Goal: Task Accomplishment & Management: Manage account settings

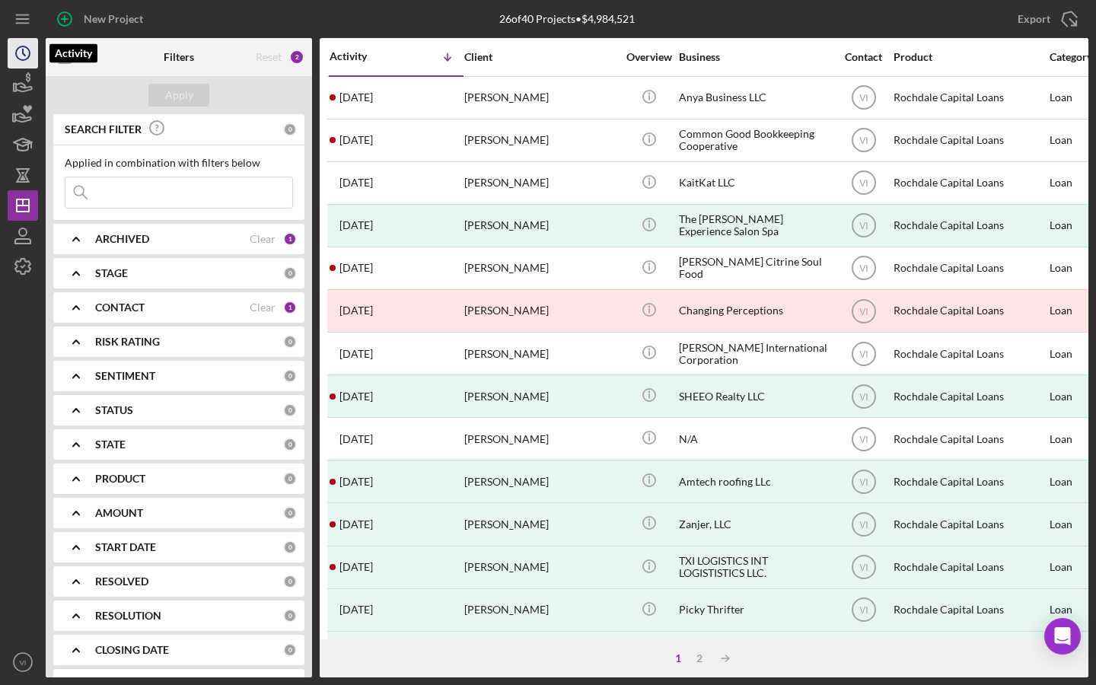
click at [27, 62] on icon "Icon/History" at bounding box center [23, 53] width 38 height 38
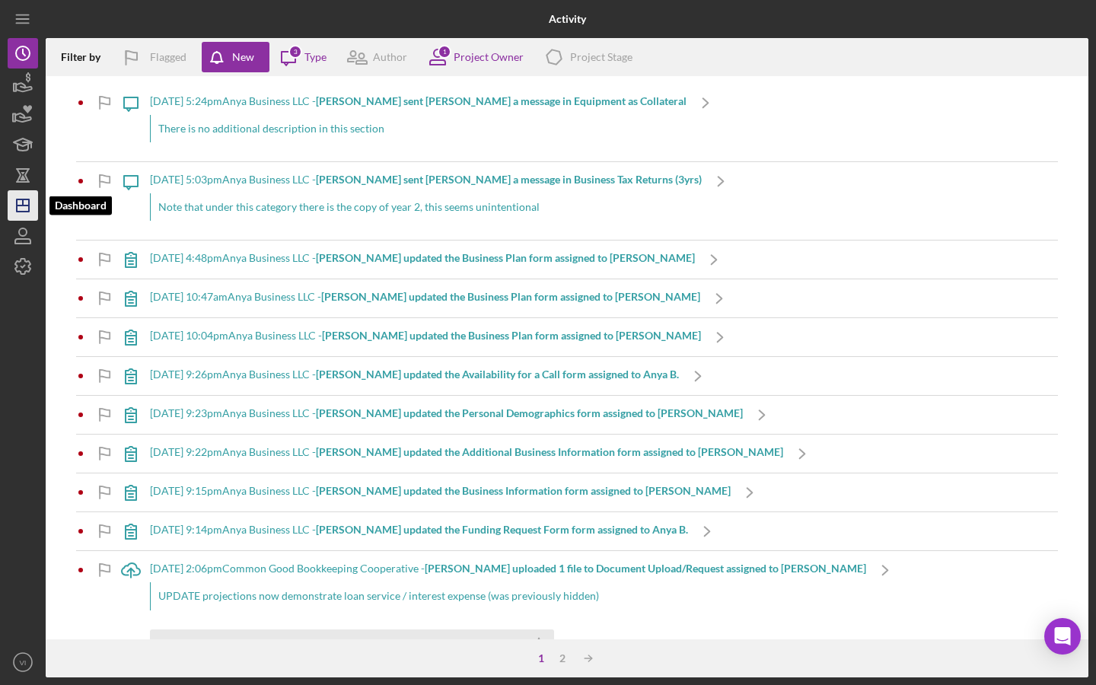
click at [24, 196] on icon "Icon/Dashboard" at bounding box center [23, 205] width 38 height 38
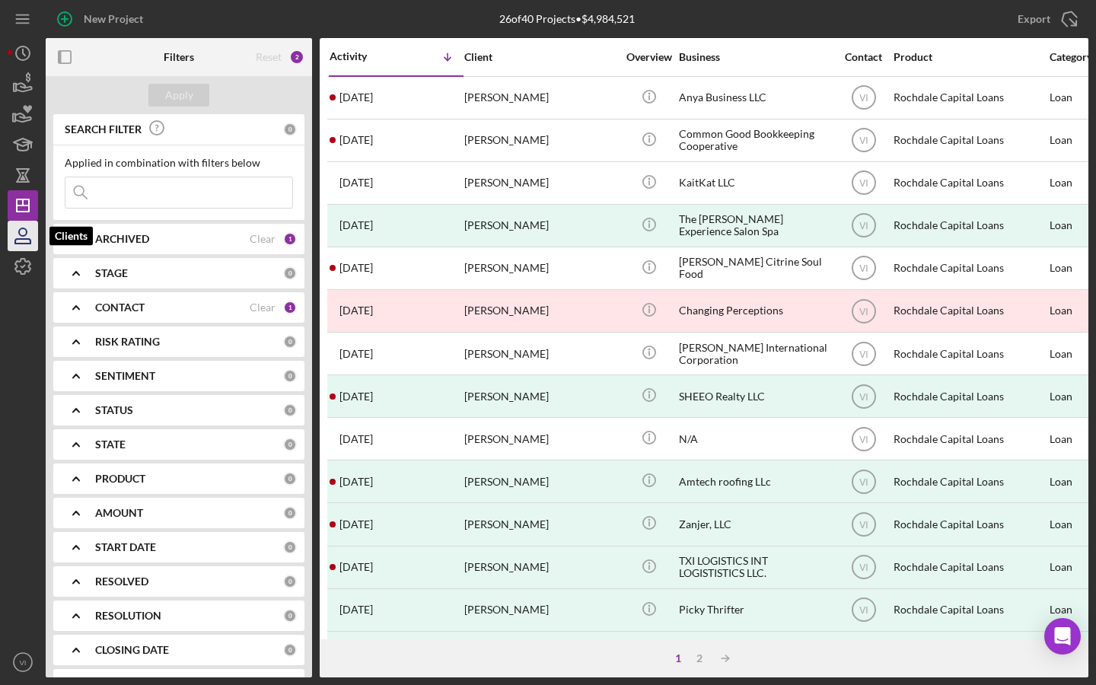
click at [9, 241] on icon "button" at bounding box center [23, 236] width 38 height 38
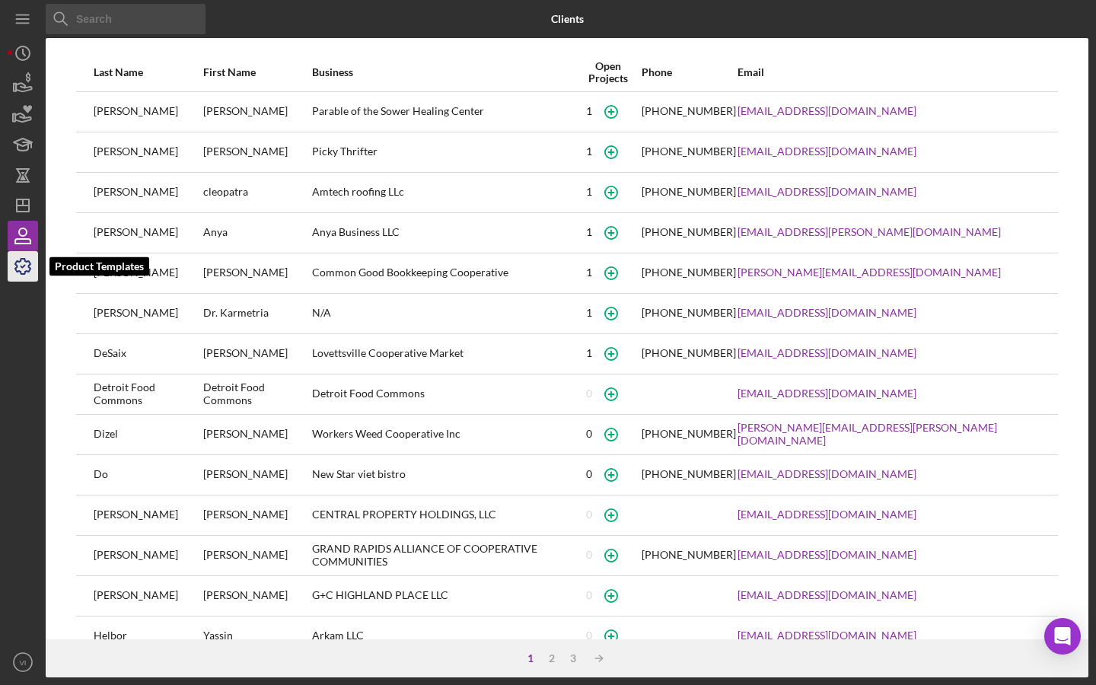
click at [21, 264] on icon "button" at bounding box center [23, 266] width 38 height 38
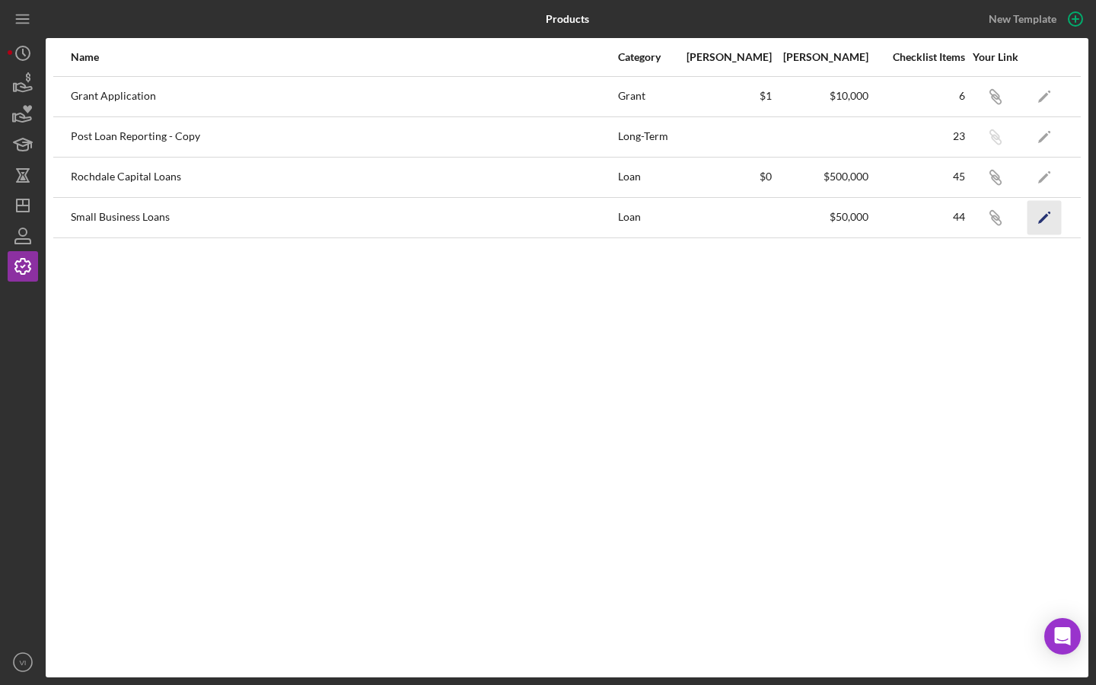
click at [1045, 215] on polygon "button" at bounding box center [1043, 218] width 11 height 11
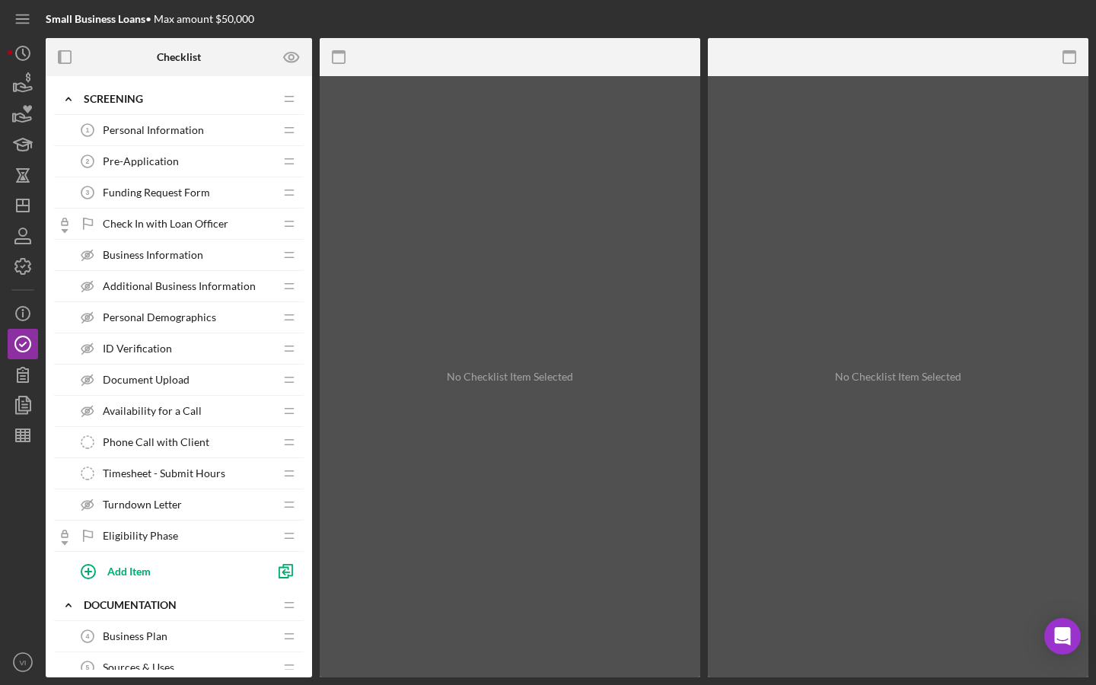
click at [145, 164] on span "Pre-Application" at bounding box center [141, 161] width 76 height 12
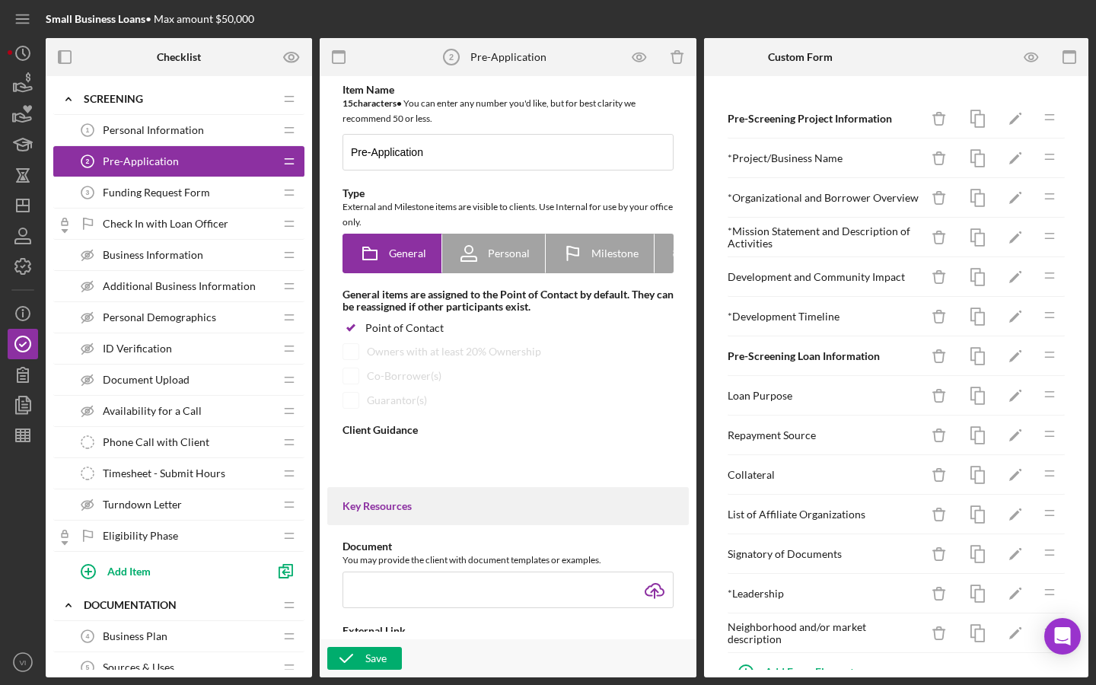
type textarea "<div>Welcome to the beginning stages of the loan application! The application p…"
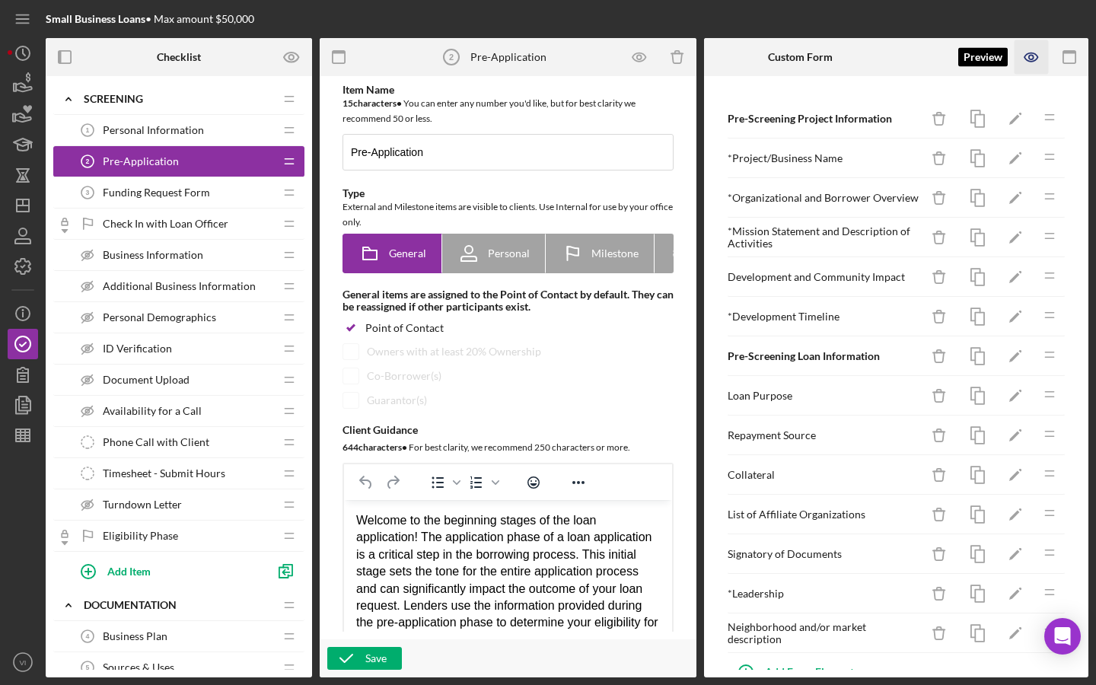
click at [1024, 51] on icon "button" at bounding box center [1031, 57] width 34 height 34
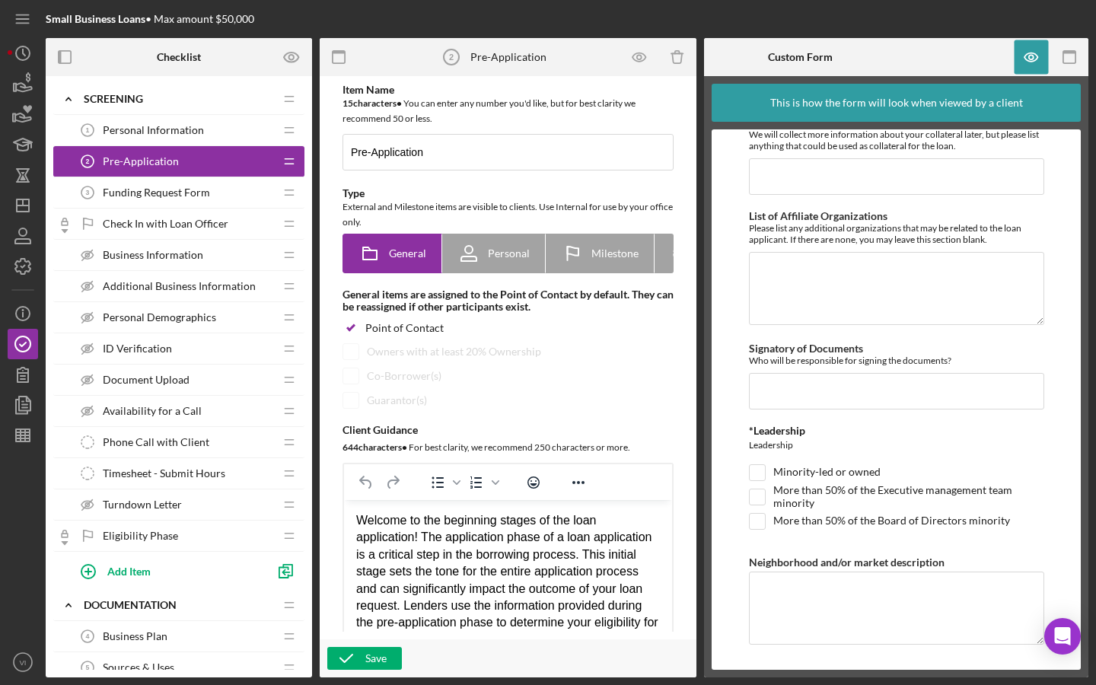
scroll to position [965, 0]
click at [1064, 56] on icon "button" at bounding box center [1069, 57] width 34 height 34
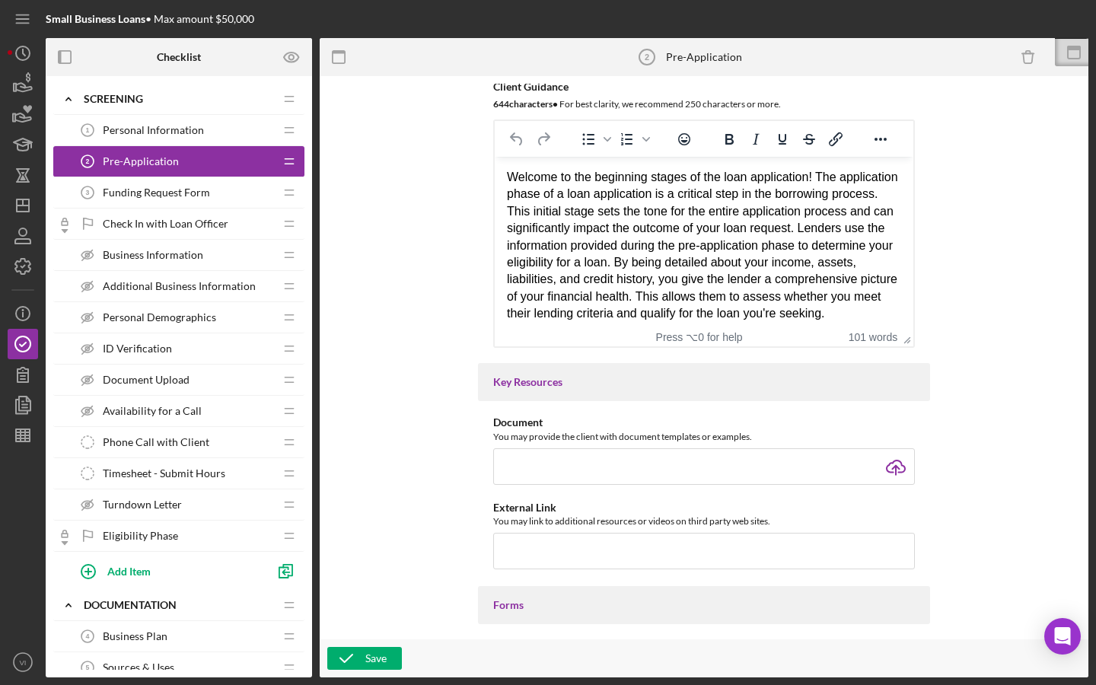
scroll to position [364, 0]
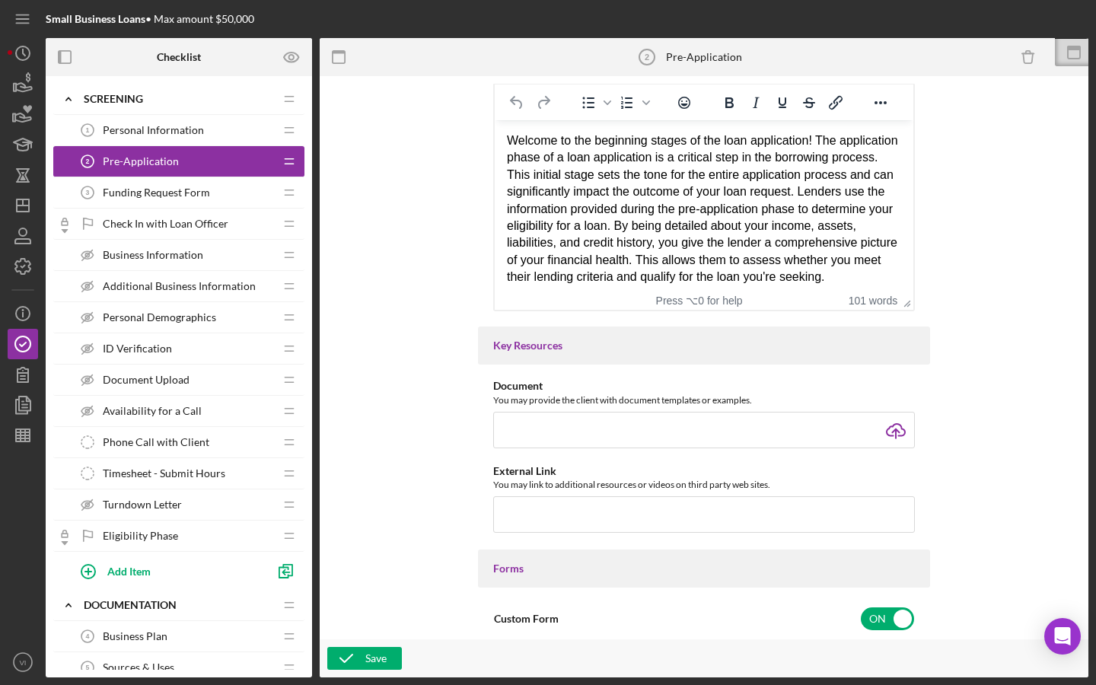
click at [1077, 74] on div "Form" at bounding box center [1092, 57] width 75 height 38
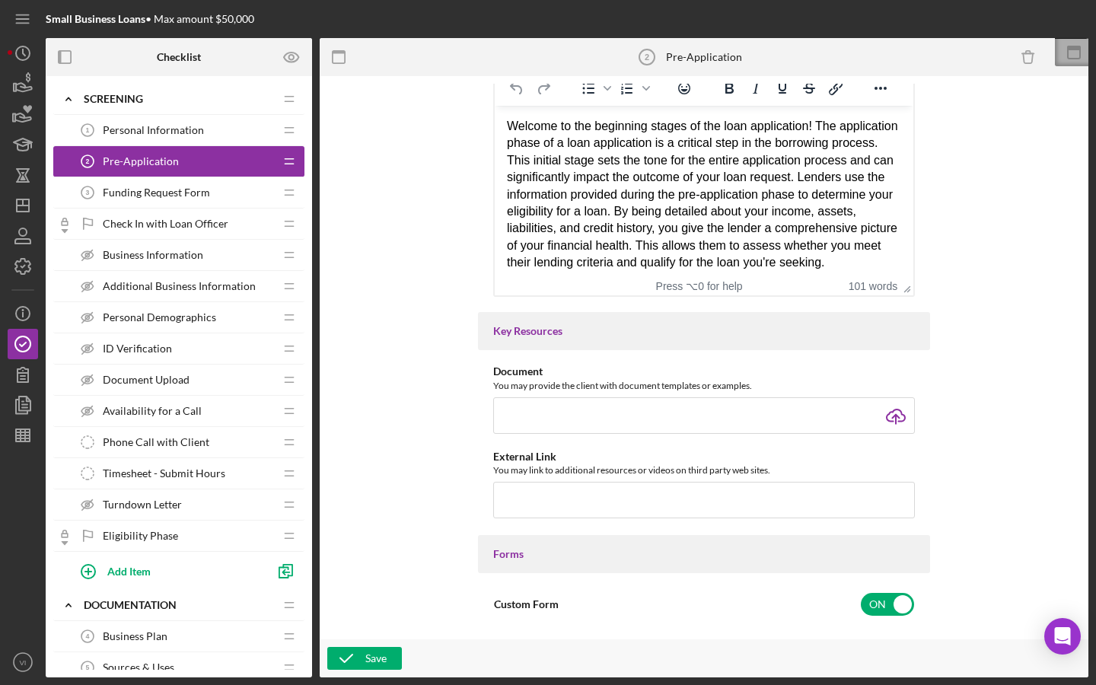
click at [1087, 48] on icon at bounding box center [1074, 52] width 38 height 38
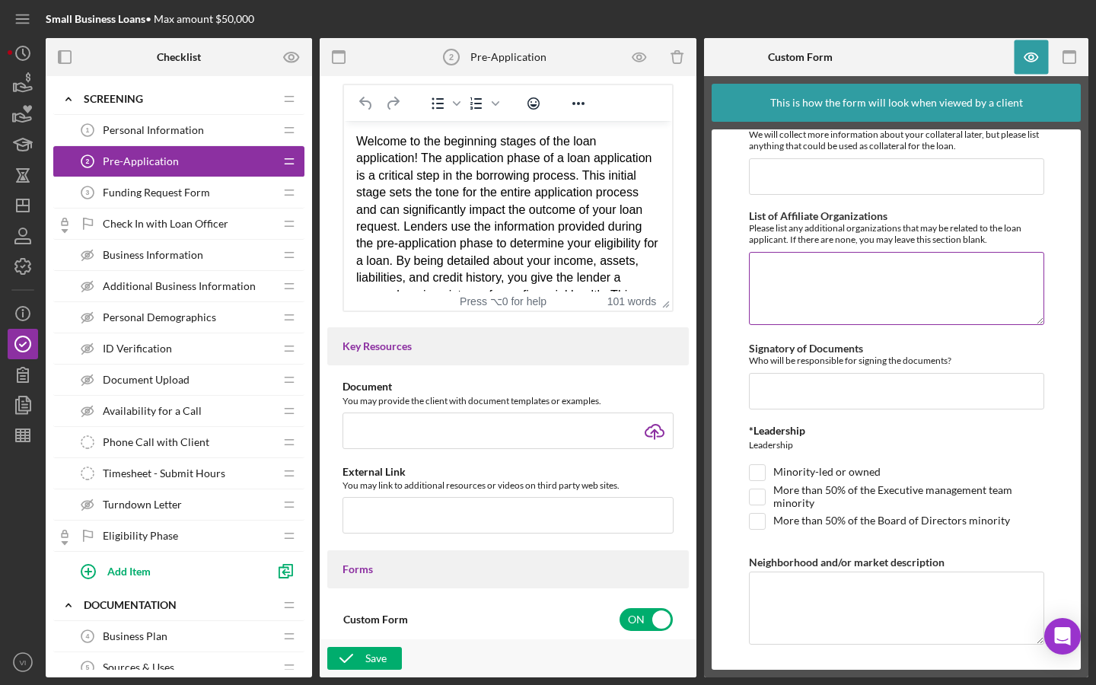
scroll to position [965, 0]
click at [1049, 59] on div at bounding box center [1031, 57] width 38 height 38
click at [1047, 59] on icon "button" at bounding box center [1031, 57] width 34 height 34
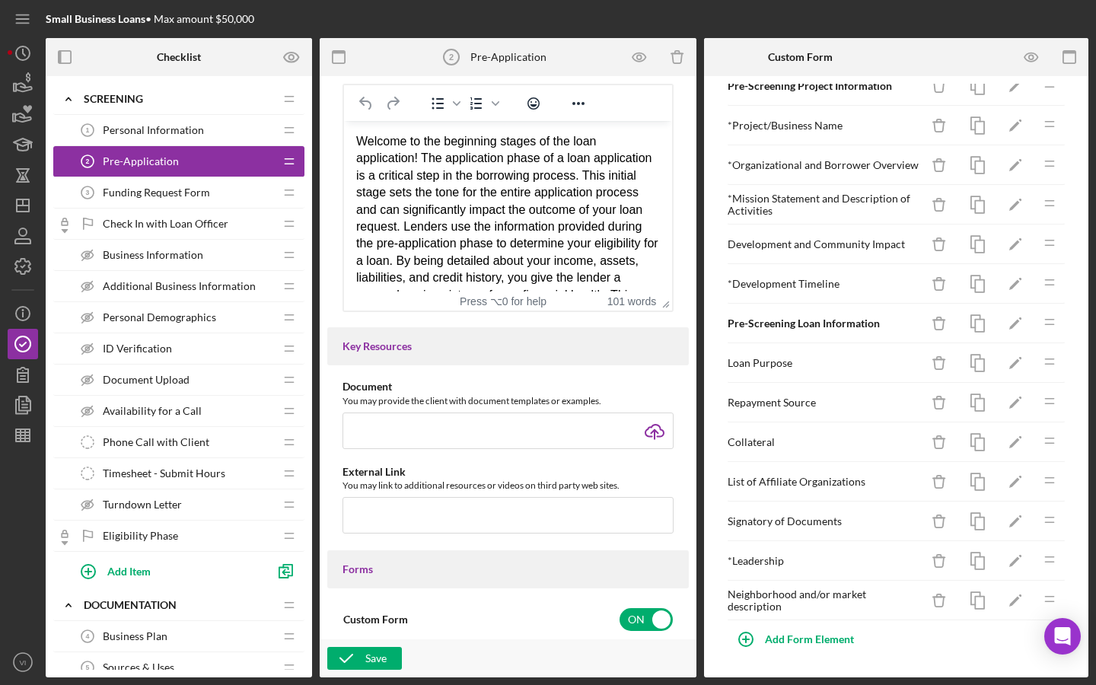
scroll to position [33, 0]
click at [1020, 560] on icon "Icon/Edit" at bounding box center [1015, 561] width 34 height 34
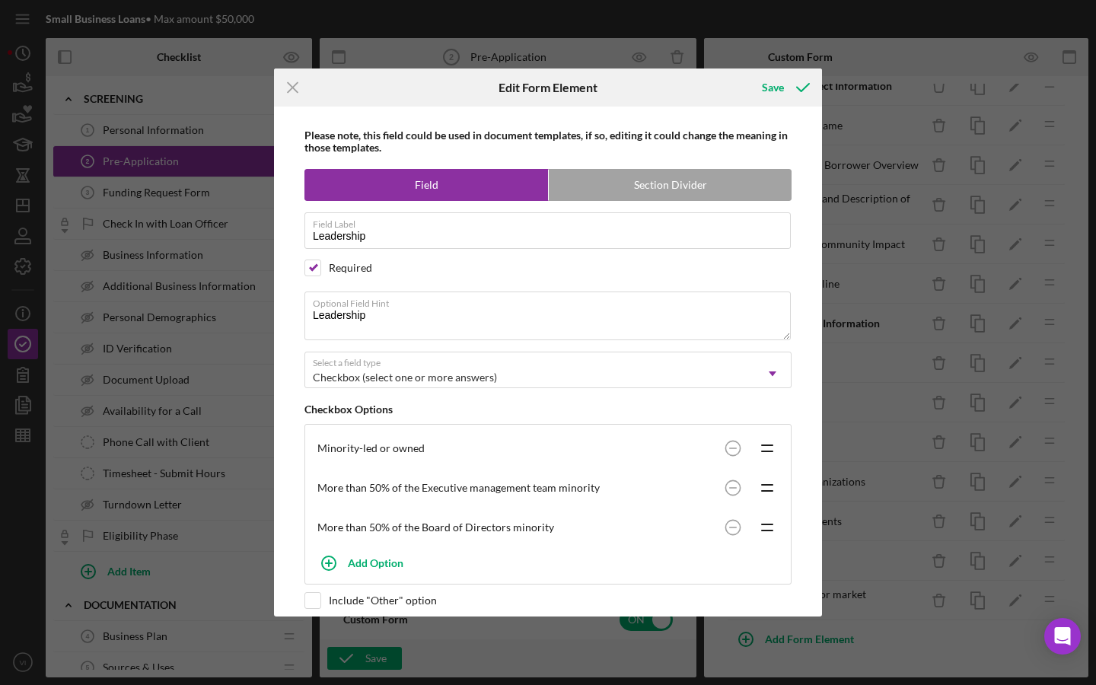
scroll to position [0, 0]
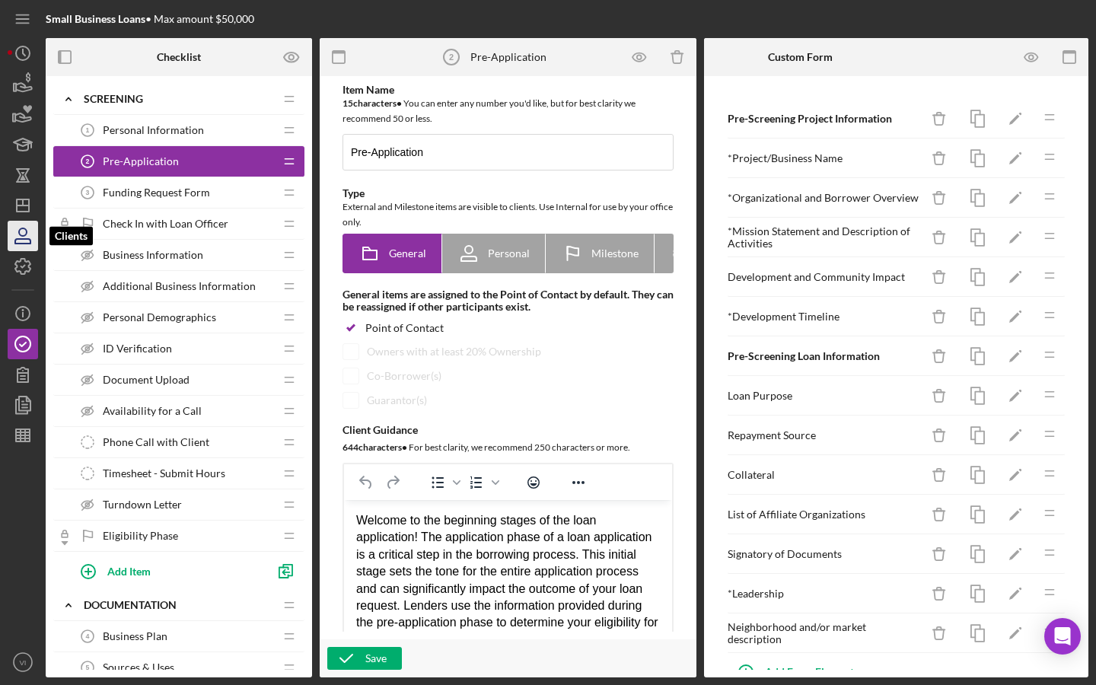
click at [30, 233] on icon "button" at bounding box center [23, 236] width 38 height 38
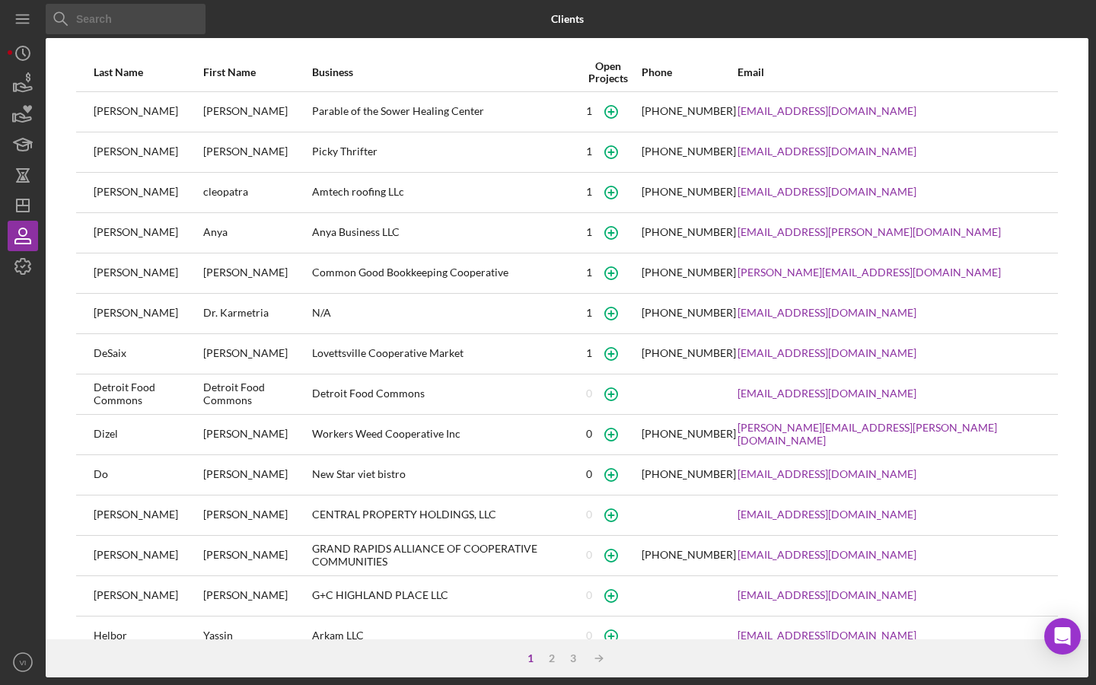
click at [406, 227] on div "Anya Business LLC" at bounding box center [443, 233] width 263 height 38
click at [435, 240] on div "Anya Business LLC" at bounding box center [443, 233] width 263 height 38
click at [422, 237] on div "Anya Business LLC" at bounding box center [443, 233] width 263 height 38
click at [84, 243] on td at bounding box center [84, 232] width 17 height 40
click at [21, 196] on icon "Icon/Dashboard" at bounding box center [23, 205] width 38 height 38
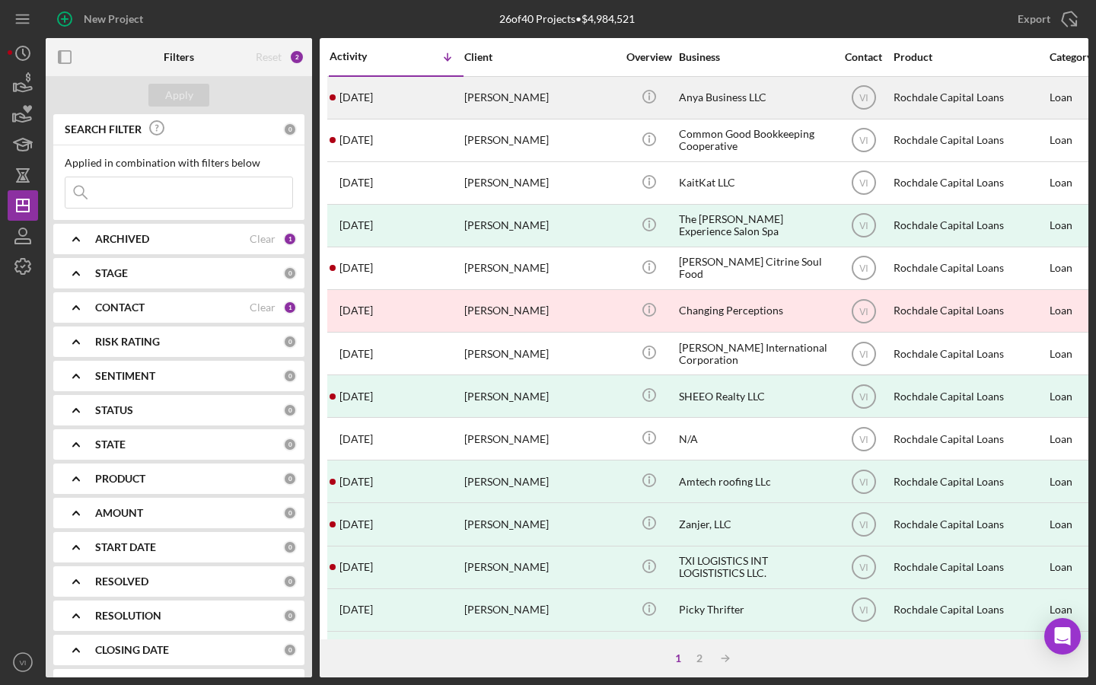
click at [527, 93] on div "Anya Bibbs" at bounding box center [540, 98] width 152 height 40
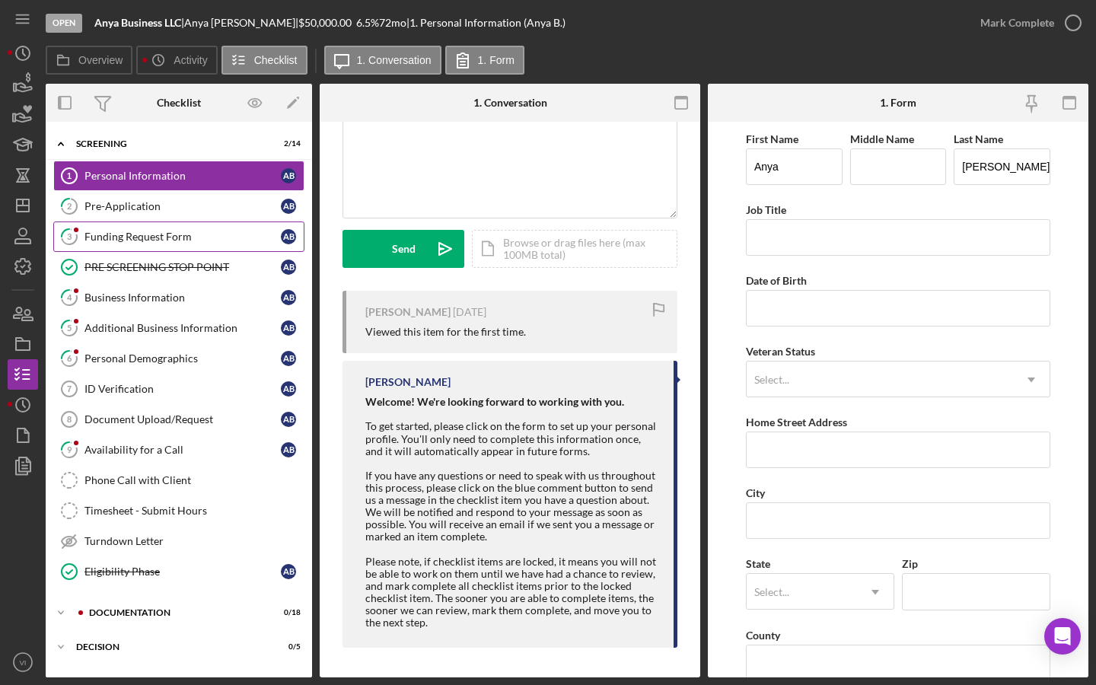
scroll to position [129, 0]
click at [177, 238] on div "Funding Request Form" at bounding box center [182, 237] width 196 height 12
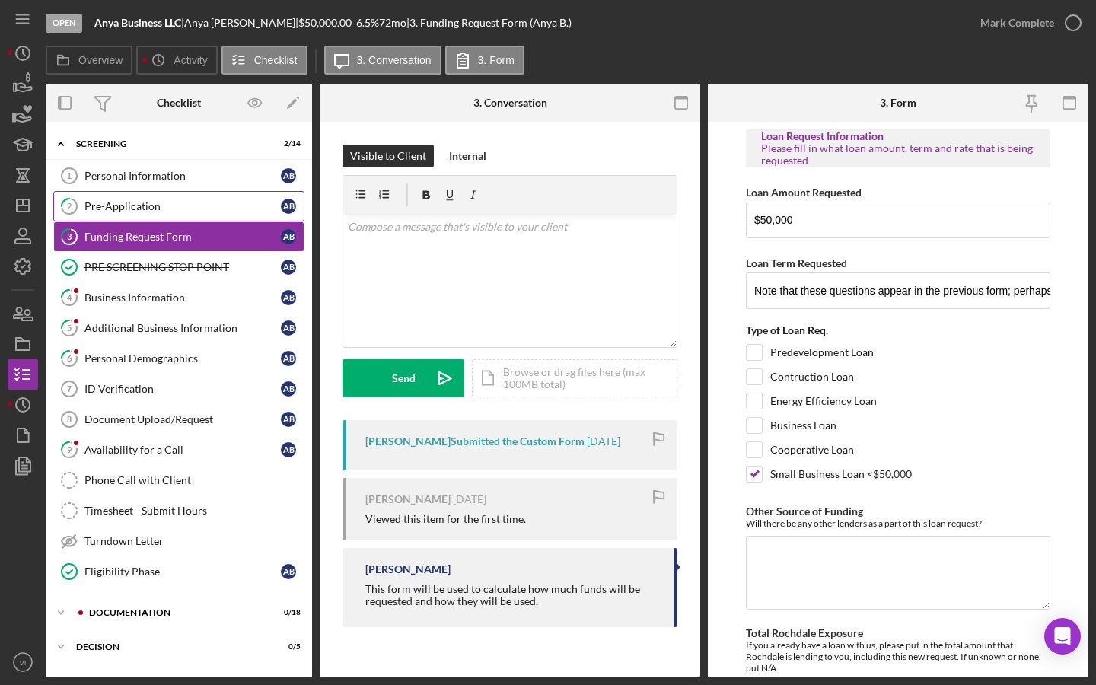
click at [258, 220] on link "2 Pre-Application A B" at bounding box center [178, 206] width 251 height 30
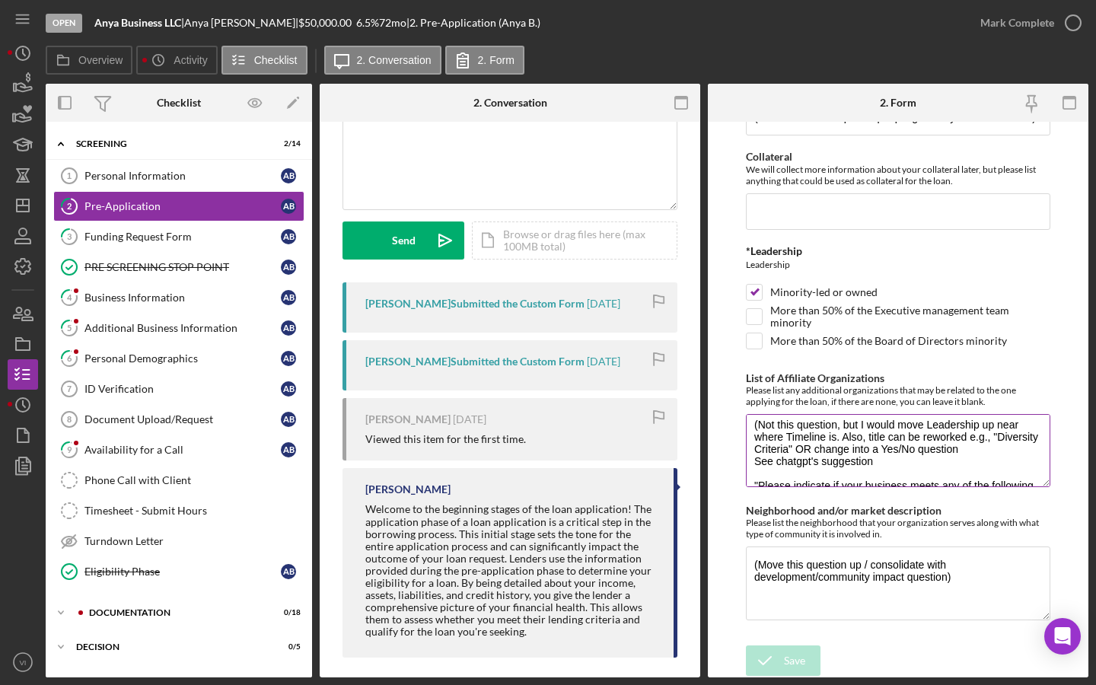
scroll to position [8, 0]
click at [1043, 487] on textarea "(Not this question, but I would move Leadership up near where Timeline is. Also…" at bounding box center [898, 450] width 304 height 73
click at [1038, 487] on textarea "(Not this question, but I would move Leadership up near where Timeline is. Also…" at bounding box center [898, 450] width 304 height 73
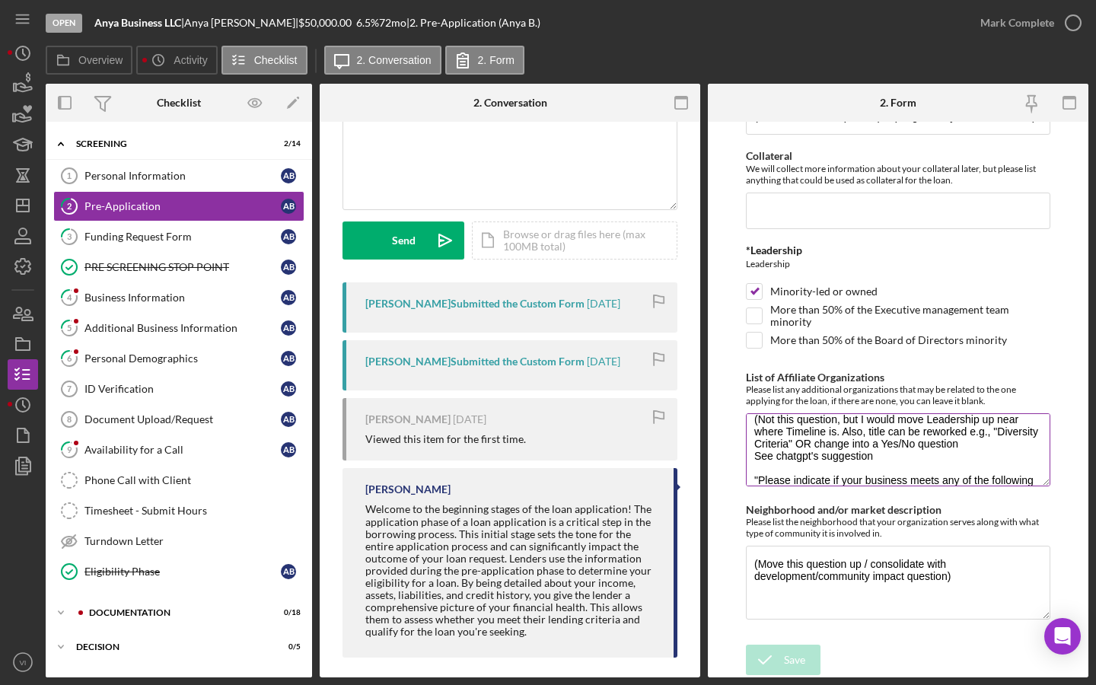
drag, startPoint x: 943, startPoint y: 405, endPoint x: 746, endPoint y: 392, distance: 196.7
click at [746, 413] on textarea "(Not this question, but I would move Leadership up near where Timeline is. Also…" at bounding box center [898, 449] width 304 height 73
drag, startPoint x: 781, startPoint y: 459, endPoint x: 763, endPoint y: 444, distance: 23.2
click at [763, 444] on textarea "(Not this question, but I would move Leadership up near where Timeline is. Also…" at bounding box center [898, 449] width 304 height 73
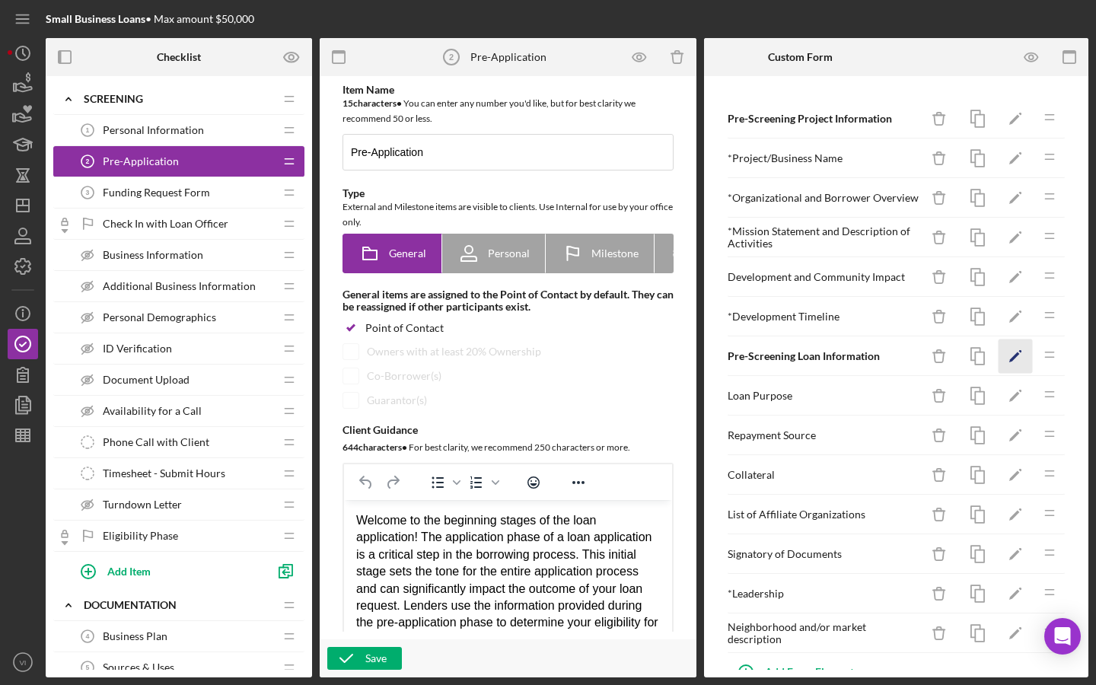
click at [1018, 358] on icon "Icon/Edit" at bounding box center [1015, 356] width 34 height 34
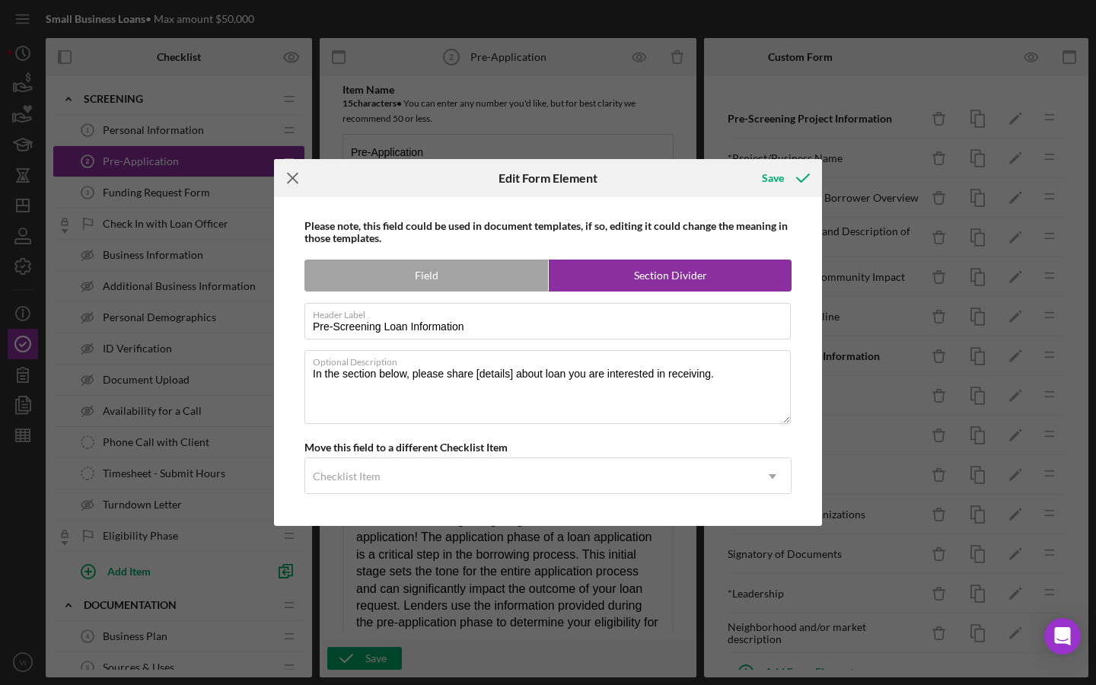
click at [297, 174] on line at bounding box center [293, 178] width 10 height 10
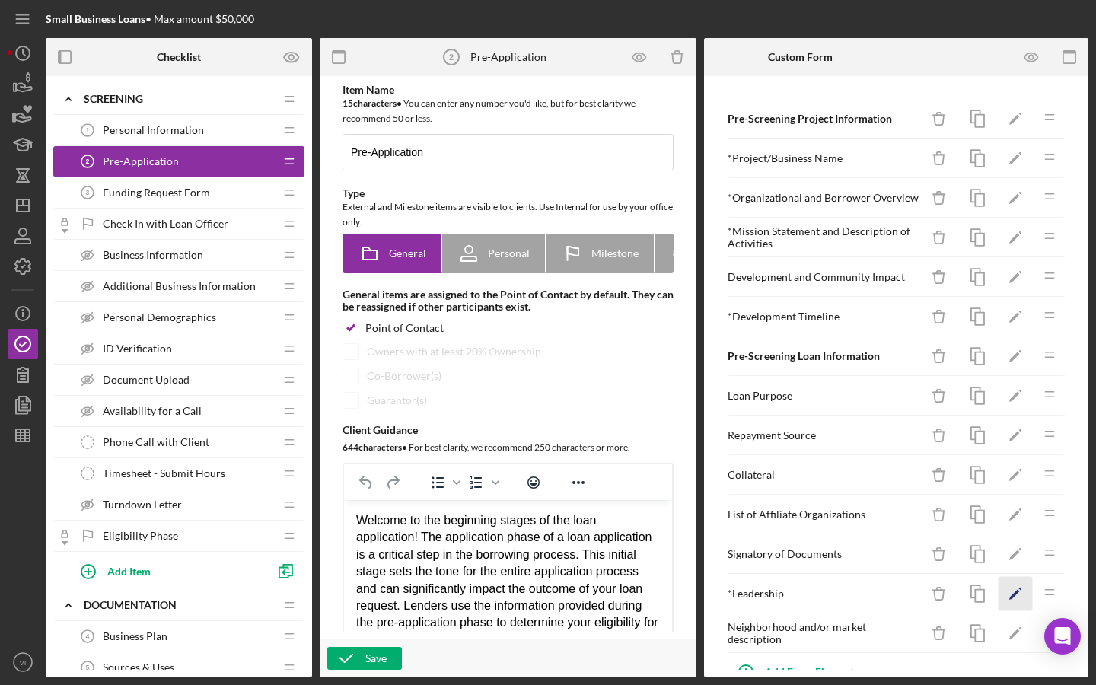
click at [1013, 599] on icon "Icon/Edit" at bounding box center [1015, 594] width 34 height 34
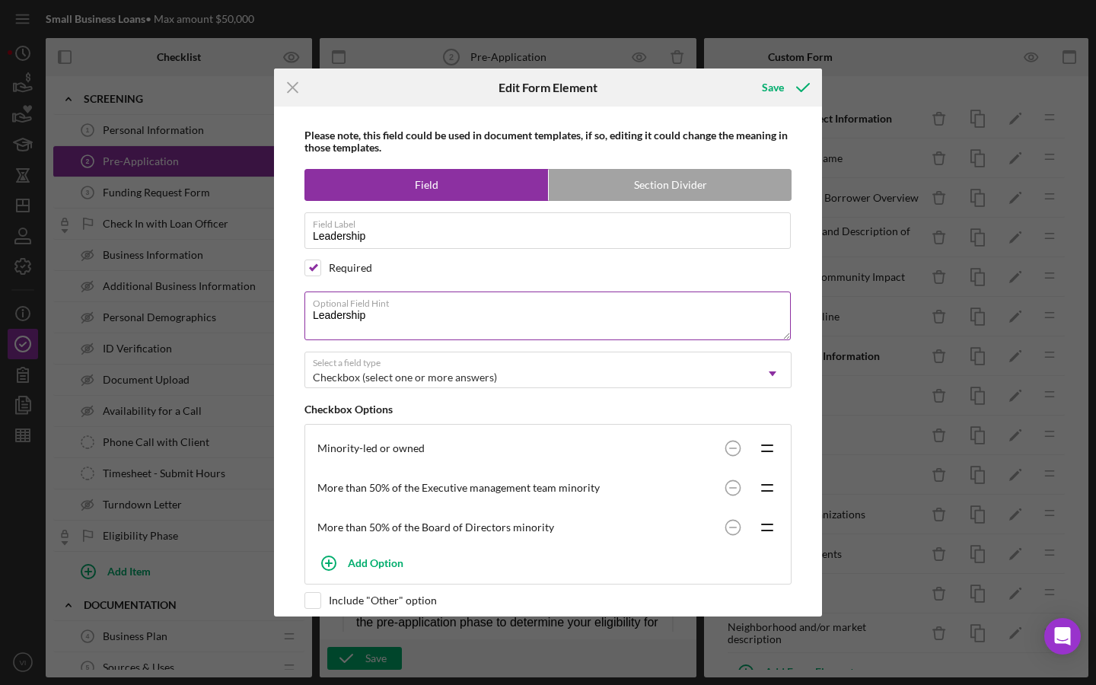
click at [545, 323] on textarea "Leadership" at bounding box center [547, 315] width 486 height 49
drag, startPoint x: 453, startPoint y: 313, endPoint x: 439, endPoint y: 313, distance: 14.5
click at [439, 313] on textarea "Leadership Composition" at bounding box center [547, 315] width 486 height 49
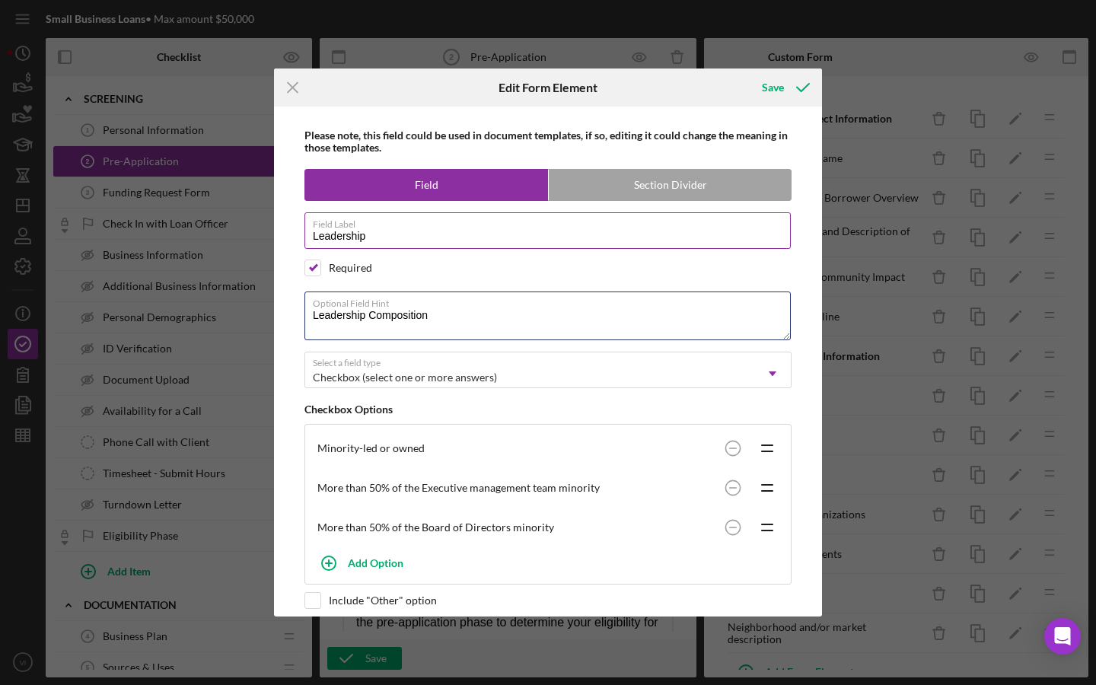
type textarea "Leadership Composition"
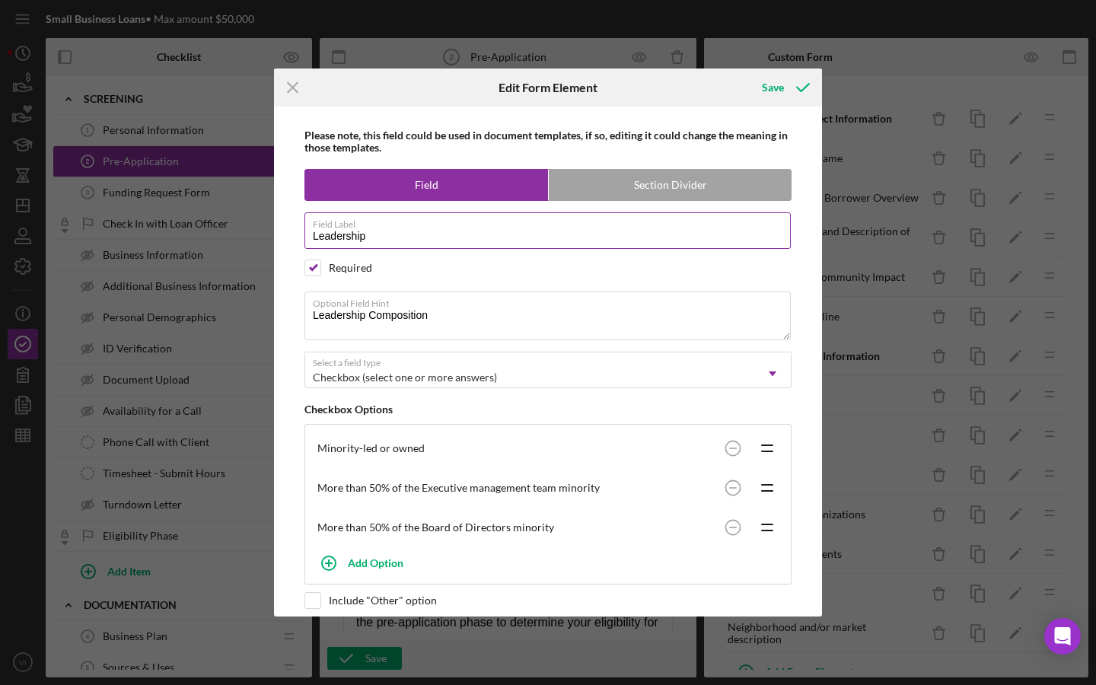
click at [412, 221] on label "Field Label" at bounding box center [552, 221] width 478 height 17
click at [412, 221] on input "Leadership" at bounding box center [547, 230] width 486 height 37
click at [348, 228] on label "Field Label" at bounding box center [552, 221] width 478 height 17
click at [348, 228] on input "Leadership Composition" at bounding box center [547, 230] width 486 height 37
click at [348, 228] on label "Field Label" at bounding box center [552, 221] width 478 height 17
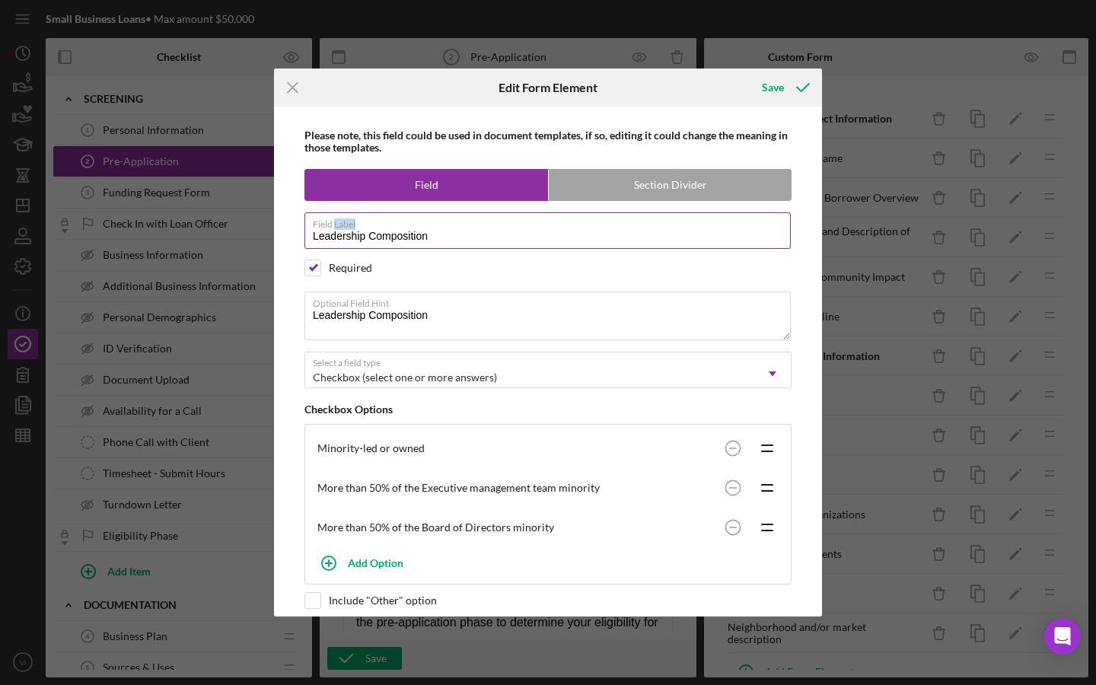
click at [348, 228] on input "Leadership Composition" at bounding box center [547, 230] width 486 height 37
drag, startPoint x: 471, startPoint y: 232, endPoint x: 317, endPoint y: 239, distance: 154.6
click at [317, 239] on input "Leadership Composition" at bounding box center [547, 230] width 486 height 37
type input "L"
drag, startPoint x: 473, startPoint y: 250, endPoint x: 455, endPoint y: 245, distance: 18.8
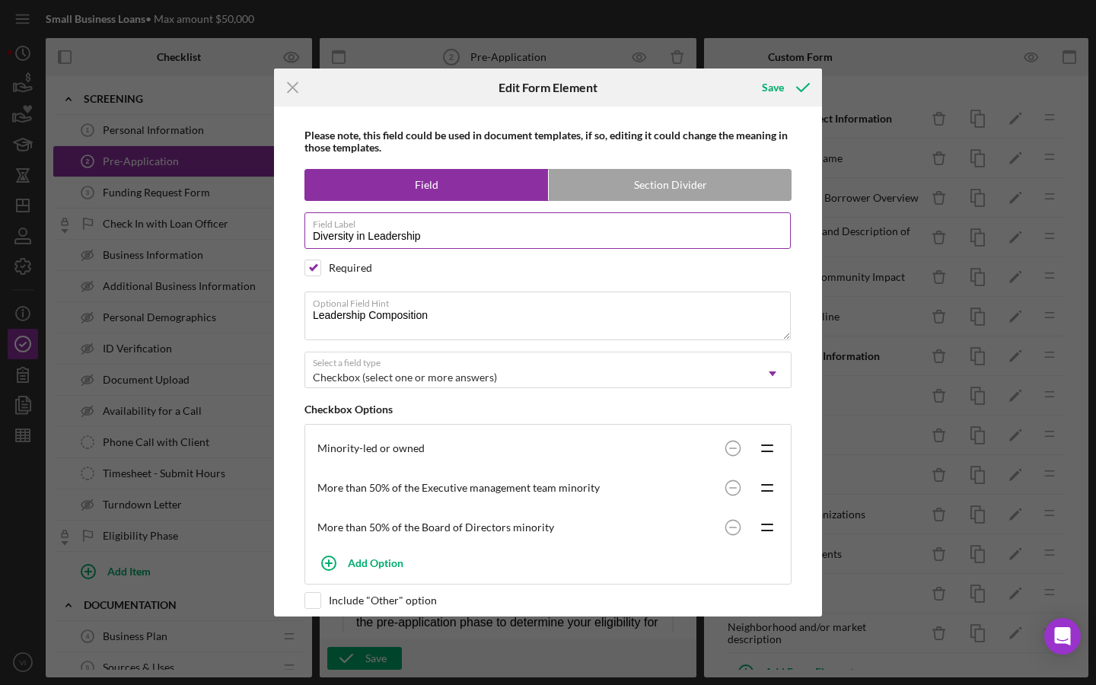
click at [455, 245] on div "Field Label Diversity in Leadership" at bounding box center [547, 231] width 487 height 38
drag, startPoint x: 455, startPoint y: 245, endPoint x: 271, endPoint y: 243, distance: 184.1
click at [271, 243] on div "Icon/Menu Close Edit Form Element Save Please note, this field could be used in…" at bounding box center [548, 342] width 1096 height 685
type input "D"
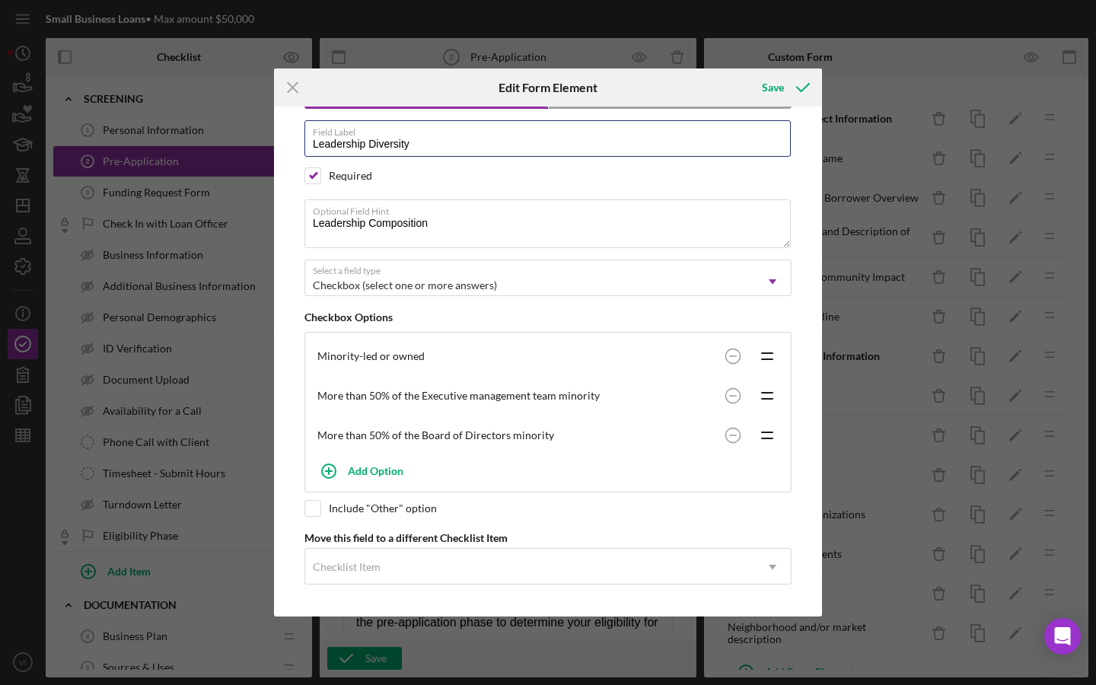
scroll to position [96, 0]
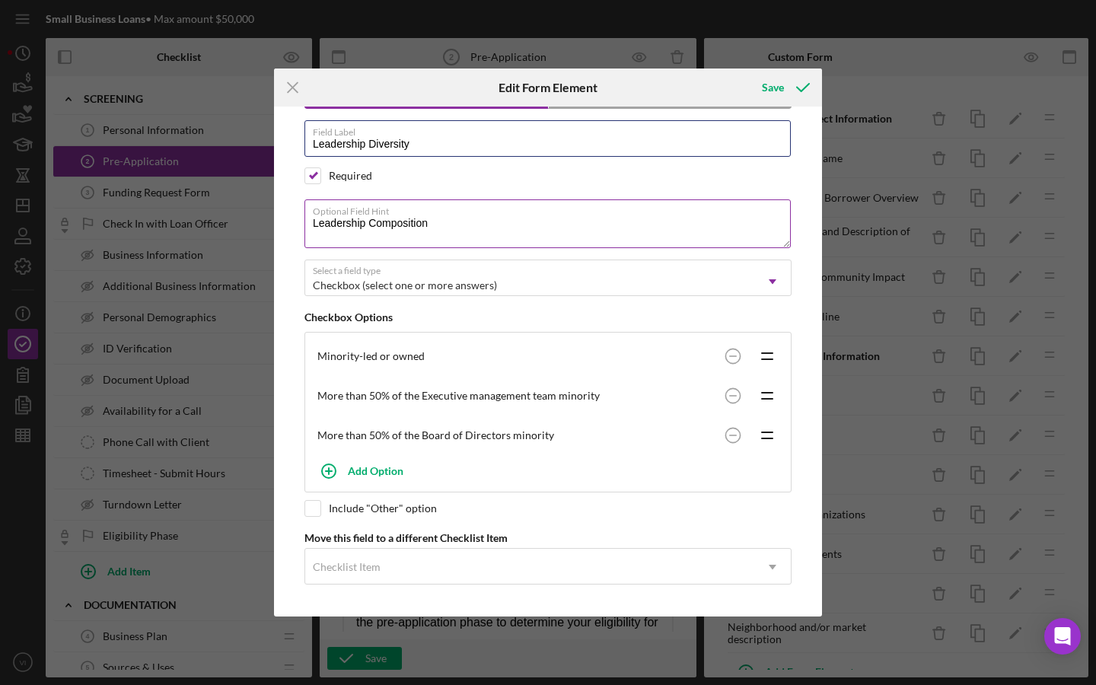
type input "Leadership Diversity"
drag, startPoint x: 562, startPoint y: 232, endPoint x: 278, endPoint y: 216, distance: 284.2
click at [278, 216] on div "Please note, this field could be used in document templates, if so, editing it …" at bounding box center [548, 362] width 548 height 510
paste textarea ""Please indicate if your business meets any of the following diversity criteria…"
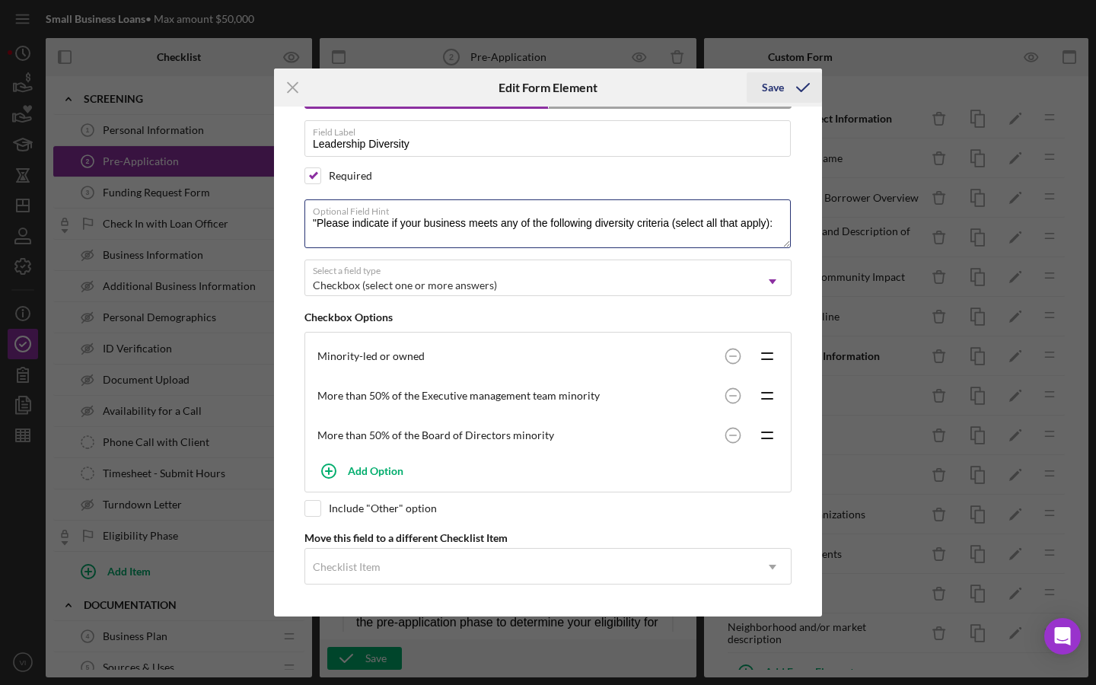
type textarea ""Please indicate if your business meets any of the following diversity criteria…"
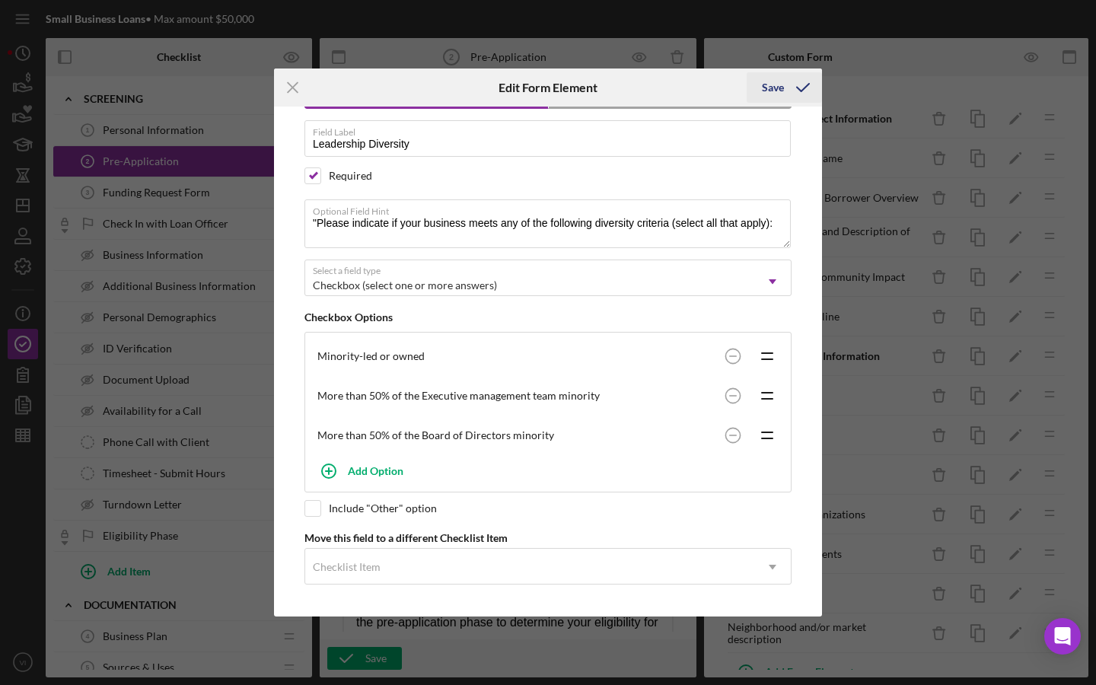
click at [781, 92] on div "Save" at bounding box center [773, 87] width 22 height 30
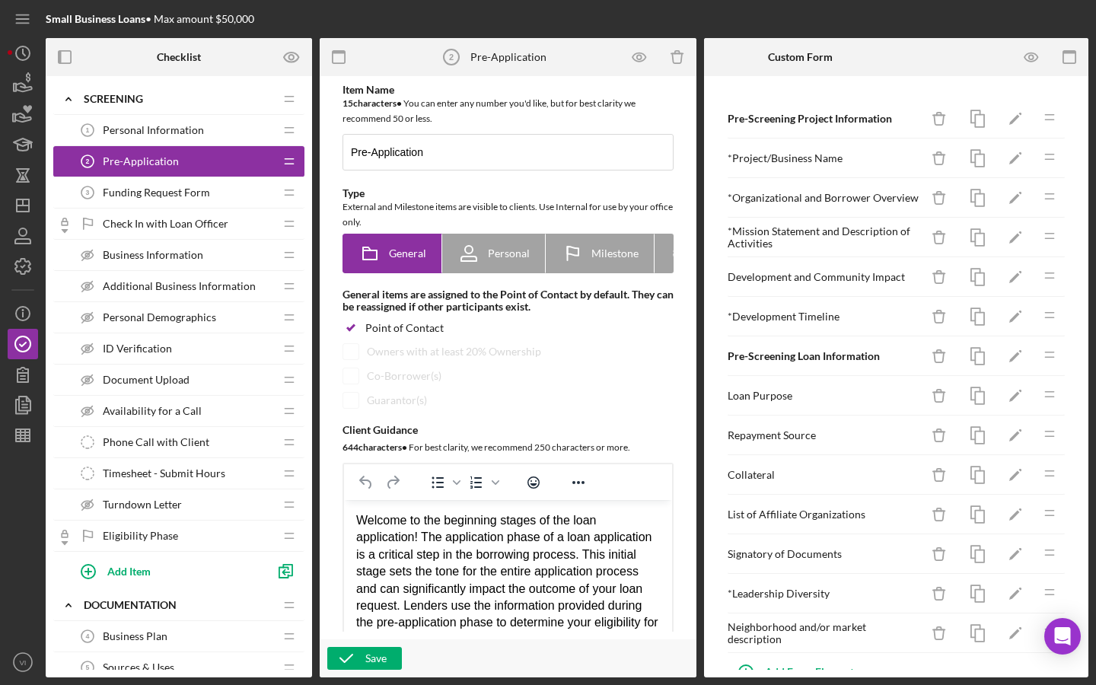
scroll to position [0, 0]
click at [1025, 598] on icon "Icon/Edit" at bounding box center [1015, 594] width 34 height 34
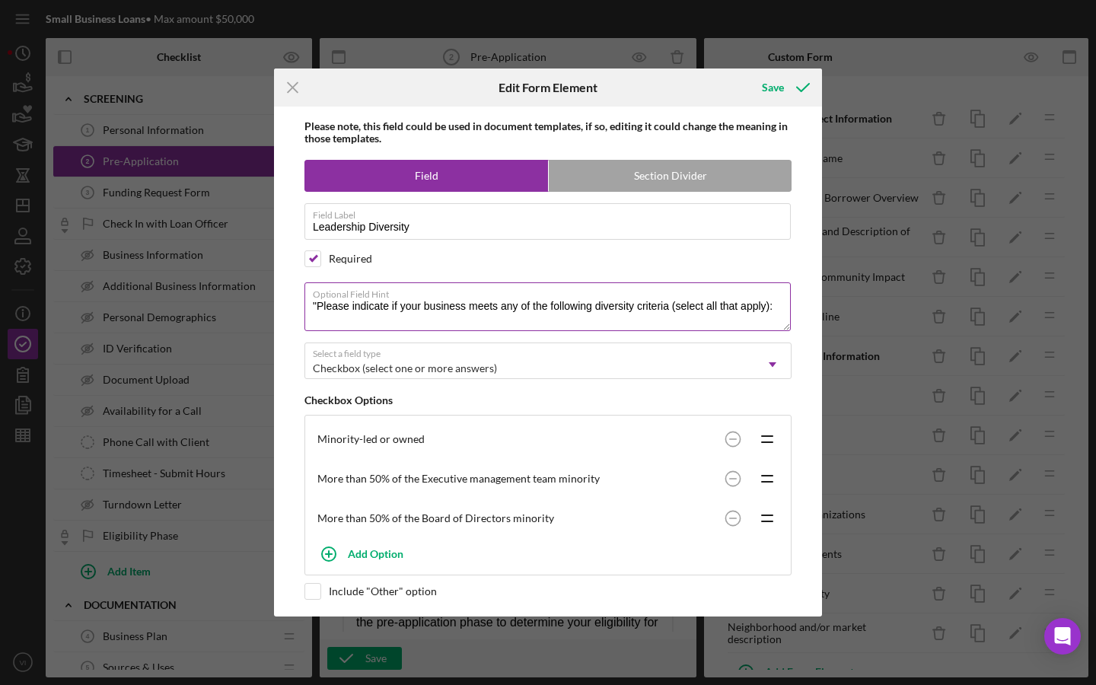
scroll to position [11, 0]
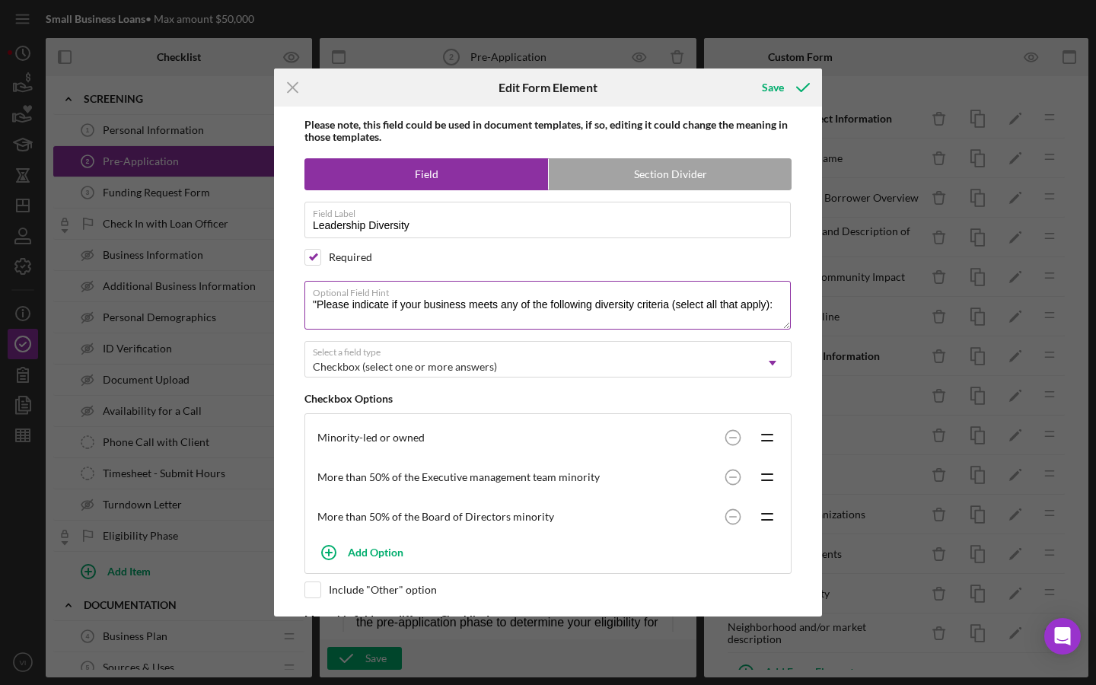
click at [323, 303] on textarea ""Please indicate if your business meets any of the following diversity criteria…" at bounding box center [547, 305] width 486 height 49
click at [568, 308] on textarea "Please indicate if your business meets any of the following diversity criteria …" at bounding box center [547, 305] width 486 height 49
click at [607, 310] on textarea "Please indicate if your business meets any of the following diversity criteria …" at bounding box center [547, 305] width 486 height 49
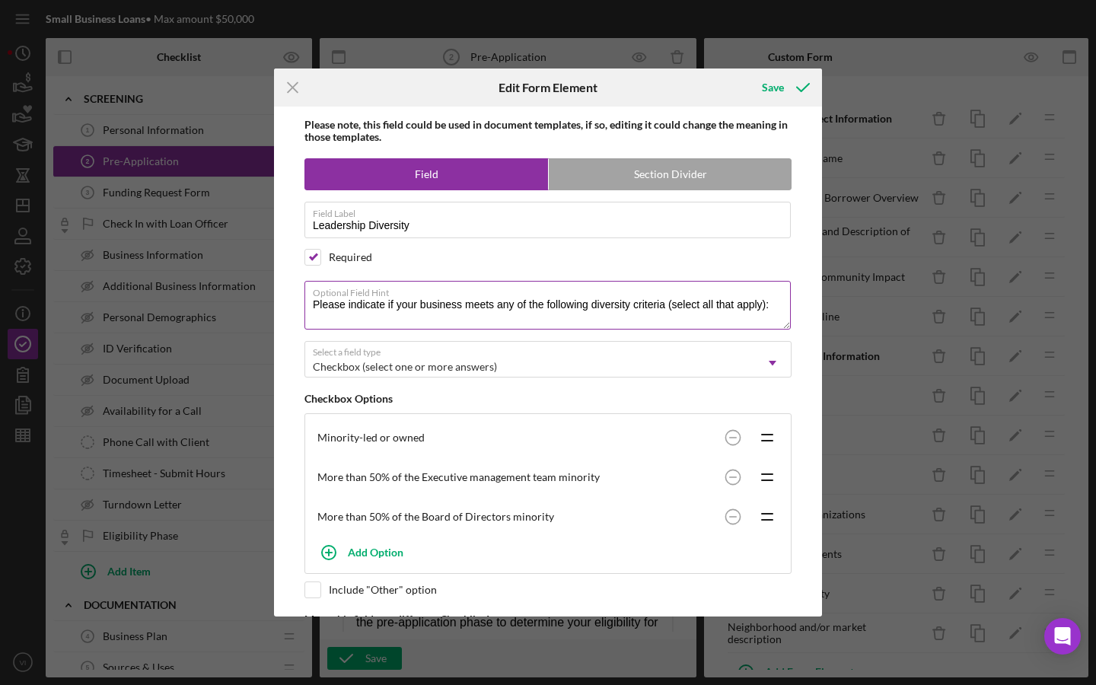
click at [604, 310] on textarea "Please indicate if your business meets any of the following diversity criteria …" at bounding box center [547, 305] width 486 height 49
click at [585, 305] on textarea "Please indicate if your business meets any of the following criteria (select al…" at bounding box center [547, 305] width 486 height 49
click at [600, 304] on textarea "Please indicate if your business meets any of the following criteria (select al…" at bounding box center [547, 305] width 486 height 49
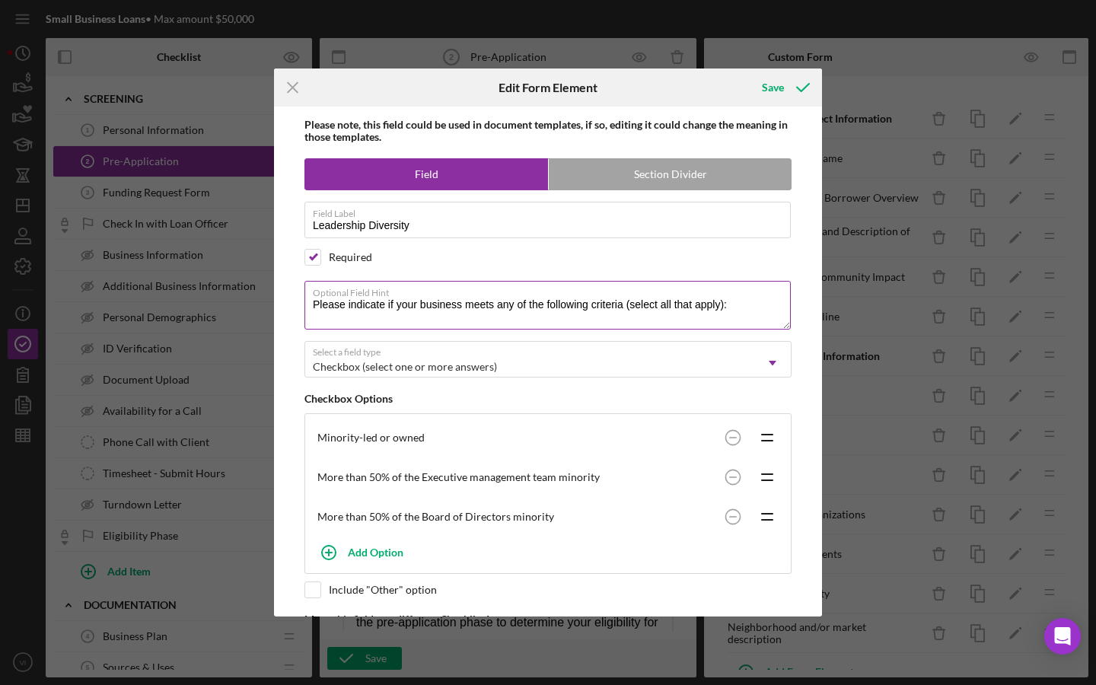
click at [600, 304] on textarea "Please indicate if your business meets any of the following criteria (select al…" at bounding box center [547, 305] width 486 height 49
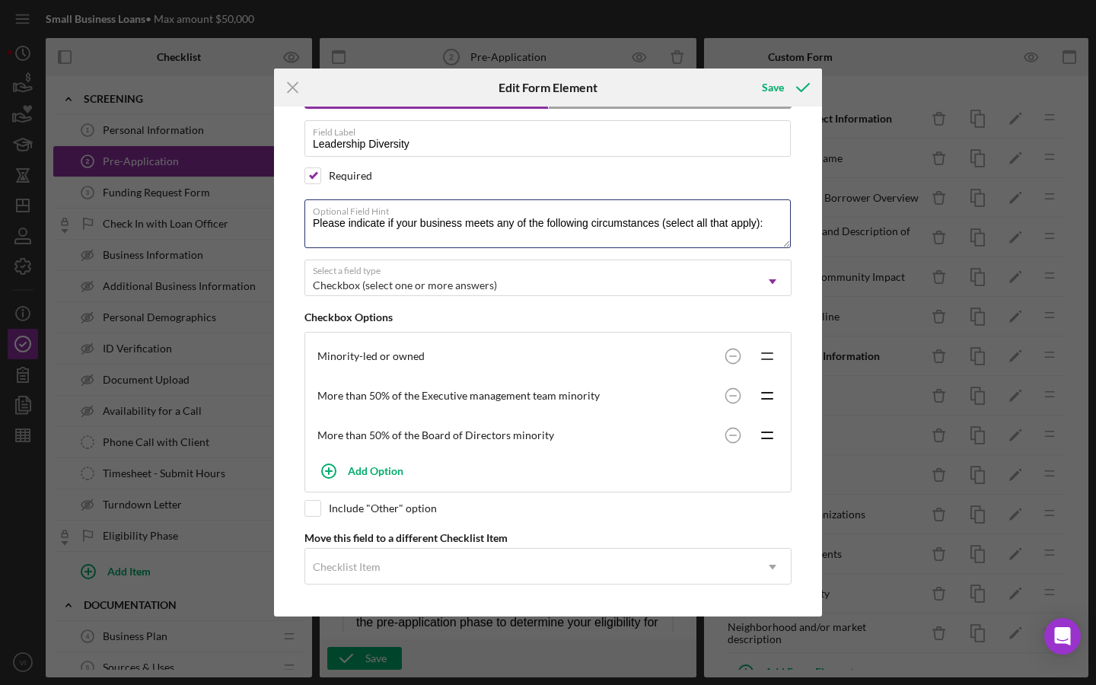
scroll to position [96, 0]
type textarea "Please indicate if your business meets any of the following circumstances (sele…"
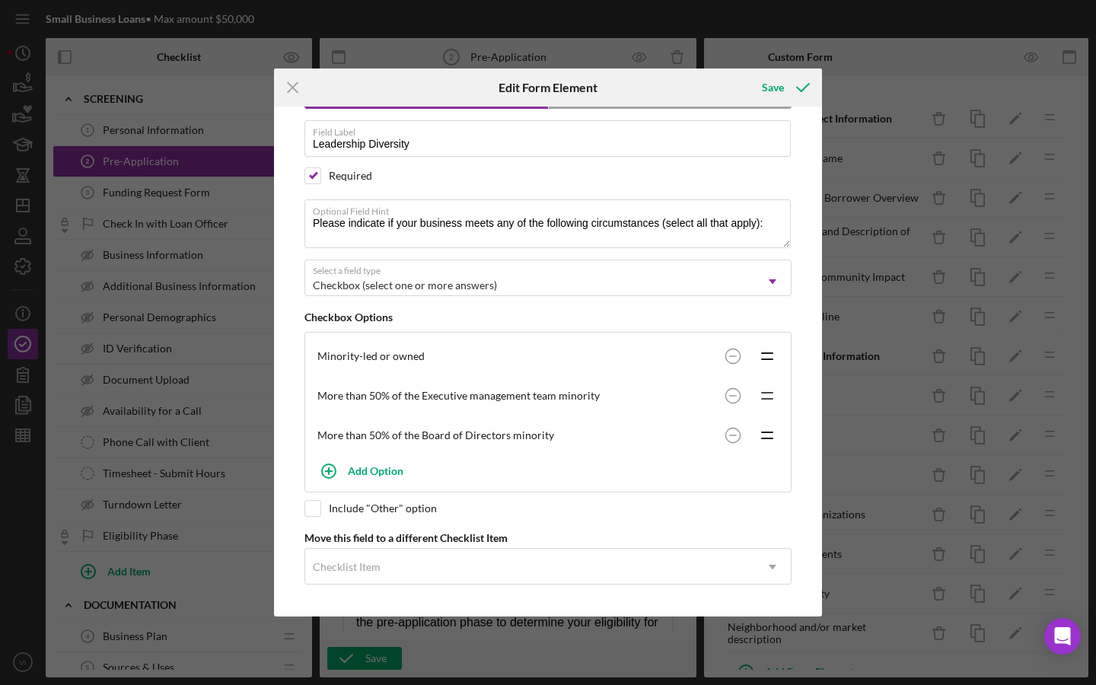
click at [762, 383] on icon "Icon/Drag" at bounding box center [767, 396] width 38 height 38
click at [763, 393] on icon "Icon/Drag" at bounding box center [767, 396] width 38 height 38
click at [507, 368] on div "Minority-led or owned Icon/Drag" at bounding box center [548, 356] width 478 height 40
click at [506, 390] on div "More than 50% of the Executive management team minority" at bounding box center [517, 396] width 400 height 12
click at [499, 390] on div "More than 50% of the Executive management team minority" at bounding box center [517, 396] width 400 height 12
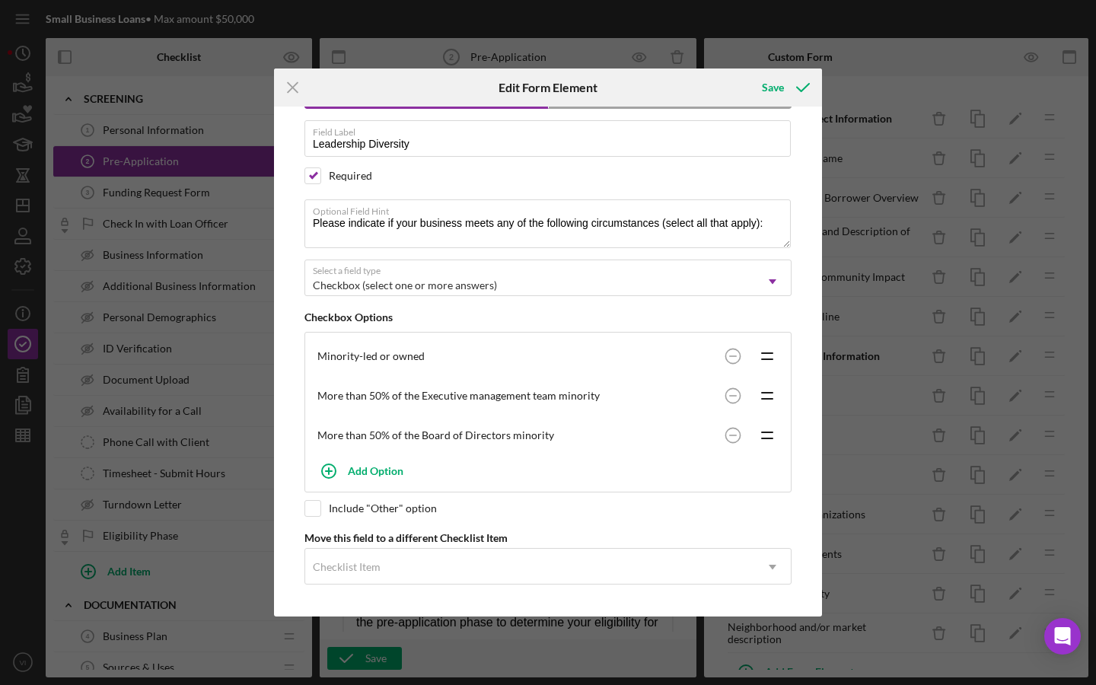
click at [380, 415] on div "More than 50% of the Board of Directors minority Icon/Drag" at bounding box center [548, 435] width 478 height 40
click at [374, 429] on div "More than 50% of the Board of Directors minority" at bounding box center [517, 435] width 400 height 12
click at [384, 355] on div "Minority-led or owned" at bounding box center [517, 356] width 400 height 12
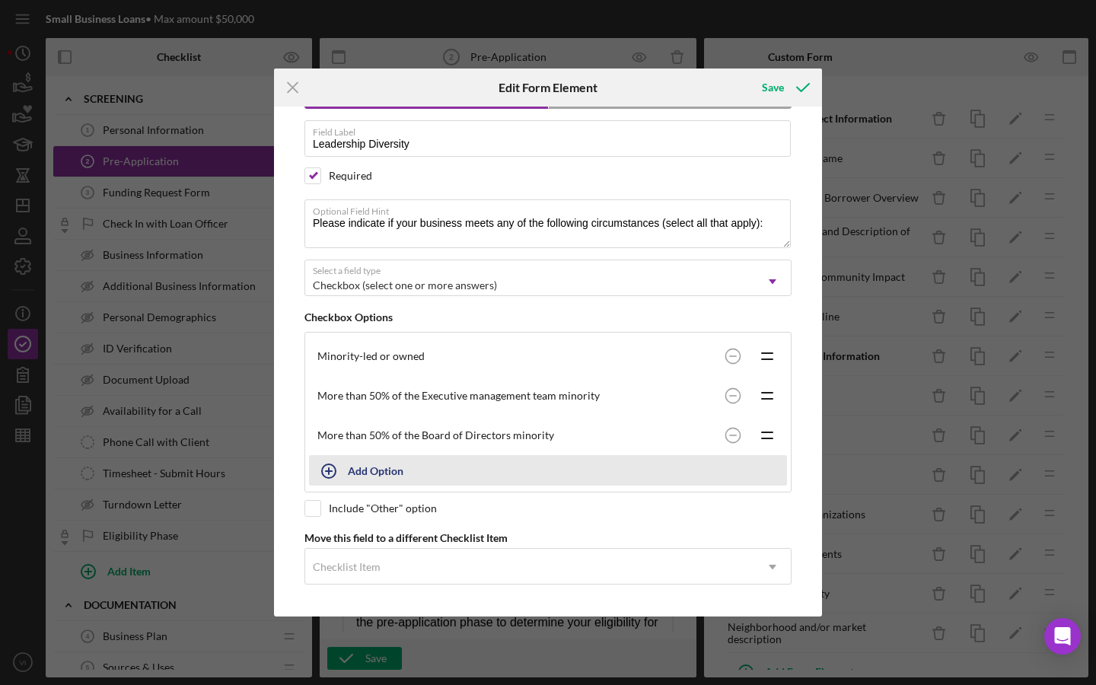
click at [362, 467] on div "Add Option" at bounding box center [376, 470] width 56 height 29
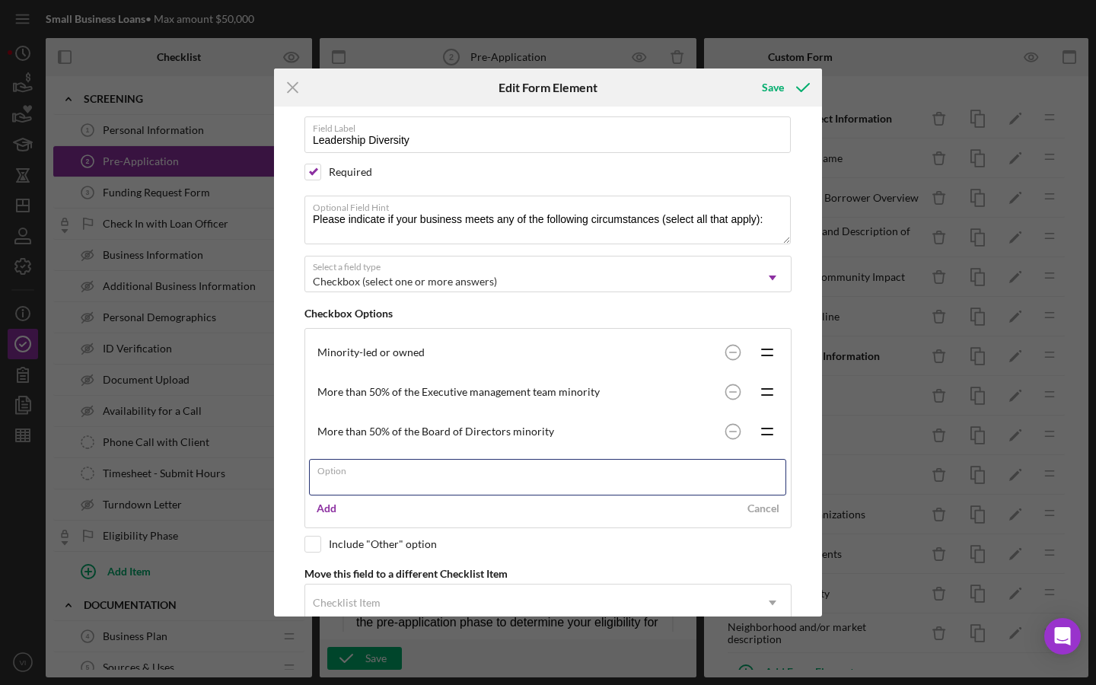
paste input "At least 50% of staff identify as members of a minority group"
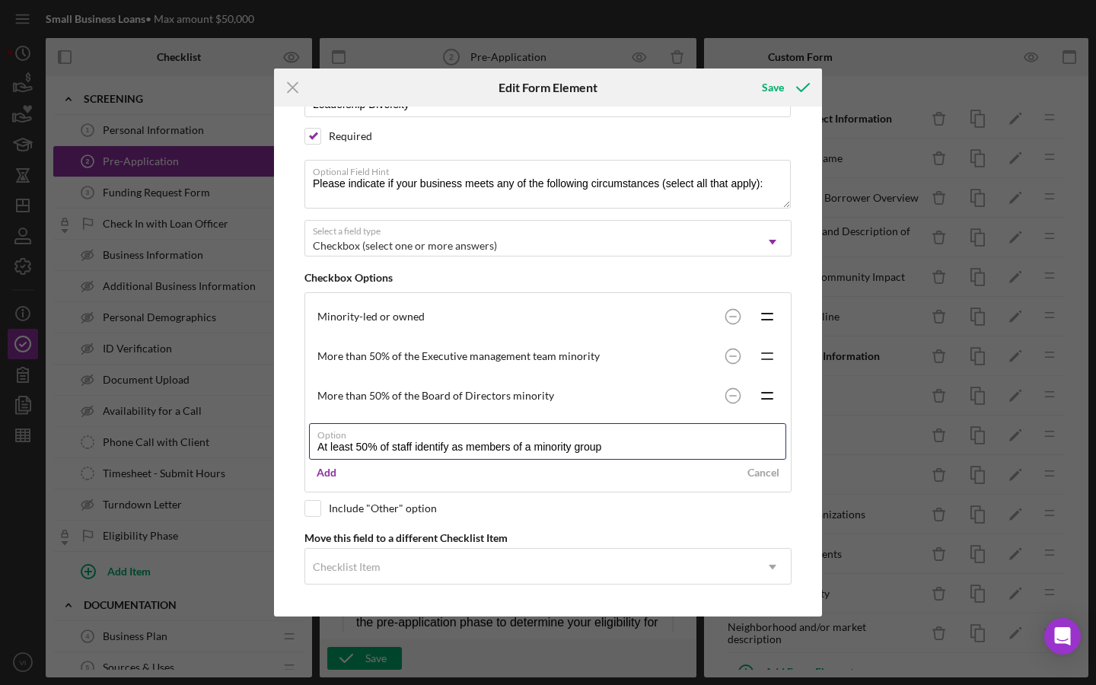
scroll to position [131, 0]
click at [399, 447] on input "At least 50% of staff identify as members of a minority group" at bounding box center [547, 442] width 477 height 37
click at [460, 453] on input "At least 50% of Executive managament team identify as members of a minority gro…" at bounding box center [547, 442] width 477 height 37
click at [463, 449] on input "At least 50% of Executive managament team identify as members of a minority gro…" at bounding box center [547, 442] width 477 height 37
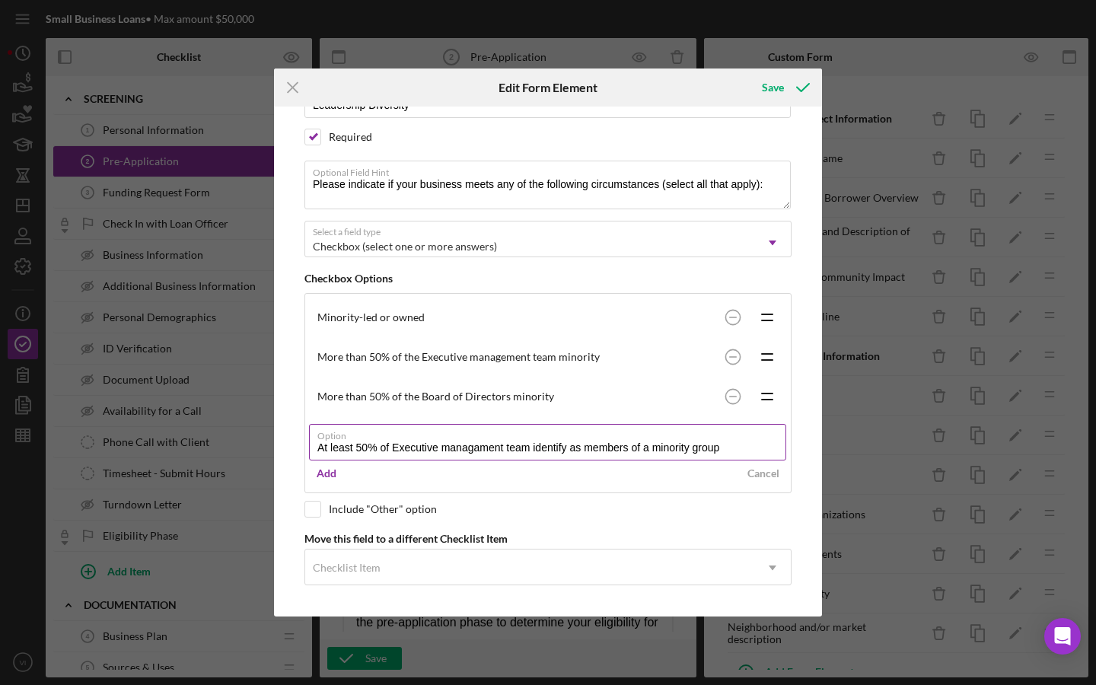
click at [479, 448] on input "At least 50% of Executive managament team identify as members of a minority gro…" at bounding box center [547, 442] width 477 height 37
click at [502, 440] on input "At least 50% of Executive management team identify as members of a minority gro…" at bounding box center [547, 442] width 477 height 37
click at [440, 448] on input "At least 50% of Executive management team identify as members of a minority gro…" at bounding box center [547, 442] width 477 height 37
click at [447, 448] on input "At least 50% of Executive management team identify as members of a minority gro…" at bounding box center [547, 442] width 477 height 37
click at [402, 442] on input "At least 50% of Executive management team identify as members of a minority gro…" at bounding box center [547, 442] width 477 height 37
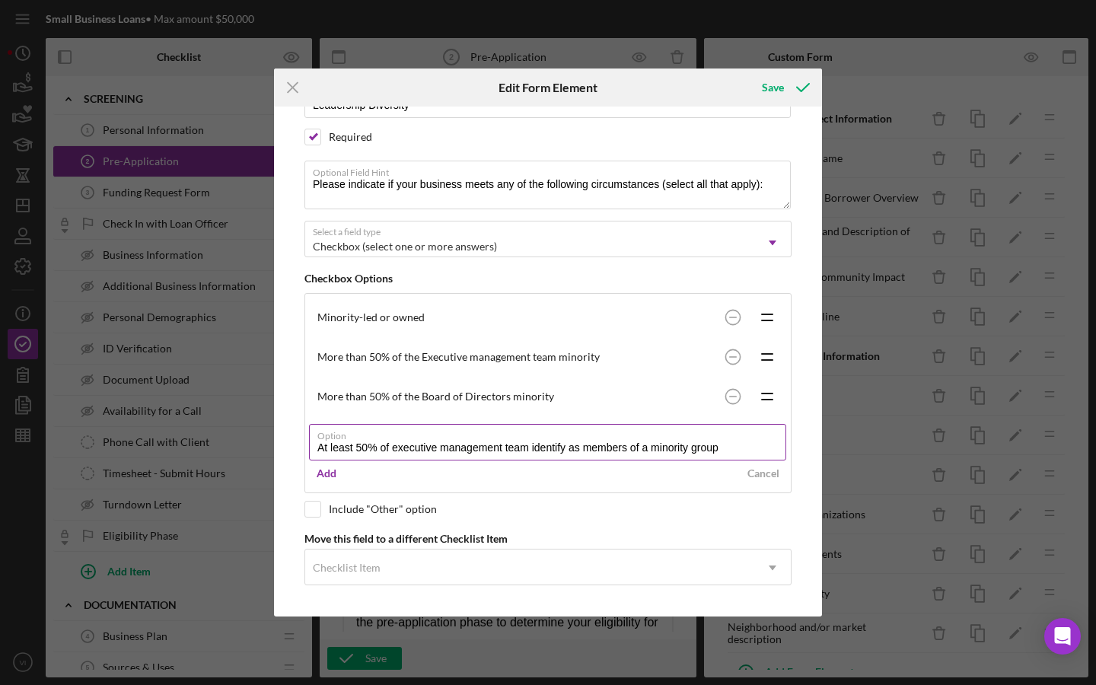
click at [758, 447] on input "At least 50% of executive management team identify as members of a minority gro…" at bounding box center [547, 442] width 477 height 37
drag, startPoint x: 544, startPoint y: 448, endPoint x: 647, endPoint y: 446, distance: 103.5
click at [647, 446] on input "At least 50% of executive management team identify as members of a minority gro…" at bounding box center [547, 442] width 477 height 37
click at [545, 446] on input "At least 50% of executive management team ia minority group" at bounding box center [547, 442] width 477 height 37
type input "At least 50% of executive management team iminority group"
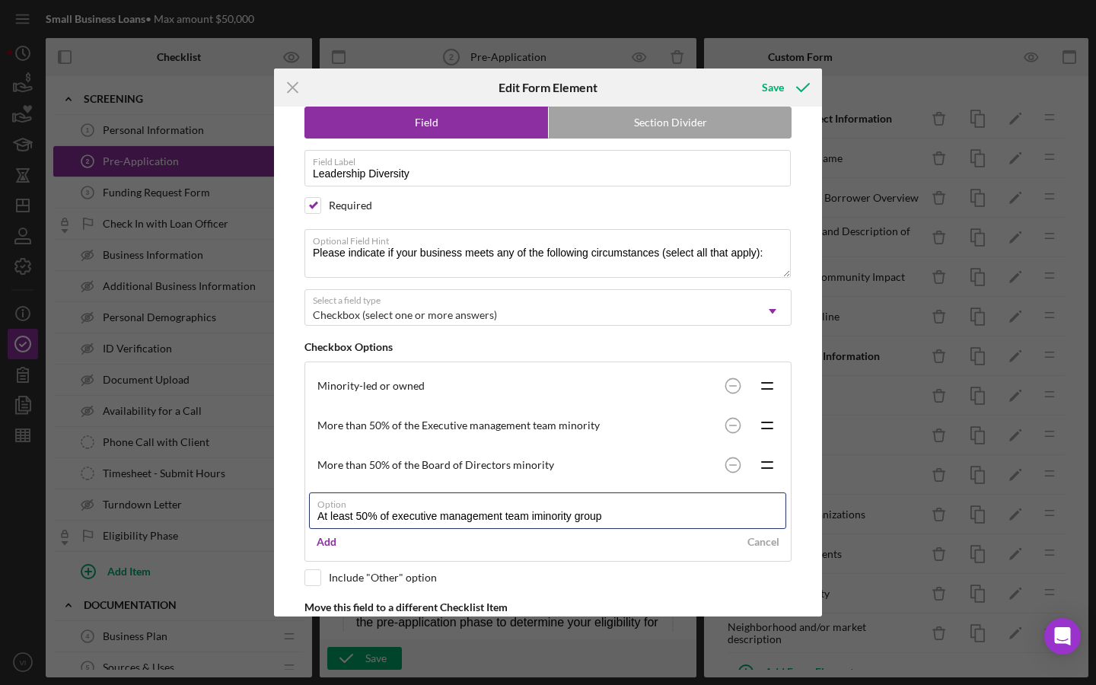
scroll to position [59, 0]
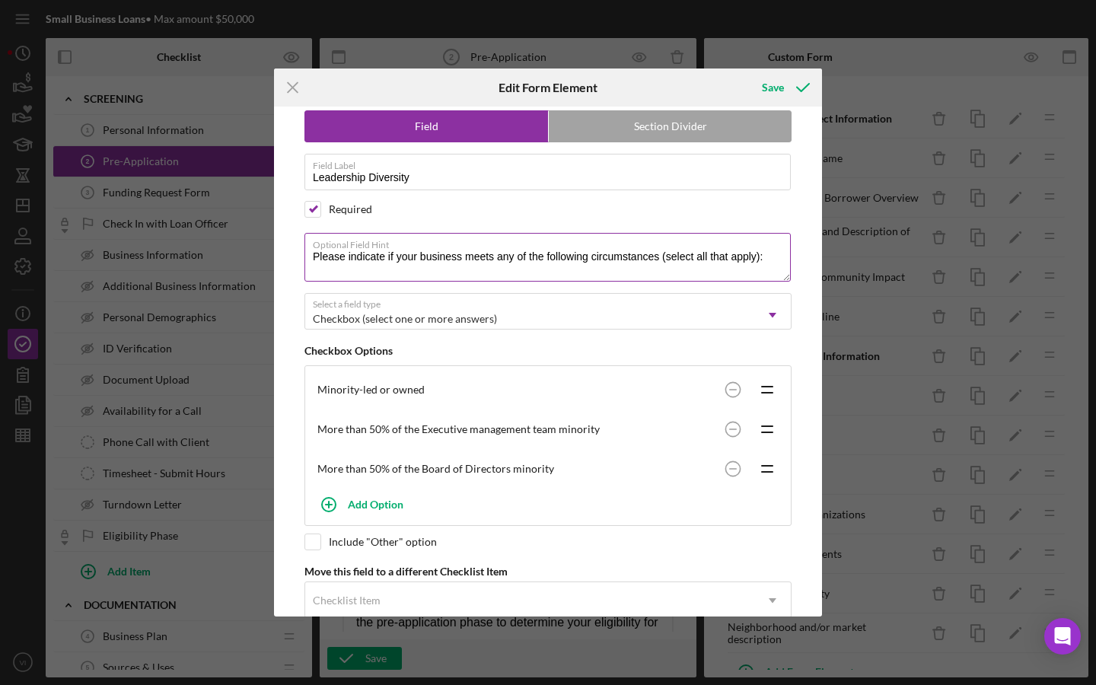
click at [600, 247] on label "Optional Field Hint" at bounding box center [552, 242] width 478 height 17
click at [600, 247] on textarea "Please indicate if your business meets any of the following circumstances (sele…" at bounding box center [547, 257] width 486 height 49
click at [600, 247] on label "Optional Field Hint" at bounding box center [552, 242] width 478 height 17
click at [600, 247] on textarea "Please indicate if your business meets any of the following circumstances (sele…" at bounding box center [547, 257] width 486 height 49
click at [600, 256] on textarea "Please indicate if your business meets any of the following circumstances (sele…" at bounding box center [547, 257] width 486 height 49
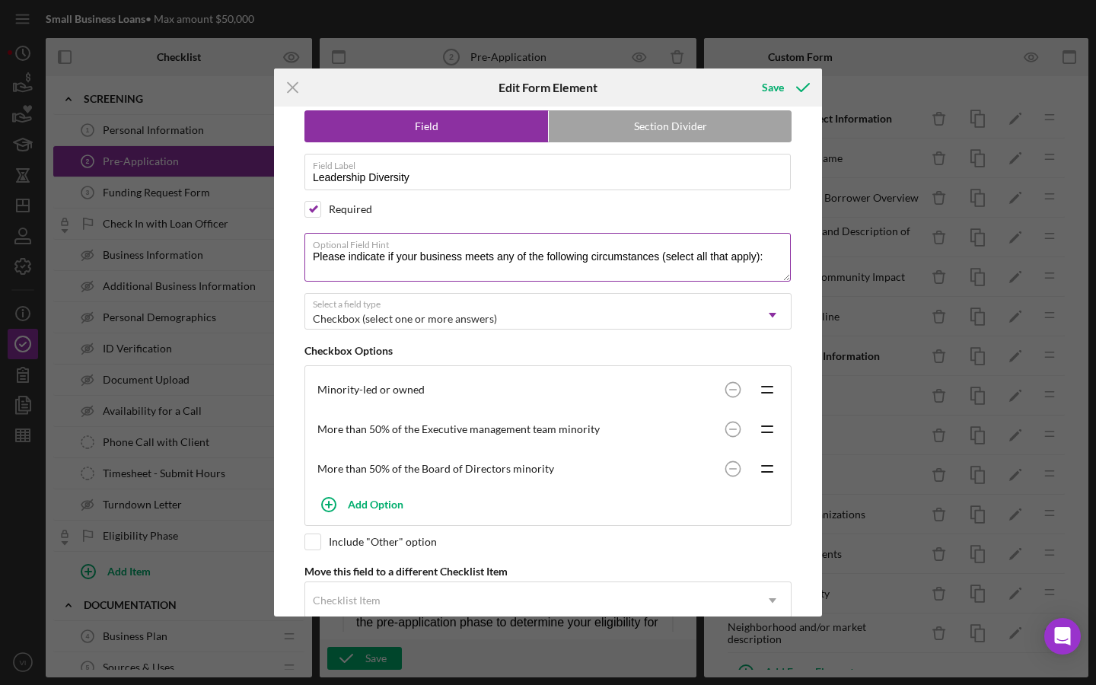
click at [600, 256] on textarea "Please indicate if your business meets any of the following circumstances (sele…" at bounding box center [547, 257] width 486 height 49
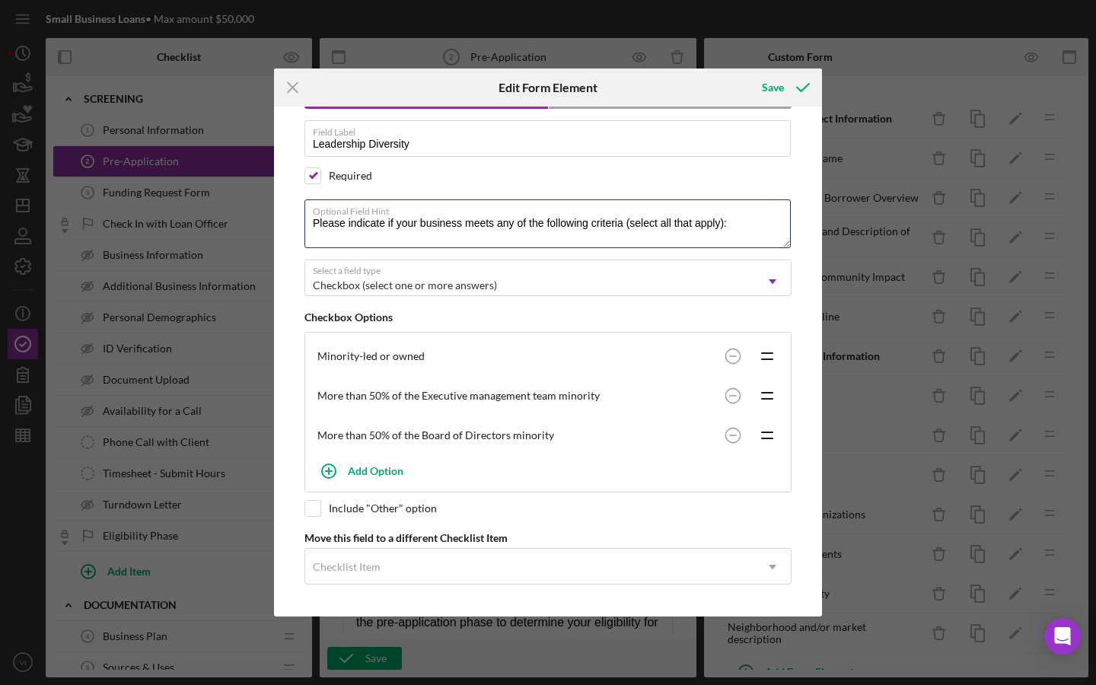
scroll to position [96, 0]
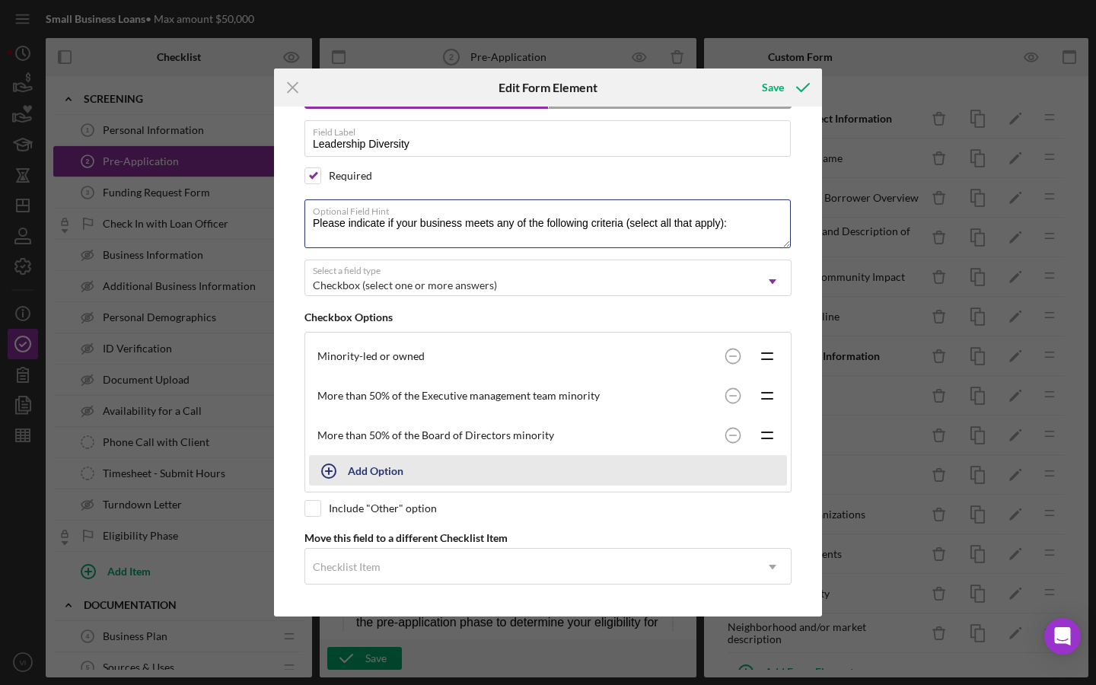
type textarea "Please indicate if your business meets any of the following criteria (select al…"
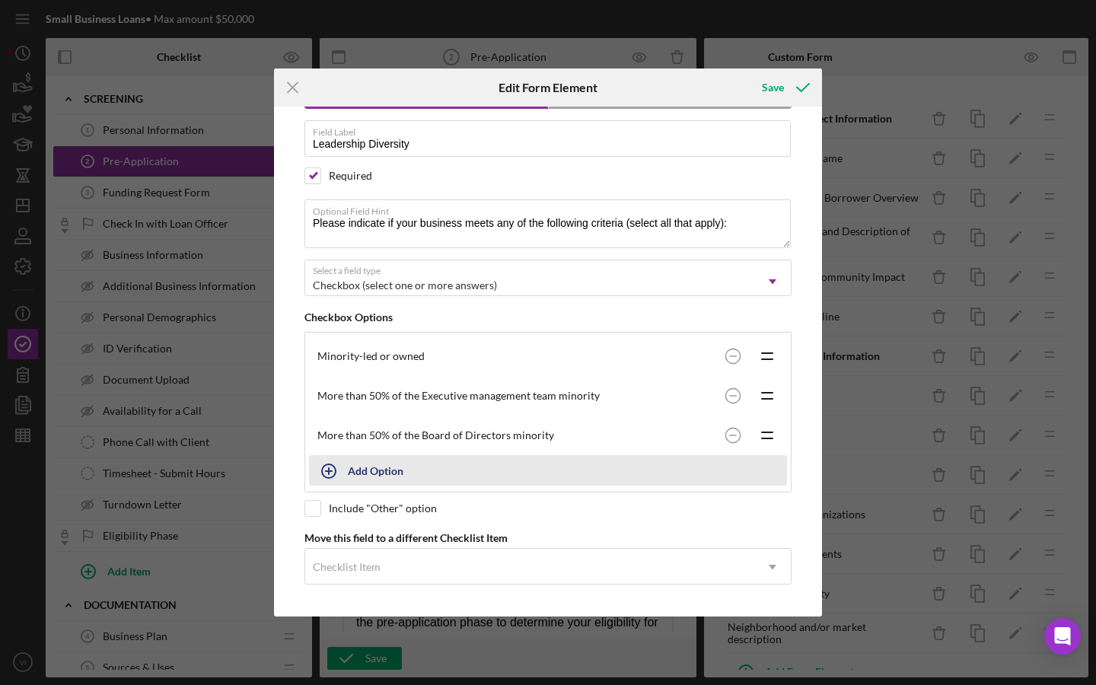
click at [394, 469] on div "Add Option" at bounding box center [376, 470] width 56 height 29
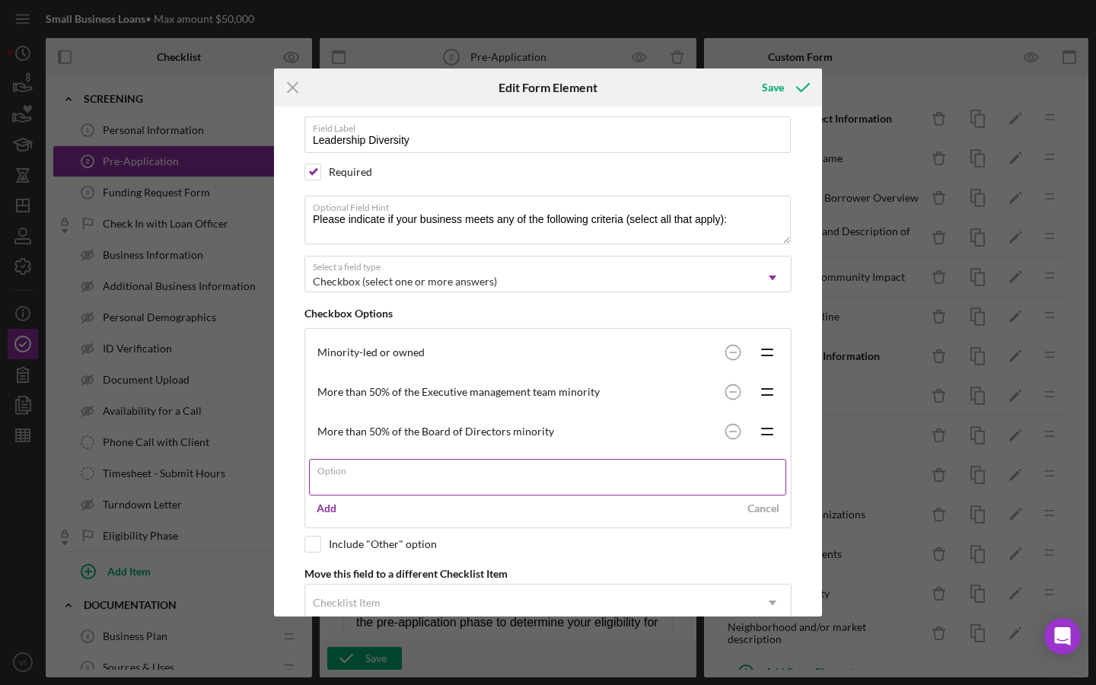
click at [425, 468] on div "Option" at bounding box center [548, 478] width 478 height 38
click at [427, 476] on input "Option" at bounding box center [547, 477] width 477 height 37
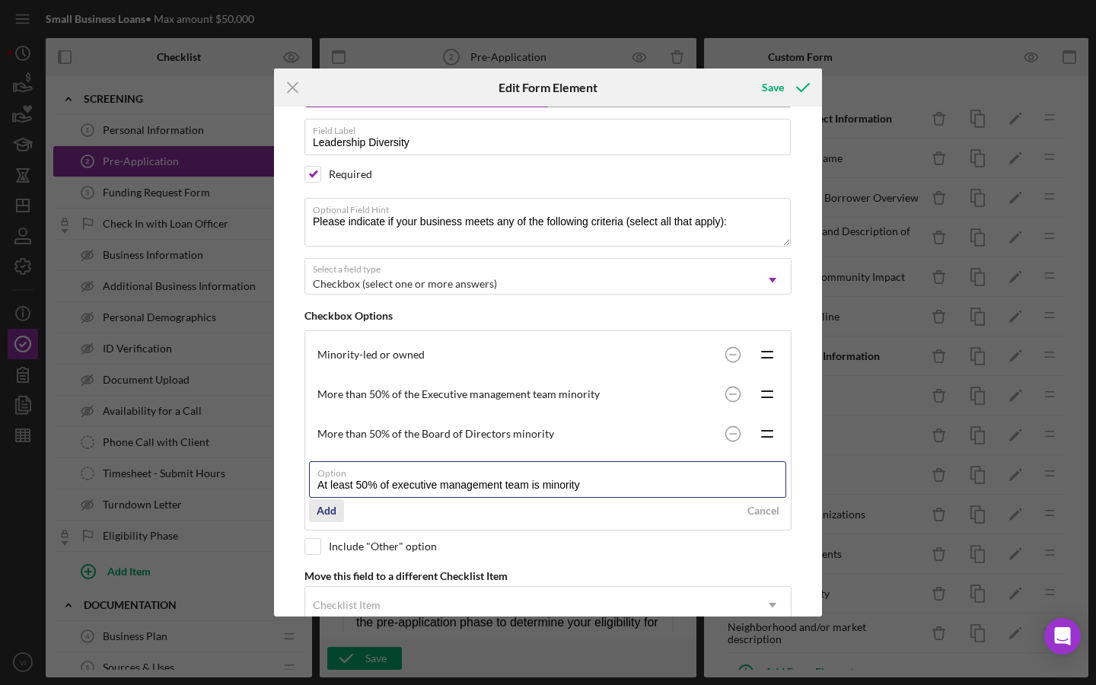
type input "At least 50% of executive management team is minority"
click at [323, 514] on div "Add" at bounding box center [327, 510] width 20 height 23
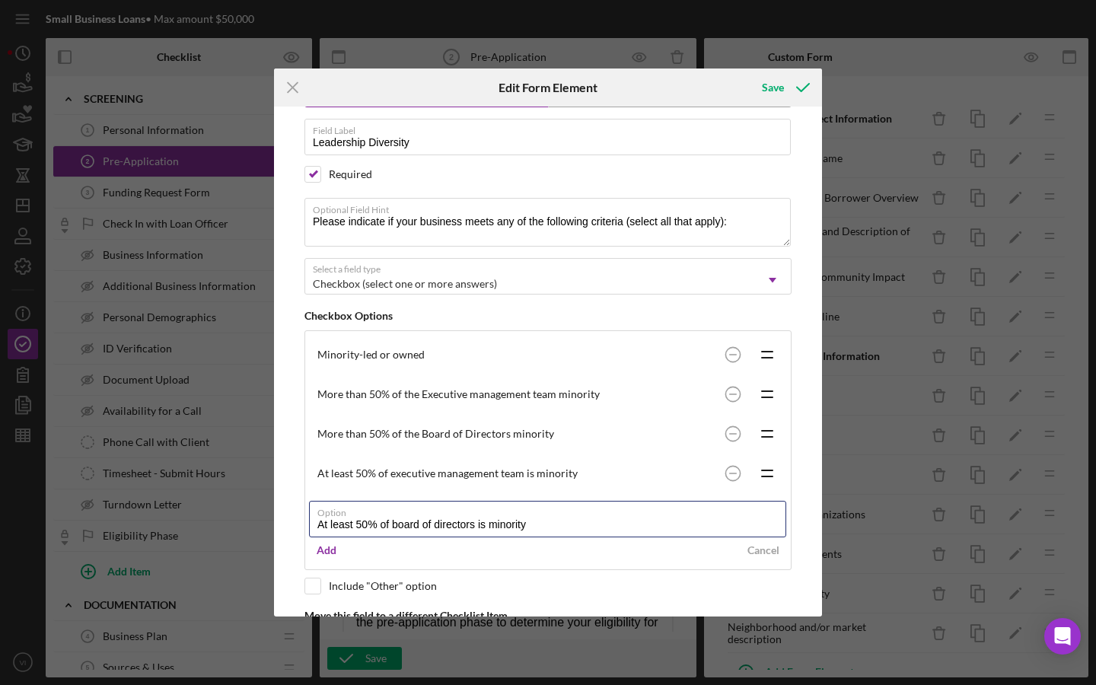
drag, startPoint x: 487, startPoint y: 523, endPoint x: 482, endPoint y: 553, distance: 30.9
click at [487, 524] on input "At least 50% of board of directors is minority" at bounding box center [547, 519] width 477 height 37
type input "At least 50% of board of directors is minority"
click at [328, 558] on div "Add" at bounding box center [327, 550] width 20 height 23
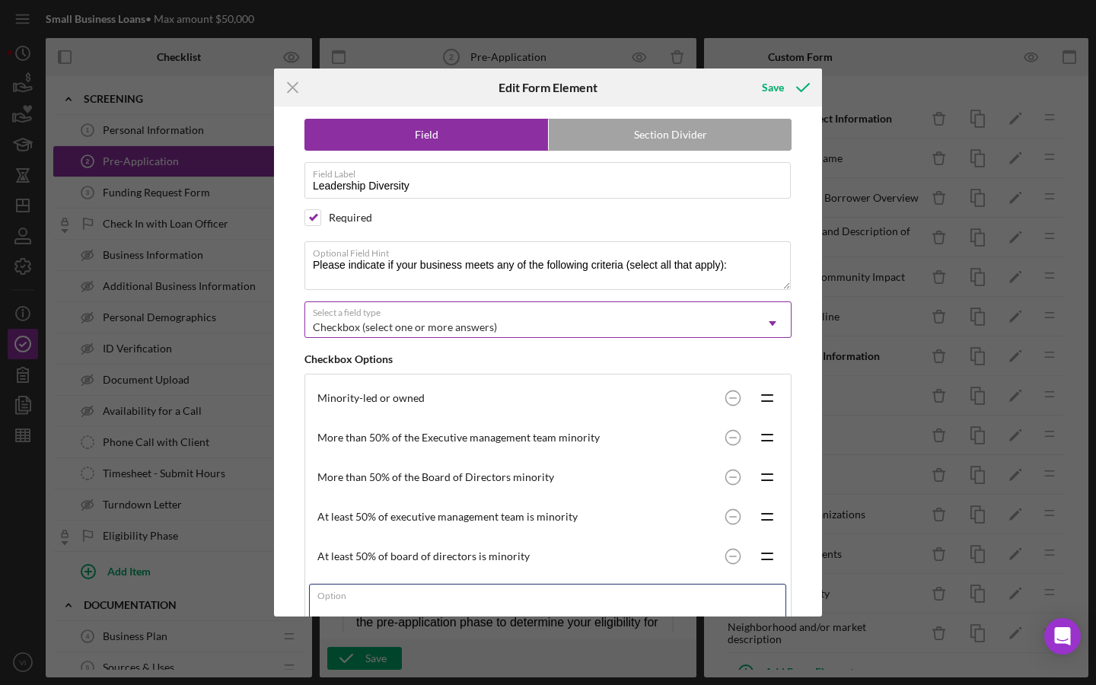
scroll to position [129, 0]
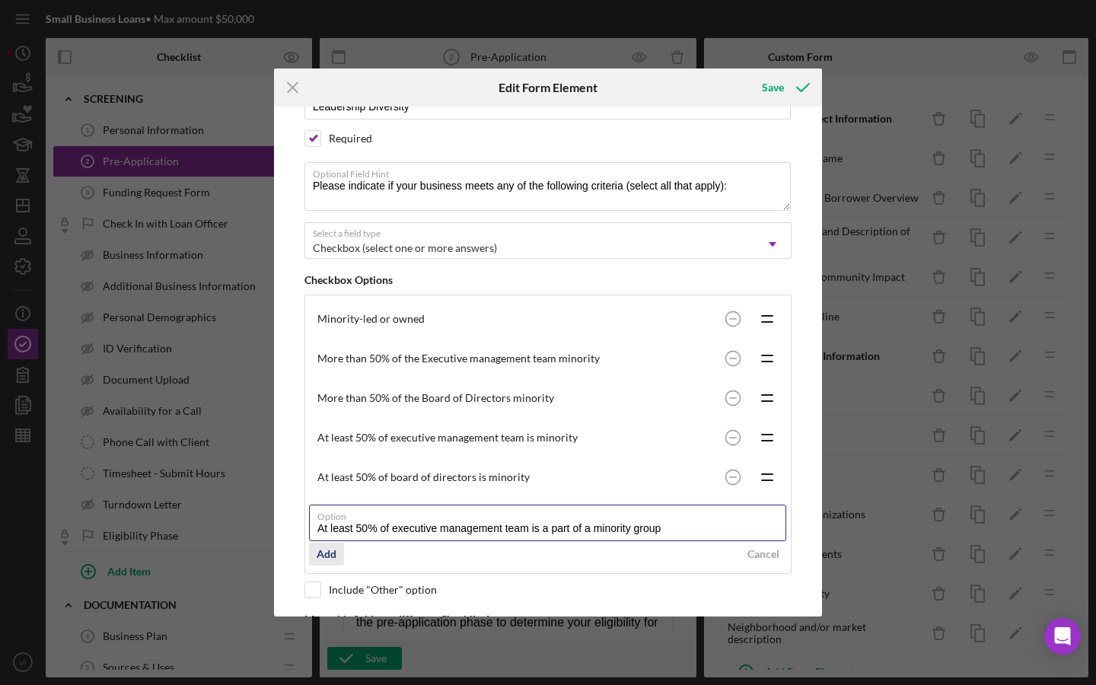
type input "At least 50% of executive management team is a part of a minority group"
click at [318, 558] on div "Add" at bounding box center [327, 553] width 20 height 23
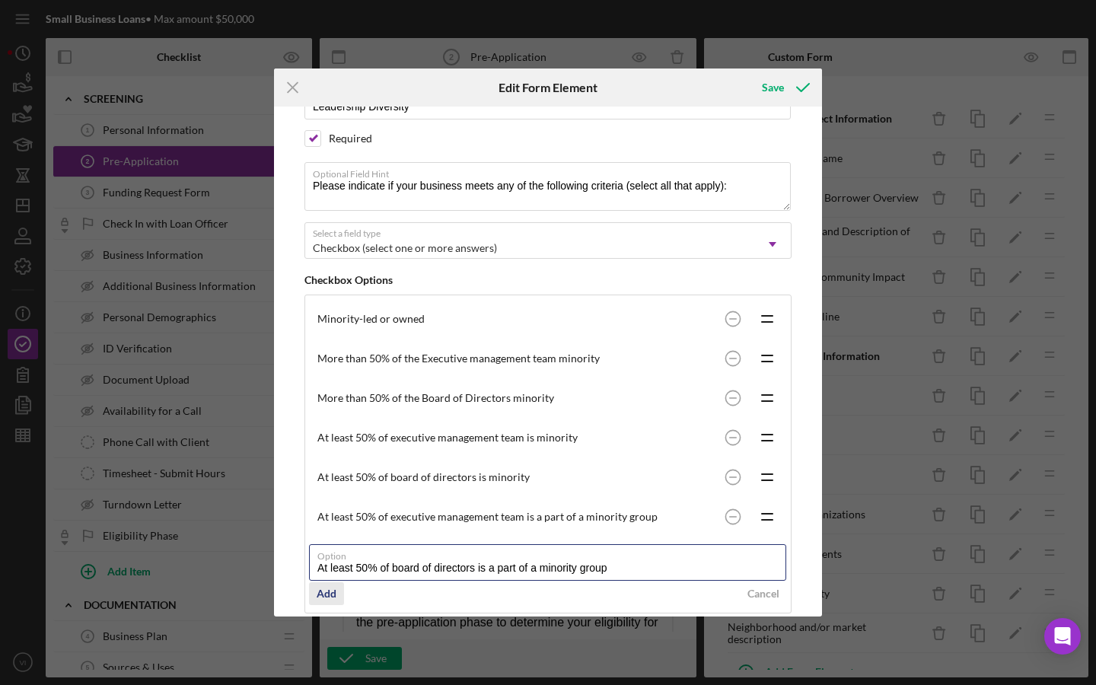
type input "At least 50% of board of directors is a part of a minority group"
click at [331, 591] on div "Add" at bounding box center [327, 593] width 20 height 23
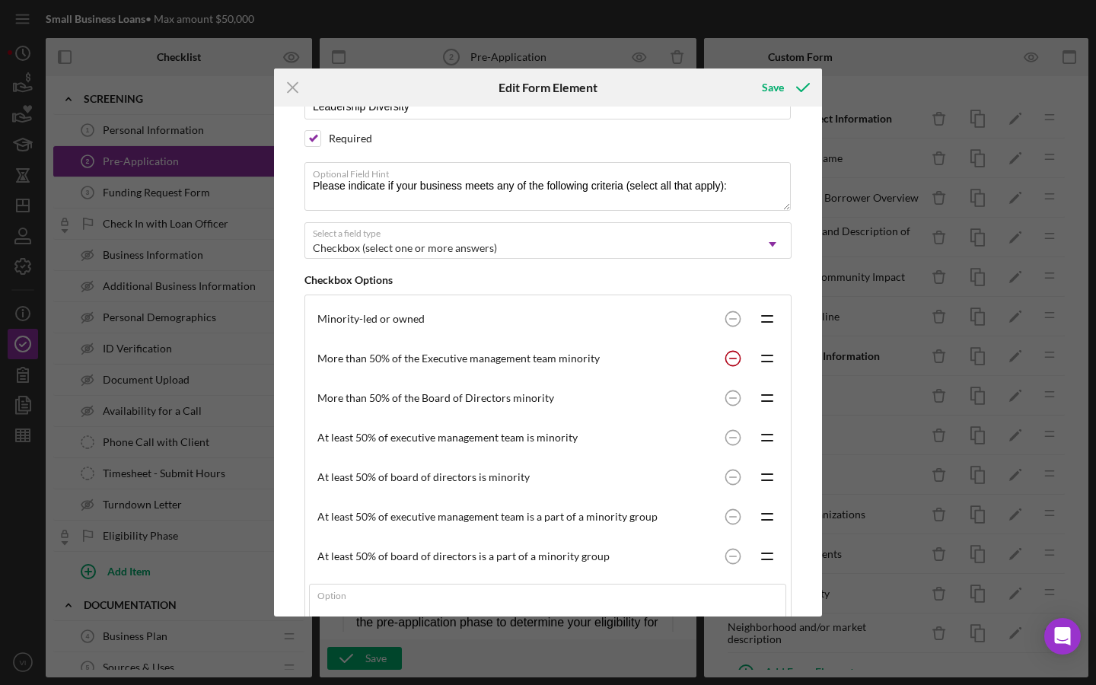
click at [734, 326] on circle at bounding box center [732, 318] width 14 height 14
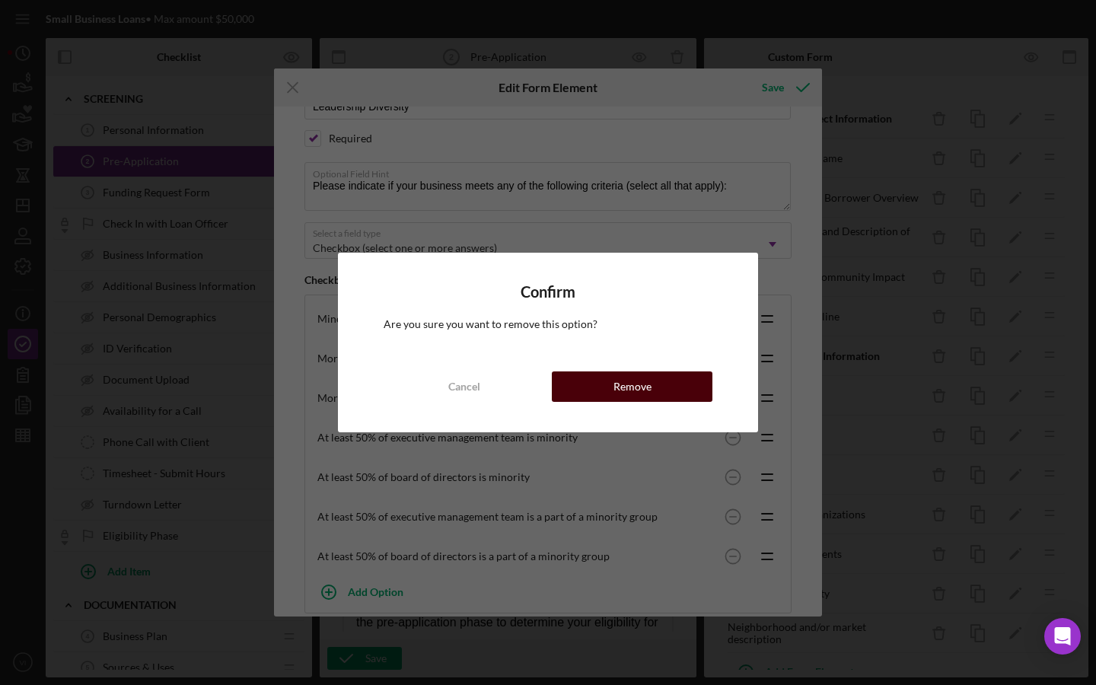
click at [661, 395] on button "Remove" at bounding box center [632, 386] width 161 height 30
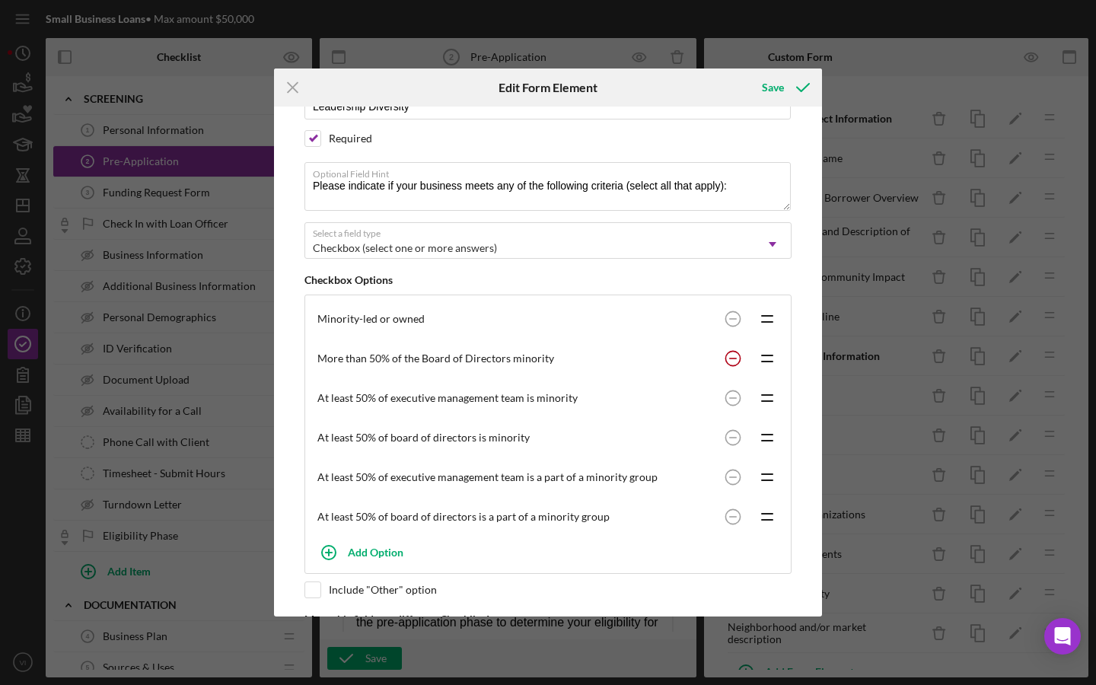
click at [733, 326] on circle at bounding box center [732, 318] width 14 height 14
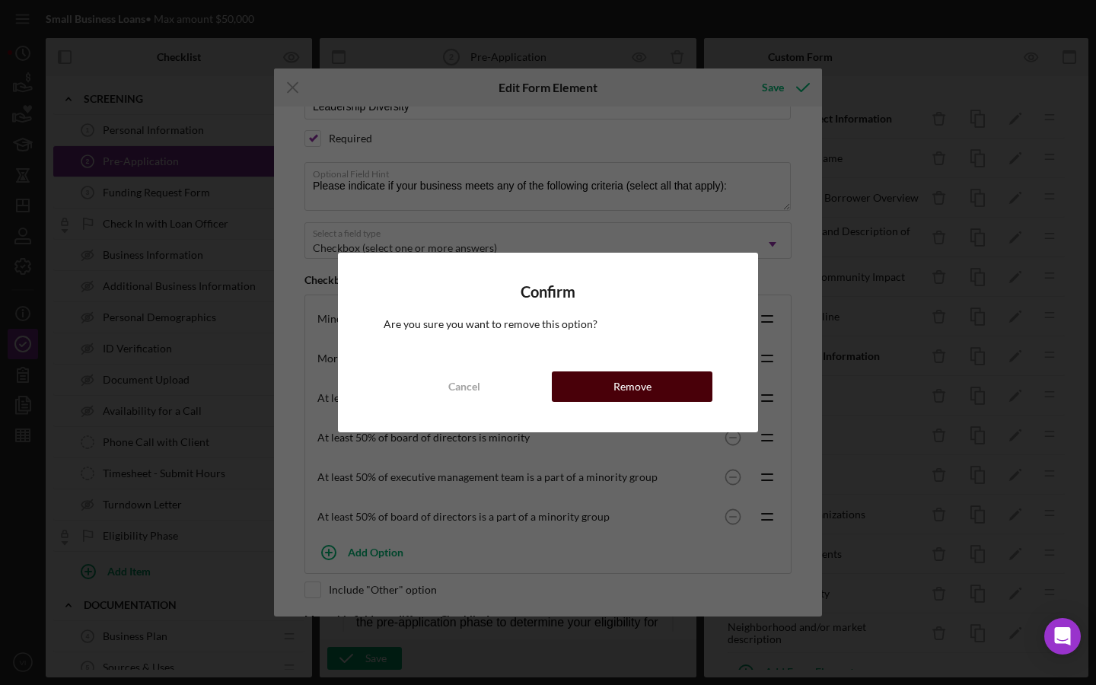
click at [697, 385] on button "Remove" at bounding box center [632, 386] width 161 height 30
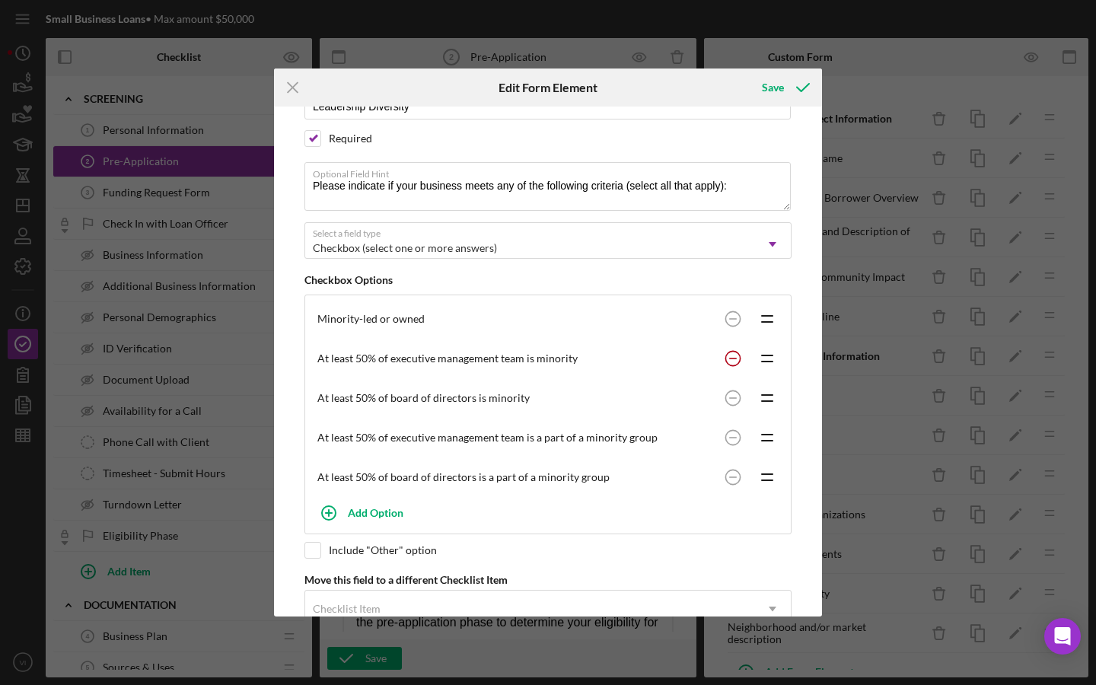
click at [731, 326] on circle at bounding box center [732, 318] width 14 height 14
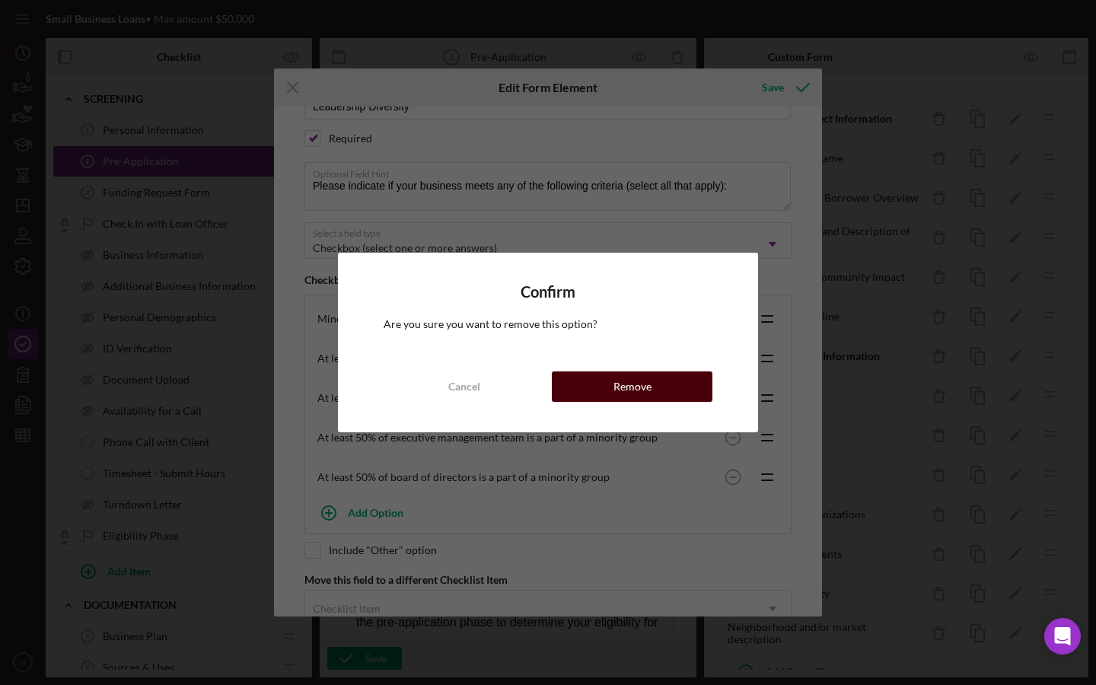
click at [704, 386] on button "Remove" at bounding box center [632, 386] width 161 height 30
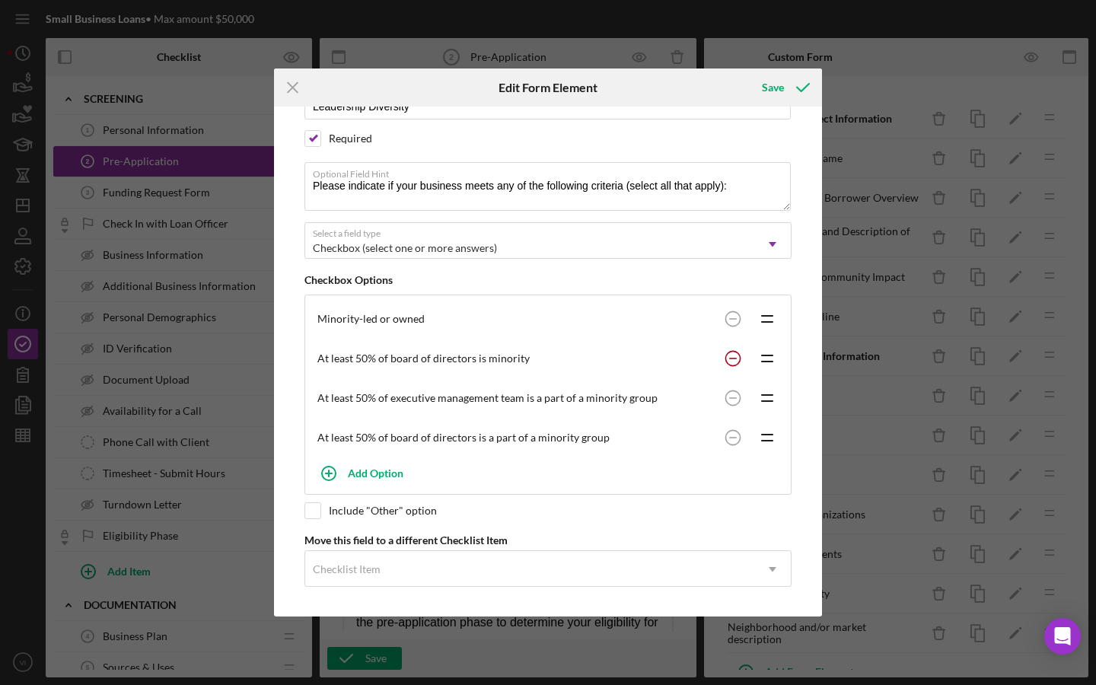
click at [725, 326] on circle at bounding box center [732, 318] width 14 height 14
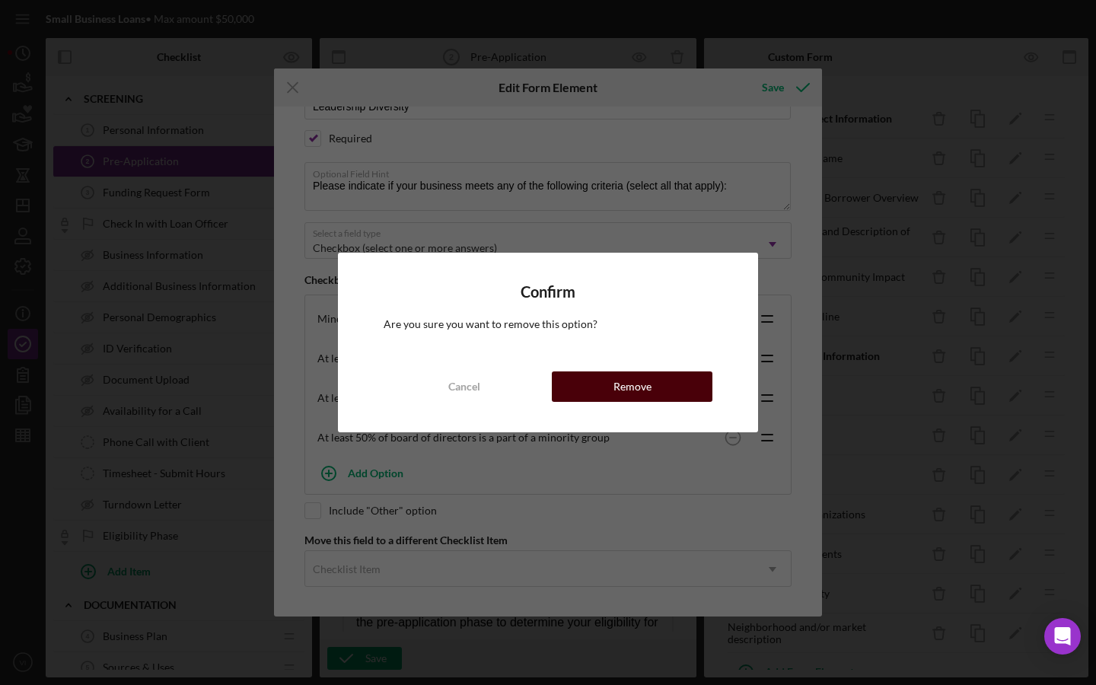
click at [694, 395] on button "Remove" at bounding box center [632, 386] width 161 height 30
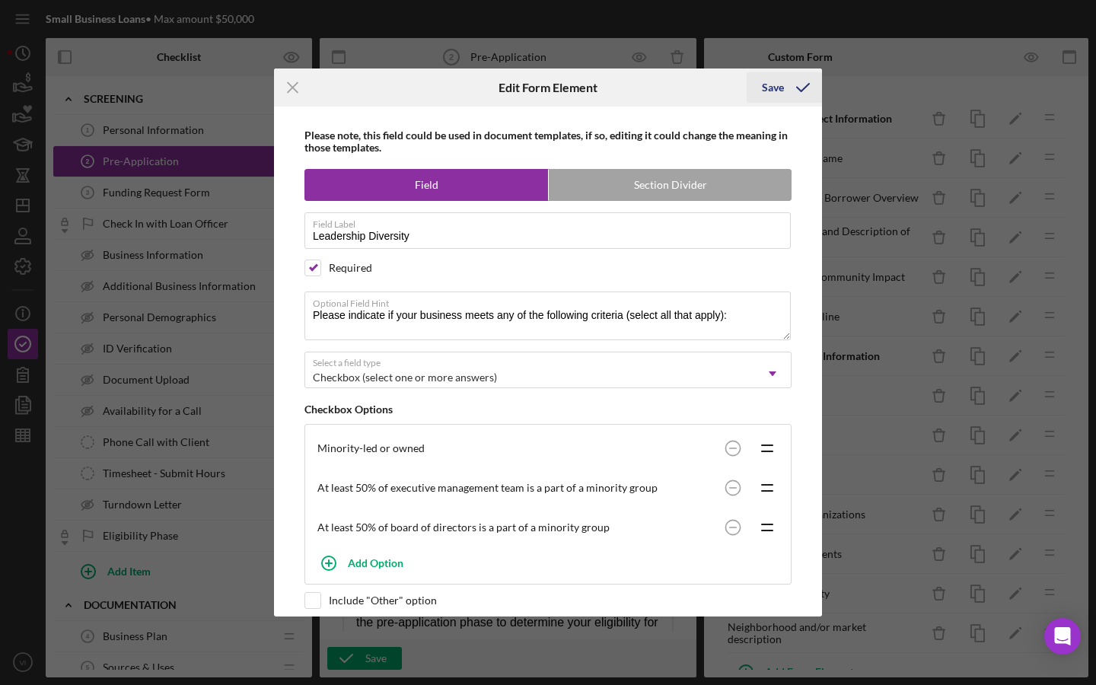
scroll to position [0, 0]
click at [792, 86] on icon "submit" at bounding box center [803, 87] width 38 height 38
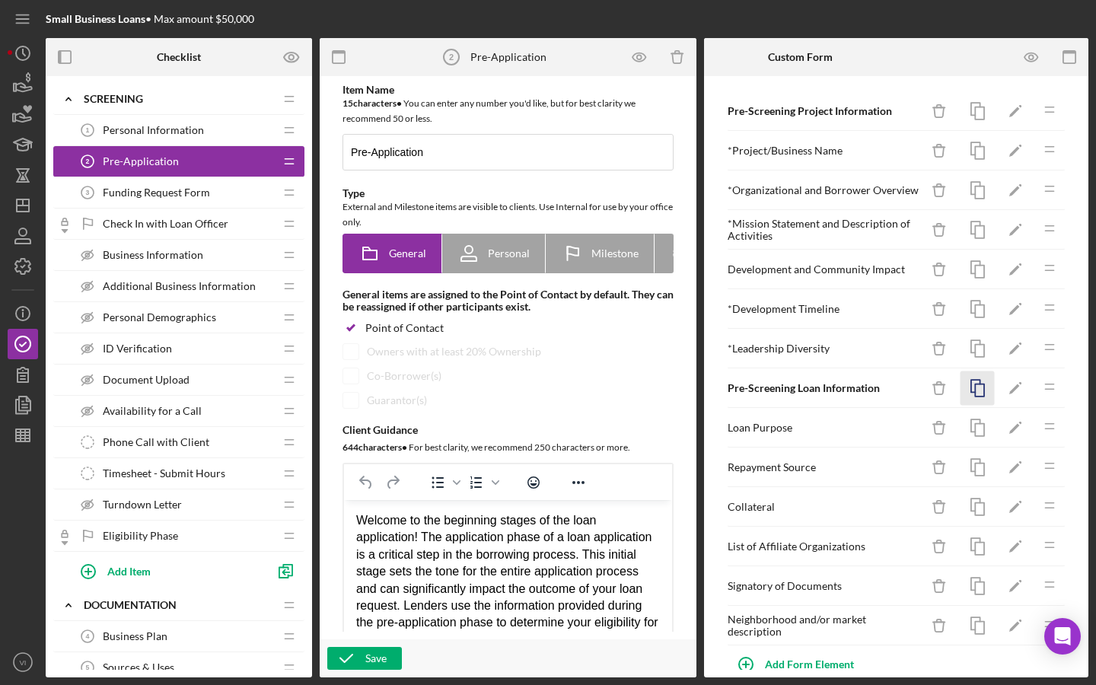
scroll to position [10, 0]
click at [1017, 437] on icon "Icon/Edit" at bounding box center [1015, 426] width 34 height 34
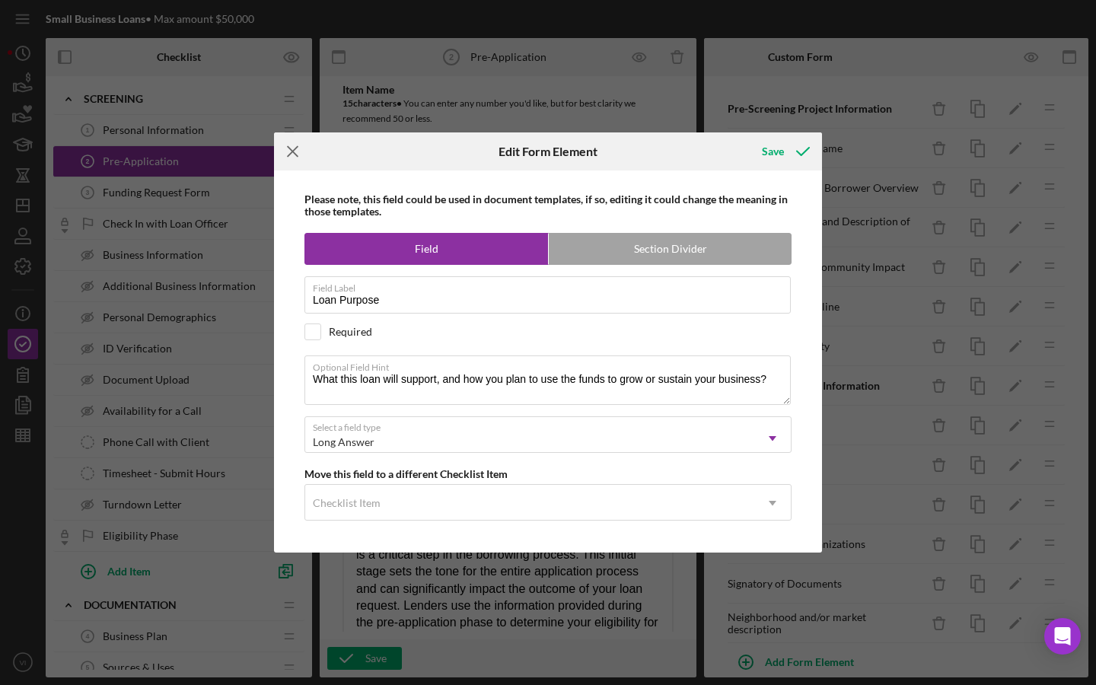
click at [294, 161] on icon "Icon/Menu Close" at bounding box center [293, 151] width 38 height 38
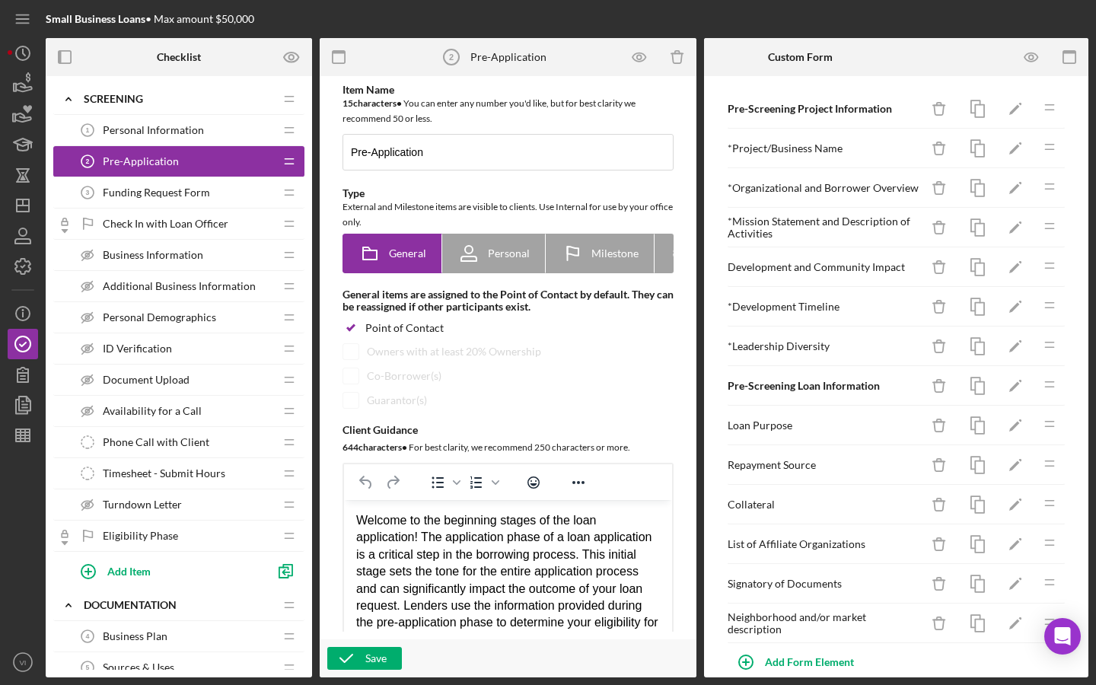
click at [1045, 484] on div "Repayment Source Icon/Delete Icon/Edit Icon/Drag" at bounding box center [896, 465] width 339 height 40
click at [1010, 427] on icon "Icon/Edit" at bounding box center [1015, 426] width 34 height 34
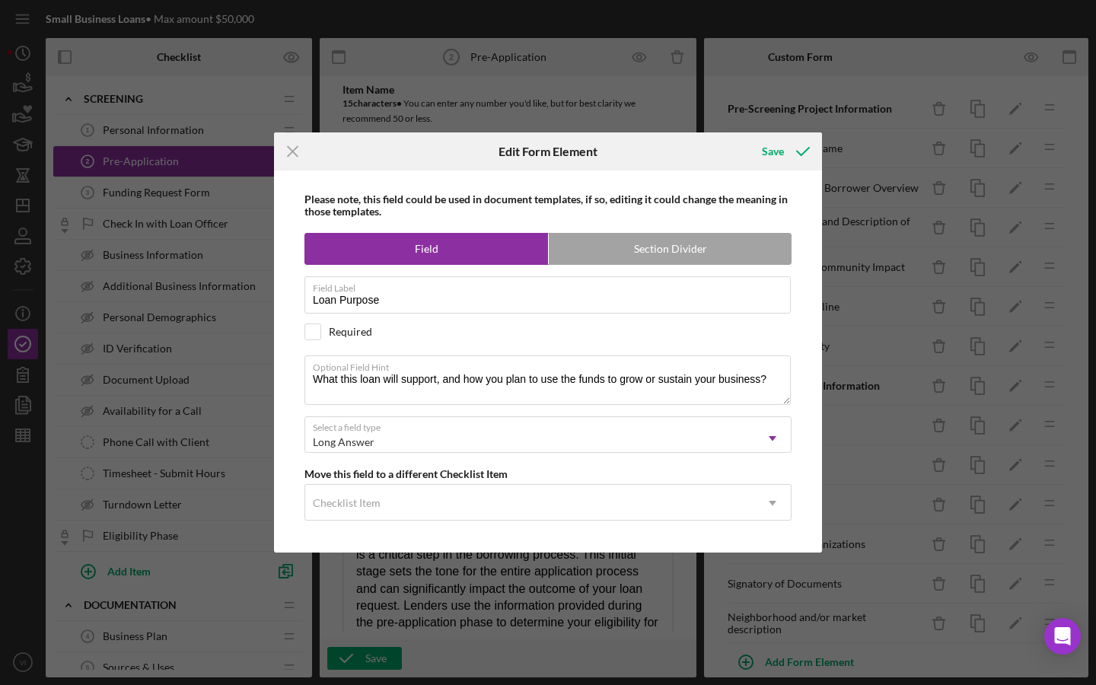
click at [332, 342] on div "Please note, this field could be used in document templates, if so, editing it …" at bounding box center [548, 361] width 533 height 382
click at [330, 336] on div "Required" at bounding box center [350, 332] width 43 height 12
checkbox input "true"
click at [778, 156] on div "Save" at bounding box center [773, 151] width 22 height 30
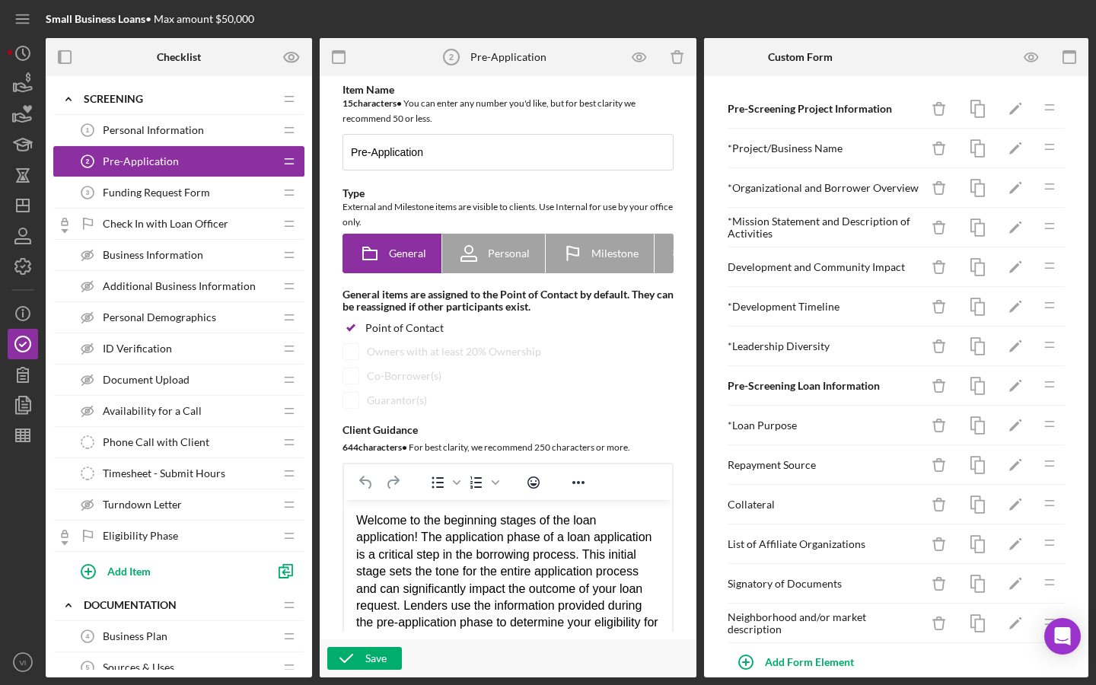
click at [1087, 60] on div at bounding box center [1050, 57] width 76 height 38
click at [1036, 53] on icon "button" at bounding box center [1031, 57] width 34 height 34
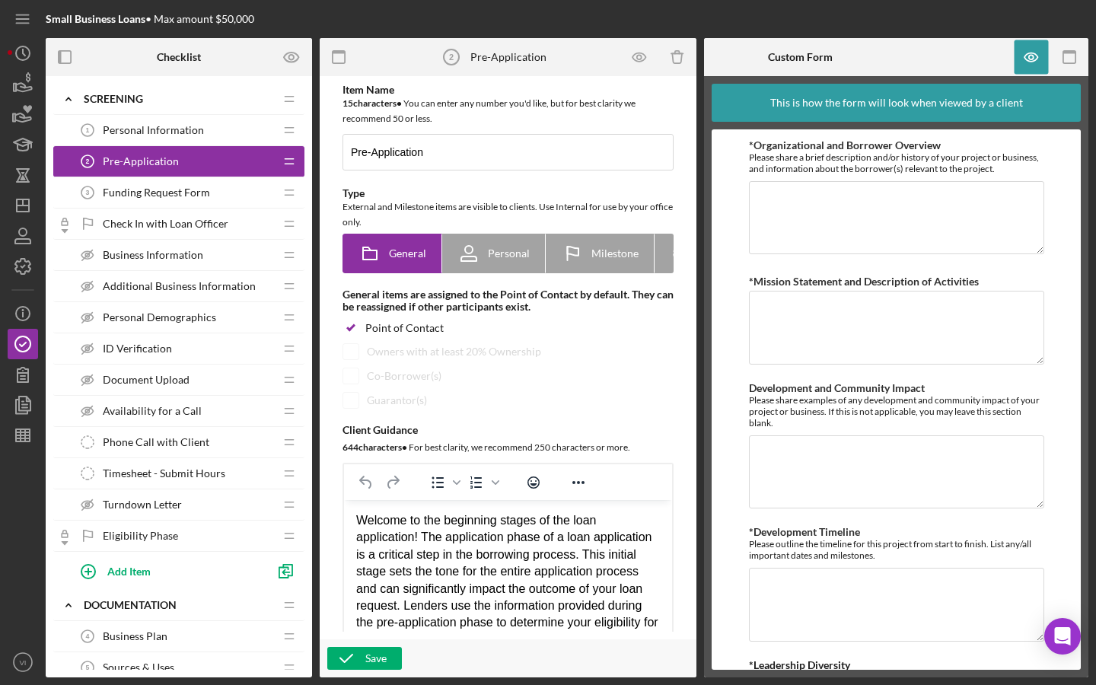
scroll to position [137, 0]
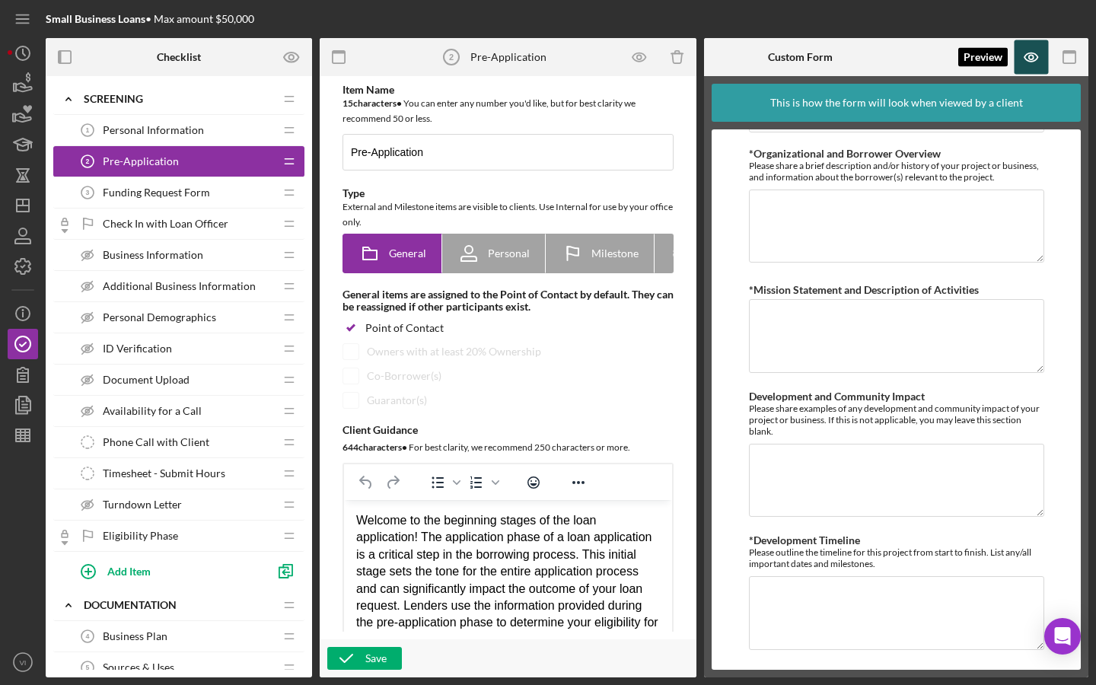
click at [1042, 60] on icon "button" at bounding box center [1031, 57] width 34 height 34
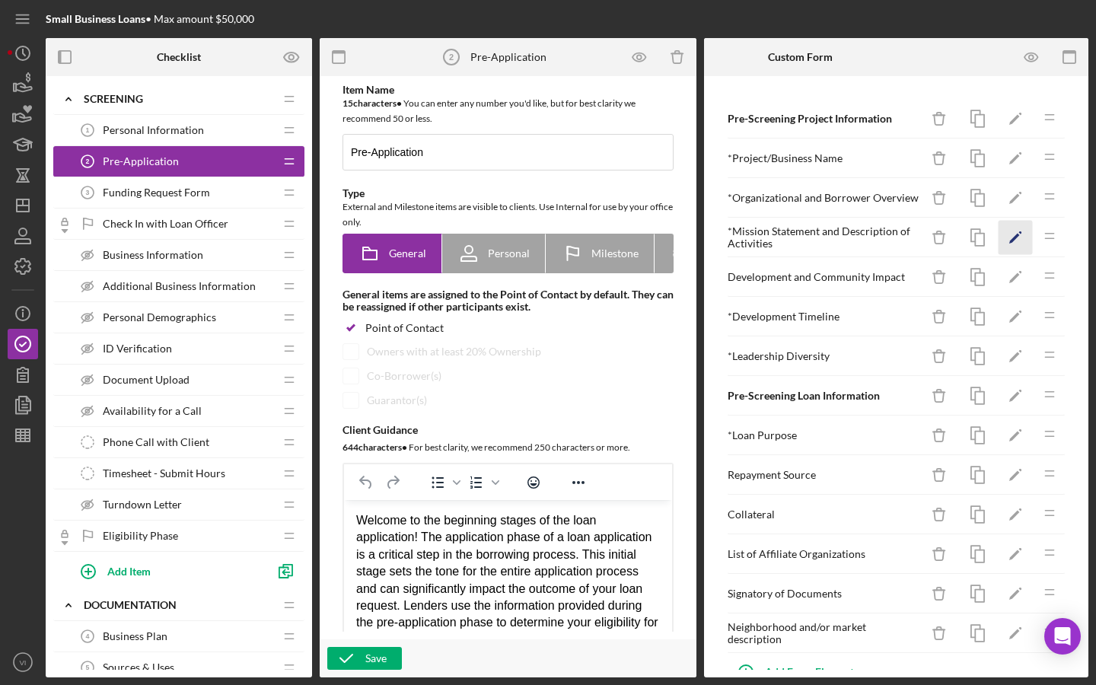
click at [1001, 243] on div "* Mission Statement and Description of Activities Icon/Delete Icon/Edit Icon/Dr…" at bounding box center [896, 238] width 339 height 40
click at [1016, 242] on icon "Icon/Edit" at bounding box center [1015, 238] width 34 height 34
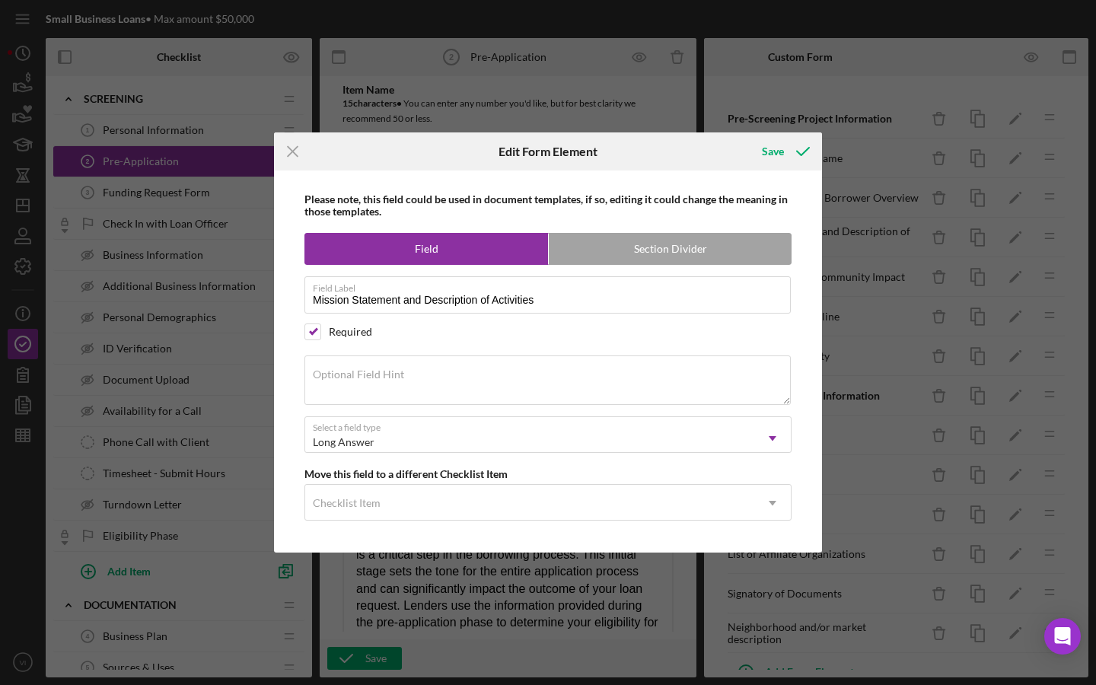
click at [413, 407] on div "Please note, this field could be used in document templates, if so, editing it …" at bounding box center [548, 361] width 533 height 382
click at [413, 395] on textarea "Optional Field Hint" at bounding box center [547, 379] width 486 height 49
type textarea "E"
type textarea "G"
type textarea "S"
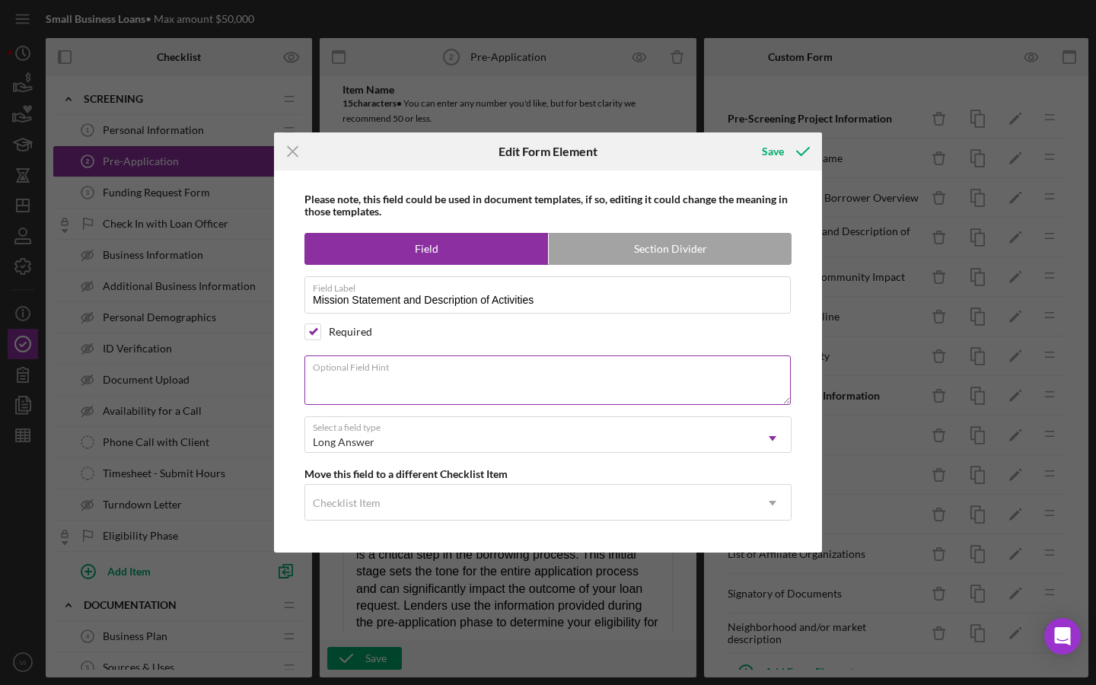
type textarea "A"
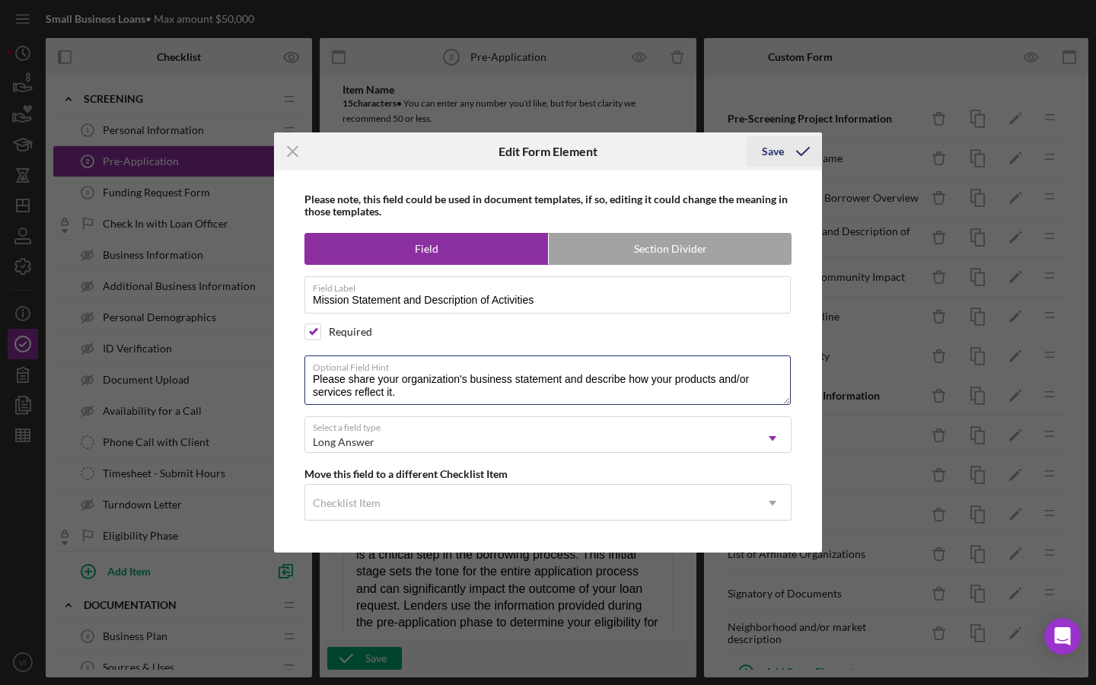
type textarea "Please share your organization's business statement and describe how your produ…"
click at [784, 163] on icon "submit" at bounding box center [803, 151] width 38 height 38
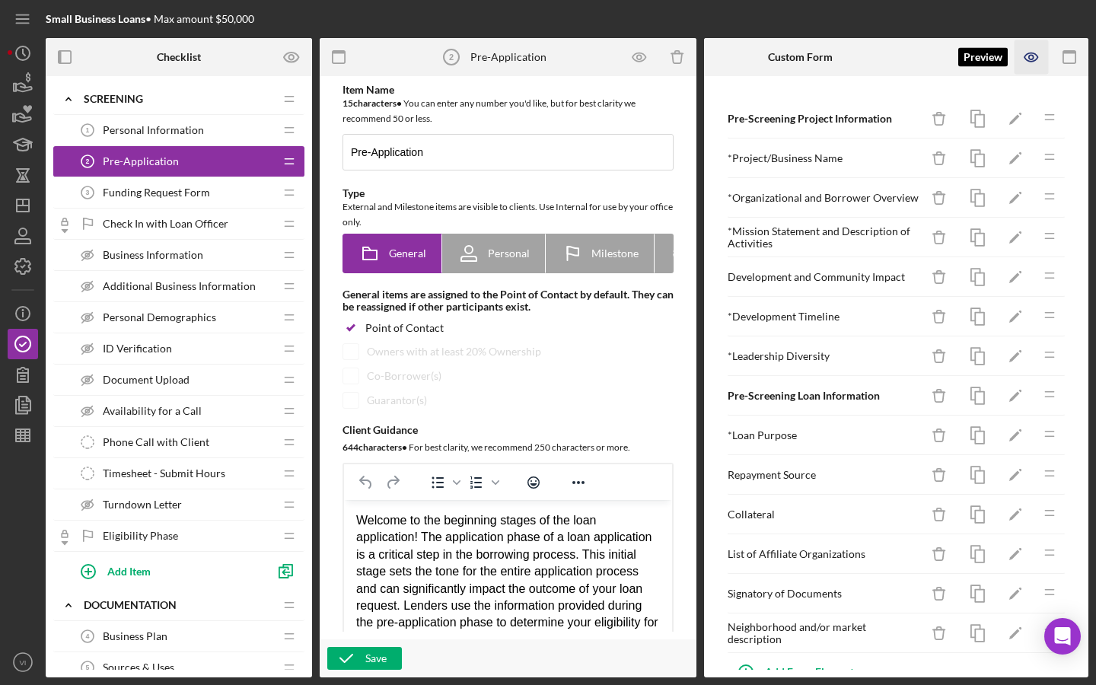
click at [1030, 64] on icon "button" at bounding box center [1031, 57] width 34 height 34
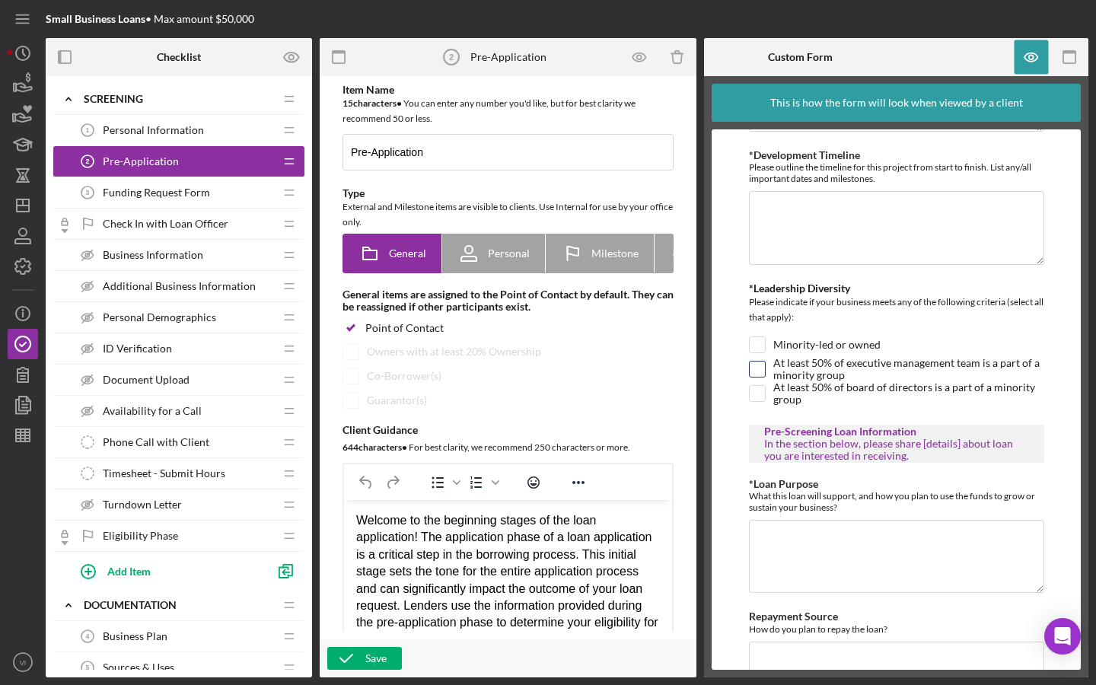
scroll to position [393, 0]
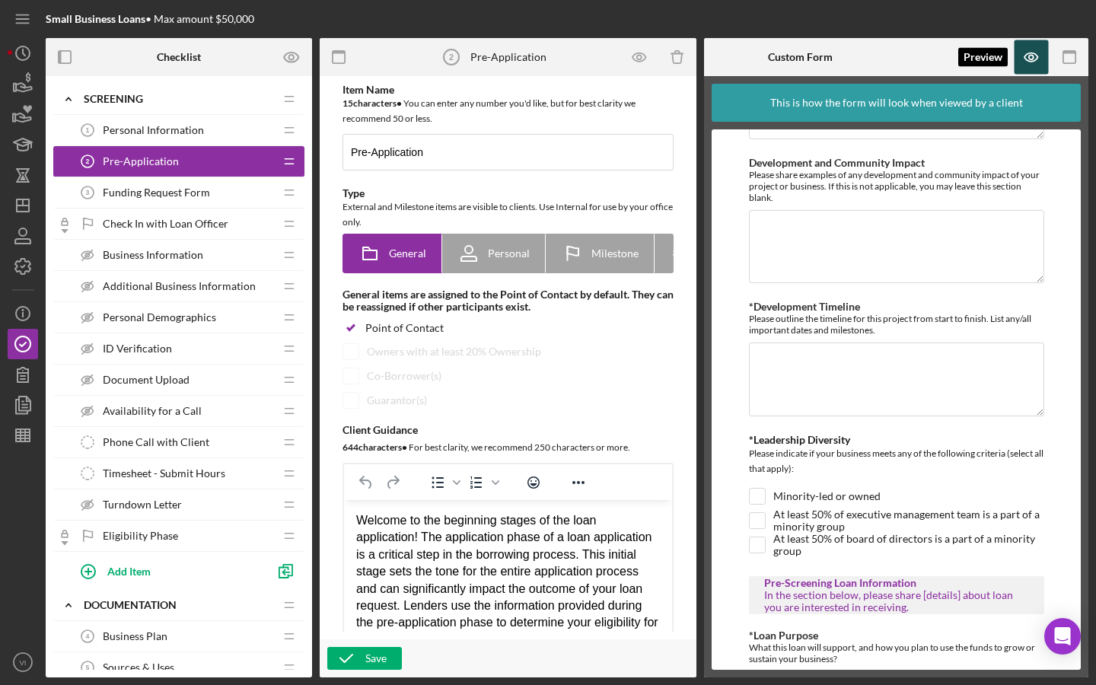
click at [1026, 55] on icon "button" at bounding box center [1030, 57] width 13 height 8
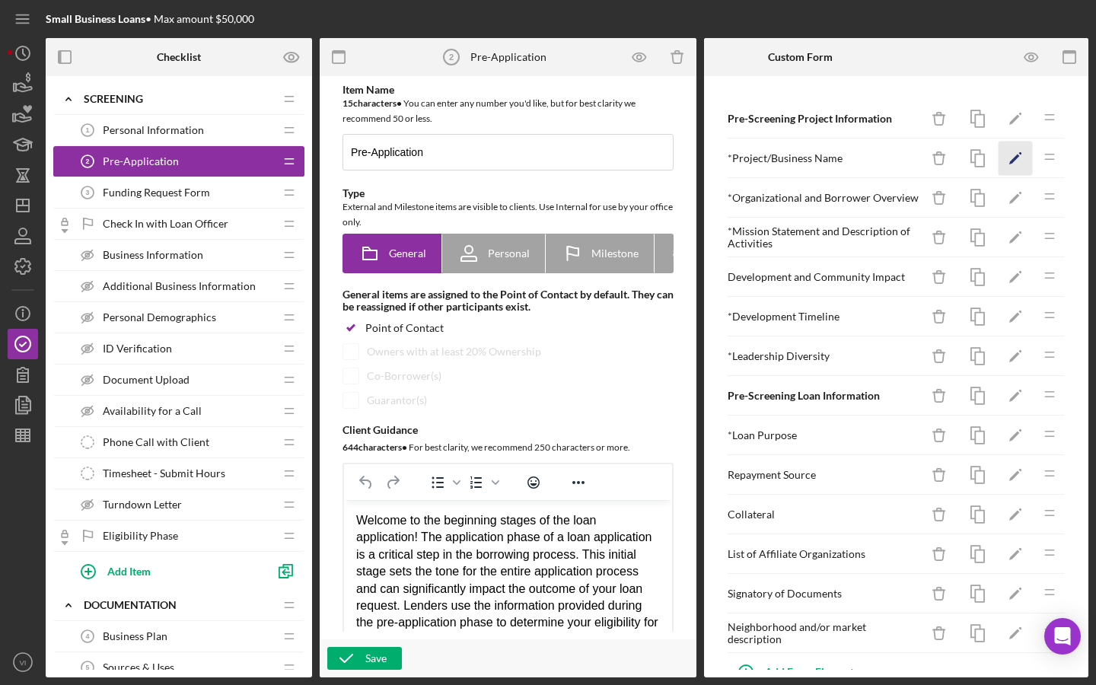
click at [1013, 148] on icon "Icon/Edit" at bounding box center [1015, 159] width 34 height 34
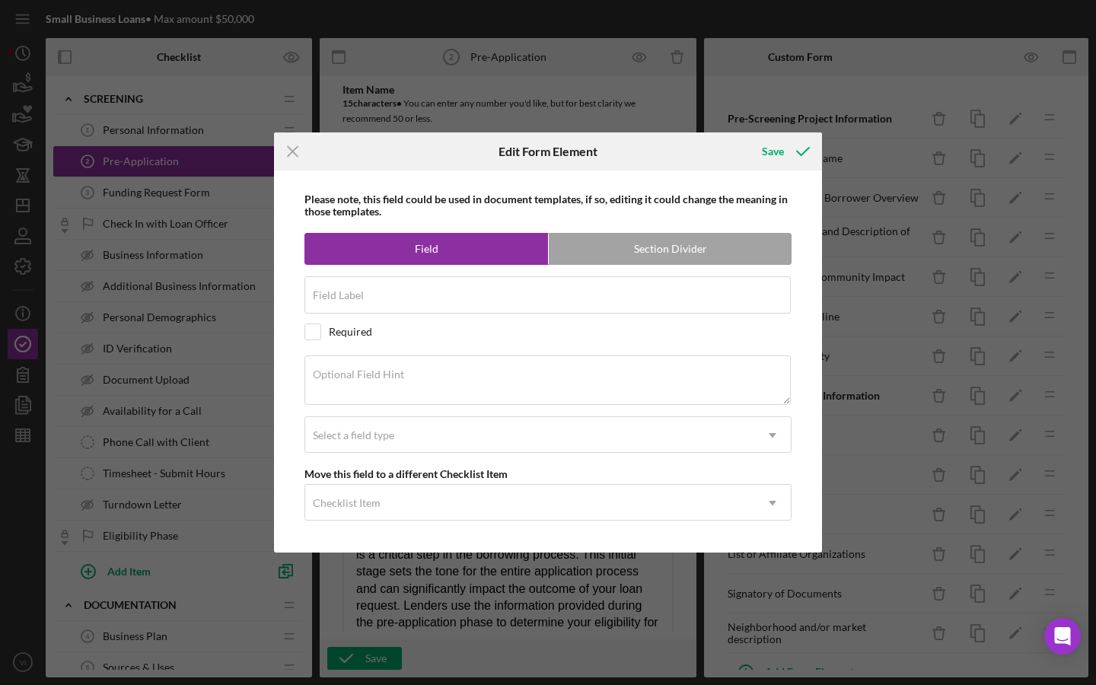
type input "Project/Business Name"
checkbox input "true"
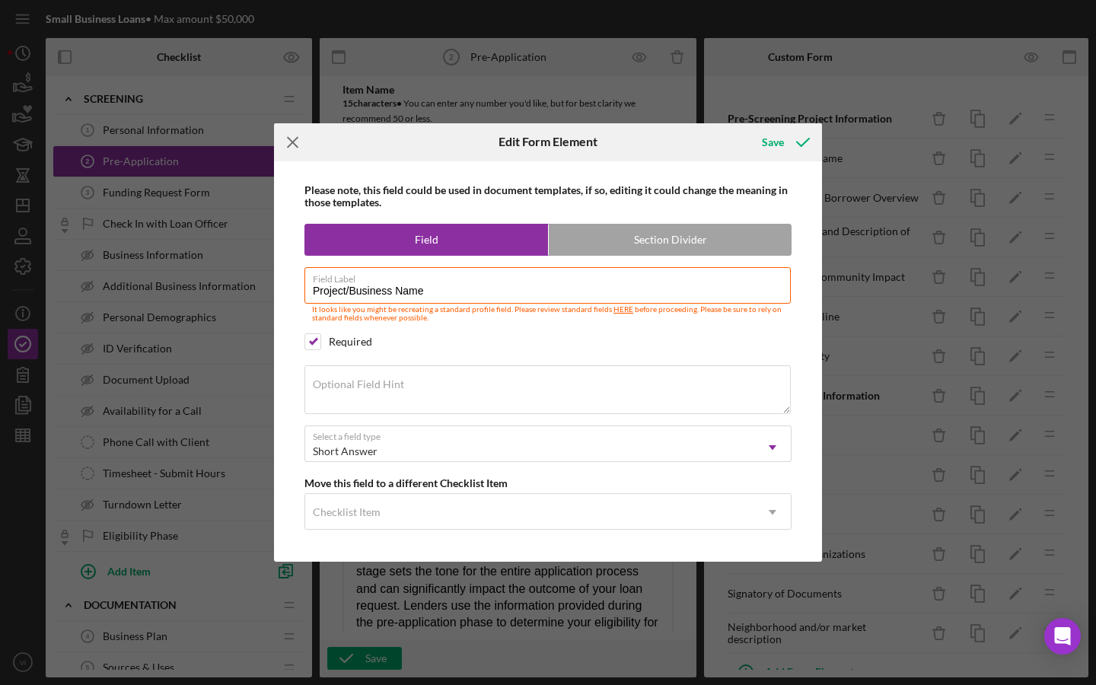
click at [290, 144] on icon "Icon/Menu Close" at bounding box center [293, 142] width 38 height 38
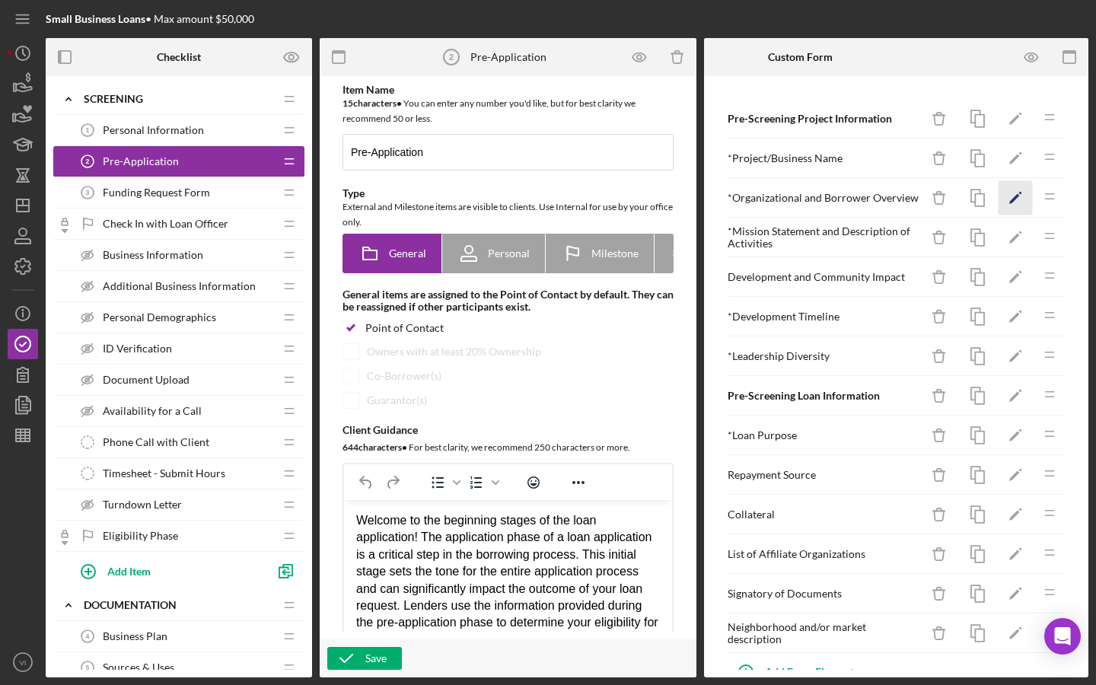
click at [1019, 199] on icon "Icon/Edit" at bounding box center [1015, 198] width 34 height 34
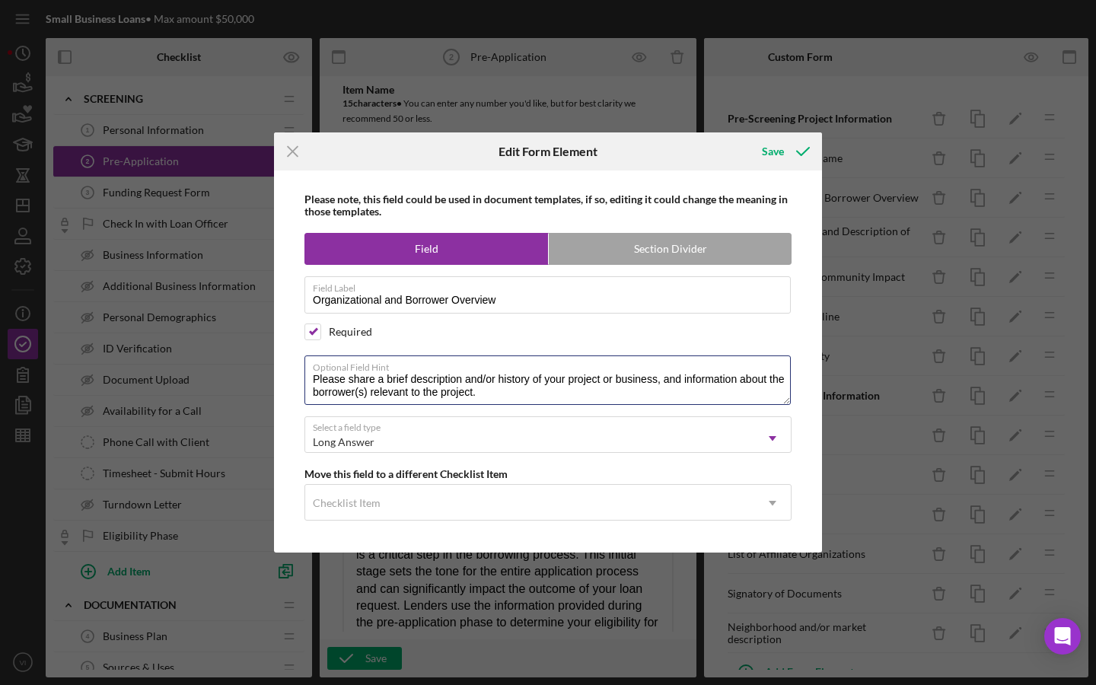
drag, startPoint x: 355, startPoint y: 380, endPoint x: 300, endPoint y: 379, distance: 54.8
click at [300, 379] on div "Please note, this field could be used in document templates, if so, editing it …" at bounding box center [548, 361] width 533 height 382
click at [371, 378] on textarea "Please share a brief description and/or history of your project or business, an…" at bounding box center [547, 379] width 486 height 49
drag, startPoint x: 376, startPoint y: 377, endPoint x: 299, endPoint y: 383, distance: 77.0
click at [299, 383] on div "Please note, this field could be used in document templates, if so, editing it …" at bounding box center [548, 361] width 533 height 382
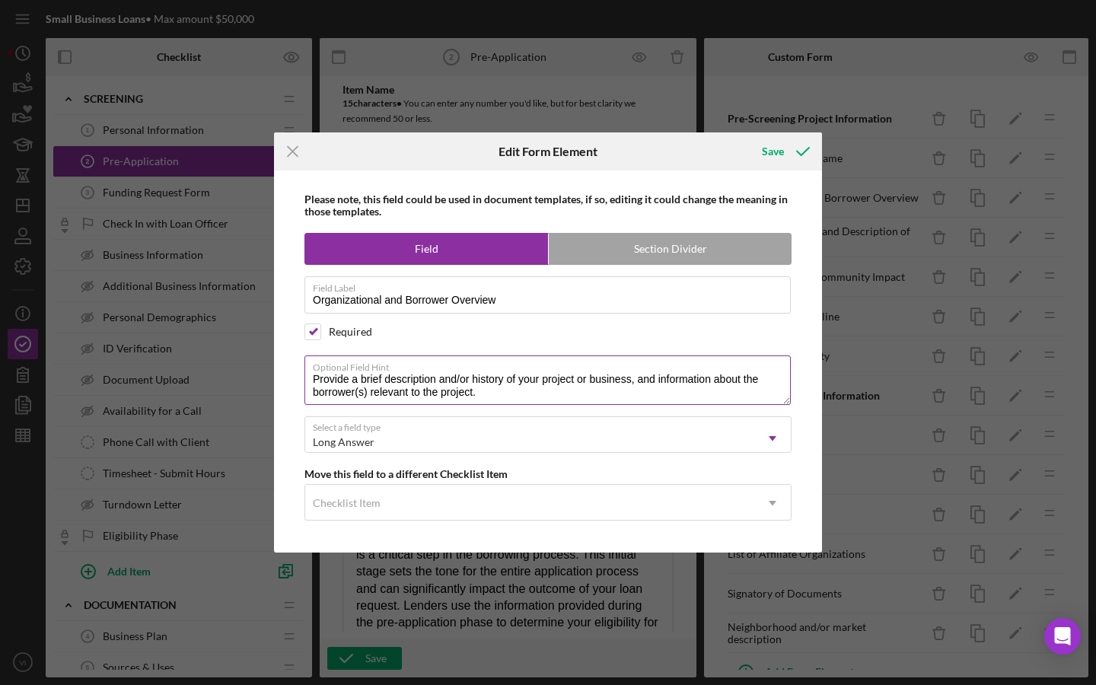
click at [342, 375] on textarea "Provide a brief description and/or history of your project or business, and inf…" at bounding box center [547, 379] width 486 height 49
click at [339, 383] on textarea "Provide a brief description and/or history of your project or business, and inf…" at bounding box center [547, 379] width 486 height 49
type textarea "Please provide a brief description and/or history of your project or business, …"
click at [781, 156] on div "Save" at bounding box center [773, 151] width 22 height 30
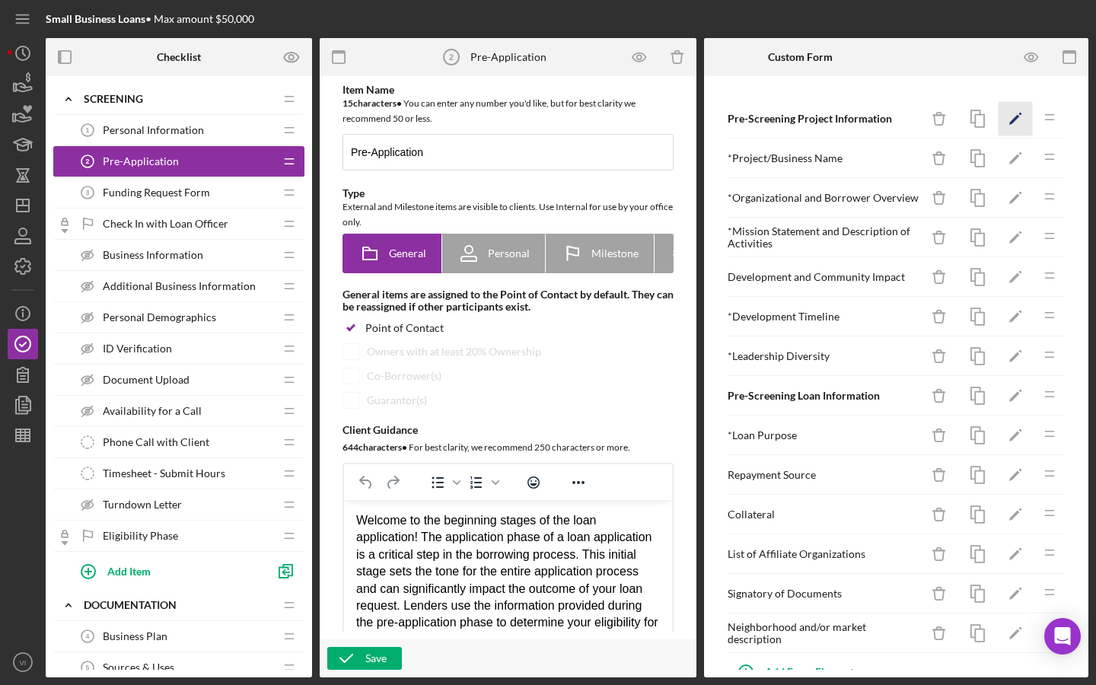
click at [1017, 129] on icon "Icon/Edit" at bounding box center [1015, 119] width 34 height 34
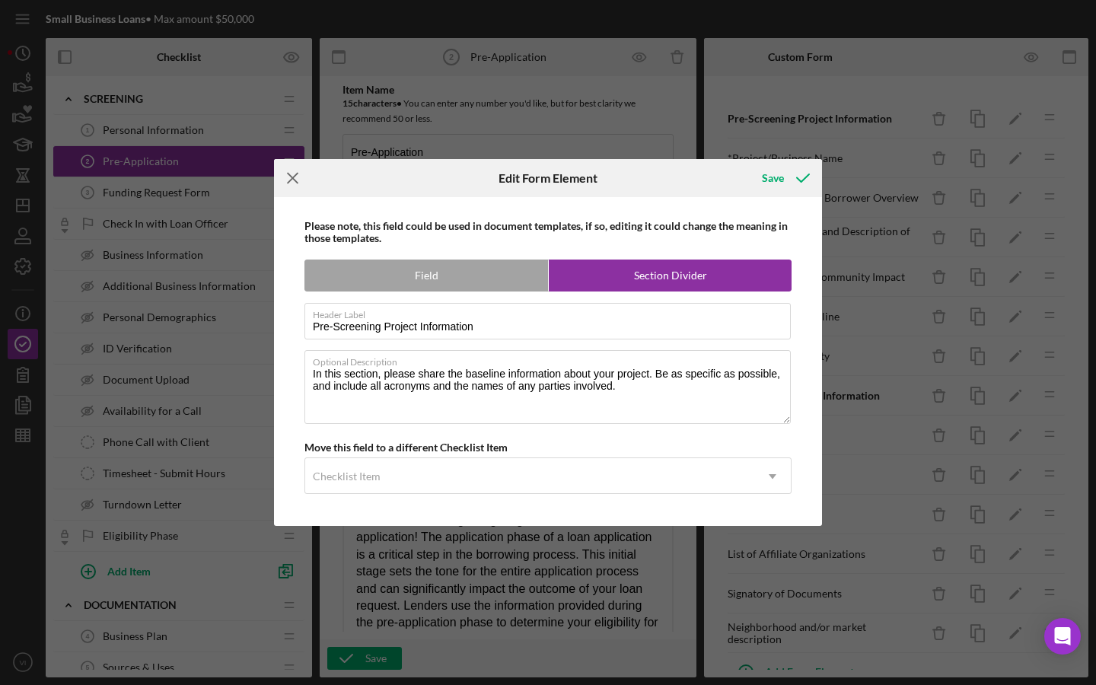
click at [300, 184] on icon "Icon/Menu Close" at bounding box center [293, 178] width 38 height 38
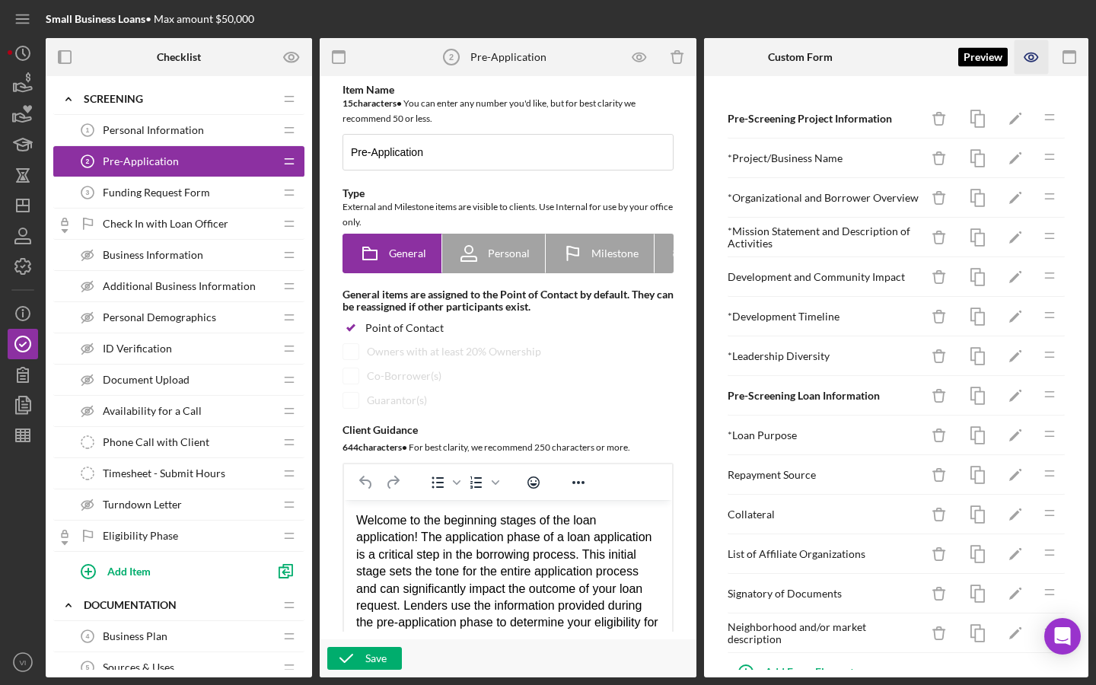
click at [1031, 56] on icon "button" at bounding box center [1031, 57] width 34 height 34
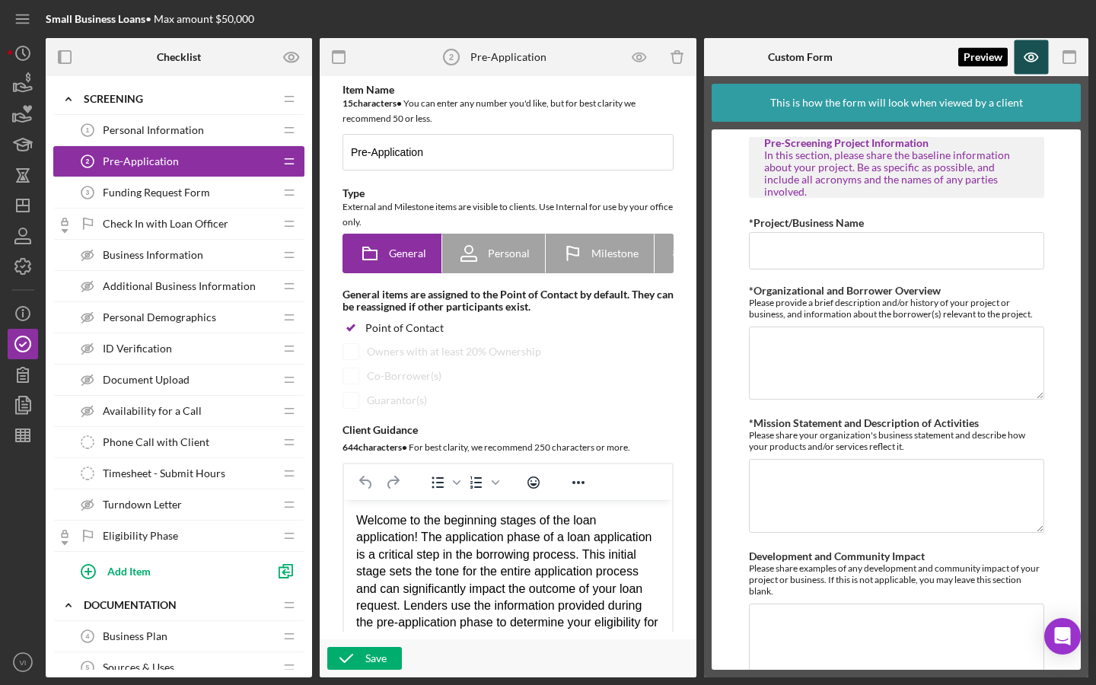
click at [1039, 65] on icon "button" at bounding box center [1031, 57] width 34 height 34
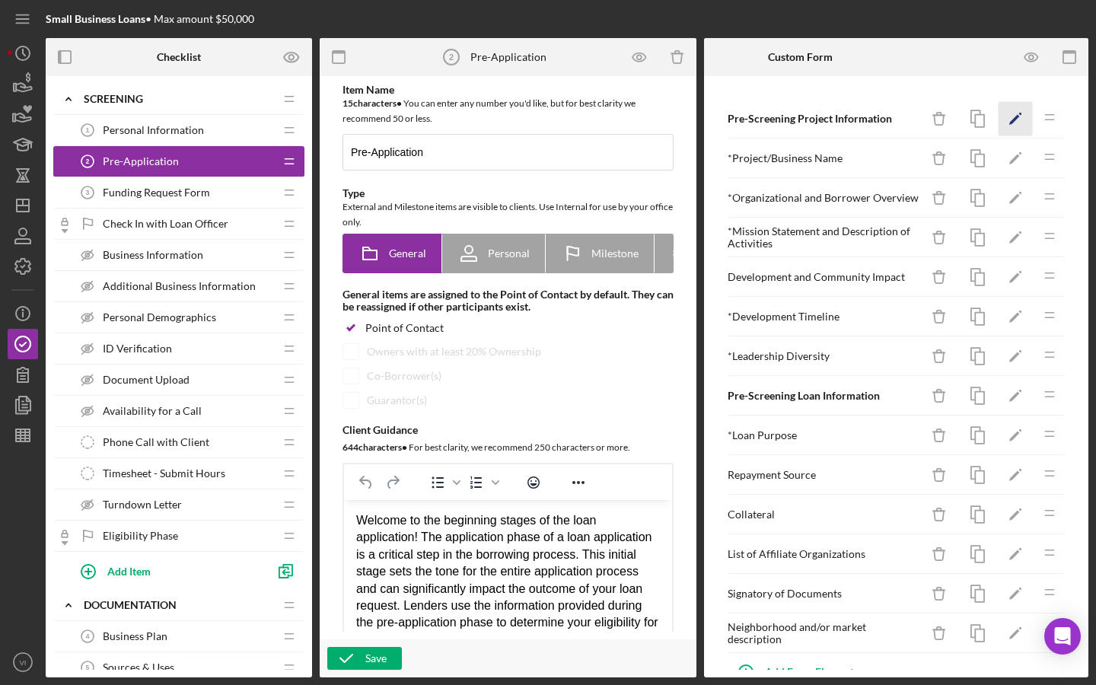
click at [1019, 122] on icon "Icon/Edit" at bounding box center [1015, 119] width 34 height 34
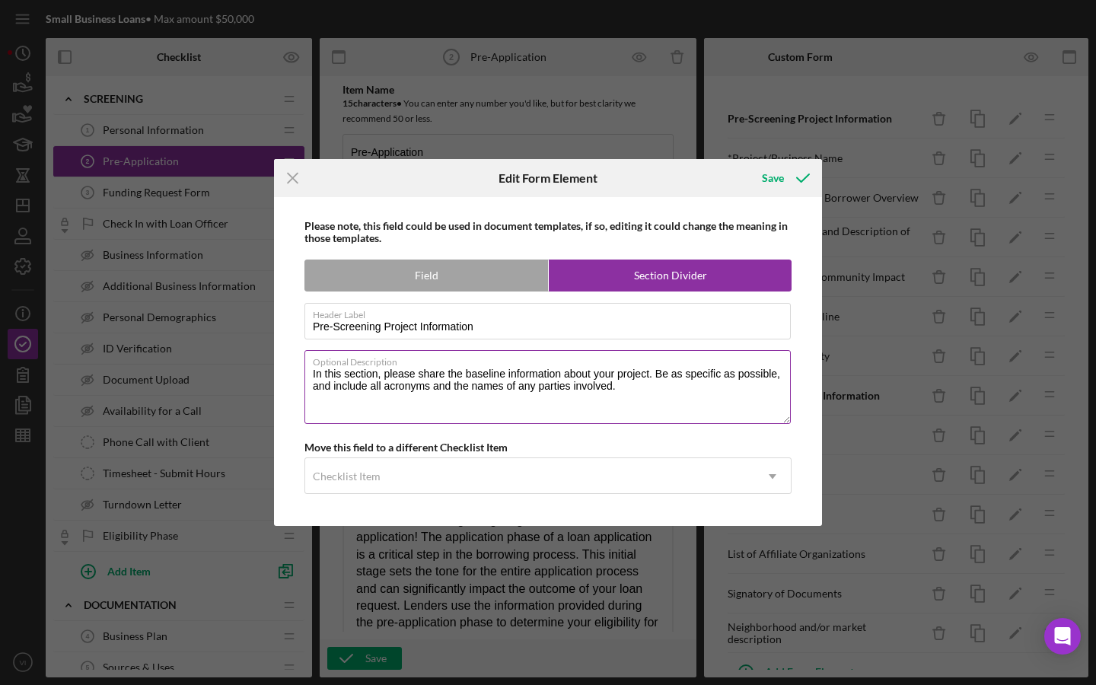
drag, startPoint x: 389, startPoint y: 387, endPoint x: 441, endPoint y: 387, distance: 51.7
click at [441, 387] on textarea "In this section, please share the baseline information about your project. Be a…" at bounding box center [547, 386] width 486 height 73
click at [410, 387] on textarea "In this section, we ask for the baseline information about your project. Be as …" at bounding box center [547, 386] width 486 height 73
click at [693, 409] on textarea "In this section, we ask for the baseline information about your project. Be as …" at bounding box center [547, 386] width 486 height 73
type textarea "In this section, we ask for the baseline information about your project. Be as …"
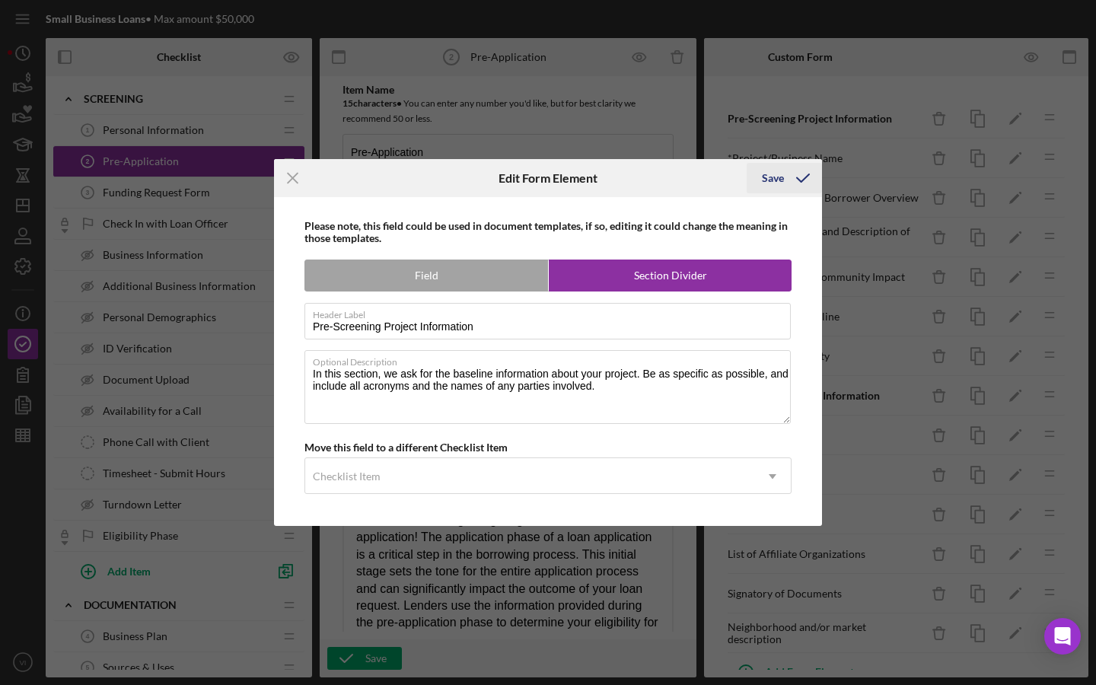
click at [793, 176] on icon "submit" at bounding box center [803, 178] width 38 height 38
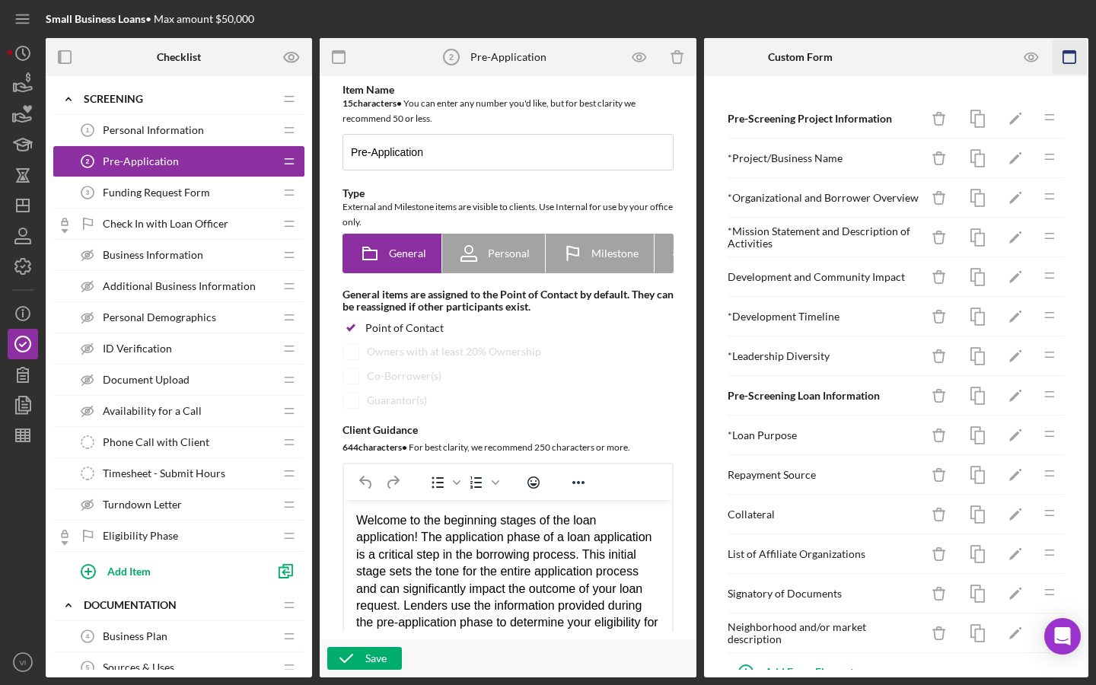
click at [1073, 54] on icon "button" at bounding box center [1069, 57] width 34 height 34
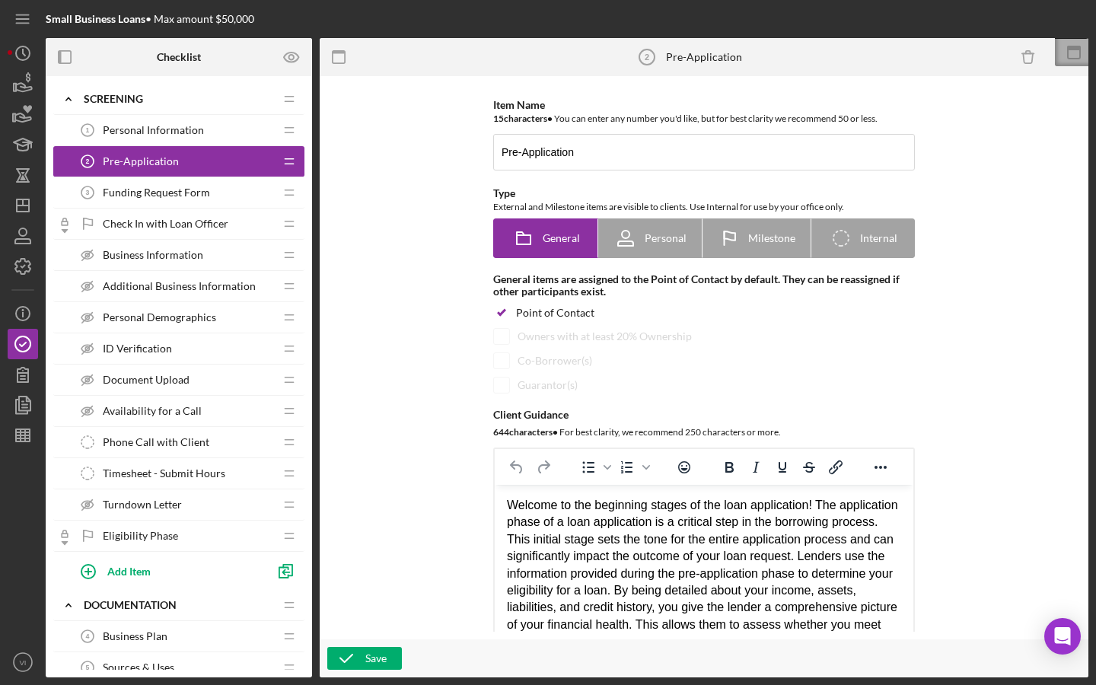
click at [1071, 56] on icon at bounding box center [1074, 52] width 38 height 38
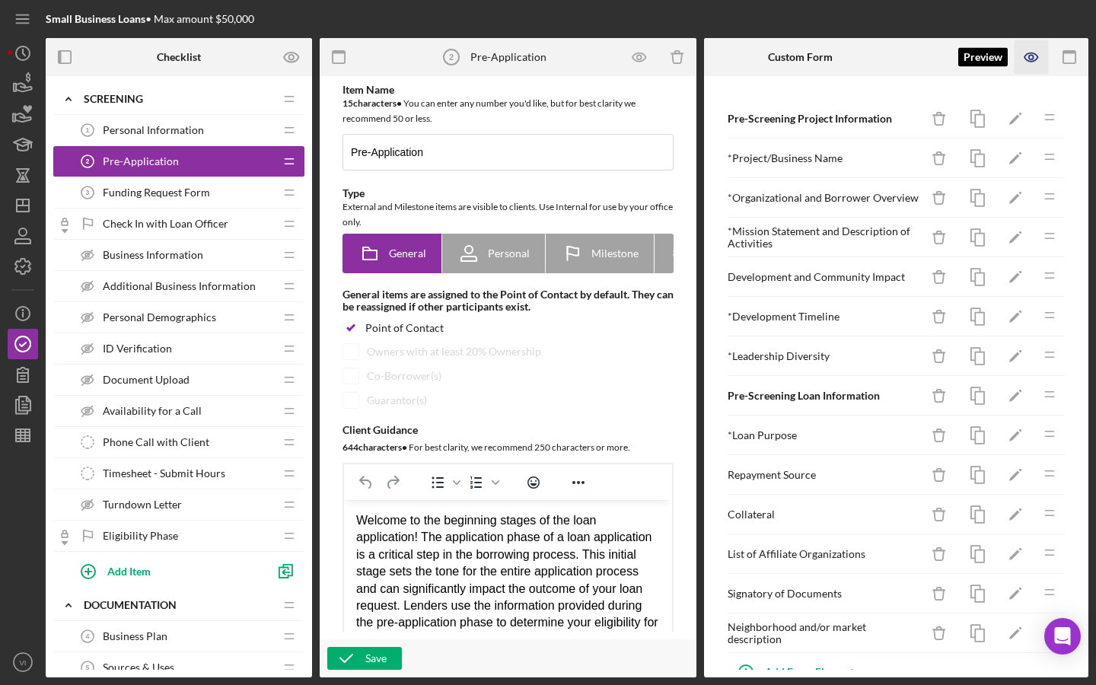
click at [1037, 56] on icon "button" at bounding box center [1030, 57] width 13 height 8
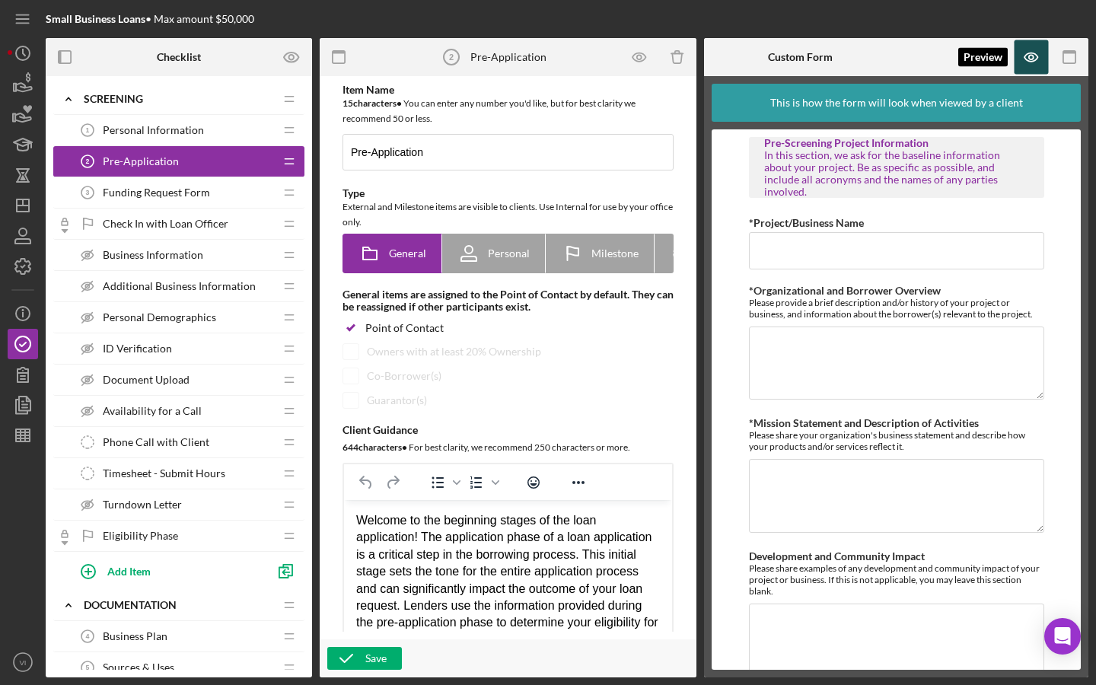
click at [1039, 62] on icon "button" at bounding box center [1031, 57] width 34 height 34
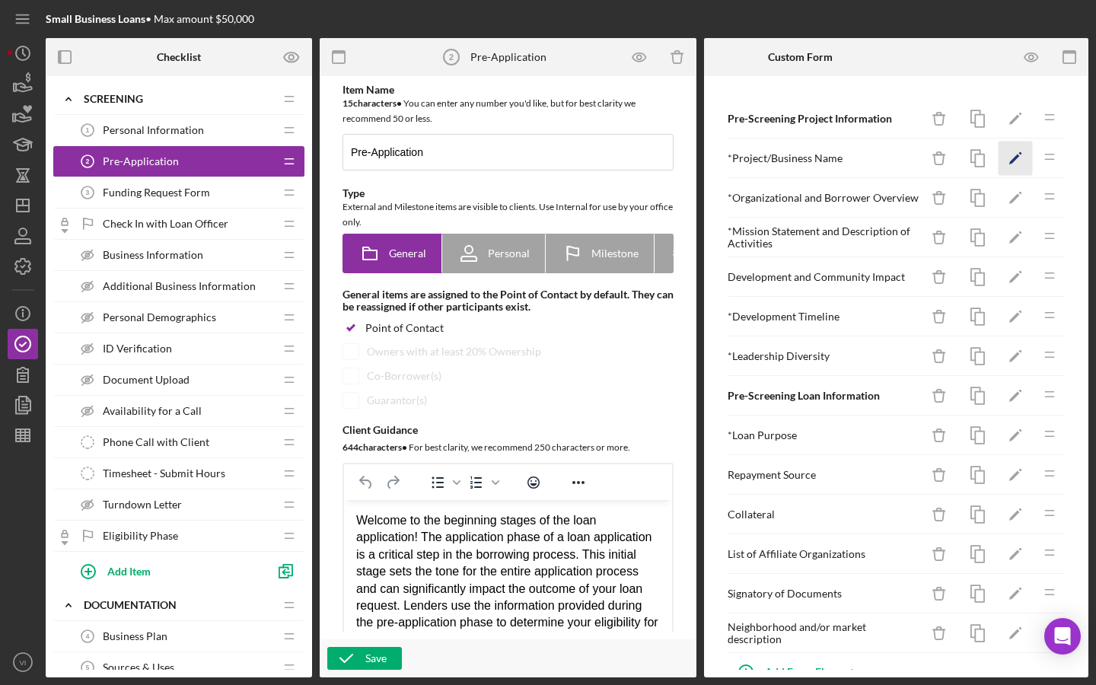
click at [1014, 157] on icon "Icon/Edit" at bounding box center [1015, 159] width 34 height 34
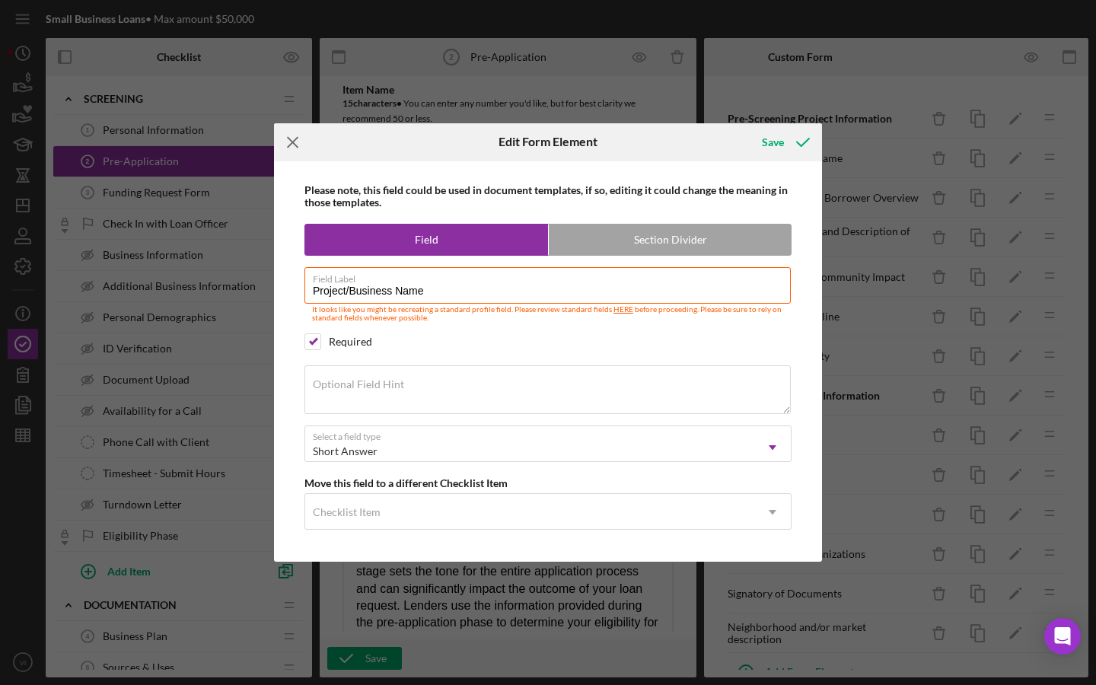
click at [298, 151] on icon "Icon/Menu Close" at bounding box center [293, 142] width 38 height 38
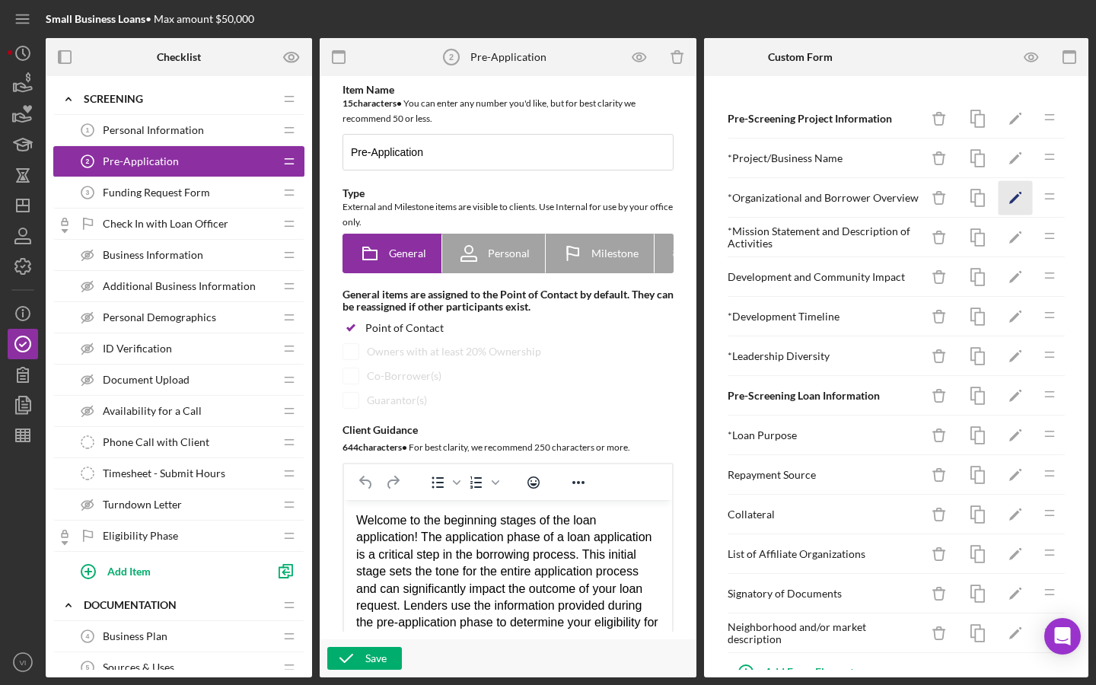
click at [1026, 197] on icon "Icon/Edit" at bounding box center [1015, 198] width 34 height 34
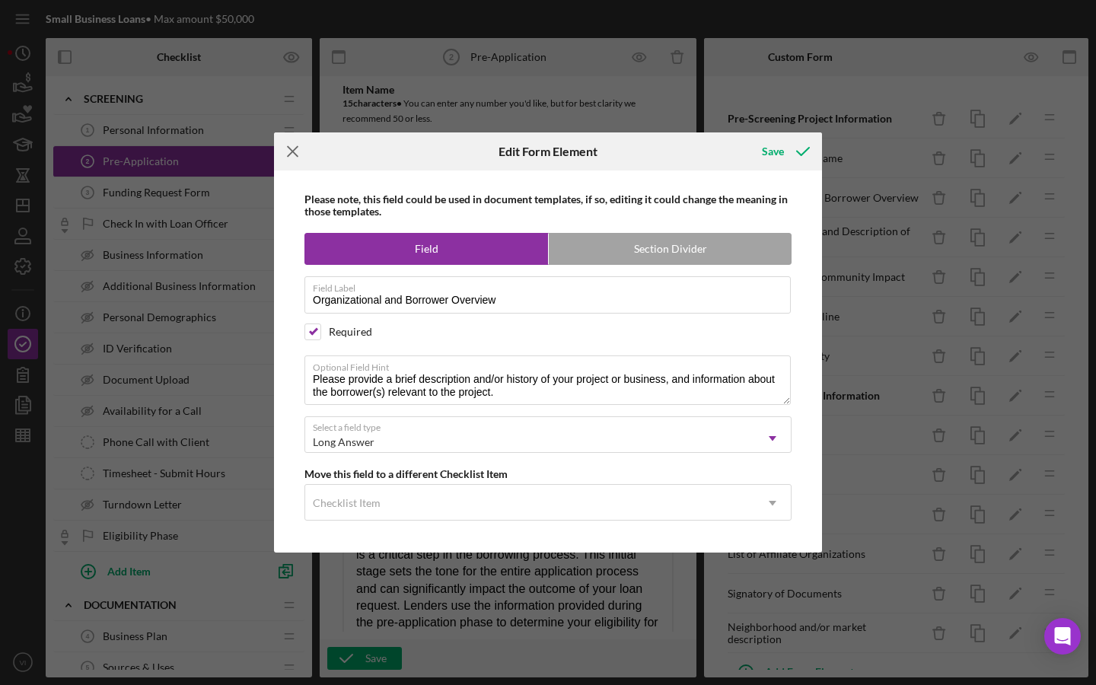
click at [291, 147] on icon "Icon/Menu Close" at bounding box center [293, 151] width 38 height 38
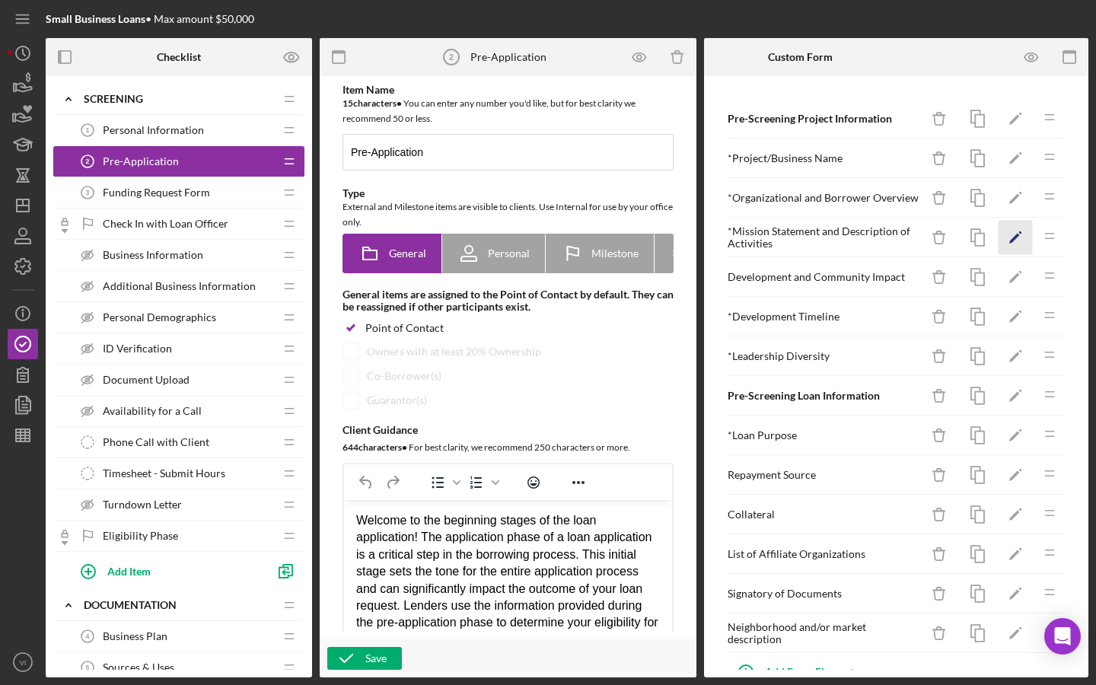
click at [1028, 243] on icon "Icon/Edit" at bounding box center [1015, 238] width 34 height 34
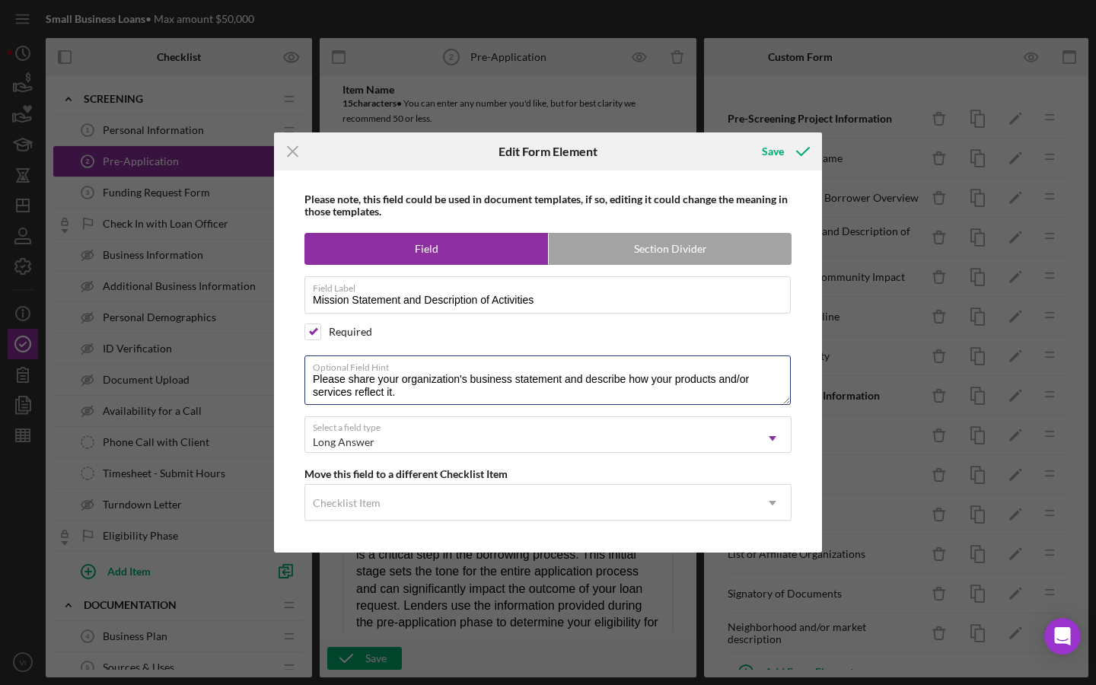
drag, startPoint x: 374, startPoint y: 377, endPoint x: 303, endPoint y: 377, distance: 70.8
click at [303, 377] on div "Please note, this field could be used in document templates, if so, editing it …" at bounding box center [548, 361] width 533 height 382
click at [620, 395] on textarea "Tell us your organization's business statement and describe how your products a…" at bounding box center [547, 379] width 486 height 49
click at [322, 379] on textarea "Tell us your organization's business statement and describe how your products a…" at bounding box center [547, 379] width 486 height 49
click at [598, 393] on textarea "Tell us your organization's business statement and describe how your products a…" at bounding box center [547, 379] width 486 height 49
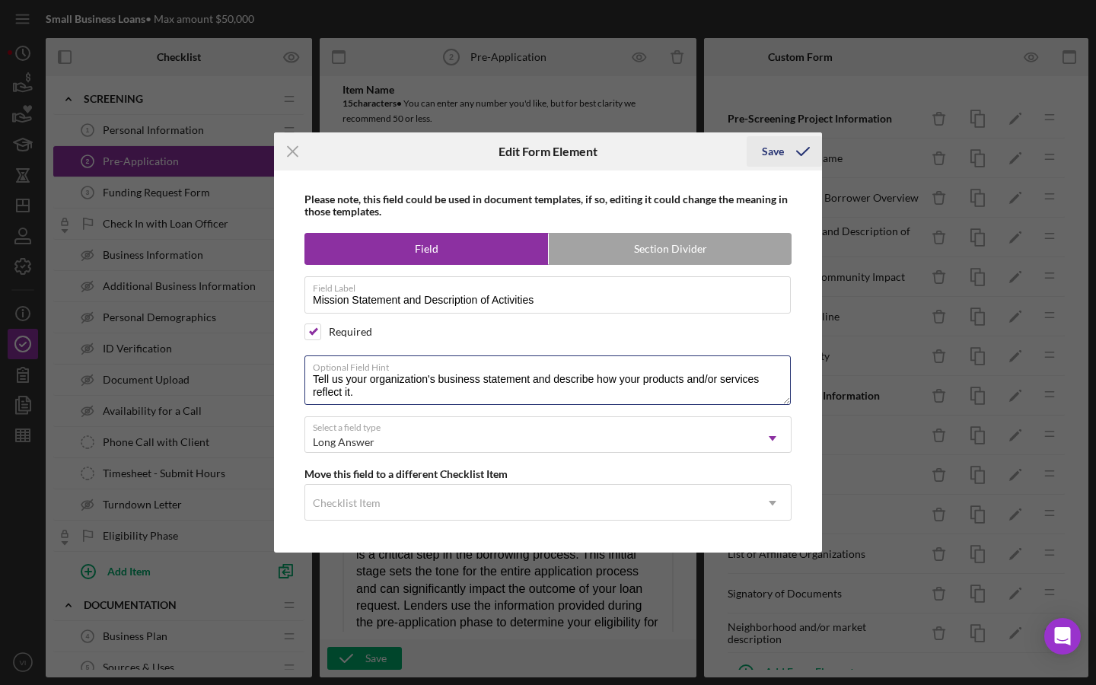
type textarea "Tell us your organization's business statement and describe how your products a…"
click at [781, 146] on div "Save" at bounding box center [773, 151] width 22 height 30
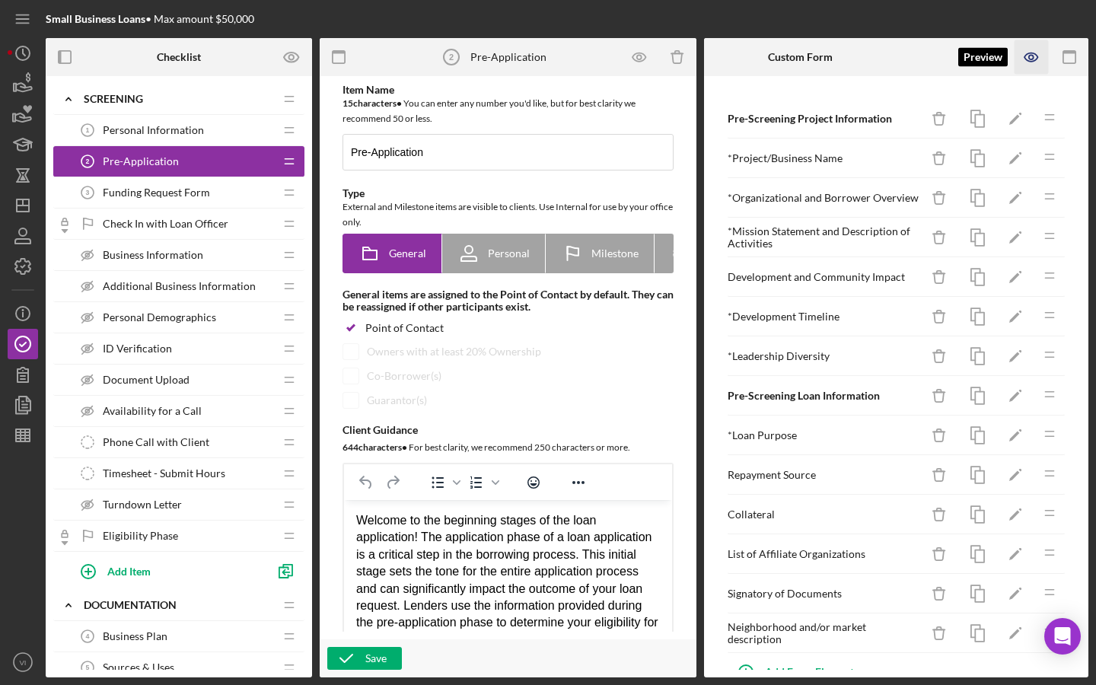
click at [1032, 49] on icon "button" at bounding box center [1031, 57] width 34 height 34
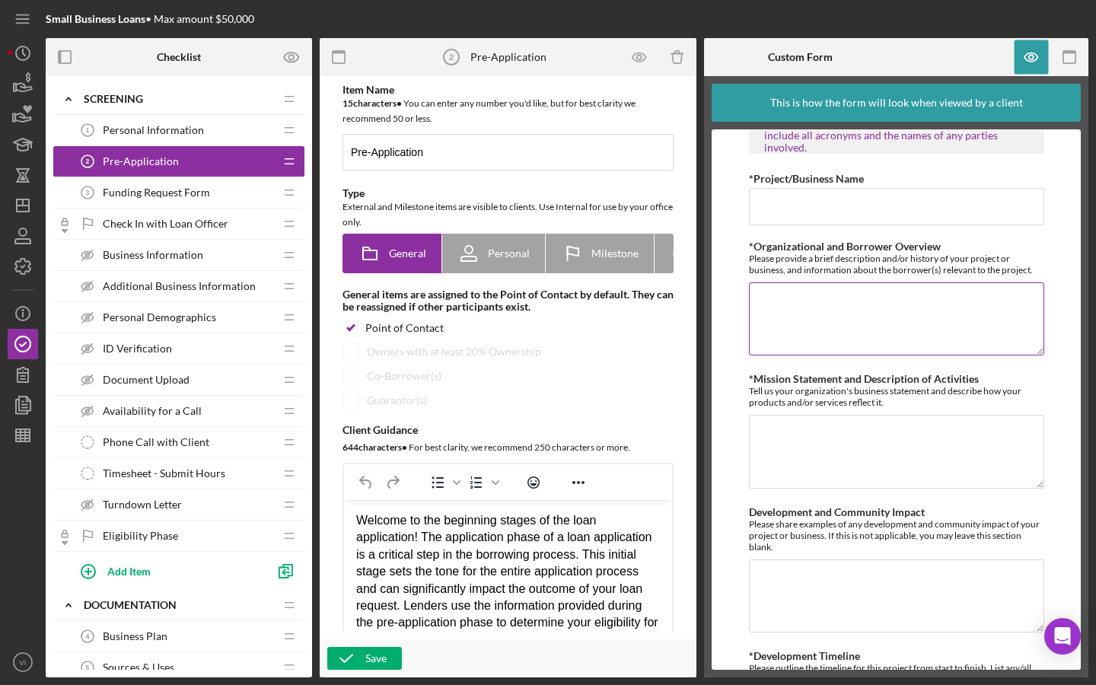
scroll to position [50, 0]
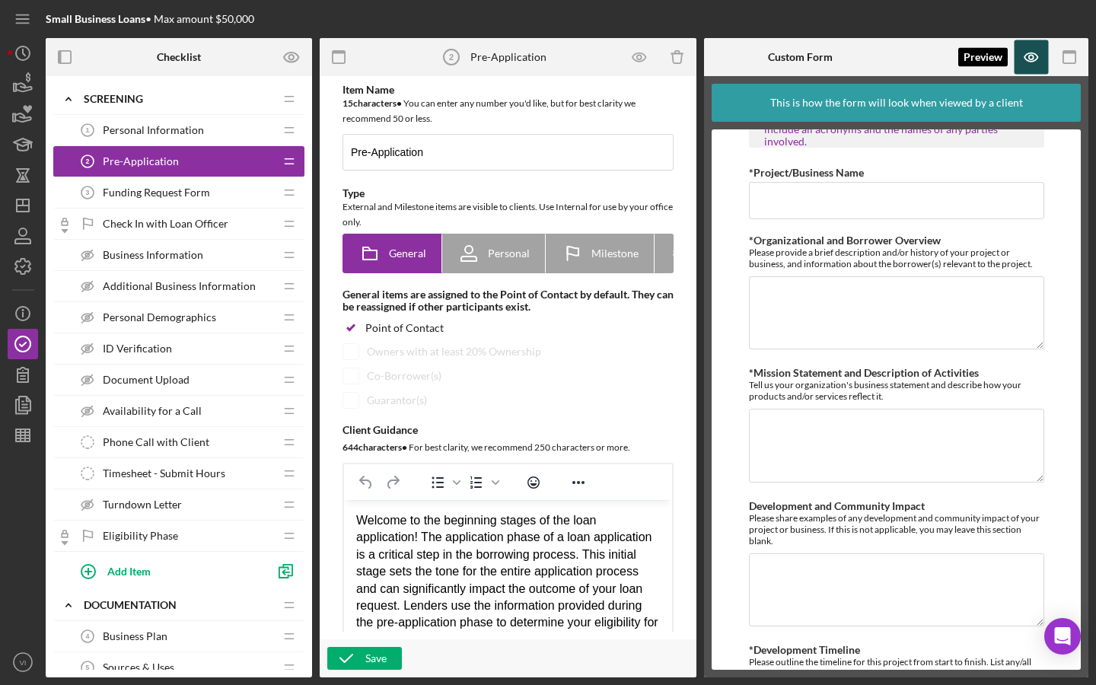
click at [1021, 62] on icon "button" at bounding box center [1031, 57] width 34 height 34
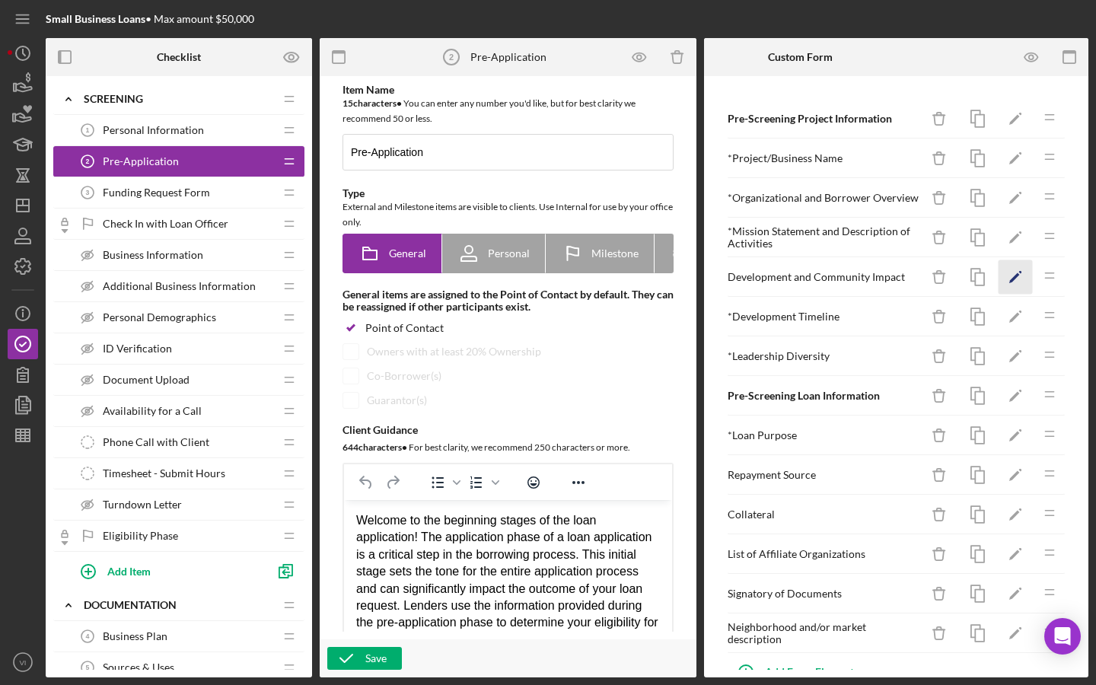
click at [1019, 282] on icon "Icon/Edit" at bounding box center [1015, 277] width 34 height 34
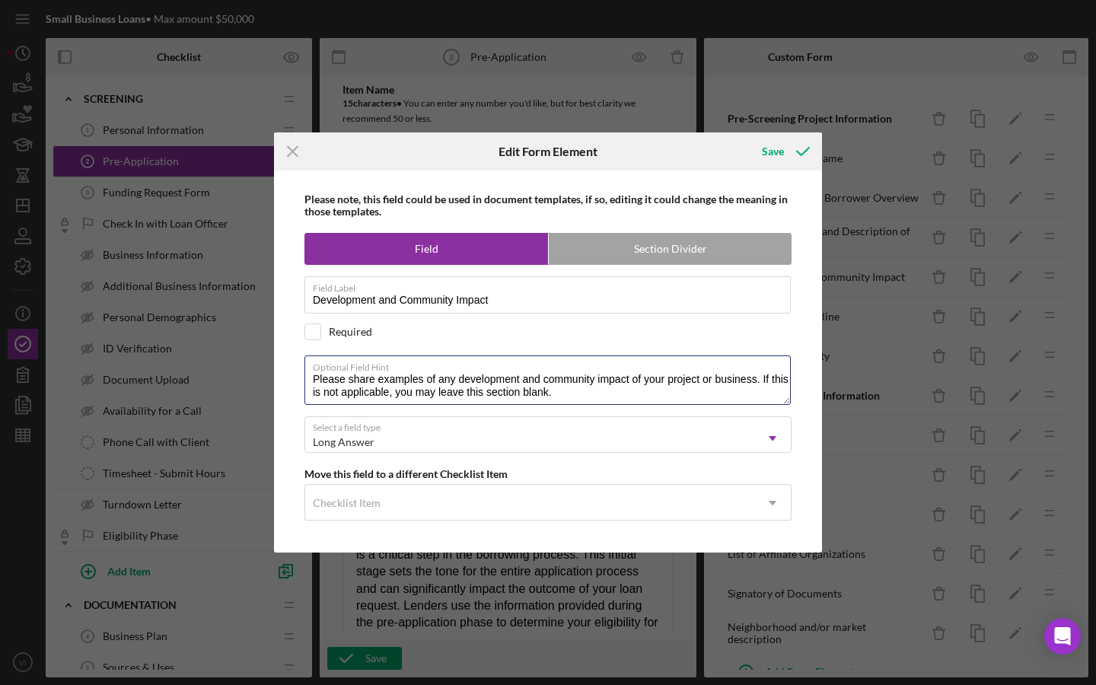
drag, startPoint x: 353, startPoint y: 380, endPoint x: 301, endPoint y: 380, distance: 51.7
click at [301, 380] on div "Please note, this field could be used in document templates, if so, editing it …" at bounding box center [548, 361] width 533 height 382
click at [505, 385] on textarea "Please share examples of any development and community impact of your project o…" at bounding box center [547, 379] width 486 height 49
click at [306, 372] on textarea "Please share examples of any development and community impact of your project o…" at bounding box center [547, 379] width 486 height 49
click at [326, 373] on label "Optional Field Hint" at bounding box center [552, 364] width 478 height 17
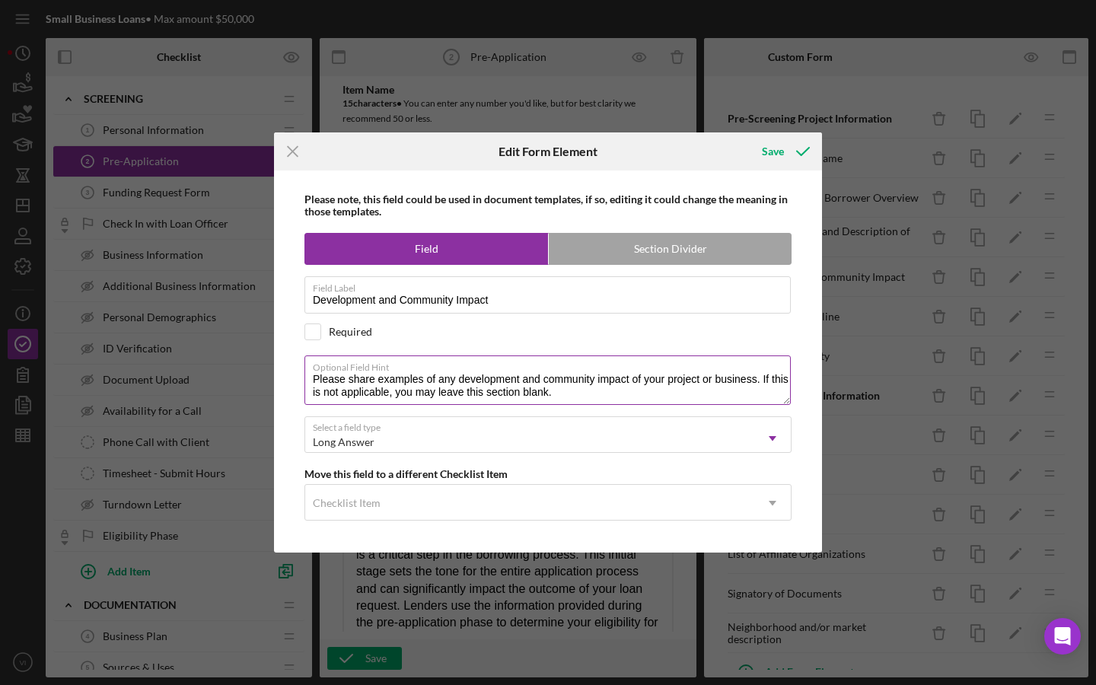
click at [326, 373] on textarea "Please share examples of any development and community impact of your project o…" at bounding box center [547, 379] width 486 height 49
drag, startPoint x: 313, startPoint y: 378, endPoint x: 361, endPoint y: 374, distance: 48.8
click at [361, 374] on textarea "Please share examples of any development and community impact of your project o…" at bounding box center [547, 379] width 486 height 49
click at [377, 390] on textarea "Please share examples of any development and community impact of your project o…" at bounding box center [547, 379] width 486 height 49
click at [389, 371] on label "Optional Field Hint" at bounding box center [552, 364] width 478 height 17
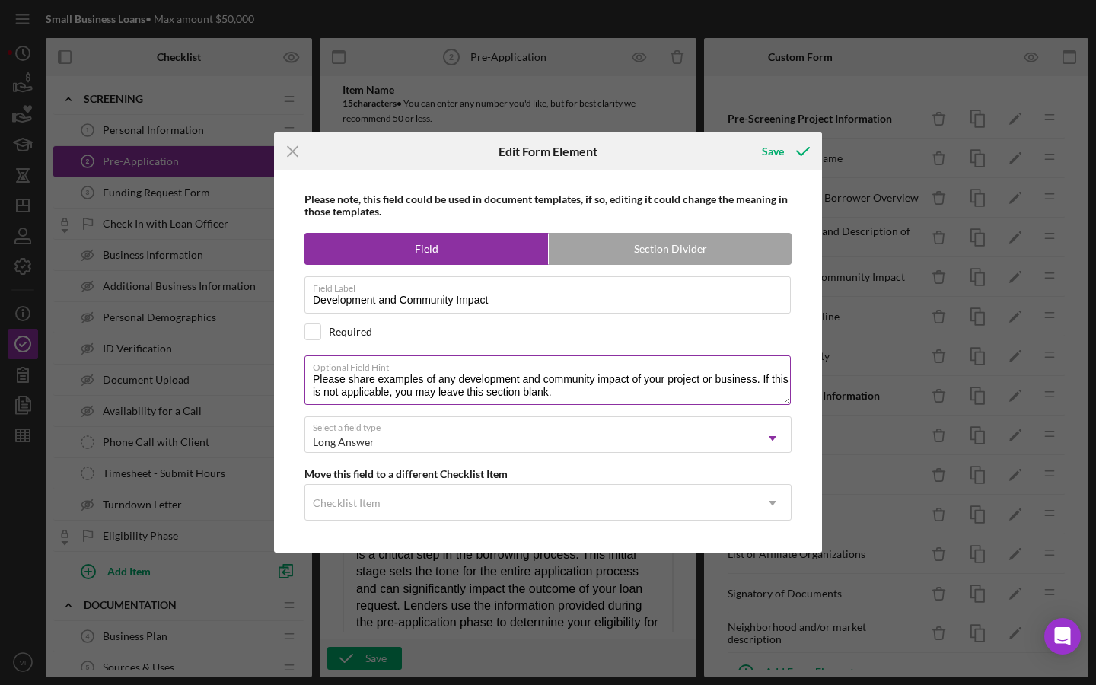
click at [389, 371] on textarea "Please share examples of any development and community impact of your project o…" at bounding box center [547, 379] width 486 height 49
click at [794, 157] on icon "submit" at bounding box center [803, 151] width 38 height 38
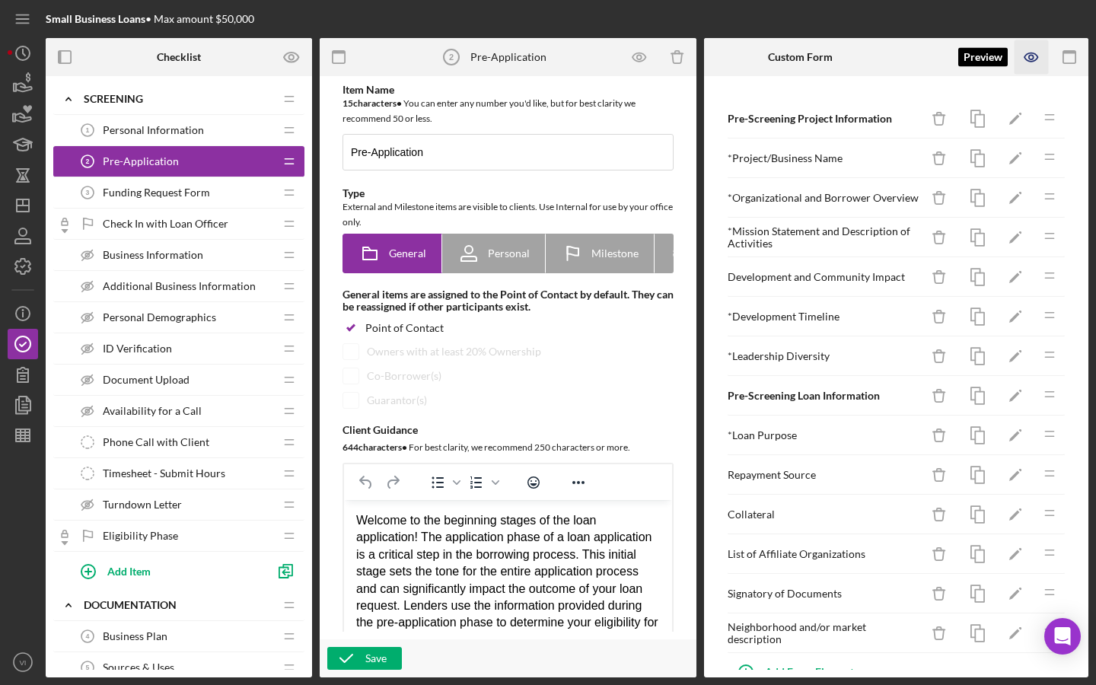
click at [1039, 61] on icon "button" at bounding box center [1031, 57] width 34 height 34
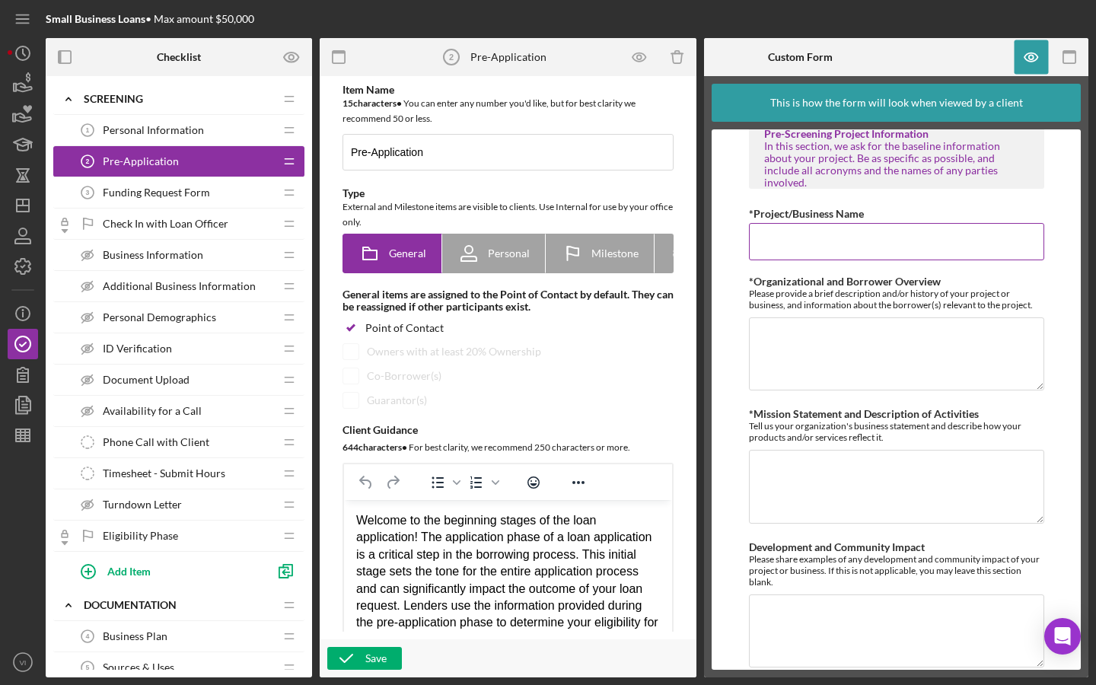
scroll to position [0, 0]
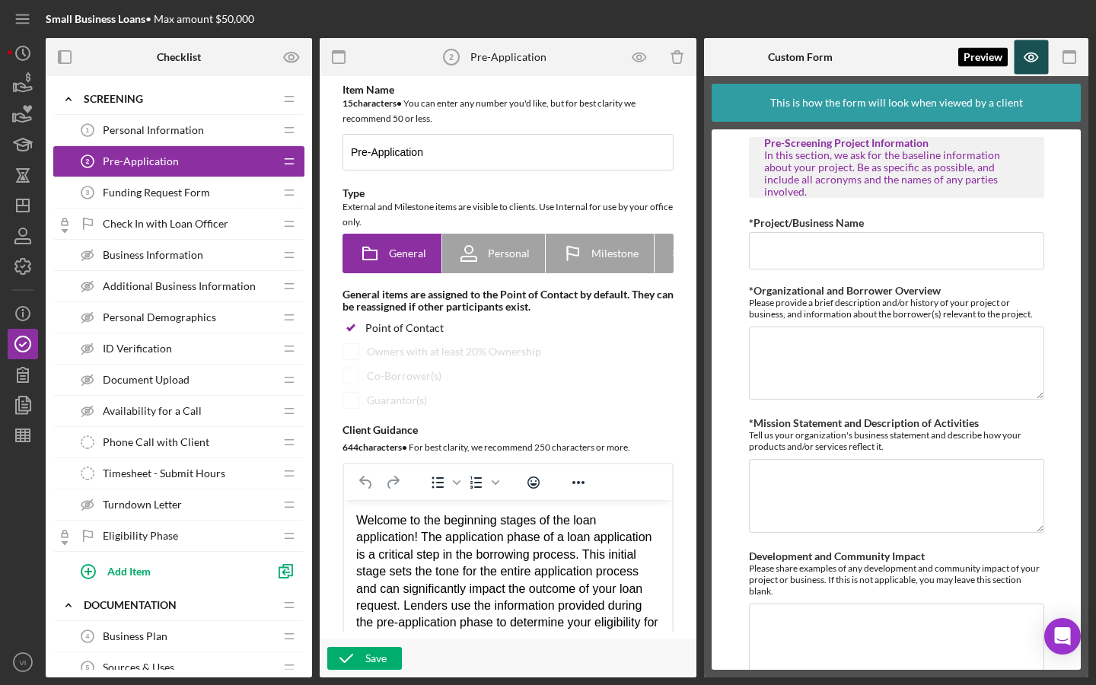
click at [1045, 49] on icon "button" at bounding box center [1031, 57] width 34 height 34
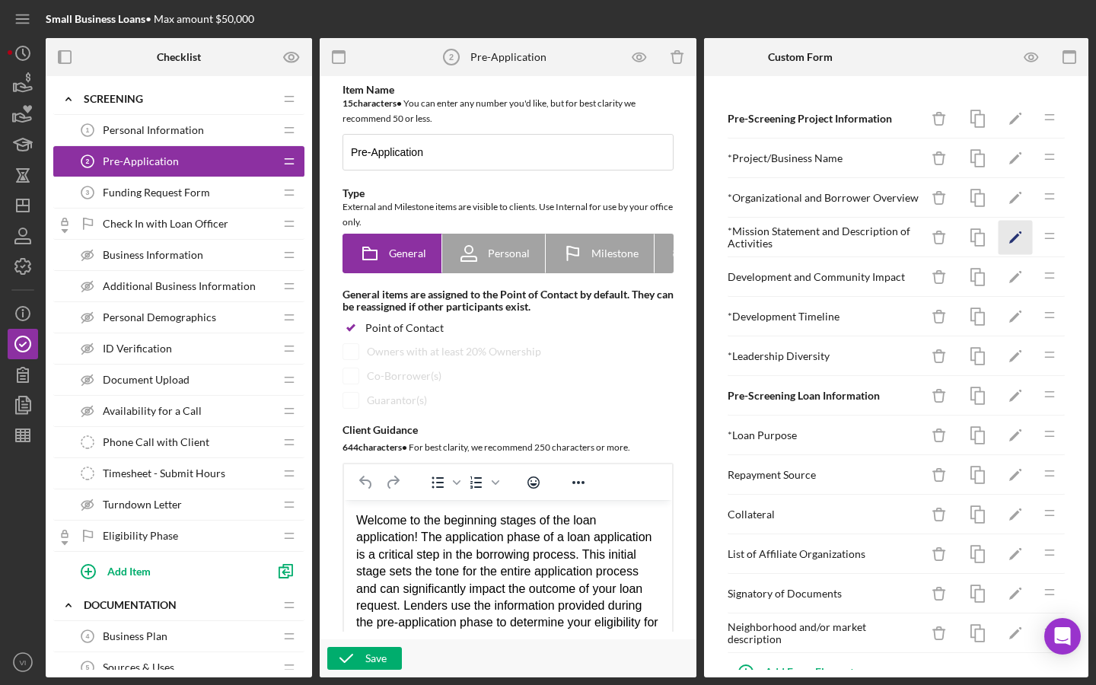
click at [1019, 236] on icon "Icon/Edit" at bounding box center [1015, 238] width 34 height 34
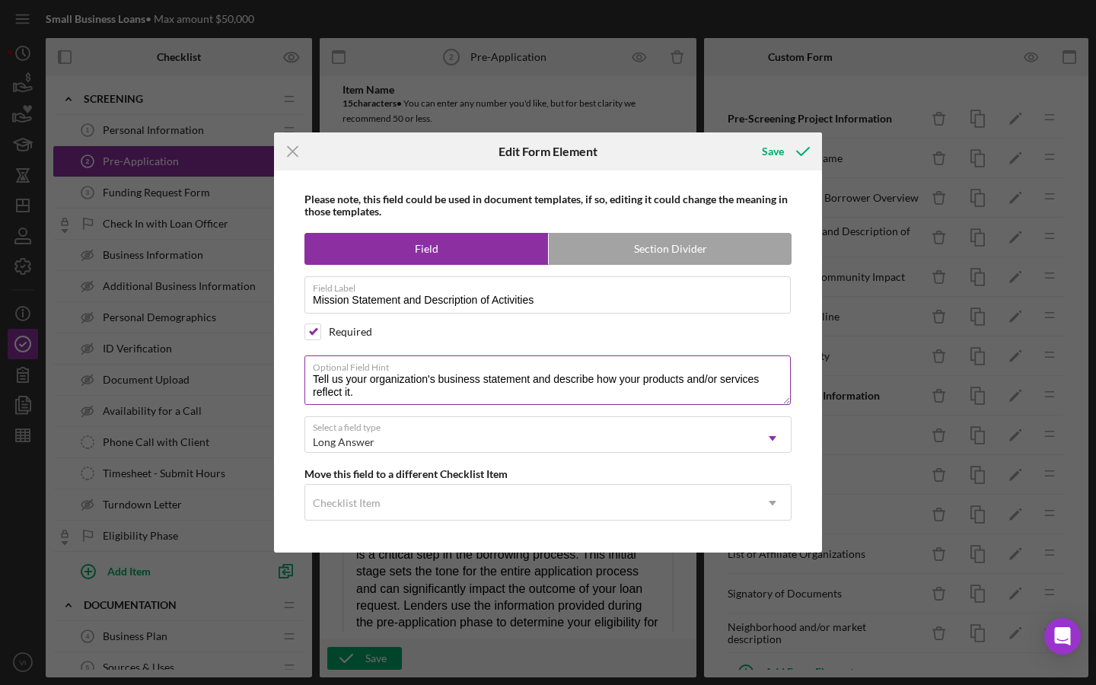
click at [464, 390] on textarea "Tell us your organization's business statement and describe how your products a…" at bounding box center [547, 379] width 486 height 49
click at [464, 387] on textarea "Tell us your organization's business statement and describe how your products a…" at bounding box center [547, 379] width 486 height 49
click at [462, 387] on textarea "Tell us your organization's business statement and describe how your products a…" at bounding box center [547, 379] width 486 height 49
click at [462, 381] on textarea "Tell us your organization's business statement and describe how your products a…" at bounding box center [547, 379] width 486 height 49
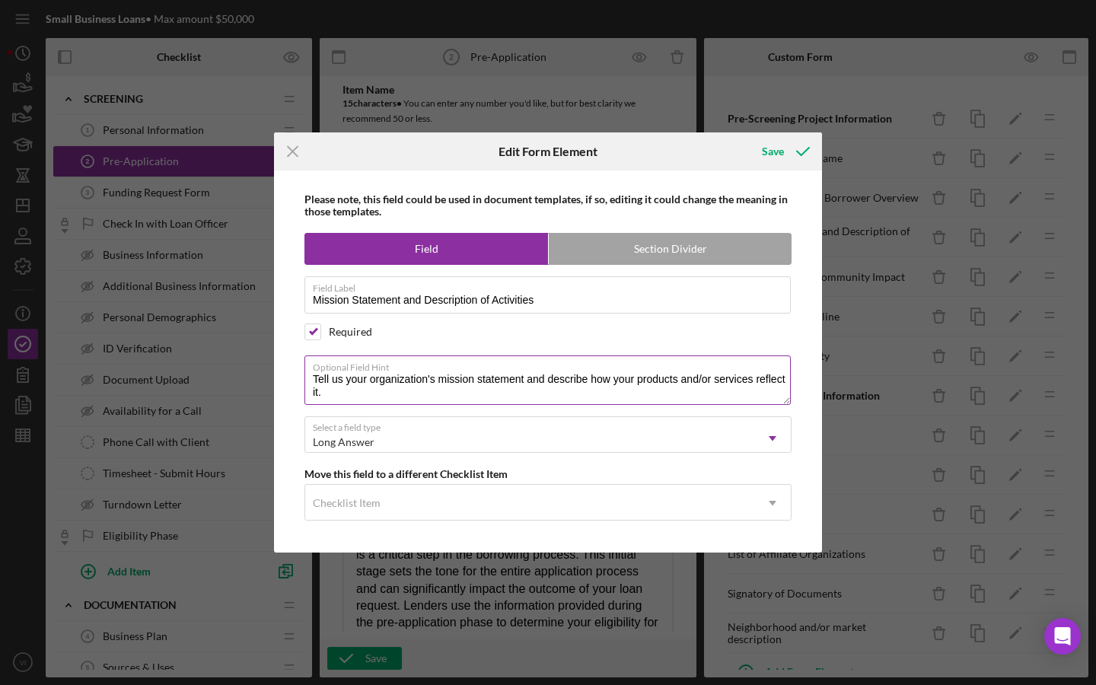
click at [451, 395] on textarea "Tell us your organization's mission statement and describe how your products an…" at bounding box center [547, 379] width 486 height 49
type textarea "Tell us your organization's mission statement and describe how your products an…"
click at [781, 167] on div "Save" at bounding box center [783, 151] width 75 height 38
click at [769, 160] on div "Save" at bounding box center [773, 151] width 22 height 30
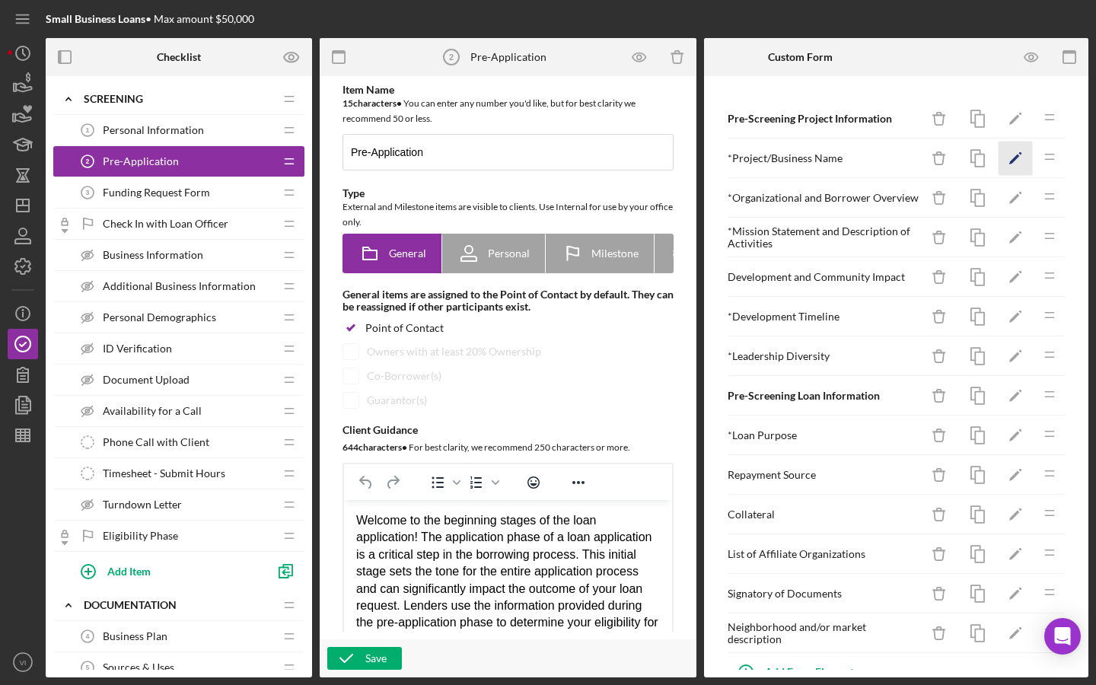
click at [1009, 172] on icon "Icon/Edit" at bounding box center [1015, 159] width 34 height 34
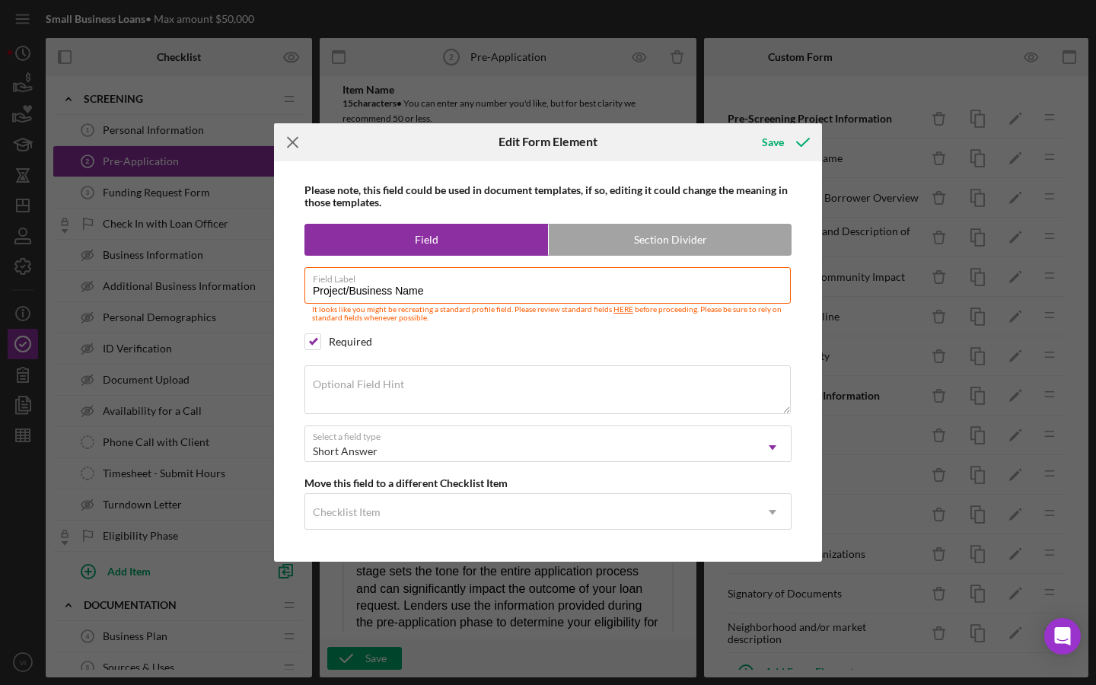
click at [297, 132] on icon "Icon/Menu Close" at bounding box center [293, 142] width 38 height 38
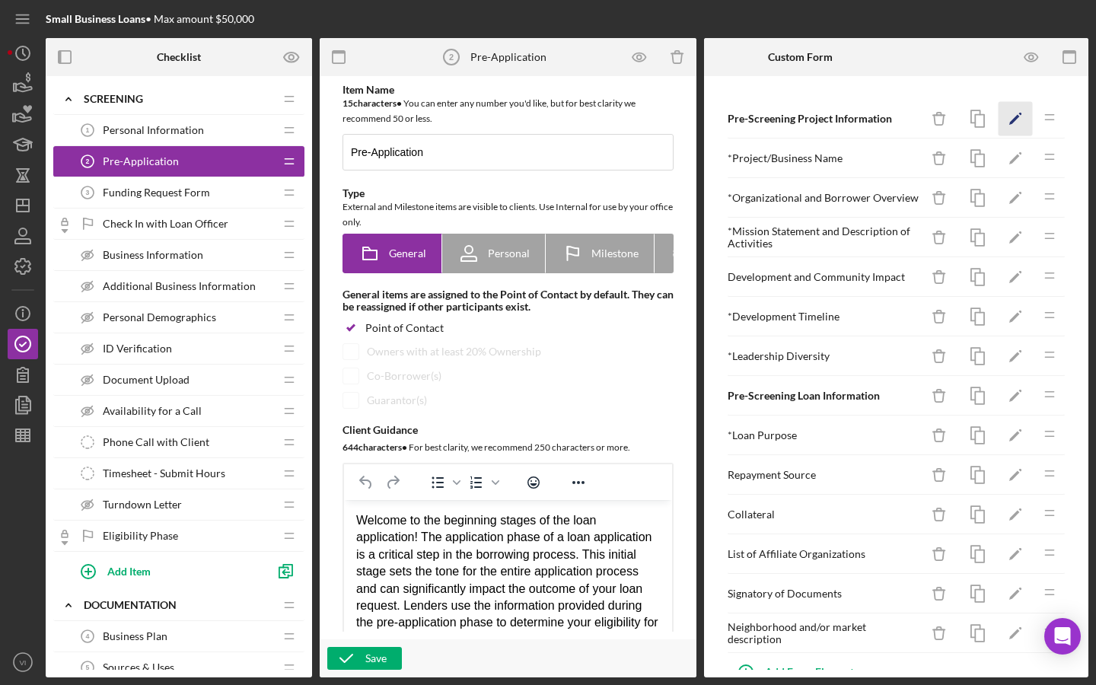
click at [1028, 118] on icon "Icon/Edit" at bounding box center [1015, 119] width 34 height 34
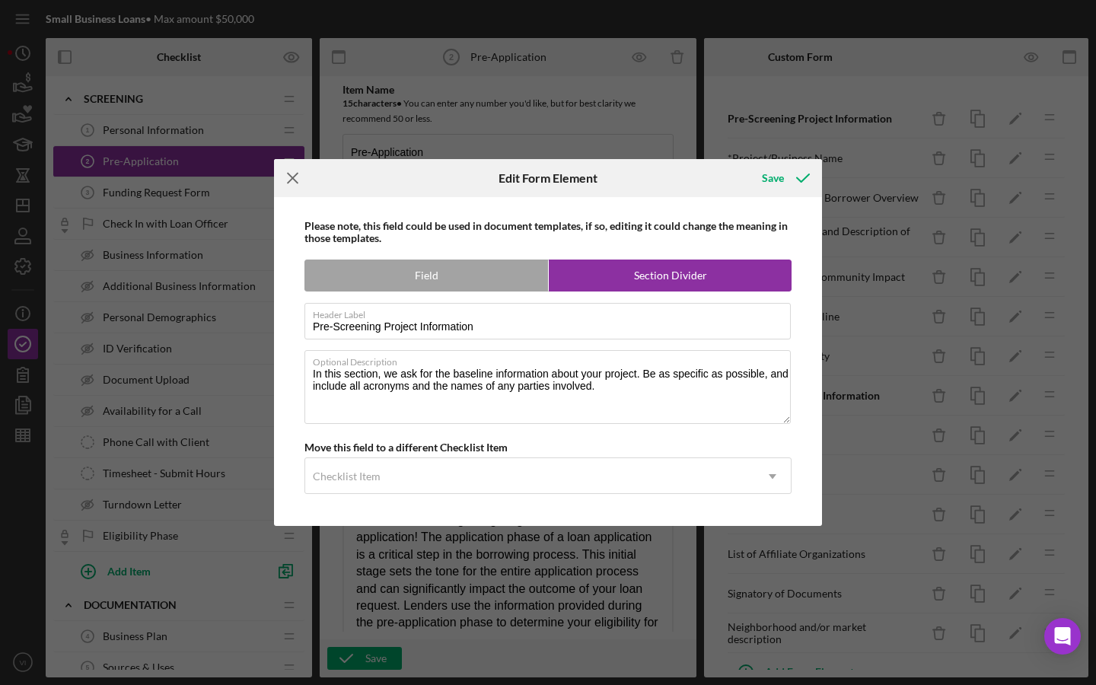
click at [285, 183] on icon "Icon/Menu Close" at bounding box center [293, 178] width 38 height 38
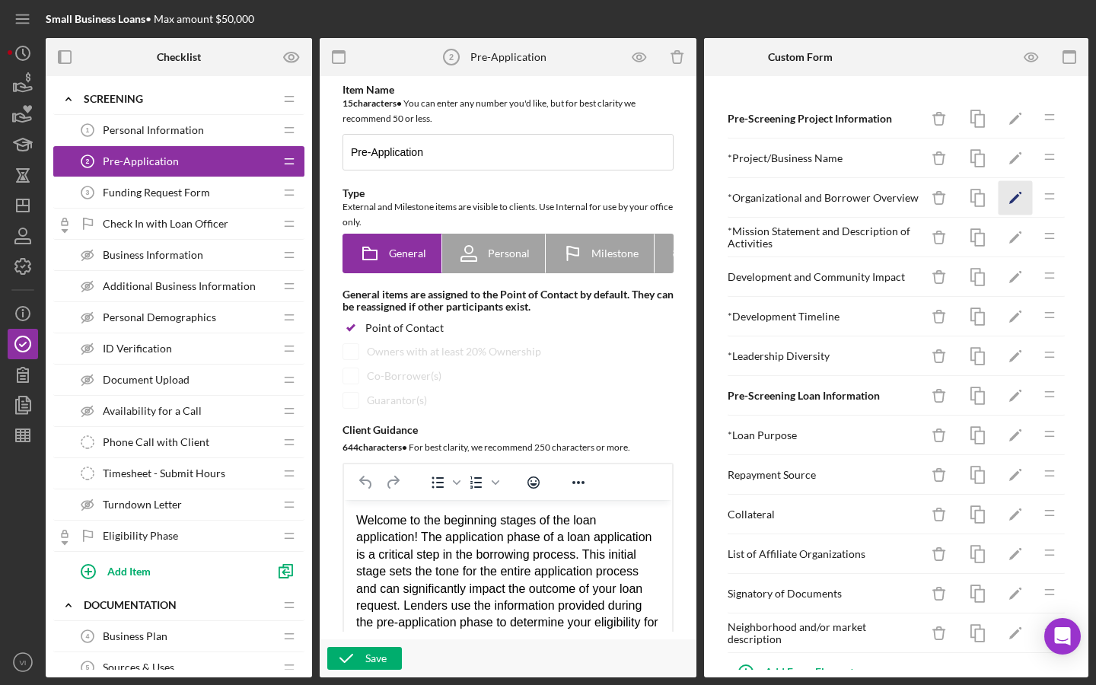
click at [1028, 213] on icon "Icon/Edit" at bounding box center [1015, 198] width 34 height 34
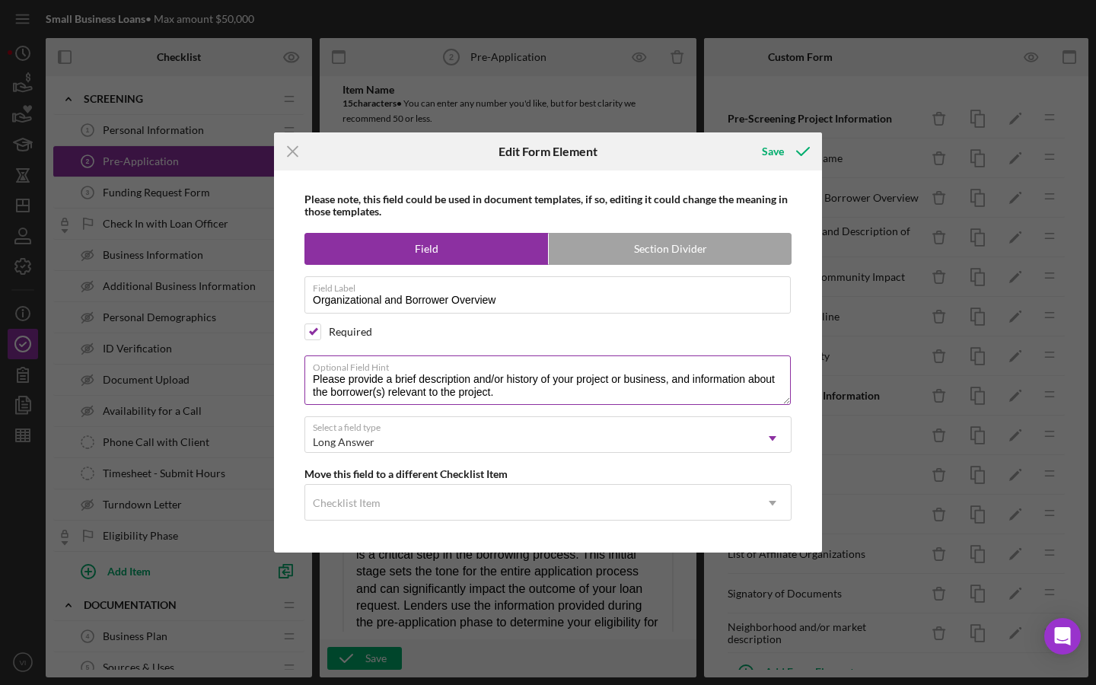
click at [350, 381] on textarea "Please provide a brief description and/or history of your project or business, …" at bounding box center [547, 379] width 486 height 49
click at [302, 161] on icon "Icon/Menu Close" at bounding box center [293, 151] width 38 height 38
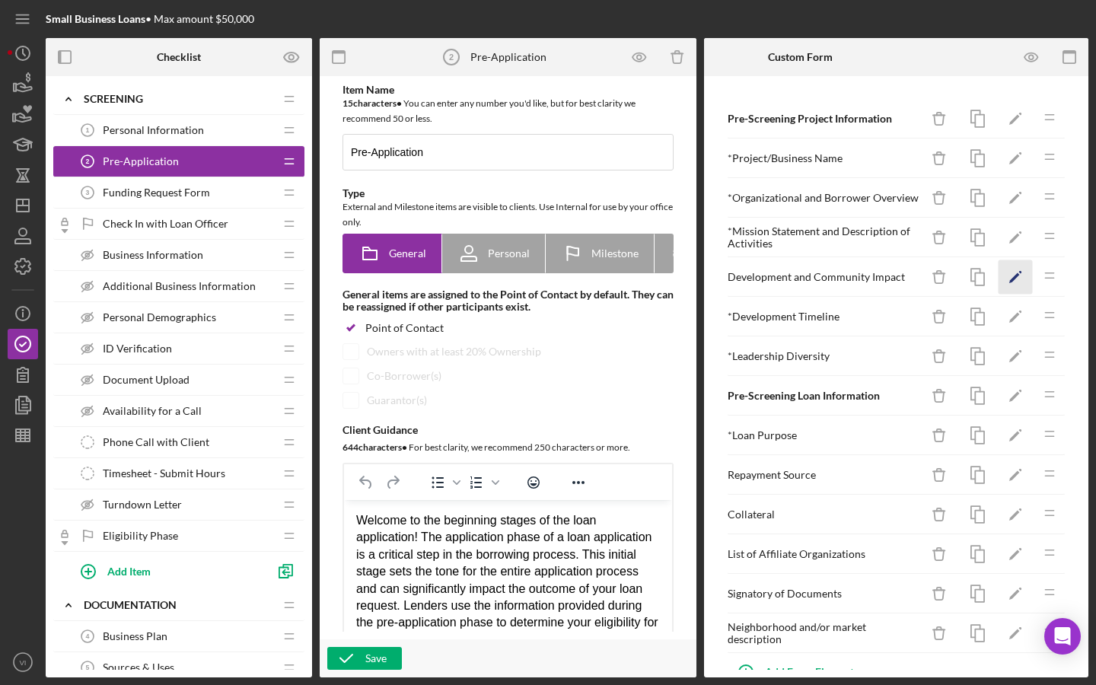
click at [1022, 282] on icon "Icon/Edit" at bounding box center [1015, 277] width 34 height 34
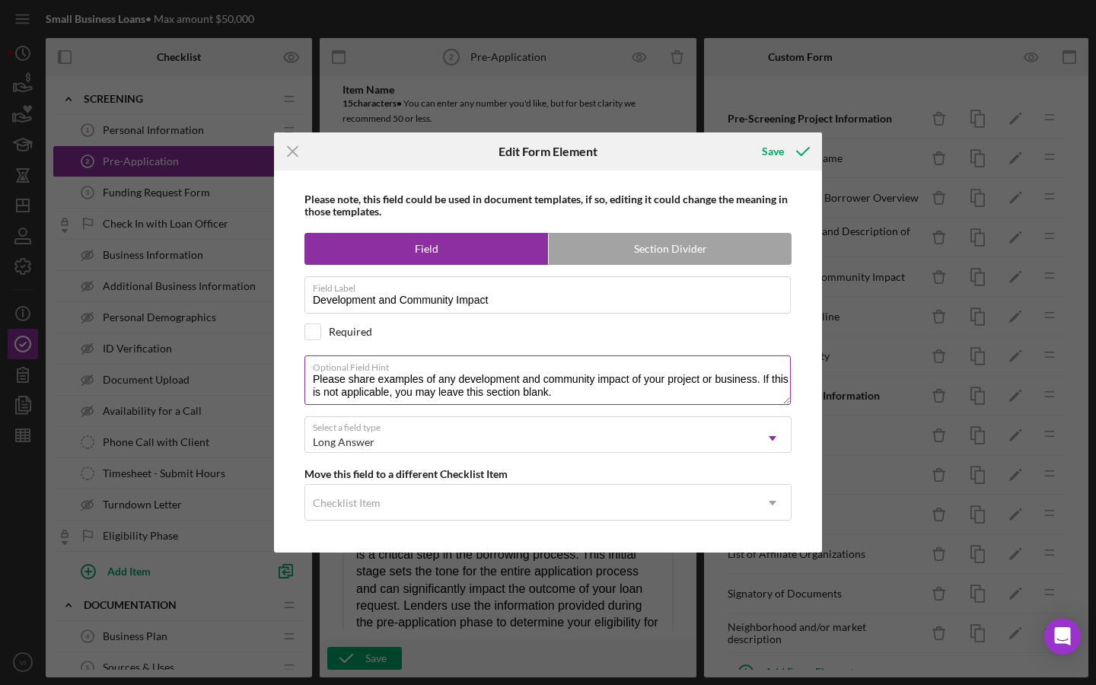
click at [332, 382] on textarea "Please share examples of any development and community impact of your project o…" at bounding box center [547, 379] width 486 height 49
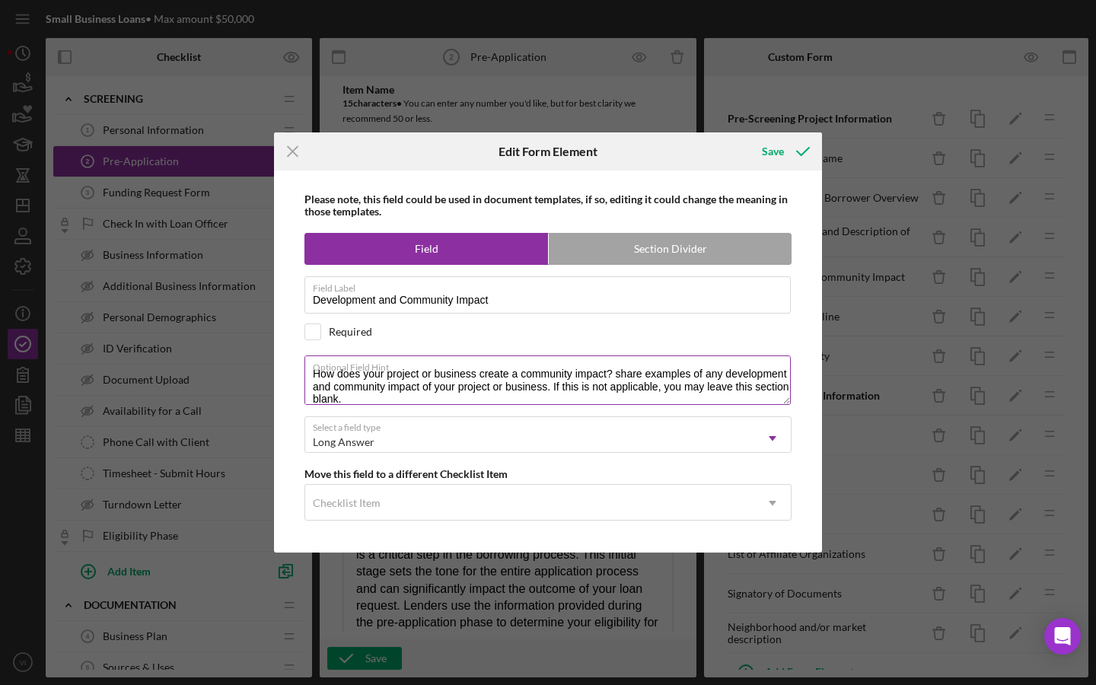
drag, startPoint x: 547, startPoint y: 386, endPoint x: 713, endPoint y: 377, distance: 166.1
click at [713, 377] on textarea "How does your project or business create a community impact? share examples of …" at bounding box center [547, 379] width 486 height 49
click at [621, 374] on textarea "How does your project or business create a community impact? share examples of …" at bounding box center [547, 379] width 486 height 49
drag, startPoint x: 542, startPoint y: 388, endPoint x: 648, endPoint y: 375, distance: 106.5
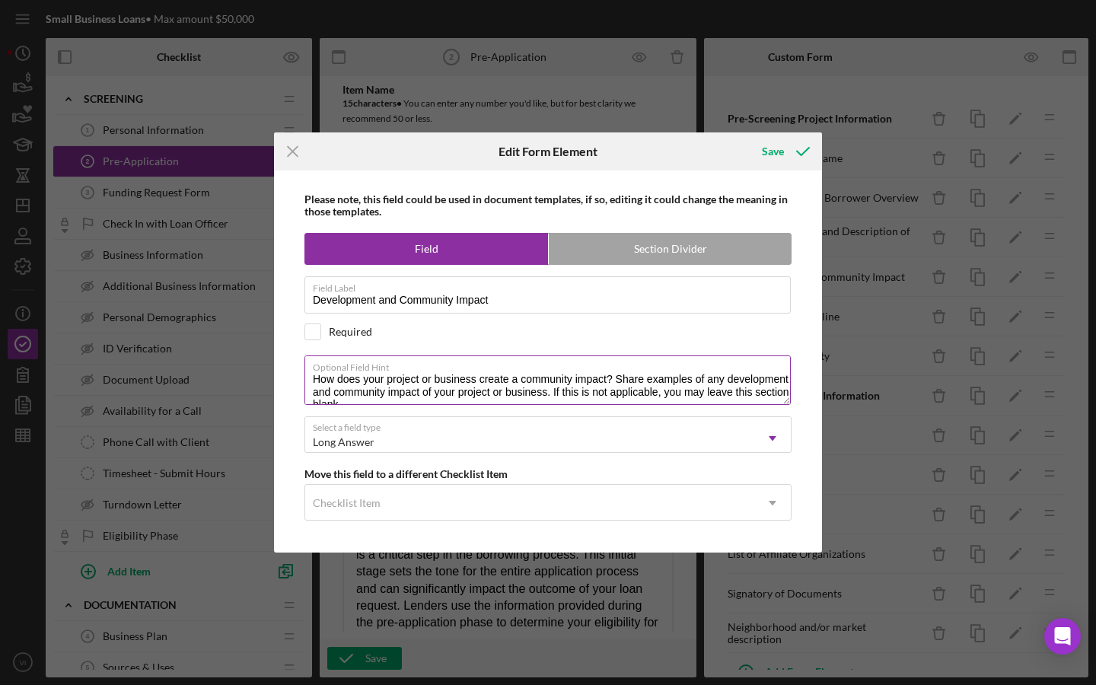
click at [648, 375] on textarea "How does your project or business create a community impact? Share examples of …" at bounding box center [547, 379] width 486 height 49
click at [630, 387] on textarea "How does your project or business create a community impact? Share any examples…" at bounding box center [547, 379] width 486 height 49
click at [630, 383] on textarea "How does your project or business create a community impact? Share any examples…" at bounding box center [547, 379] width 486 height 49
click at [612, 377] on textarea "How does your project or business create a community impact? Share any examples…" at bounding box center [547, 379] width 486 height 49
drag, startPoint x: 618, startPoint y: 380, endPoint x: 715, endPoint y: 376, distance: 97.5
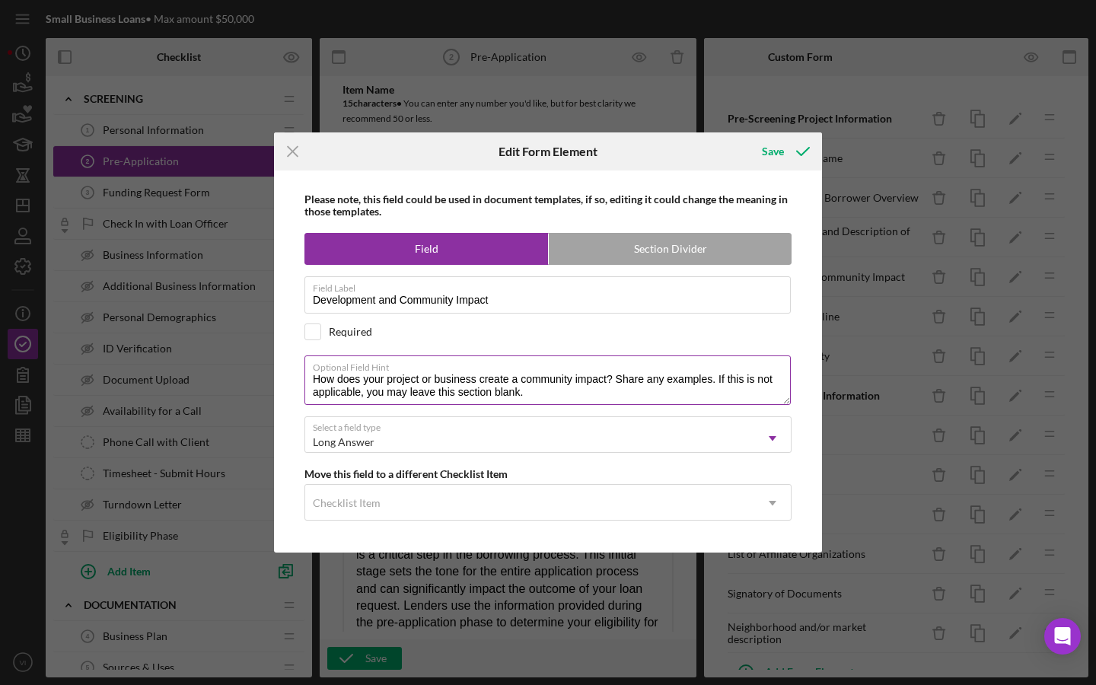
click at [715, 376] on textarea "How does your project or business create a community impact? Share any examples…" at bounding box center [547, 379] width 486 height 49
type textarea "How does your project or business create a community impact? Share any examples…"
click at [809, 161] on icon "submit" at bounding box center [803, 151] width 38 height 38
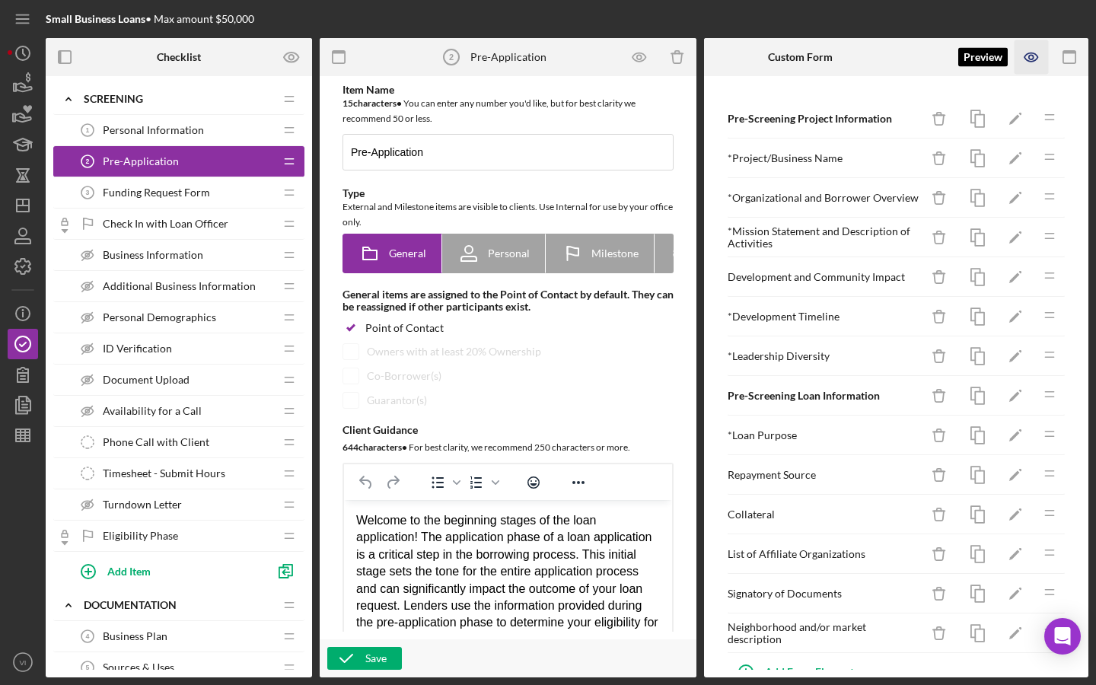
click at [1041, 56] on icon "button" at bounding box center [1031, 57] width 34 height 34
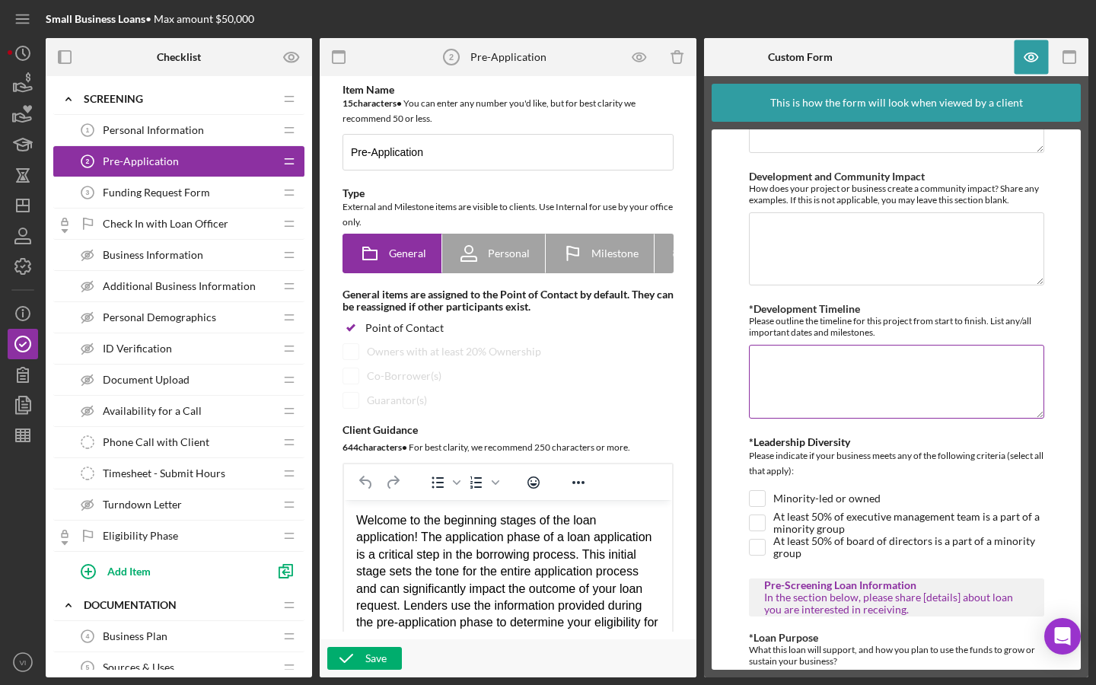
scroll to position [387, 0]
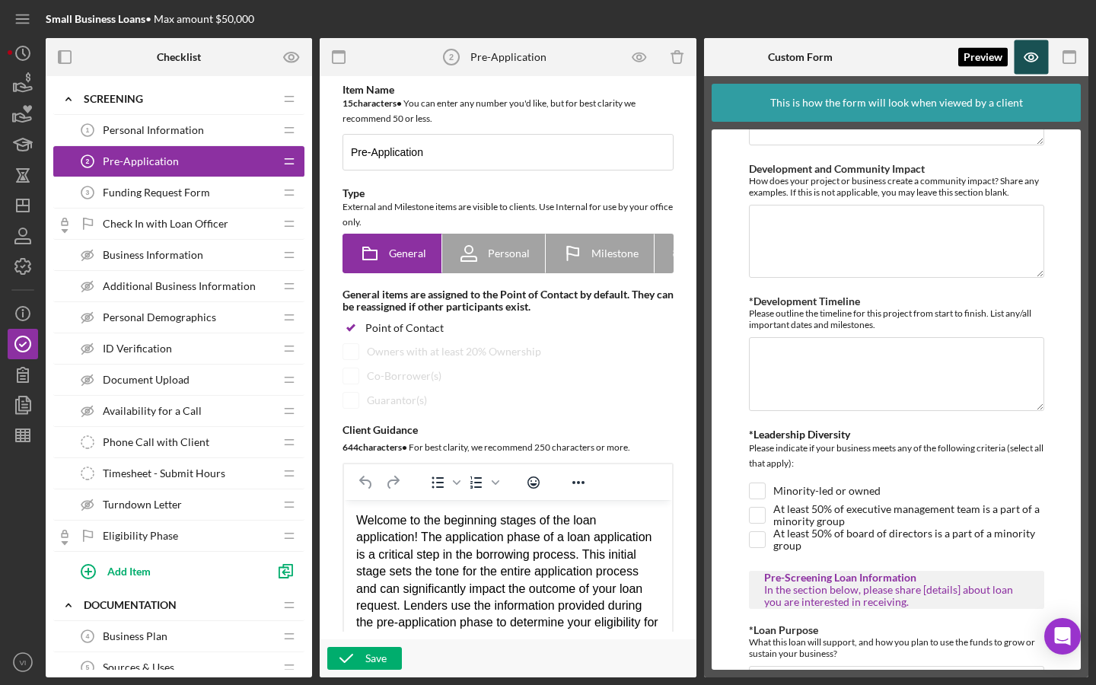
click at [1020, 56] on icon "button" at bounding box center [1031, 57] width 34 height 34
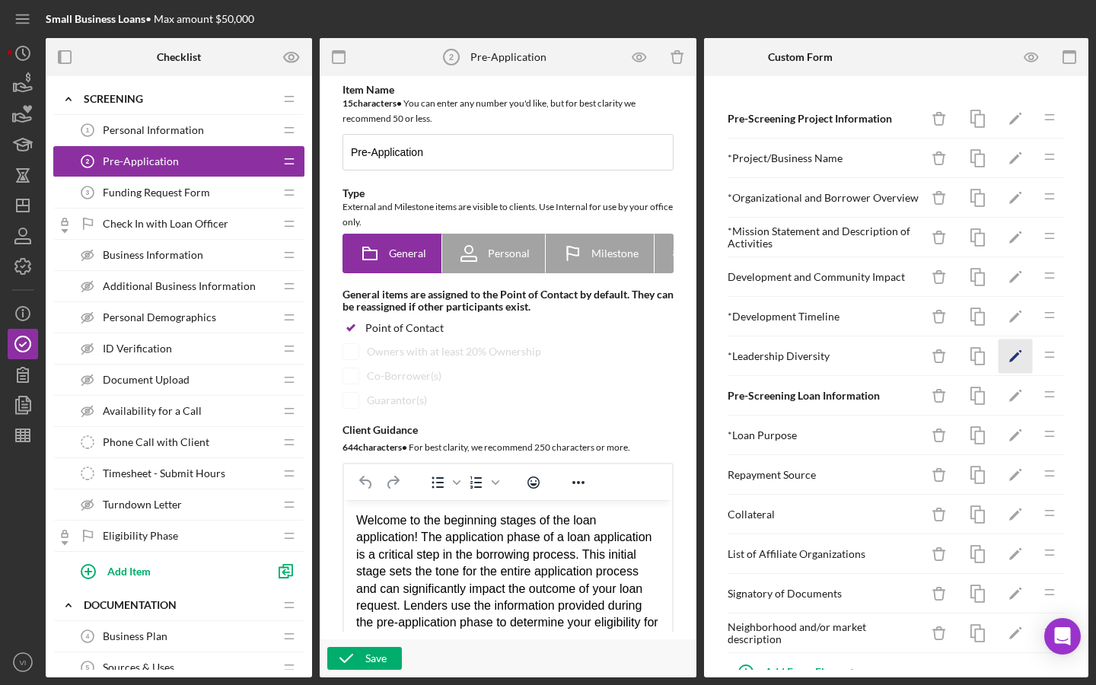
click at [1013, 360] on icon "Icon/Edit" at bounding box center [1015, 356] width 34 height 34
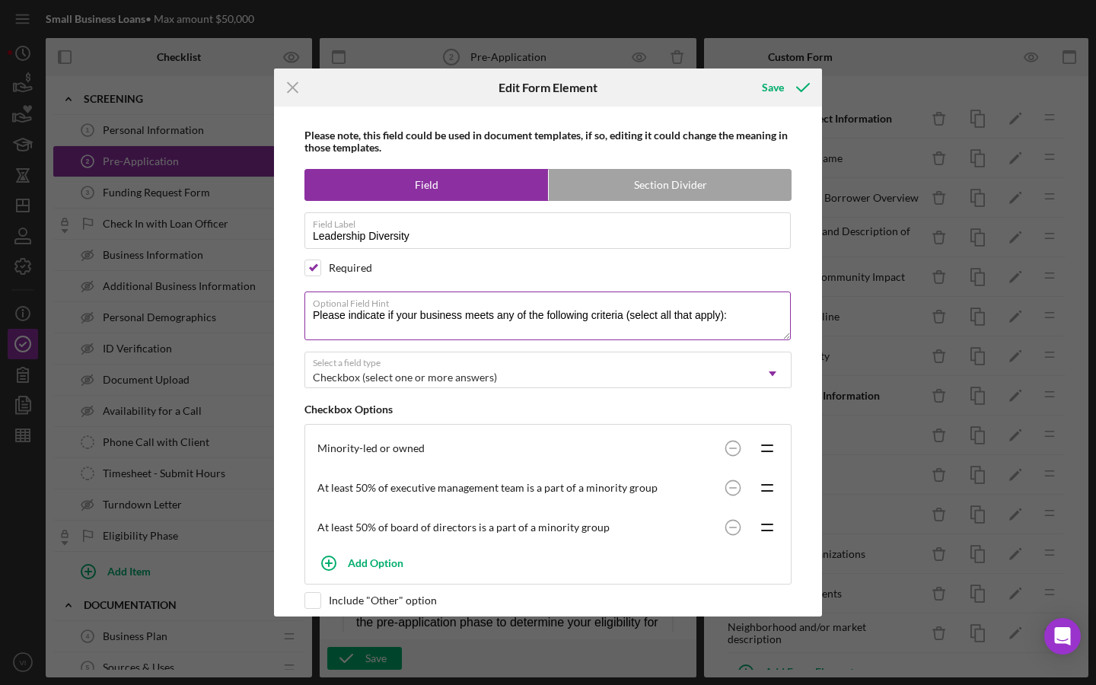
click at [350, 319] on textarea "Please indicate if your business meets any of the following criteria (select al…" at bounding box center [547, 315] width 486 height 49
click at [628, 315] on textarea "Please indicate if your business meets any of the following criteria (select al…" at bounding box center [547, 315] width 486 height 49
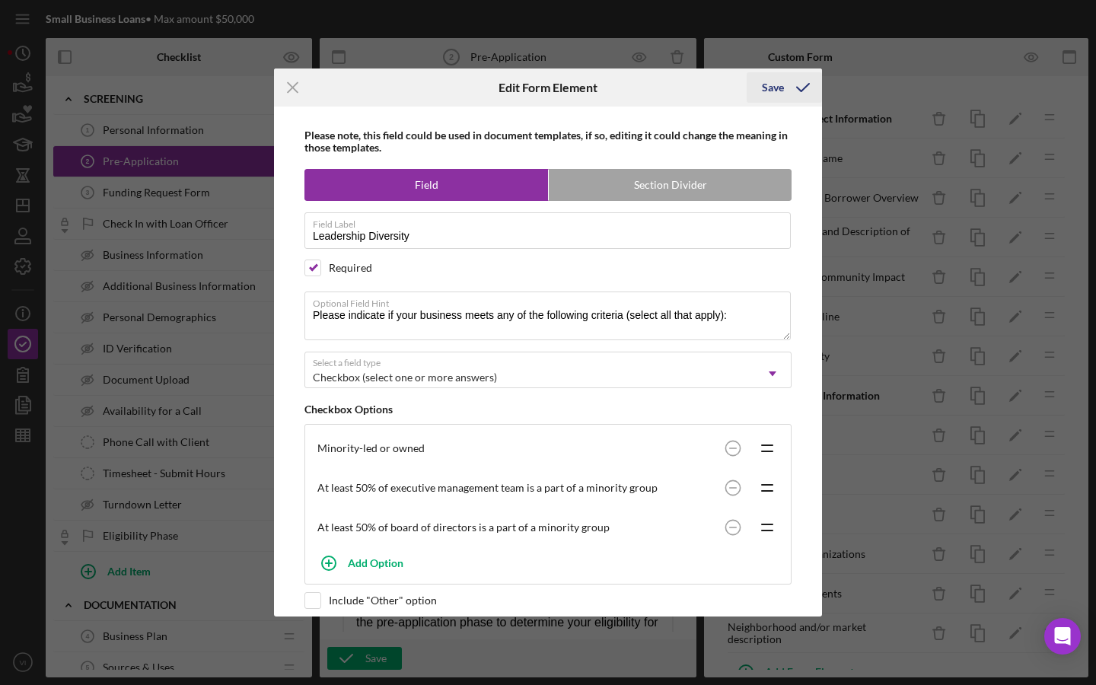
click at [758, 97] on button "Save" at bounding box center [783, 87] width 75 height 30
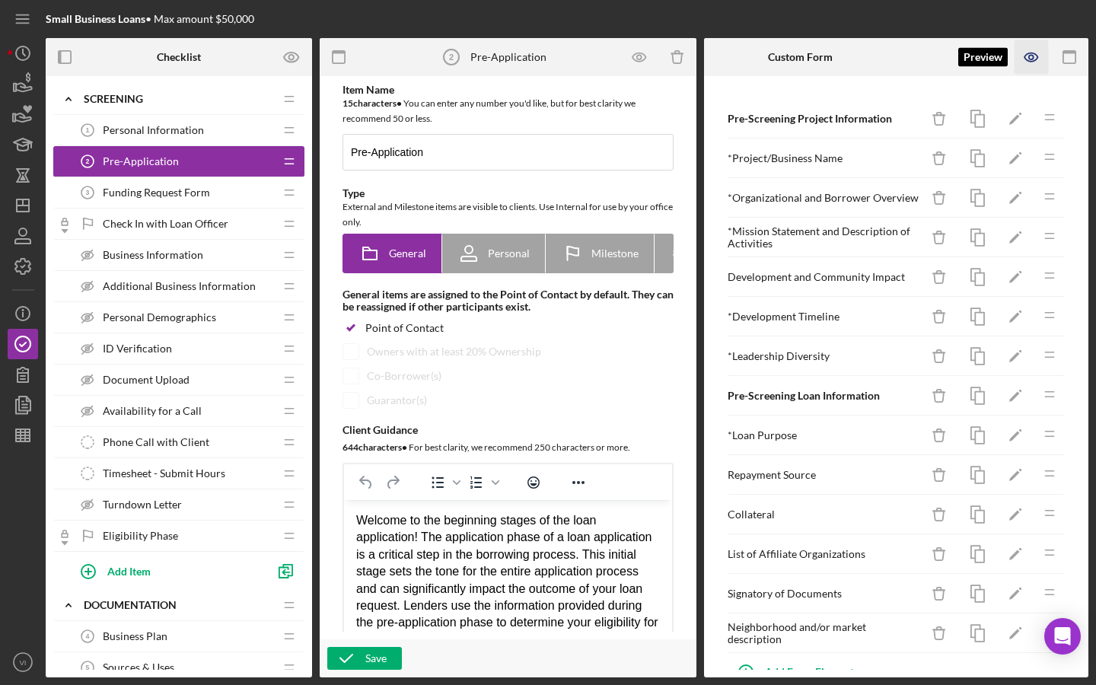
click at [1027, 72] on icon "button" at bounding box center [1031, 57] width 34 height 34
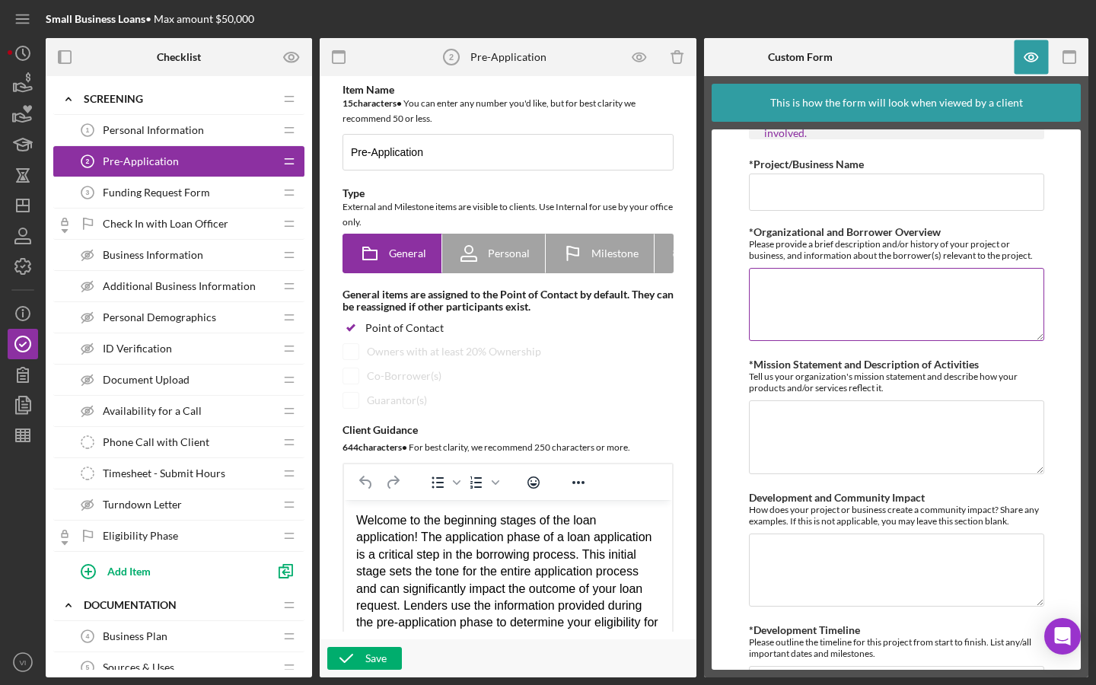
scroll to position [64, 0]
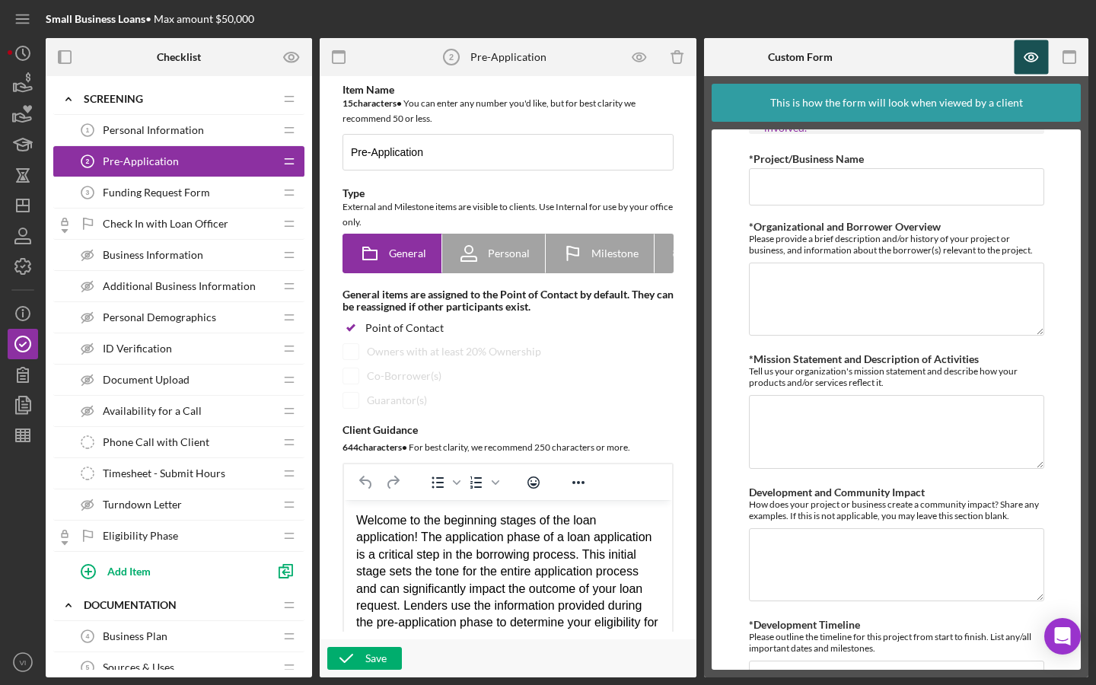
click at [1042, 53] on icon "button" at bounding box center [1031, 57] width 34 height 34
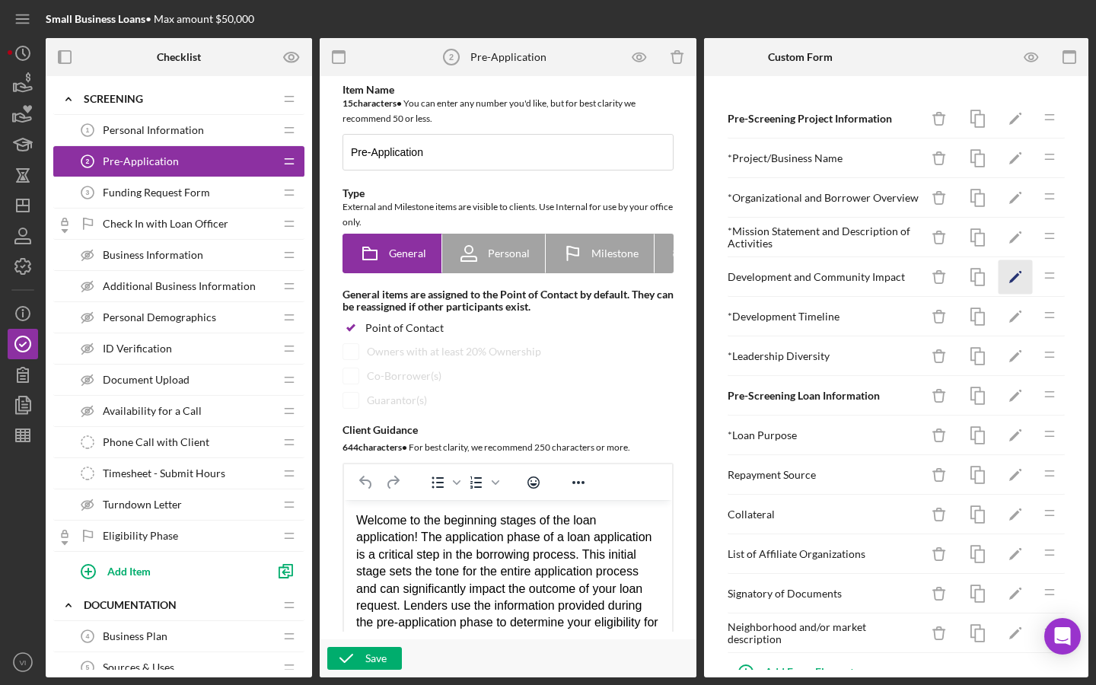
click at [1017, 279] on icon "Icon/Edit" at bounding box center [1015, 277] width 34 height 34
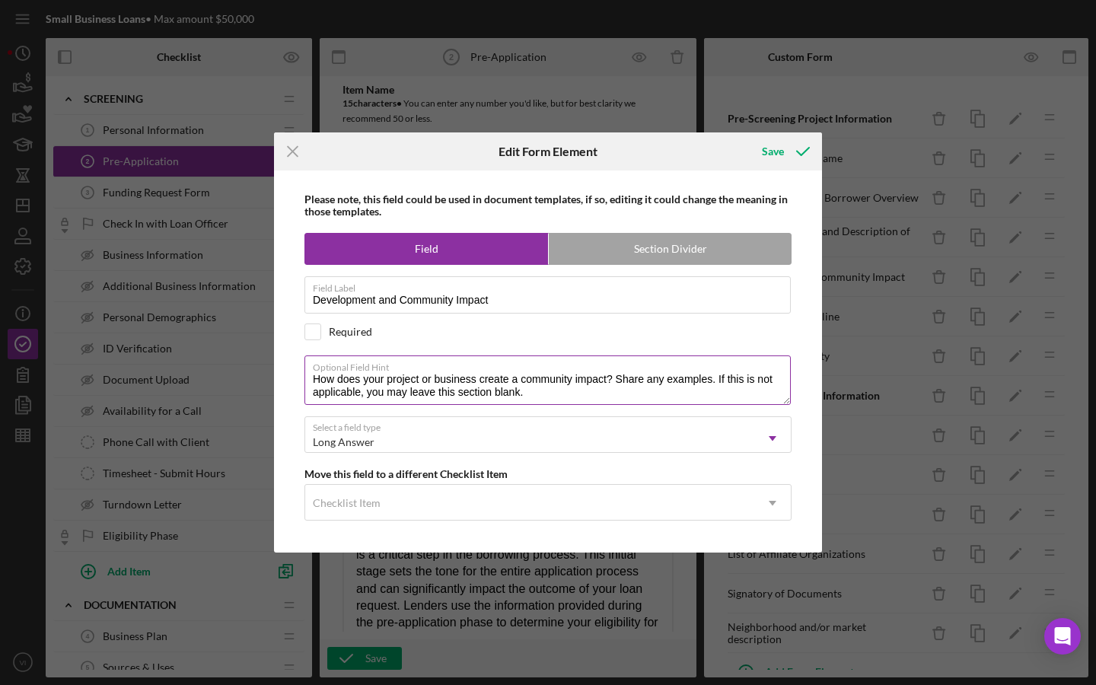
click at [520, 380] on textarea "How does your project or business create a community impact? Share any examples…" at bounding box center [547, 379] width 486 height 49
click at [567, 393] on textarea "How does your project or business create community impact? Share any examples. …" at bounding box center [547, 379] width 486 height 49
click at [588, 396] on textarea "How does your project or business create community impact? Share any examples. …" at bounding box center [547, 379] width 486 height 49
type textarea "How does your project or business create community impact? Share any examples. …"
click at [796, 147] on icon "submit" at bounding box center [803, 151] width 38 height 38
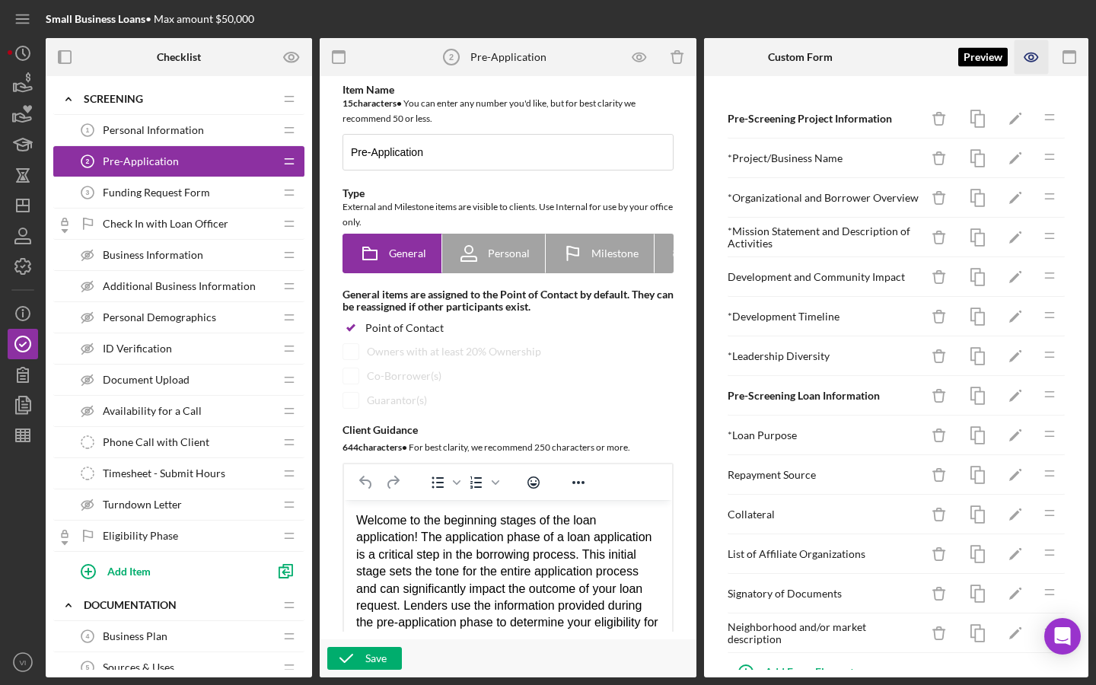
click at [1024, 57] on icon "button" at bounding box center [1030, 57] width 13 height 8
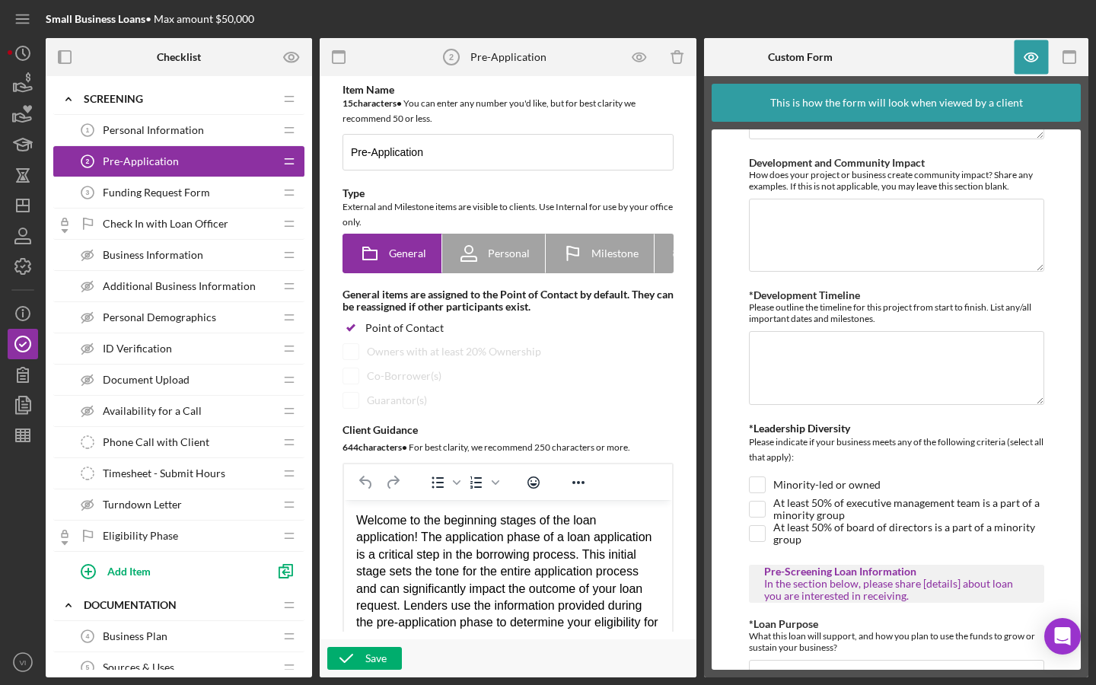
scroll to position [399, 0]
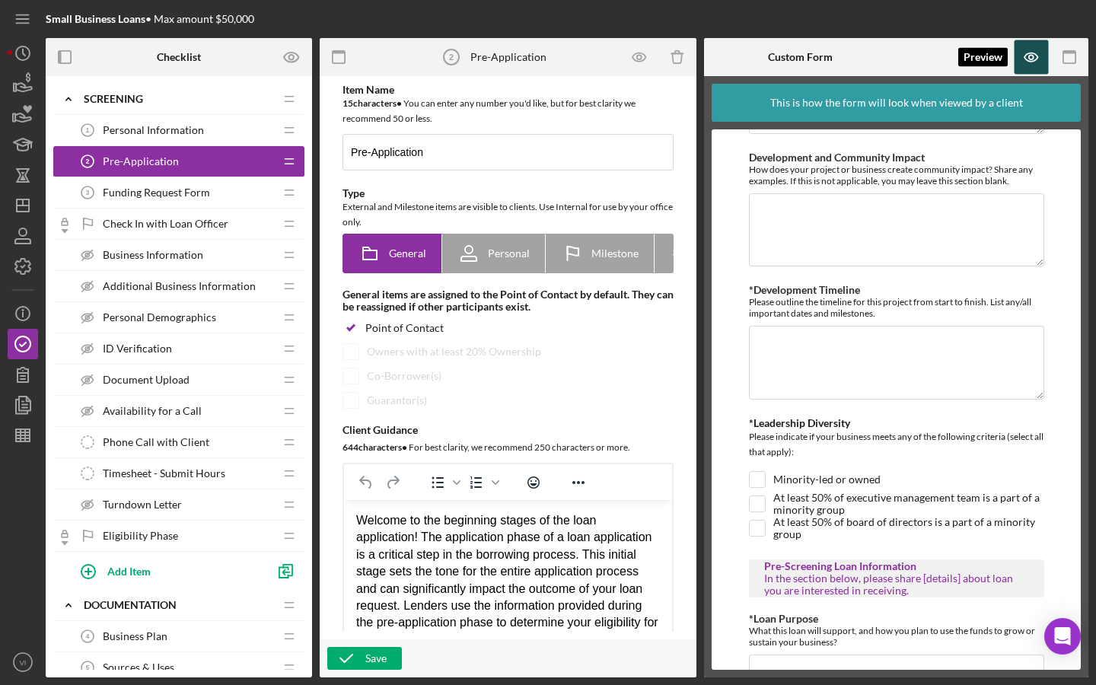
click at [1039, 59] on icon "button" at bounding box center [1031, 57] width 34 height 34
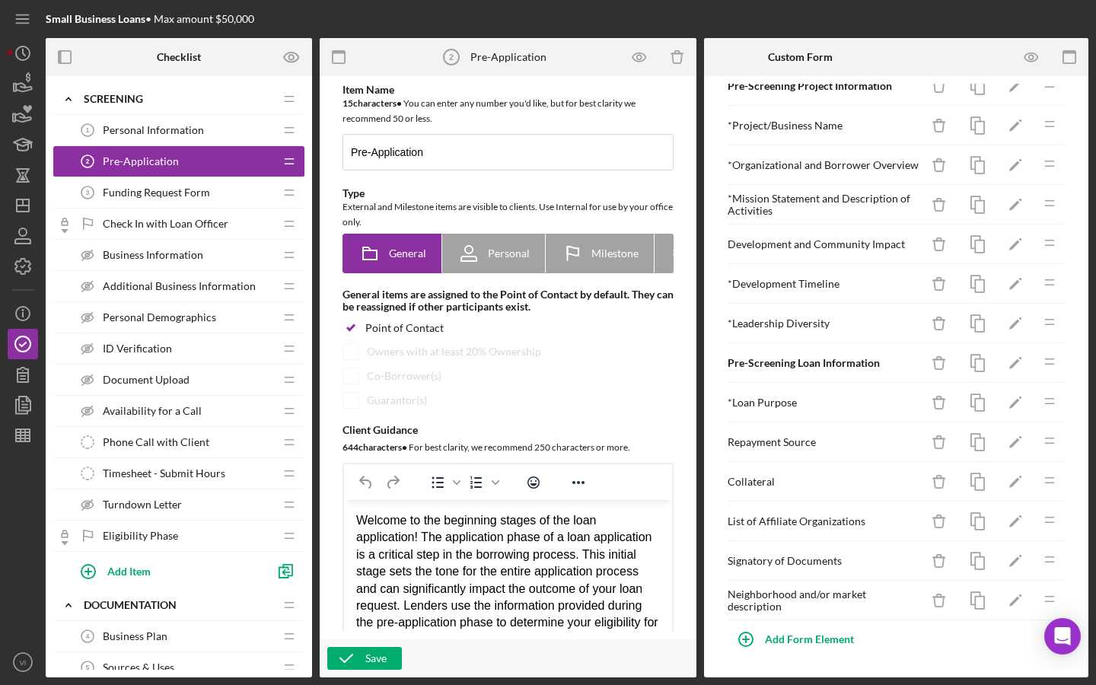
scroll to position [33, 0]
click at [1016, 327] on icon "Icon/Edit" at bounding box center [1015, 324] width 34 height 34
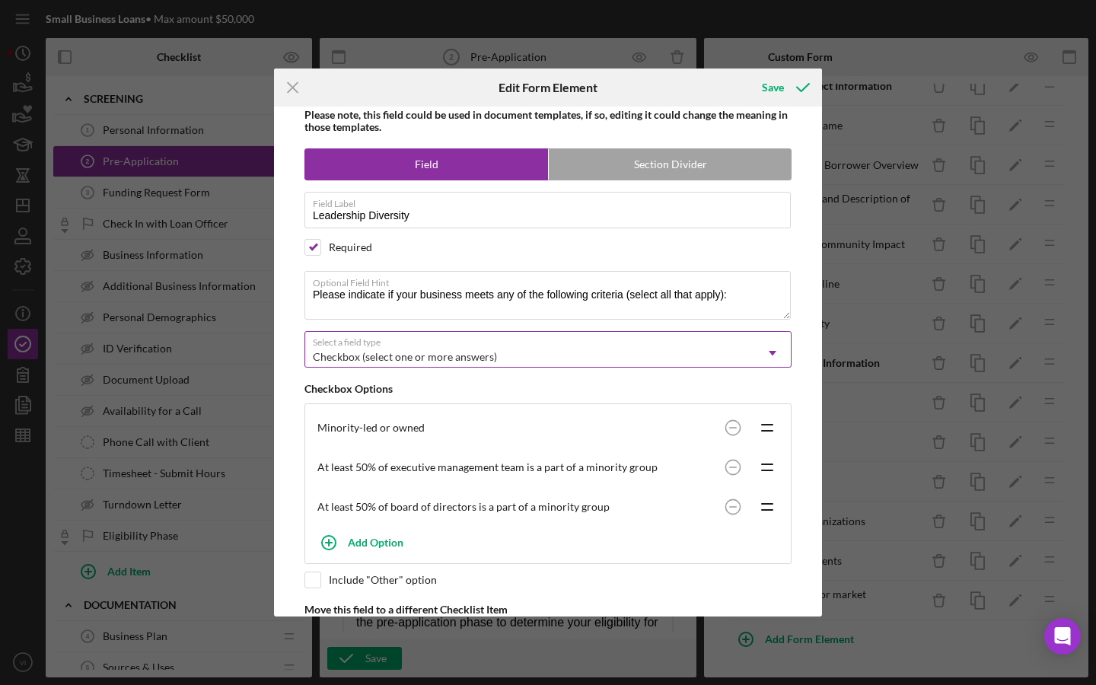
scroll to position [2, 0]
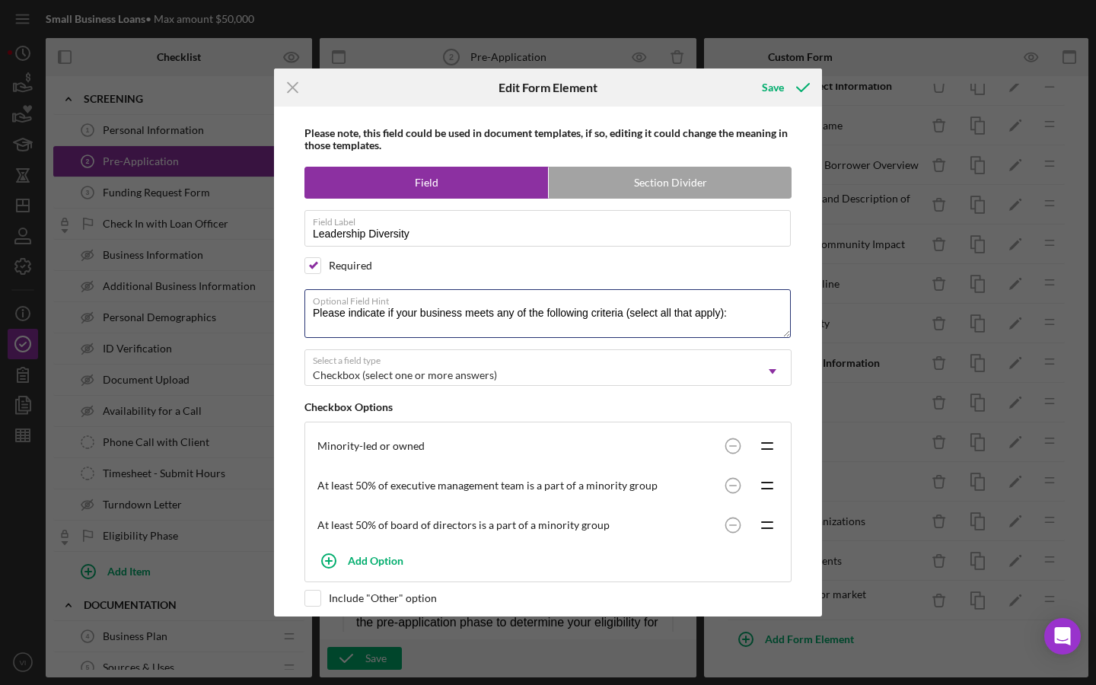
drag, startPoint x: 399, startPoint y: 313, endPoint x: 186, endPoint y: 313, distance: 212.3
click at [186, 313] on div "Icon/Menu Close Edit Form Element Save Please note, this field could be used in…" at bounding box center [548, 342] width 1096 height 685
click at [568, 313] on textarea "Does your business meets any of the following criteria (select all that apply):" at bounding box center [547, 313] width 486 height 49
click at [579, 314] on textarea "Does your business meets any of the following criteria? (select all that apply):" at bounding box center [547, 313] width 486 height 49
click at [426, 317] on textarea "Does your business meets any of the following criteria? (select all that apply):" at bounding box center [547, 313] width 486 height 49
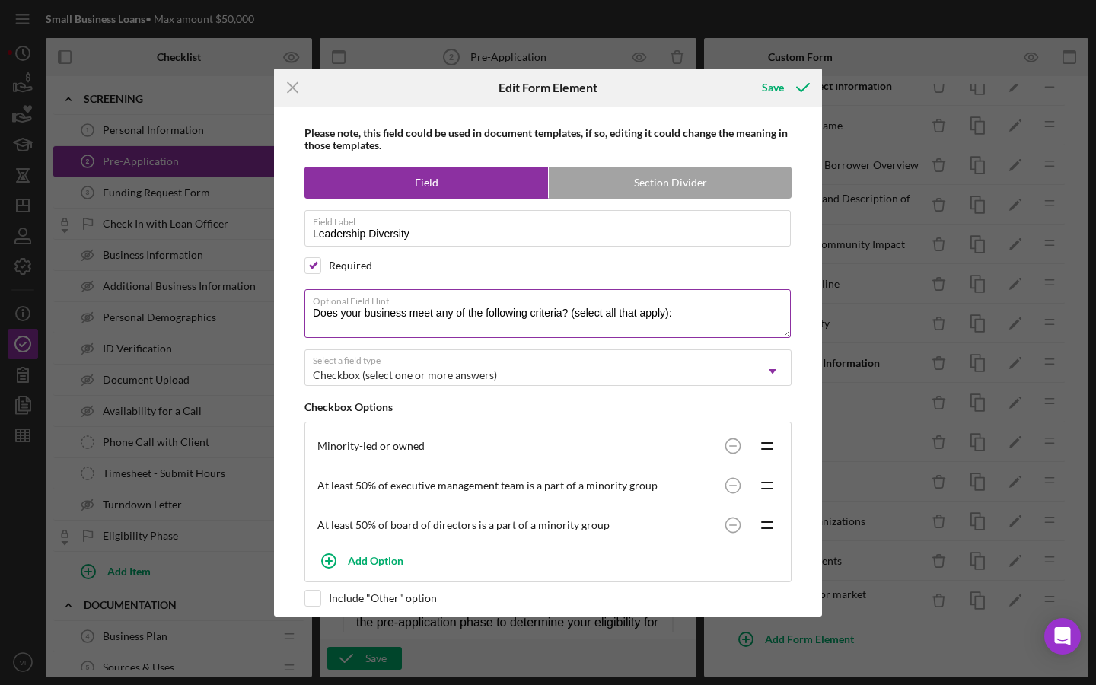
click at [371, 313] on textarea "Does your business meet any of the following criteria? (select all that apply):" at bounding box center [547, 313] width 486 height 49
click at [593, 311] on textarea "Does your organization meet any of the following criteria? (select all that app…" at bounding box center [547, 313] width 486 height 49
click at [679, 303] on label "Optional Field Hint" at bounding box center [552, 298] width 478 height 17
click at [679, 303] on textarea "Does your organization meet any of the following criteria? Select all that appl…" at bounding box center [547, 313] width 486 height 49
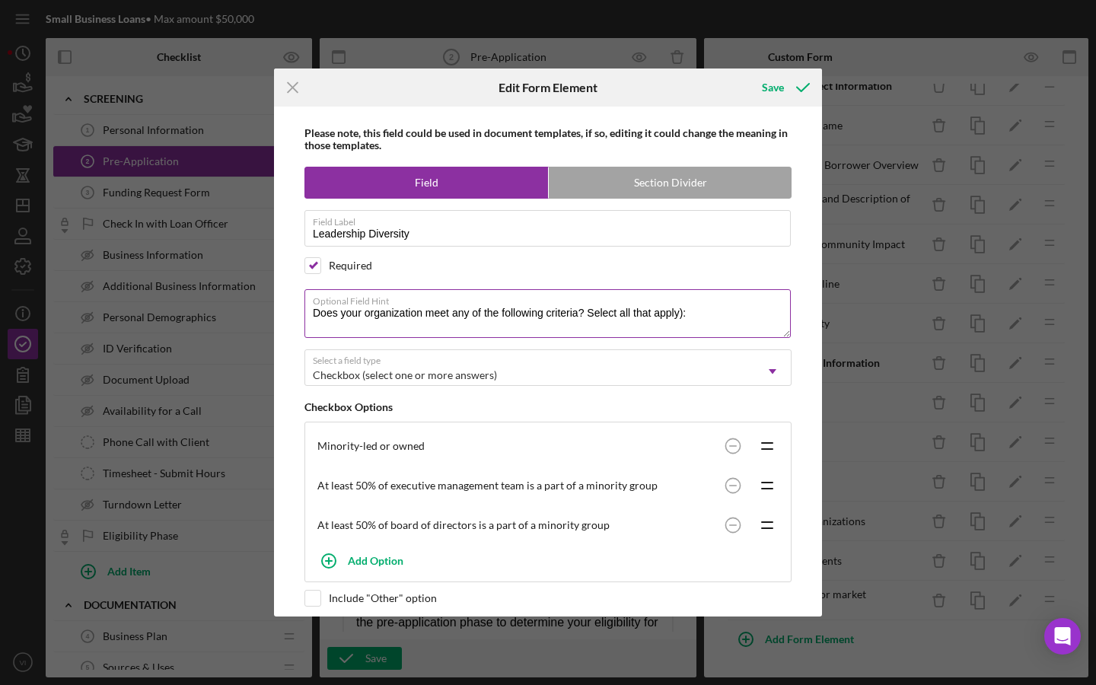
click at [671, 313] on textarea "Does your organization meet any of the following criteria? Select all that appl…" at bounding box center [547, 313] width 486 height 49
type textarea "Does your organization meet any of the following criteria? Select all that appl…"
click at [716, 302] on label "Optional Field Hint" at bounding box center [552, 298] width 478 height 17
click at [716, 302] on textarea "Does your organization meet any of the following criteria? Select all that appl…" at bounding box center [547, 313] width 486 height 49
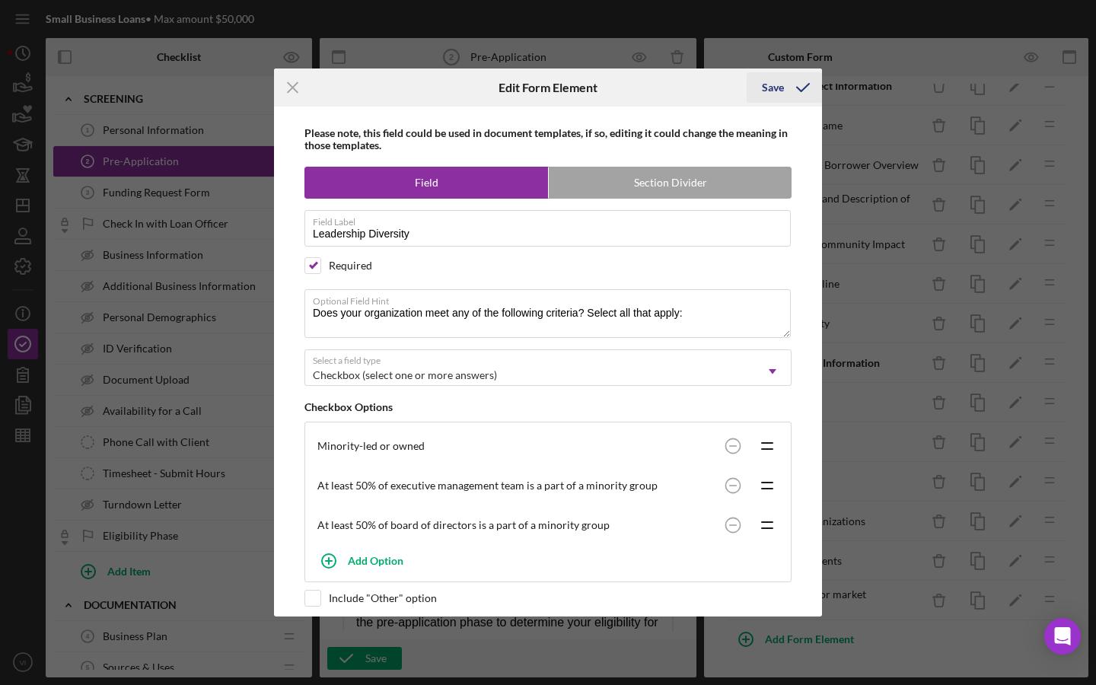
click at [776, 88] on div "Save" at bounding box center [773, 87] width 22 height 30
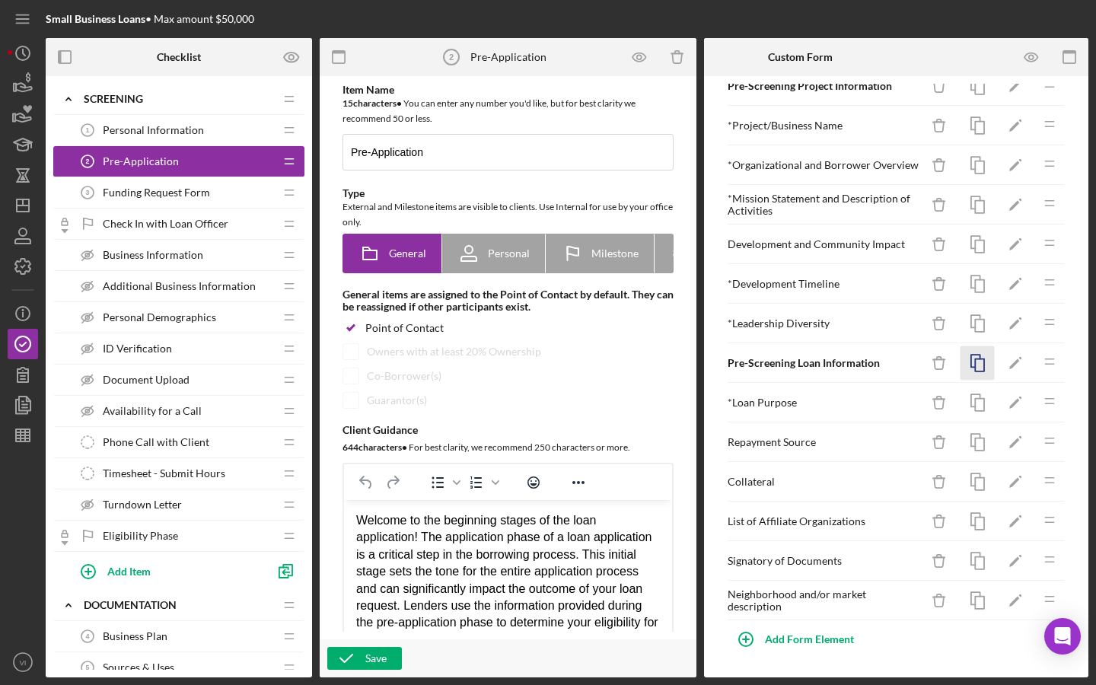
scroll to position [33, 0]
click at [1011, 372] on icon "Icon/Edit" at bounding box center [1015, 363] width 34 height 34
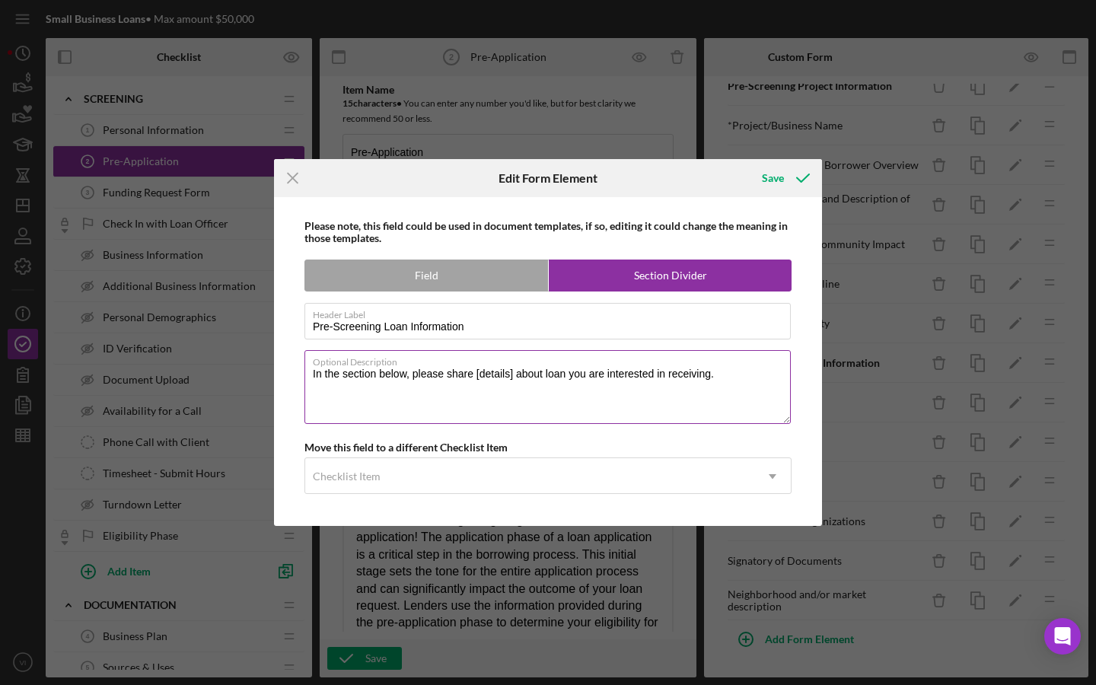
click at [414, 377] on textarea "In the section below, please share [details] about loan you are interested in r…" at bounding box center [547, 386] width 486 height 73
click at [484, 365] on label "Optional Description" at bounding box center [552, 359] width 478 height 17
click at [484, 365] on textarea "In the section below, we ask for please share [details] about loan you are inte…" at bounding box center [547, 386] width 486 height 73
click at [483, 369] on textarea "In the section below, we ask for please share [details] about loan you are inte…" at bounding box center [547, 386] width 486 height 73
drag, startPoint x: 637, startPoint y: 396, endPoint x: 312, endPoint y: 385, distance: 325.1
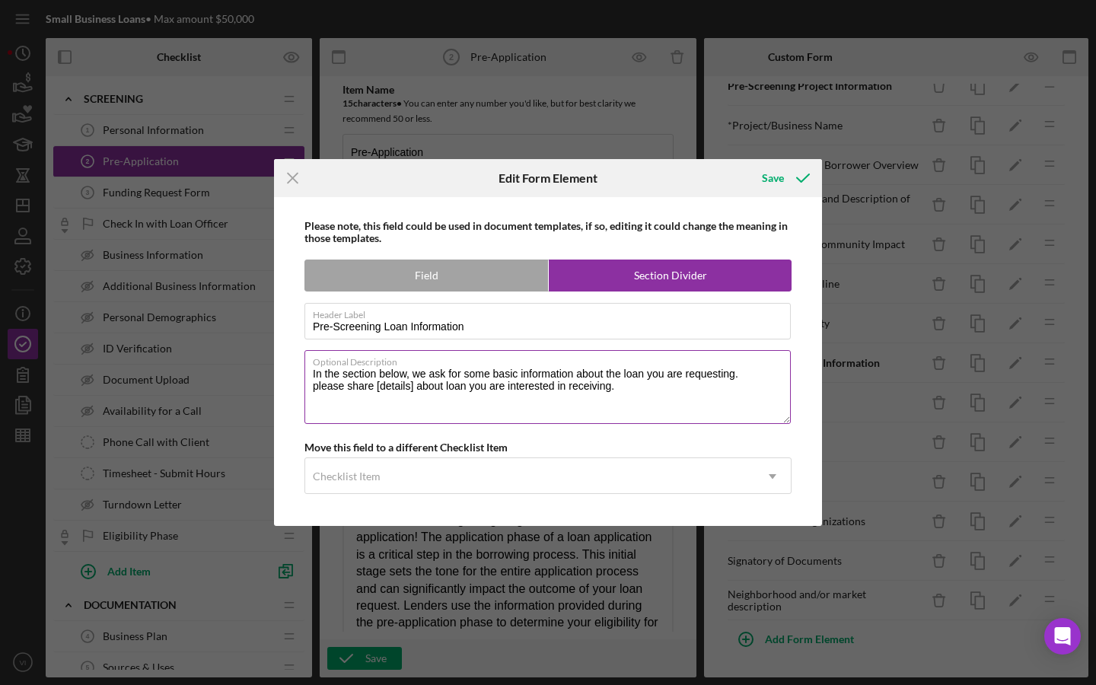
click at [312, 385] on textarea "In the section below, we ask for some basic information about the loan you are …" at bounding box center [547, 386] width 486 height 73
click at [434, 381] on textarea "In the section below, we ask for some basic information about the loan you are …" at bounding box center [547, 386] width 486 height 73
click at [733, 383] on textarea "In the section below, we ask for some basic information about the loan you are …" at bounding box center [547, 386] width 486 height 73
click at [701, 381] on textarea "In the section below, we ask for some basic information about the loan you are …" at bounding box center [547, 386] width 486 height 73
click at [752, 370] on textarea "In the section below, we ask for some basic information about the loan you are …" at bounding box center [547, 386] width 486 height 73
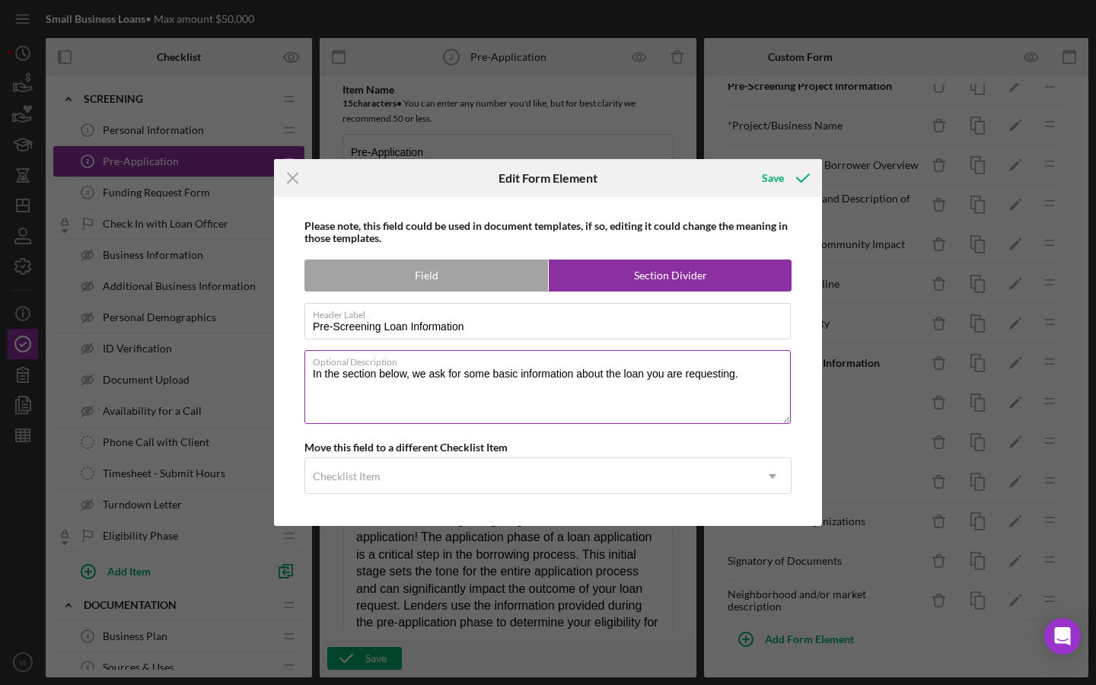
click at [756, 374] on textarea "In the section below, we ask for some basic information about the loan you are …" at bounding box center [547, 386] width 486 height 73
click at [469, 377] on textarea "In the section below, we ask for some basic information about the loan you are …" at bounding box center [547, 386] width 486 height 73
drag, startPoint x: 467, startPoint y: 376, endPoint x: 574, endPoint y: 367, distance: 107.7
click at [574, 367] on div "Optional Description In the section below, we ask for some basic information ab…" at bounding box center [547, 387] width 487 height 75
click at [470, 383] on textarea "In the section below, we ask for some basic information about the loan you are …" at bounding box center [547, 386] width 486 height 73
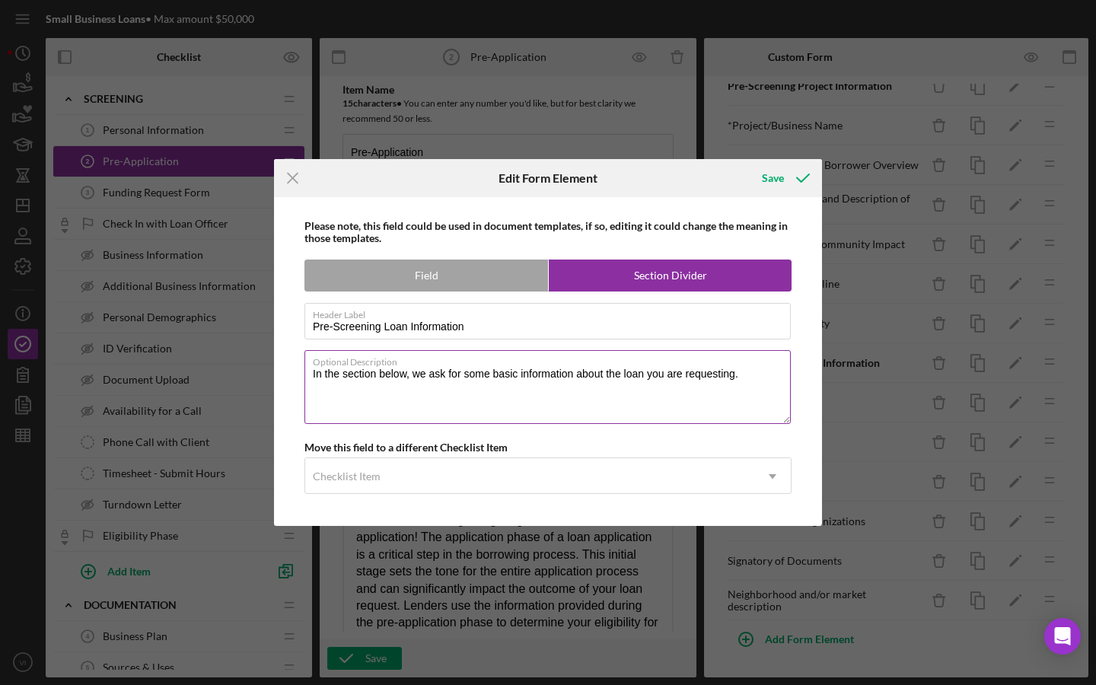
drag, startPoint x: 466, startPoint y: 378, endPoint x: 574, endPoint y: 371, distance: 107.5
click at [574, 371] on textarea "In the section below, we ask for some basic information about the loan you are …" at bounding box center [547, 386] width 486 height 73
type textarea "In the section below, we ask about the loan you are requesting."
click at [296, 184] on icon "Icon/Menu Close" at bounding box center [293, 178] width 38 height 38
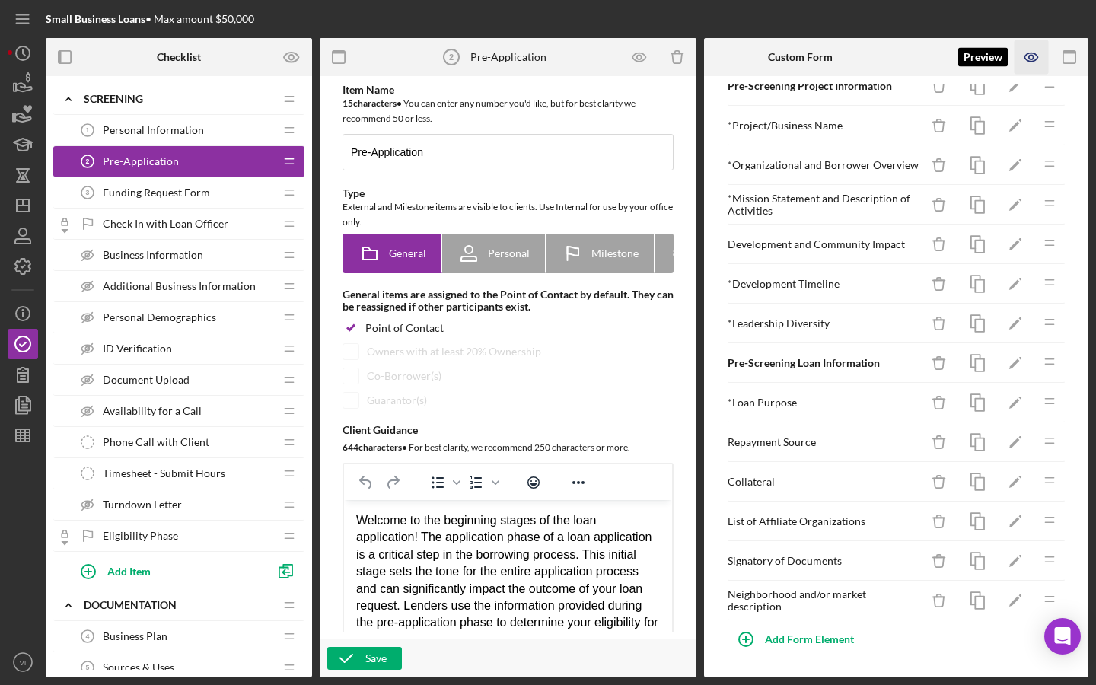
click at [1034, 56] on icon "button" at bounding box center [1031, 57] width 34 height 34
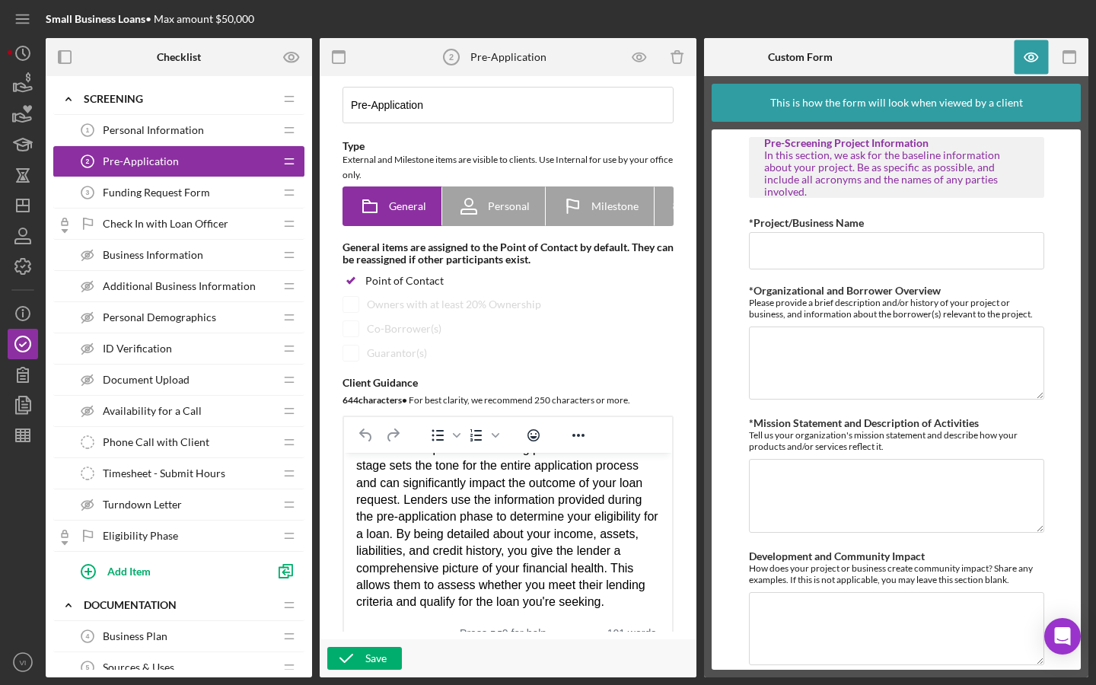
scroll to position [0, 0]
click at [1025, 70] on icon "button" at bounding box center [1031, 57] width 34 height 34
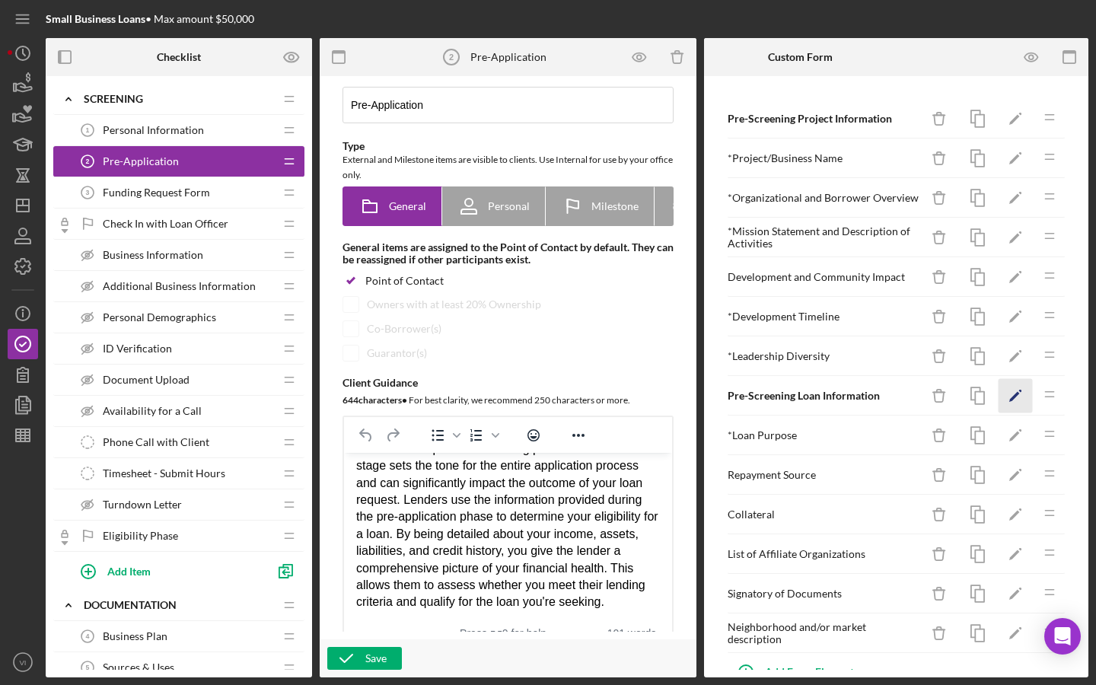
click at [1022, 398] on icon "Icon/Edit" at bounding box center [1015, 396] width 34 height 34
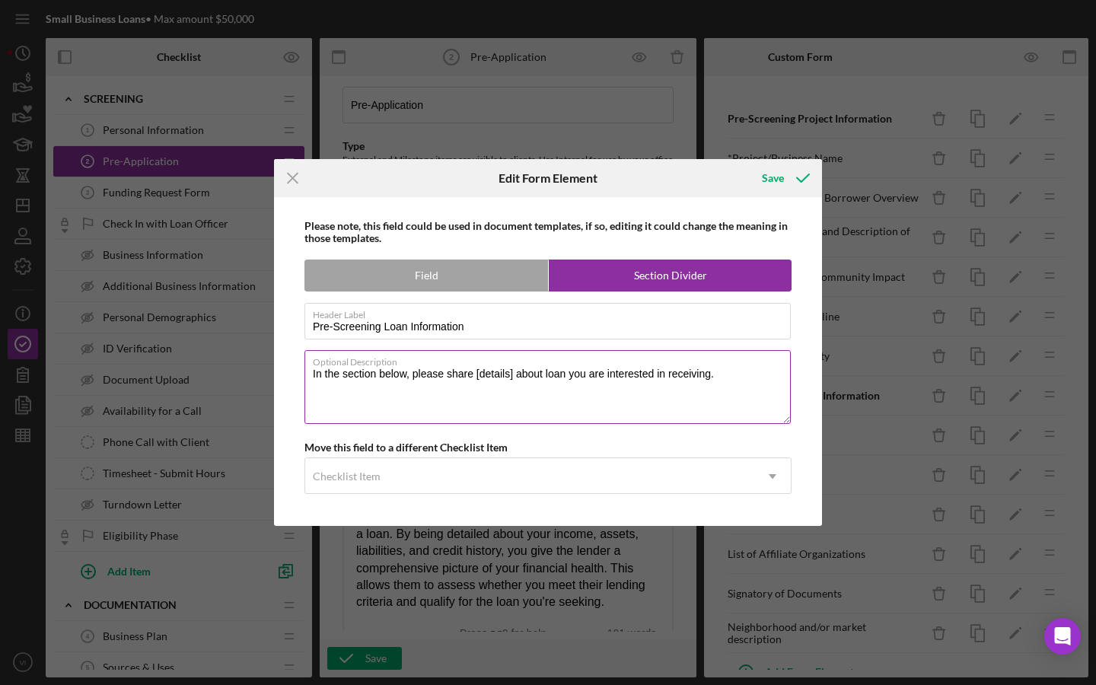
drag, startPoint x: 476, startPoint y: 380, endPoint x: 738, endPoint y: 377, distance: 261.8
click at [738, 377] on textarea "In the section below, please share [details] about loan you are interested in r…" at bounding box center [547, 386] width 486 height 73
click at [444, 383] on textarea "In the section below, we ask preliminary information about your loan request." at bounding box center [547, 386] width 486 height 73
click at [722, 375] on textarea "In the section below, we ask for preliminary information about your loan reques…" at bounding box center [547, 386] width 486 height 73
type textarea "In the section below, we ask for preliminary information about your loan reques…"
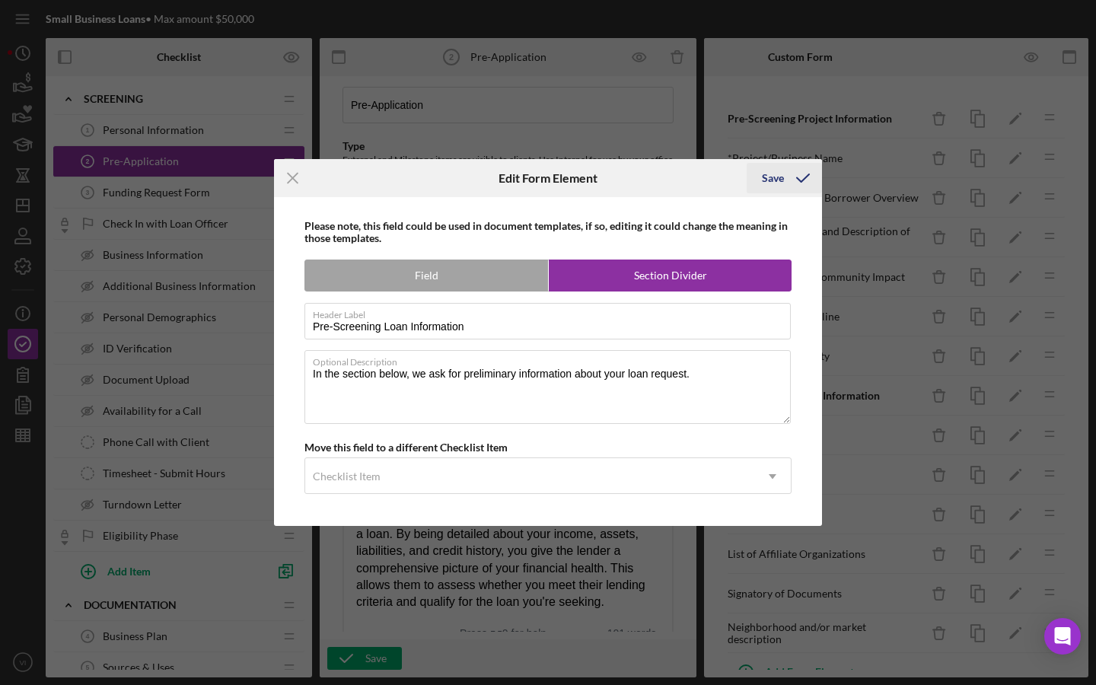
click at [801, 180] on icon "submit" at bounding box center [803, 178] width 38 height 38
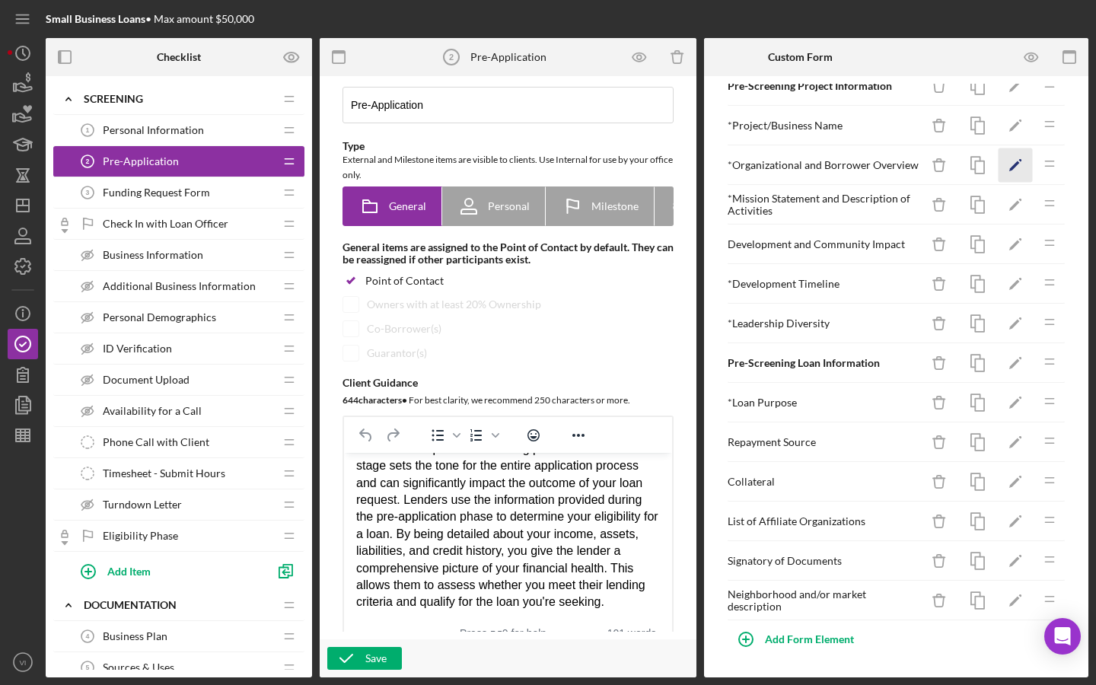
scroll to position [33, 0]
click at [1017, 363] on polygon "button" at bounding box center [1014, 364] width 11 height 11
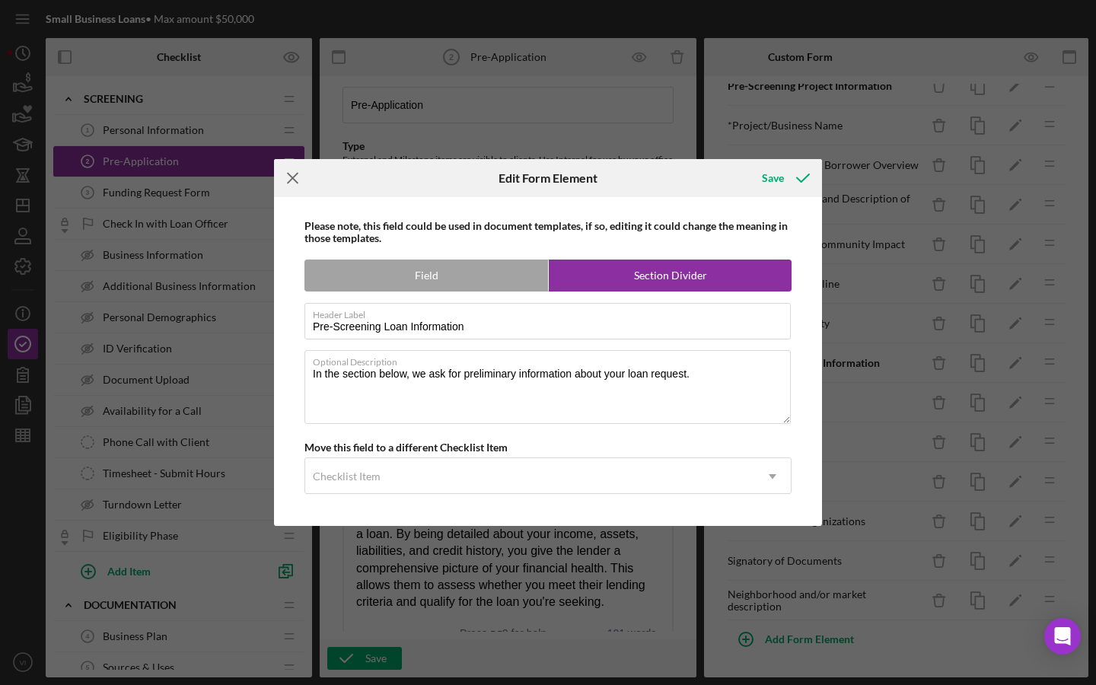
click at [295, 177] on line at bounding box center [293, 178] width 10 height 10
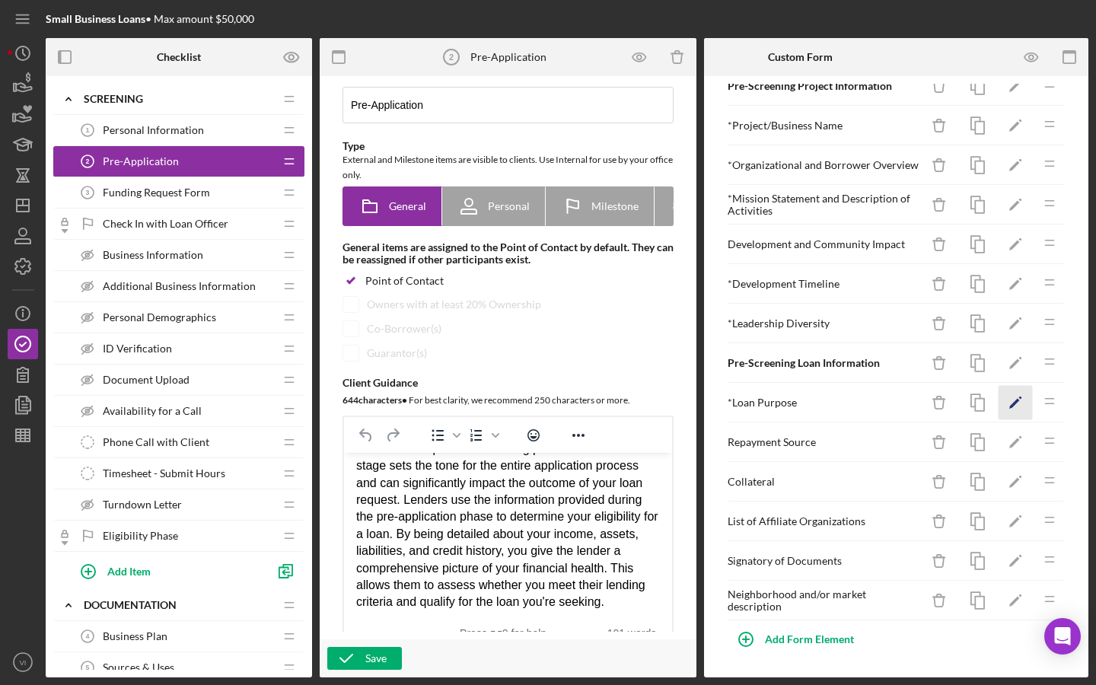
click at [1021, 399] on icon "Icon/Edit" at bounding box center [1015, 403] width 34 height 34
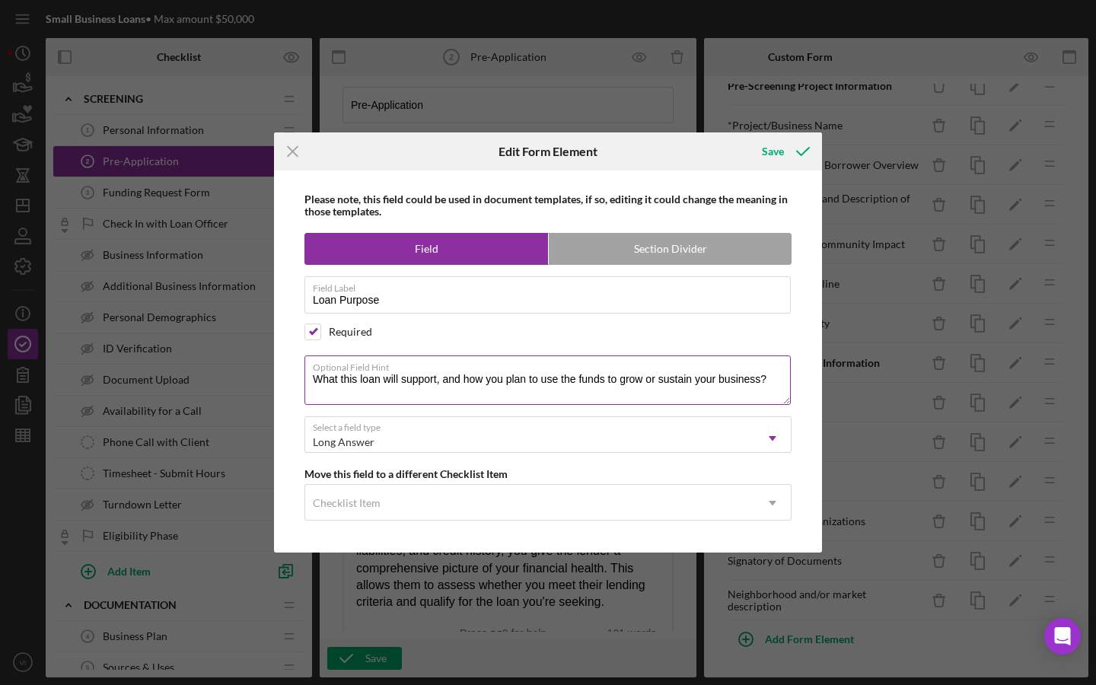
click at [438, 381] on textarea "What this loan will support, and how you plan to use the funds to grow or susta…" at bounding box center [547, 379] width 486 height 49
drag, startPoint x: 472, startPoint y: 378, endPoint x: 438, endPoint y: 380, distance: 34.3
click at [438, 380] on textarea "What this loan will support, and how you plan to use the funds to grow or susta…" at bounding box center [547, 379] width 486 height 49
click at [472, 387] on textarea "What this loan will support, and how you plan to use the funds to grow or susta…" at bounding box center [547, 379] width 486 height 49
click at [294, 154] on icon "Icon/Menu Close" at bounding box center [293, 151] width 38 height 38
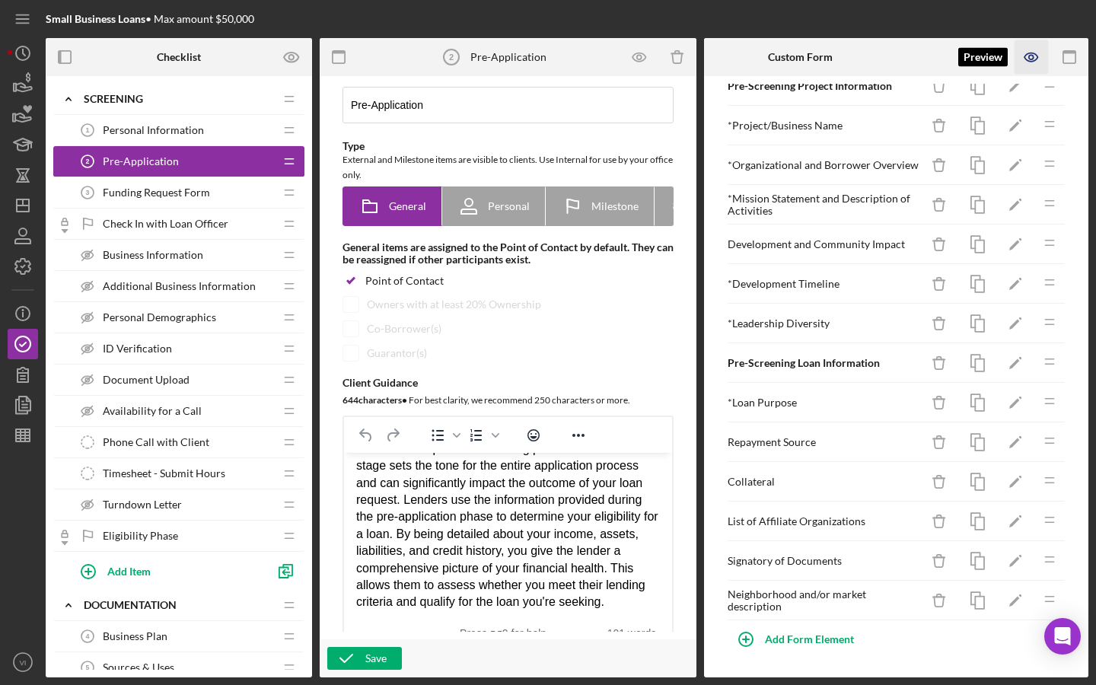
click at [1020, 59] on icon "button" at bounding box center [1031, 57] width 34 height 34
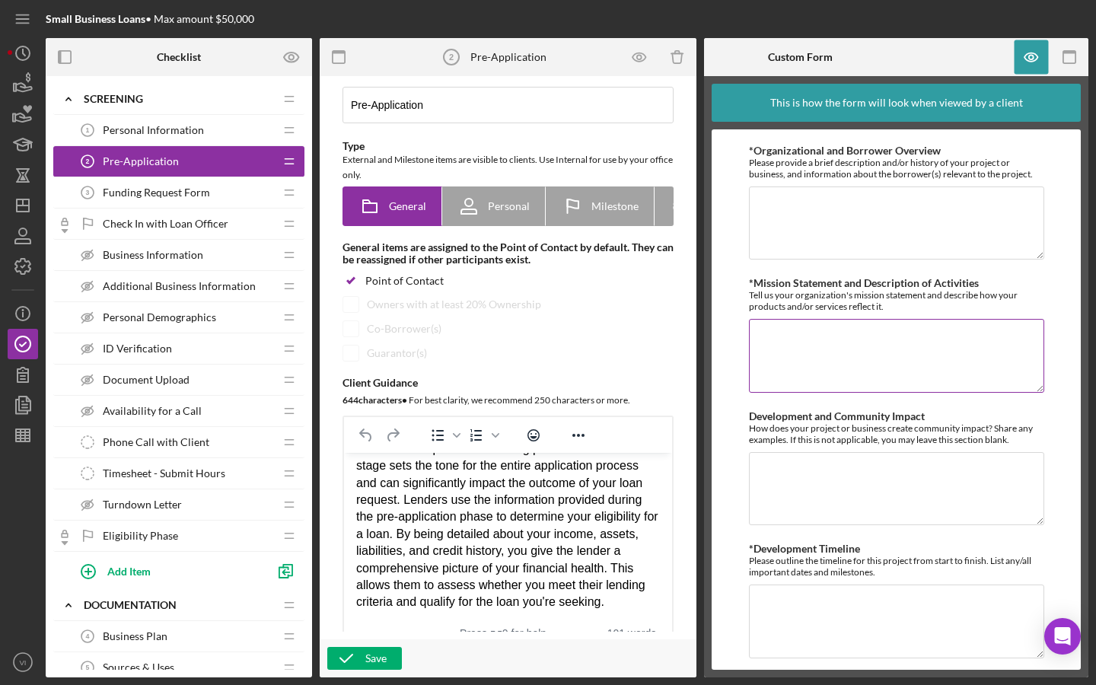
scroll to position [142, 0]
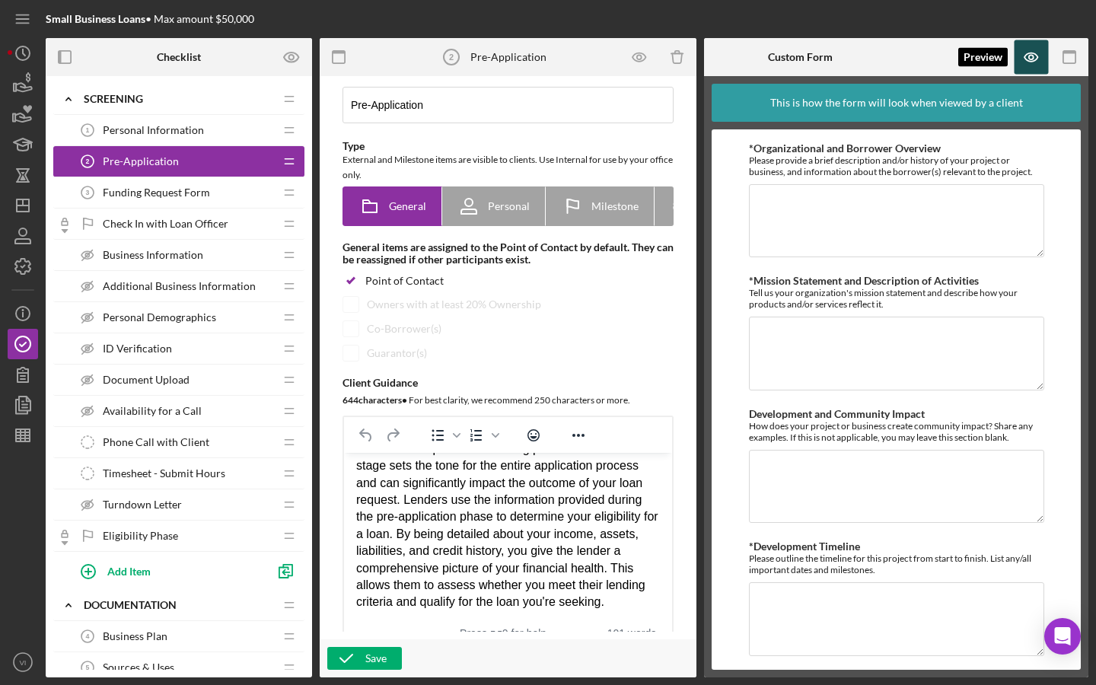
click at [1042, 50] on icon "button" at bounding box center [1031, 57] width 34 height 34
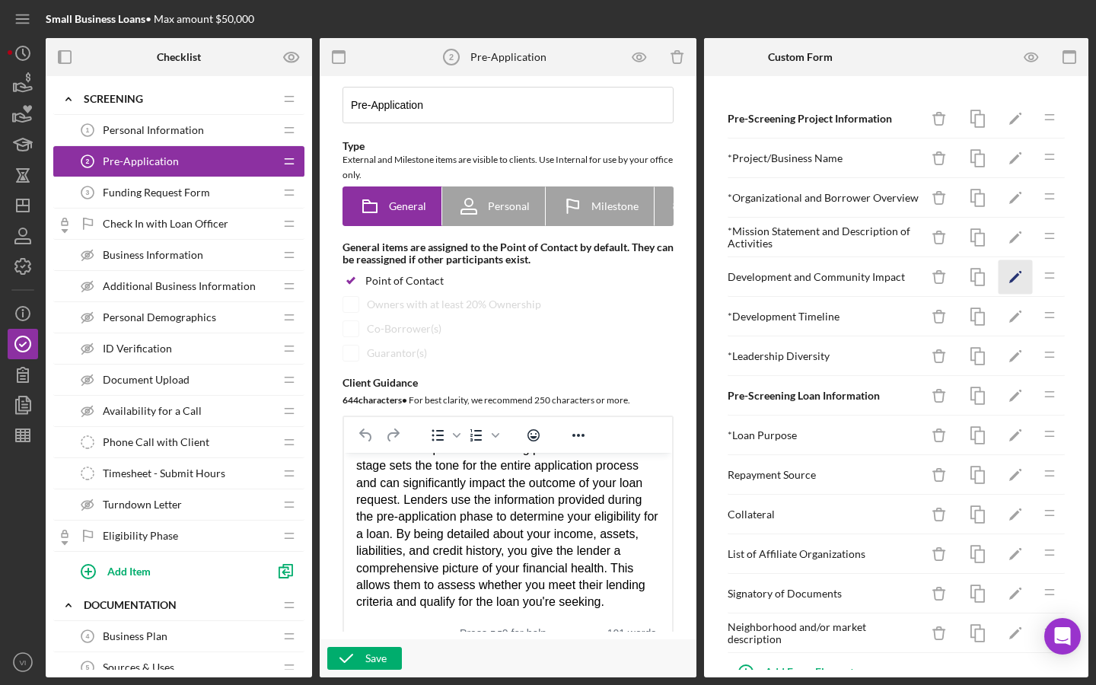
click at [1023, 278] on icon "Icon/Edit" at bounding box center [1015, 277] width 34 height 34
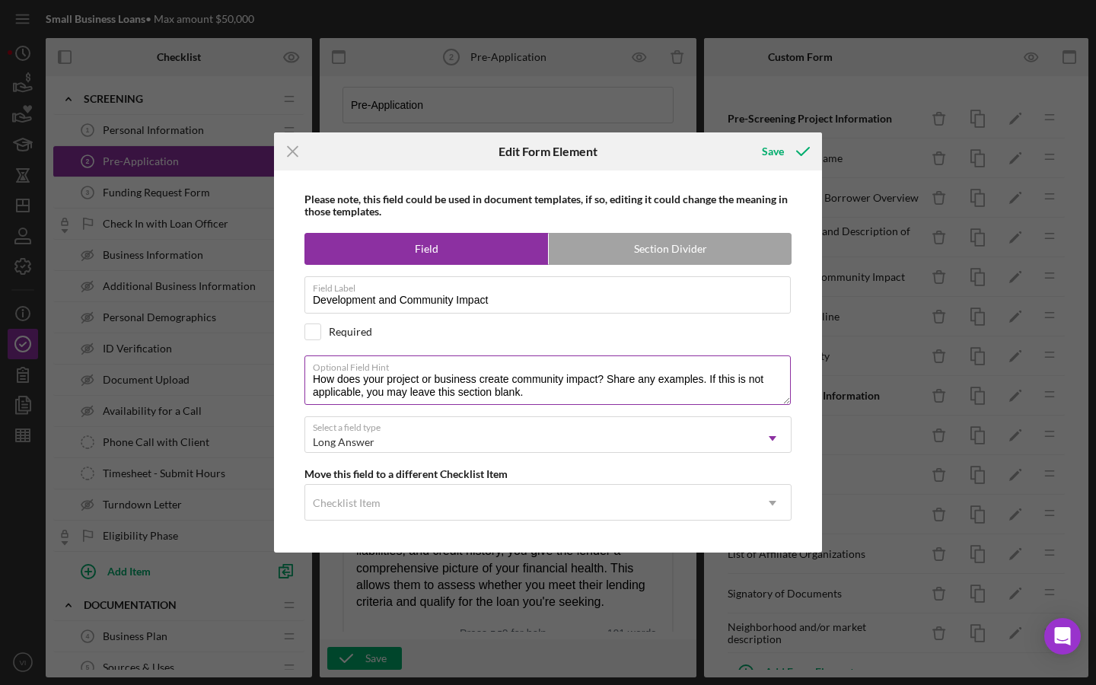
click at [609, 377] on textarea "How does your project or business create community impact? Share any examples. …" at bounding box center [547, 379] width 486 height 49
type textarea "How does your project or business create community impact? Share any examples. …"
click at [784, 151] on icon "submit" at bounding box center [803, 151] width 38 height 38
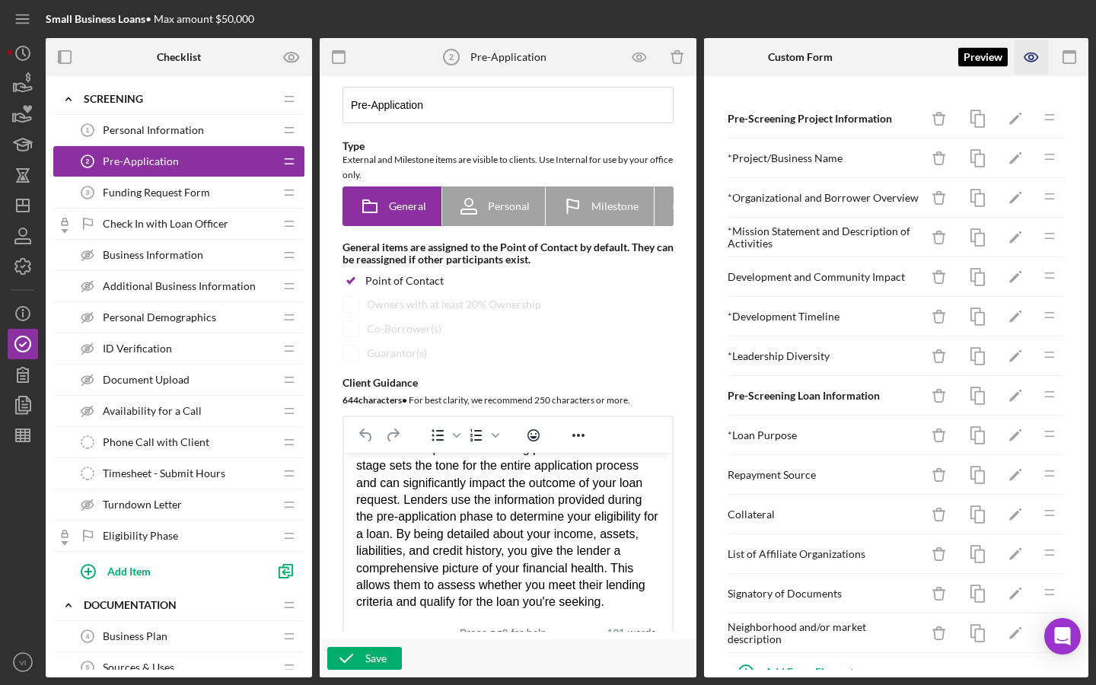
click at [1032, 59] on icon "button" at bounding box center [1031, 57] width 34 height 34
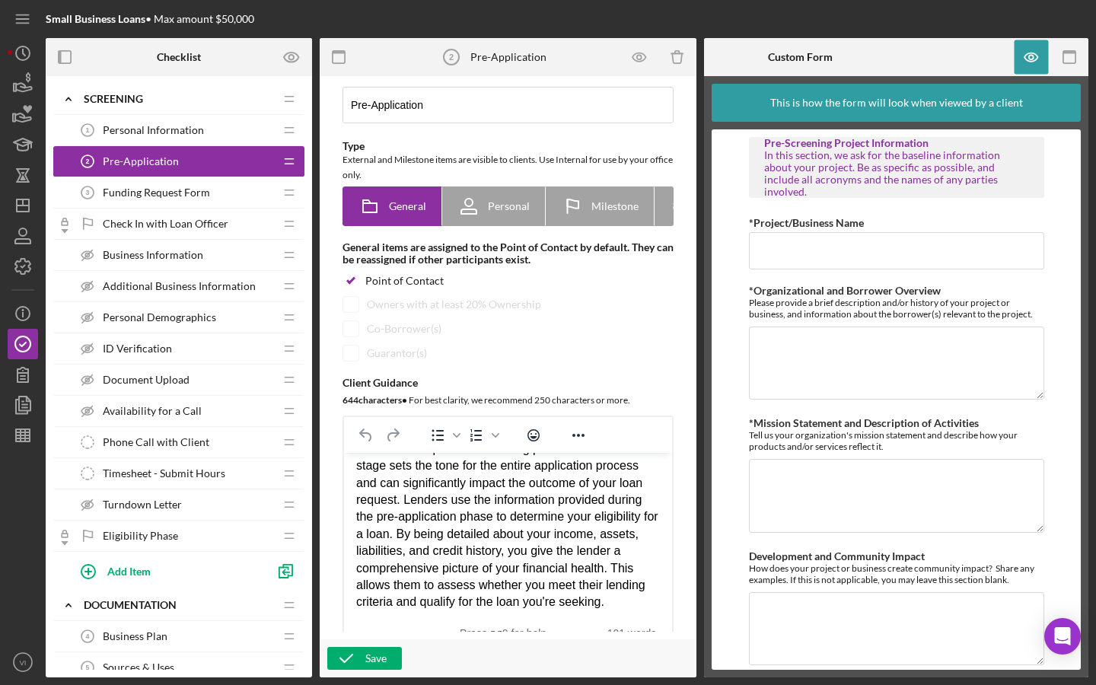
scroll to position [11, 0]
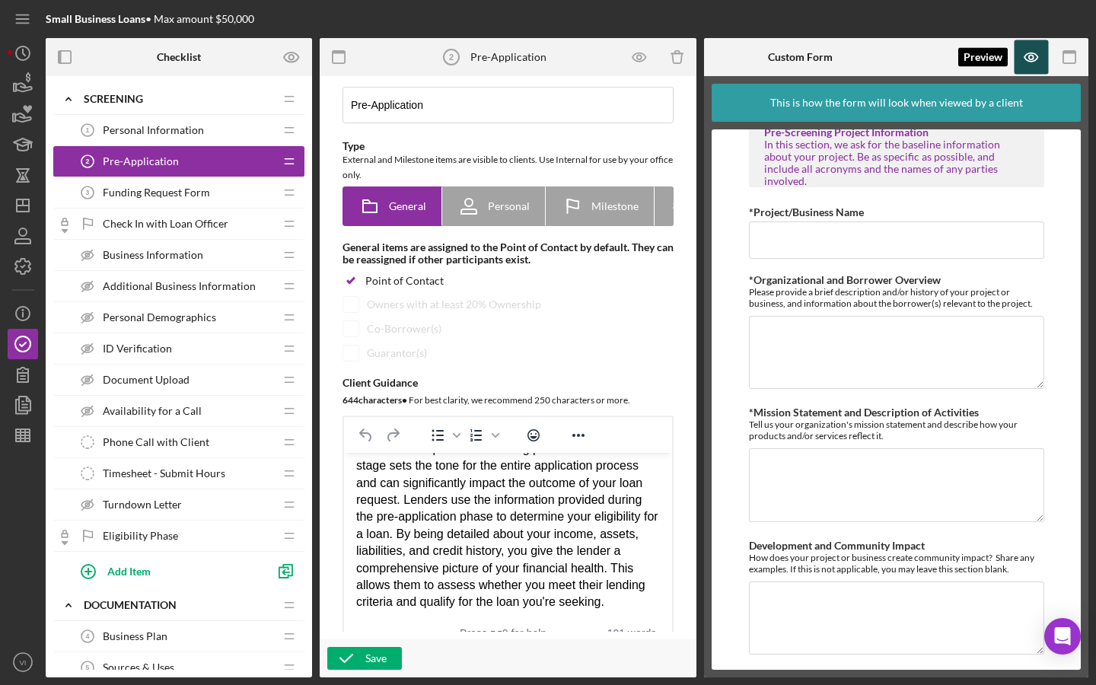
click at [1032, 54] on icon "button" at bounding box center [1031, 57] width 34 height 34
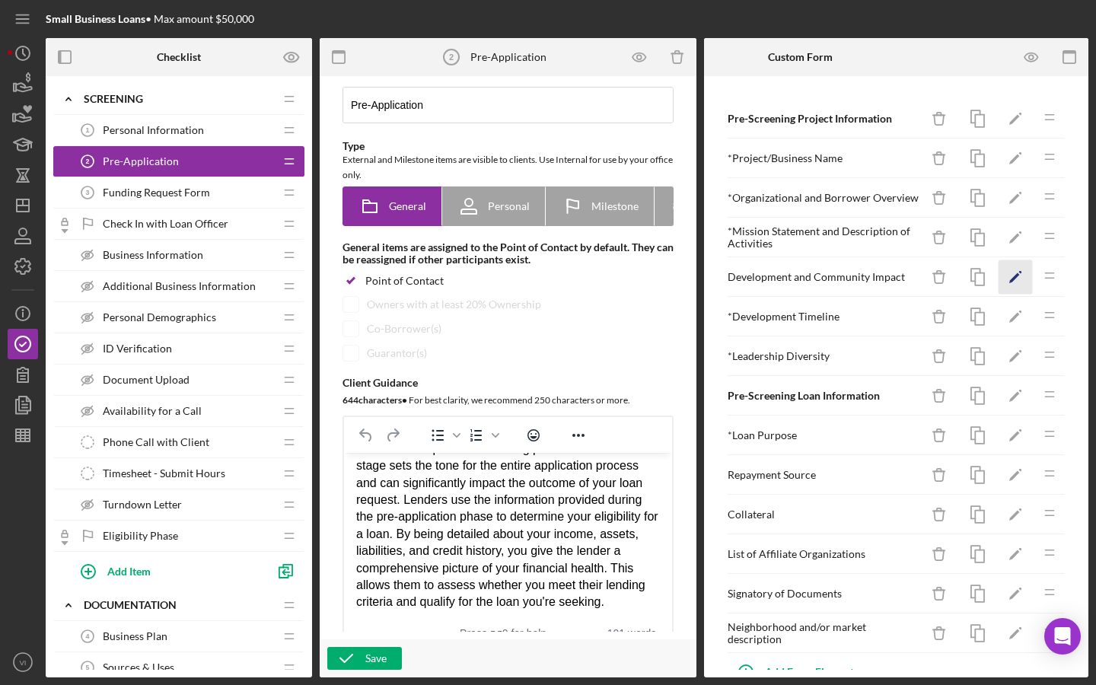
click at [1010, 278] on icon "Icon/Edit" at bounding box center [1015, 277] width 34 height 34
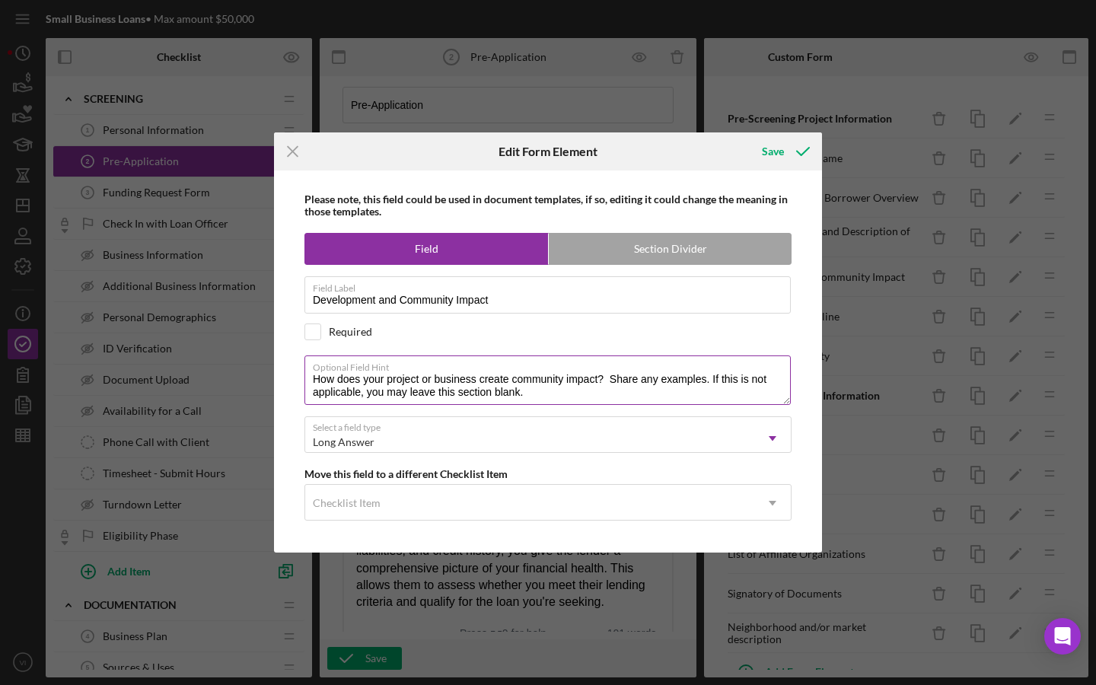
click at [615, 376] on textarea "How does your project or business create community impact? Share any examples. …" at bounding box center [547, 379] width 486 height 49
type textarea "How does your project or business create community impact? Share any examples. …"
click at [773, 133] on div "Save" at bounding box center [783, 151] width 75 height 38
click at [778, 138] on div "Save" at bounding box center [773, 151] width 22 height 30
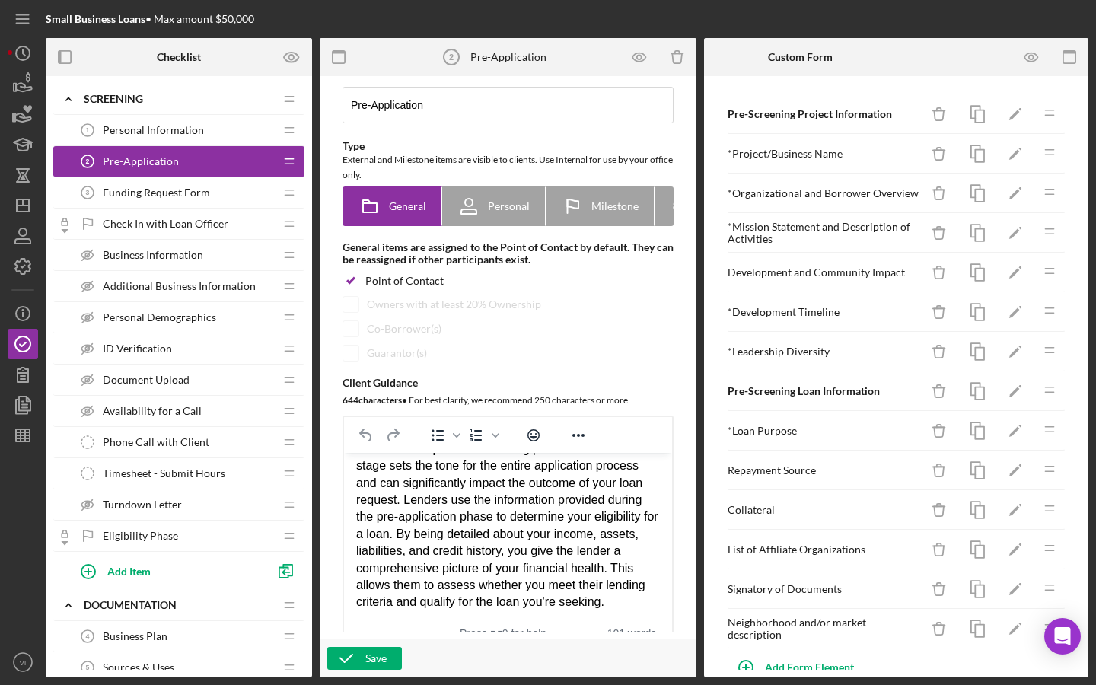
scroll to position [0, 0]
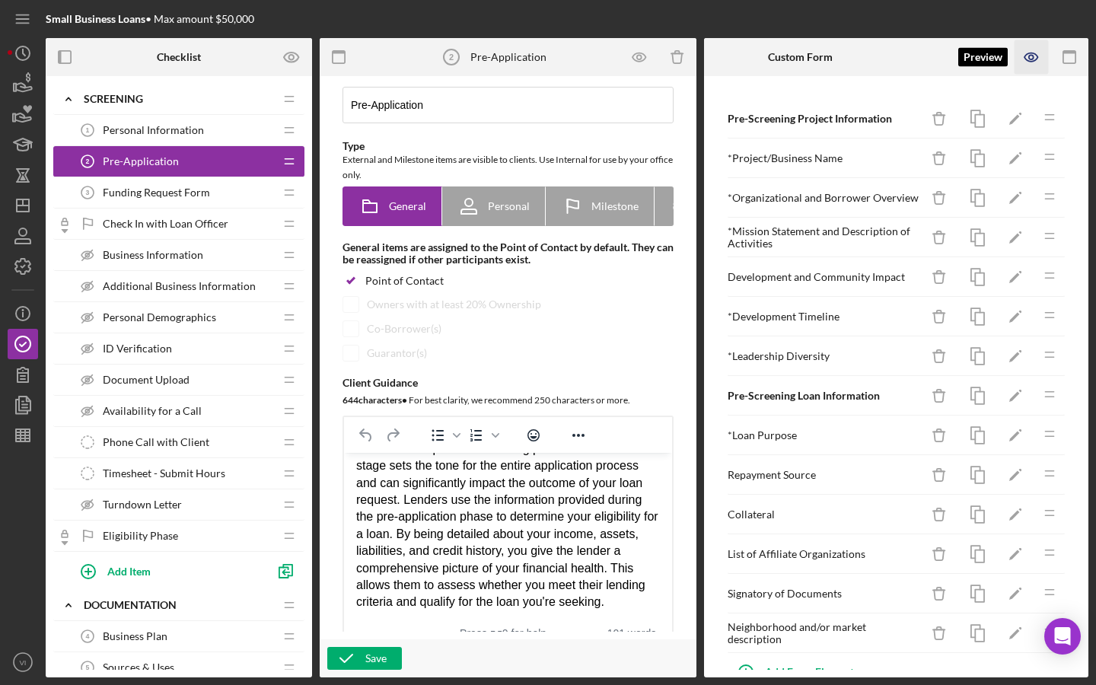
click at [1033, 59] on icon "button" at bounding box center [1031, 57] width 5 height 5
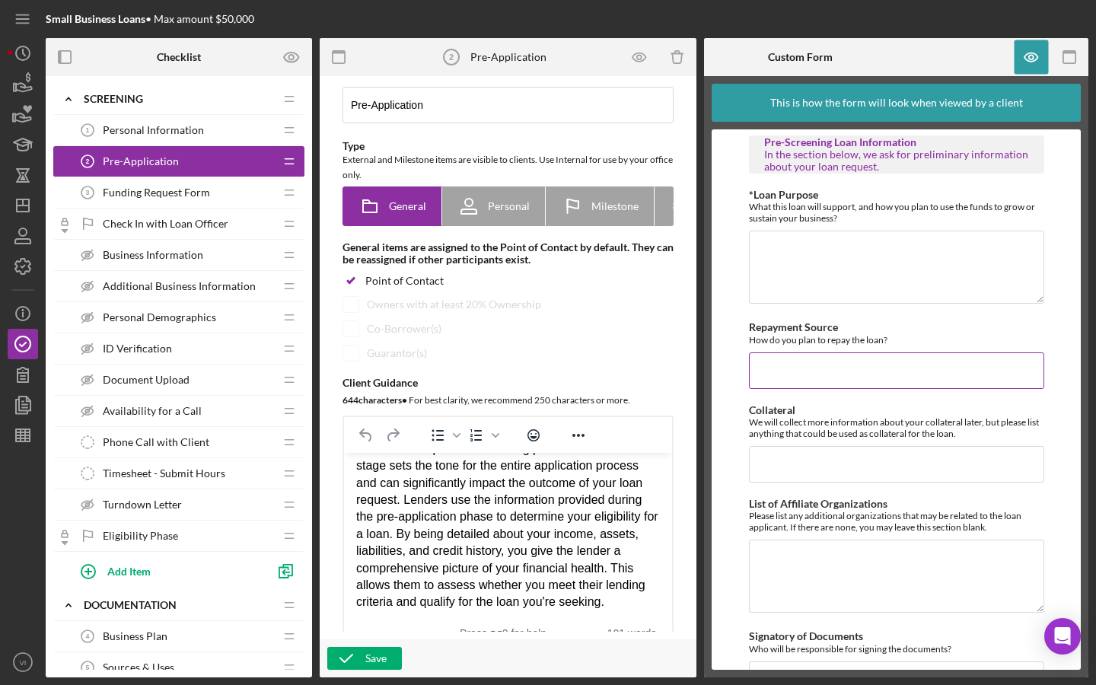
scroll to position [773, 0]
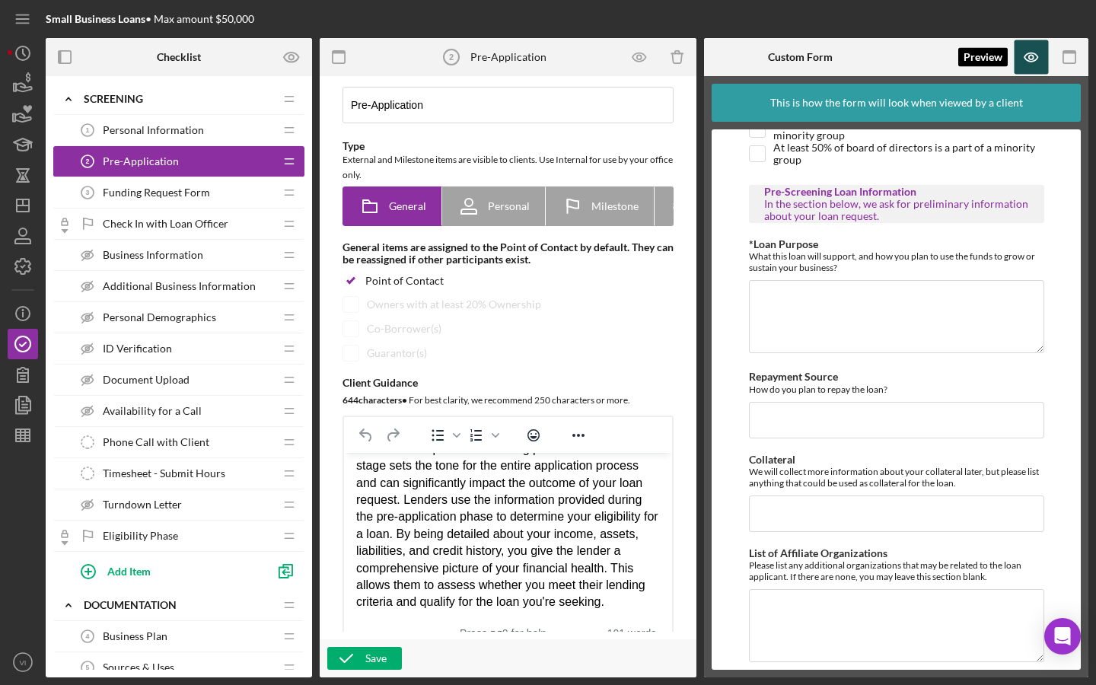
click at [1036, 64] on icon "button" at bounding box center [1031, 57] width 34 height 34
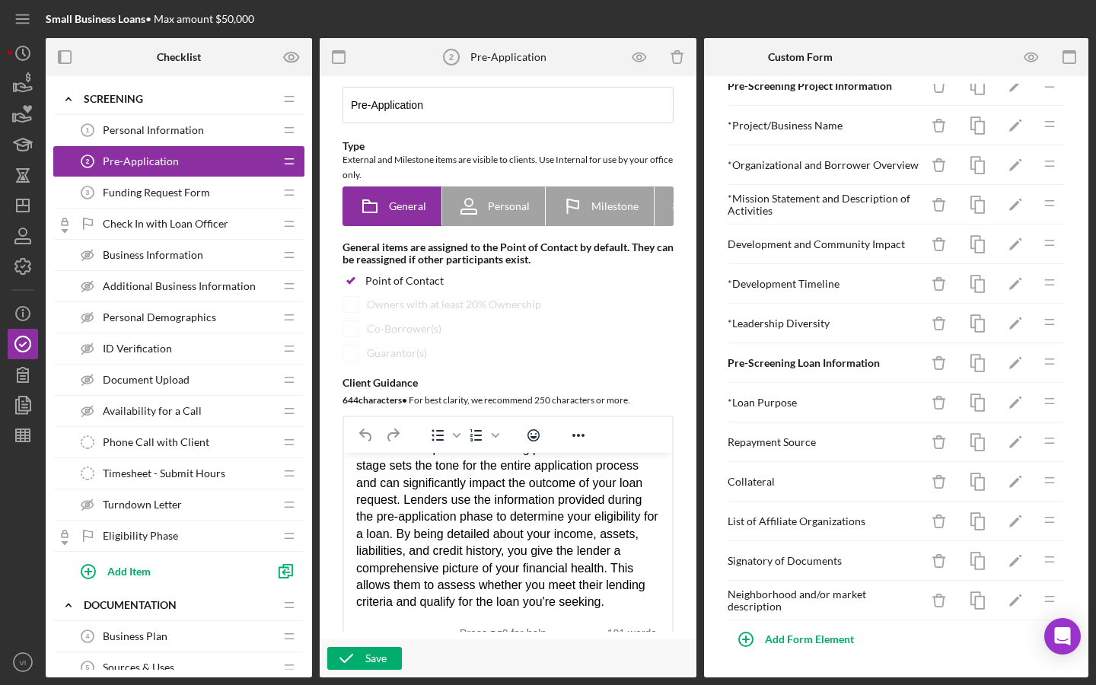
scroll to position [33, 0]
click at [1004, 452] on icon "Icon/Edit" at bounding box center [1015, 442] width 34 height 34
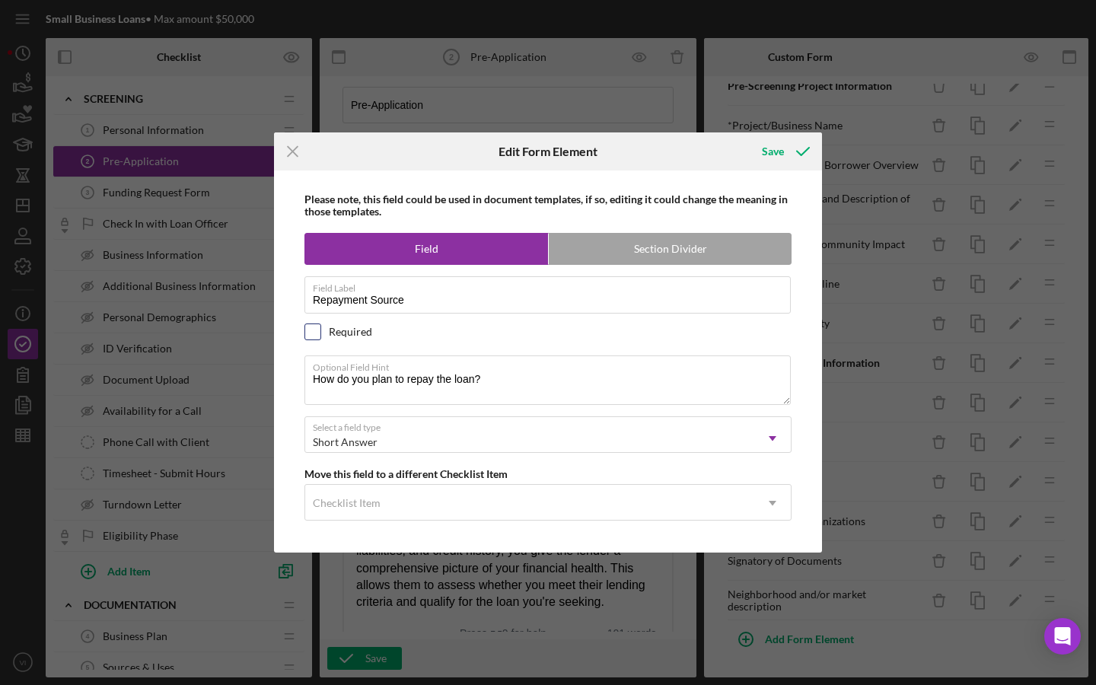
click at [312, 335] on input "checkbox" at bounding box center [312, 331] width 15 height 15
checkbox input "true"
drag, startPoint x: 370, startPoint y: 380, endPoint x: 352, endPoint y: 378, distance: 17.6
click at [352, 378] on textarea "How do you plan to repay the loan?" at bounding box center [547, 379] width 486 height 49
click at [365, 387] on textarea "How do you plan to repay the loan?" at bounding box center [547, 379] width 486 height 49
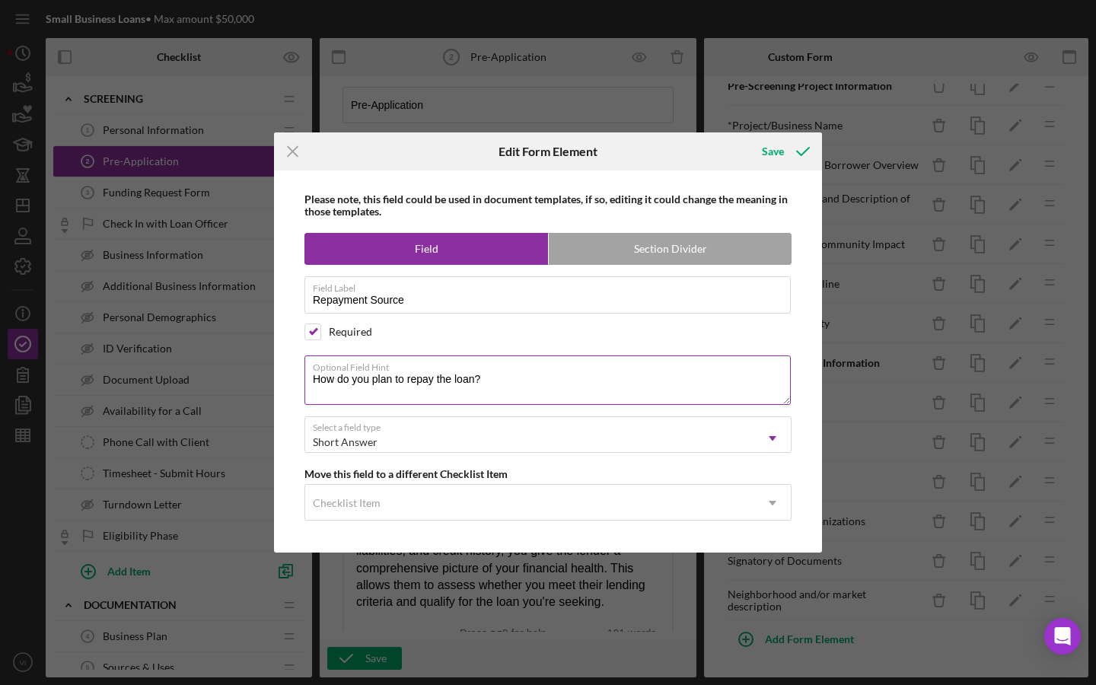
click at [360, 377] on textarea "How do you plan to repay the loan?" at bounding box center [547, 379] width 486 height 49
drag, startPoint x: 367, startPoint y: 378, endPoint x: 323, endPoint y: 369, distance: 45.8
click at [323, 369] on div "Optional Field Hint How do you plan to repay the loan?" at bounding box center [547, 380] width 487 height 51
click at [441, 387] on textarea "How do you plan to repay the loan?" at bounding box center [547, 379] width 486 height 49
drag, startPoint x: 532, startPoint y: 384, endPoint x: 320, endPoint y: 381, distance: 211.5
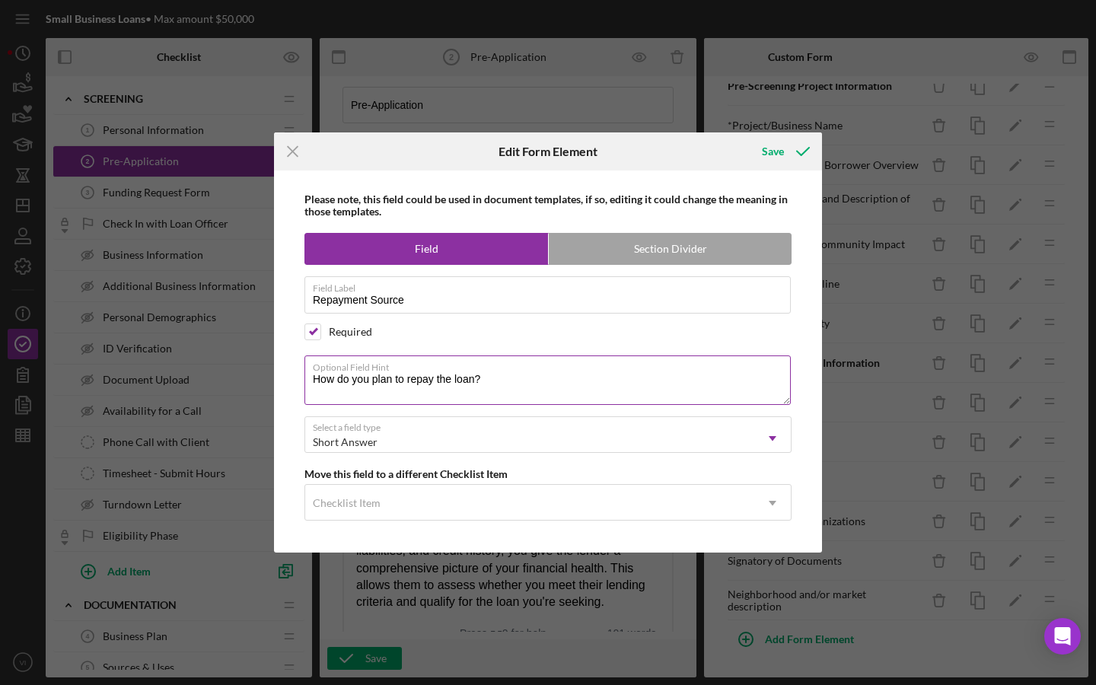
click at [320, 381] on textarea "How do you plan to repay the loan?" at bounding box center [547, 379] width 486 height 49
type textarea "H"
click at [328, 389] on textarea "Briefly explain how you plan to repay the loan." at bounding box center [547, 379] width 486 height 49
click at [328, 377] on textarea "Briefly explain how you plan to repay the loan." at bounding box center [547, 379] width 486 height 49
drag, startPoint x: 340, startPoint y: 377, endPoint x: 289, endPoint y: 376, distance: 51.0
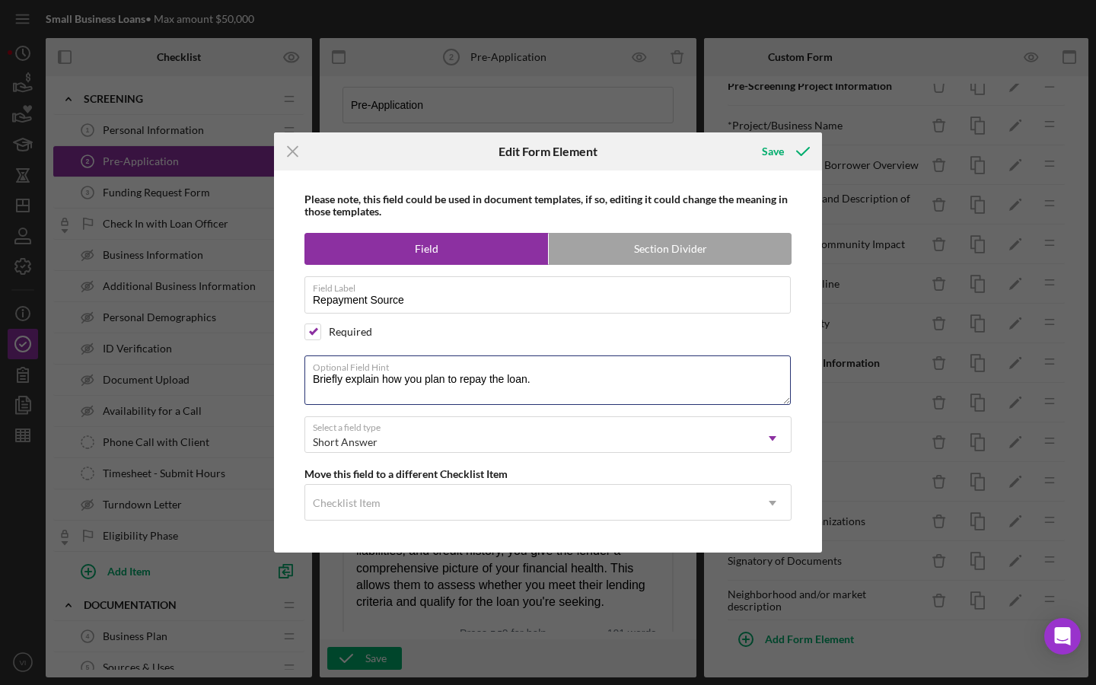
click at [289, 376] on div "Please note, this field could be used in document templates, if so, editing it …" at bounding box center [548, 361] width 533 height 382
click at [350, 380] on textarea "Briefly explain how you plan to repay the loan." at bounding box center [547, 379] width 486 height 49
click at [597, 375] on textarea "Briefly explain how you plan to repay the loan." at bounding box center [547, 379] width 486 height 49
type textarea "Briefly explain how you plan to repay the loan."
click at [791, 151] on icon "submit" at bounding box center [803, 151] width 38 height 38
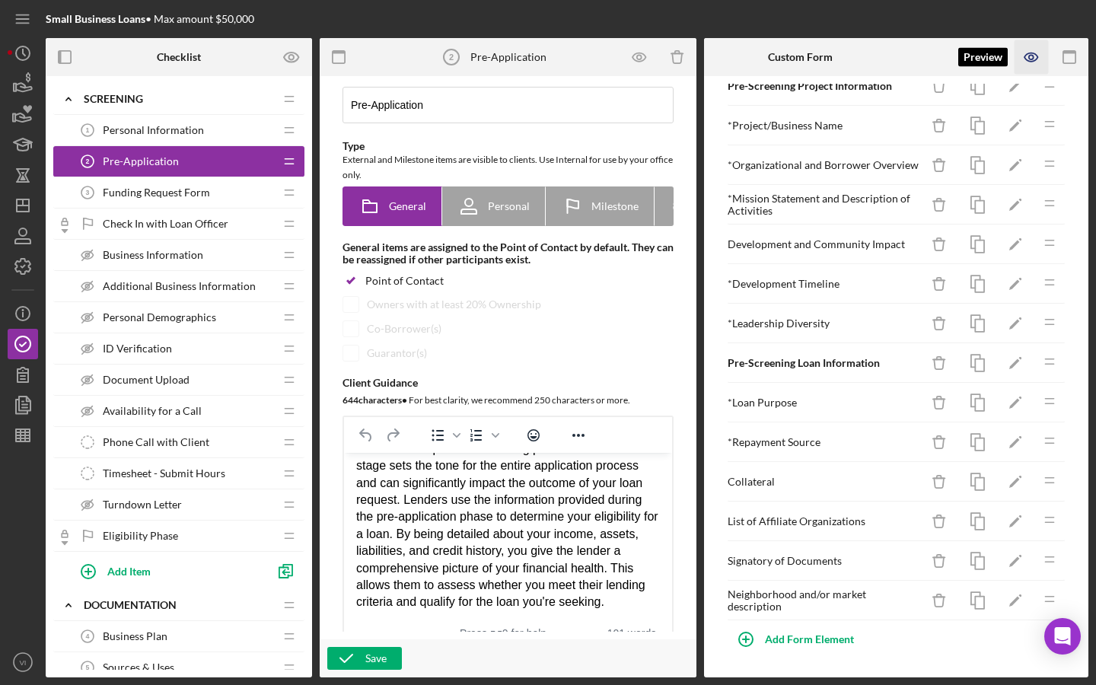
click at [1035, 65] on icon "button" at bounding box center [1031, 57] width 34 height 34
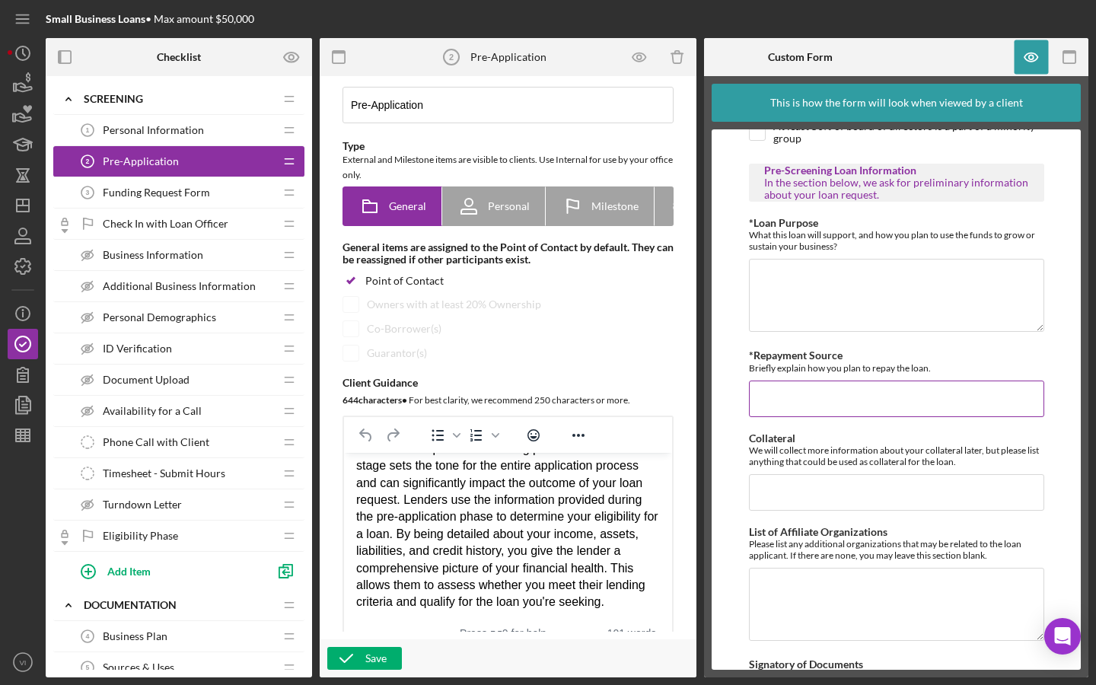
scroll to position [800, 0]
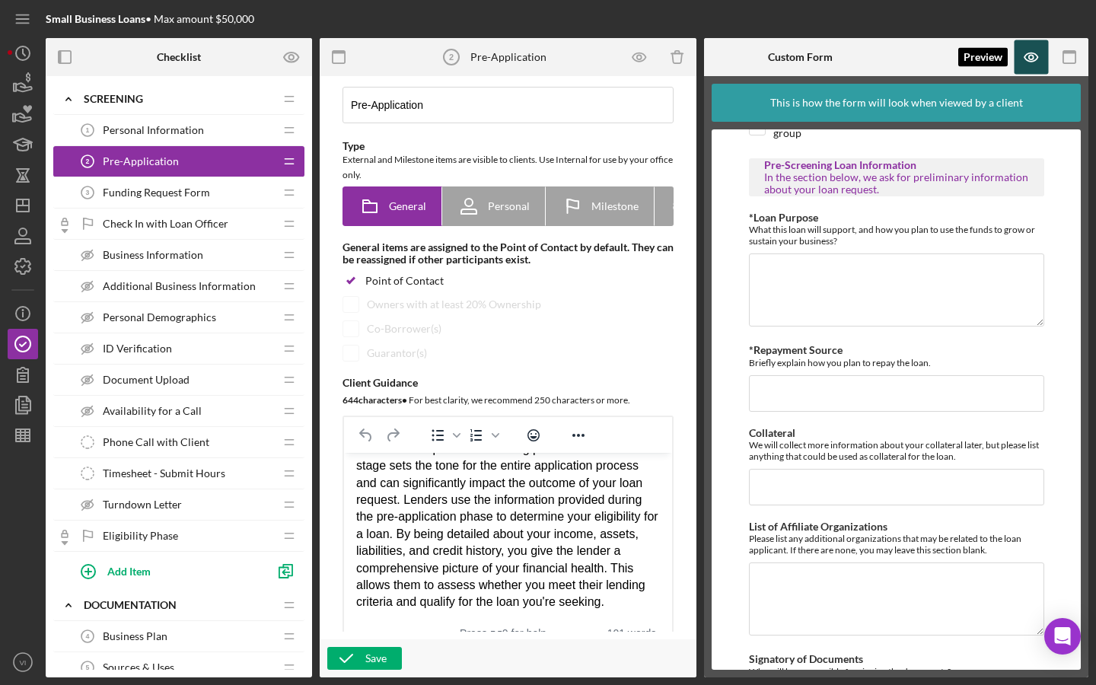
click at [1029, 62] on icon "button" at bounding box center [1031, 57] width 34 height 34
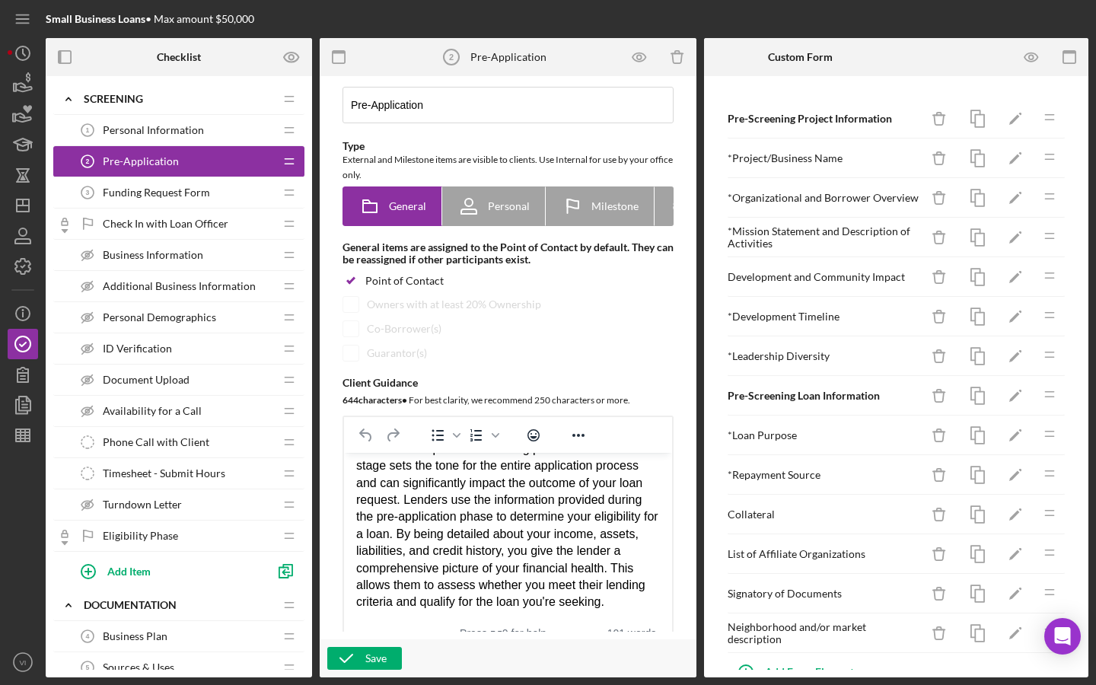
scroll to position [6, 0]
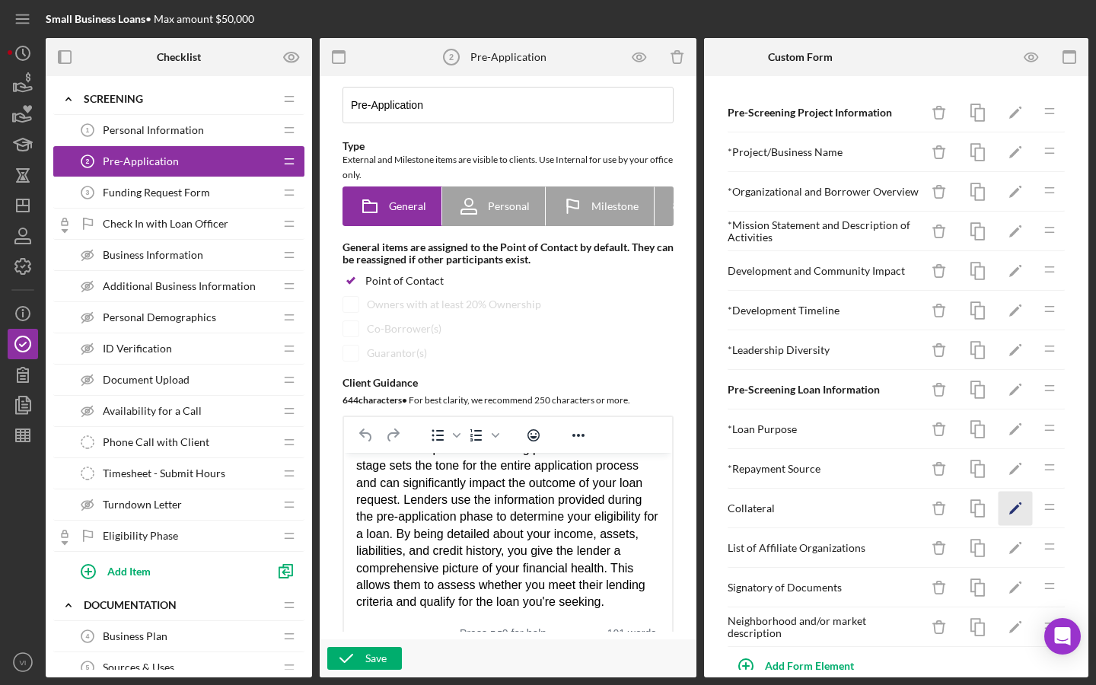
click at [1007, 511] on icon "Icon/Edit" at bounding box center [1015, 509] width 34 height 34
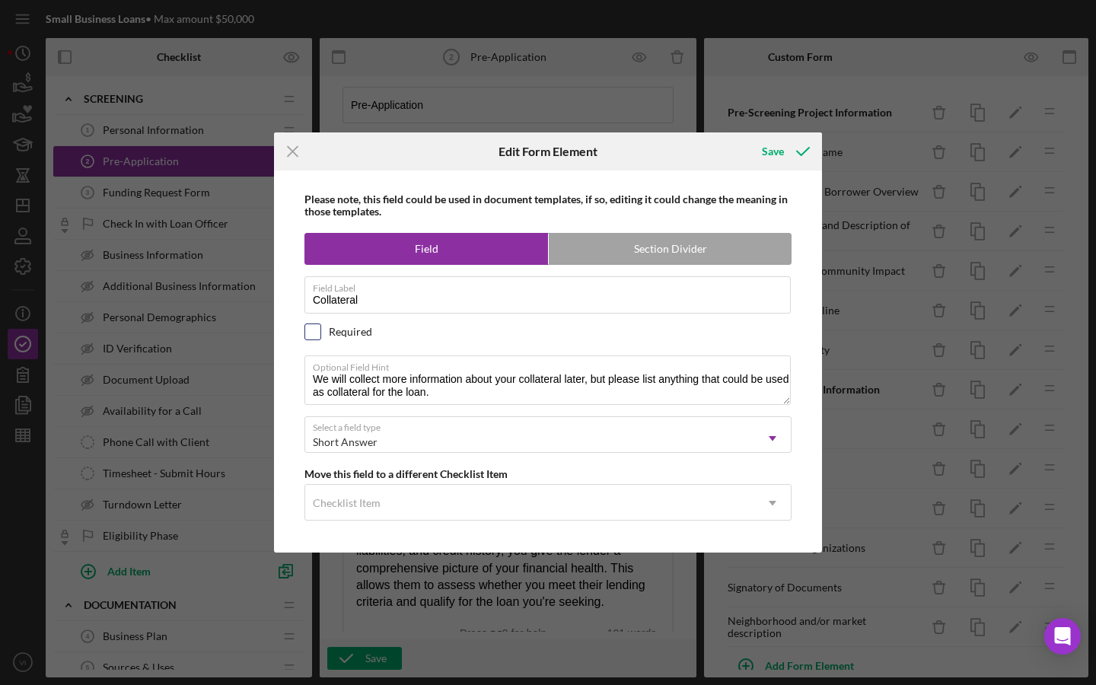
click at [311, 327] on input "checkbox" at bounding box center [312, 331] width 15 height 15
checkbox input "true"
drag, startPoint x: 590, startPoint y: 384, endPoint x: 305, endPoint y: 380, distance: 284.6
click at [305, 380] on textarea "We will collect more information about your collateral later, but please list a…" at bounding box center [547, 379] width 486 height 49
click at [336, 385] on textarea "We will collect more information about your collateral later, but please list a…" at bounding box center [547, 379] width 486 height 49
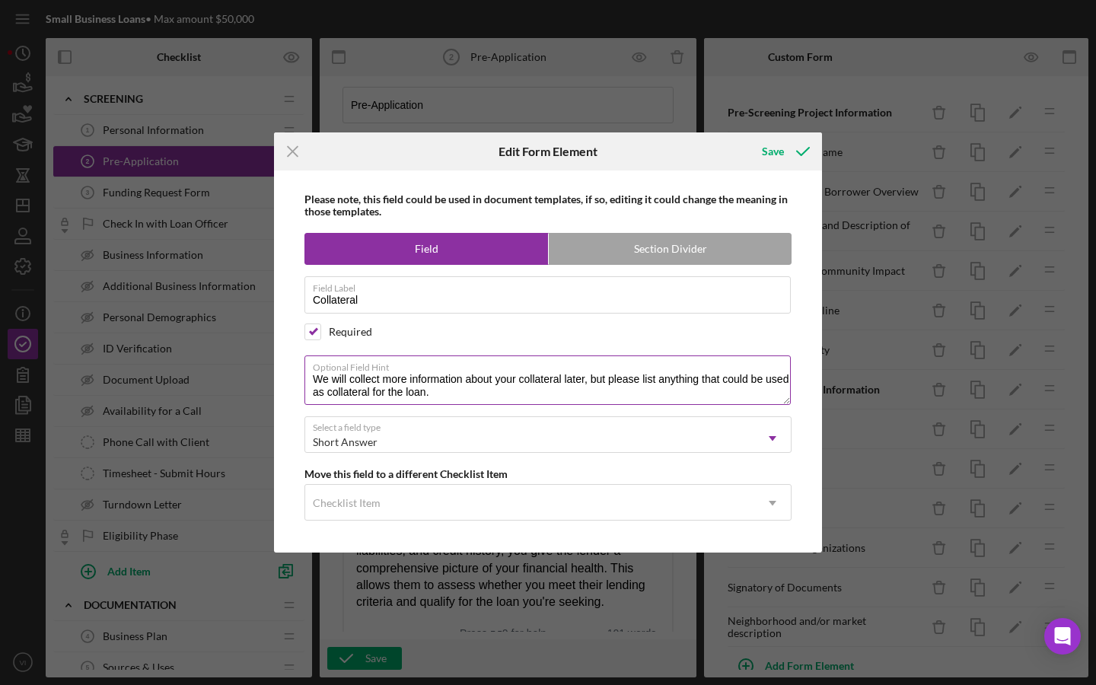
click at [319, 383] on textarea "We will collect more information about your collateral later, but please list a…" at bounding box center [547, 379] width 486 height 49
click at [319, 380] on textarea "We will collect more information about your collateral later, but please list a…" at bounding box center [547, 379] width 486 height 49
click at [297, 140] on icon "Icon/Menu Close" at bounding box center [293, 151] width 38 height 38
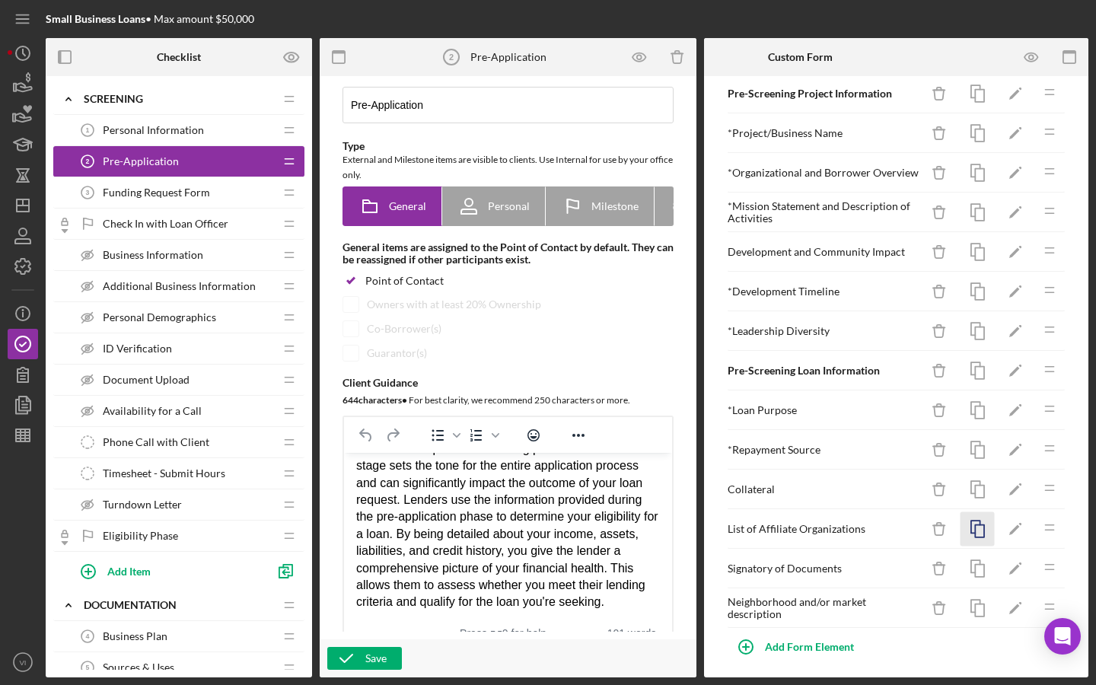
scroll to position [28, 0]
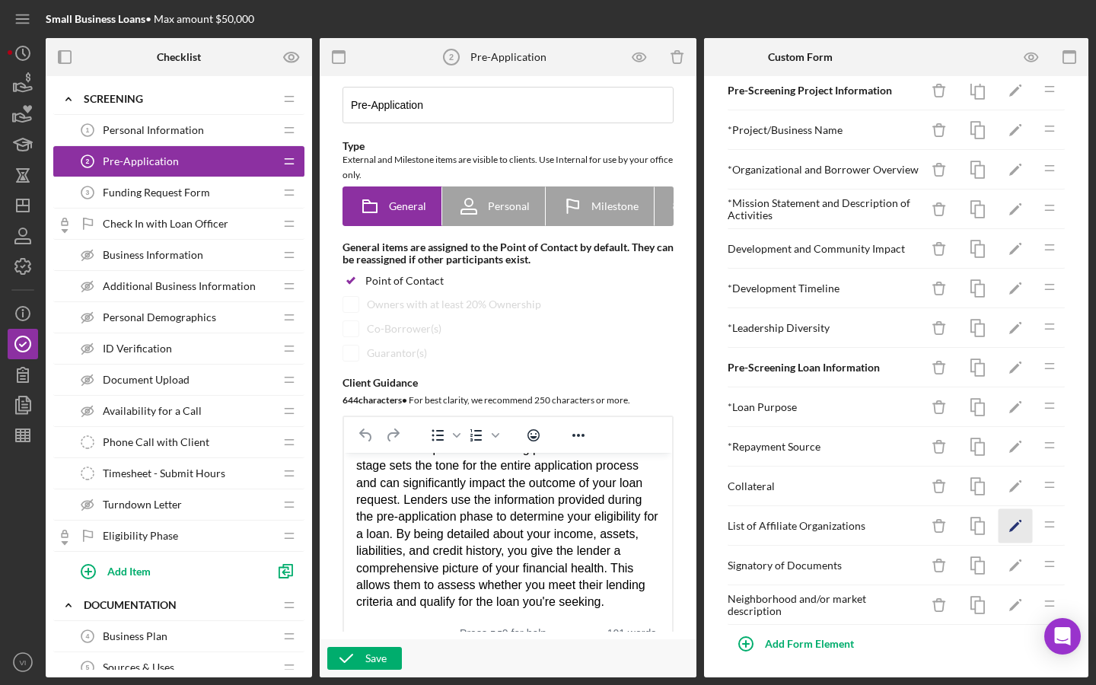
click at [1021, 523] on icon "Icon/Edit" at bounding box center [1015, 526] width 34 height 34
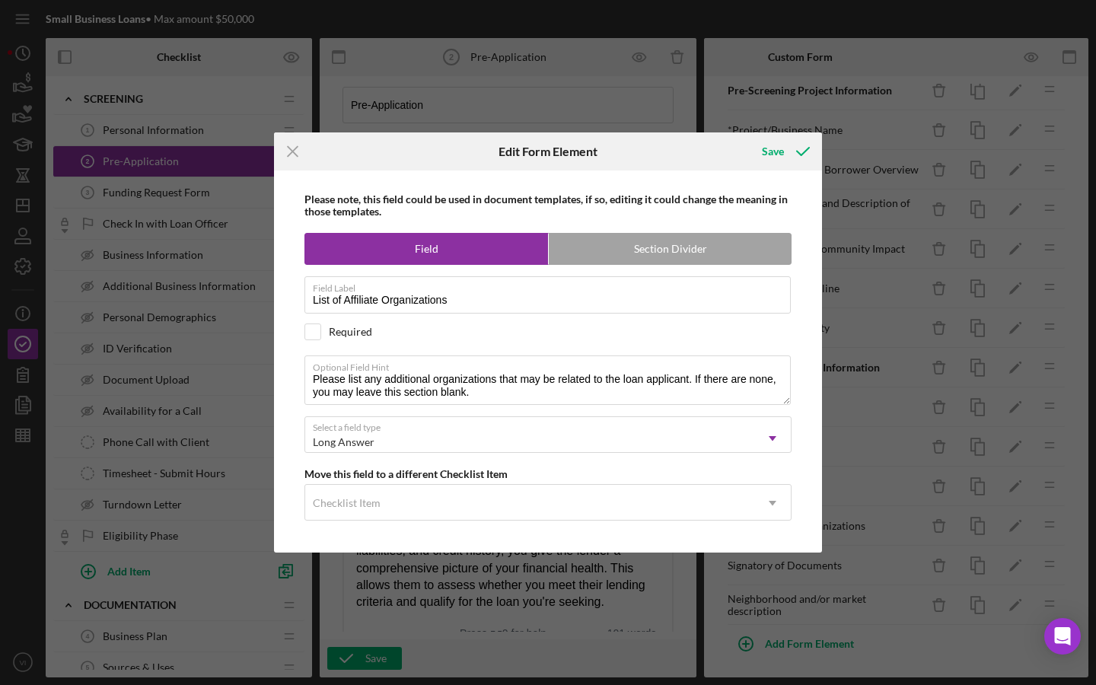
click at [314, 316] on div "Please note, this field could be used in document templates, if so, editing it …" at bounding box center [548, 361] width 533 height 382
click at [314, 329] on input "checkbox" at bounding box center [312, 331] width 15 height 15
checkbox input "true"
click at [803, 151] on icon "submit" at bounding box center [803, 151] width 38 height 38
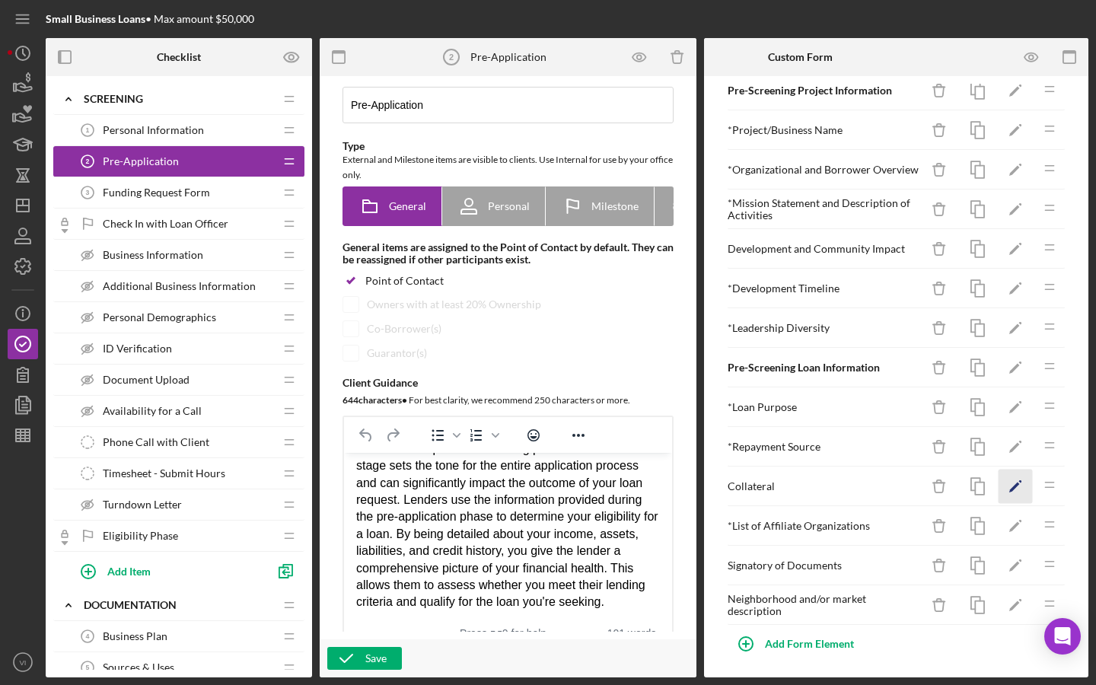
click at [1020, 475] on icon "Icon/Edit" at bounding box center [1015, 486] width 34 height 34
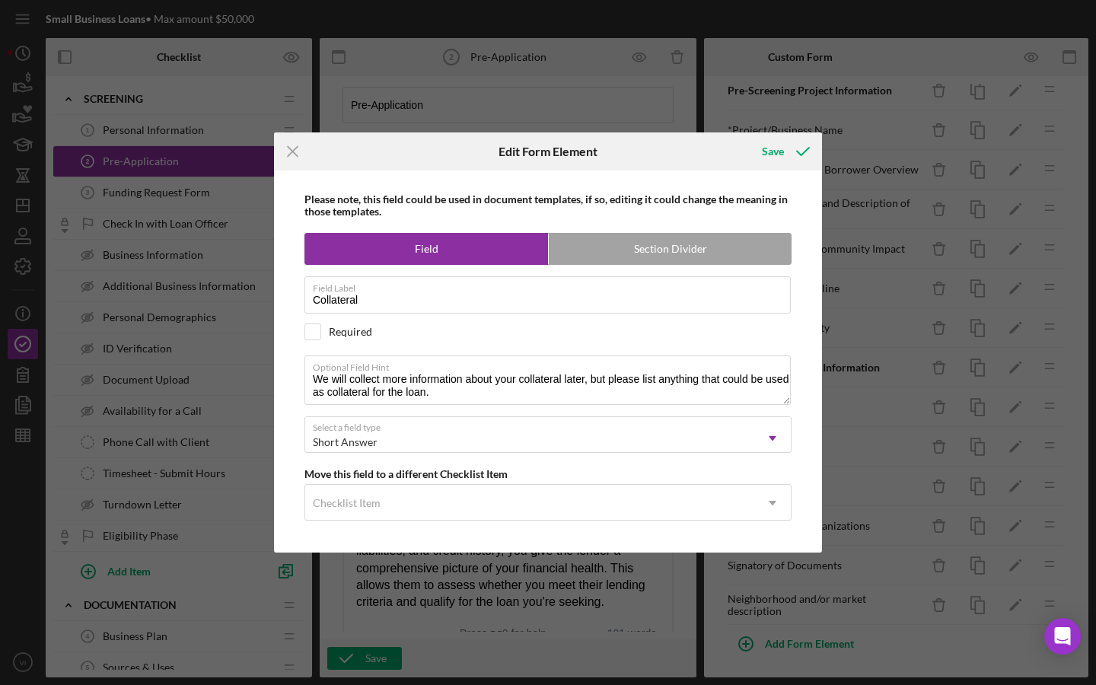
click at [656, 326] on div "Required" at bounding box center [547, 331] width 487 height 17
checkbox input "true"
click at [787, 159] on icon "submit" at bounding box center [803, 151] width 38 height 38
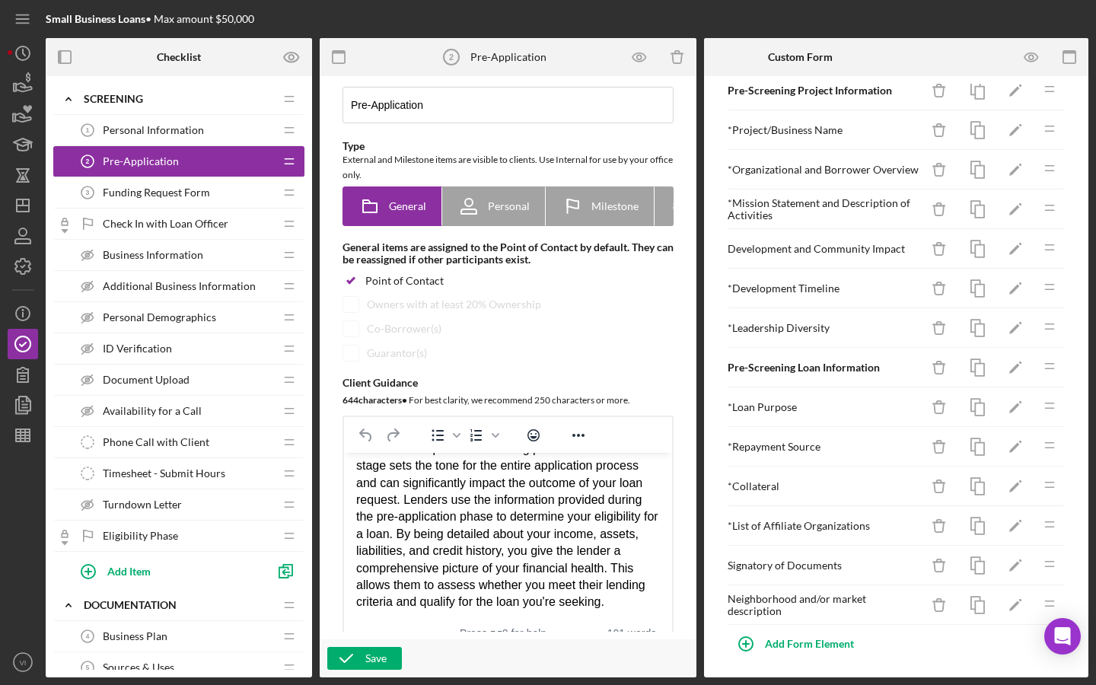
click at [787, 159] on div "* Organizational and Borrower Overview Icon/Delete Icon/Edit Icon/Drag" at bounding box center [896, 170] width 339 height 40
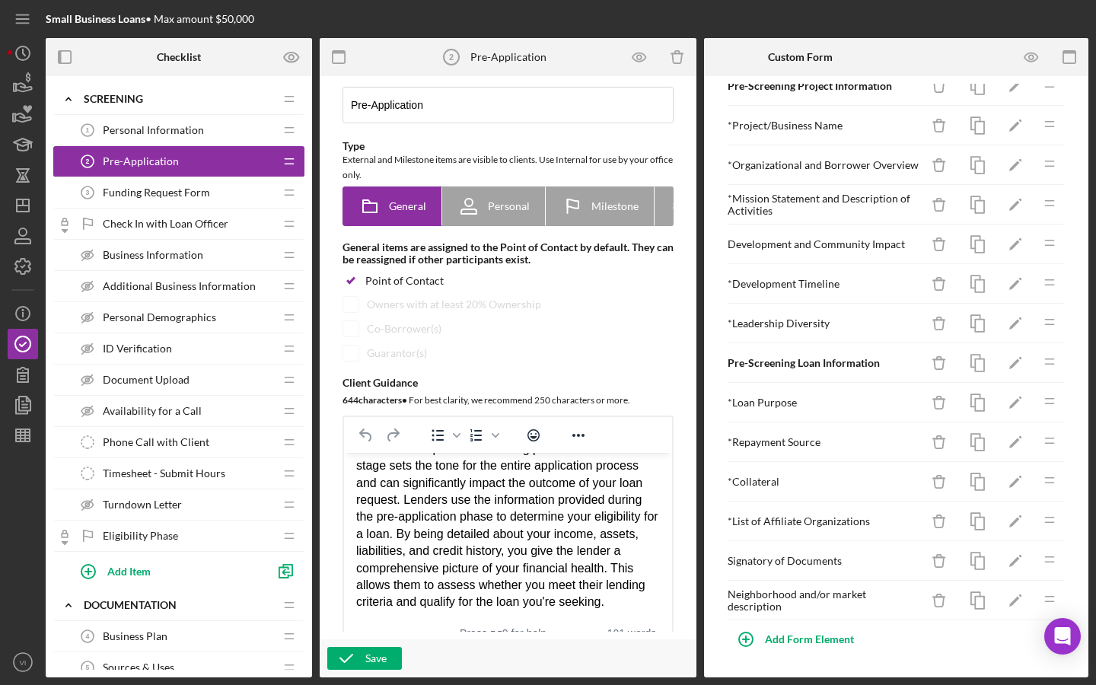
scroll to position [33, 0]
click at [1015, 522] on polygon "button" at bounding box center [1014, 522] width 11 height 11
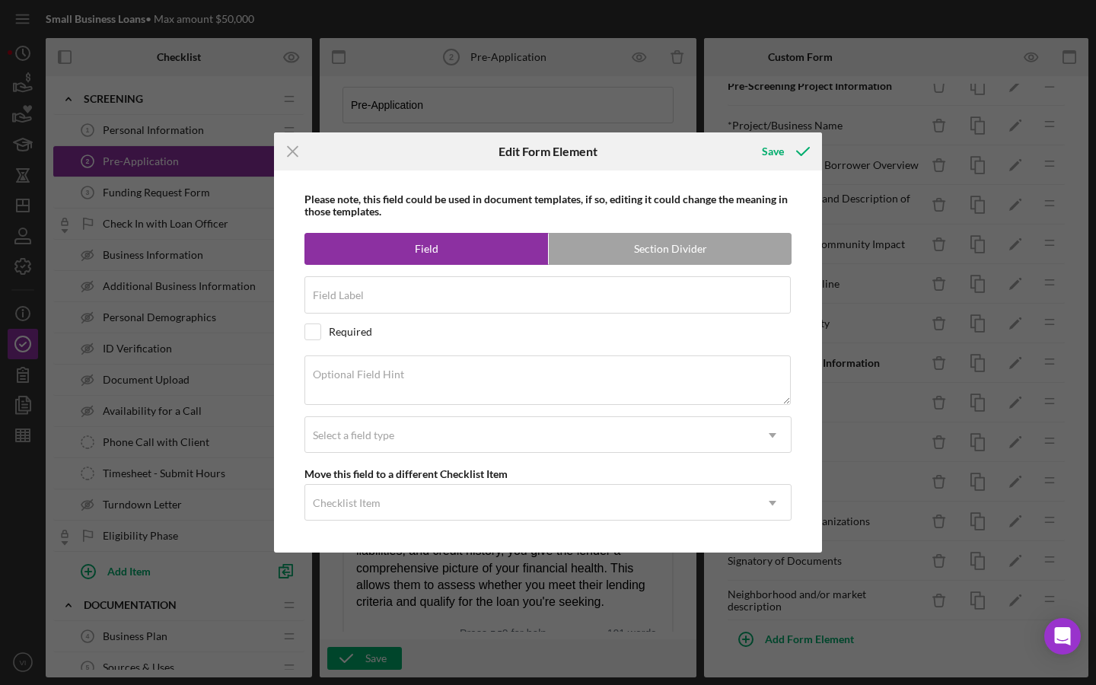
type input "List of Affiliate Organizations"
checkbox input "true"
type textarea "Please list any additional organizations that may be related to the loan applic…"
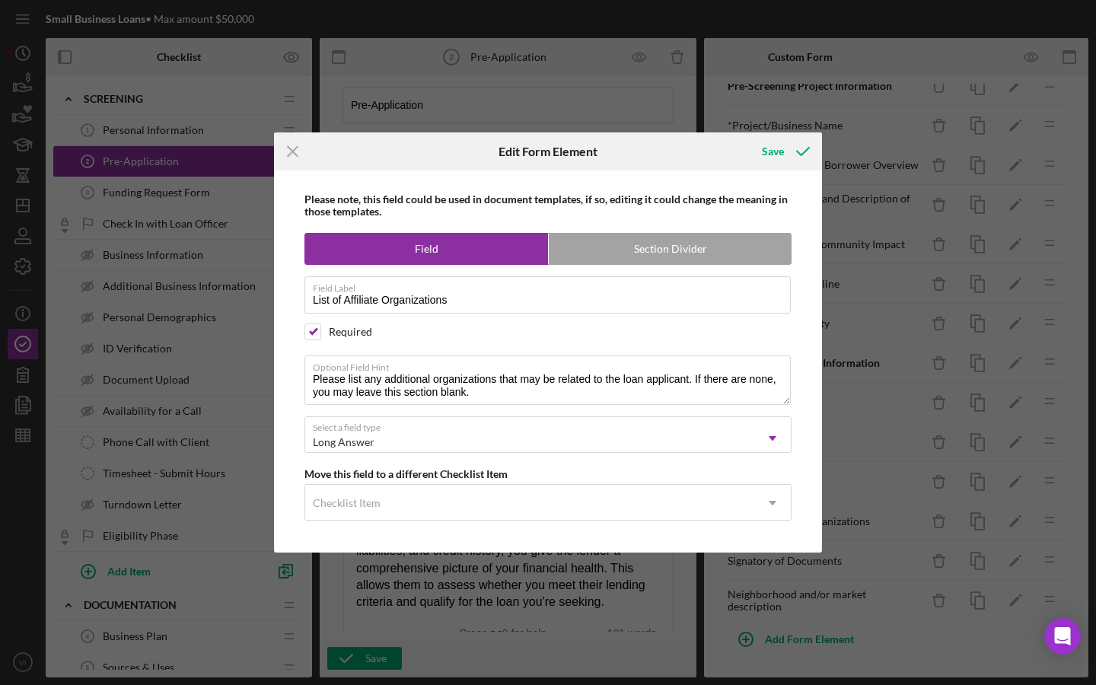
click at [313, 152] on div "Icon/Menu Close" at bounding box center [365, 151] width 183 height 38
click at [294, 164] on icon "Icon/Menu Close" at bounding box center [293, 151] width 38 height 38
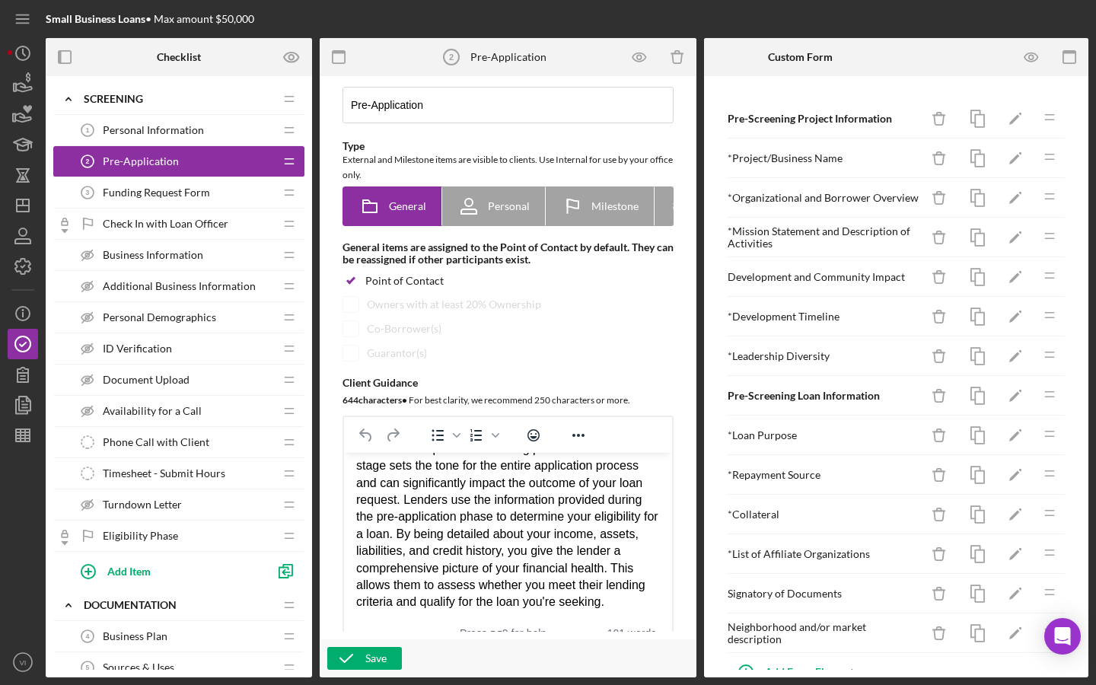
scroll to position [0, 0]
click at [1021, 280] on icon "Icon/Edit" at bounding box center [1015, 277] width 34 height 34
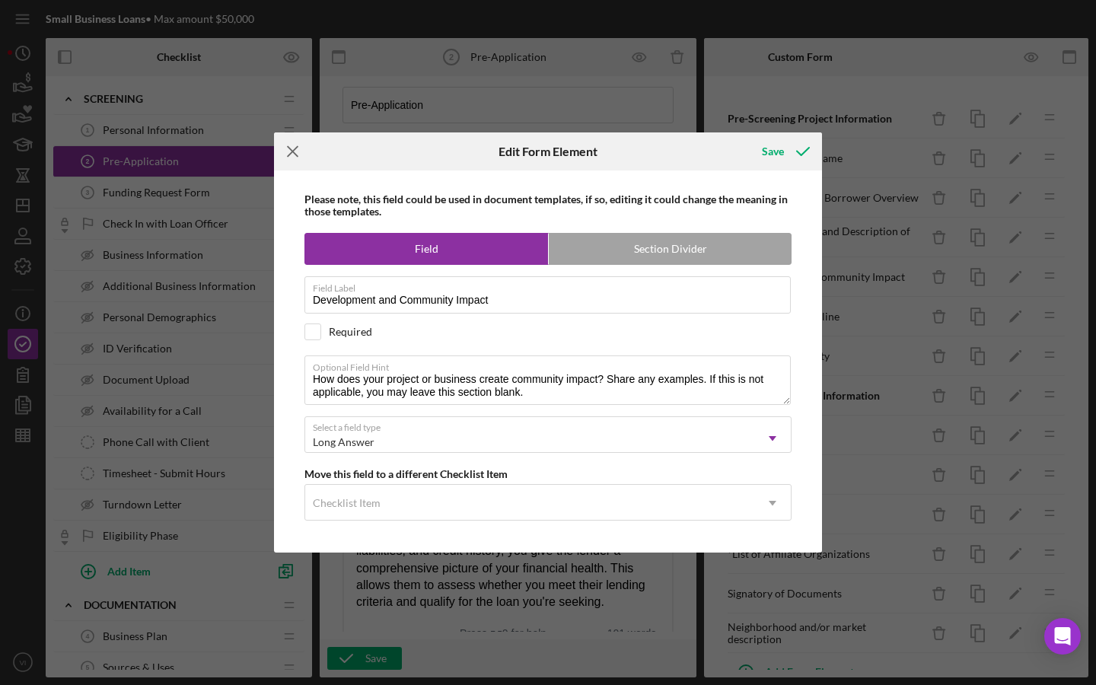
click at [290, 151] on icon "Icon/Menu Close" at bounding box center [293, 151] width 38 height 38
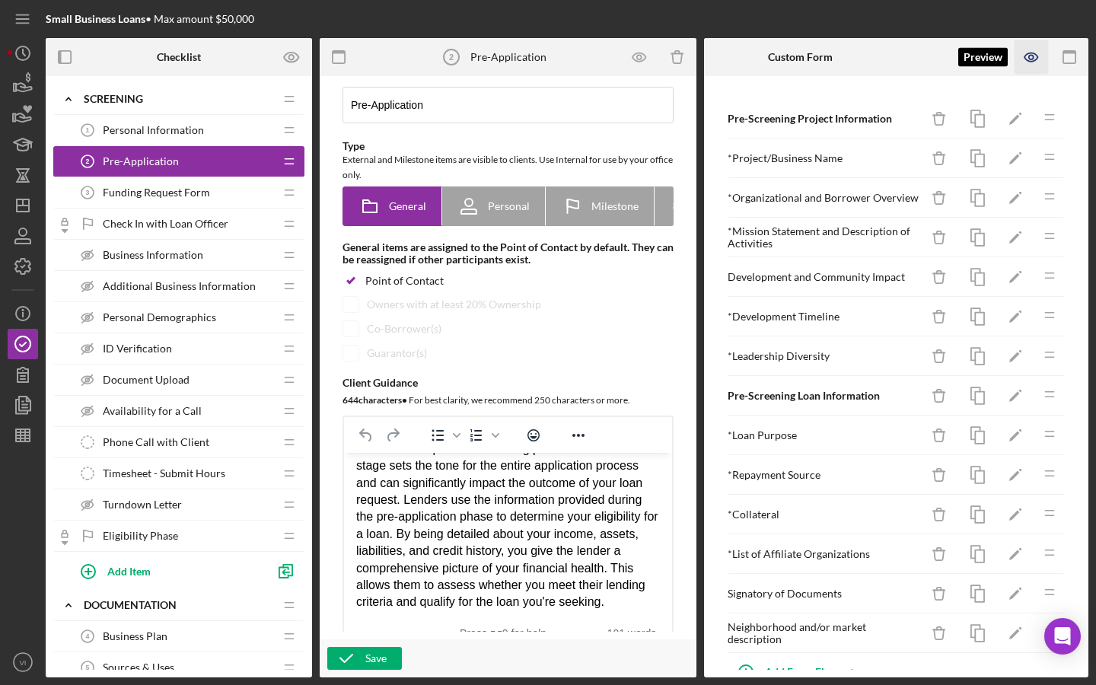
click at [1039, 50] on icon "button" at bounding box center [1031, 57] width 34 height 34
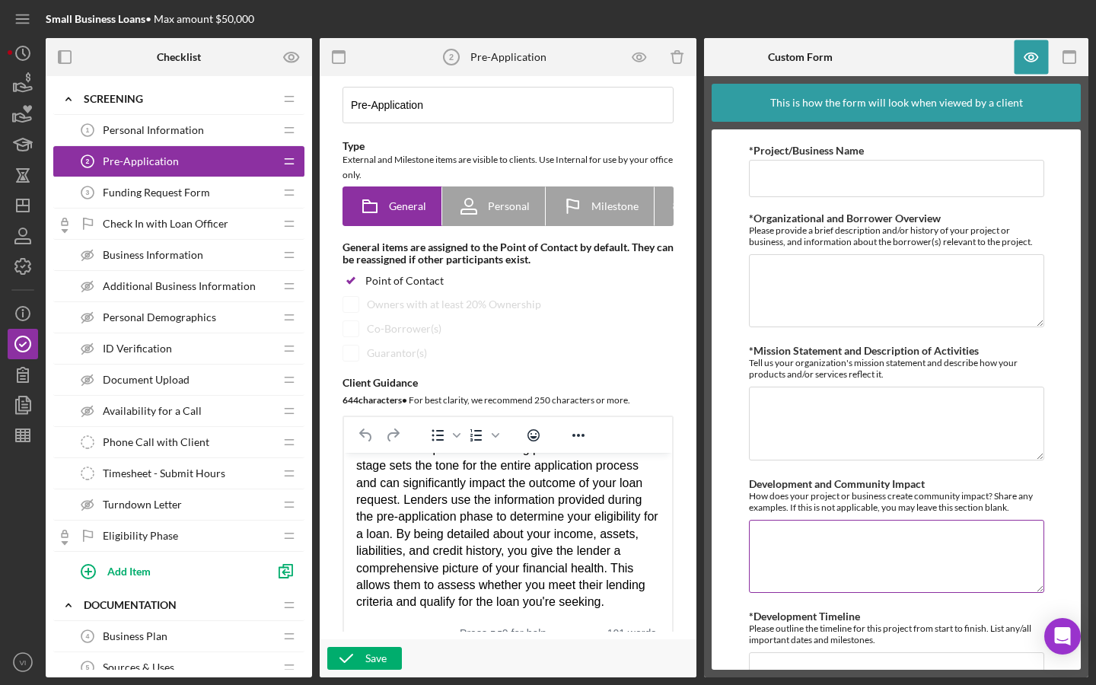
scroll to position [307, 0]
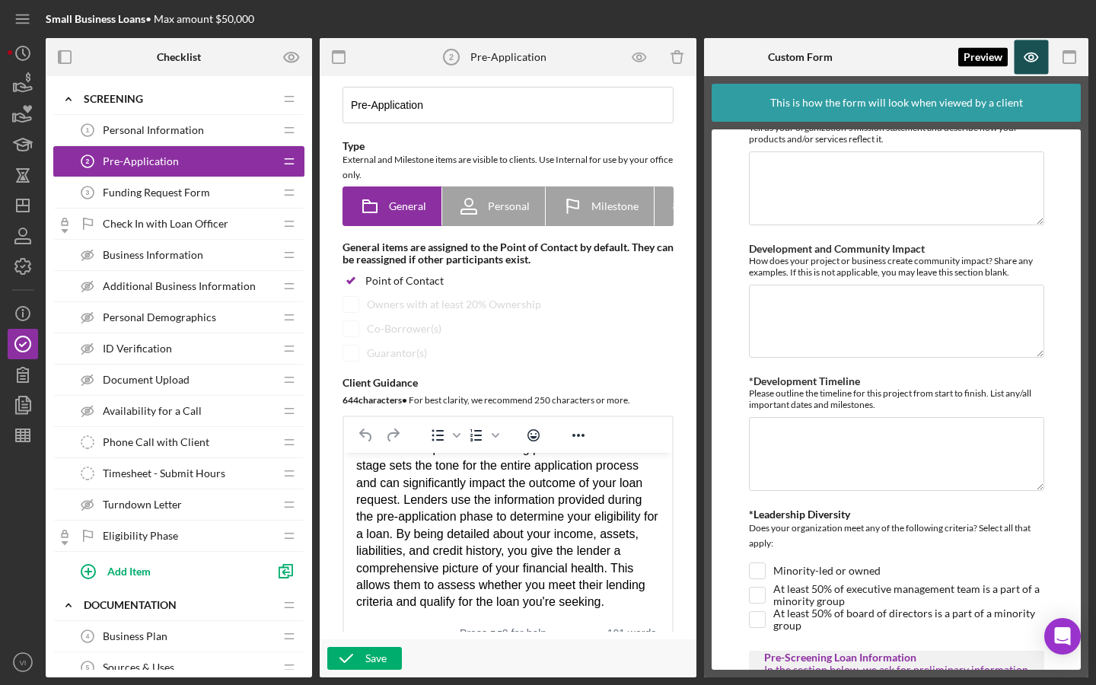
click at [1039, 53] on icon "button" at bounding box center [1031, 57] width 34 height 34
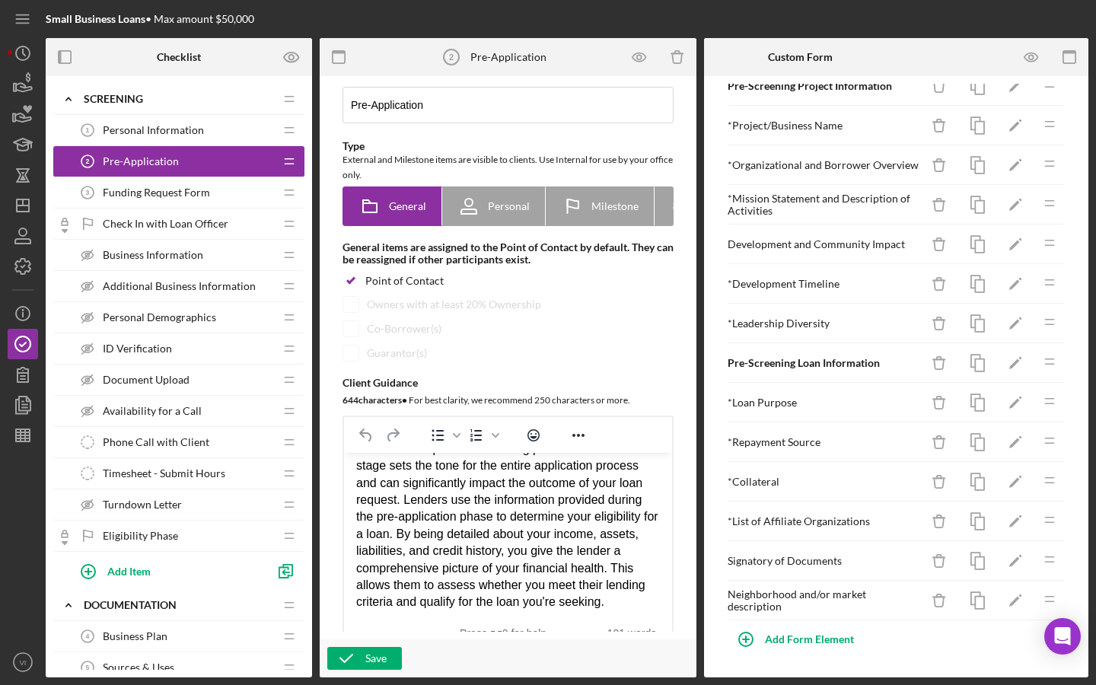
scroll to position [33, 0]
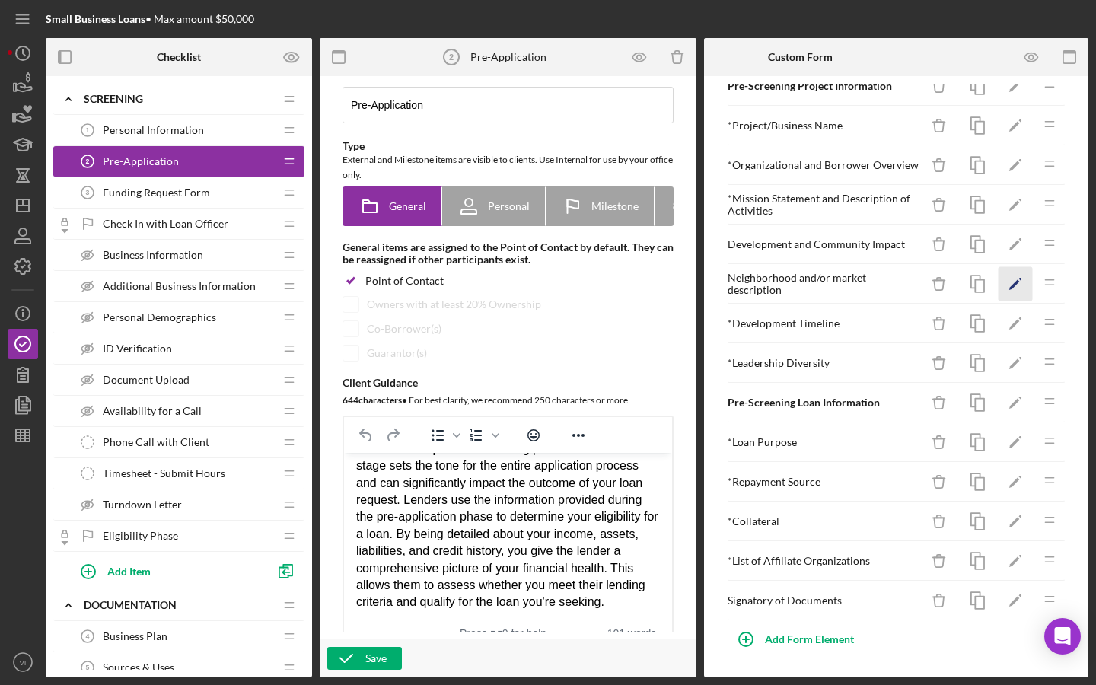
click at [1015, 290] on icon "Icon/Edit" at bounding box center [1015, 284] width 34 height 34
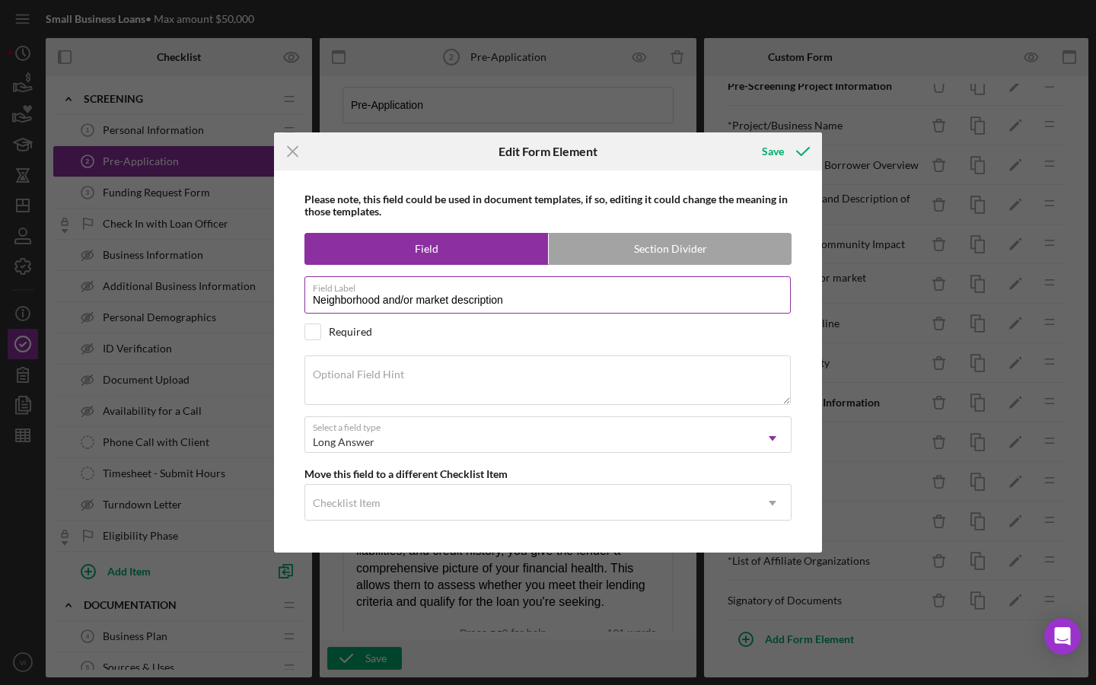
click at [427, 300] on input "Neighborhood and/or market description" at bounding box center [547, 294] width 486 height 37
click at [457, 307] on input "Neighborhood and/or Market description" at bounding box center [547, 294] width 486 height 37
click at [459, 302] on input "Neighborhood and/or Market description" at bounding box center [547, 294] width 486 height 37
type input "Neighborhood and/or Market Description"
click at [431, 381] on textarea "Optional Field Hint" at bounding box center [547, 379] width 486 height 49
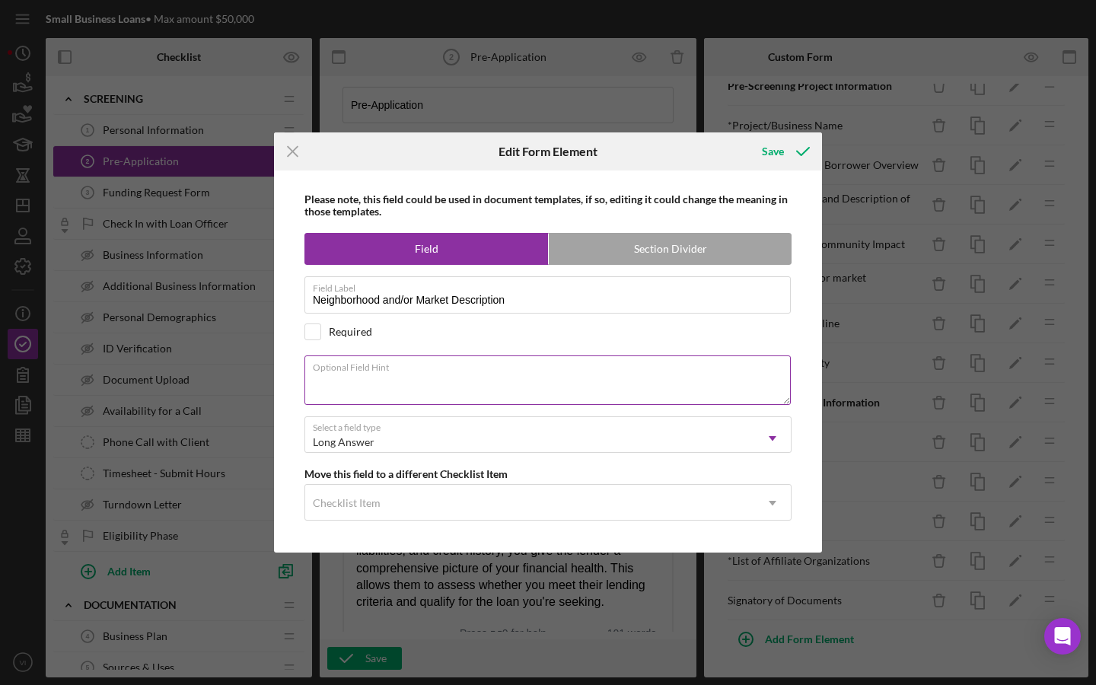
type textarea "W"
type textarea "D"
click at [317, 335] on input "checkbox" at bounding box center [312, 331] width 15 height 15
checkbox input "true"
click at [483, 377] on textarea "Optional Field Hint" at bounding box center [547, 379] width 486 height 49
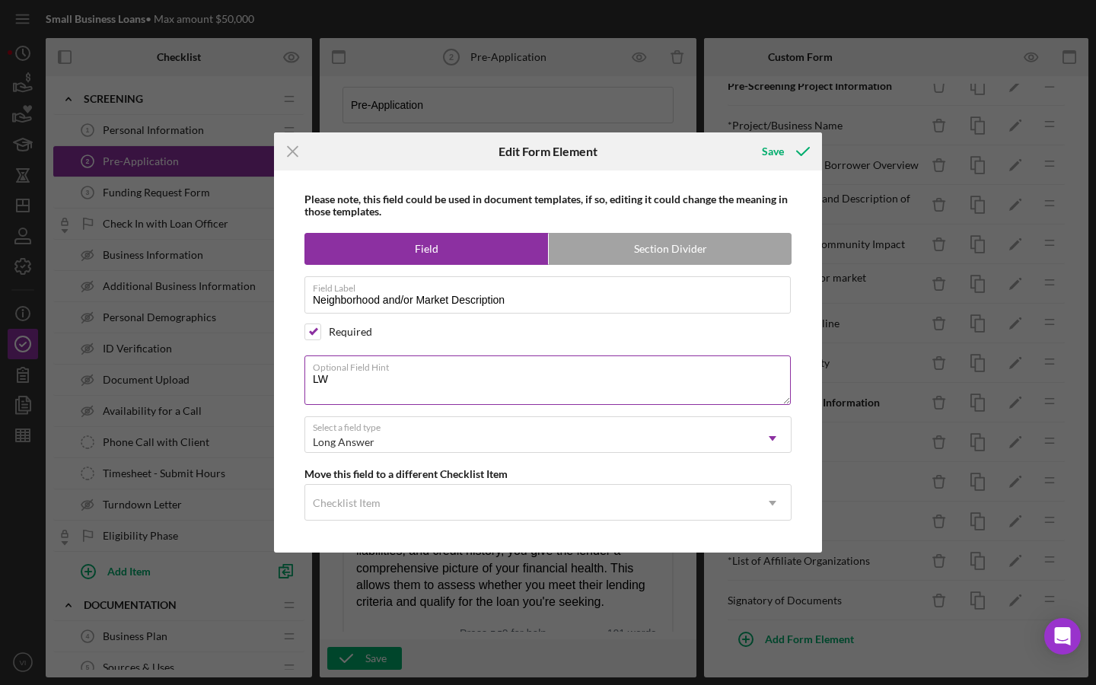
type textarea "L"
drag, startPoint x: 315, startPoint y: 378, endPoint x: 883, endPoint y: 393, distance: 568.6
click at [883, 393] on div "Icon/Menu Close Edit Form Element Save Please note, this field could be used in…" at bounding box center [548, 342] width 1096 height 685
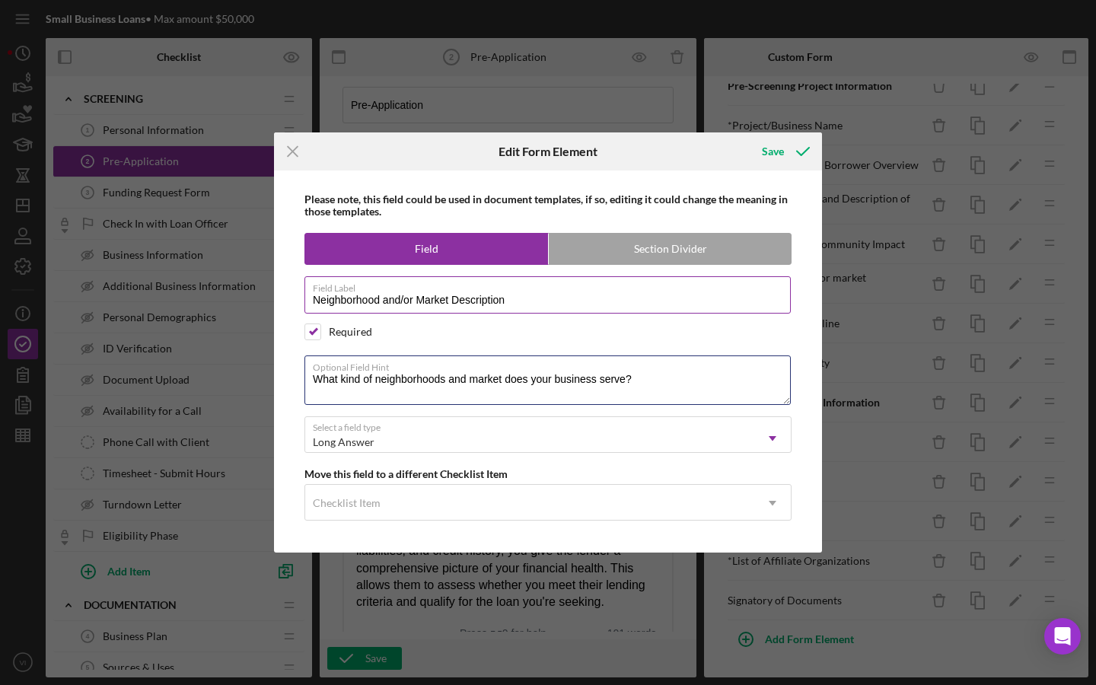
type textarea "What kind of neighborhoods and market does your business serve?"
drag, startPoint x: 580, startPoint y: 304, endPoint x: 292, endPoint y: 303, distance: 287.6
click at [292, 303] on div "Please note, this field could be used in document templates, if so, editing it …" at bounding box center [548, 361] width 533 height 382
paste input "Please list the neighborhood that your organization serves along with what type…"
type input "Please list the neighborhood that your organization serves along with what type…"
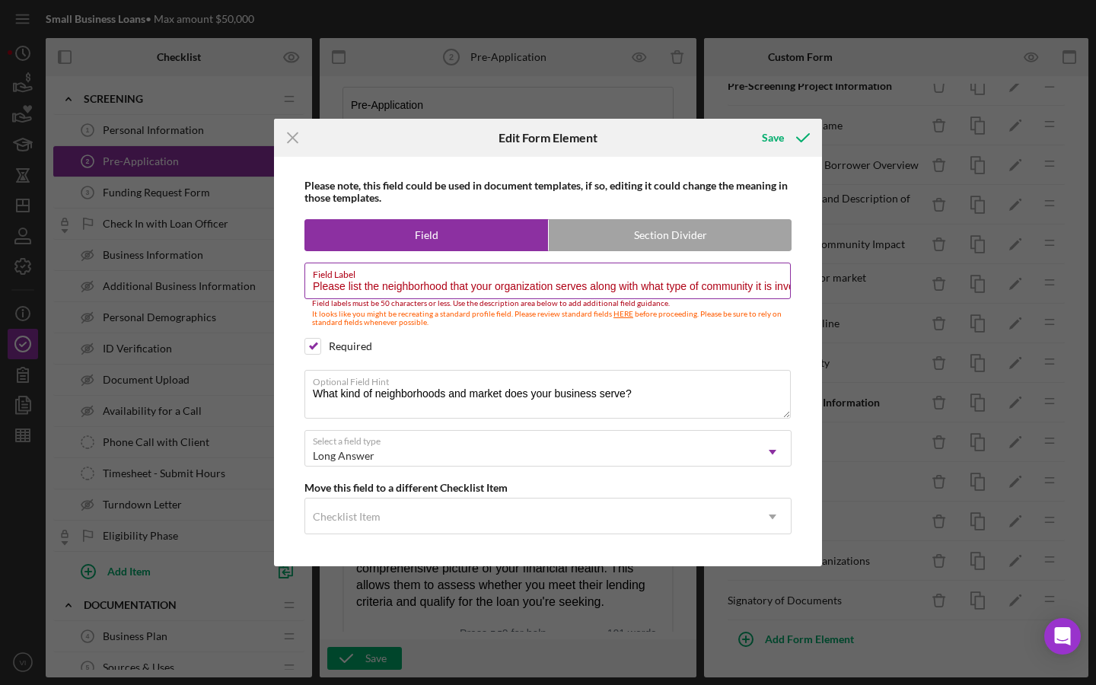
click at [498, 290] on input "Please list the neighborhood that your organization serves along with what type…" at bounding box center [547, 280] width 486 height 37
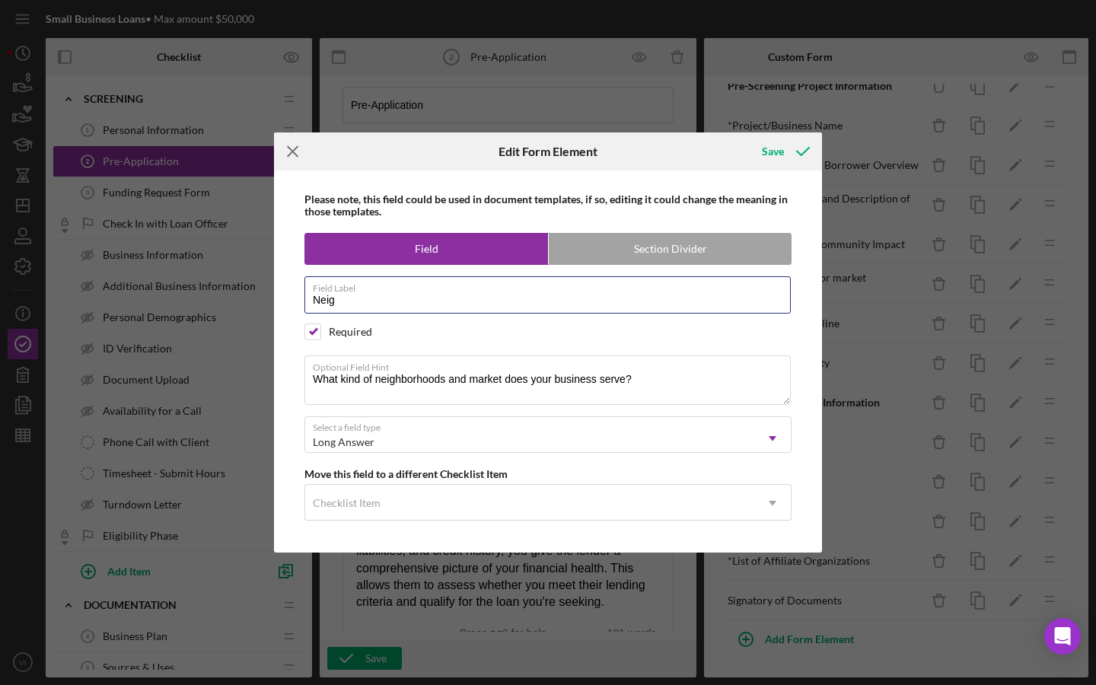
type input "Neig"
click at [294, 153] on line at bounding box center [293, 152] width 10 height 10
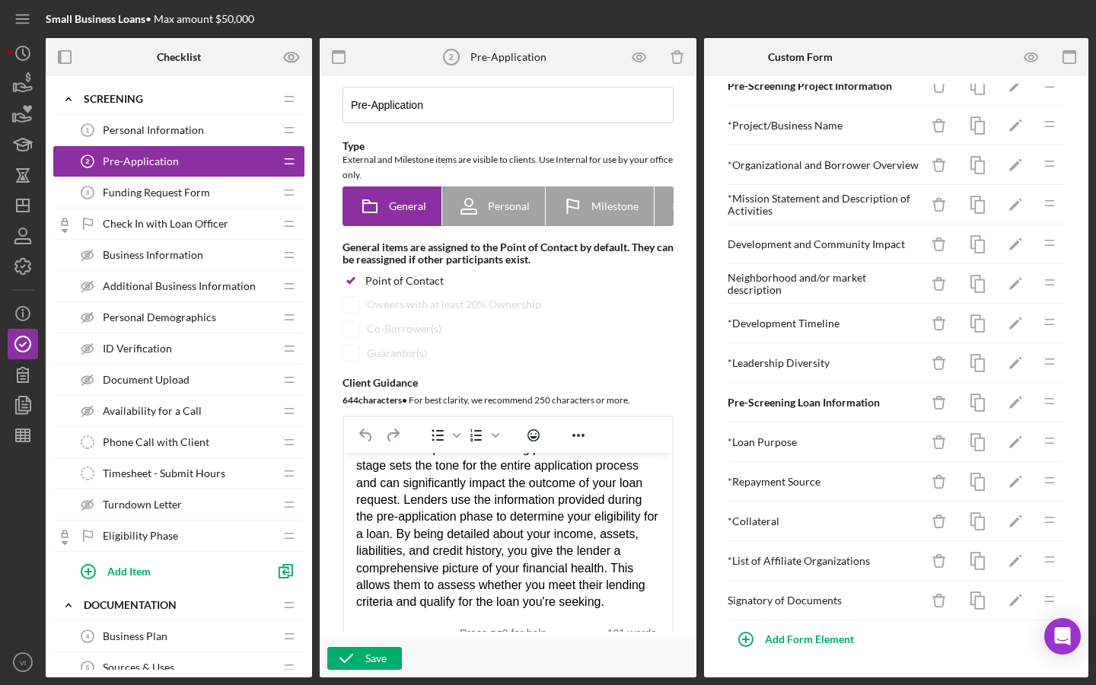
click at [819, 282] on div "Neighborhood and/or market description" at bounding box center [823, 284] width 192 height 24
click at [1025, 285] on icon "Icon/Edit" at bounding box center [1015, 284] width 34 height 34
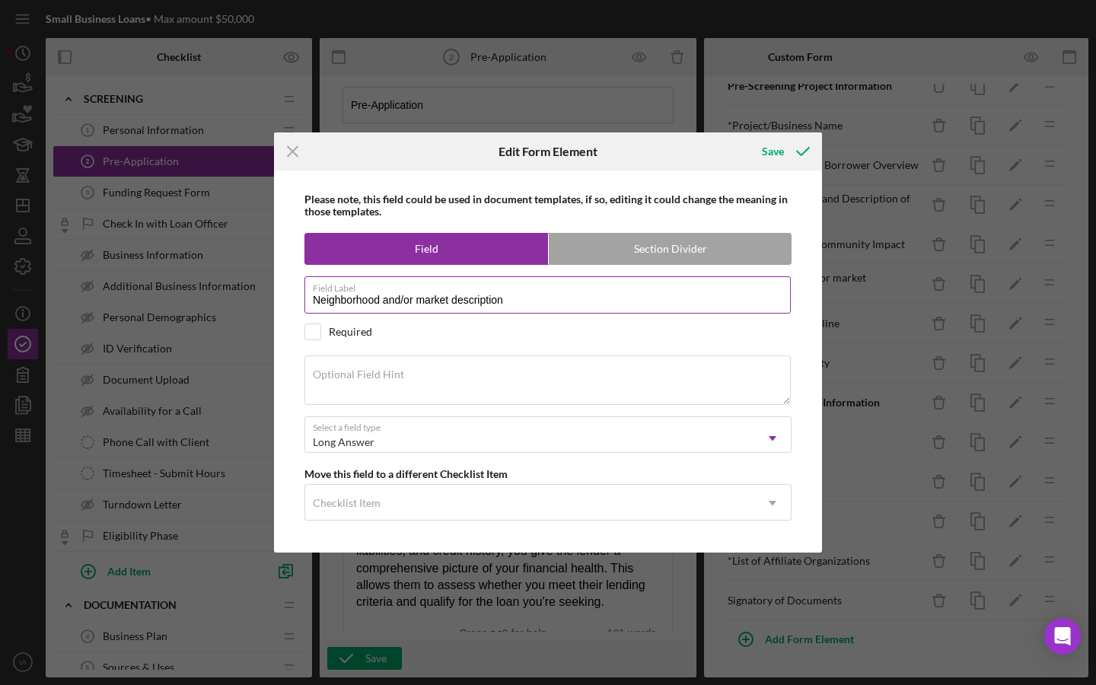
click at [424, 300] on input "Neighborhood and/or market description" at bounding box center [547, 294] width 486 height 37
click at [461, 302] on input "Neighborhood and/or Market description" at bounding box center [547, 294] width 486 height 37
type input "Neighborhood and/or Market Description"
click at [430, 374] on textarea "Optional Field Hint" at bounding box center [547, 379] width 486 height 49
paste textarea "Please list the neighborhood that your organization serves along with what type…"
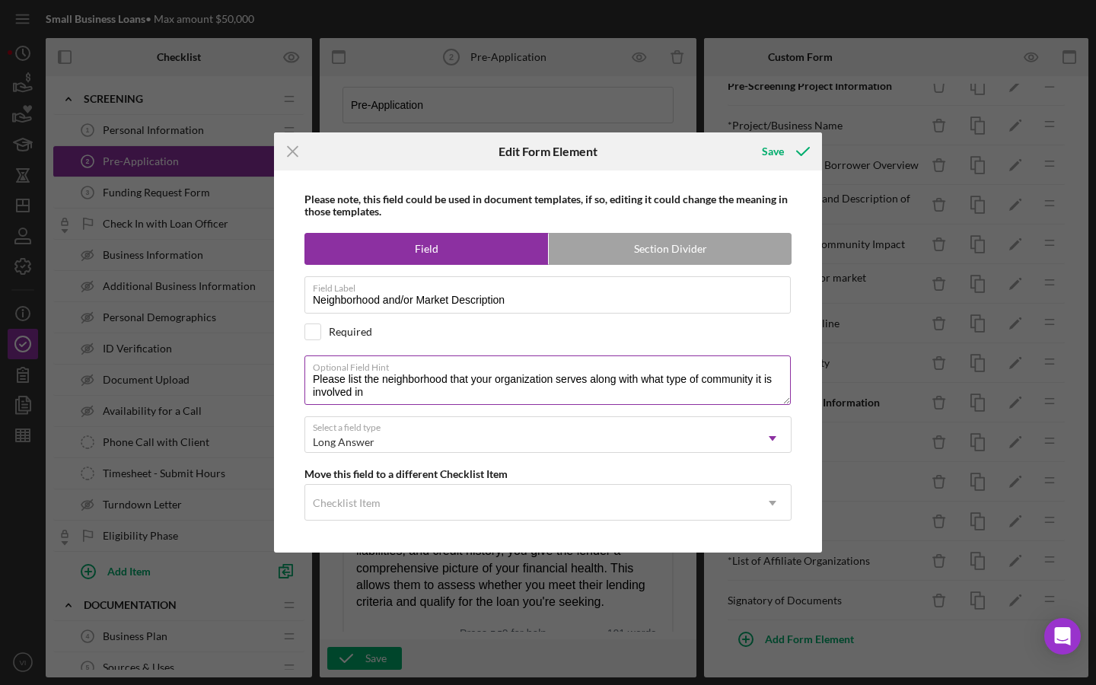
click at [626, 383] on textarea "Please list the neighborhood that your organization serves along with what type…" at bounding box center [547, 379] width 486 height 49
click at [611, 382] on textarea "Please list the neighborhood that your organization serves along with what type…" at bounding box center [547, 379] width 486 height 49
drag, startPoint x: 606, startPoint y: 386, endPoint x: 650, endPoint y: 375, distance: 45.4
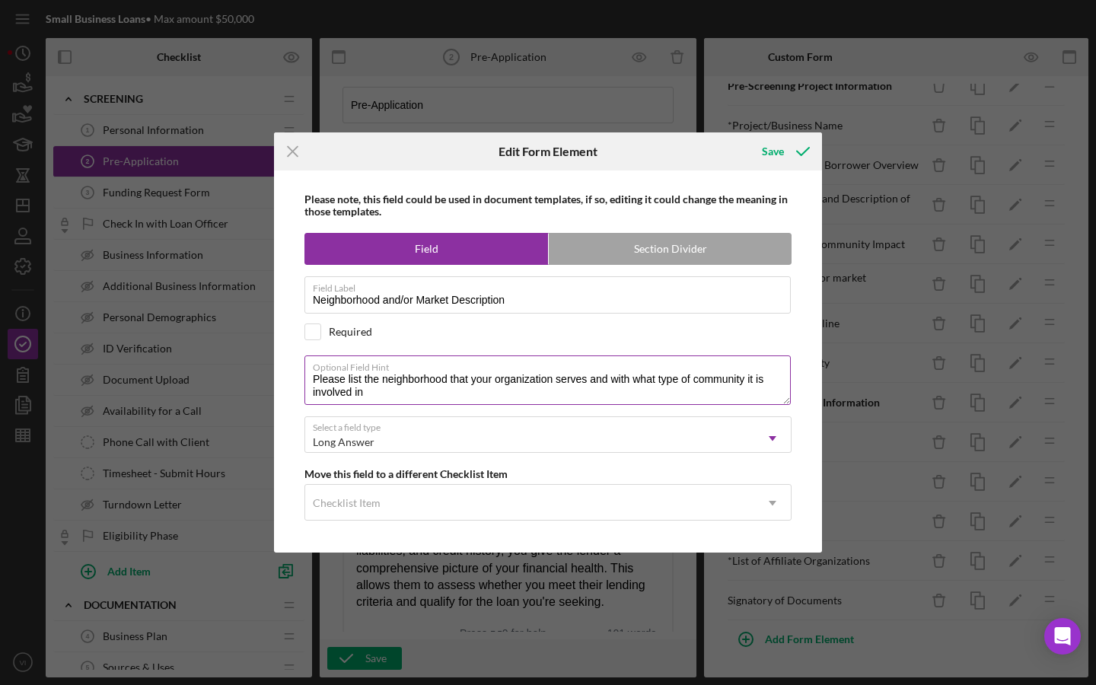
click at [650, 375] on textarea "Please list the neighborhood that your organization serves and with what type o…" at bounding box center [547, 379] width 486 height 49
drag, startPoint x: 657, startPoint y: 376, endPoint x: 612, endPoint y: 374, distance: 44.9
click at [612, 374] on textarea "Please list the neighborhood that your organization serves and with what type o…" at bounding box center [547, 379] width 486 height 49
drag, startPoint x: 628, startPoint y: 379, endPoint x: 715, endPoint y: 380, distance: 87.5
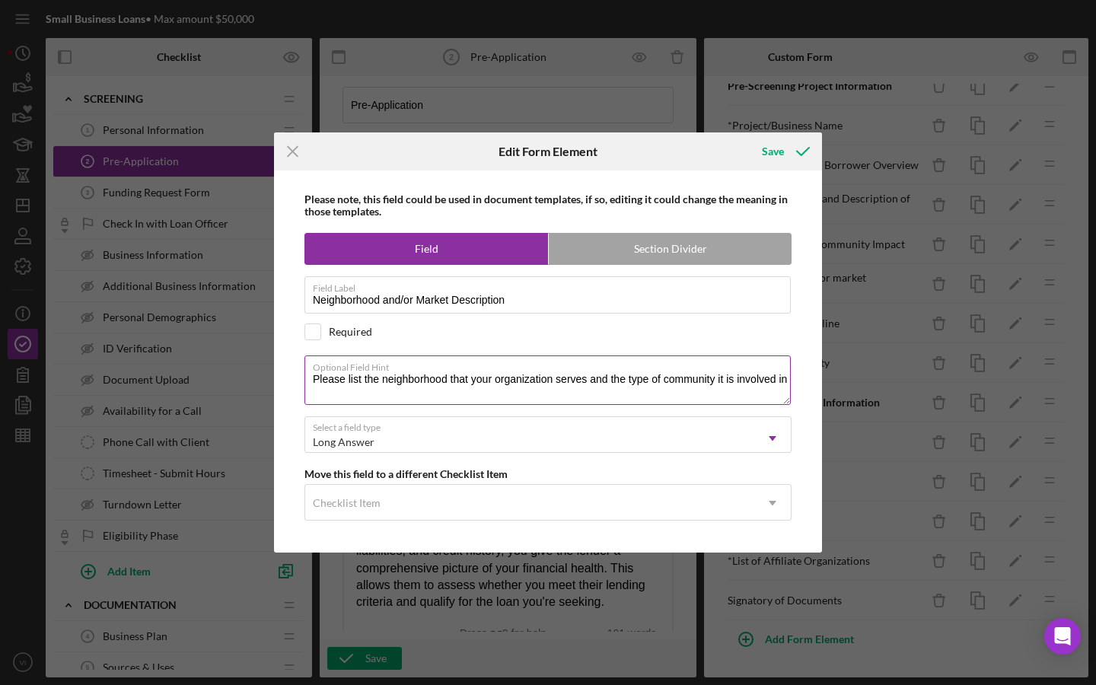
click at [715, 380] on textarea "Please list the neighborhood that your organization serves and the type of comm…" at bounding box center [547, 379] width 486 height 49
click at [450, 378] on textarea "Please list the neighborhood that your organization serves and the communities …" at bounding box center [547, 379] width 486 height 49
click at [709, 401] on textarea "Please list the neighborhoods and/or communities that your organization serves …" at bounding box center [547, 379] width 486 height 49
drag, startPoint x: 709, startPoint y: 401, endPoint x: 691, endPoint y: 380, distance: 28.1
click at [691, 380] on textarea "Please list the neighborhoods and/or communities that your organization serves …" at bounding box center [547, 379] width 486 height 49
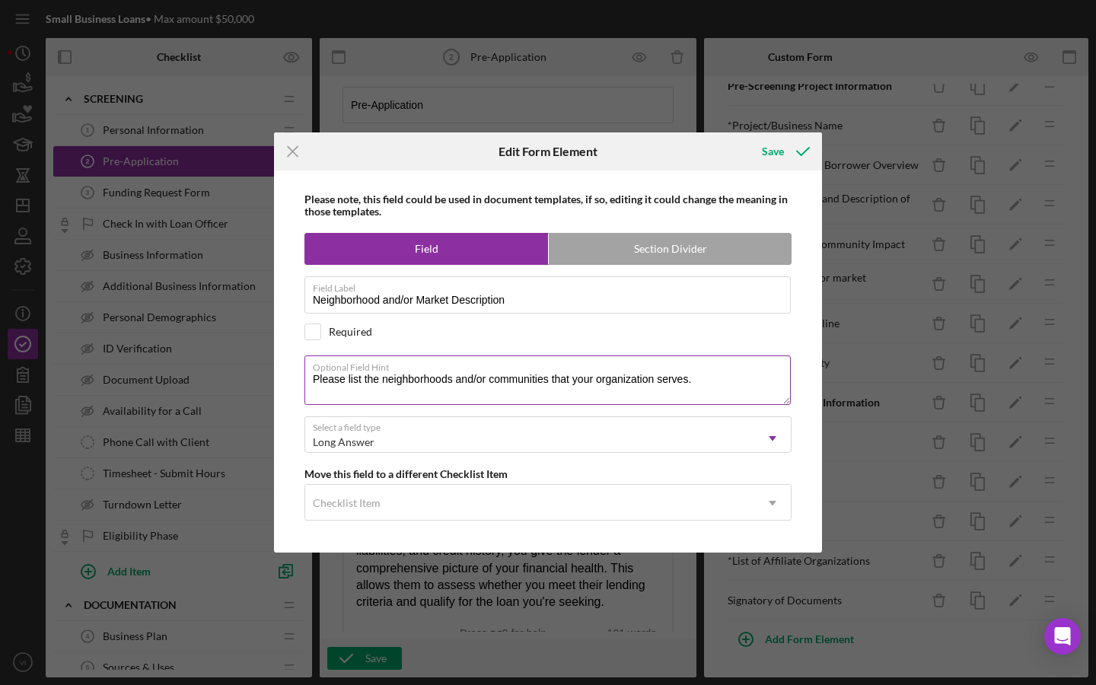
click at [692, 384] on textarea "Please list the neighborhoods and/or communities that your organization serves." at bounding box center [547, 379] width 486 height 49
click at [482, 380] on textarea "Please list the neighborhoods and/or communities that your organization serves" at bounding box center [547, 379] width 486 height 49
click at [692, 390] on textarea "Please list the neighborhoods and/or communities that your organization serves" at bounding box center [547, 379] width 486 height 49
type textarea "Please list the neighborhoods and/or communities that your organization serves."
click at [797, 154] on icon "submit" at bounding box center [803, 151] width 38 height 38
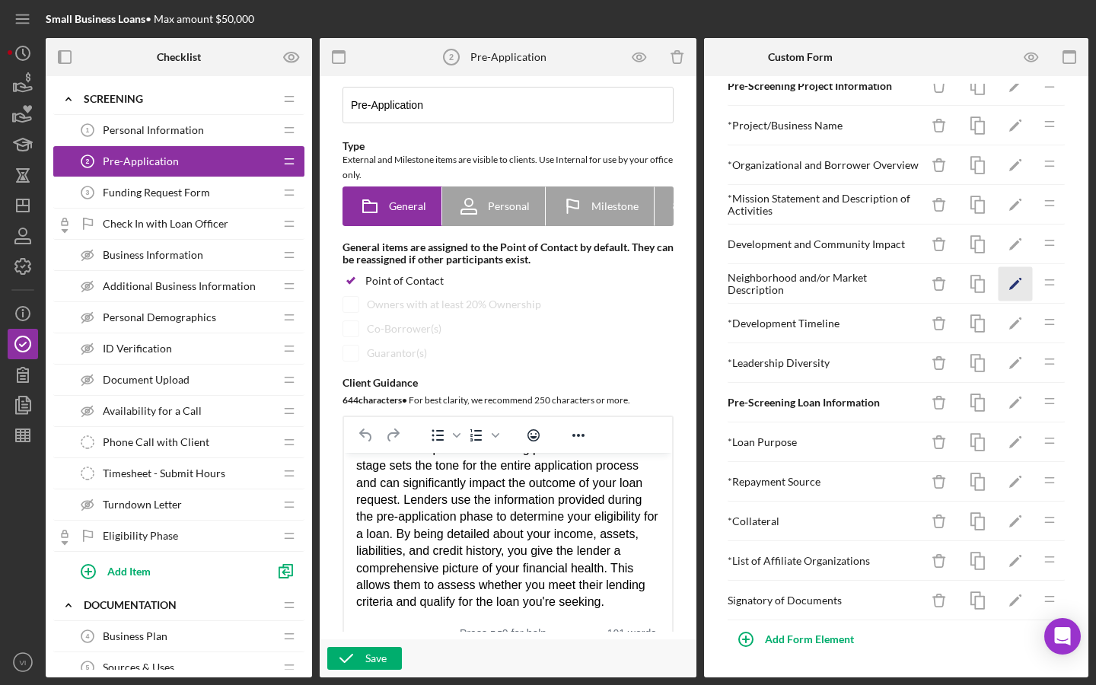
click at [1017, 293] on icon "Icon/Edit" at bounding box center [1015, 284] width 34 height 34
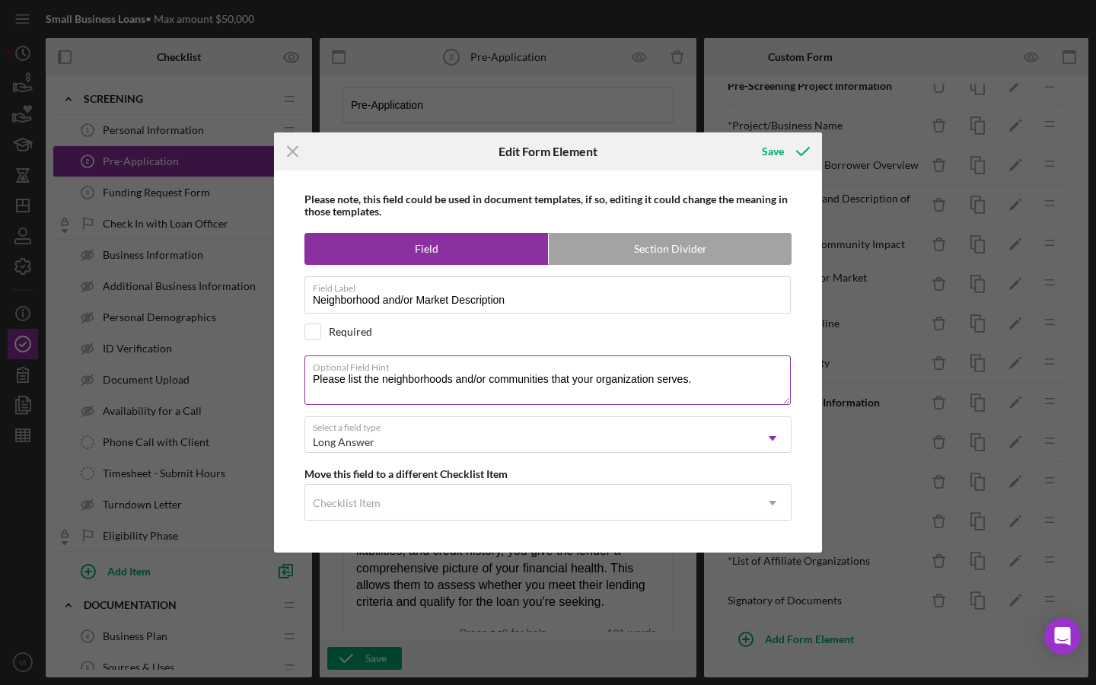
click at [654, 387] on textarea "Please list the neighborhoods and/or communities that your organization serves." at bounding box center [547, 379] width 486 height 49
type textarea "Please list the neighborhoods and/or communities that your organization serves"
click at [289, 161] on icon "Icon/Menu Close" at bounding box center [293, 151] width 38 height 38
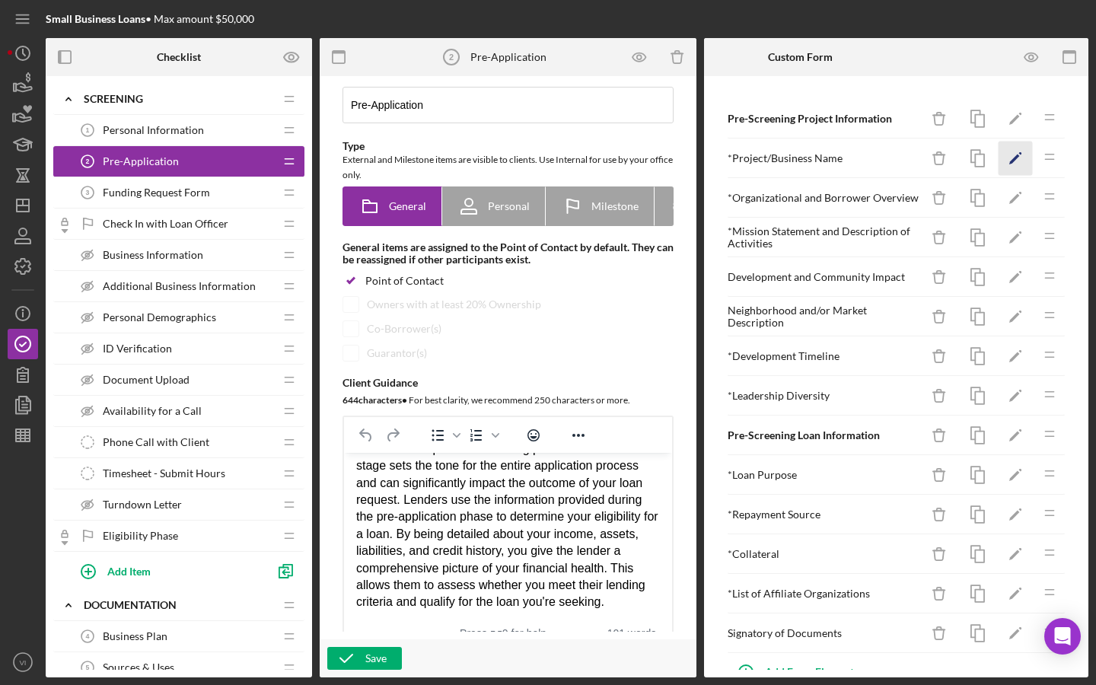
scroll to position [0, 0]
click at [1095, 238] on div "Small Business Loans • Max amount $50,000 Checklist Preview as Icon/Expander Sc…" at bounding box center [548, 342] width 1096 height 685
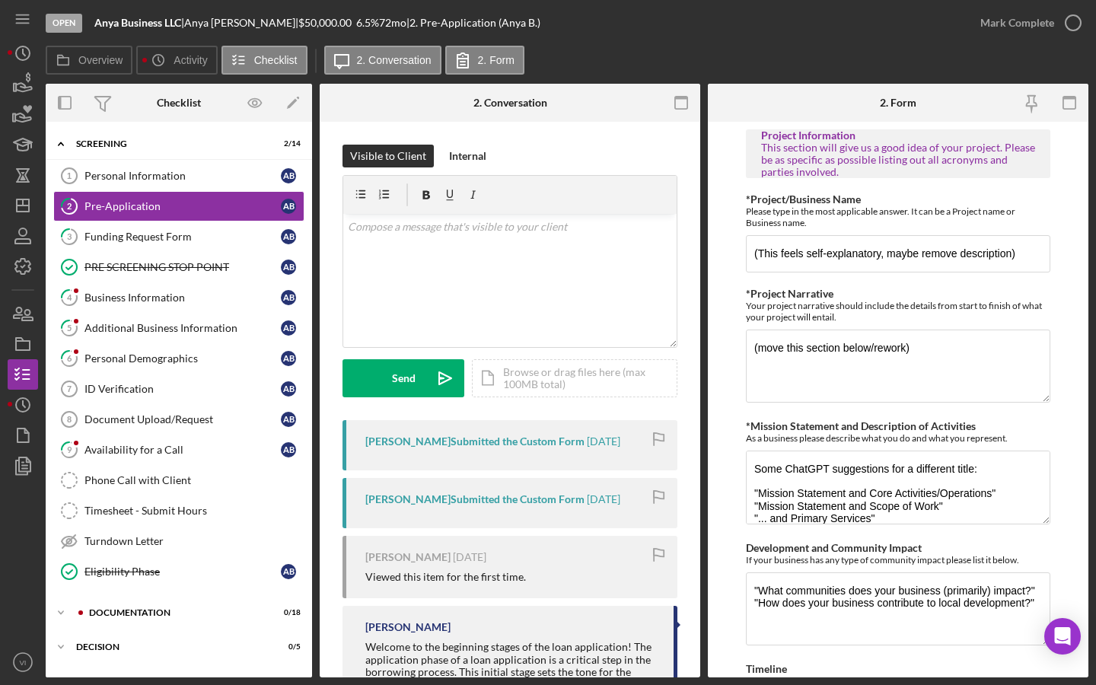
scroll to position [12, 0]
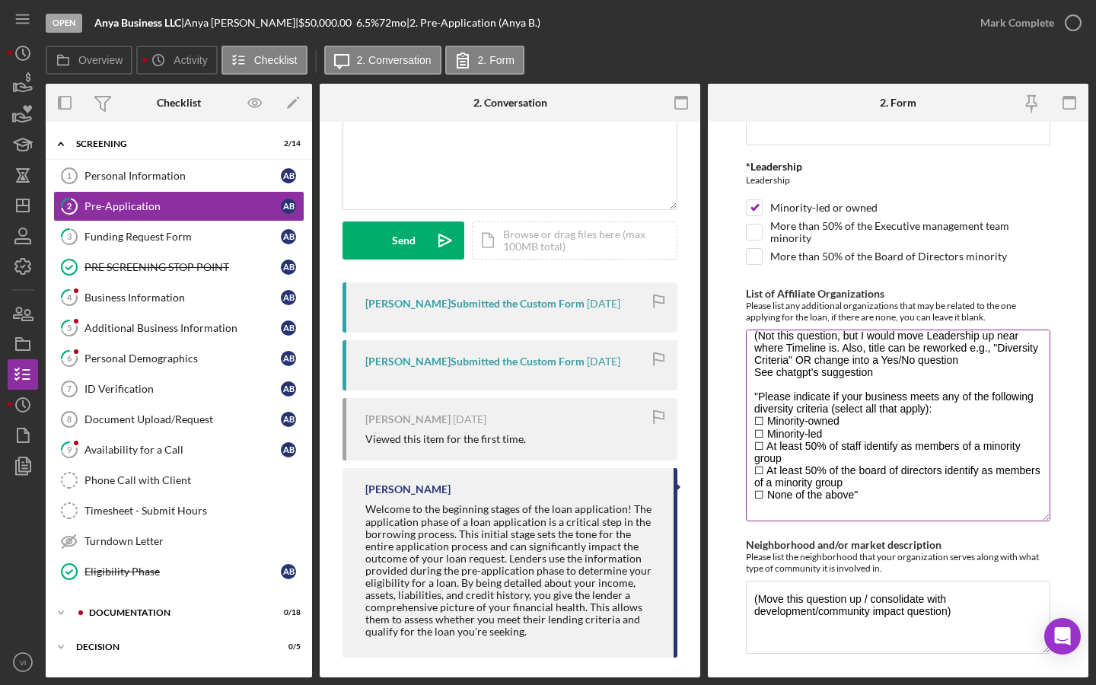
click at [843, 472] on textarea "(Not this question, but I would move Leadership up near where Timeline is. Also…" at bounding box center [898, 425] width 304 height 192
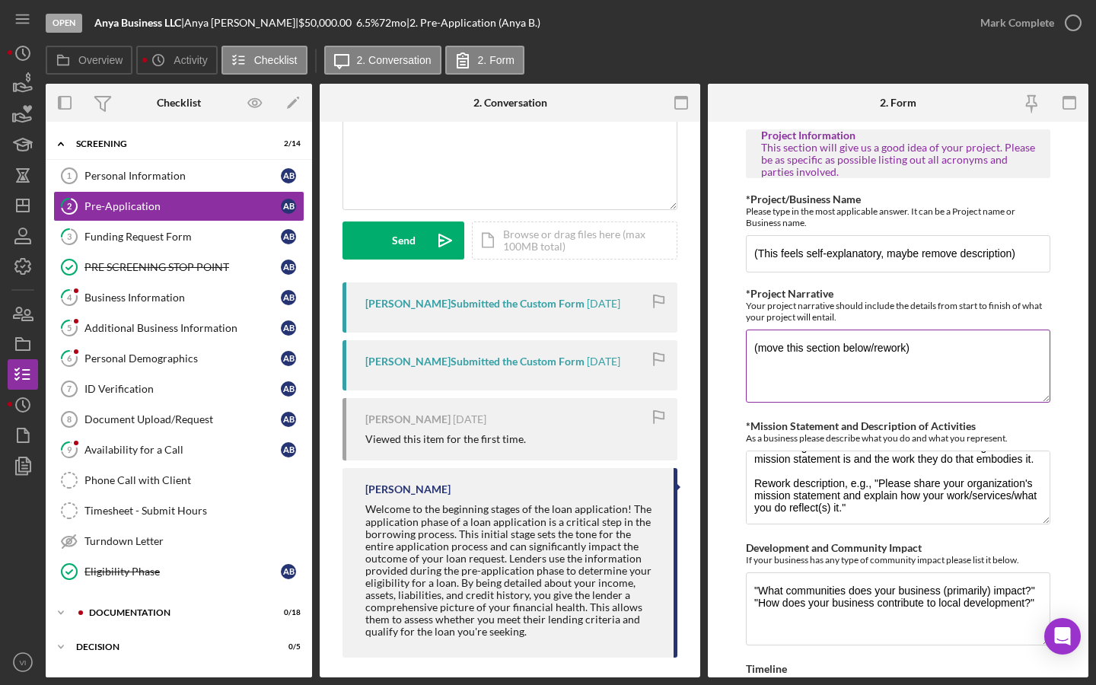
scroll to position [0, 0]
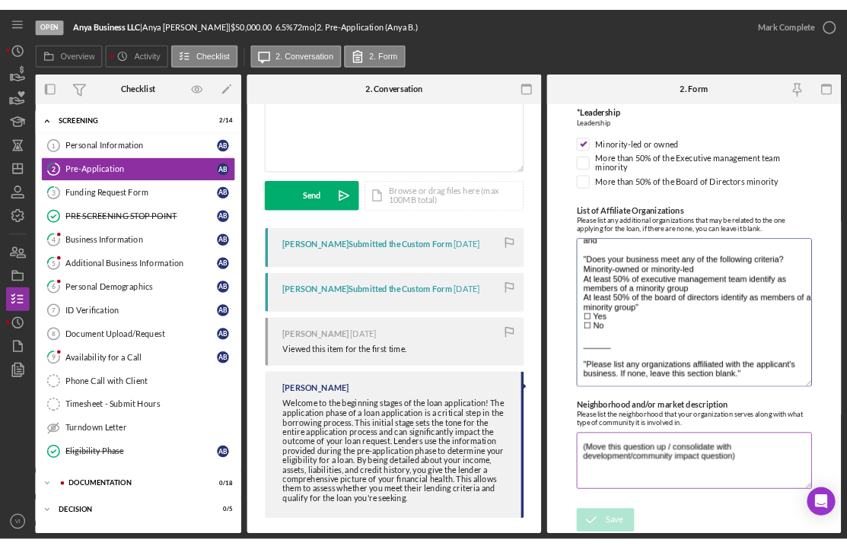
scroll to position [210, 0]
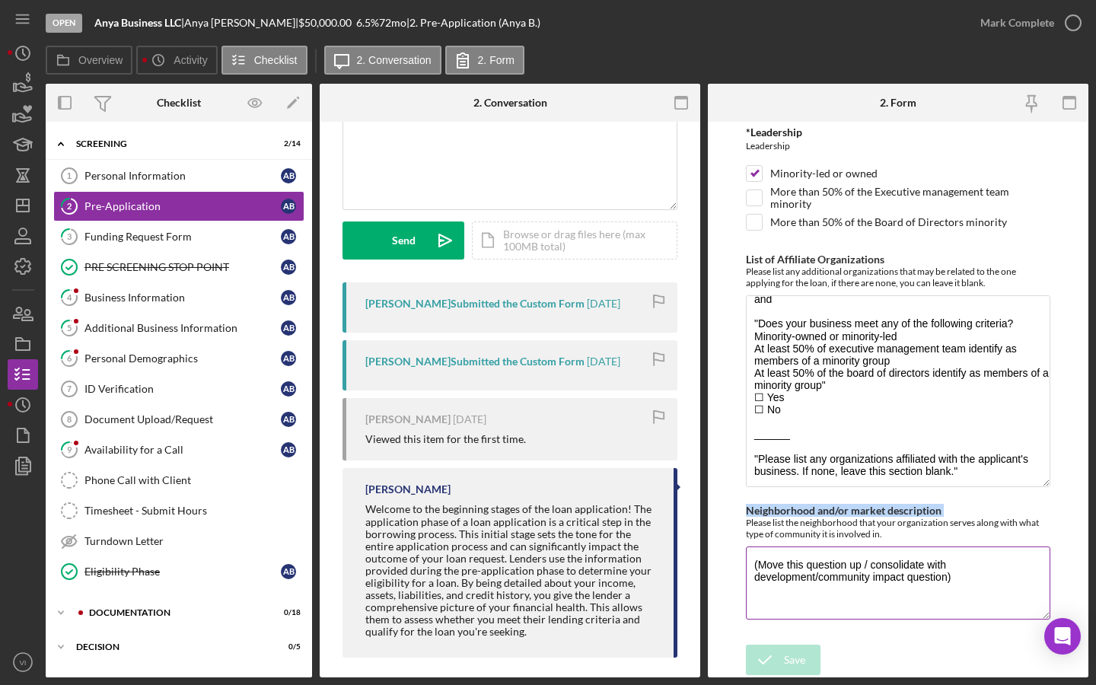
drag, startPoint x: 908, startPoint y: 542, endPoint x: 746, endPoint y: 519, distance: 164.4
click at [746, 519] on div "Neighborhood and/or market description Please list the neighborhood that your o…" at bounding box center [898, 563] width 304 height 118
copy label "Neighborhood and/or market description"
click at [942, 530] on div "Please list the neighborhood that your organization serves along with what type…" at bounding box center [898, 528] width 304 height 23
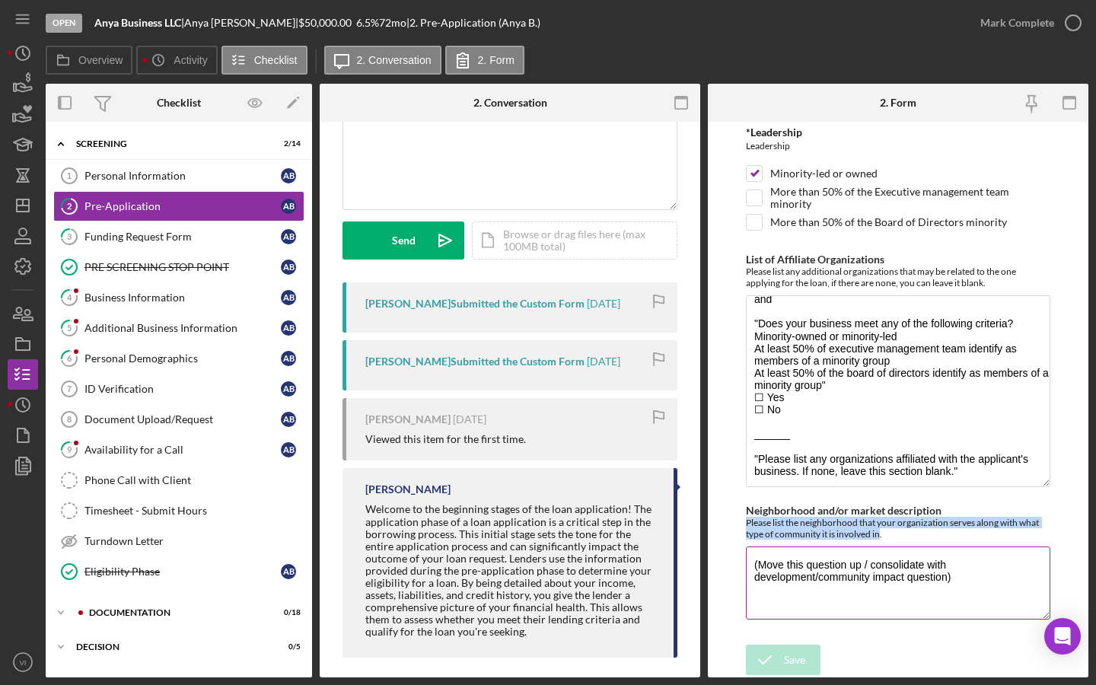
drag, startPoint x: 879, startPoint y: 530, endPoint x: 748, endPoint y: 517, distance: 131.5
click at [748, 517] on div "Please list the neighborhood that your organization serves along with what type…" at bounding box center [898, 528] width 304 height 23
copy div "Please list the neighborhood that your organization serves along with what type…"
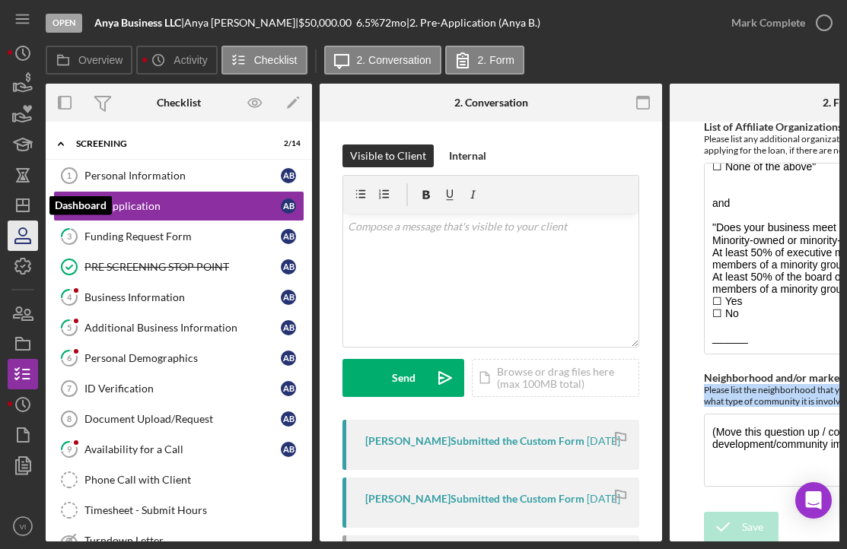
scroll to position [0, 0]
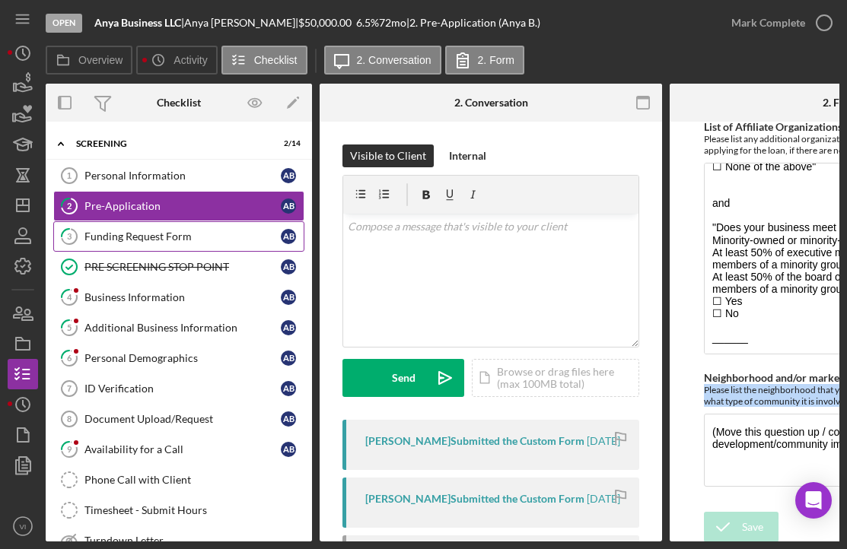
click at [249, 234] on div "Funding Request Form" at bounding box center [182, 237] width 196 height 12
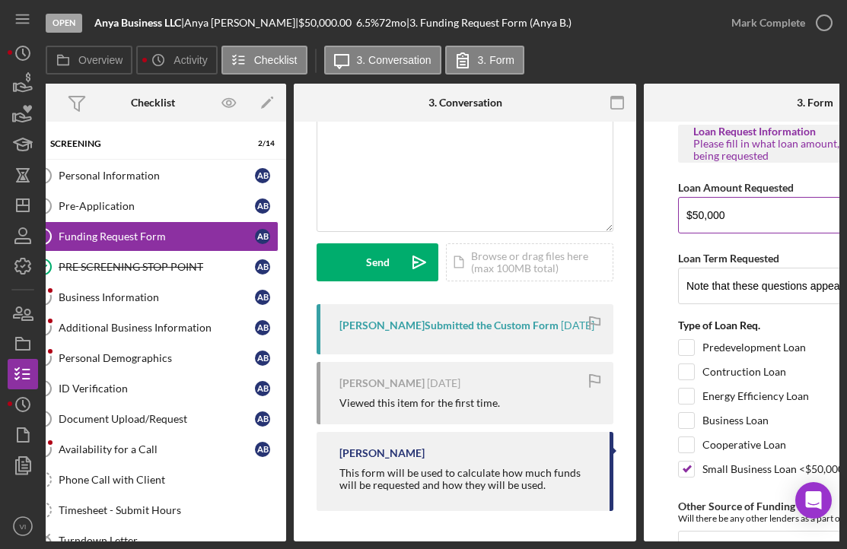
scroll to position [0, 23]
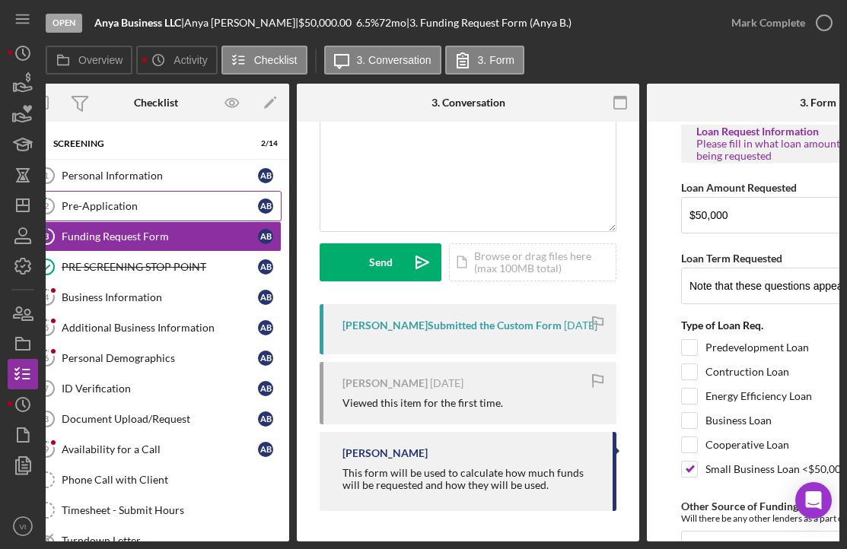
click at [148, 207] on div "Pre-Application" at bounding box center [160, 206] width 196 height 12
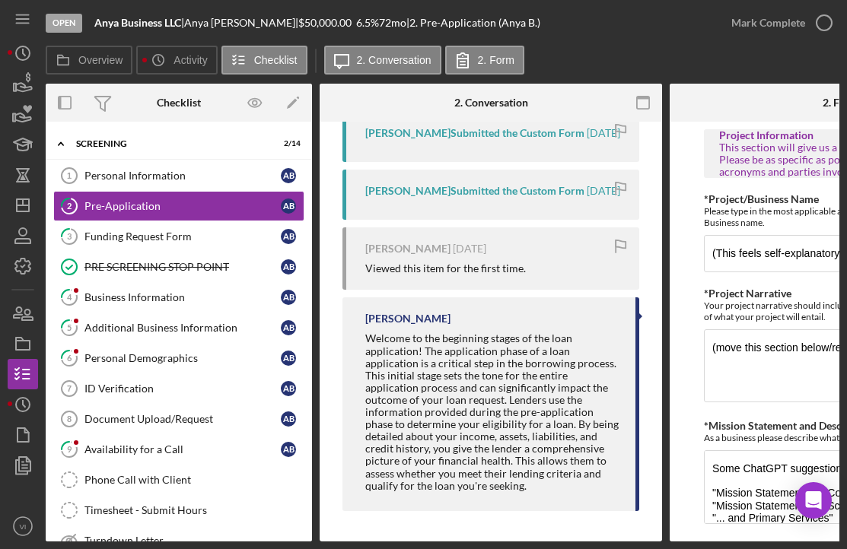
scroll to position [311, 0]
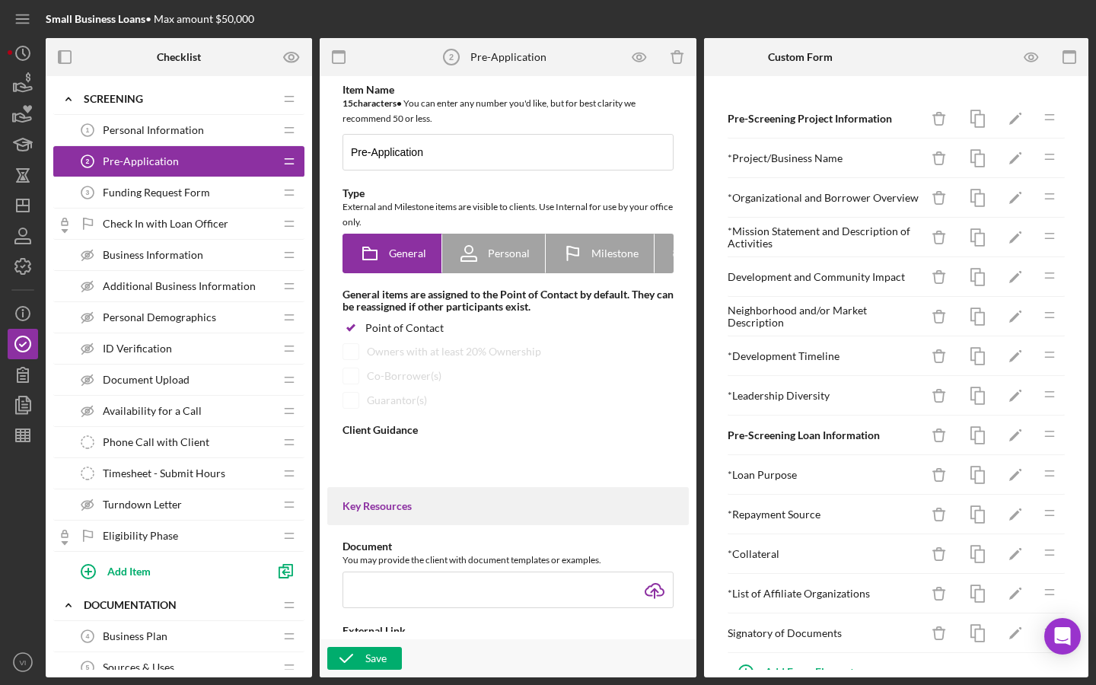
type textarea "<div>Welcome to the beginning stages of the loan application! The application p…"
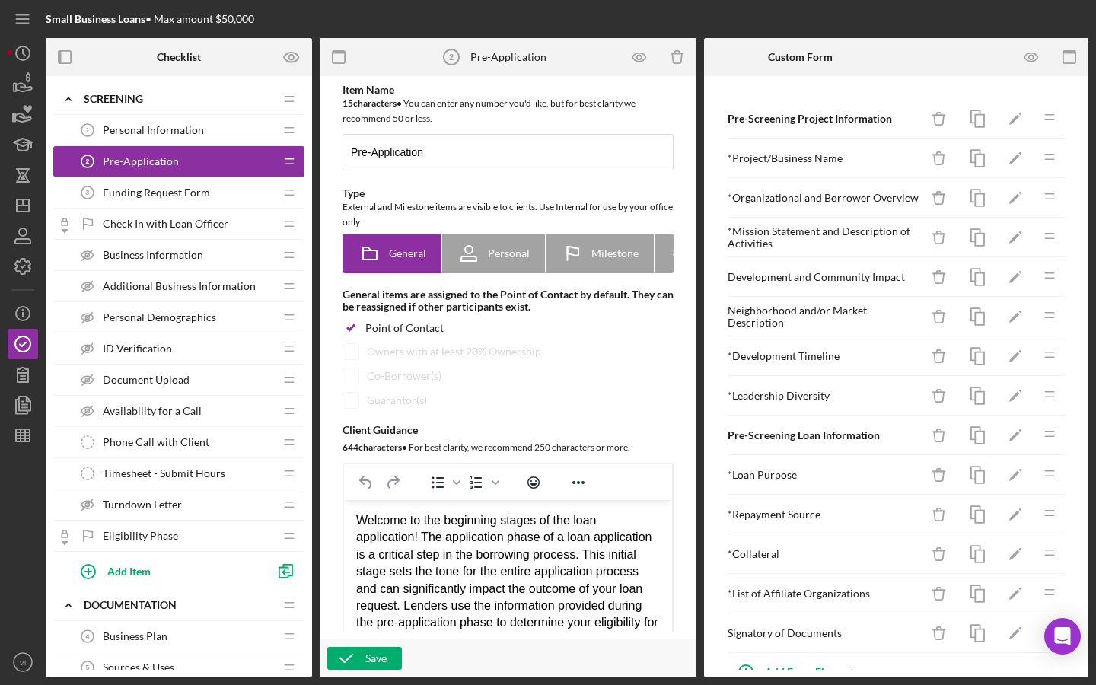
click at [689, 336] on div "Item Name 15 character s • You can enter any number you'd like, but for best cl…" at bounding box center [508, 376] width 377 height 601
click at [737, 96] on div "Pre-Screening Project Information Icon/Delete Icon/Edit Icon/Drag * Project/Bus…" at bounding box center [895, 377] width 369 height 586
click at [225, 141] on div "Personal Information 1 Personal Information" at bounding box center [173, 130] width 202 height 30
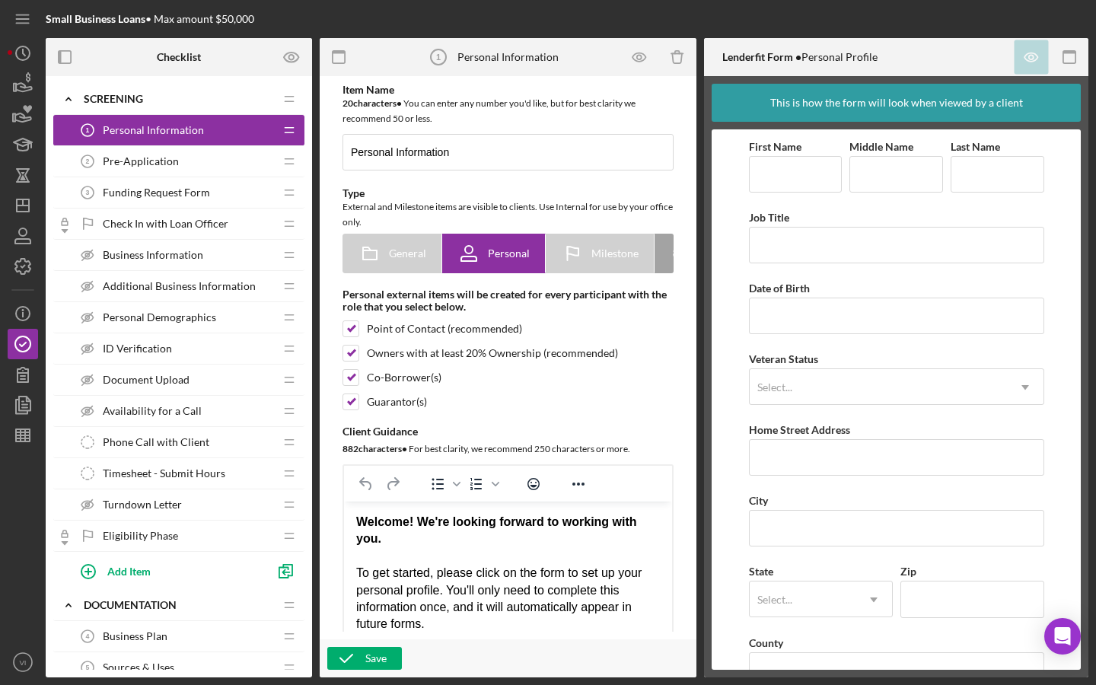
click at [223, 161] on div "Pre-Application 2 Pre-Application" at bounding box center [173, 161] width 202 height 30
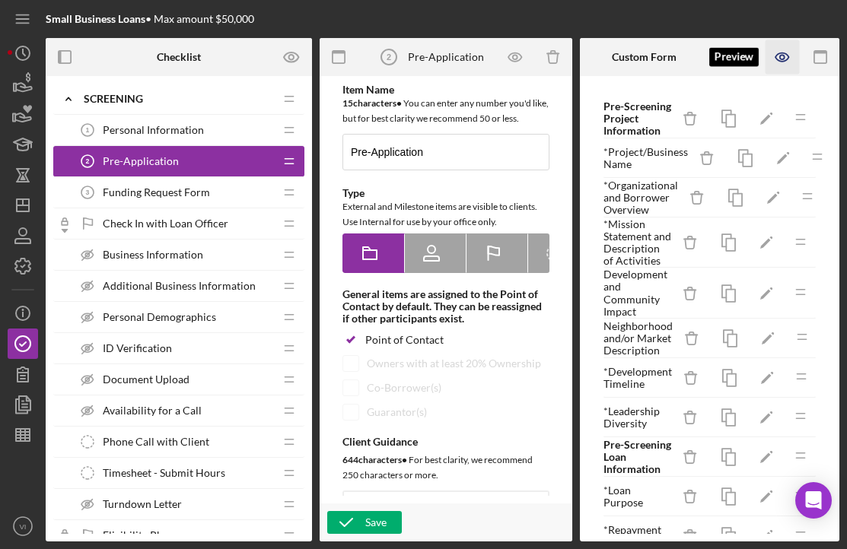
click at [788, 63] on icon "button" at bounding box center [782, 57] width 34 height 34
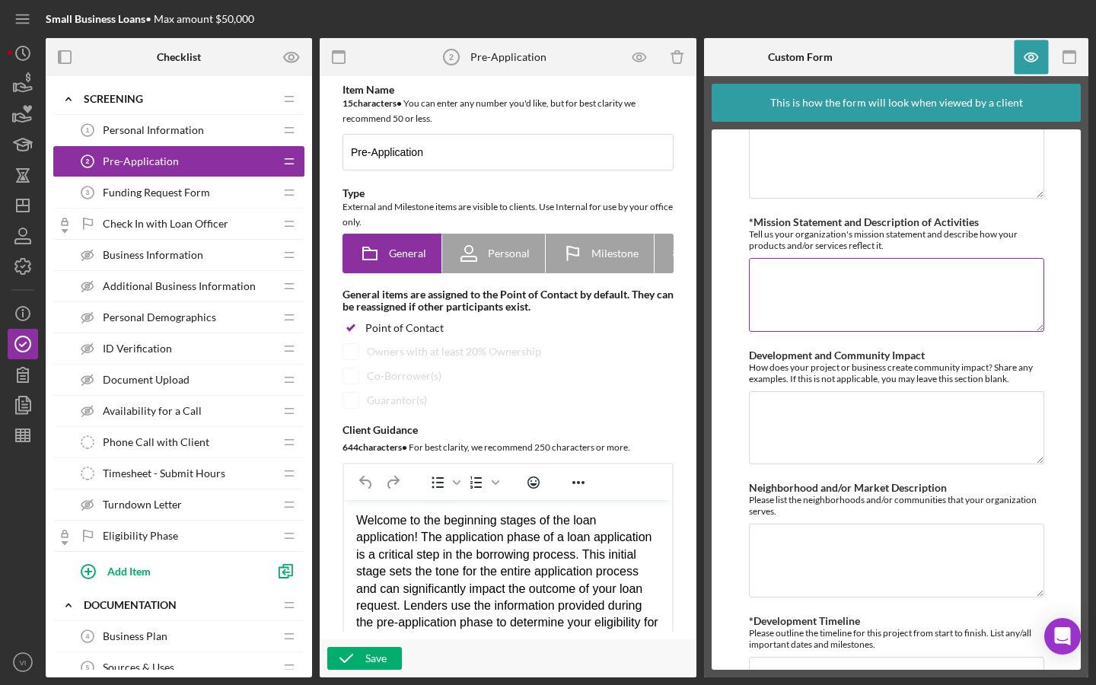
scroll to position [259, 0]
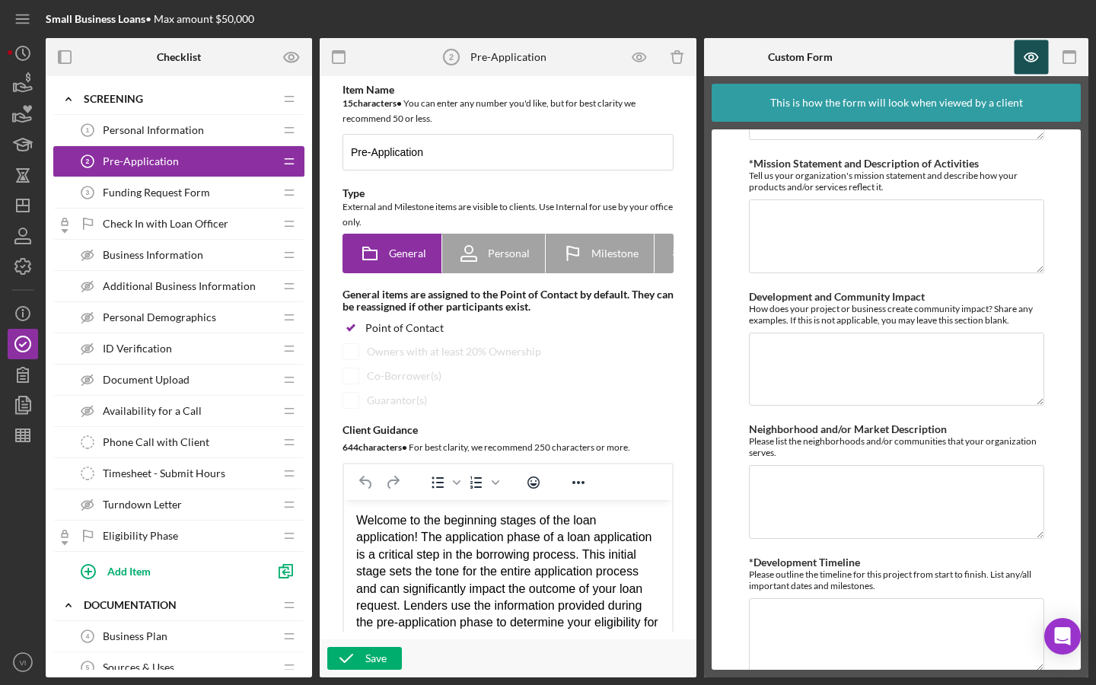
click at [1037, 53] on icon "button" at bounding box center [1031, 57] width 34 height 34
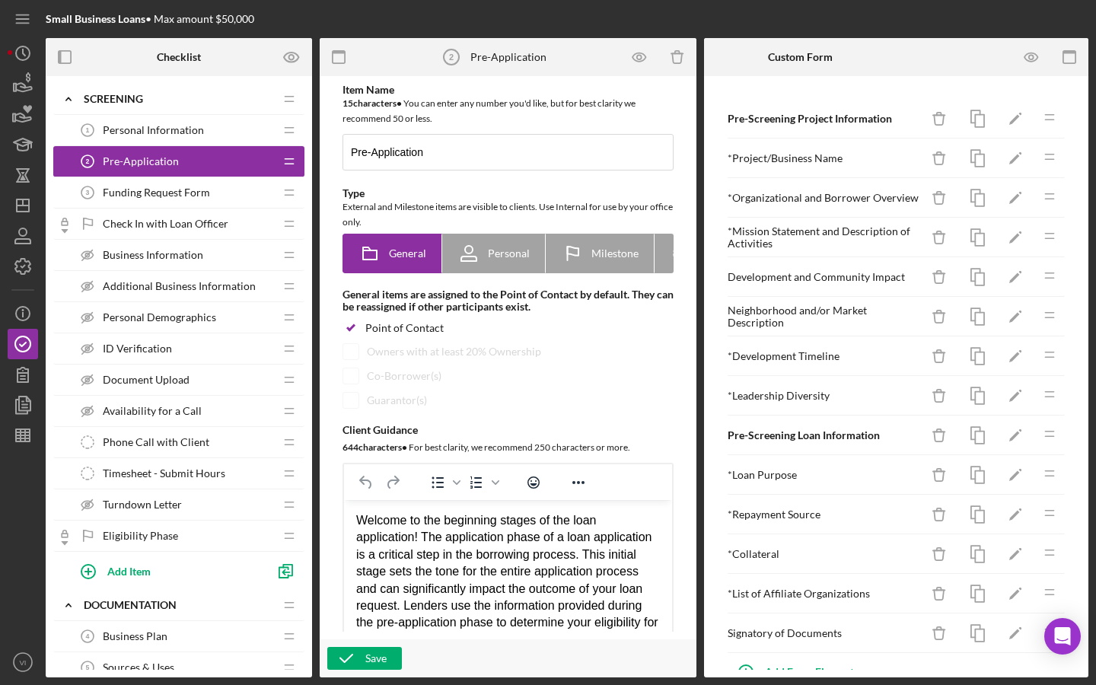
scroll to position [0, 0]
click at [1032, 62] on icon "button" at bounding box center [1031, 57] width 34 height 34
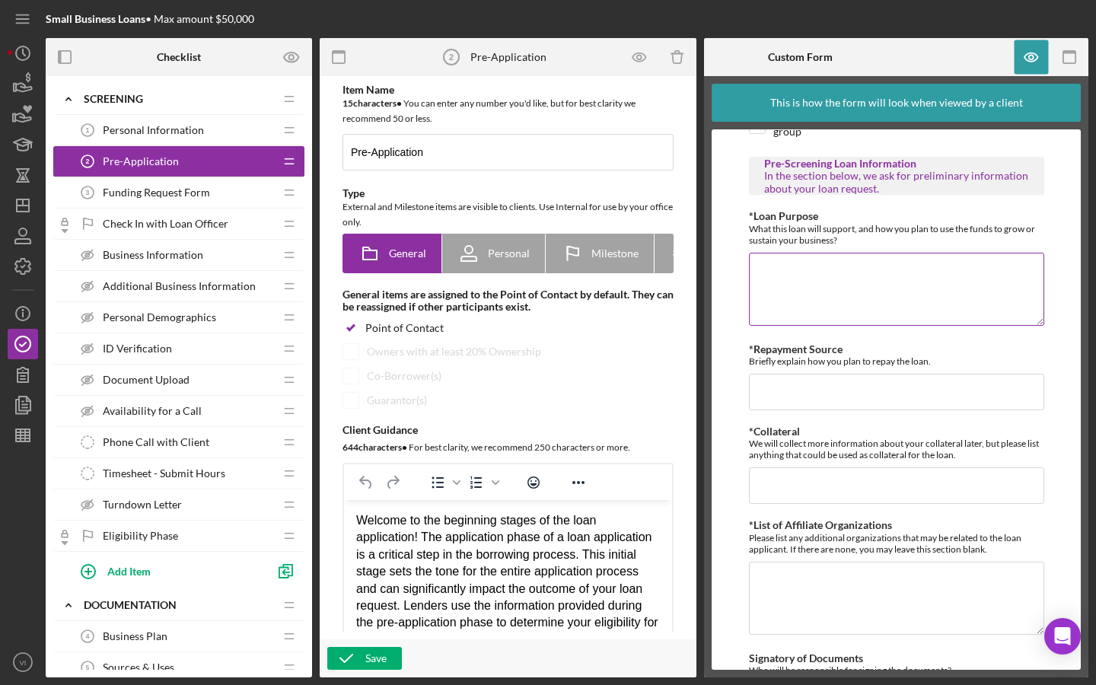
scroll to position [937, 0]
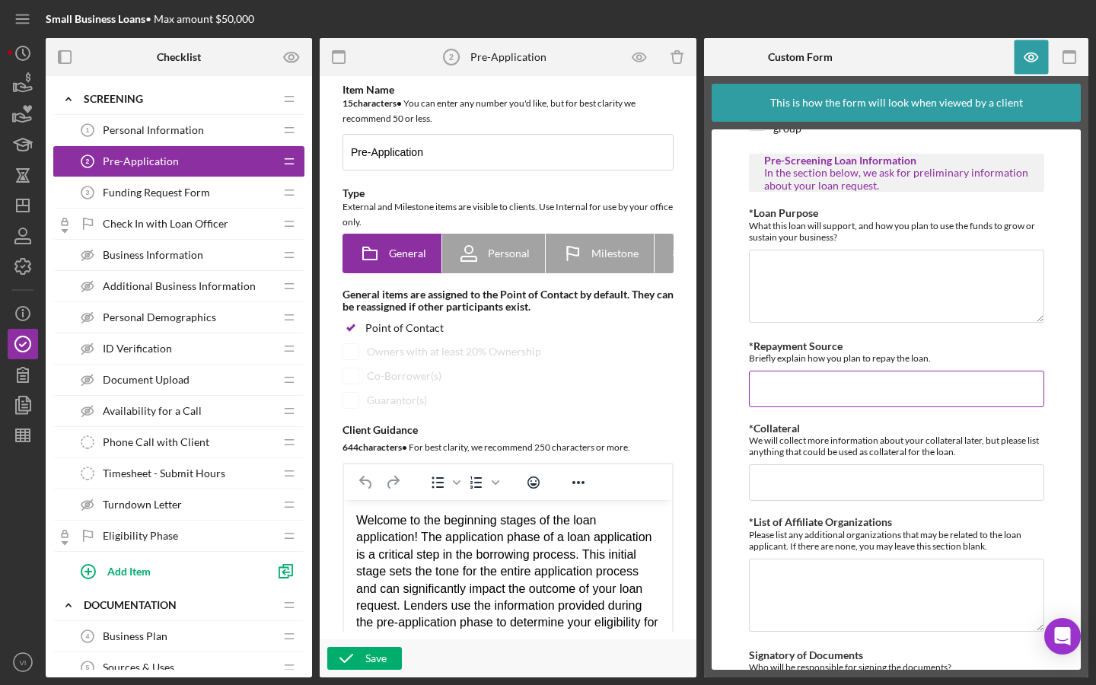
click at [796, 377] on input "*Repayment Source" at bounding box center [896, 389] width 295 height 37
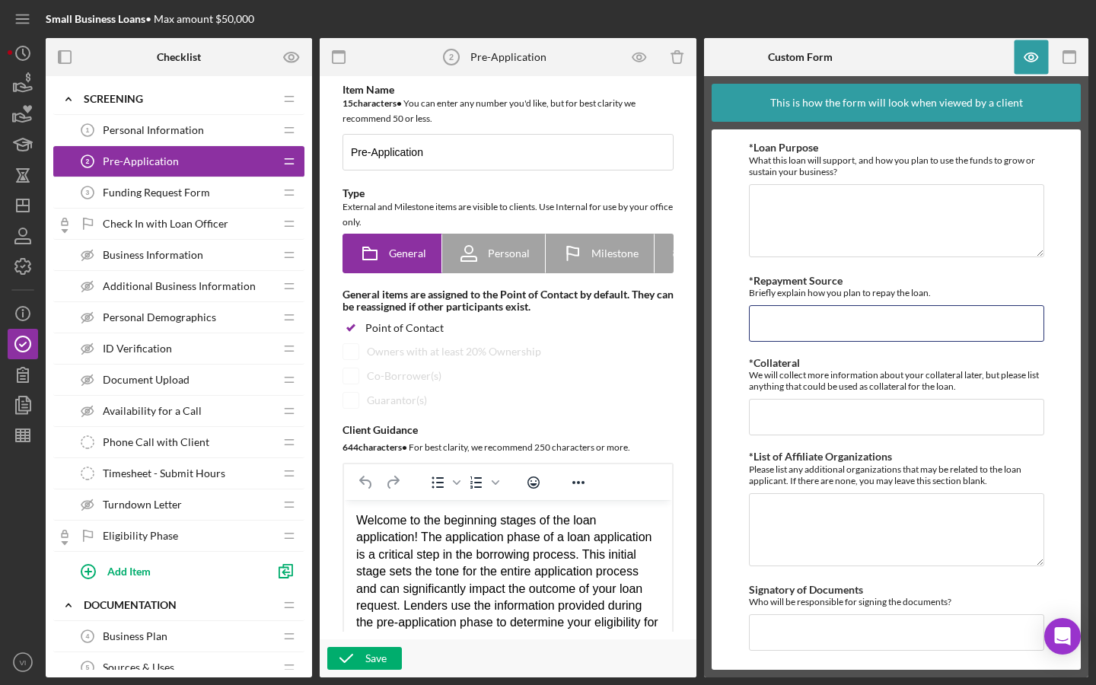
scroll to position [1002, 0]
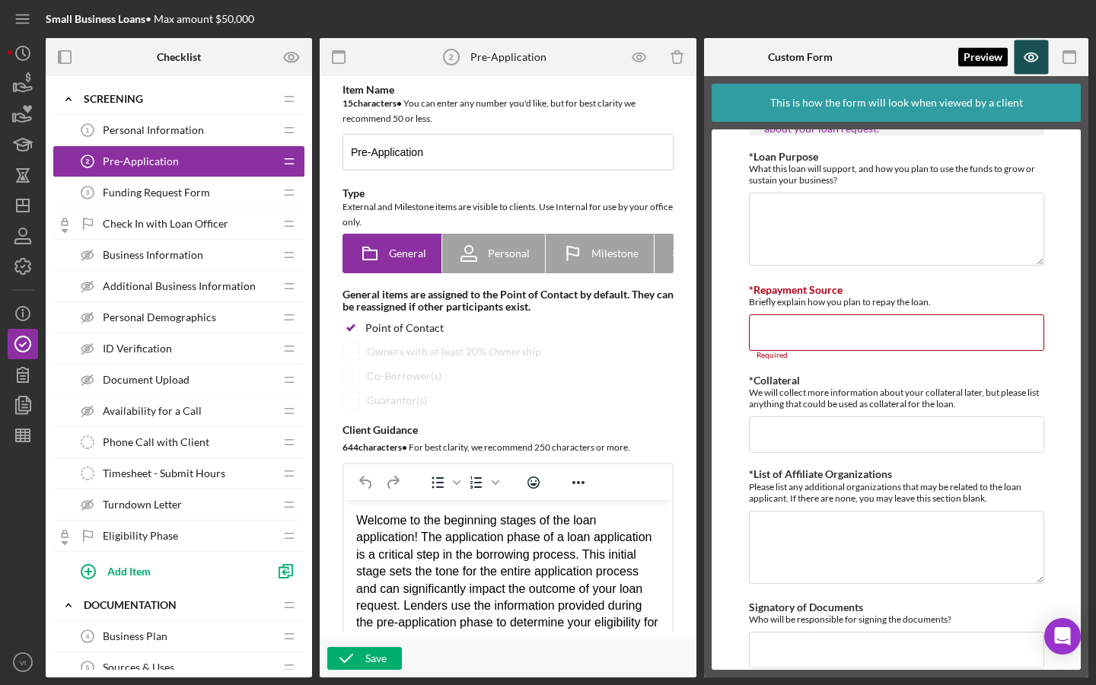
click at [1036, 45] on icon "button" at bounding box center [1031, 57] width 34 height 34
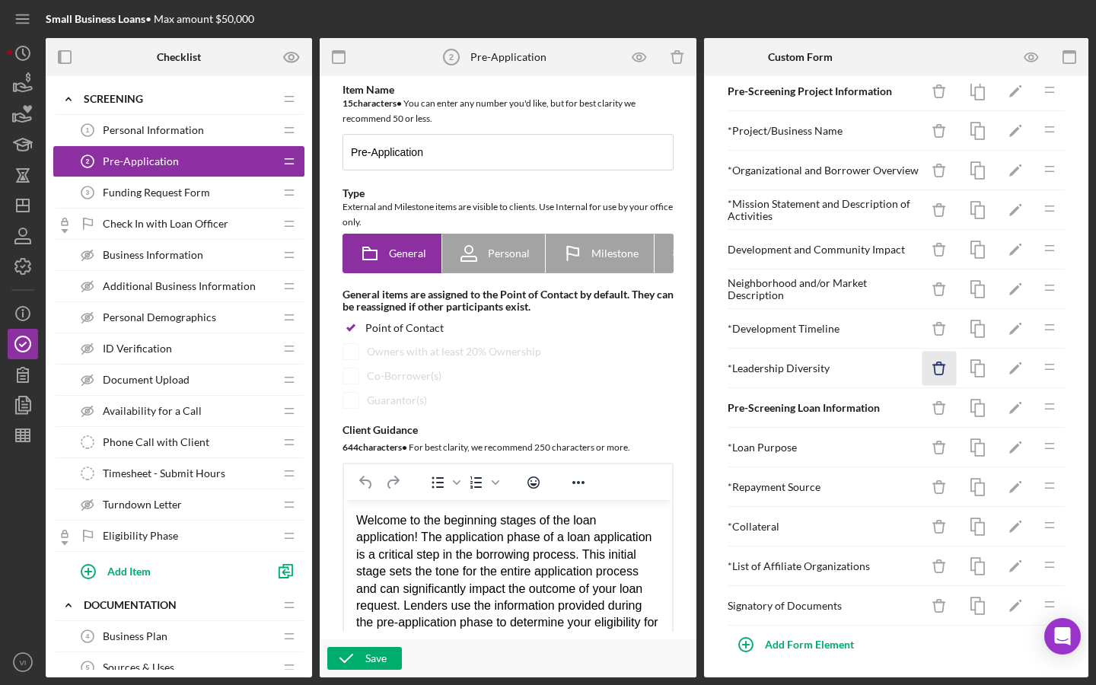
scroll to position [11, 0]
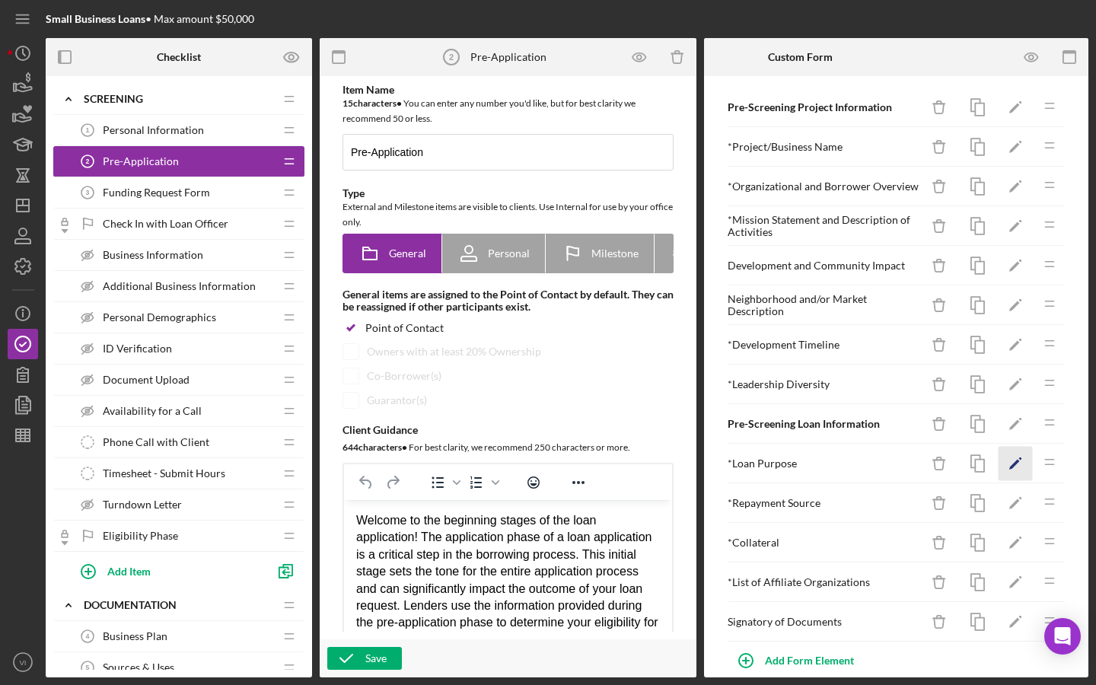
click at [1015, 473] on icon "Icon/Edit" at bounding box center [1015, 464] width 34 height 34
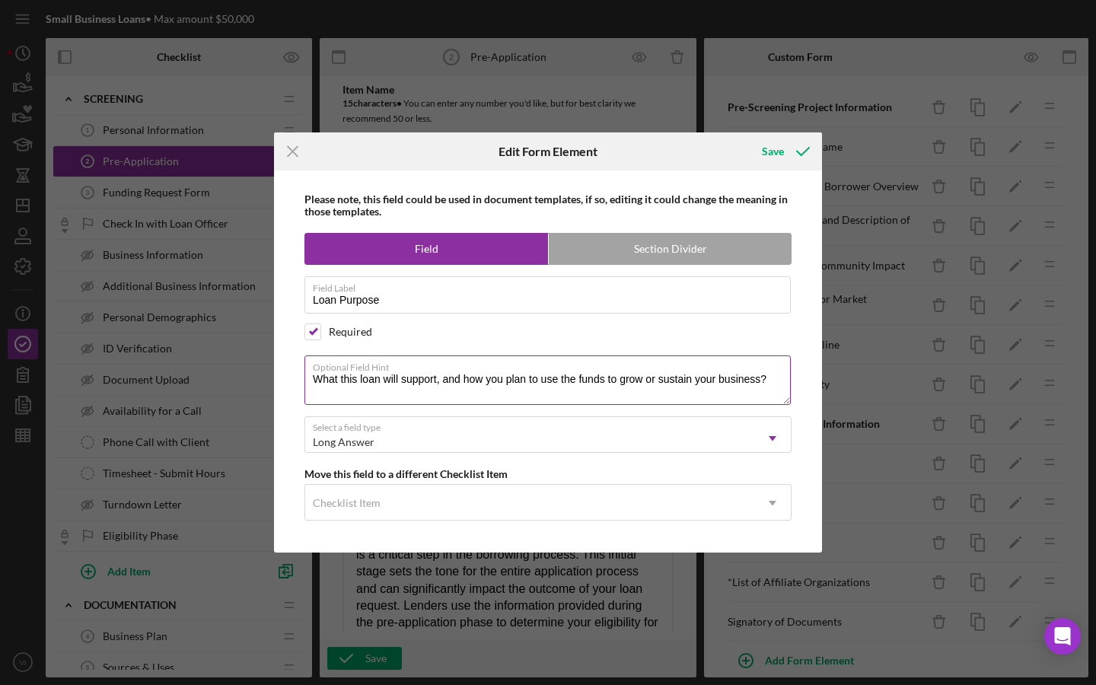
click at [342, 383] on textarea "What this loan will support, and how you plan to use the funds to grow or susta…" at bounding box center [547, 379] width 486 height 49
click at [409, 374] on textarea "What will this loan will support, and how you plan to use the funds to grow or …" at bounding box center [547, 379] width 486 height 49
click at [499, 372] on label "Optional Field Hint" at bounding box center [552, 364] width 478 height 17
click at [499, 372] on textarea "What will this loan support, and how you plan to use the funds to grow or susta…" at bounding box center [547, 379] width 486 height 49
click at [492, 383] on textarea "What will this loan support, and how you plan to use the funds to grow or susta…" at bounding box center [547, 379] width 486 height 49
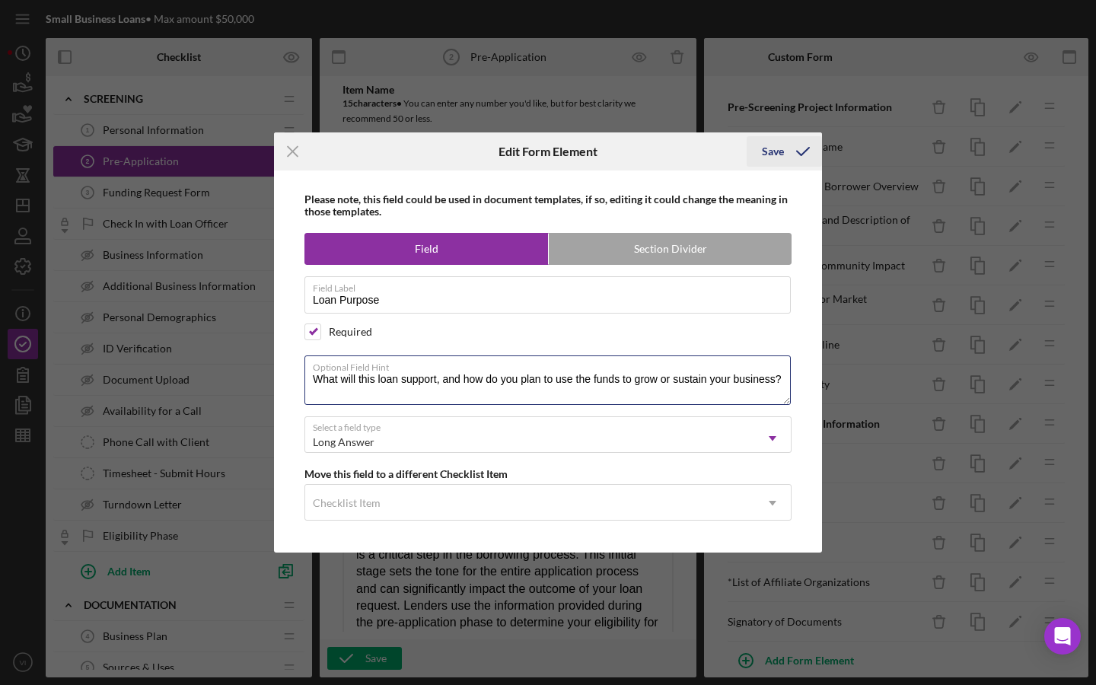
type textarea "What will this loan support, and how do you plan to use the funds to grow or su…"
click at [782, 151] on div "Save" at bounding box center [773, 151] width 22 height 30
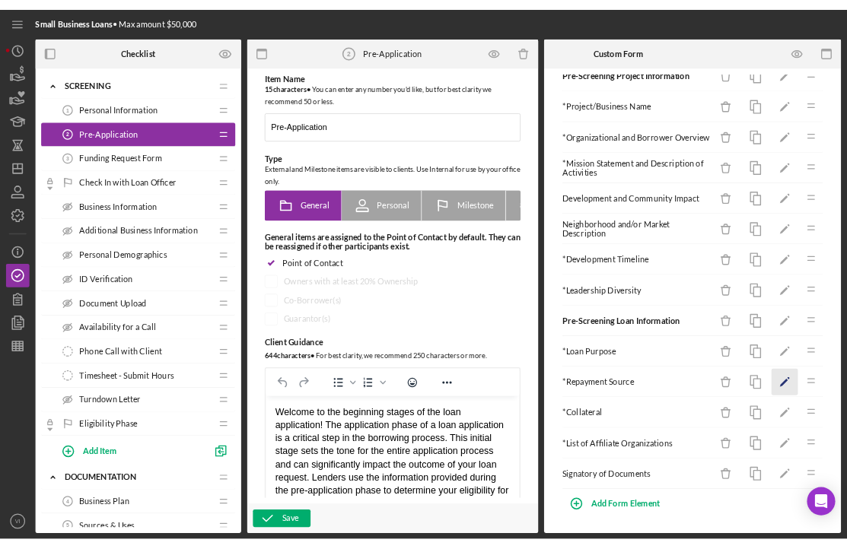
scroll to position [33, 0]
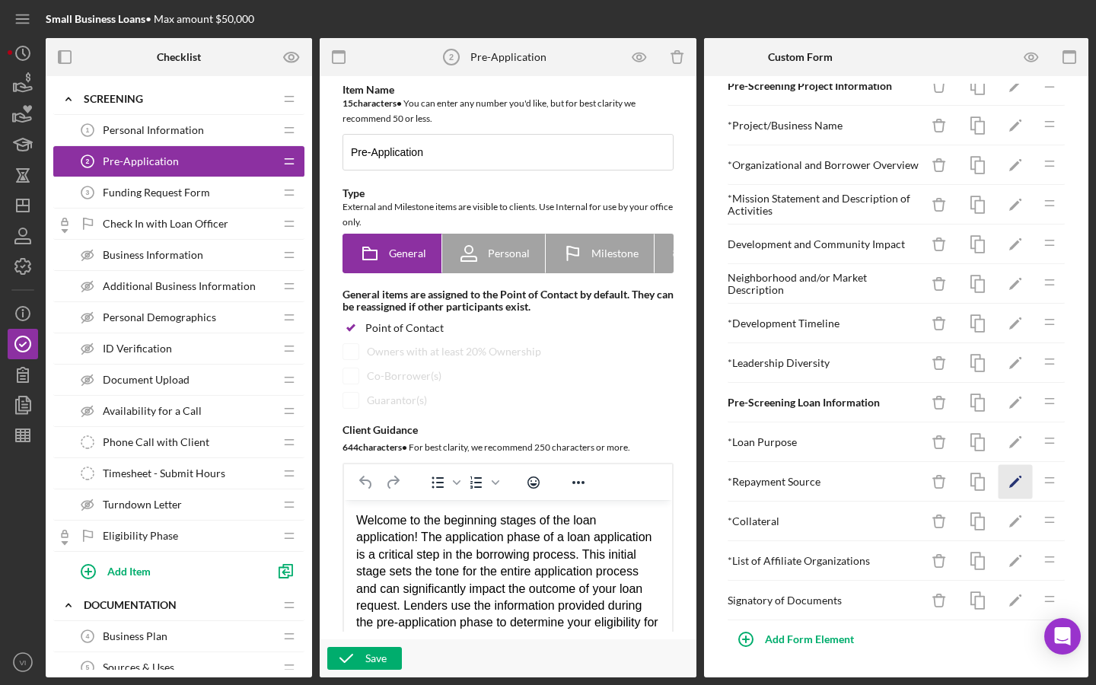
click at [1014, 484] on polygon "button" at bounding box center [1014, 483] width 11 height 11
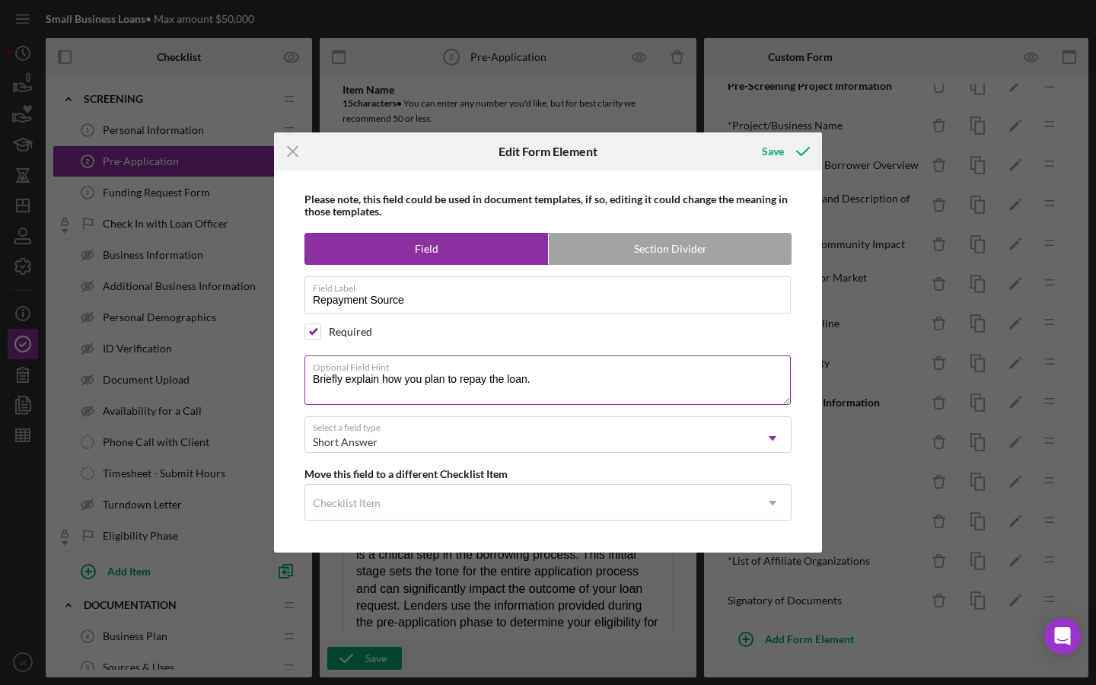
click at [370, 377] on textarea "Briefly explain how you plan to repay the loan." at bounding box center [547, 379] width 486 height 49
drag, startPoint x: 355, startPoint y: 380, endPoint x: 282, endPoint y: 377, distance: 73.1
click at [282, 377] on div "Please note, this field could be used in document templates, if so, editing it …" at bounding box center [548, 361] width 533 height 382
click at [416, 383] on textarea "Name the sources how you plan to repay the loan." at bounding box center [547, 379] width 486 height 49
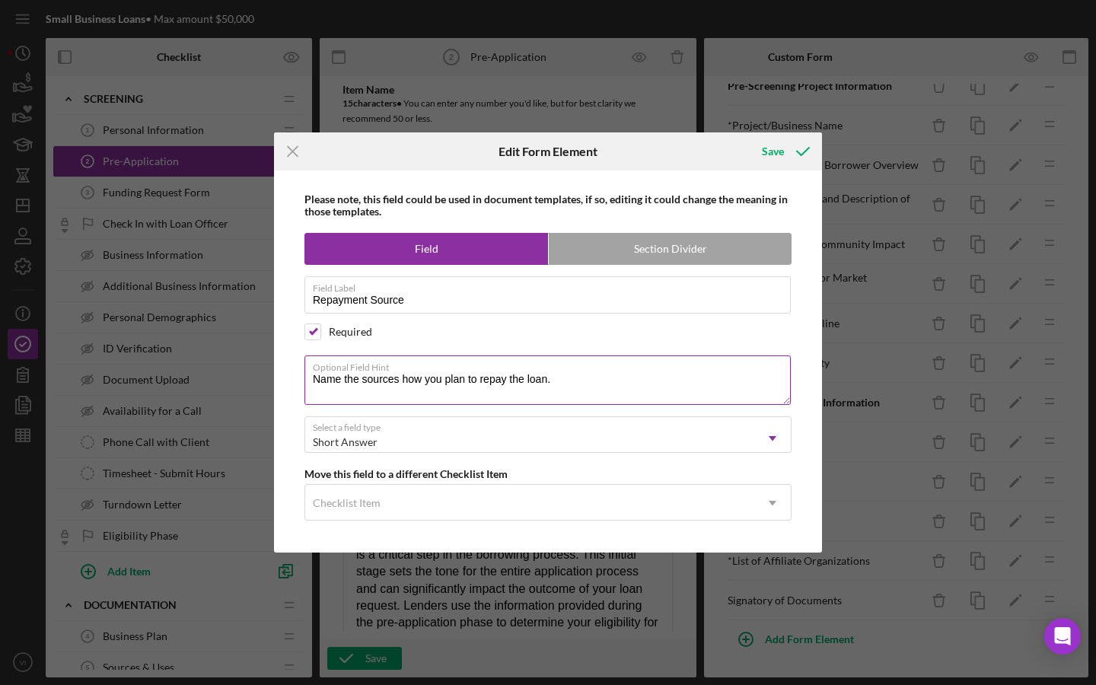
click at [416, 377] on textarea "Name the sources how you plan to repay the loan." at bounding box center [547, 379] width 486 height 49
drag, startPoint x: 400, startPoint y: 378, endPoint x: 286, endPoint y: 377, distance: 114.1
click at [286, 377] on div "Please note, this field could be used in document templates, if so, editing it …" at bounding box center [548, 361] width 533 height 382
click at [494, 380] on textarea "How do you plan to repay the loan." at bounding box center [547, 379] width 486 height 49
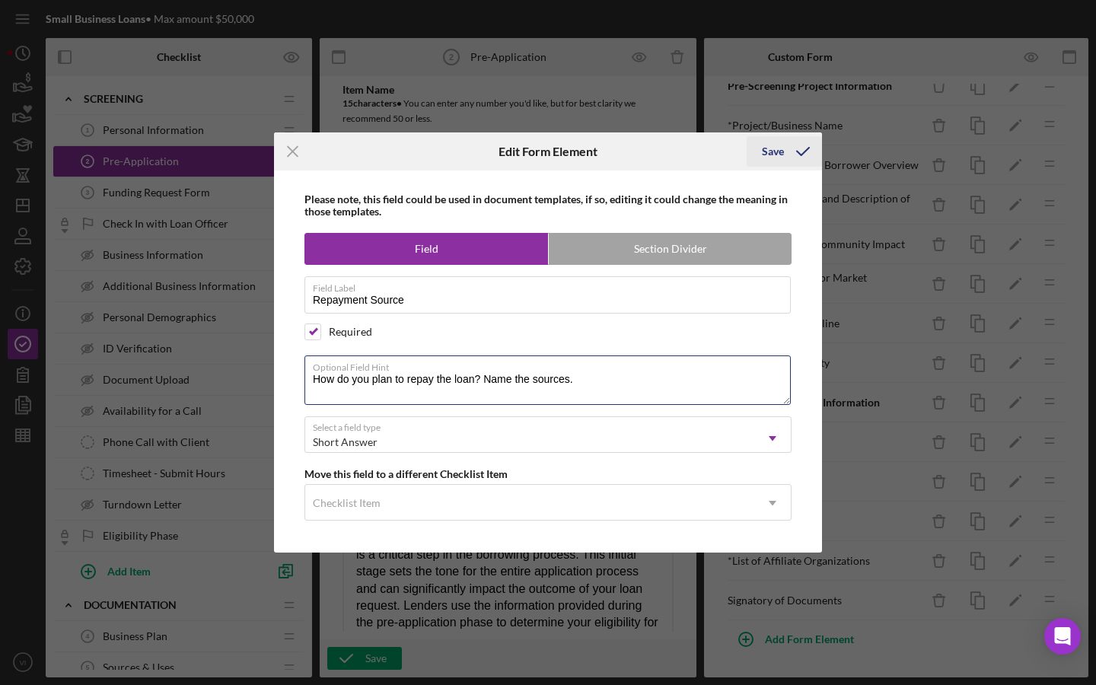
type textarea "How do you plan to repay the loan? Name the sources."
click at [821, 148] on div "Save" at bounding box center [783, 151] width 75 height 38
click at [809, 148] on icon "submit" at bounding box center [803, 151] width 38 height 38
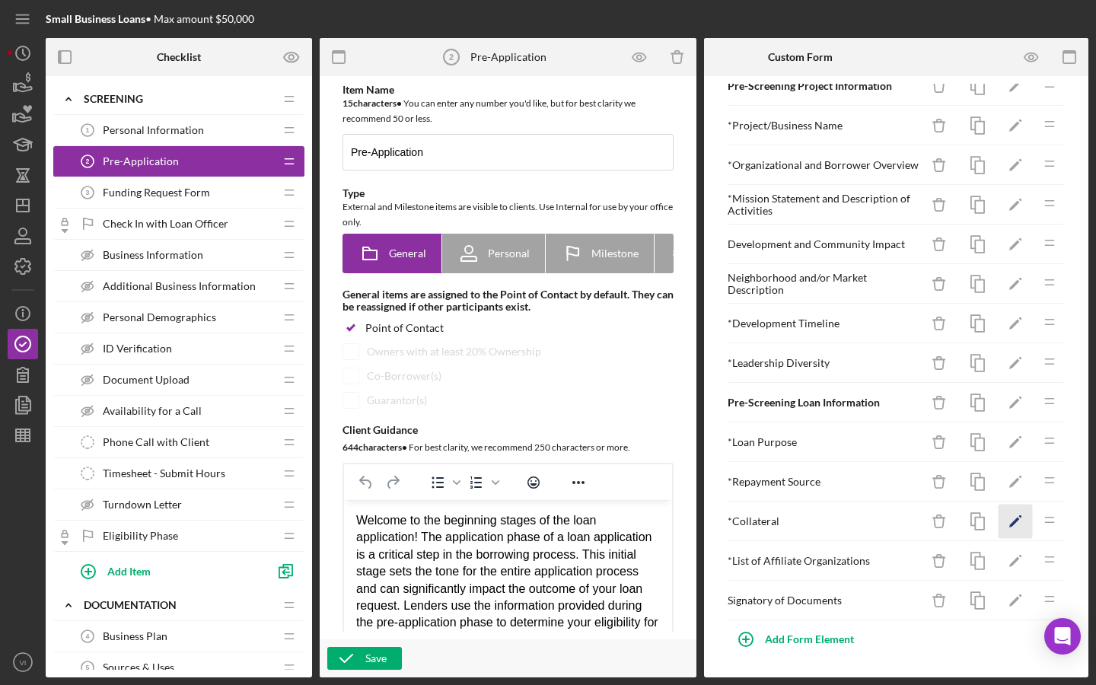
click at [1013, 515] on icon "Icon/Edit" at bounding box center [1015, 521] width 34 height 34
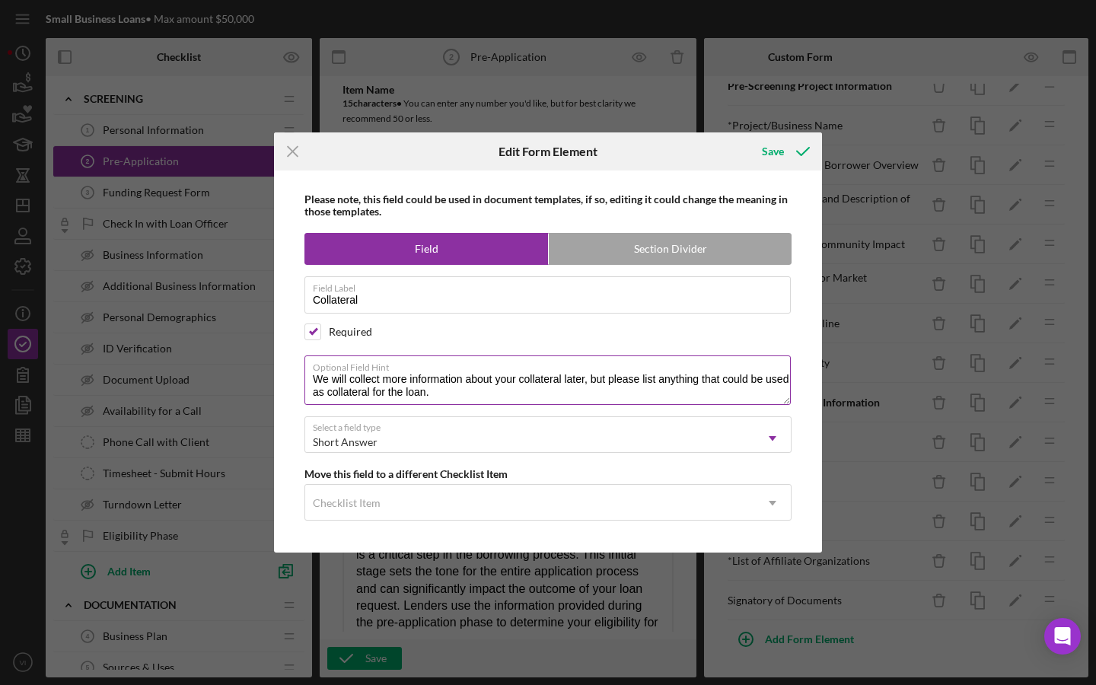
drag, startPoint x: 316, startPoint y: 380, endPoint x: 444, endPoint y: 380, distance: 128.6
click at [339, 380] on textarea "We will collect more information about your collateral later, but please list a…" at bounding box center [547, 379] width 486 height 49
drag, startPoint x: 458, startPoint y: 380, endPoint x: 466, endPoint y: 380, distance: 8.4
click at [458, 380] on textarea "We will collect more information about your collateral later, but please list a…" at bounding box center [547, 379] width 486 height 49
drag, startPoint x: 590, startPoint y: 380, endPoint x: 323, endPoint y: 379, distance: 267.8
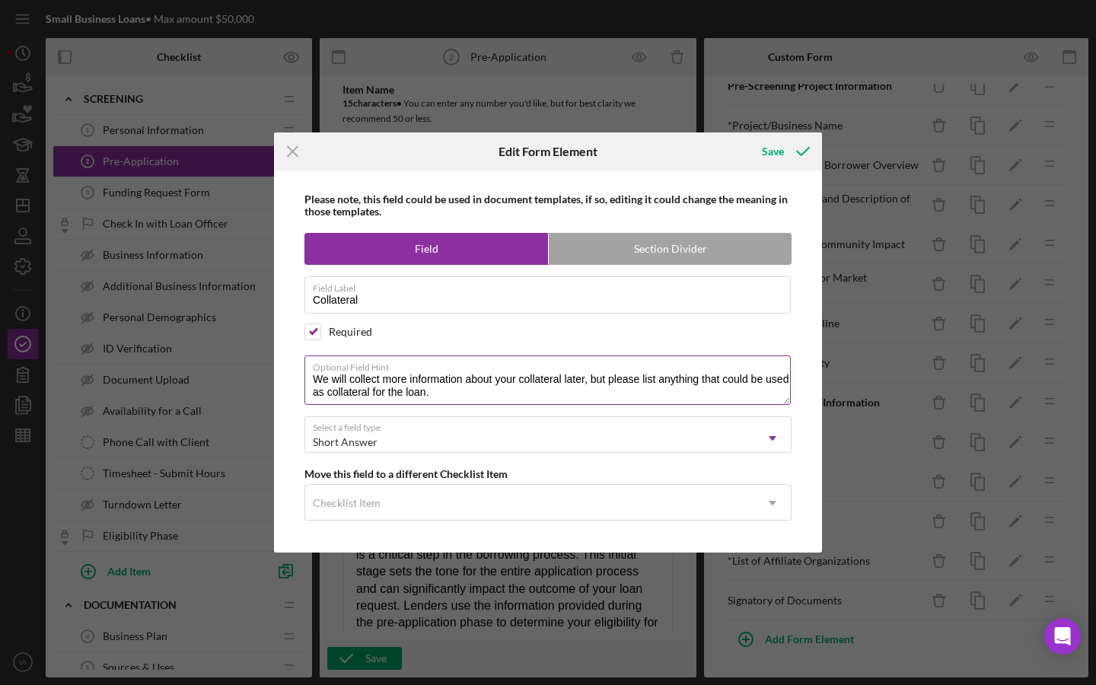
click at [323, 379] on textarea "We will collect more information about your collateral later, but please list a…" at bounding box center [547, 379] width 486 height 49
click at [371, 383] on textarea "We will collect more information about your collateral later, but please list a…" at bounding box center [547, 379] width 486 height 49
click at [389, 380] on textarea "We will collect more information about your collateral later, but please list a…" at bounding box center [547, 379] width 486 height 49
click at [619, 391] on textarea "We will collect more information about your collateral later, but please list a…" at bounding box center [547, 379] width 486 height 49
drag, startPoint x: 443, startPoint y: 399, endPoint x: 240, endPoint y: 371, distance: 204.3
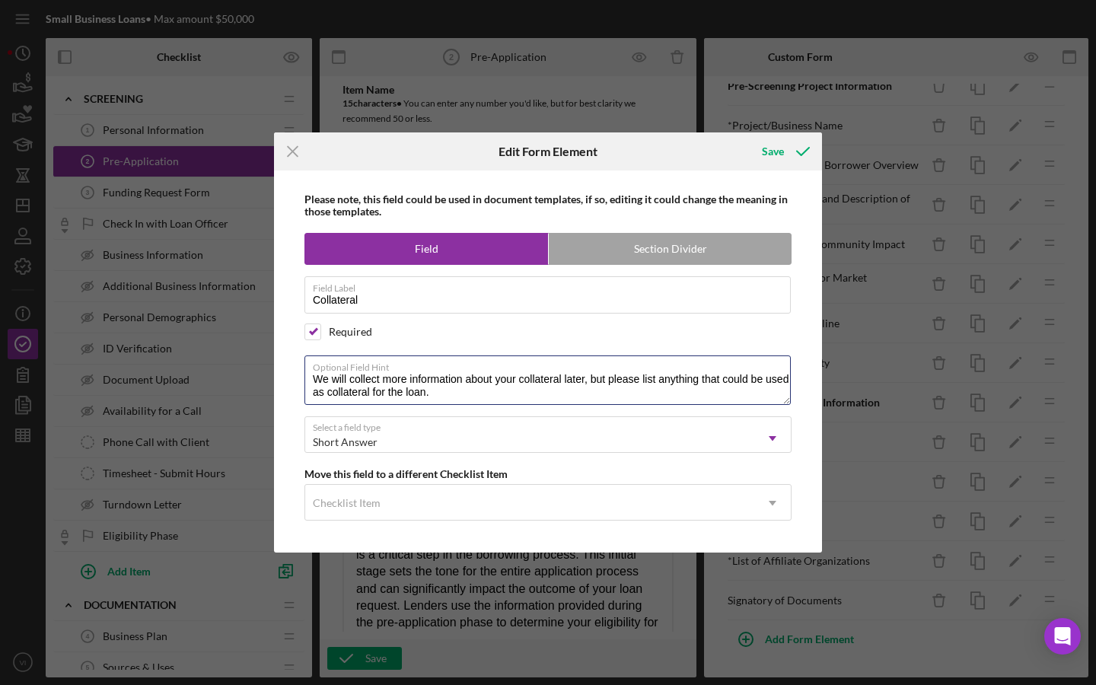
click at [240, 371] on div "Icon/Menu Close Edit Form Element Save Please note, this field could be used in…" at bounding box center [548, 342] width 1096 height 685
click at [893, 0] on div "Icon/Menu Close Edit Form Element Save Please note, this field could be used in…" at bounding box center [548, 342] width 1096 height 685
click at [801, 161] on icon "submit" at bounding box center [803, 151] width 38 height 38
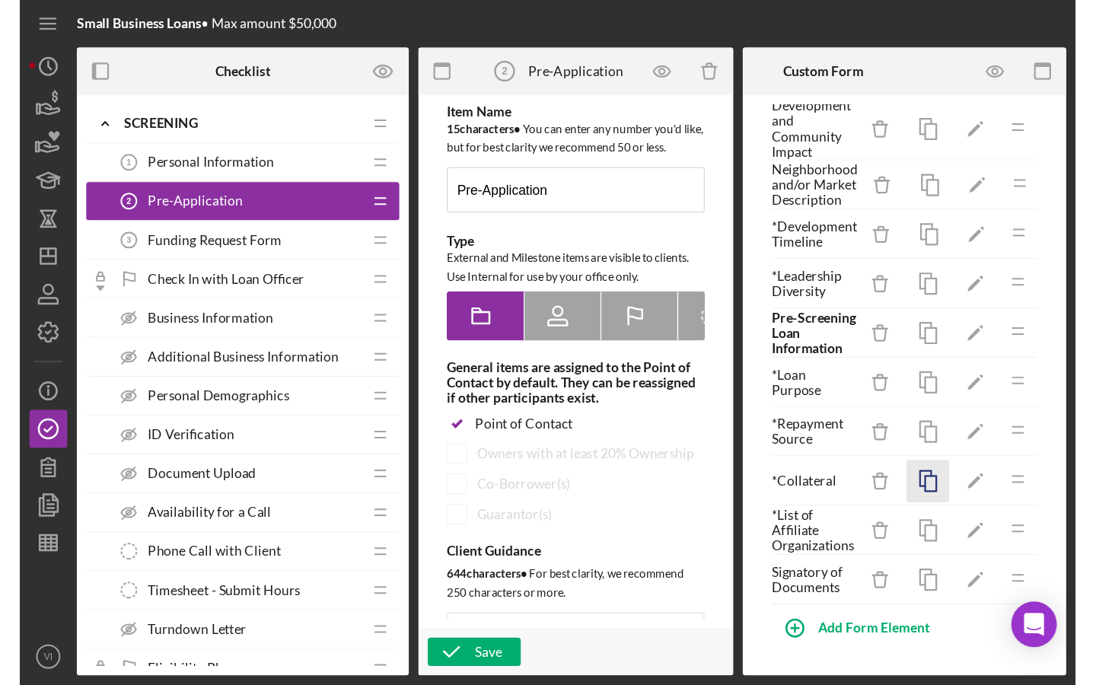
scroll to position [202, 0]
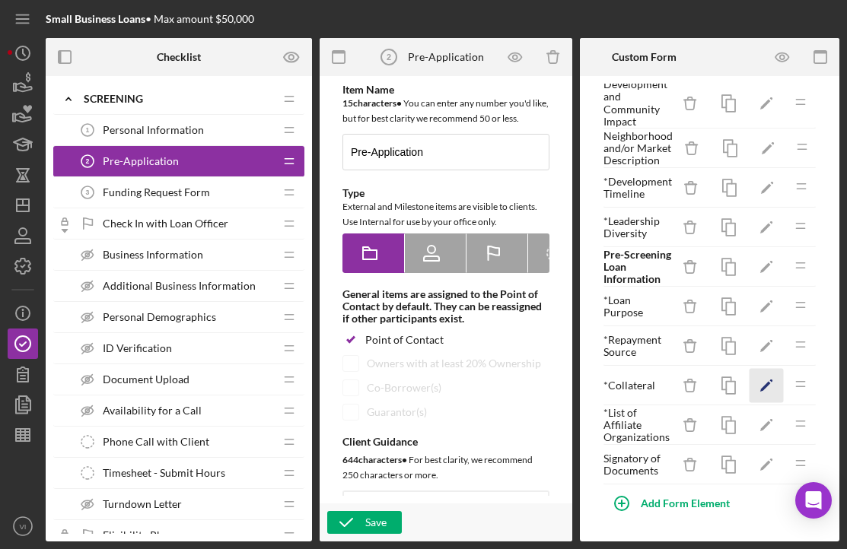
click at [771, 391] on icon "Icon/Edit" at bounding box center [766, 385] width 34 height 34
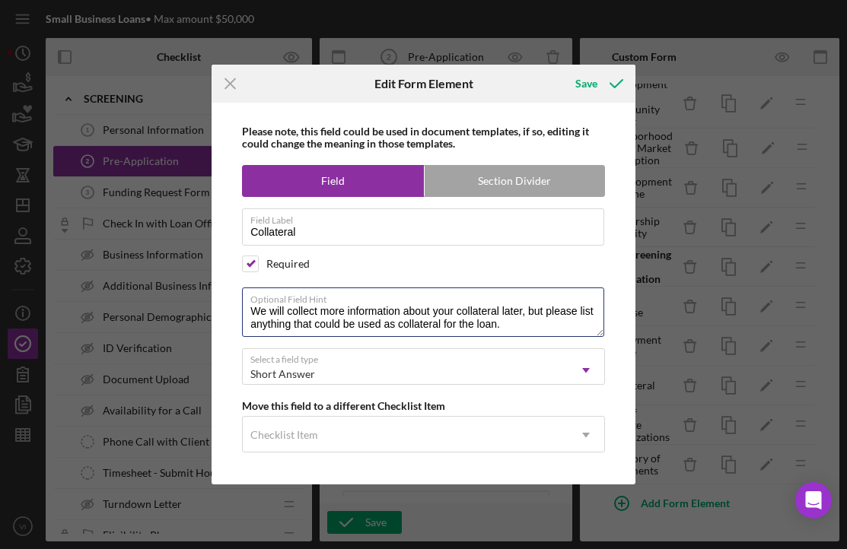
drag, startPoint x: 519, startPoint y: 326, endPoint x: 100, endPoint y: 315, distance: 419.4
click at [100, 315] on div "Icon/Menu Close Edit Form Element Save Please note, this field could be used in…" at bounding box center [423, 274] width 847 height 549
paste textarea "request more details about your collateral later, but for now, please list any …"
type textarea "We will request more details about your collateral later, but for now, please l…"
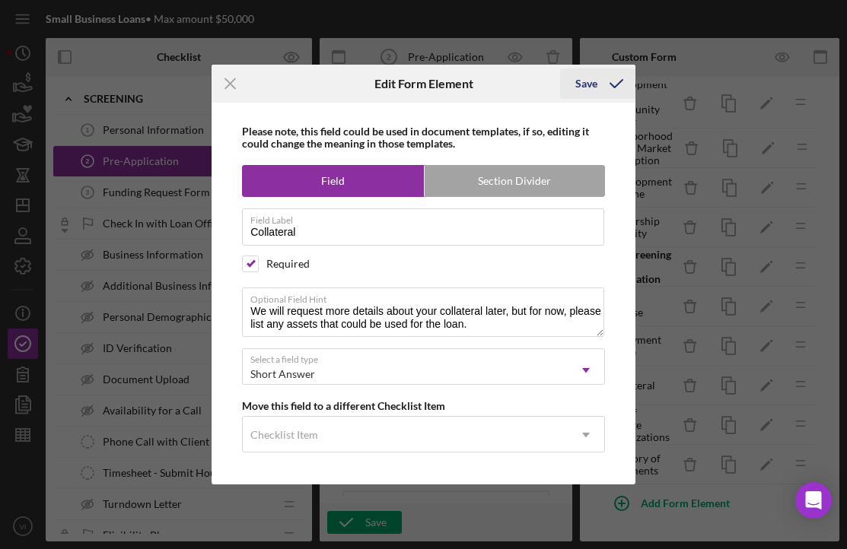
click at [584, 90] on div "Save" at bounding box center [586, 83] width 22 height 30
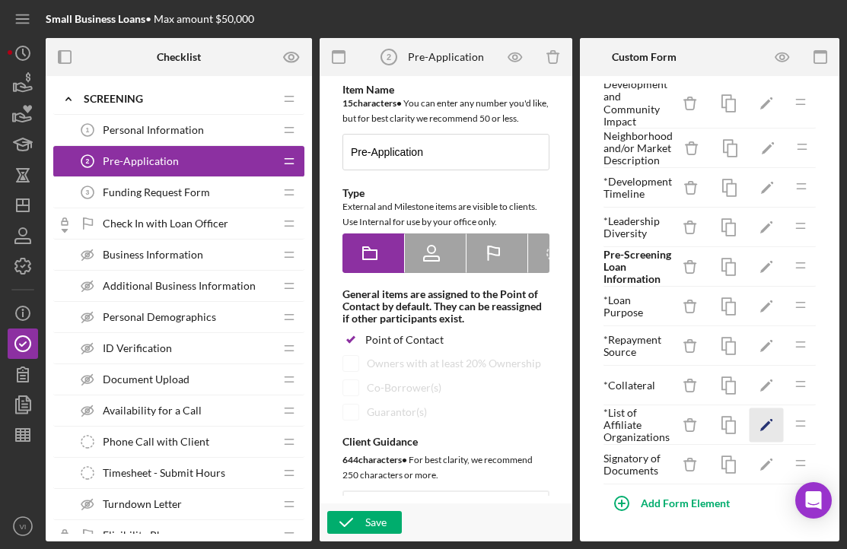
click at [759, 427] on icon "Icon/Edit" at bounding box center [766, 425] width 34 height 34
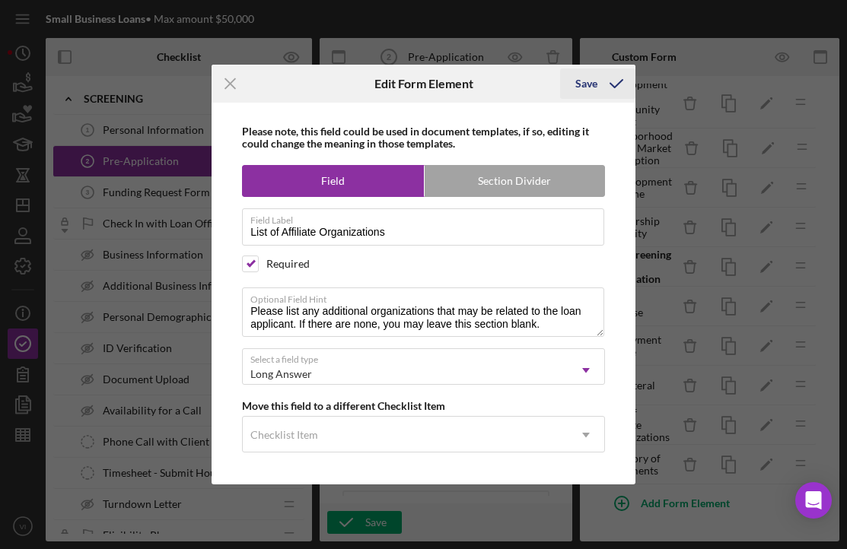
click at [594, 81] on div "Save" at bounding box center [586, 83] width 22 height 30
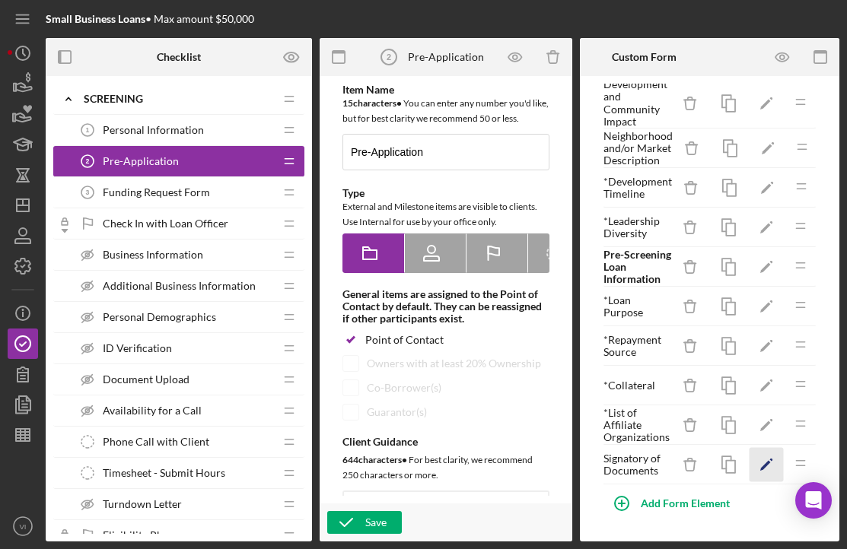
click at [759, 465] on icon "Icon/Edit" at bounding box center [766, 464] width 34 height 34
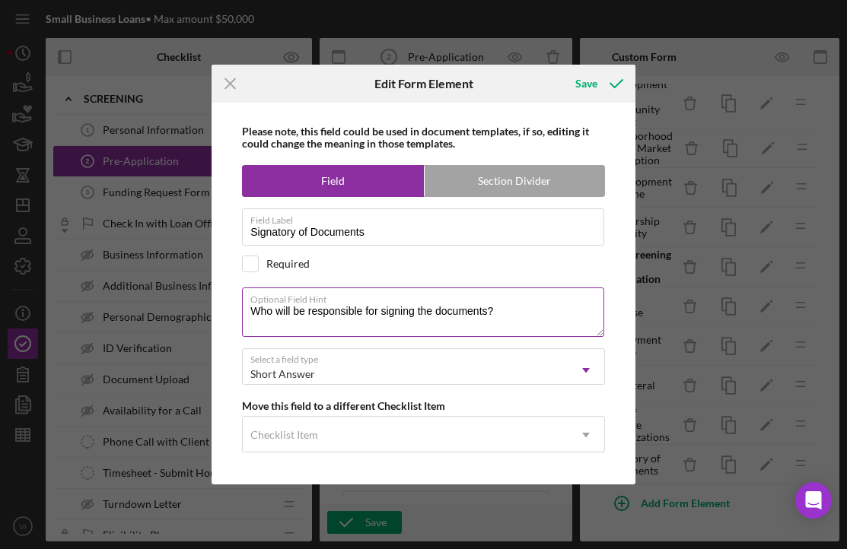
drag, startPoint x: 272, startPoint y: 313, endPoint x: 243, endPoint y: 313, distance: 29.7
click at [243, 316] on textarea "Who will be responsible for signing the documents?" at bounding box center [423, 312] width 362 height 49
click at [578, 321] on textarea "Please list who will be responsible for signing the documents?" at bounding box center [423, 312] width 362 height 49
type textarea "Please list who will be responsible for signing the documents."
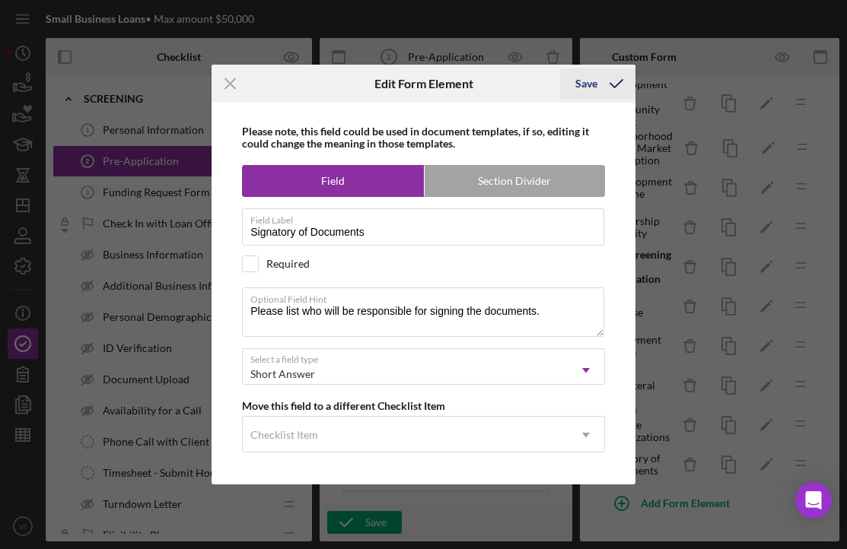
click at [581, 78] on div "Save" at bounding box center [586, 83] width 22 height 30
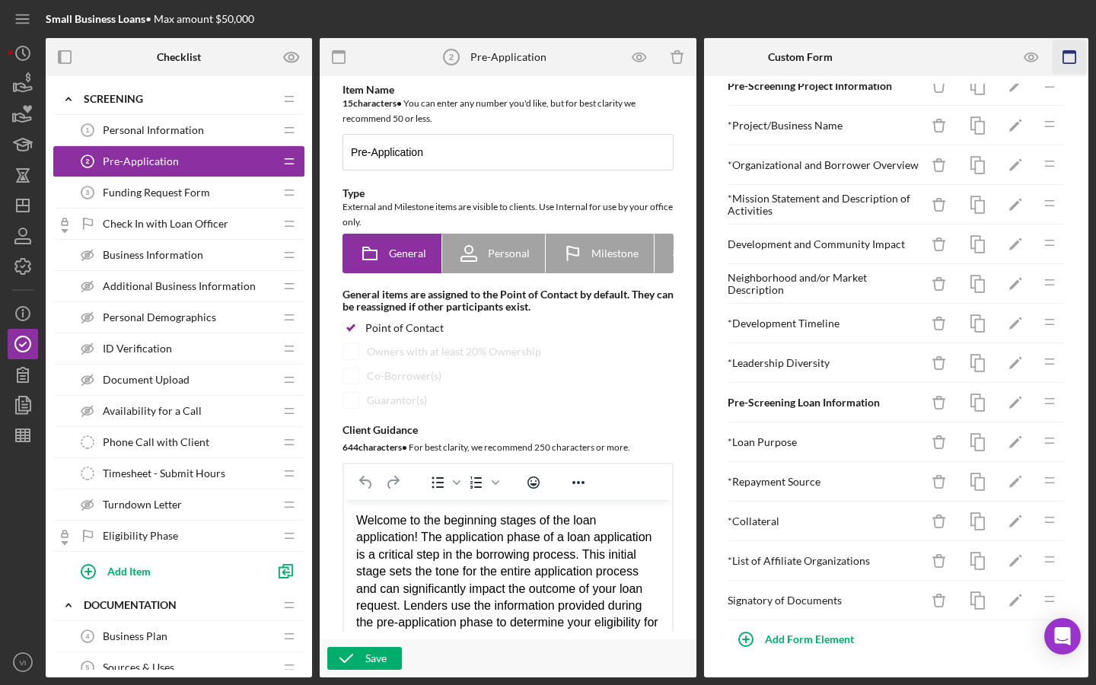
scroll to position [33, 0]
click at [1024, 51] on icon "button" at bounding box center [1031, 57] width 34 height 34
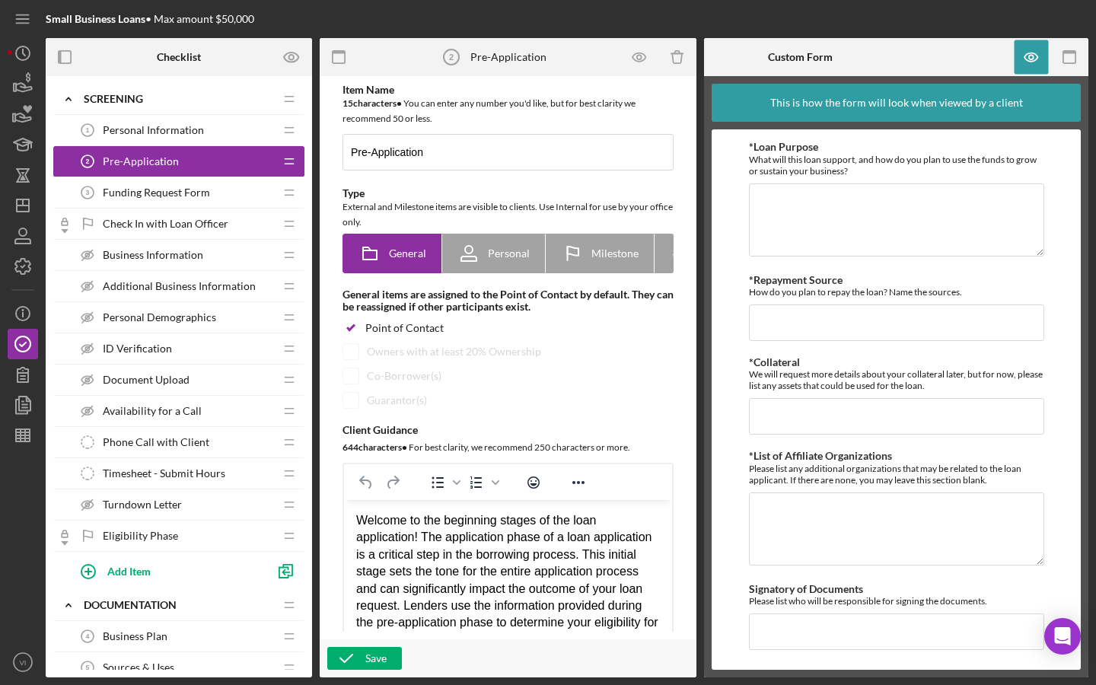
scroll to position [1002, 0]
click at [1072, 43] on icon "button" at bounding box center [1069, 57] width 34 height 34
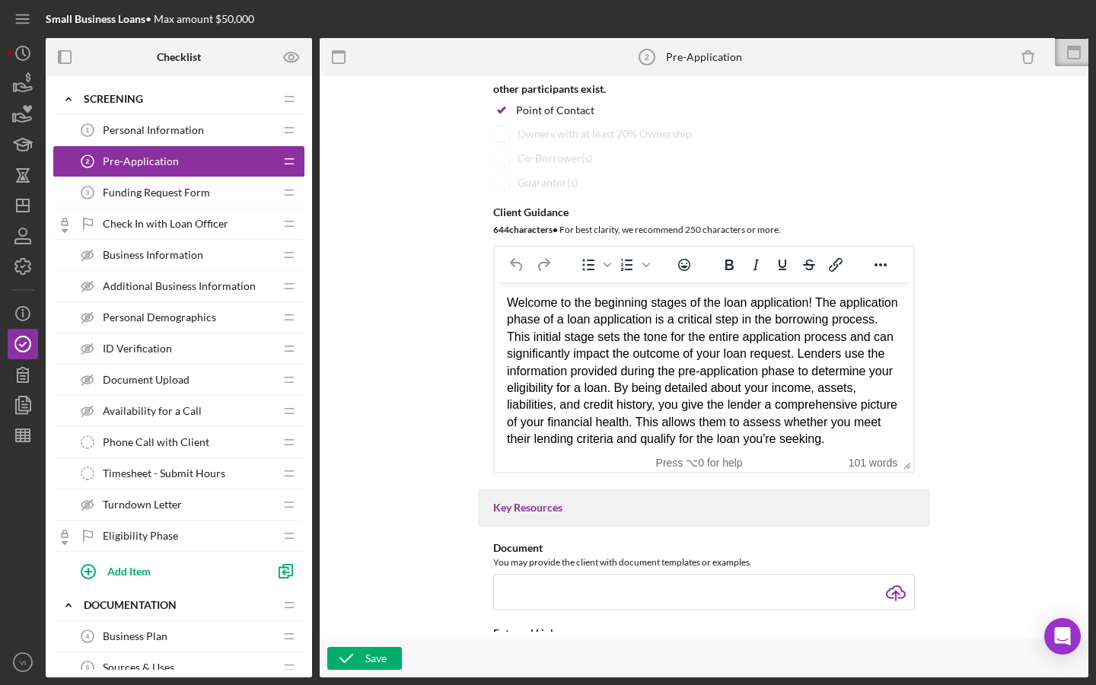
scroll to position [0, 0]
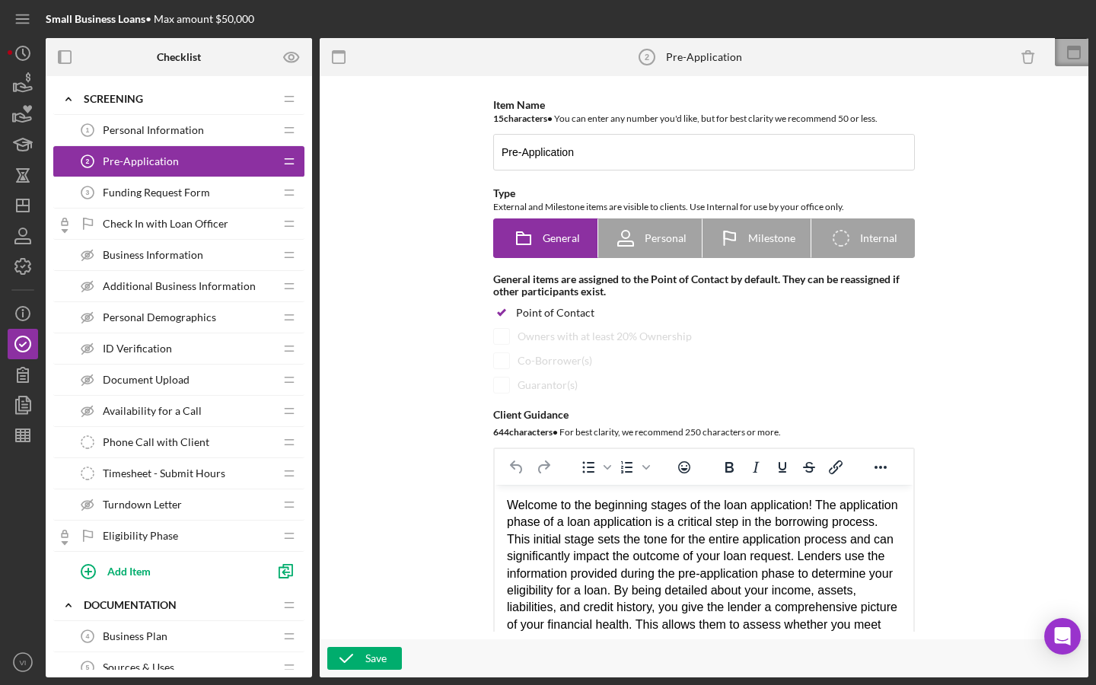
click at [1072, 55] on icon at bounding box center [1074, 52] width 38 height 38
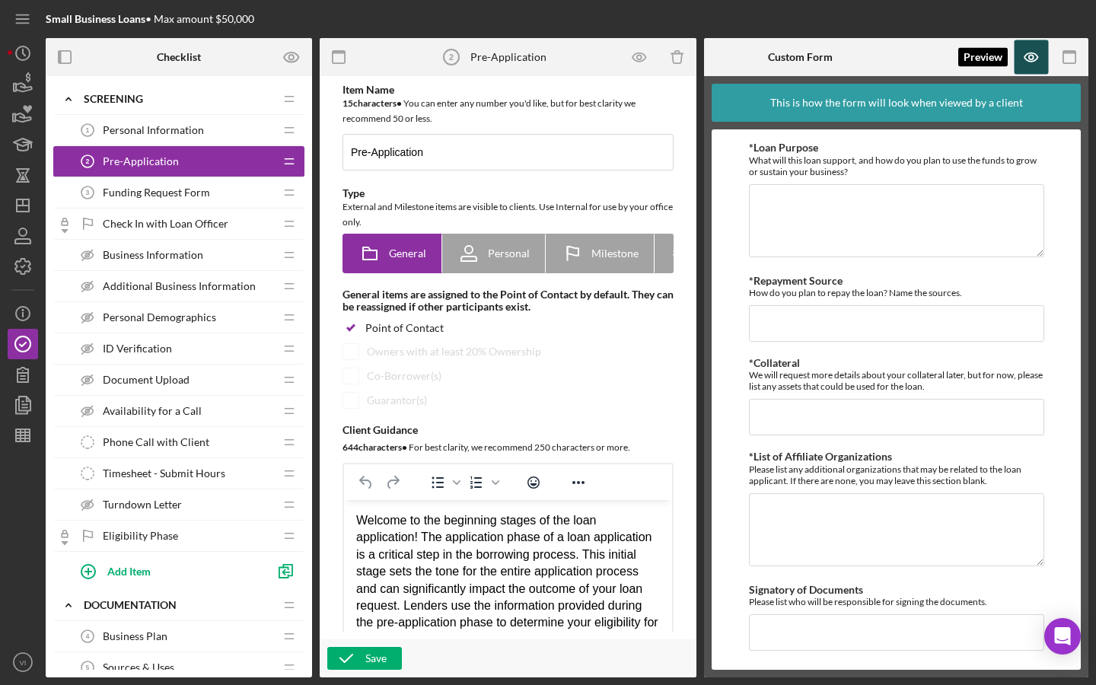
click at [1037, 56] on icon "button" at bounding box center [1030, 57] width 13 height 8
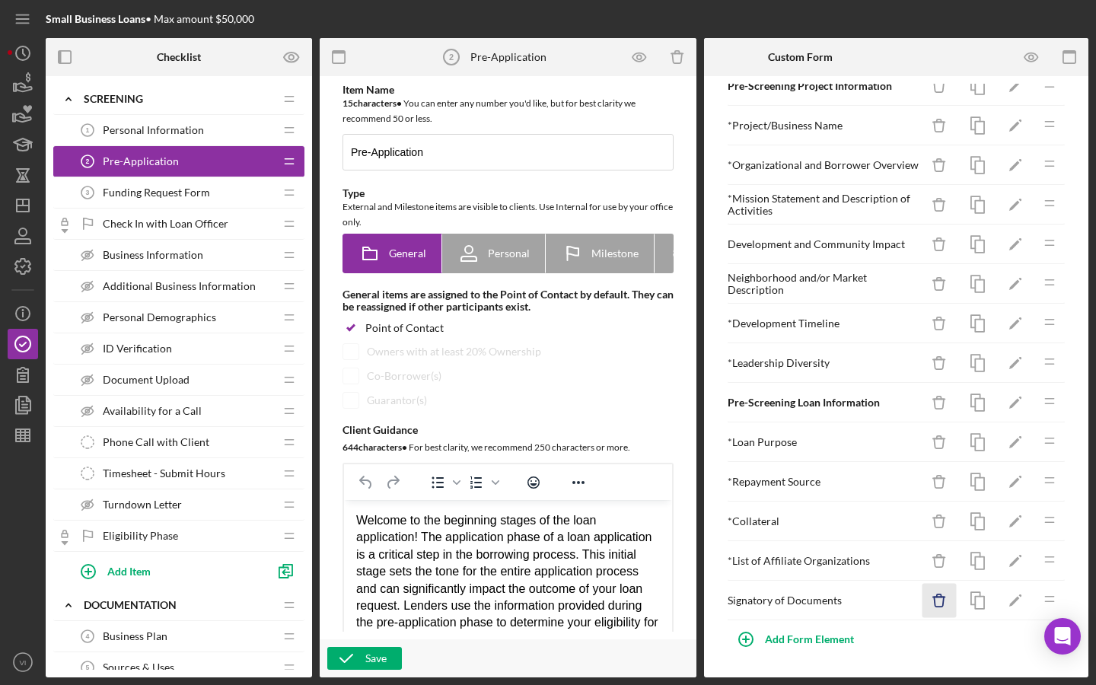
scroll to position [33, 0]
click at [1007, 603] on icon "Icon/Edit" at bounding box center [1015, 601] width 34 height 34
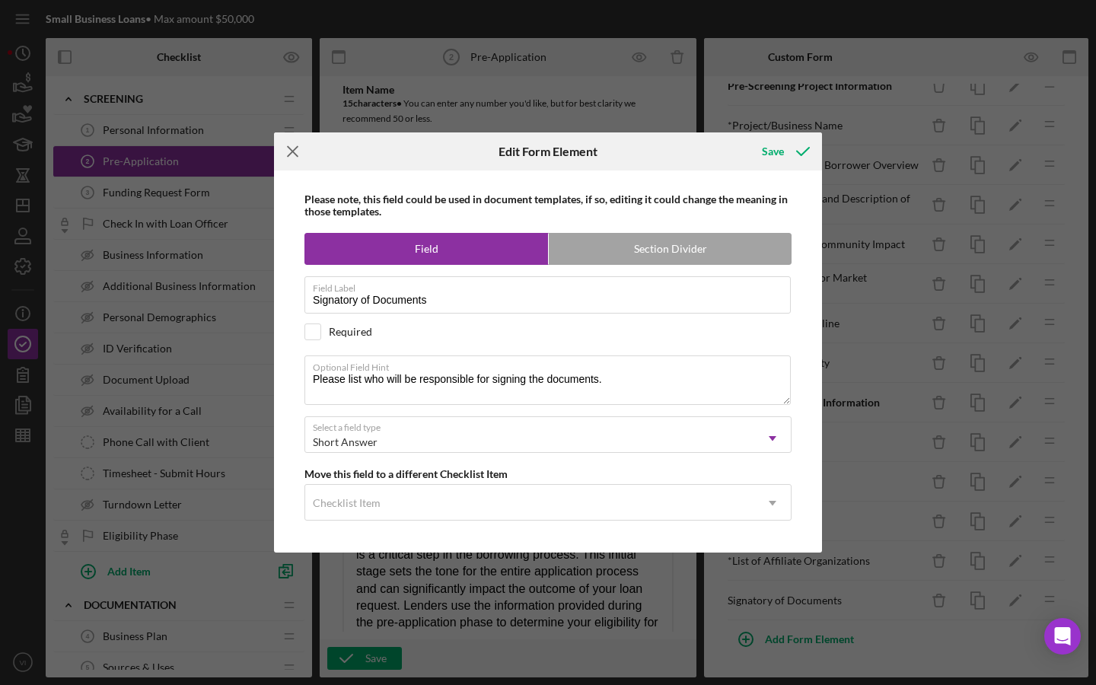
click at [290, 147] on icon "Icon/Menu Close" at bounding box center [293, 151] width 38 height 38
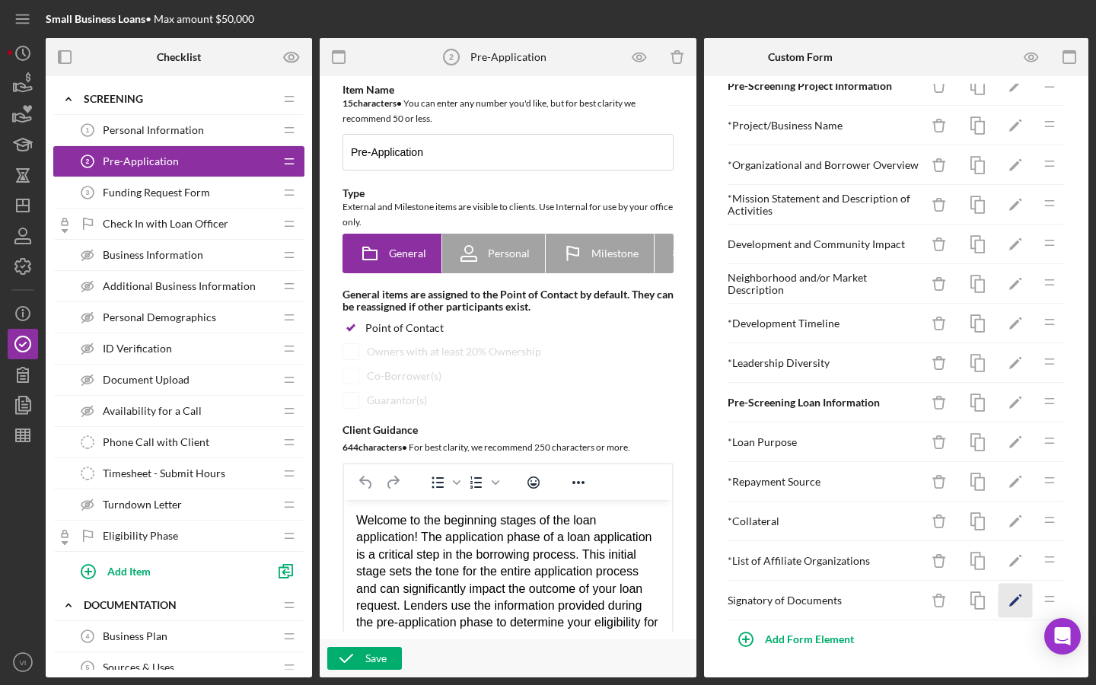
click at [1014, 602] on polygon "button" at bounding box center [1014, 602] width 11 height 11
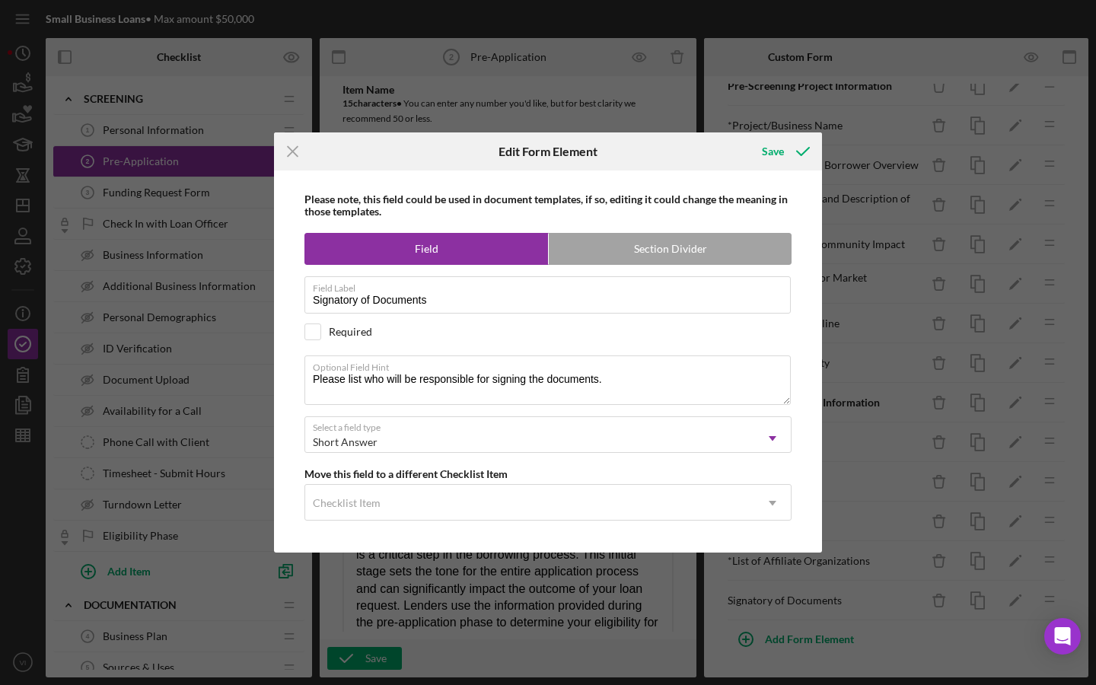
click at [323, 332] on div "Required" at bounding box center [547, 331] width 487 height 17
checkbox input "true"
click at [759, 164] on button "Save" at bounding box center [783, 151] width 75 height 30
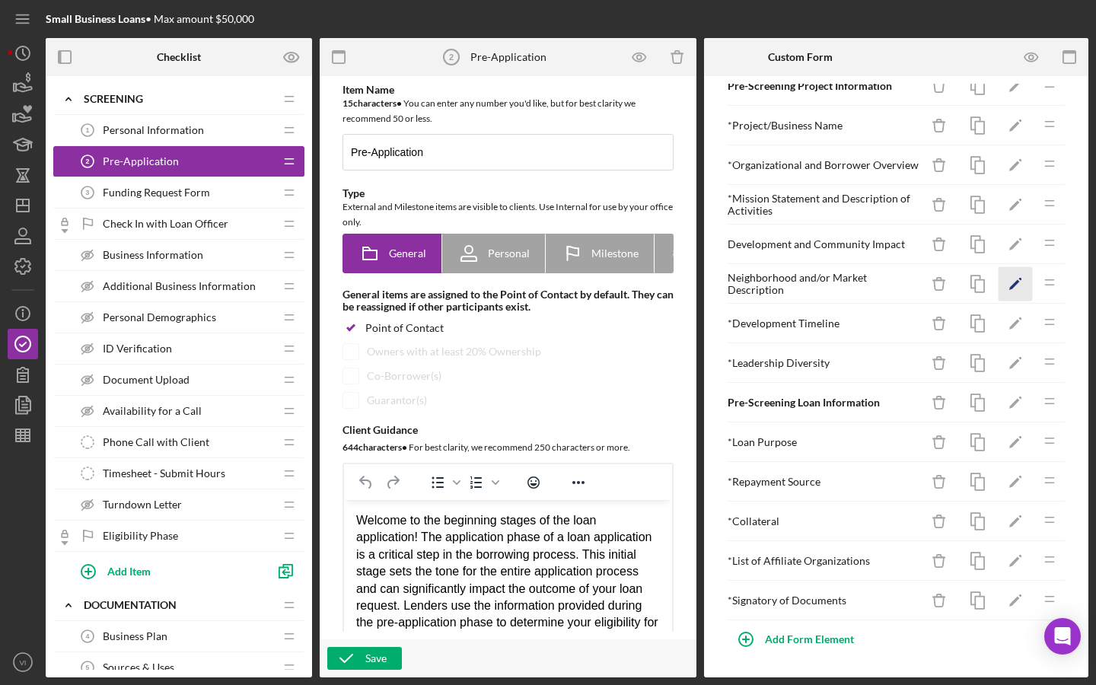
click at [1013, 288] on icon "Icon/Edit" at bounding box center [1015, 284] width 34 height 34
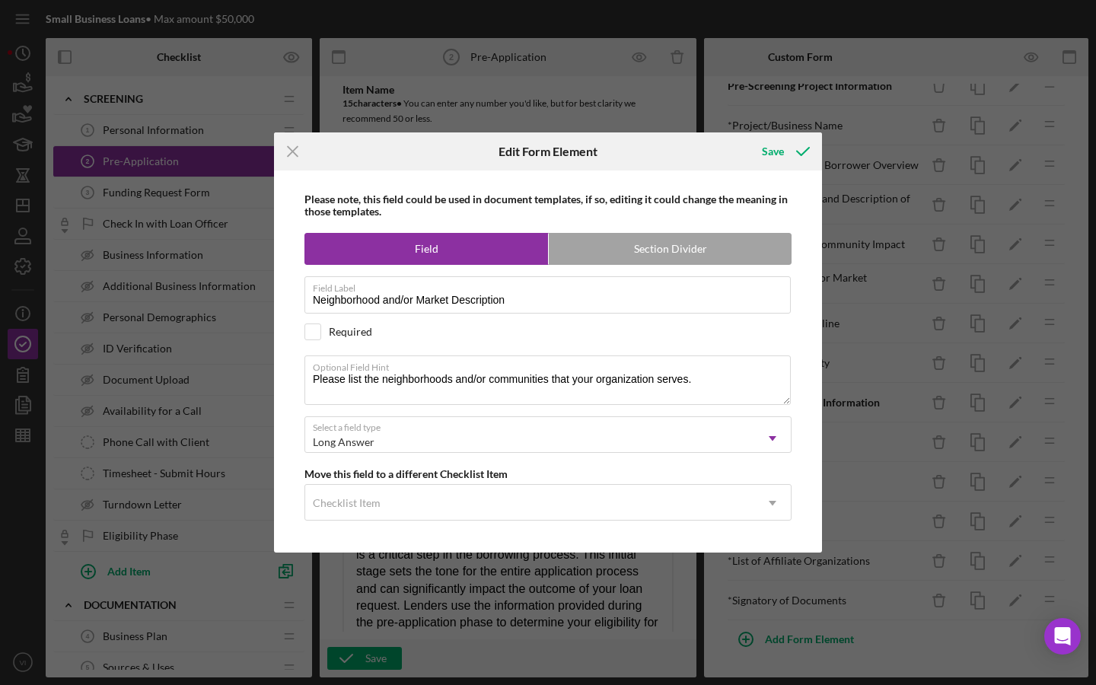
click at [332, 334] on div "Required" at bounding box center [350, 332] width 43 height 12
checkbox input "true"
click at [767, 166] on div "Save" at bounding box center [773, 151] width 22 height 30
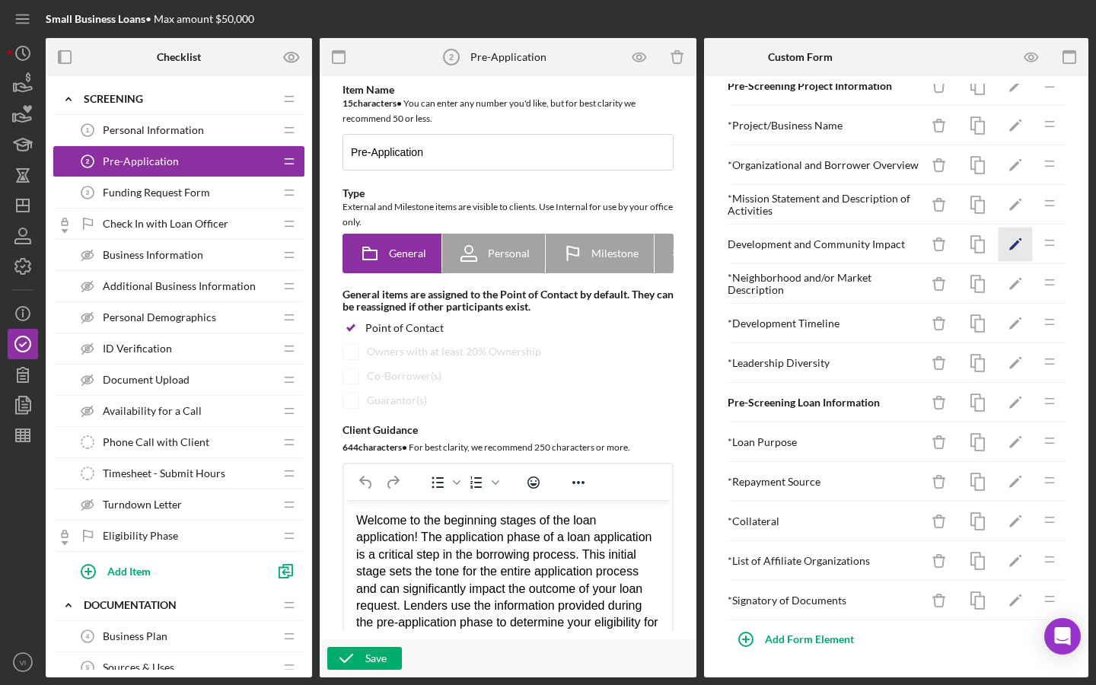
click at [1022, 249] on icon "Icon/Edit" at bounding box center [1015, 244] width 34 height 34
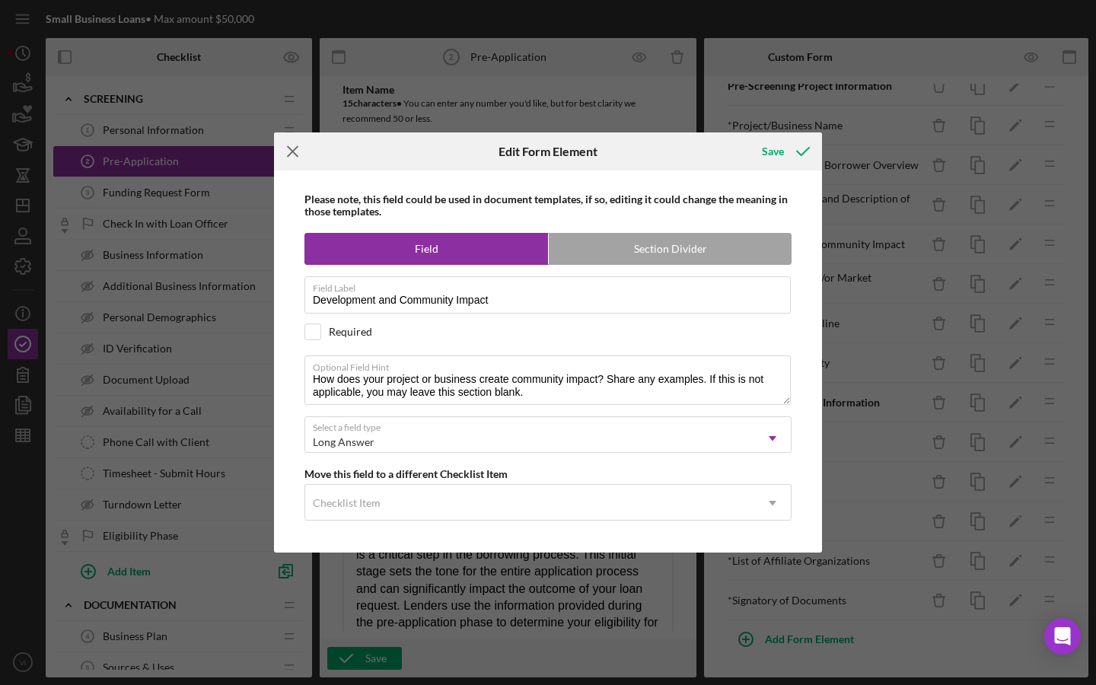
click at [291, 154] on line at bounding box center [293, 152] width 10 height 10
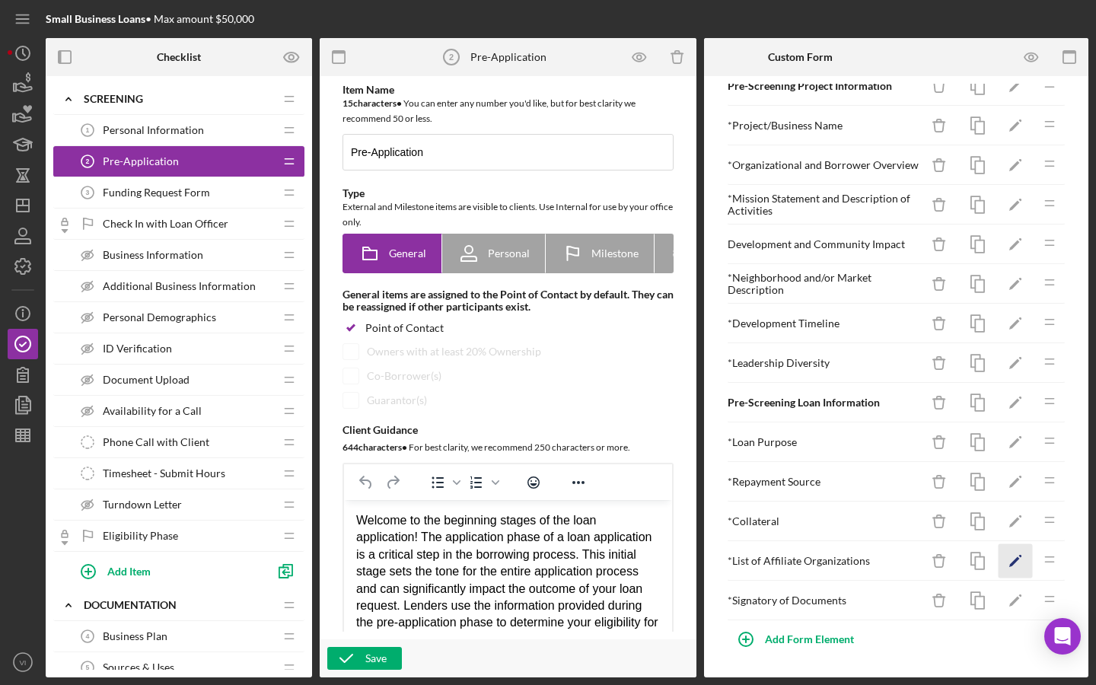
click at [1001, 560] on icon "Icon/Edit" at bounding box center [1015, 561] width 34 height 34
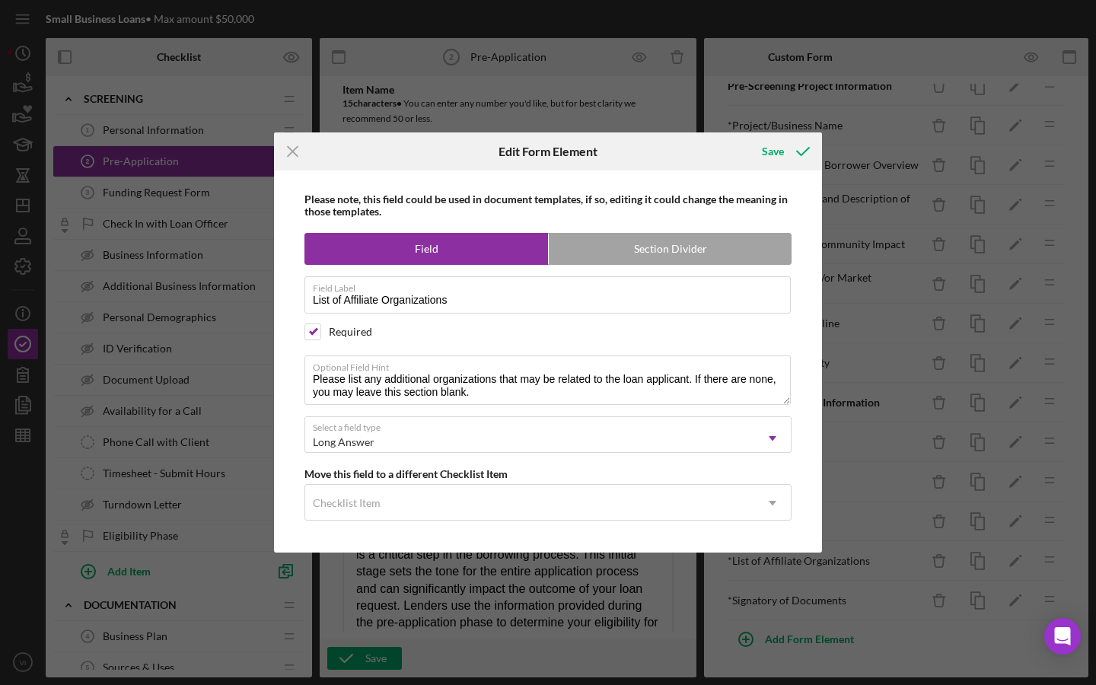
click at [322, 320] on div "Please note, this field could be used in document templates, if so, editing it …" at bounding box center [548, 361] width 533 height 382
click at [322, 327] on div "Required" at bounding box center [547, 331] width 487 height 17
checkbox input "false"
click at [784, 162] on icon "submit" at bounding box center [803, 151] width 38 height 38
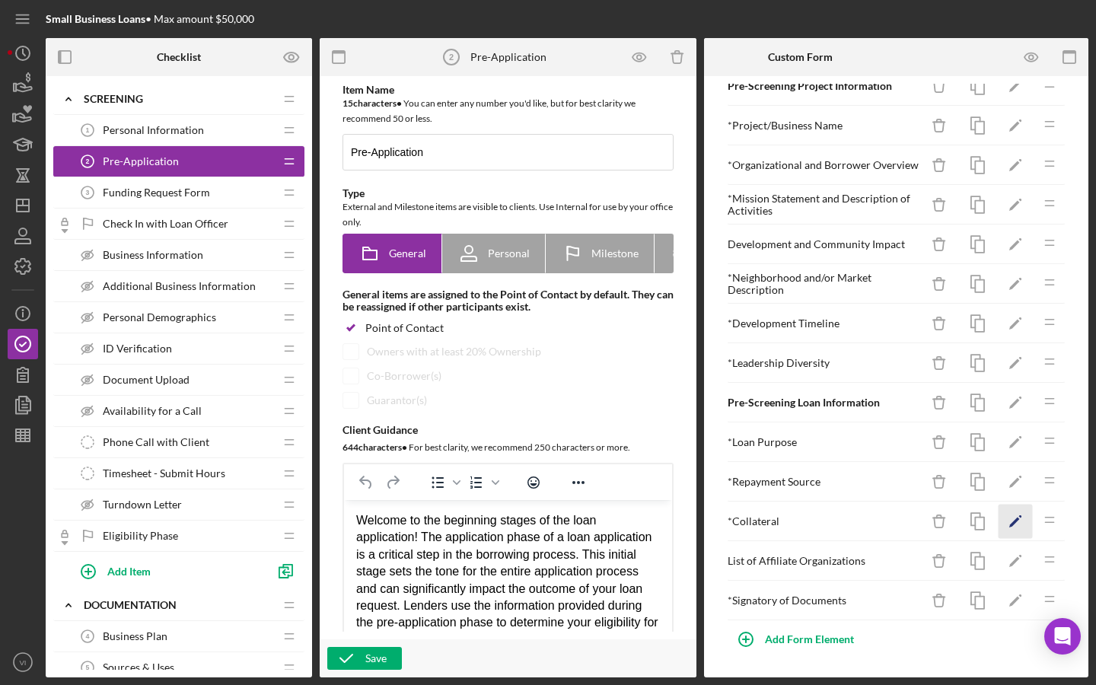
click at [1006, 528] on icon "Icon/Edit" at bounding box center [1015, 521] width 34 height 34
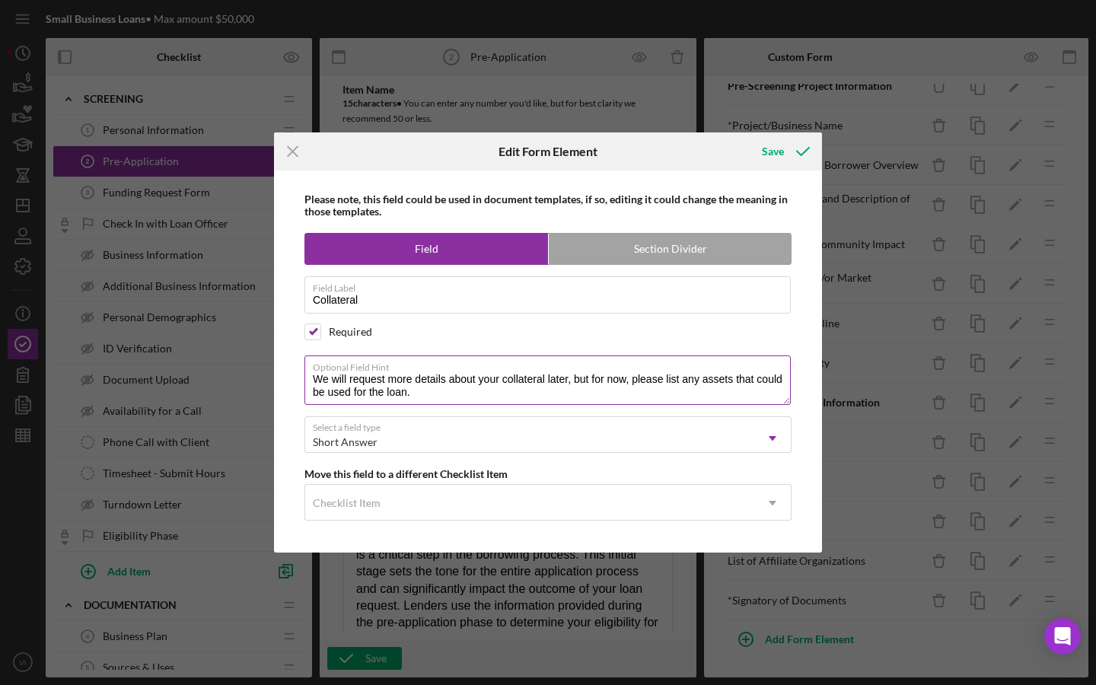
click at [643, 383] on textarea "We will request more details about your collateral later, but for now, please l…" at bounding box center [547, 379] width 486 height 49
click at [664, 380] on textarea "We will request more details about your collateral later, but for now, please l…" at bounding box center [547, 379] width 486 height 49
click at [619, 392] on textarea "We will request more details about your collateral later, but for now, please l…" at bounding box center [547, 379] width 486 height 49
click at [294, 153] on line at bounding box center [293, 152] width 10 height 10
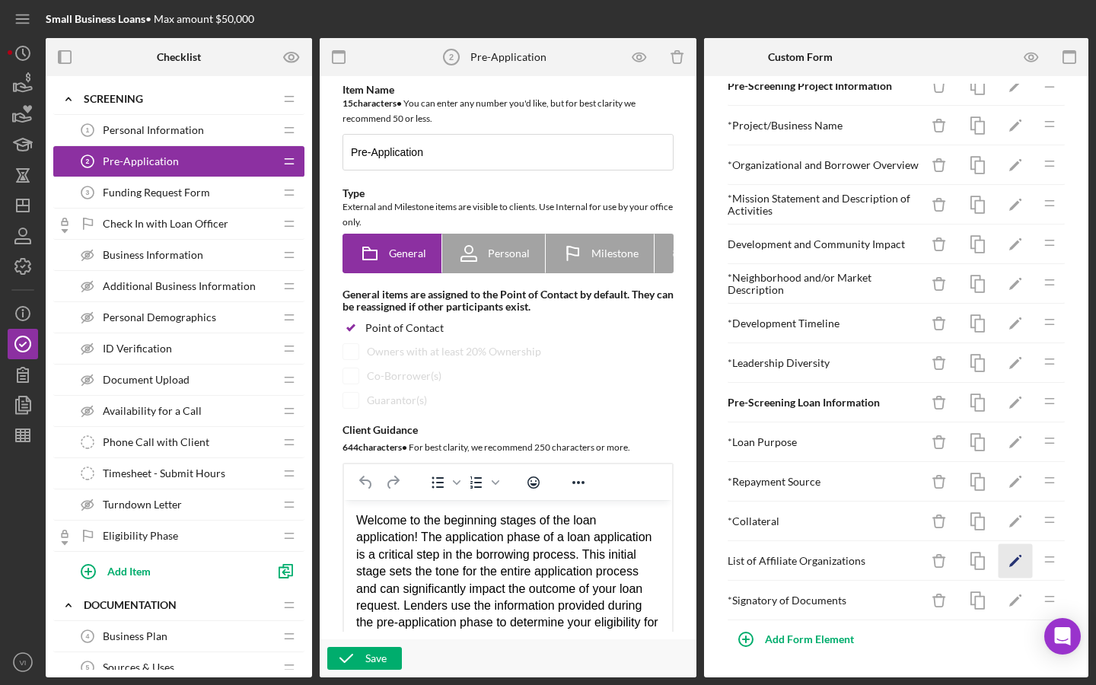
click at [1026, 565] on icon "Icon/Edit" at bounding box center [1015, 561] width 34 height 34
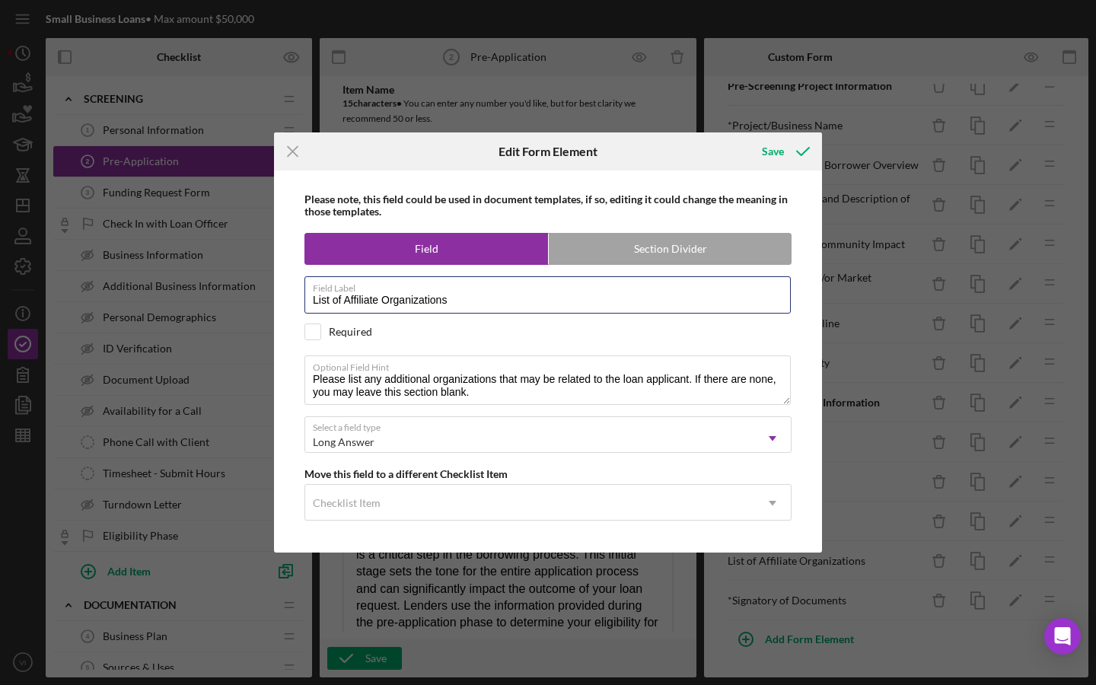
drag, startPoint x: 348, startPoint y: 302, endPoint x: 278, endPoint y: 302, distance: 70.8
click at [278, 302] on div "Please note, this field could be used in document templates, if so, editing it …" at bounding box center [548, 361] width 548 height 382
click at [315, 307] on input "Affiliate Organizations" at bounding box center [547, 294] width 486 height 37
click at [316, 302] on input "Affiliate Organizations" at bounding box center [547, 294] width 486 height 37
type input "Affiliate Organizations"
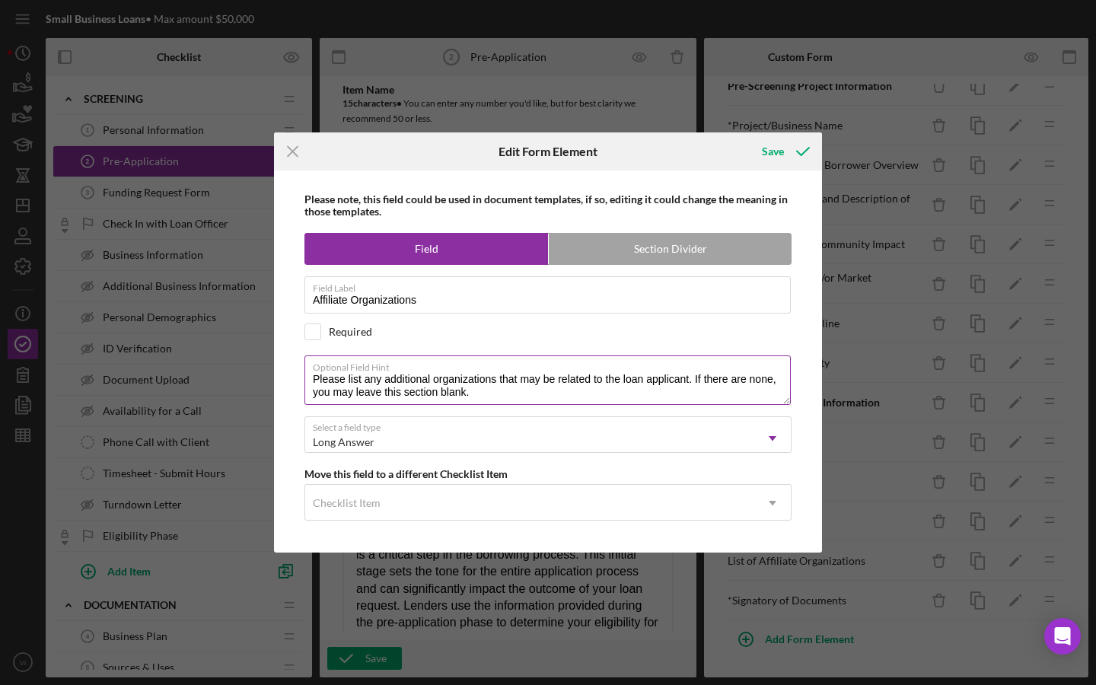
click at [361, 379] on textarea "Please list any additional organizations that may be related to the loan applic…" at bounding box center [547, 379] width 486 height 49
click at [775, 129] on div "Icon/Menu Close Edit Form Element Save Please note, this field could be used in…" at bounding box center [548, 342] width 1096 height 685
click at [777, 157] on div "Save" at bounding box center [773, 151] width 22 height 30
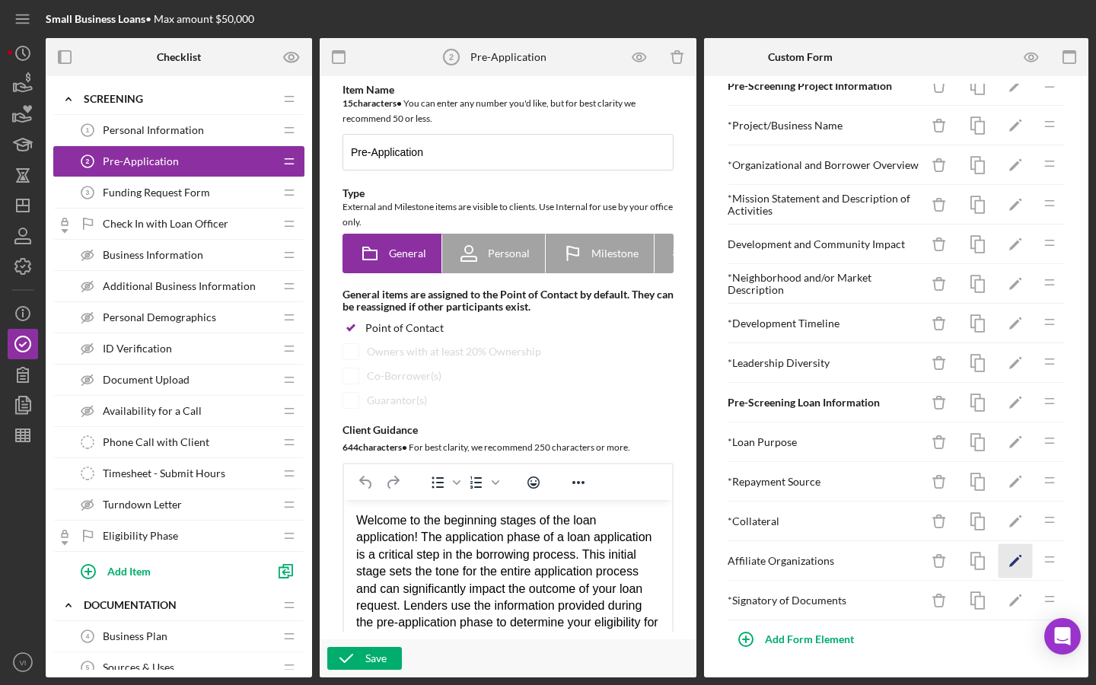
click at [1009, 558] on icon "Icon/Edit" at bounding box center [1015, 561] width 34 height 34
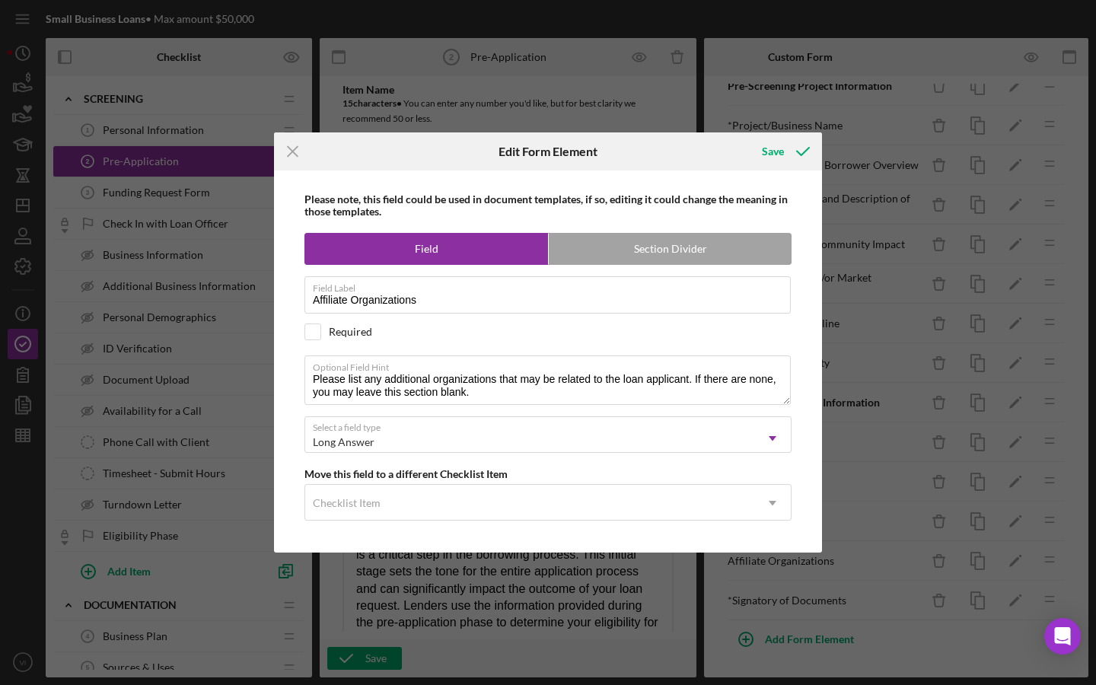
click at [304, 301] on div "Please note, this field could be used in document templates, if so, editing it …" at bounding box center [548, 361] width 533 height 382
click at [297, 144] on icon "Icon/Menu Close" at bounding box center [293, 151] width 38 height 38
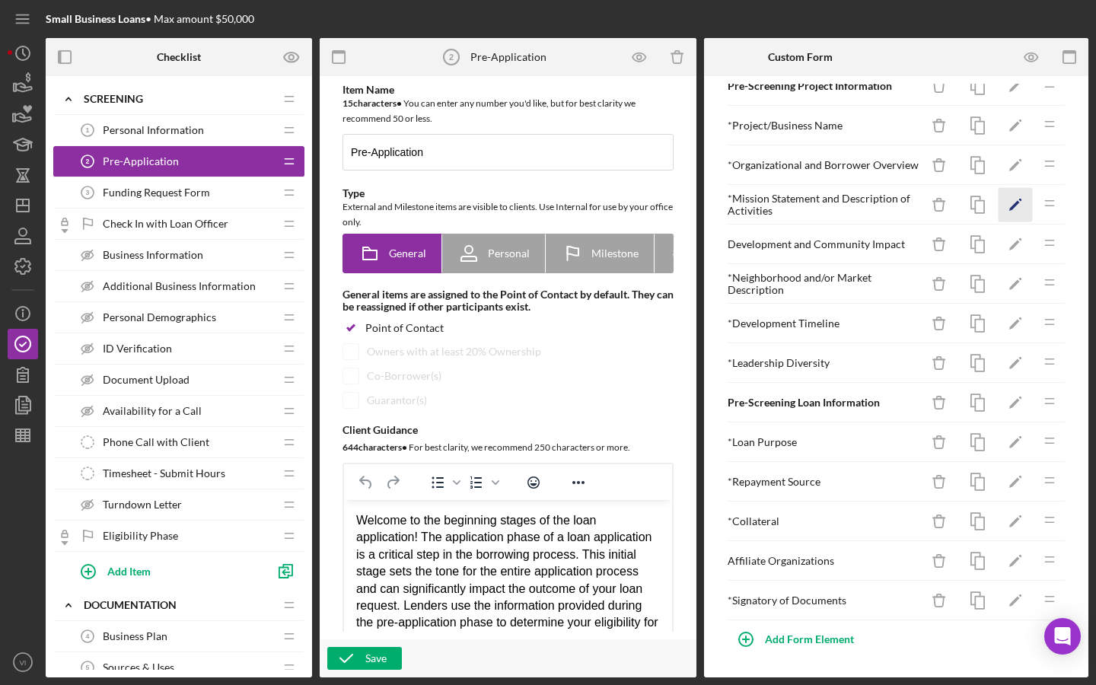
click at [1017, 203] on polygon "button" at bounding box center [1014, 206] width 11 height 11
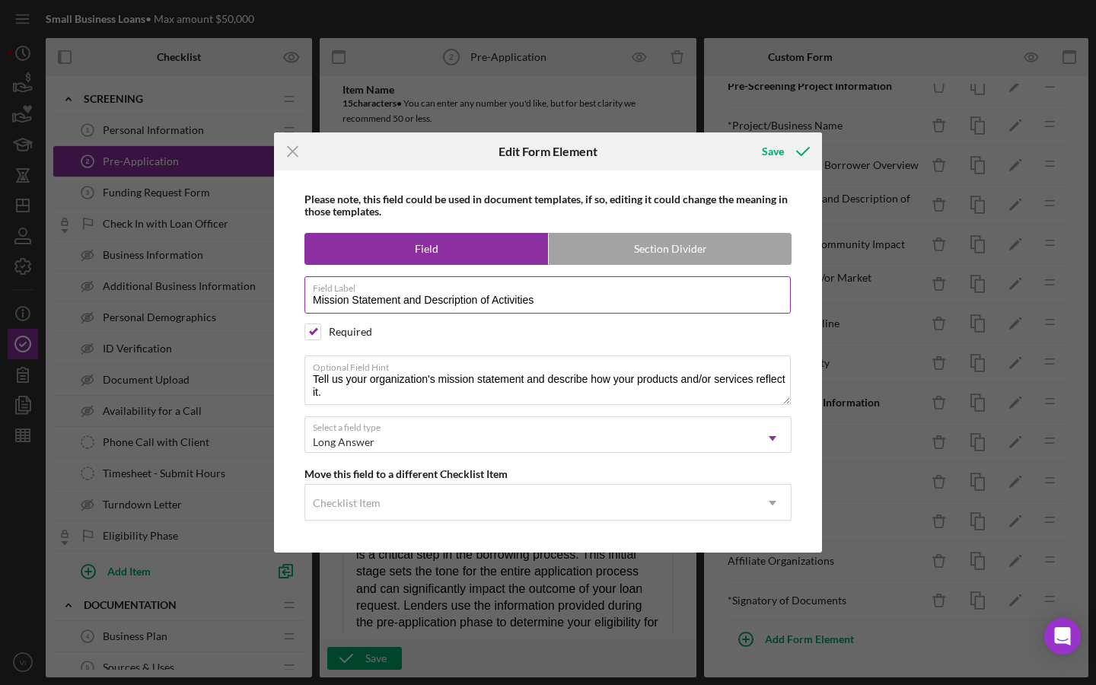
click at [455, 309] on input "Mission Statement and Description of Activities" at bounding box center [547, 294] width 486 height 37
drag, startPoint x: 292, startPoint y: 146, endPoint x: 422, endPoint y: 203, distance: 142.1
click at [294, 147] on icon "Icon/Menu Close" at bounding box center [293, 151] width 38 height 38
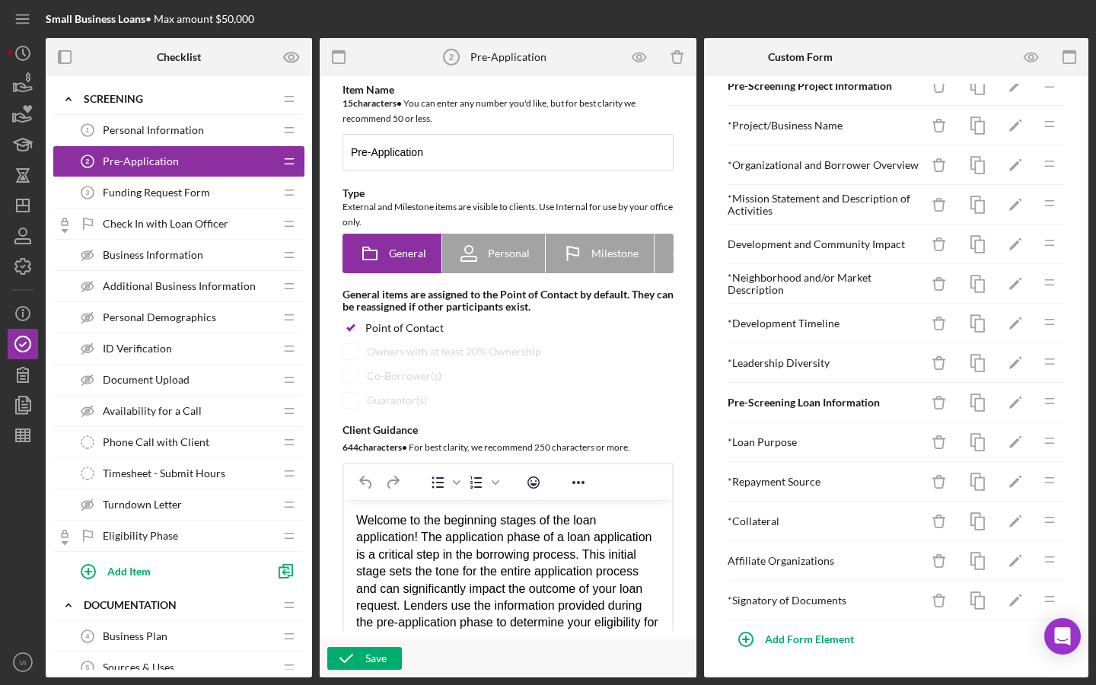
click at [1083, 0] on div at bounding box center [914, 19] width 348 height 38
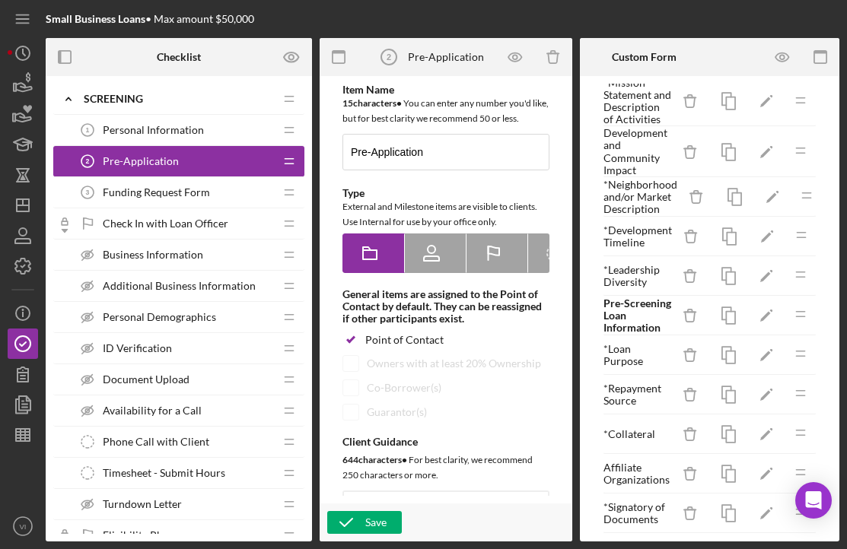
scroll to position [141, 0]
click at [759, 531] on icon "Icon/Edit" at bounding box center [766, 514] width 34 height 34
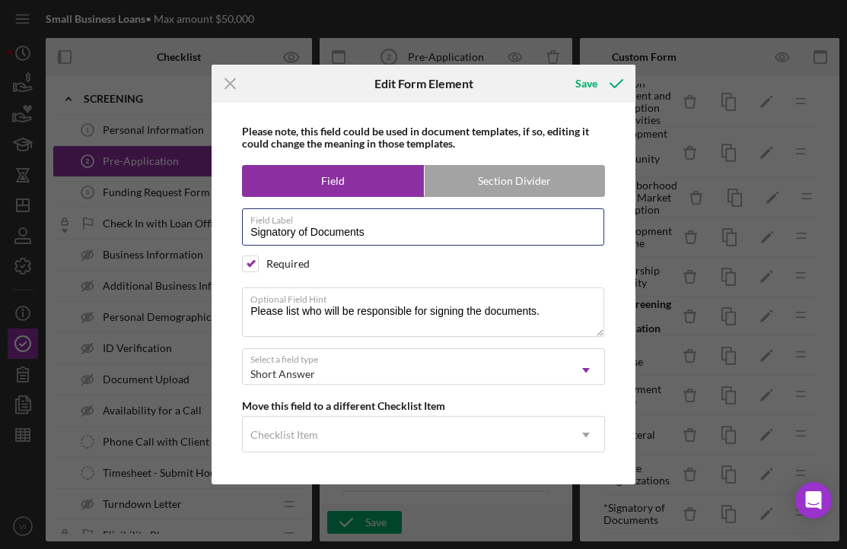
drag, startPoint x: 313, startPoint y: 234, endPoint x: 182, endPoint y: 225, distance: 131.2
click at [182, 225] on div "Icon/Menu Close Edit Form Element Save Please note, this field could be used in…" at bounding box center [423, 274] width 847 height 549
click at [367, 240] on input "Documents" at bounding box center [423, 226] width 362 height 37
type input "Document Signatory"
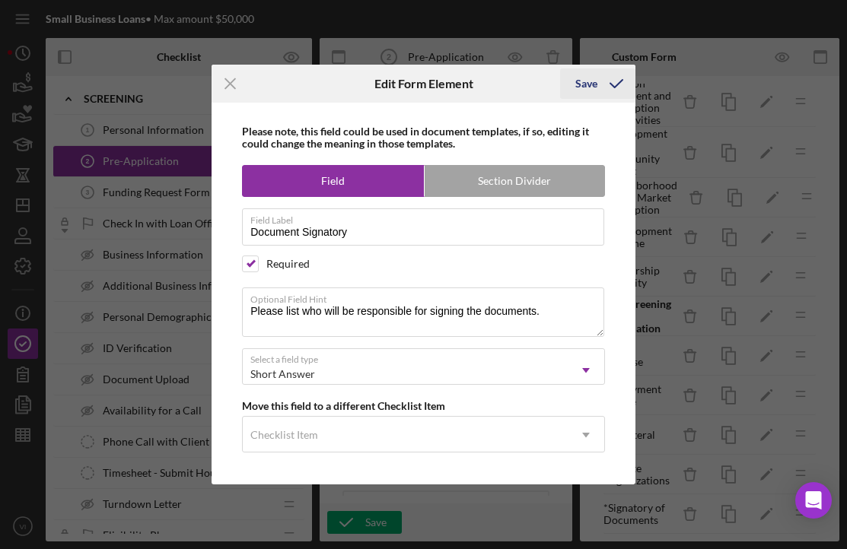
click at [602, 84] on icon "submit" at bounding box center [616, 84] width 38 height 38
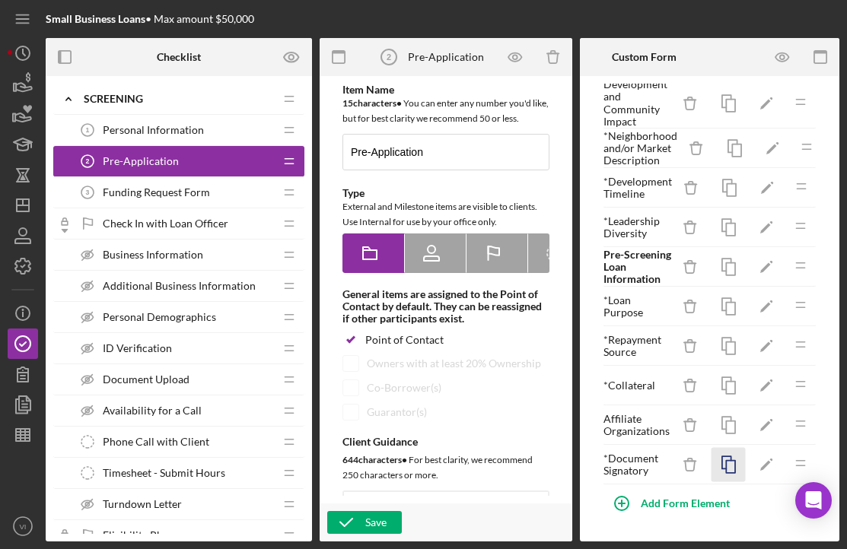
scroll to position [202, 0]
click at [753, 463] on icon "Icon/Edit" at bounding box center [766, 464] width 34 height 34
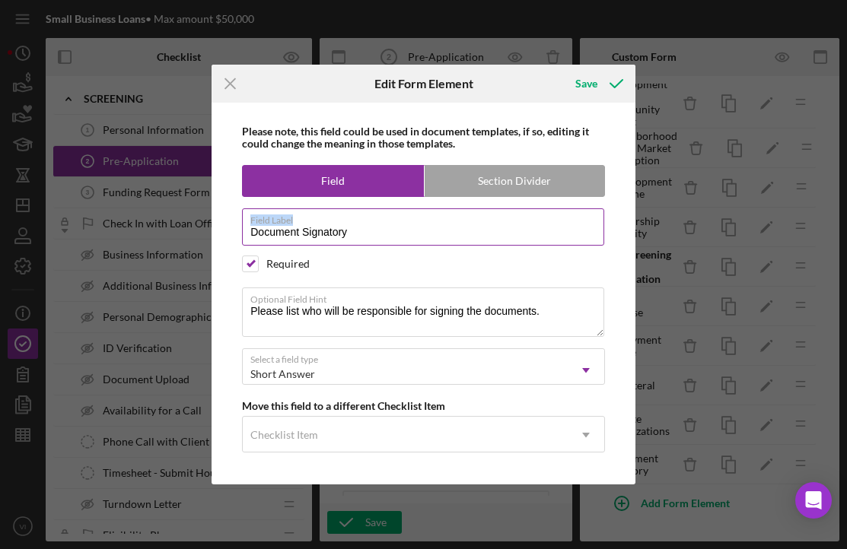
drag, startPoint x: 367, startPoint y: 224, endPoint x: 244, endPoint y: 229, distance: 123.4
click at [241, 229] on div "Please note, this field could be used in document templates, if so, editing it …" at bounding box center [423, 294] width 409 height 382
drag, startPoint x: 377, startPoint y: 244, endPoint x: 251, endPoint y: 234, distance: 126.0
click at [251, 234] on input "Document Signatory" at bounding box center [423, 226] width 362 height 37
type input "Signatorie"
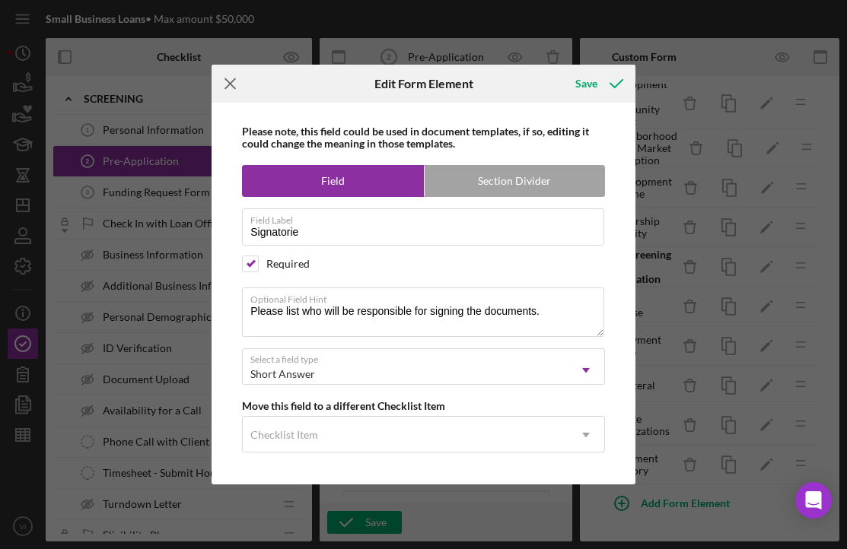
click at [229, 90] on icon "Icon/Menu Close" at bounding box center [231, 84] width 38 height 38
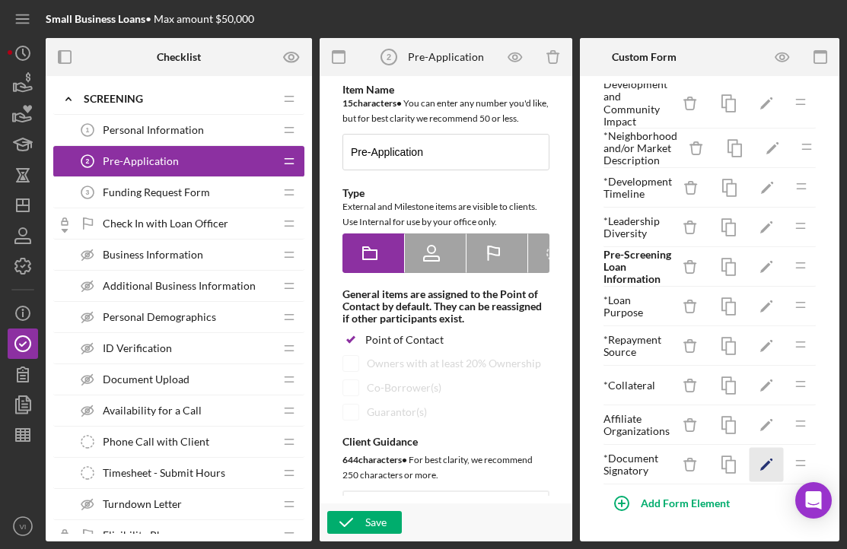
click at [775, 471] on icon "Icon/Edit" at bounding box center [766, 464] width 34 height 34
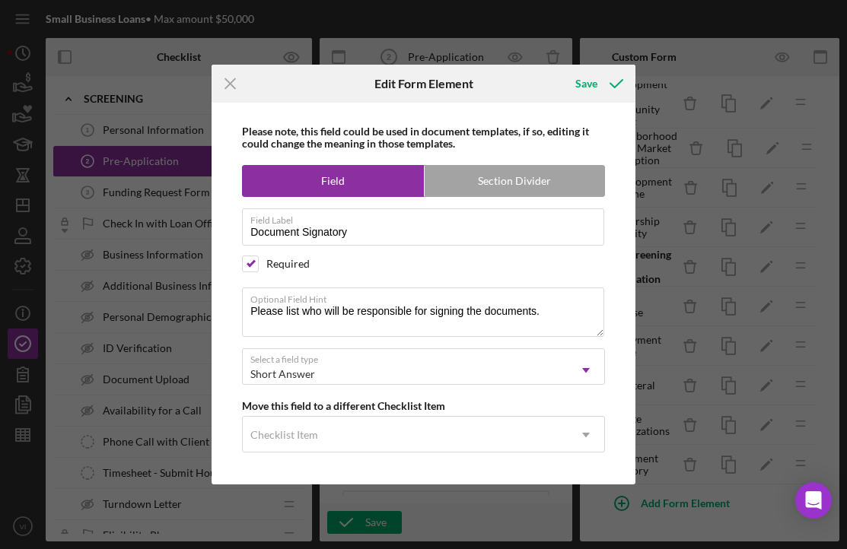
click at [379, 257] on div "Required" at bounding box center [423, 264] width 363 height 17
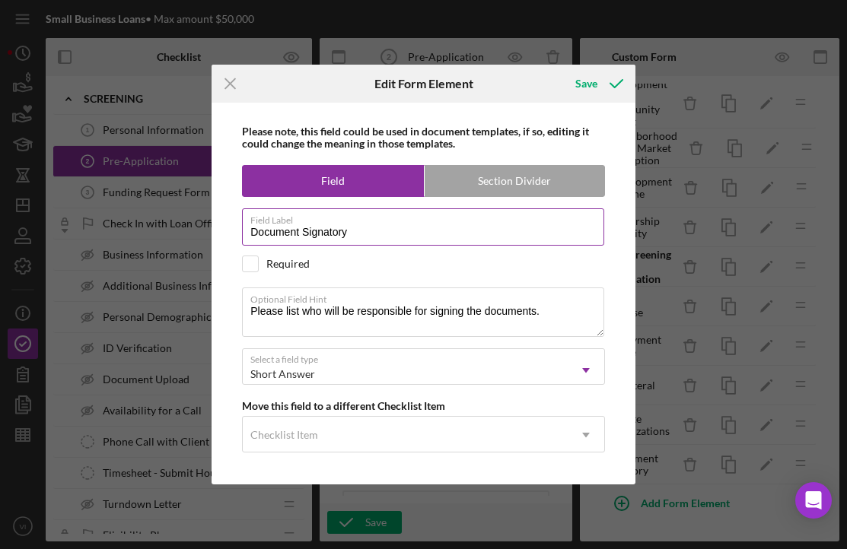
click at [384, 224] on label "Field Label" at bounding box center [427, 217] width 354 height 17
click at [384, 224] on input "Document Signatory" at bounding box center [423, 226] width 362 height 37
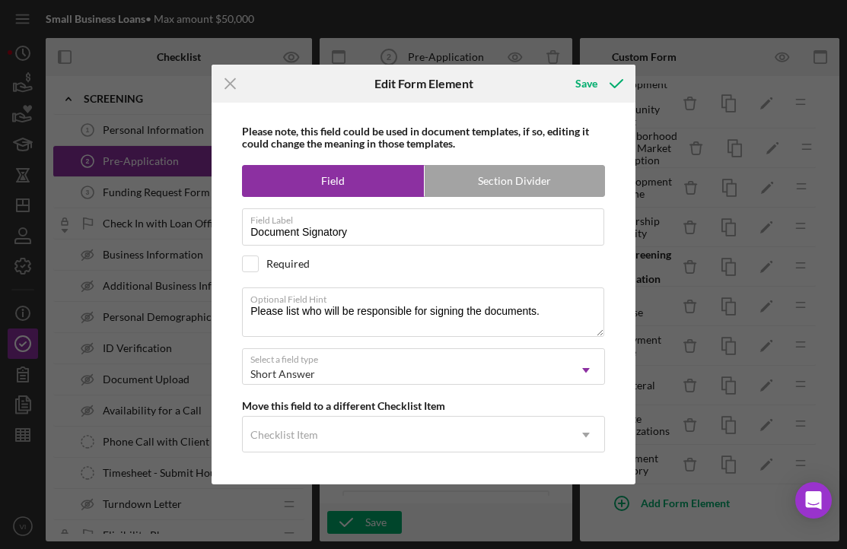
click at [353, 262] on div "Required" at bounding box center [423, 264] width 363 height 17
click at [303, 262] on div "Required" at bounding box center [287, 264] width 43 height 12
click at [289, 268] on div "Required" at bounding box center [287, 264] width 43 height 12
checkbox input "true"
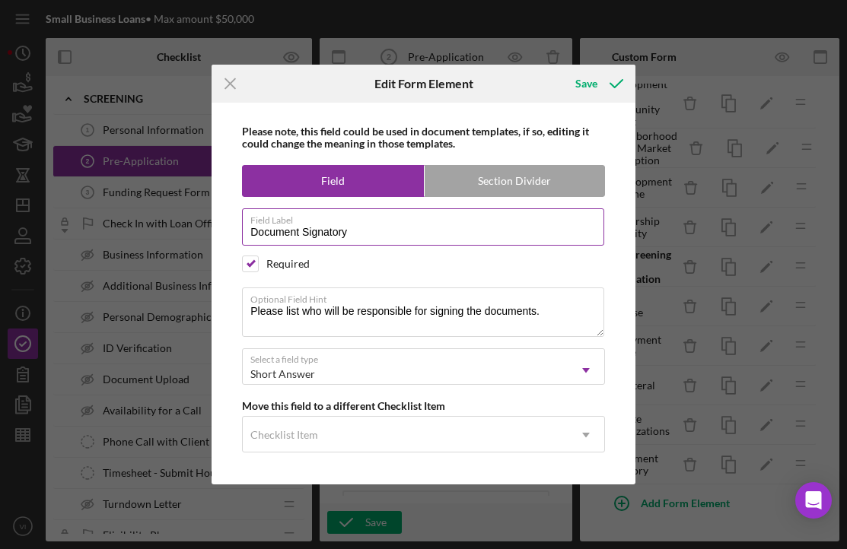
click at [376, 218] on label "Field Label" at bounding box center [427, 217] width 354 height 17
click at [376, 218] on input "Document Signatory" at bounding box center [423, 226] width 362 height 37
type input "Document Signatory / Signatories"
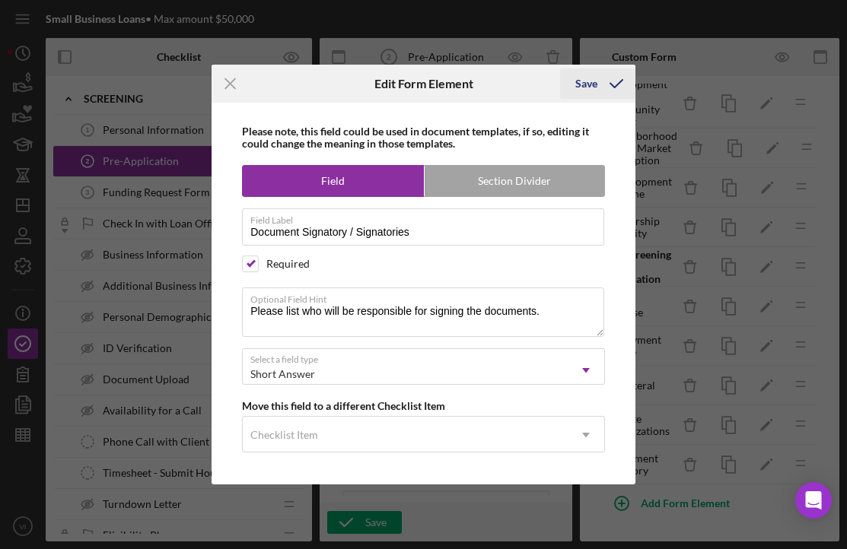
click at [614, 77] on icon "submit" at bounding box center [616, 84] width 38 height 38
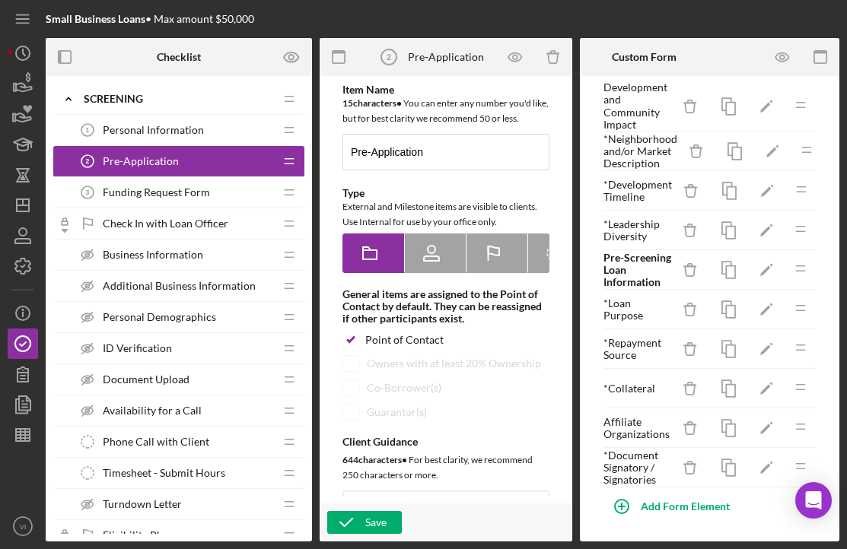
scroll to position [183, 0]
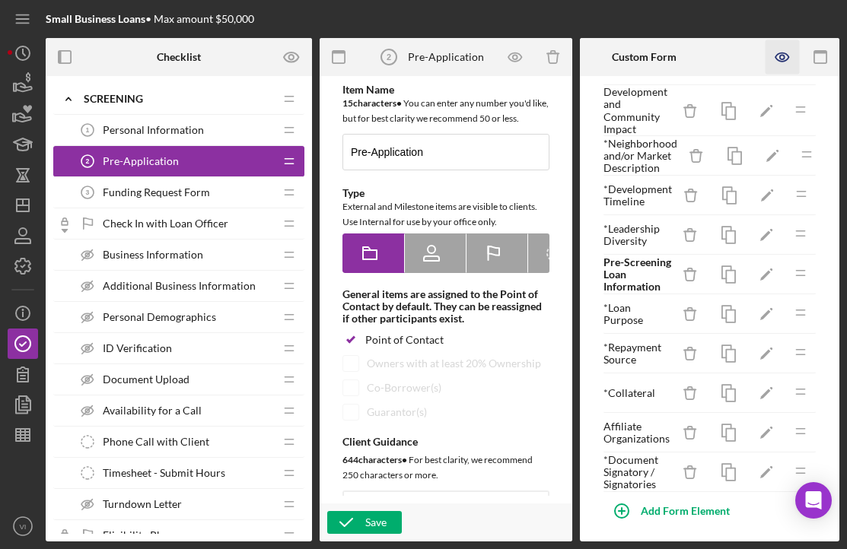
click at [787, 69] on icon "button" at bounding box center [782, 57] width 34 height 34
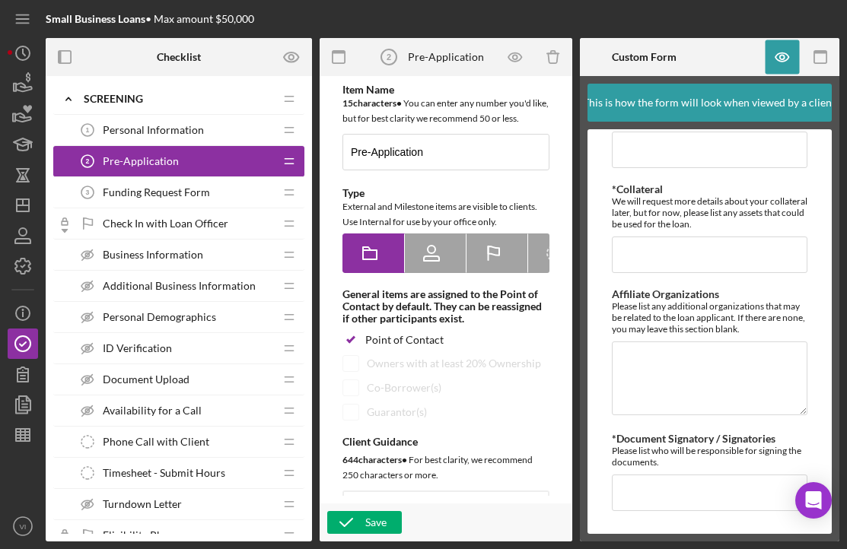
scroll to position [1312, 0]
click at [195, 186] on span "Funding Request Form" at bounding box center [156, 192] width 107 height 12
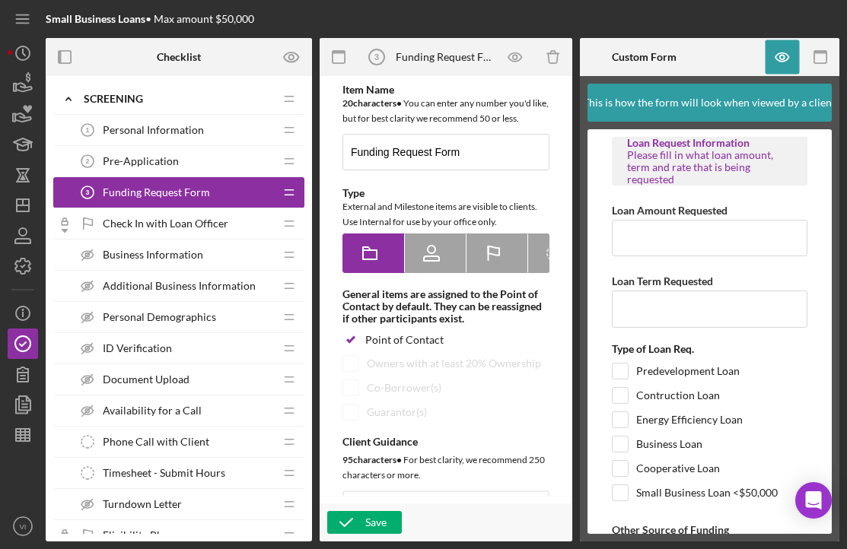
click at [142, 158] on span "Pre-Application" at bounding box center [141, 161] width 76 height 12
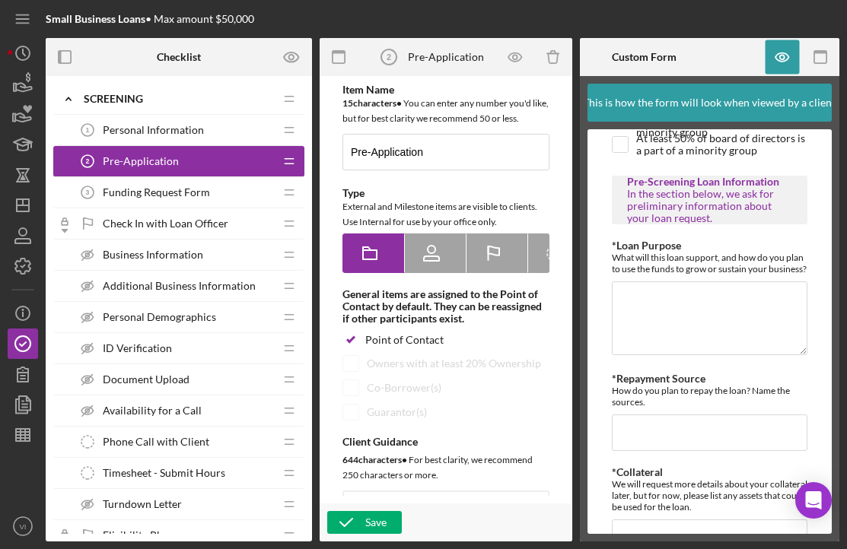
scroll to position [978, 0]
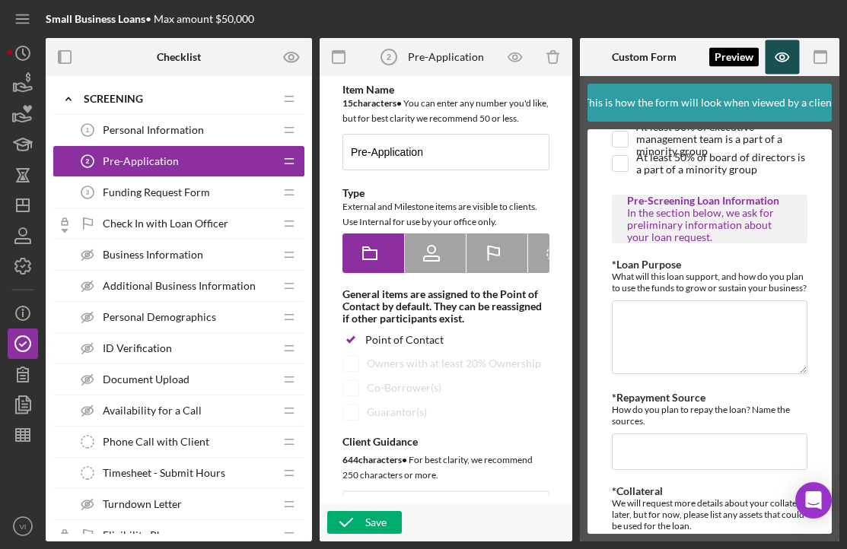
click at [773, 59] on icon "button" at bounding box center [782, 57] width 34 height 34
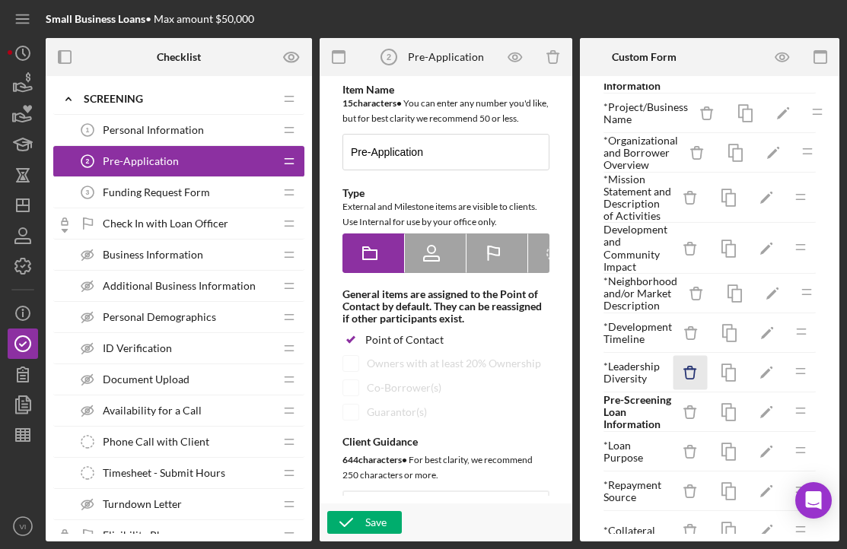
scroll to position [48, 0]
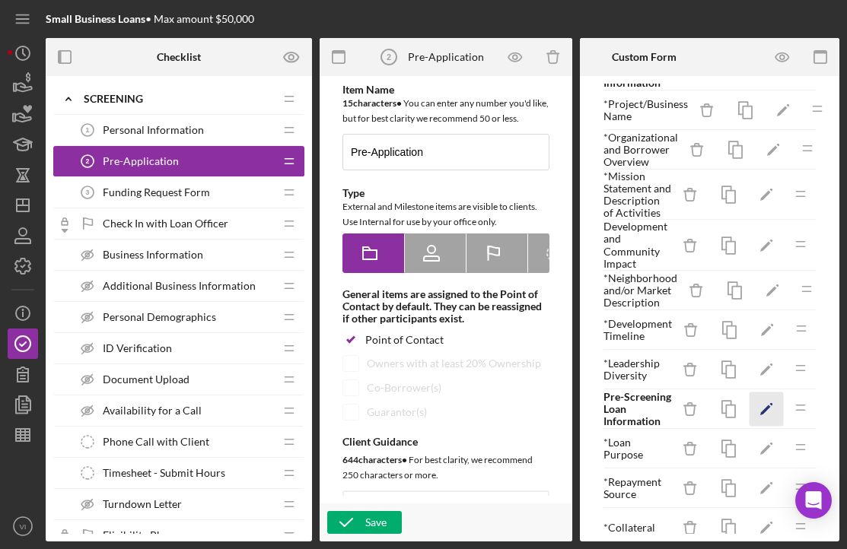
click at [759, 423] on icon "Icon/Edit" at bounding box center [766, 409] width 34 height 34
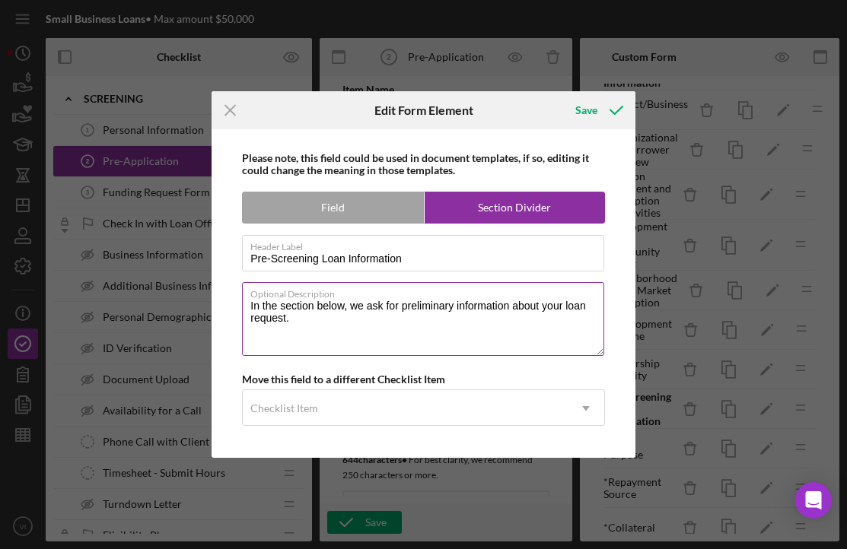
drag, startPoint x: 317, startPoint y: 305, endPoint x: 345, endPoint y: 307, distance: 28.2
click at [345, 307] on textarea "In the section below, we ask for preliminary information about your loan reques…" at bounding box center [423, 318] width 362 height 73
click at [273, 307] on textarea "In the section, we ask for preliminary information about your loan request." at bounding box center [423, 318] width 362 height 73
click at [276, 304] on textarea "In the section, we ask for preliminary information about your loan request." at bounding box center [423, 318] width 362 height 73
type textarea "In this section, we ask for preliminary information about your loan request."
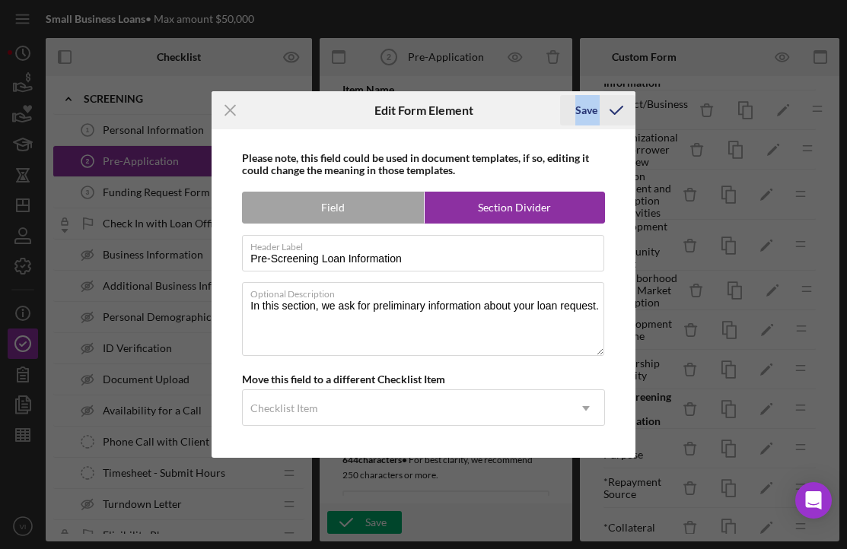
click at [609, 95] on div "Save" at bounding box center [597, 110] width 75 height 38
click at [609, 100] on icon "submit" at bounding box center [616, 110] width 38 height 38
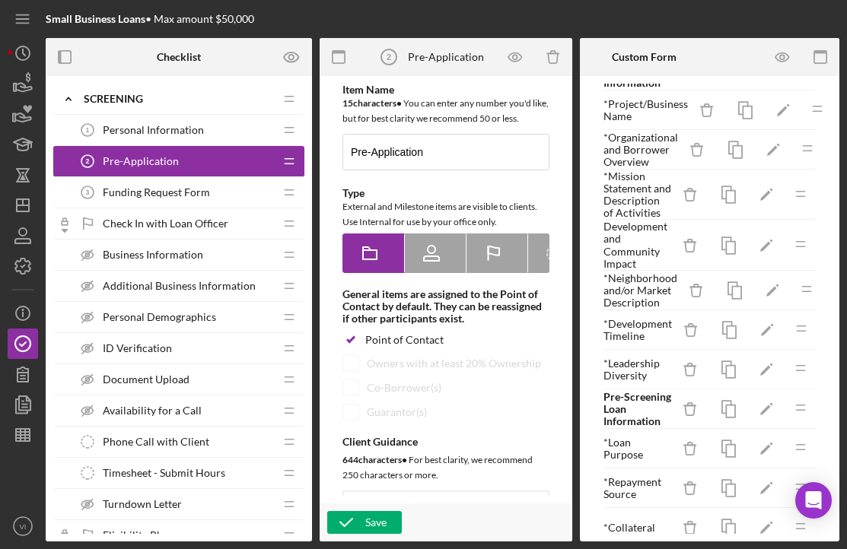
click at [198, 202] on div "Funding Request Form 3 Funding Request Form" at bounding box center [173, 192] width 202 height 30
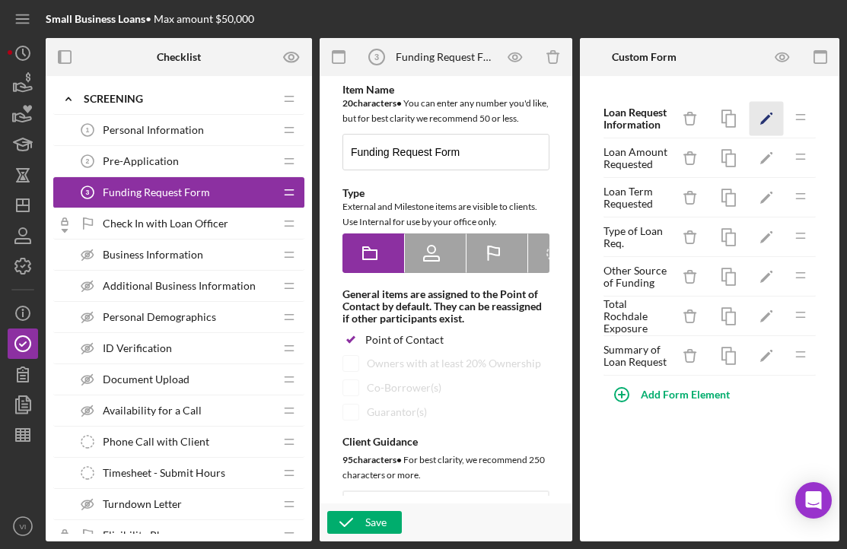
click at [778, 131] on icon "Icon/Edit" at bounding box center [766, 119] width 34 height 34
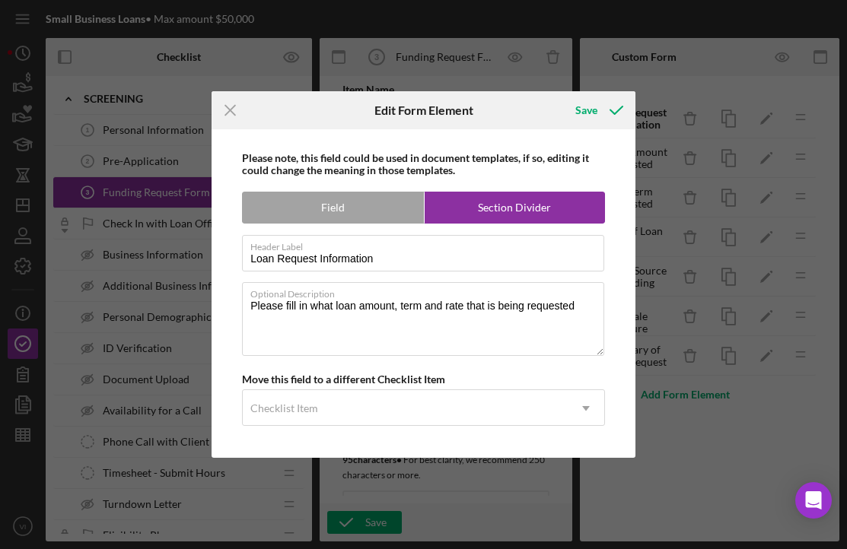
click at [240, 304] on div "Please note, this field could be used in document templates, if so, editing it …" at bounding box center [423, 293] width 409 height 329
drag, startPoint x: 590, startPoint y: 296, endPoint x: 358, endPoint y: 302, distance: 232.9
click at [338, 302] on div "Optional Description Please fill in what loan amount, term and rate that is bei…" at bounding box center [423, 319] width 363 height 75
click at [565, 304] on textarea "Please fill in what loan amount, term and rate that is being requested" at bounding box center [423, 318] width 362 height 73
drag, startPoint x: 586, startPoint y: 307, endPoint x: 233, endPoint y: 298, distance: 353.1
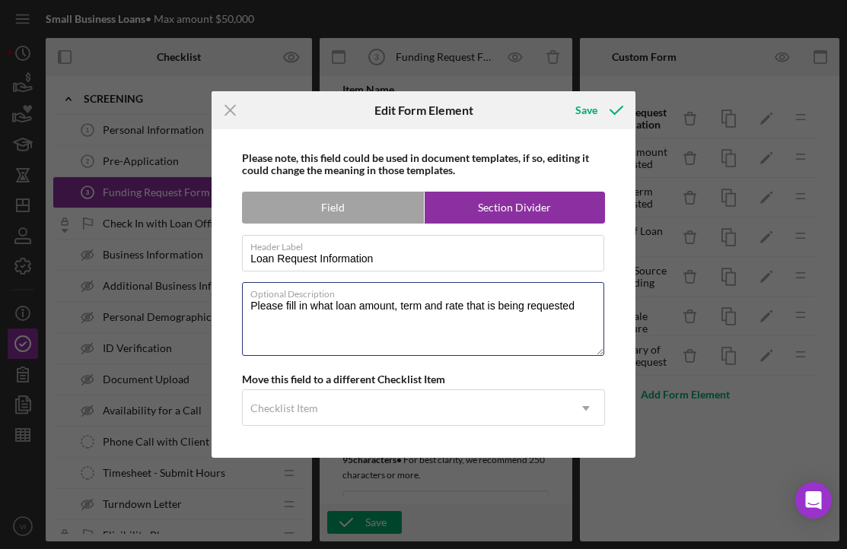
click at [233, 298] on div "Please note, this field could be used in document templates, if so, editing it …" at bounding box center [423, 293] width 409 height 329
type textarea "O"
click at [507, 307] on textarea "In this section, we ask for more details" at bounding box center [423, 318] width 362 height 73
click at [377, 301] on textarea "In this section, we ask for more details regarding your loan request." at bounding box center [423, 318] width 362 height 73
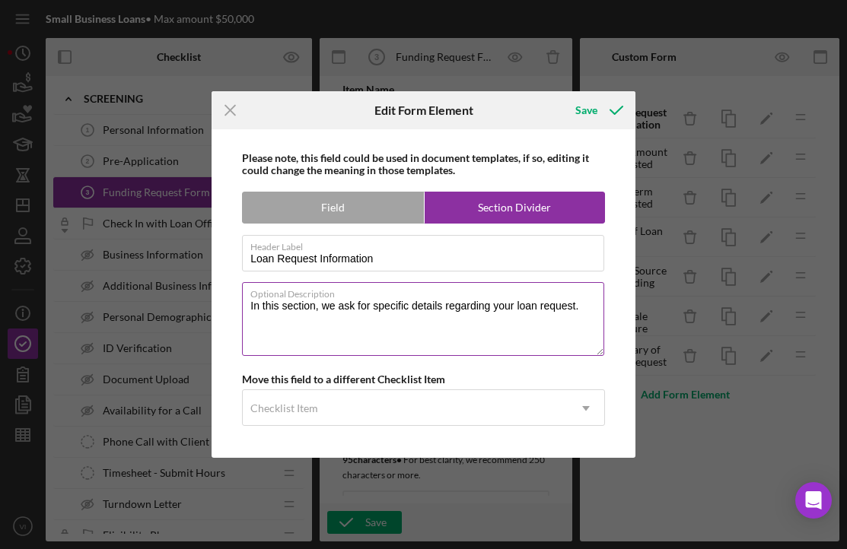
click at [389, 306] on textarea "In this section, we ask for specific details regarding your loan request." at bounding box center [423, 318] width 362 height 73
type textarea "In this section, we ask for more details regarding your loan request."
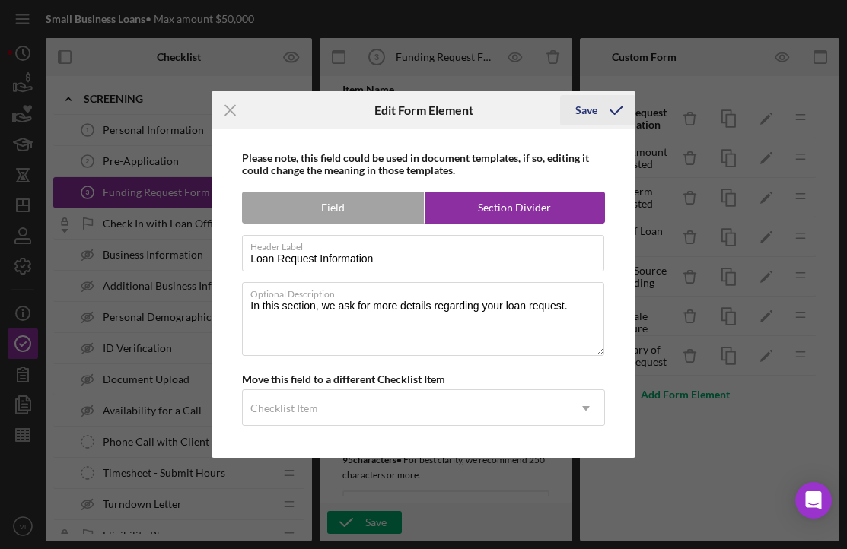
click at [612, 110] on icon "submit" at bounding box center [616, 110] width 38 height 38
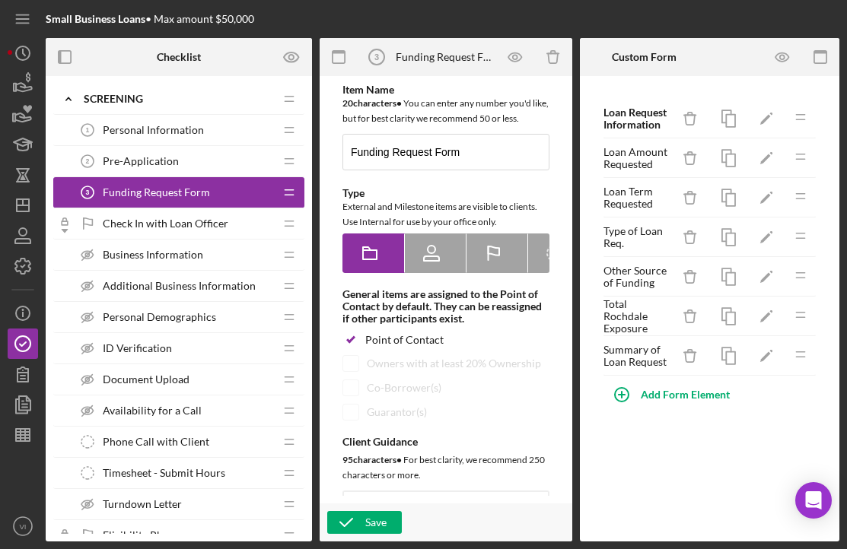
click at [148, 173] on div "Pre-Application 2 Pre-Application" at bounding box center [173, 161] width 202 height 30
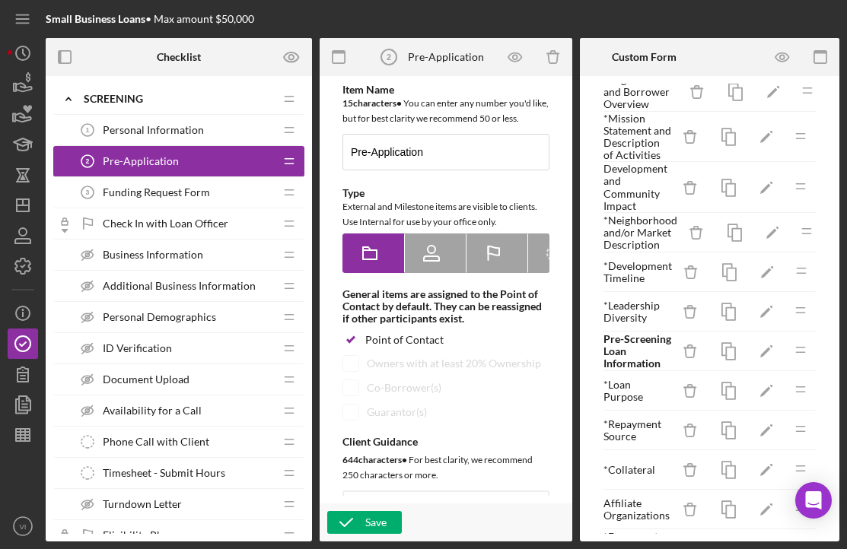
scroll to position [155, 0]
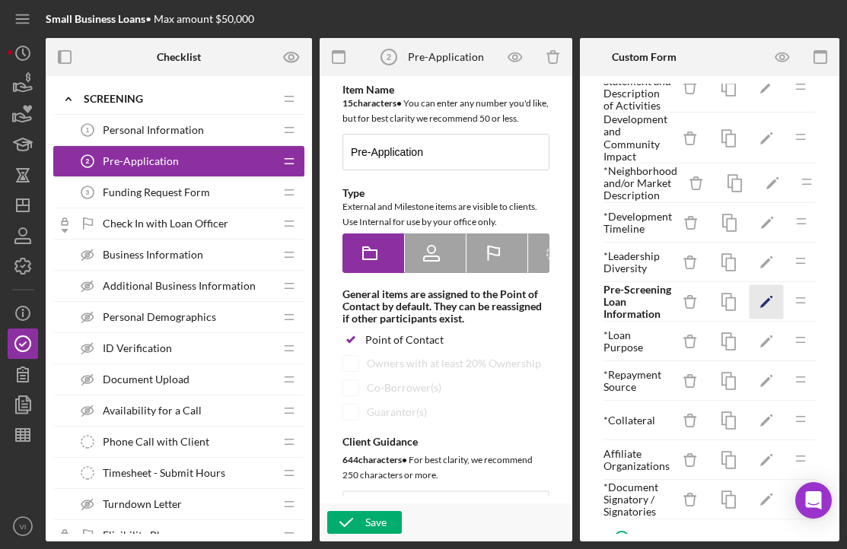
click at [758, 319] on icon "Icon/Edit" at bounding box center [766, 302] width 34 height 34
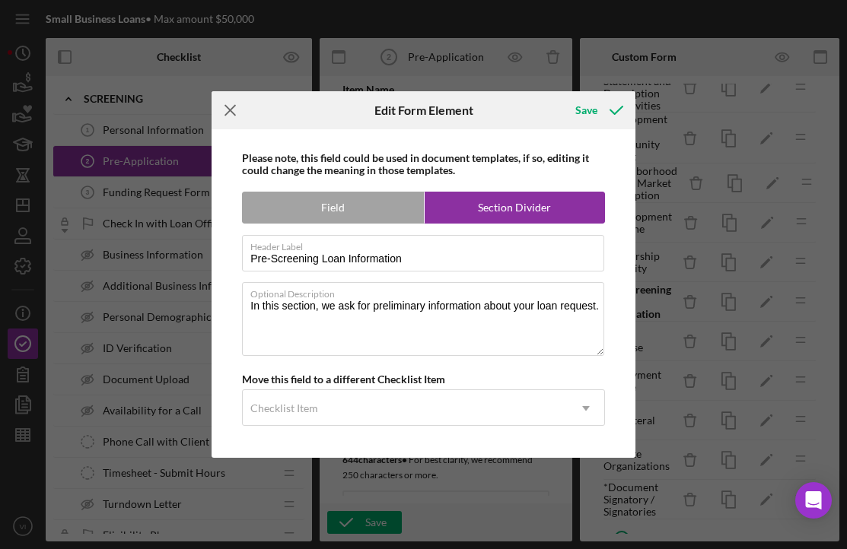
click at [231, 108] on icon "Icon/Menu Close" at bounding box center [231, 110] width 38 height 38
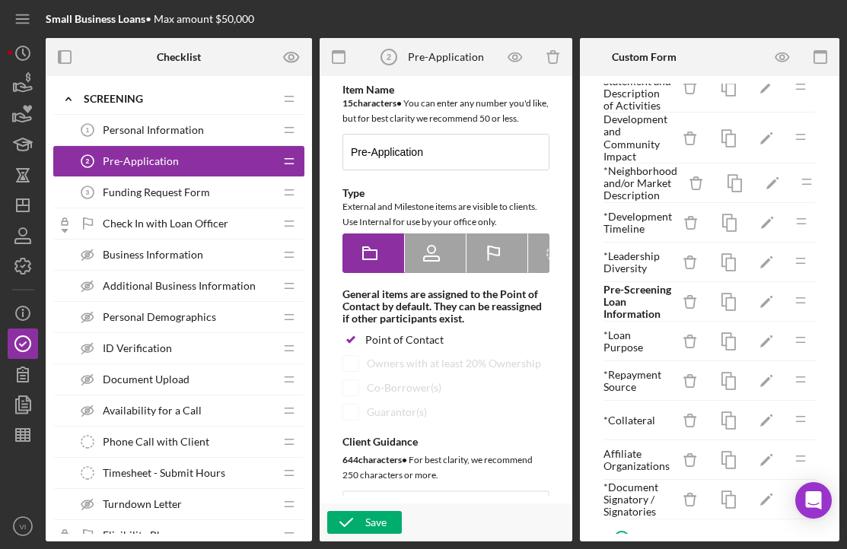
click at [167, 202] on div "Funding Request Form 3 Funding Request Form" at bounding box center [173, 192] width 202 height 30
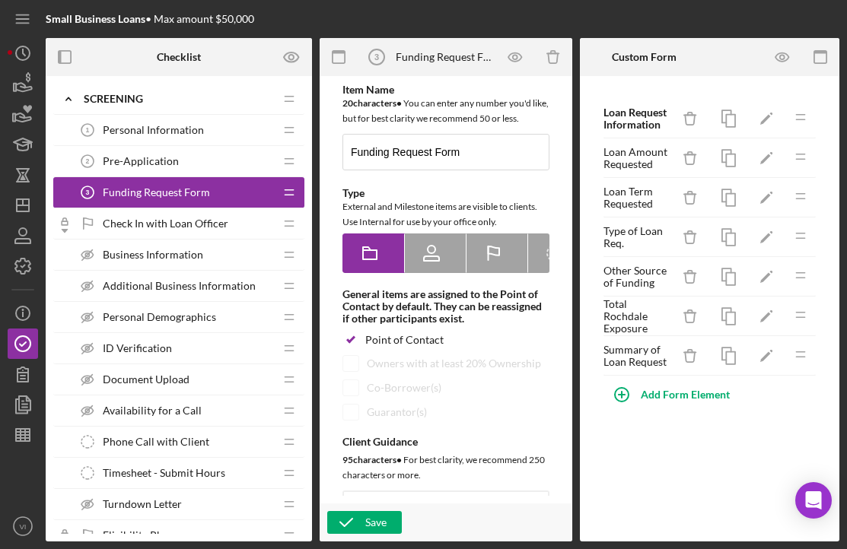
click at [143, 167] on span "Pre-Application" at bounding box center [141, 161] width 76 height 12
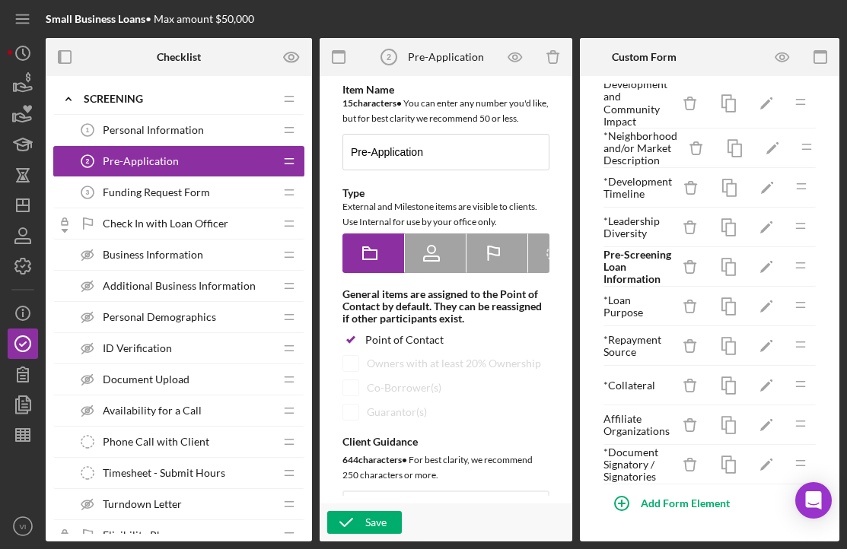
scroll to position [202, 0]
click at [773, 57] on icon "button" at bounding box center [782, 57] width 34 height 34
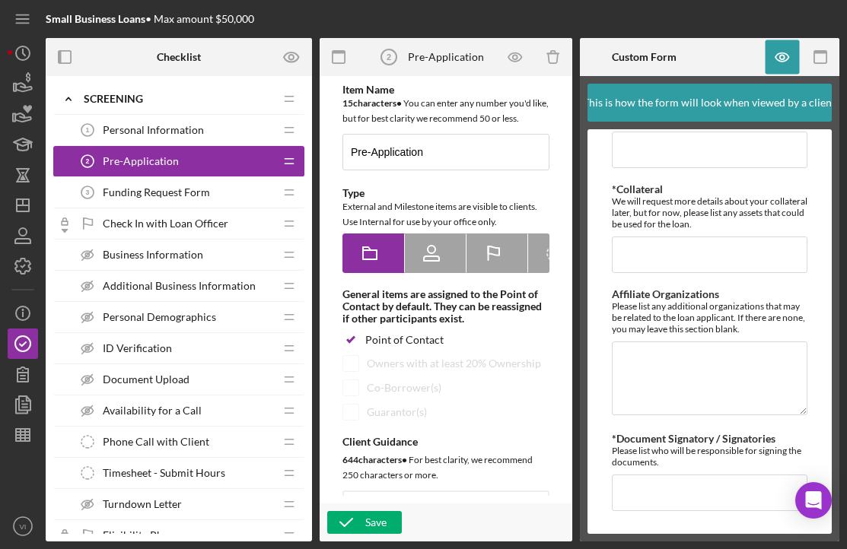
click at [225, 204] on div "Funding Request Form 3 Funding Request Form" at bounding box center [173, 192] width 202 height 30
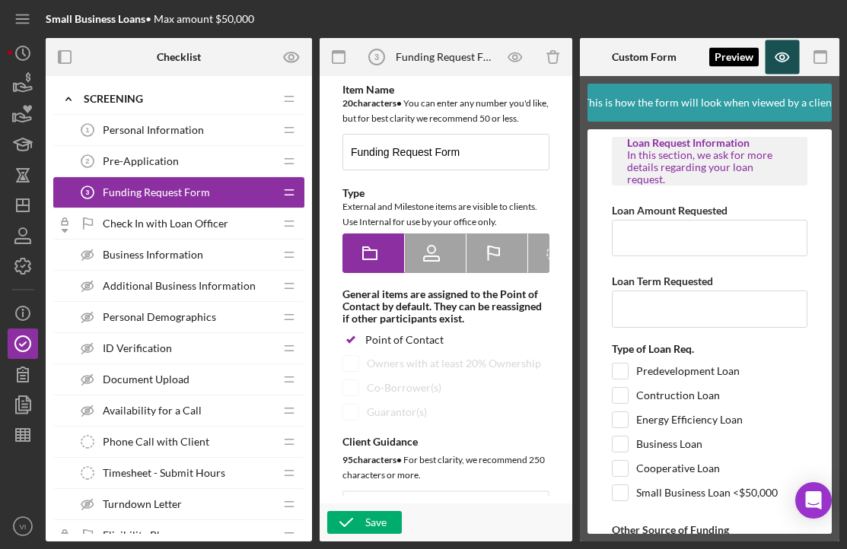
click at [784, 58] on icon "button" at bounding box center [782, 57] width 5 height 5
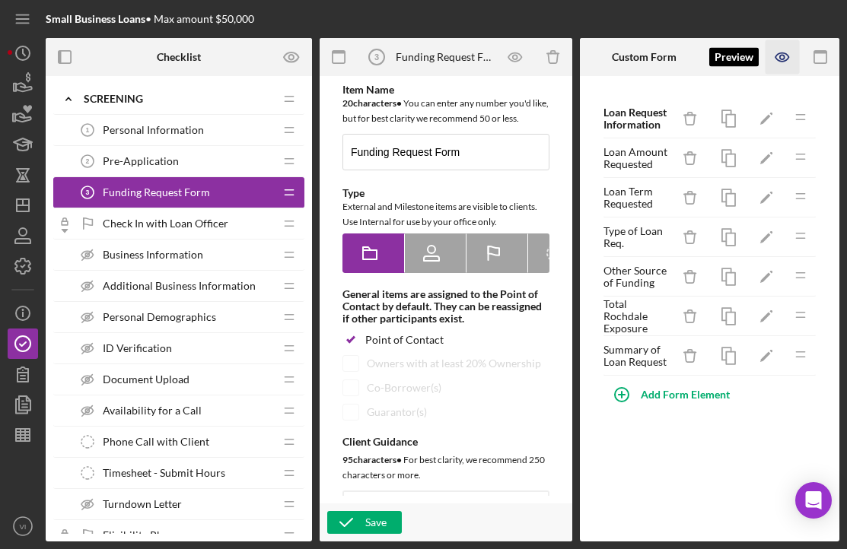
click at [784, 59] on icon "button" at bounding box center [782, 57] width 5 height 5
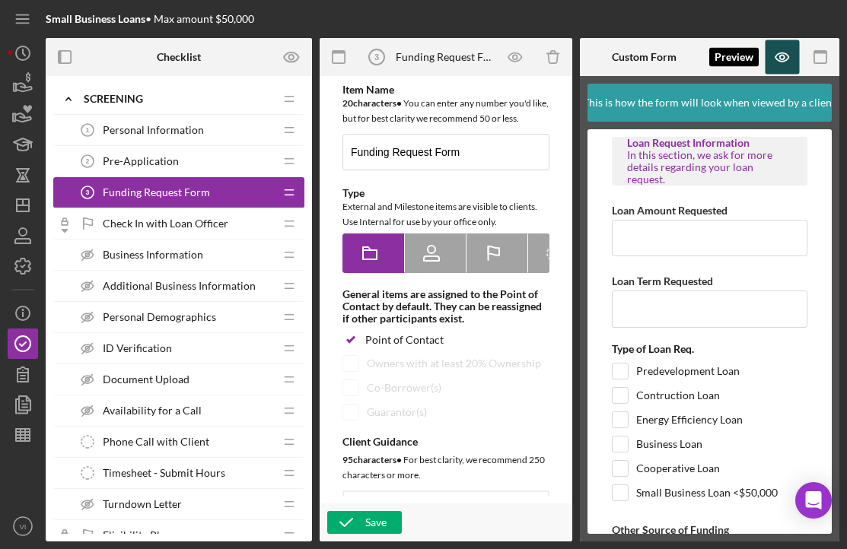
click at [774, 51] on icon "button" at bounding box center [782, 57] width 34 height 34
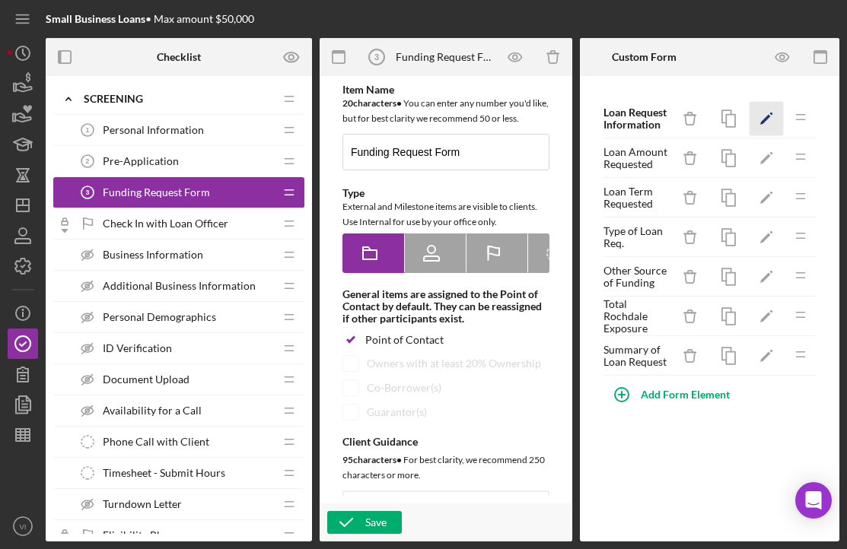
click at [768, 129] on icon "Icon/Edit" at bounding box center [766, 119] width 34 height 34
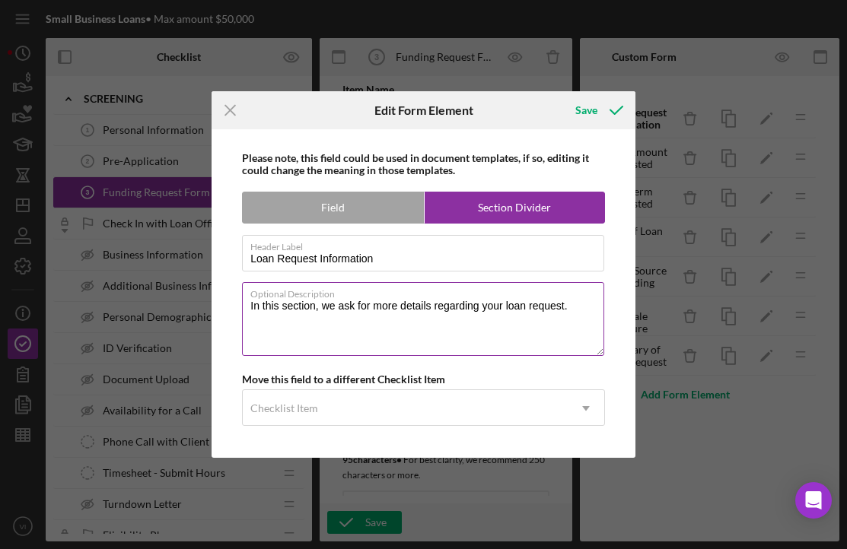
click at [377, 304] on textarea "In this section, we ask for more details regarding your loan request." at bounding box center [423, 318] width 362 height 73
drag, startPoint x: 591, startPoint y: 301, endPoint x: 182, endPoint y: 253, distance: 412.2
click at [182, 253] on div "Icon/Menu Close Edit Form Element Save Please note, this field could be used in…" at bounding box center [423, 274] width 847 height 549
click at [387, 305] on textarea "In this section, we ask for specific details regarding your loan request." at bounding box center [423, 318] width 362 height 73
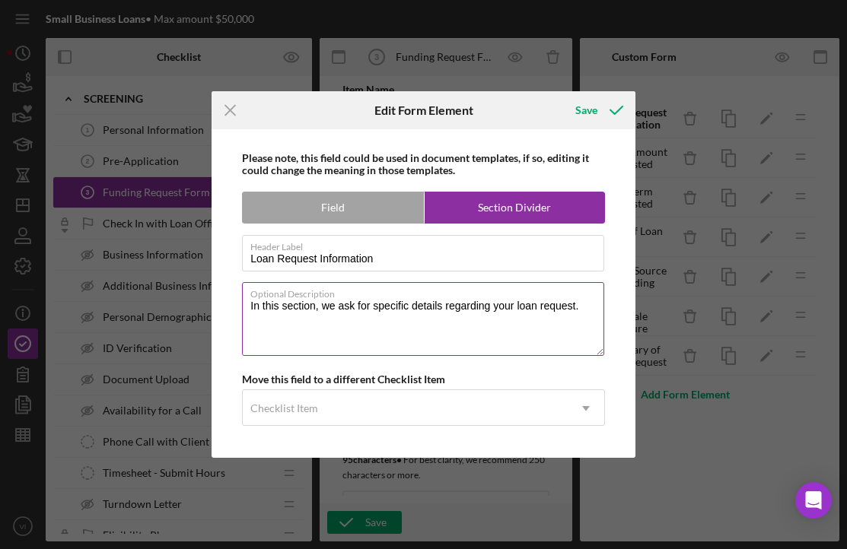
click at [387, 305] on textarea "In this section, we ask for specific details regarding your loan request." at bounding box center [423, 318] width 362 height 73
click at [406, 306] on textarea "In this section, we ask for key details regarding your loan request." at bounding box center [423, 318] width 362 height 73
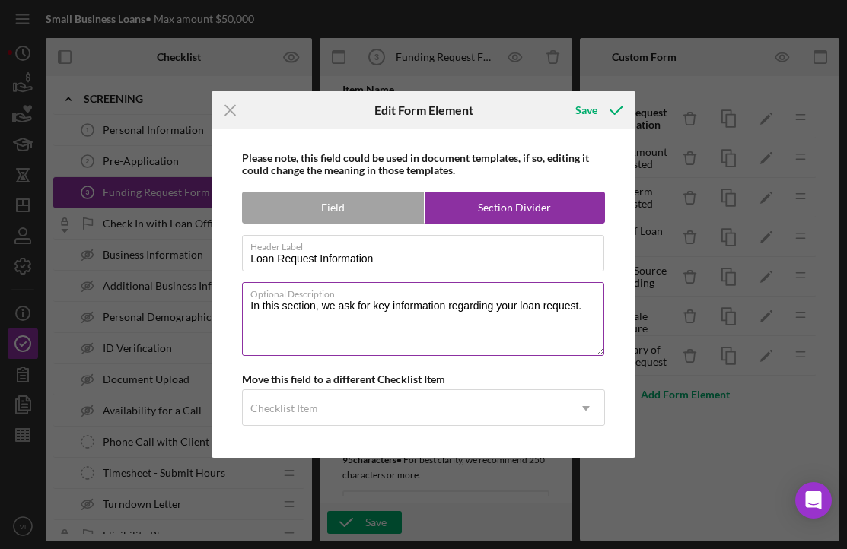
click at [370, 310] on textarea "In this section, we ask for key information regarding your loan request." at bounding box center [423, 318] width 362 height 73
type textarea "In this section, we ask for the key information regarding your loan request."
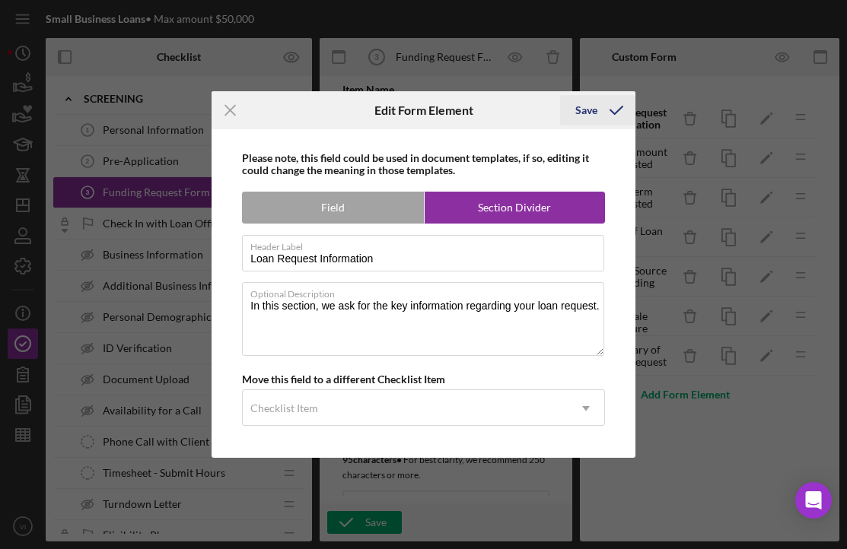
click at [611, 106] on icon "submit" at bounding box center [616, 110] width 38 height 38
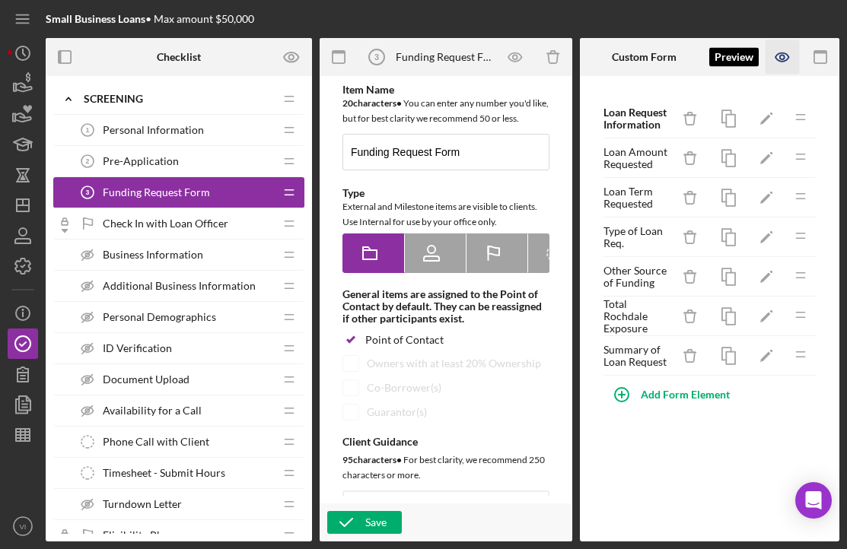
click at [787, 58] on icon "button" at bounding box center [782, 57] width 34 height 34
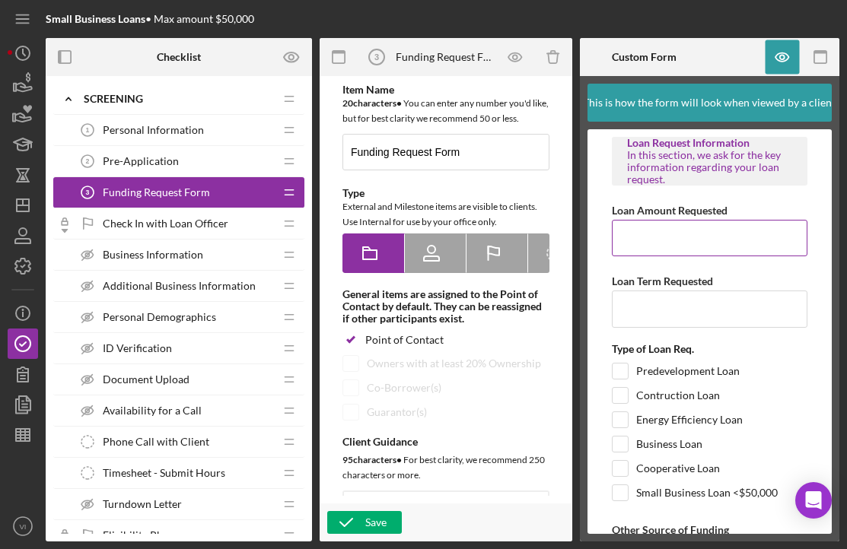
scroll to position [46, 0]
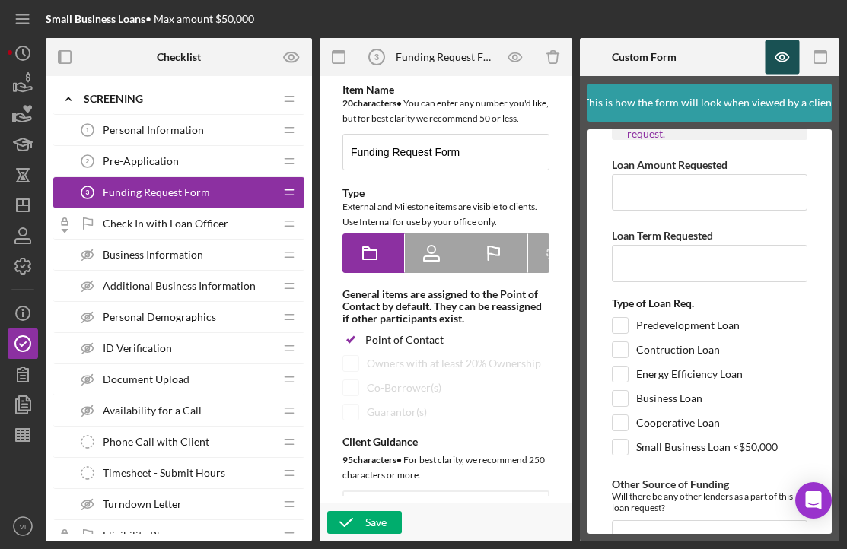
click at [792, 42] on icon "button" at bounding box center [782, 57] width 34 height 34
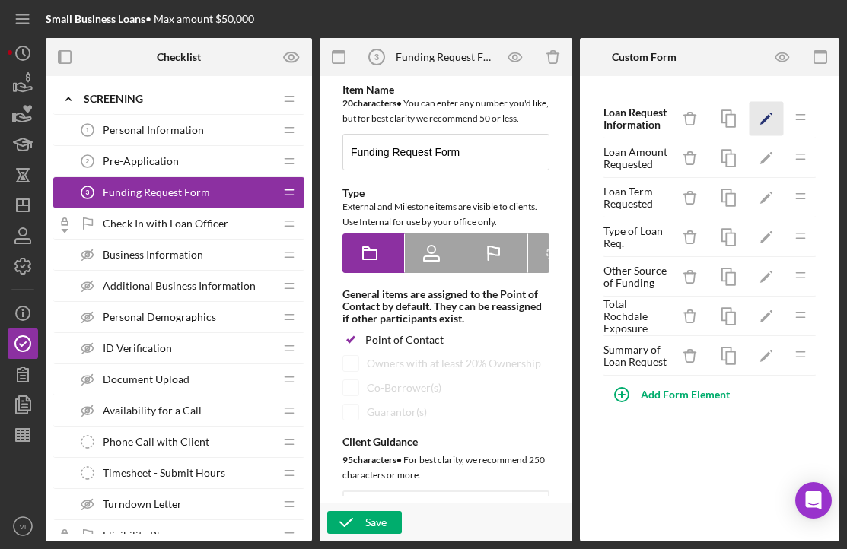
click at [769, 117] on polygon "button" at bounding box center [765, 120] width 11 height 11
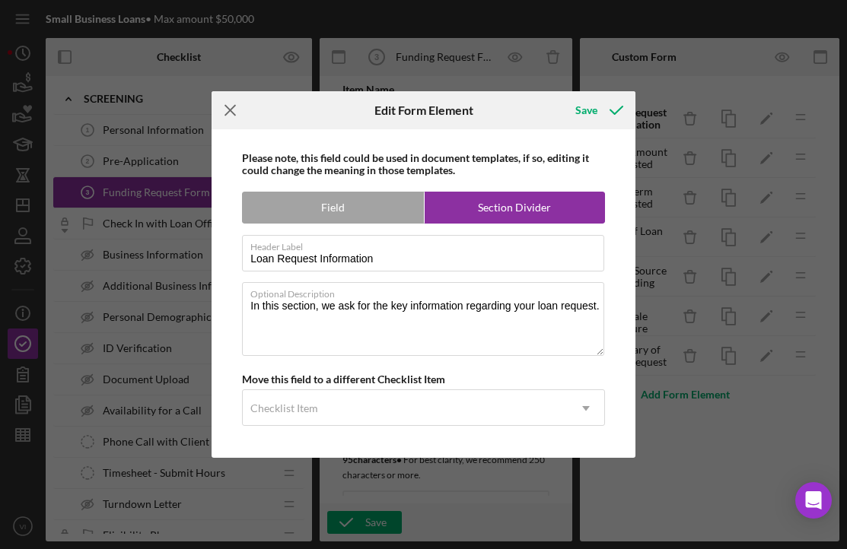
click at [227, 113] on line at bounding box center [230, 111] width 10 height 10
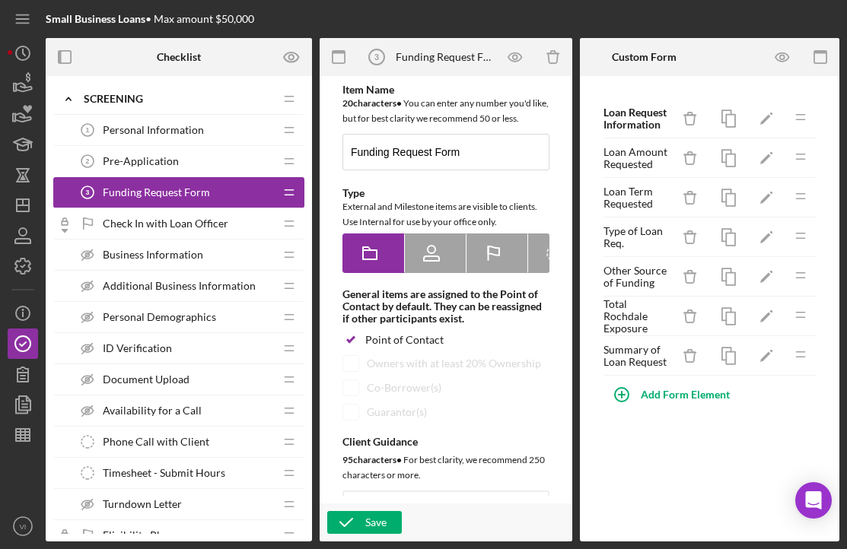
click at [769, 138] on div "Loan Amount Requested Icon/Delete Icon/Edit Icon/Drag" at bounding box center [710, 158] width 215 height 40
click at [769, 152] on icon "Icon/Edit" at bounding box center [766, 159] width 34 height 34
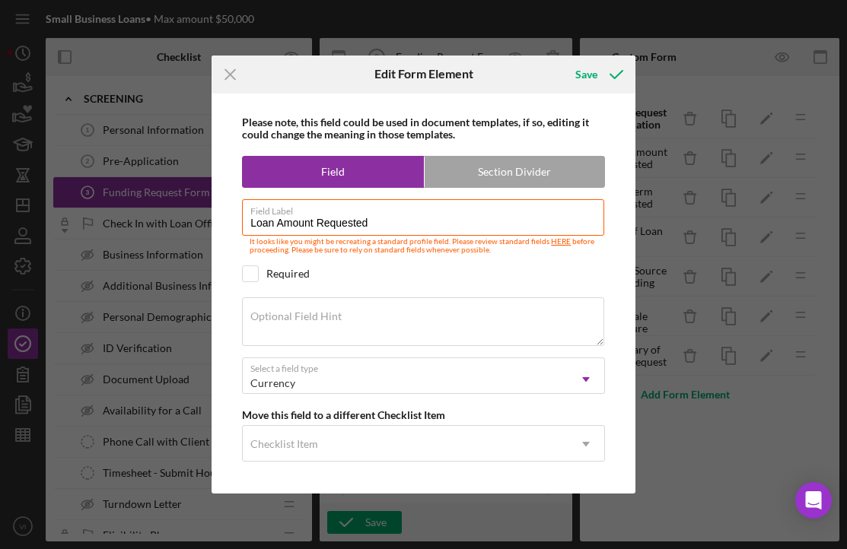
click at [235, 272] on div "Please note, this field could be used in document templates, if so, editing it …" at bounding box center [423, 294] width 409 height 401
click at [247, 272] on input "checkbox" at bounding box center [250, 273] width 15 height 15
checkbox input "true"
click at [598, 72] on icon "submit" at bounding box center [616, 75] width 38 height 38
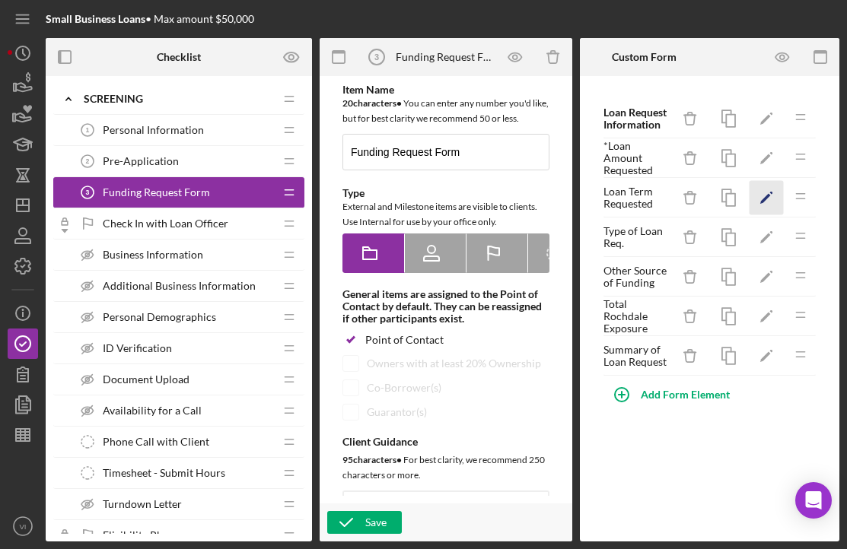
click at [778, 200] on icon "Icon/Edit" at bounding box center [766, 198] width 34 height 34
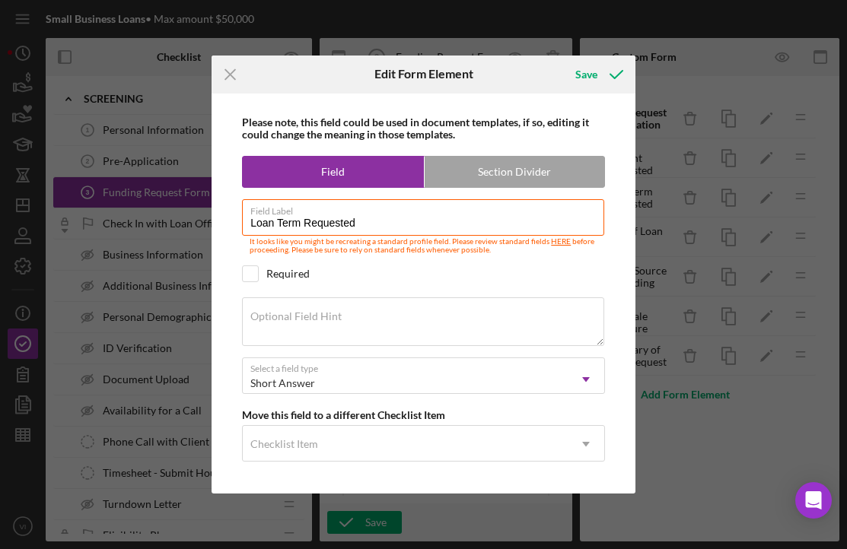
click at [285, 274] on div "Required" at bounding box center [287, 274] width 43 height 12
checkbox input "true"
click at [609, 73] on icon "submit" at bounding box center [616, 75] width 38 height 38
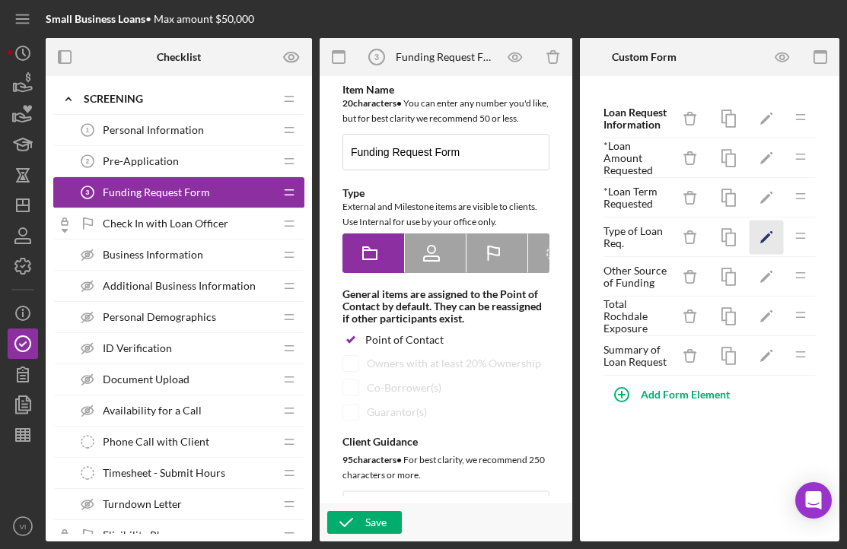
click at [758, 247] on icon "Icon/Edit" at bounding box center [766, 238] width 34 height 34
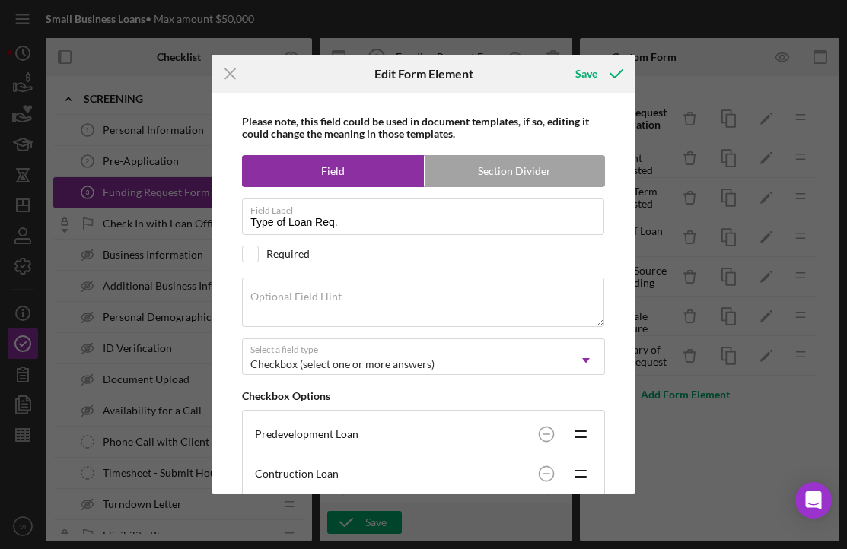
click at [308, 260] on div "Required" at bounding box center [287, 254] width 43 height 12
checkbox input "true"
click at [600, 81] on icon "submit" at bounding box center [616, 74] width 38 height 38
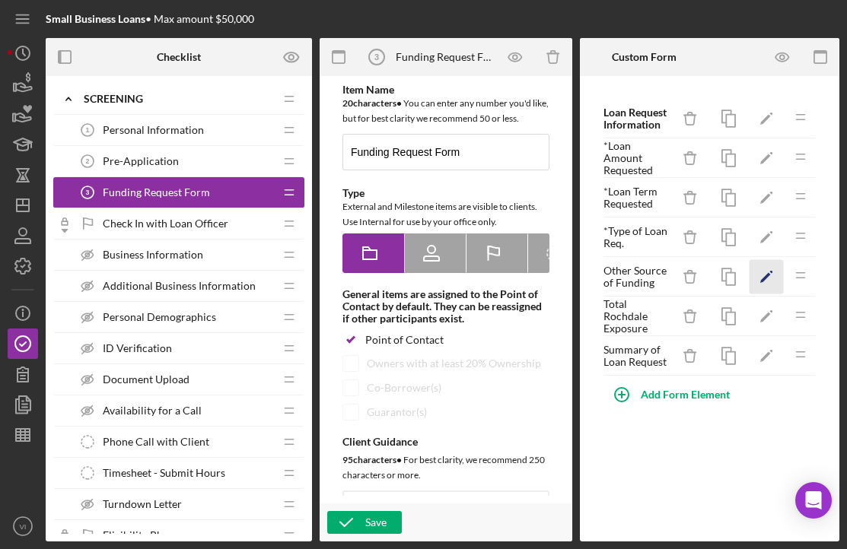
click at [763, 286] on icon "Icon/Edit" at bounding box center [766, 277] width 34 height 34
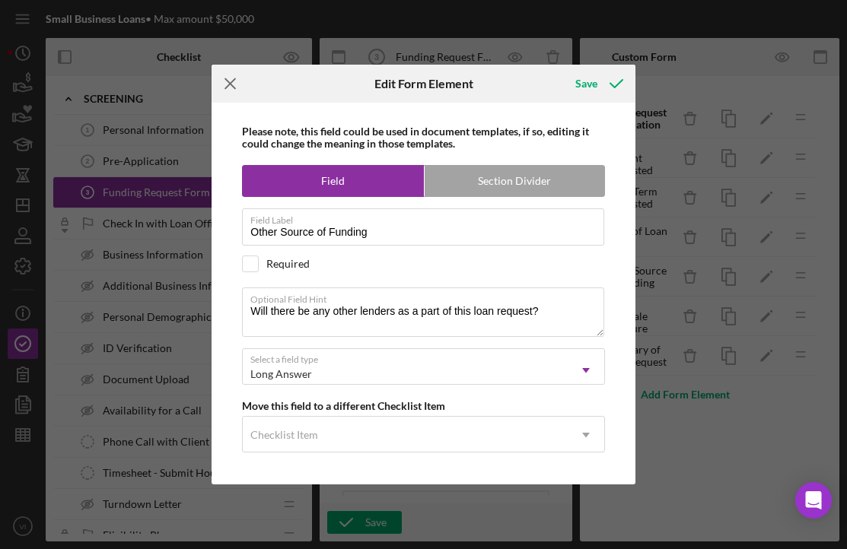
click at [241, 91] on icon "Icon/Menu Close" at bounding box center [231, 84] width 38 height 38
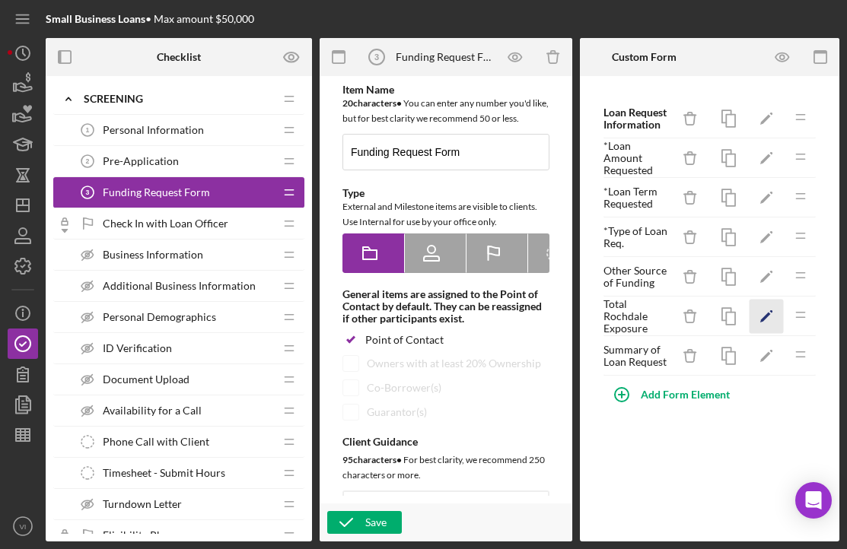
click at [764, 319] on polygon "button" at bounding box center [765, 318] width 11 height 11
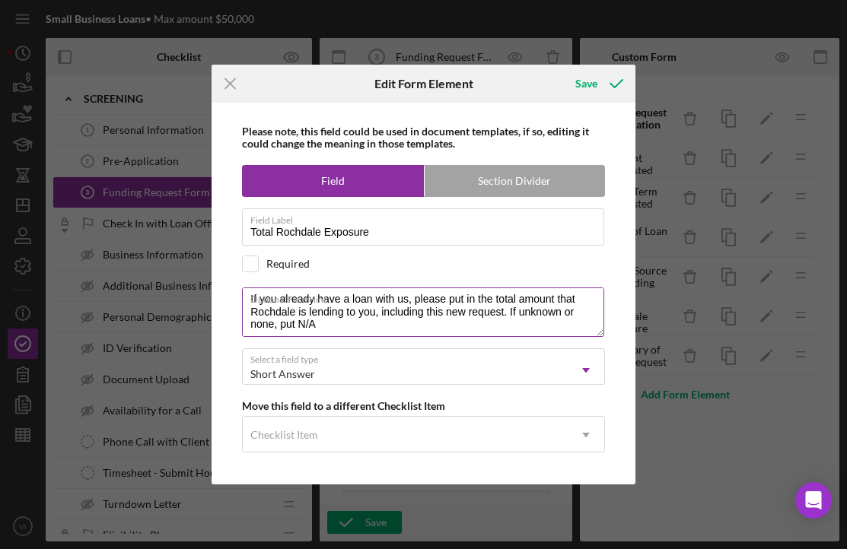
scroll to position [4, 0]
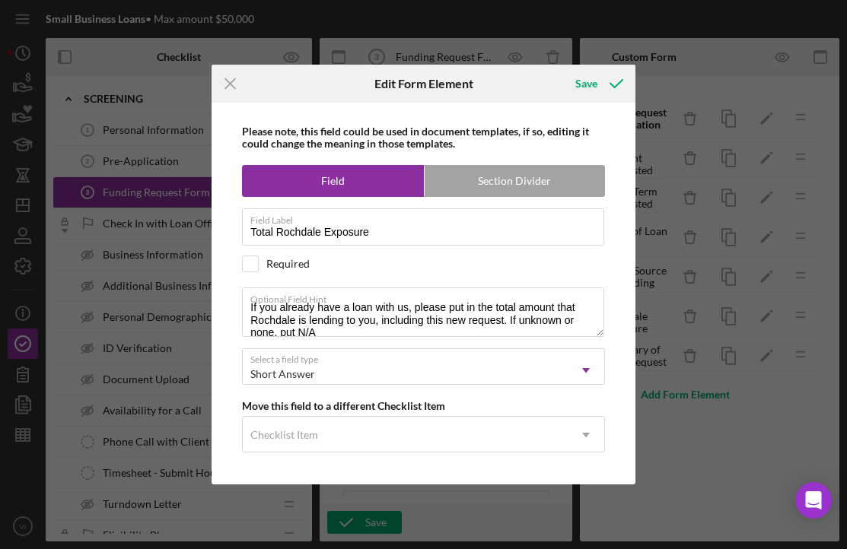
click at [281, 269] on div "Required" at bounding box center [287, 264] width 43 height 12
checkbox input "true"
click at [600, 84] on icon "submit" at bounding box center [616, 84] width 38 height 38
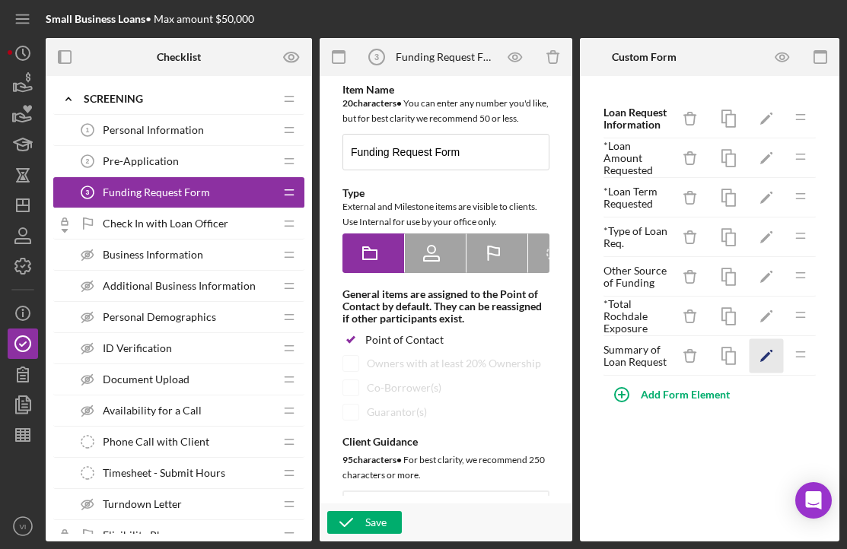
click at [774, 360] on icon "Icon/Edit" at bounding box center [766, 356] width 34 height 34
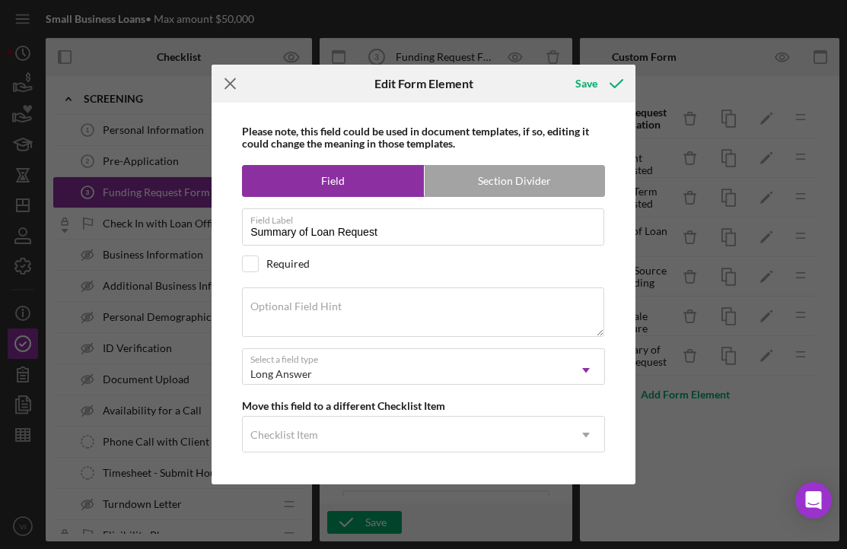
click at [218, 84] on icon "Icon/Menu Close" at bounding box center [231, 84] width 38 height 38
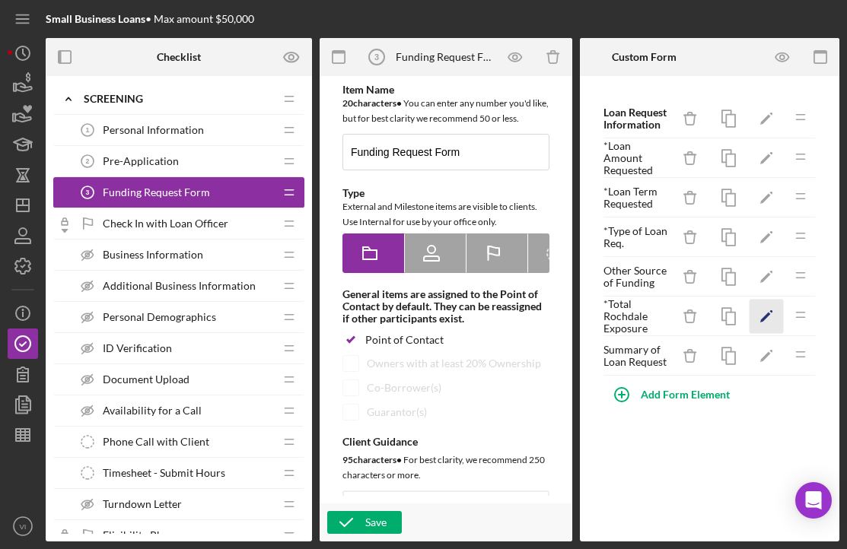
click at [762, 323] on icon "Icon/Edit" at bounding box center [766, 317] width 34 height 34
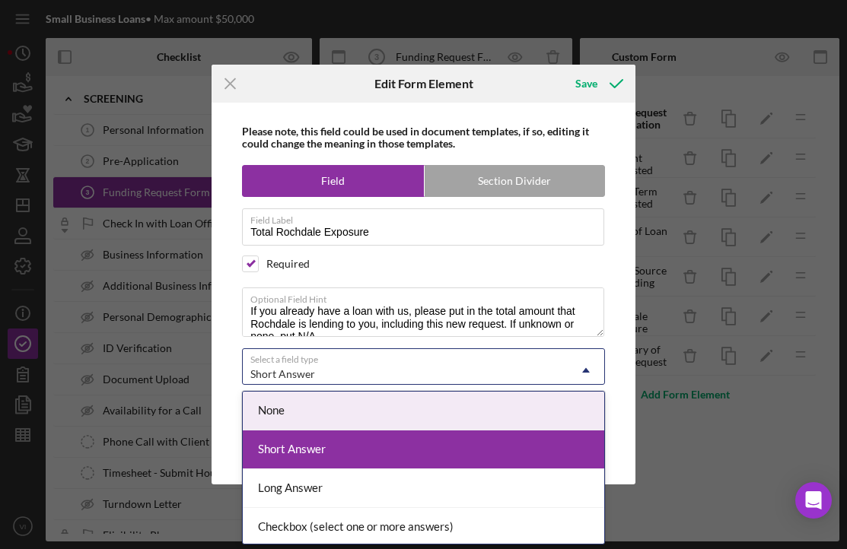
click at [425, 365] on div "Short Answer" at bounding box center [405, 374] width 325 height 35
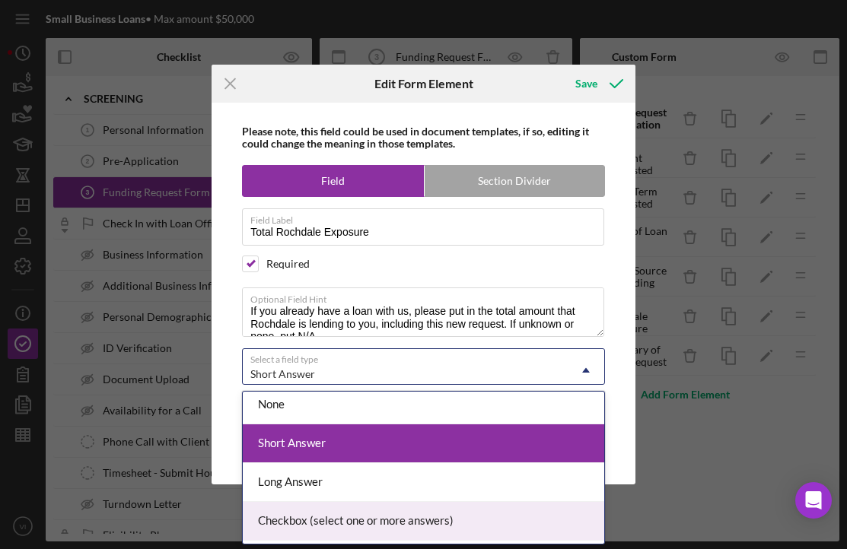
scroll to position [0, 0]
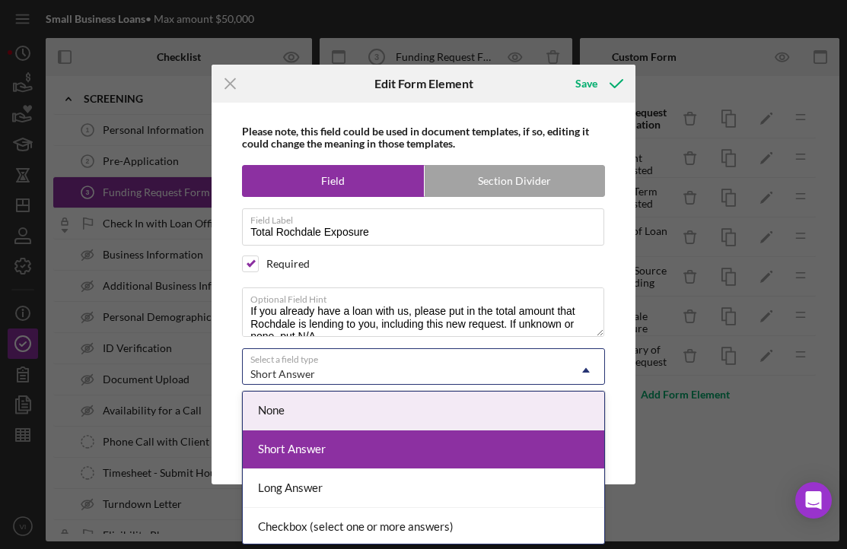
click at [234, 378] on div "Please note, this field could be used in document templates, if so, editing it …" at bounding box center [423, 294] width 409 height 382
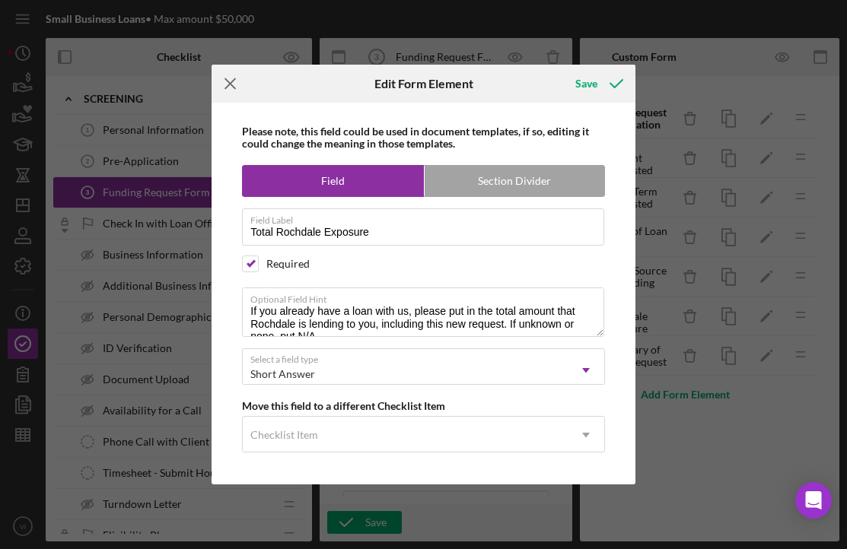
click at [232, 73] on icon "Icon/Menu Close" at bounding box center [231, 84] width 38 height 38
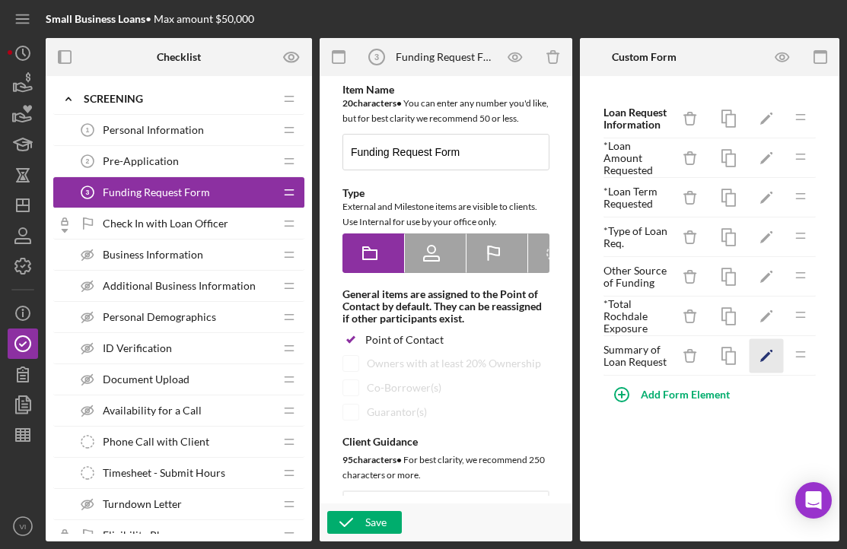
click at [757, 370] on icon "Icon/Edit" at bounding box center [766, 356] width 34 height 34
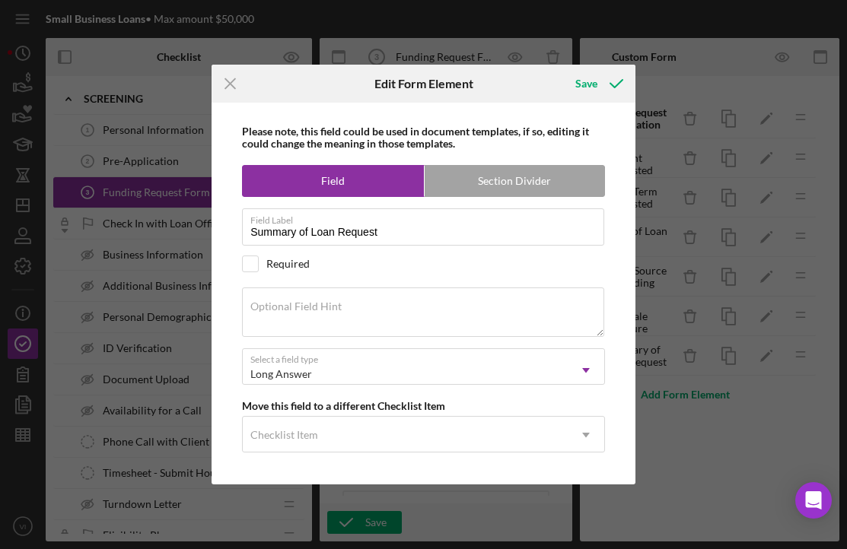
click at [304, 264] on div "Required" at bounding box center [287, 264] width 43 height 12
checkbox input "true"
click at [240, 96] on icon "Icon/Menu Close" at bounding box center [231, 84] width 38 height 38
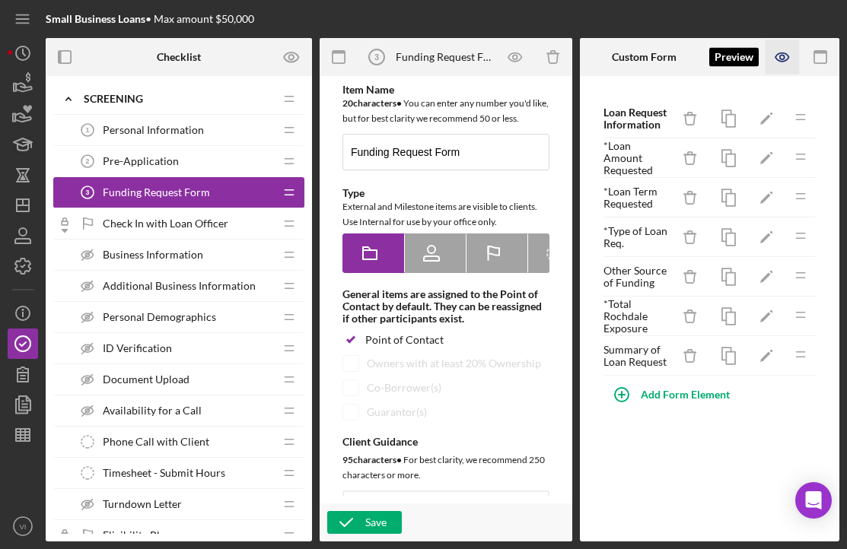
click at [791, 56] on icon "button" at bounding box center [782, 57] width 34 height 34
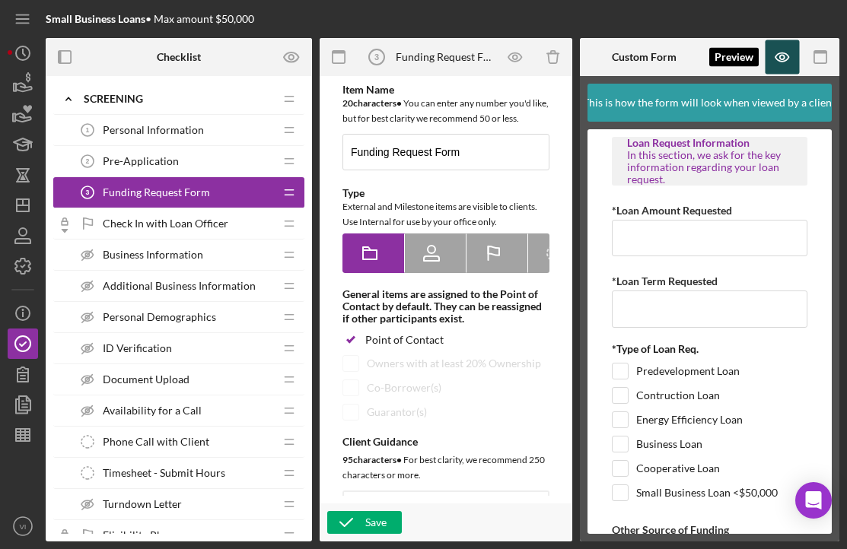
click at [776, 58] on icon "button" at bounding box center [781, 57] width 13 height 8
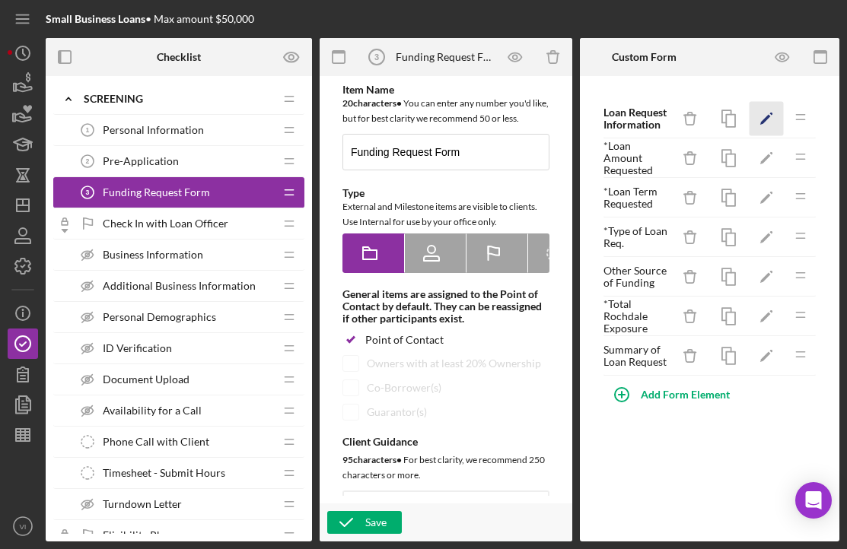
click at [754, 112] on icon "Icon/Edit" at bounding box center [766, 119] width 34 height 34
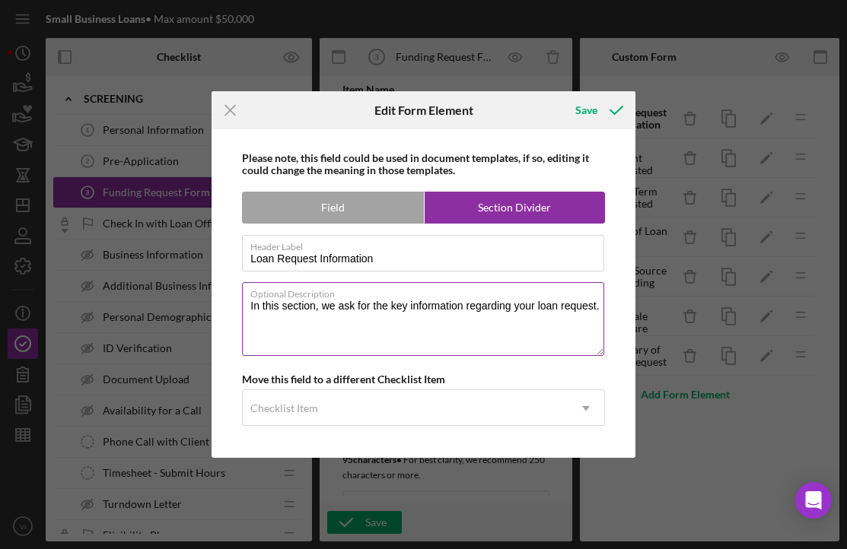
click at [412, 302] on textarea "In this section, we ask for the key information regarding your loan request." at bounding box center [423, 318] width 362 height 73
type textarea "In this section, we ask for the key financial information regarding your loan r…"
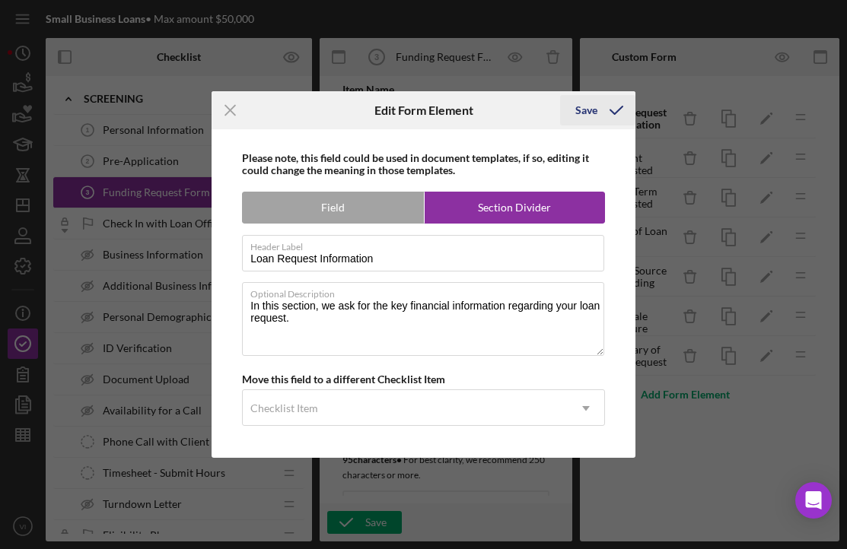
click at [600, 109] on icon "submit" at bounding box center [616, 110] width 38 height 38
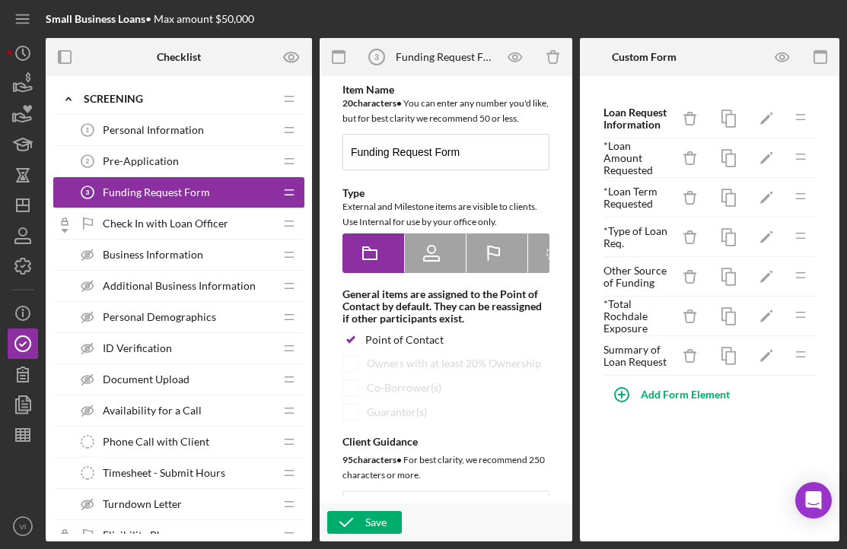
click at [801, 119] on icon "Icon/Drag" at bounding box center [800, 117] width 30 height 30
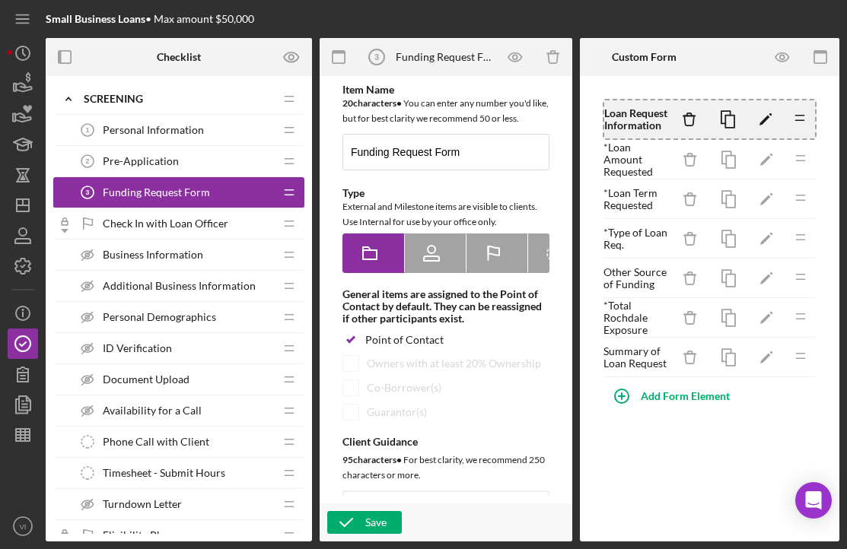
click at [797, 119] on icon "Icon/Drag" at bounding box center [799, 118] width 30 height 30
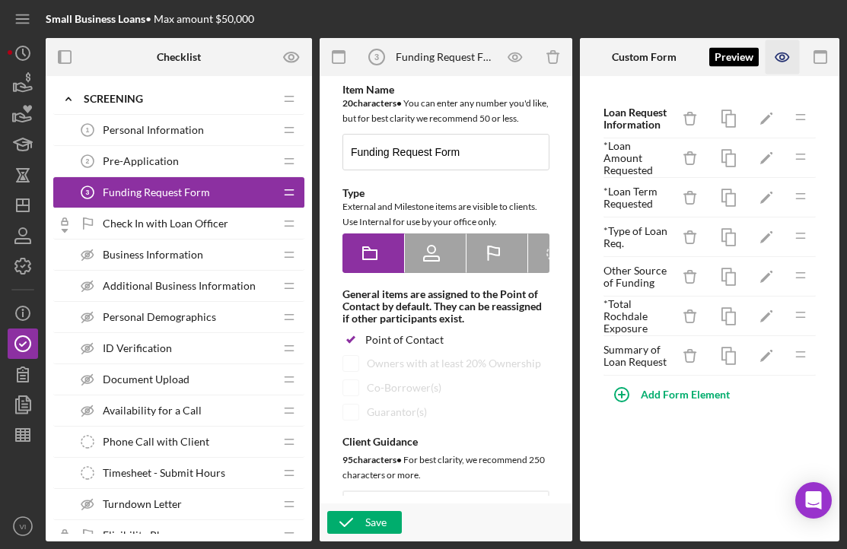
click at [773, 61] on icon "button" at bounding box center [782, 57] width 34 height 34
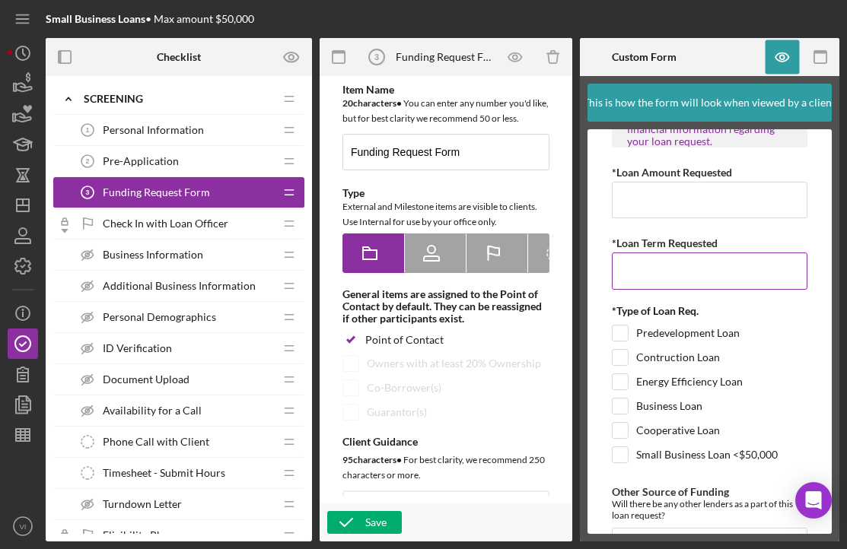
scroll to position [49, 0]
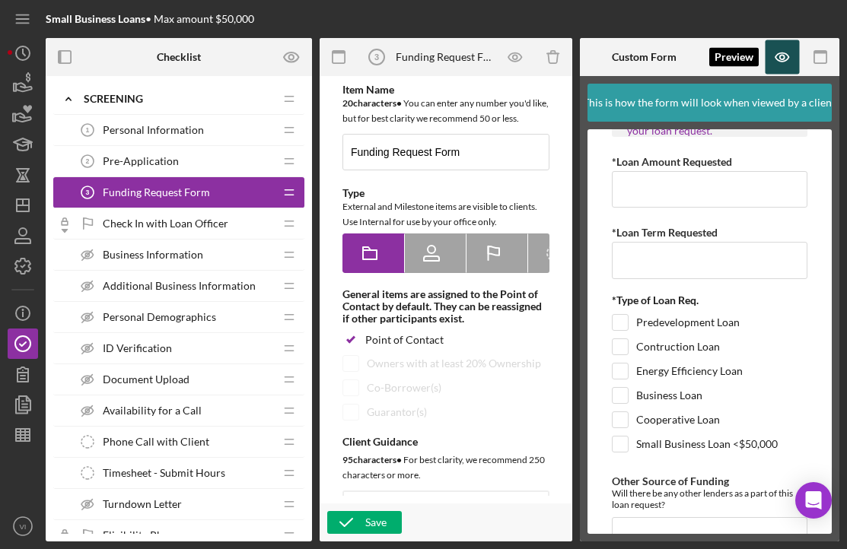
click at [768, 56] on icon "button" at bounding box center [782, 57] width 34 height 34
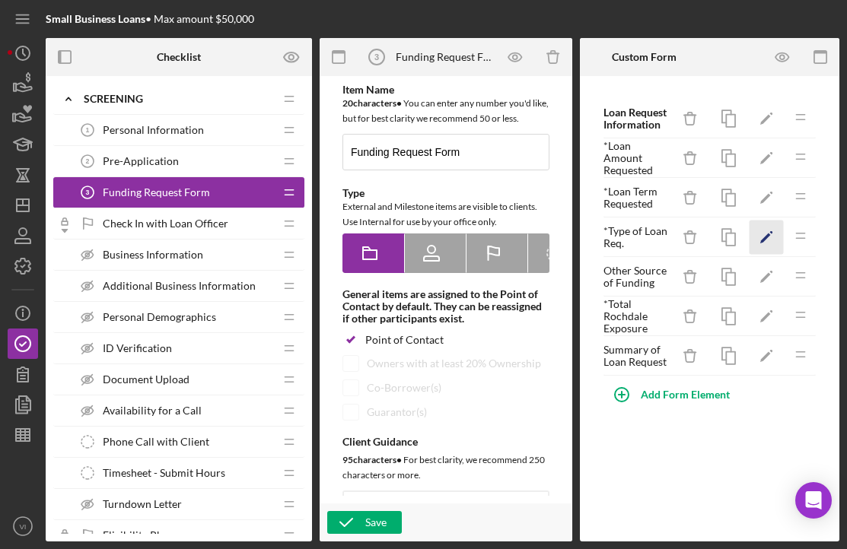
click at [768, 235] on polygon "button" at bounding box center [765, 239] width 11 height 11
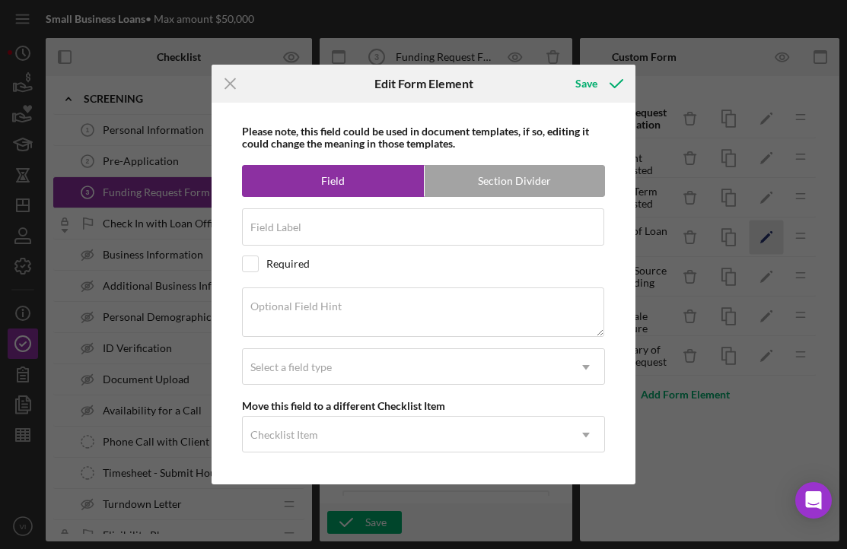
type input "Type of Loan Req."
checkbox input "true"
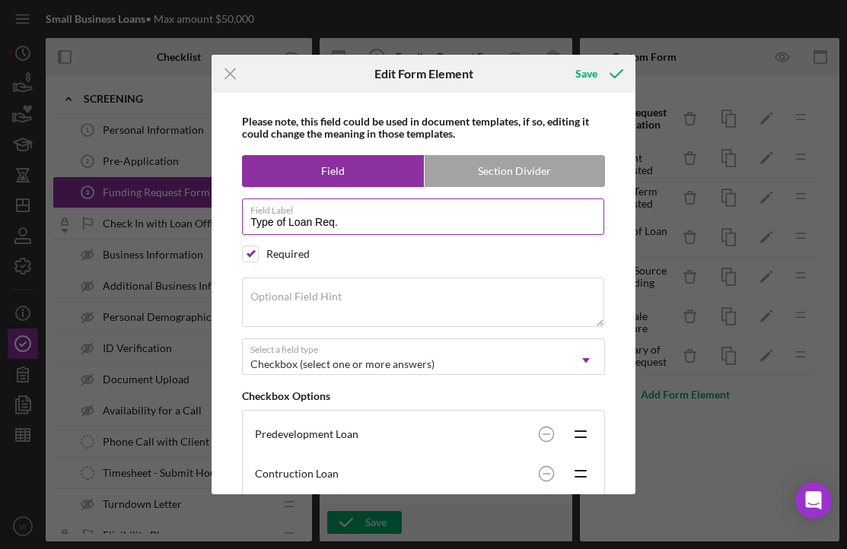
click at [476, 231] on input "Type of Loan Req." at bounding box center [423, 217] width 362 height 37
type input "Type of Loan Request"
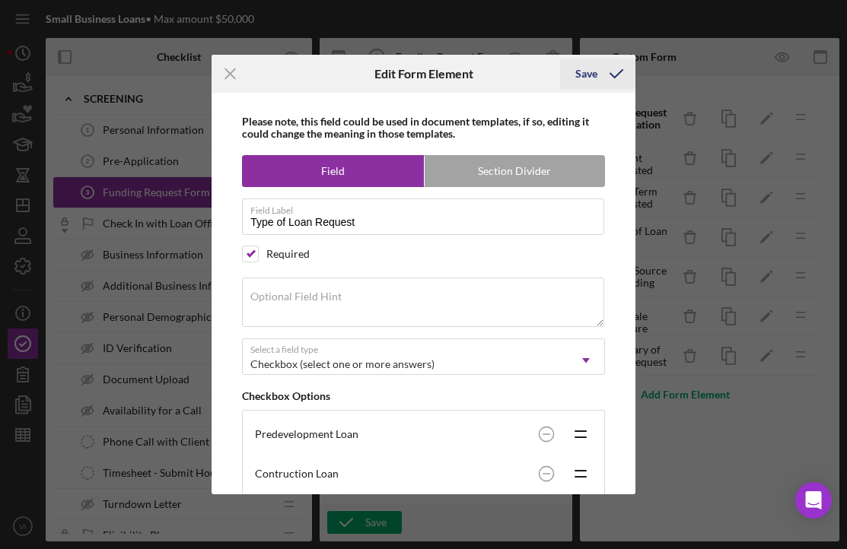
click at [606, 77] on icon "submit" at bounding box center [616, 74] width 38 height 38
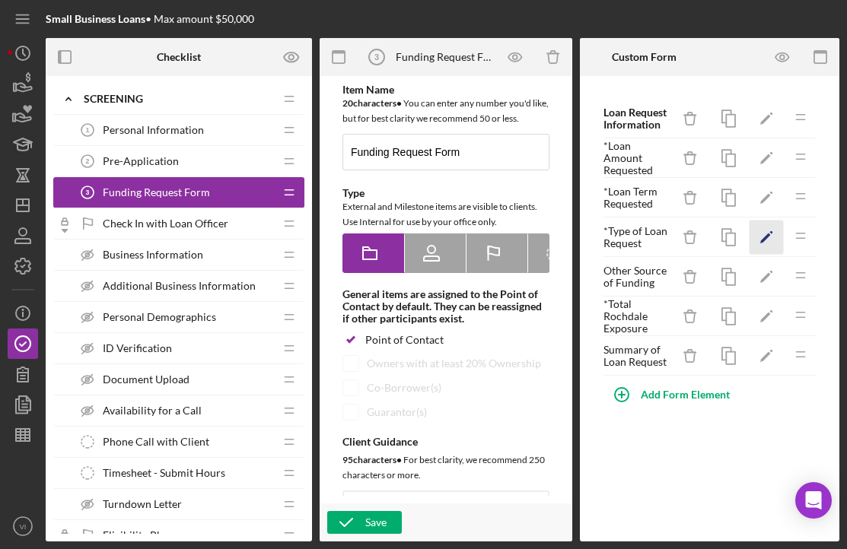
click at [756, 253] on icon "Icon/Edit" at bounding box center [766, 238] width 34 height 34
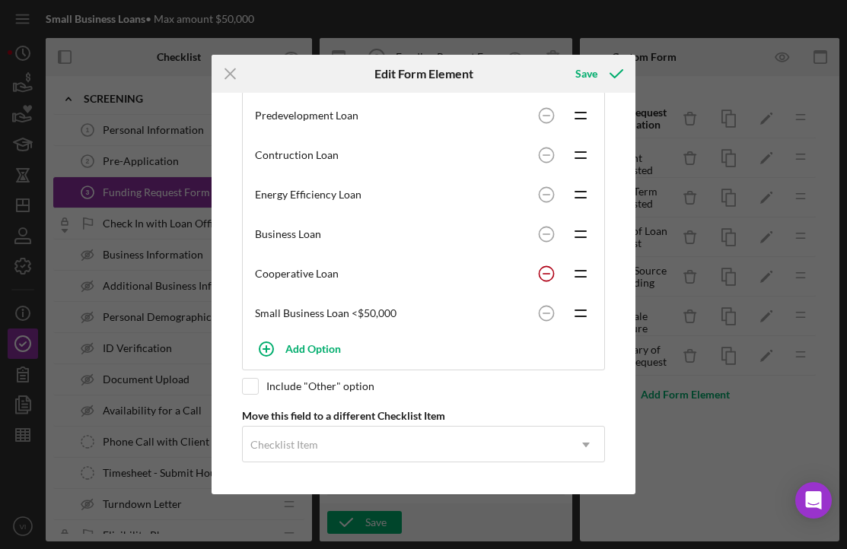
scroll to position [0, 0]
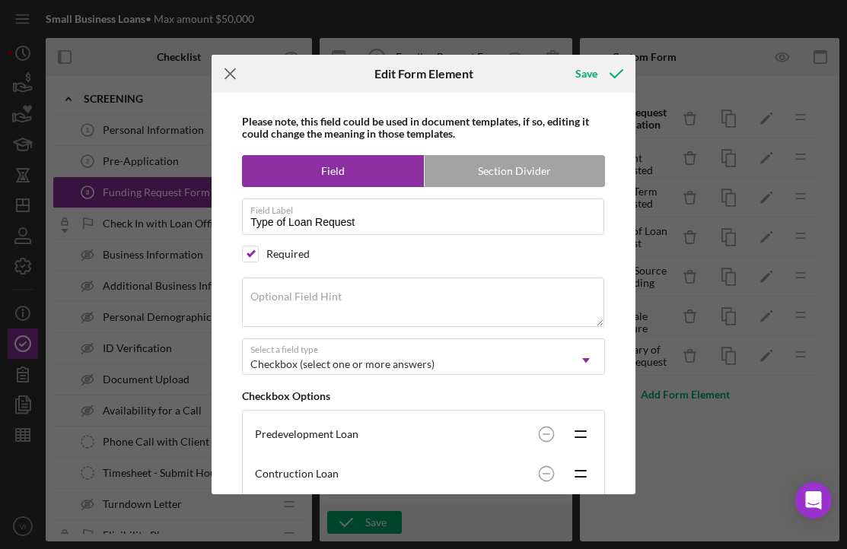
click at [218, 59] on icon "Icon/Menu Close" at bounding box center [231, 74] width 38 height 38
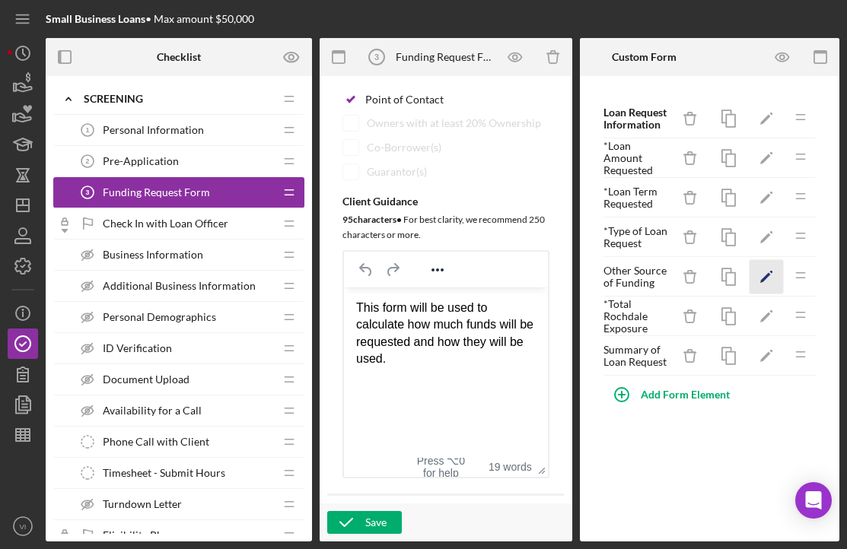
click at [775, 283] on icon "Icon/Edit" at bounding box center [766, 277] width 34 height 34
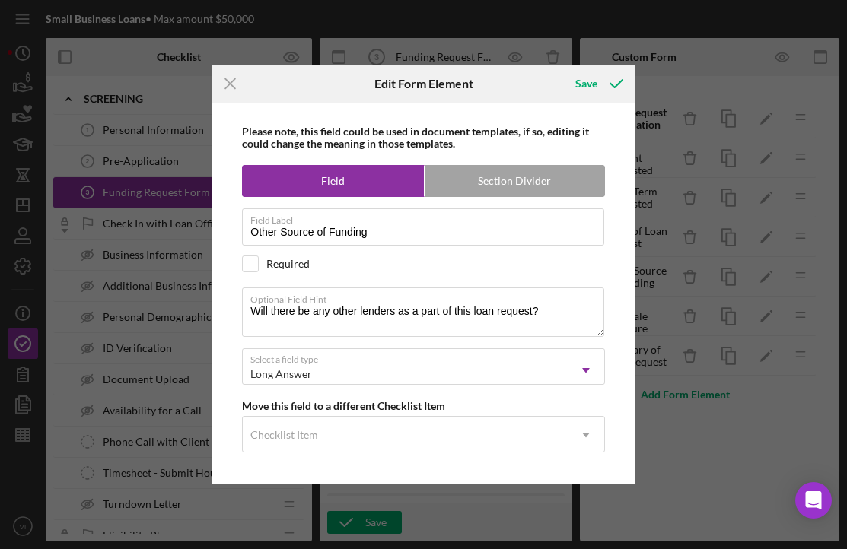
click at [288, 266] on div "Required" at bounding box center [287, 264] width 43 height 12
checkbox input "false"
click at [550, 313] on textarea "Will there be any other lenders as a part of this loan request?" at bounding box center [423, 312] width 362 height 49
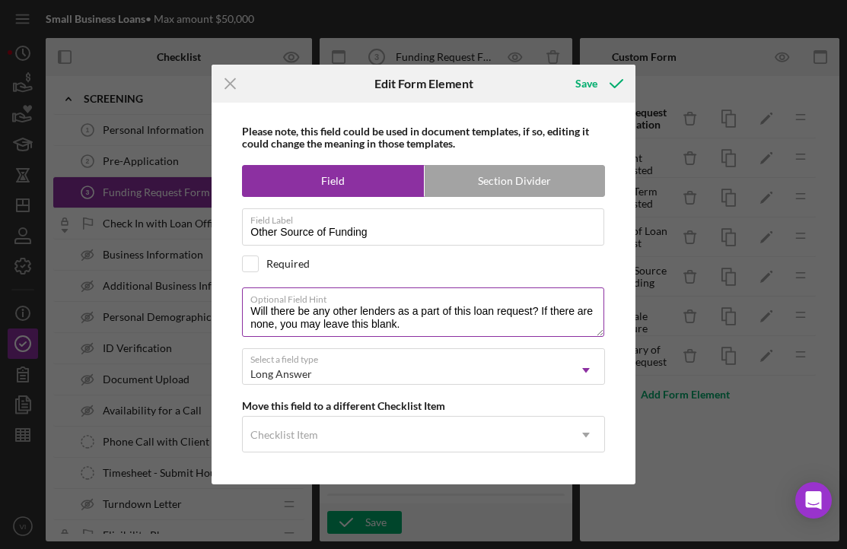
drag, startPoint x: 402, startPoint y: 312, endPoint x: 452, endPoint y: 310, distance: 50.2
click at [452, 310] on textarea "Will there be any other lenders as a part of this loan request? If there are no…" at bounding box center [423, 312] width 362 height 49
click at [453, 310] on textarea "Will there be any other lenders as a part of this loan request? If there are no…" at bounding box center [423, 312] width 362 height 49
click at [404, 312] on textarea "Will there be any other lenders as a part of this loan request? If there are no…" at bounding box center [423, 312] width 362 height 49
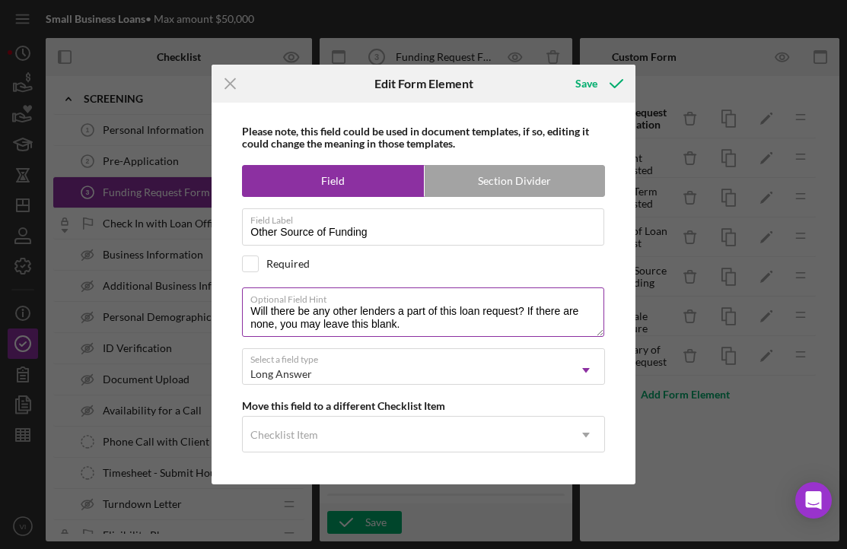
click at [421, 331] on textarea "Will there be any other lenders a part of this loan request? If there are none,…" at bounding box center [423, 312] width 362 height 49
click at [421, 309] on textarea "Will there be any other lenders a part of this loan request? If there are none,…" at bounding box center [423, 312] width 362 height 49
click at [406, 310] on textarea "Will there be any other lenders a part of this loan request? If there are none,…" at bounding box center [423, 312] width 362 height 49
drag, startPoint x: 469, startPoint y: 329, endPoint x: 172, endPoint y: 305, distance: 298.5
click at [172, 305] on div "Icon/Menu Close Edit Form Element Save Please note, this field could be used in…" at bounding box center [423, 274] width 847 height 549
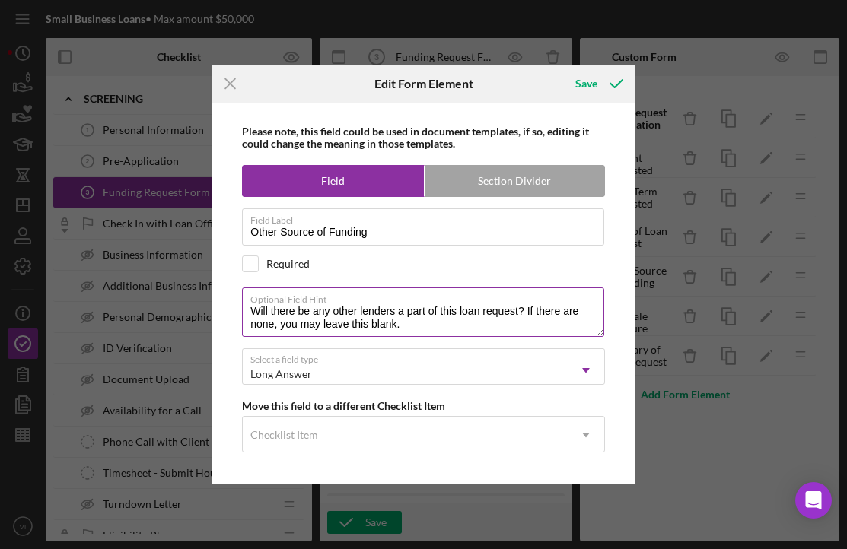
click at [385, 317] on textarea "Will there be any other lenders a part of this loan request? If there are none,…" at bounding box center [423, 312] width 362 height 49
drag, startPoint x: 398, startPoint y: 313, endPoint x: 437, endPoint y: 311, distance: 39.6
click at [437, 311] on textarea "Will there be any other lenders a part of this loan request? If there are none,…" at bounding box center [423, 312] width 362 height 49
click at [297, 310] on textarea "Will there be any other lenders involved in this loan request? If there are non…" at bounding box center [423, 312] width 362 height 49
click at [379, 310] on textarea "Will there be any other lenders involved in this loan request? If there are non…" at bounding box center [423, 312] width 362 height 49
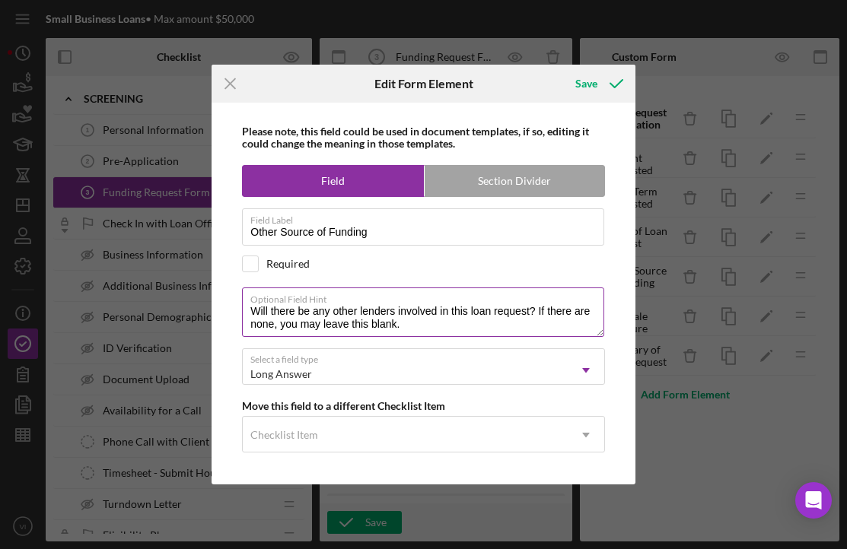
click at [425, 332] on textarea "Will there be any other lenders involved in this loan request? If there are non…" at bounding box center [423, 312] width 362 height 49
drag, startPoint x: 276, startPoint y: 327, endPoint x: 549, endPoint y: 314, distance: 272.7
click at [549, 314] on textarea "Will there be any other lenders involved in this loan request? If there are non…" at bounding box center [423, 312] width 362 height 49
click at [264, 311] on textarea "Will there be any other lenders involved in this loan request? If there are non…" at bounding box center [423, 312] width 362 height 49
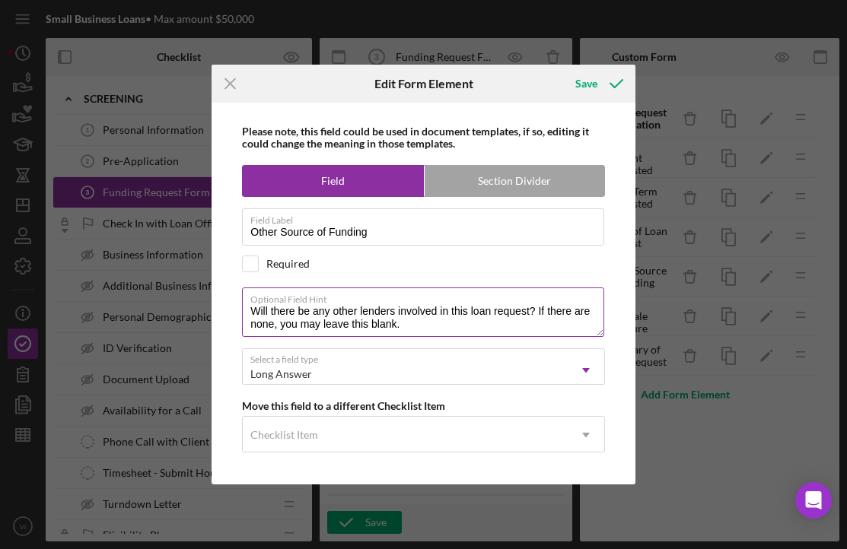
click at [264, 311] on textarea "Will there be any other lenders involved in this loan request? If there are non…" at bounding box center [423, 312] width 362 height 49
click at [294, 305] on label "Optional Field Hint" at bounding box center [427, 296] width 354 height 17
click at [294, 305] on textarea "Are there be any other lenders involved in this loan request? If there are none…" at bounding box center [423, 312] width 362 height 49
click at [302, 310] on textarea "Are there be any other lenders involved in this loan request? If there are none…" at bounding box center [423, 312] width 362 height 49
click at [303, 310] on textarea "Are there be any other lenders involved in this loan request? If there are none…" at bounding box center [423, 312] width 362 height 49
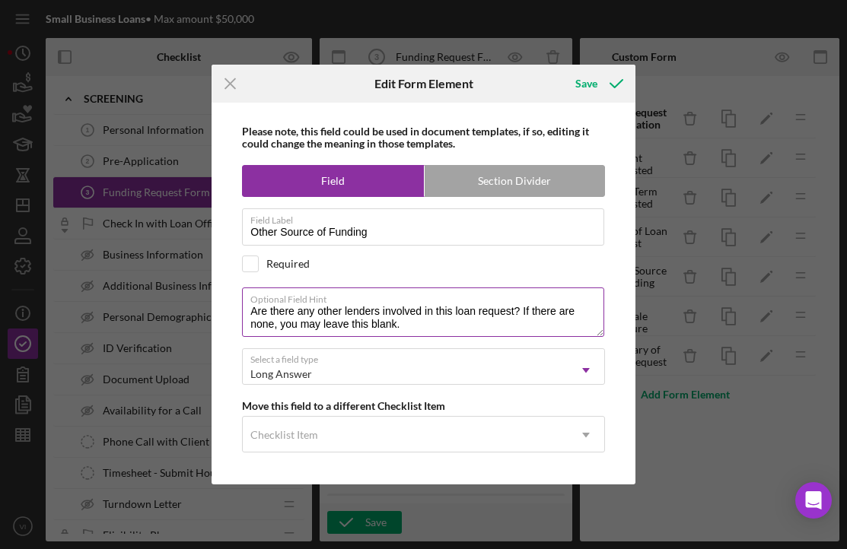
click at [492, 313] on textarea "Are there any other lenders involved in this loan request? If there are none, y…" at bounding box center [423, 312] width 362 height 49
click at [489, 324] on textarea "Are there any other lenders involved in this loan request? If there are none, y…" at bounding box center [423, 312] width 362 height 49
type textarea "Are there any other lenders involved in this loan request? If there are none, y…"
click at [616, 81] on icon "submit" at bounding box center [616, 84] width 38 height 38
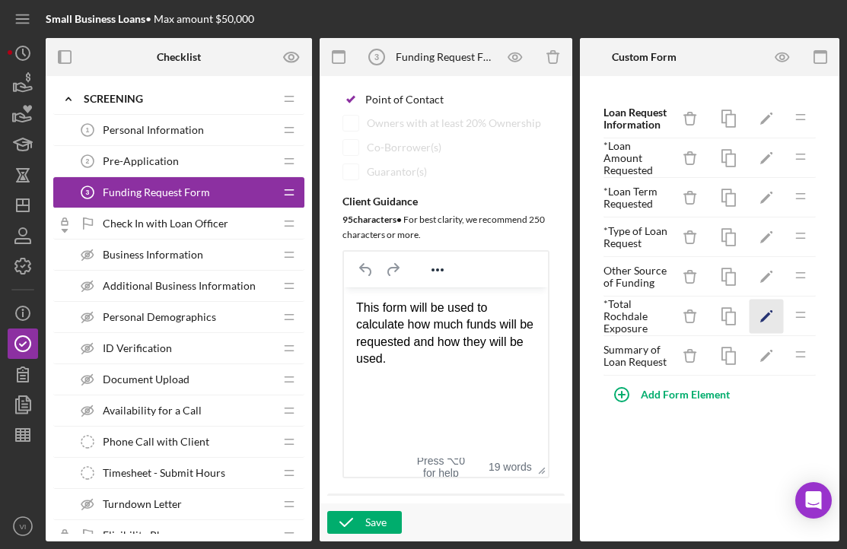
click at [765, 325] on icon "Icon/Edit" at bounding box center [766, 317] width 34 height 34
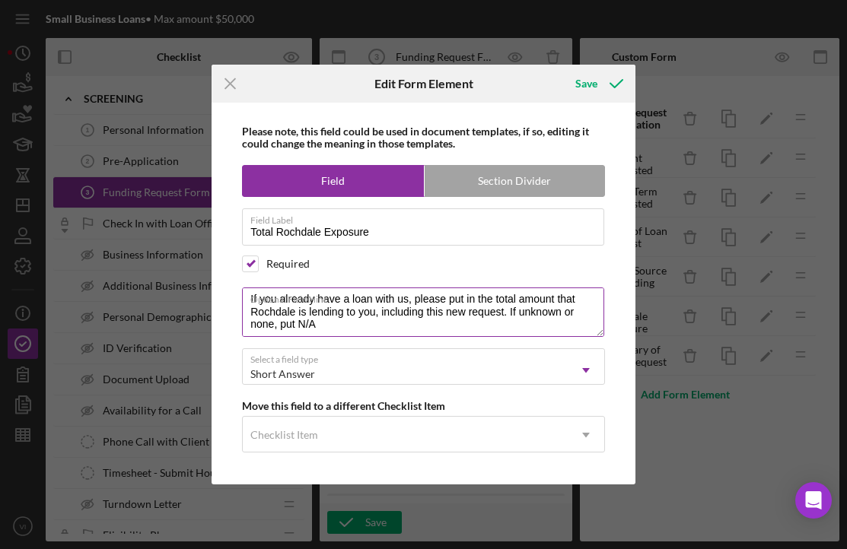
scroll to position [12, 0]
click at [538, 321] on textarea "If you already have a loan with us, please put in the total amount that Rochdal…" at bounding box center [423, 312] width 362 height 49
click at [292, 327] on textarea "If you already have a loan with us, please put in the total amount that Rochdal…" at bounding box center [423, 312] width 362 height 49
click at [377, 328] on textarea "If you already have a loan with us, please put in the total amount that Rochdal…" at bounding box center [423, 312] width 362 height 49
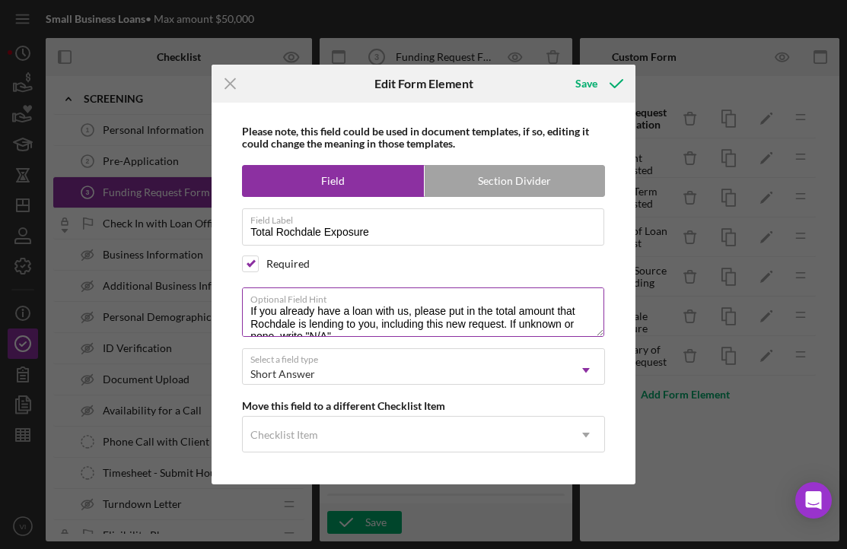
scroll to position [8, 0]
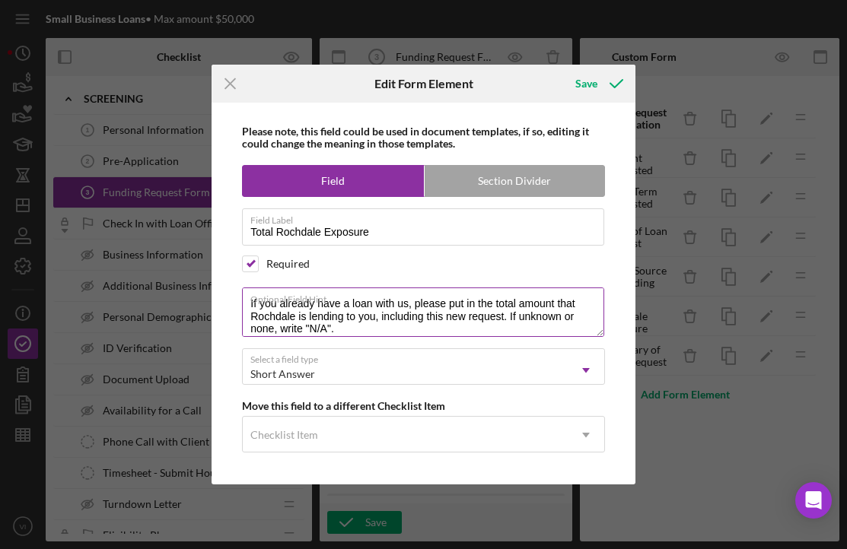
type textarea "If you already have a loan with us, please put in the total amount that Rochdal…"
click at [460, 303] on label "Optional Field Hint" at bounding box center [427, 296] width 354 height 17
click at [460, 303] on textarea "If you already have a loan with us, please put in the total amount that Rochdal…" at bounding box center [423, 312] width 362 height 49
click at [460, 303] on label "Optional Field Hint" at bounding box center [427, 296] width 354 height 17
click at [460, 303] on textarea "If you already have a loan with us, please put in the total amount that Rochdal…" at bounding box center [423, 312] width 362 height 49
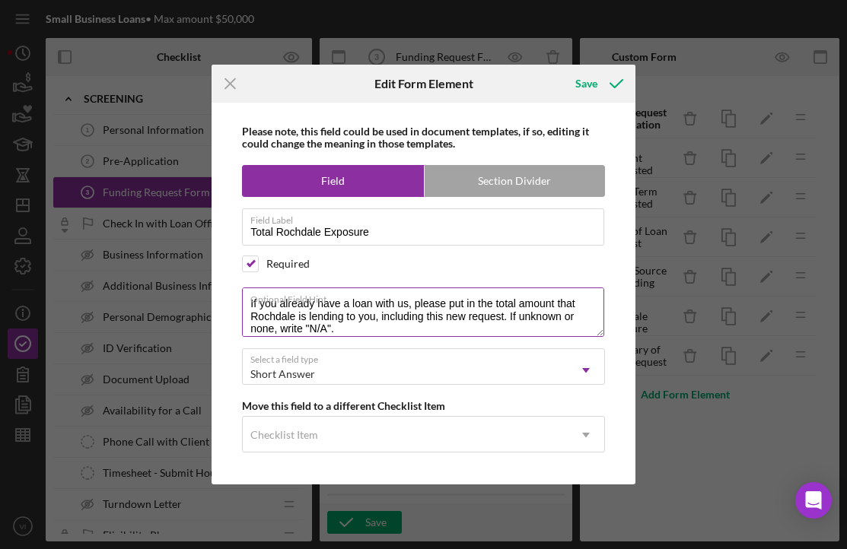
click at [462, 304] on label "Optional Field Hint" at bounding box center [427, 296] width 354 height 17
click at [462, 304] on textarea "If you already have a loan with us, please put in the total amount that Rochdal…" at bounding box center [423, 312] width 362 height 49
click at [462, 304] on label "Optional Field Hint" at bounding box center [427, 296] width 354 height 17
click at [462, 304] on textarea "If you already have a loan with us, please put in the total amount that Rochdal…" at bounding box center [423, 312] width 362 height 49
click at [455, 304] on label "Optional Field Hint" at bounding box center [427, 296] width 354 height 17
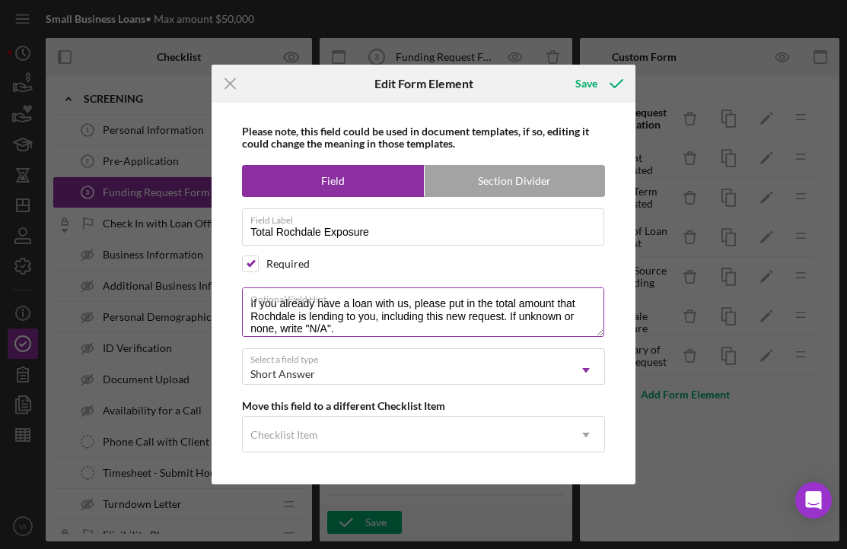
click at [455, 304] on textarea "If you already have a loan with us, please put in the total amount that Rochdal…" at bounding box center [423, 312] width 362 height 49
click at [455, 304] on label "Optional Field Hint" at bounding box center [427, 296] width 354 height 17
click at [455, 304] on textarea "If you already have a loan with us, please put in the total amount that Rochdal…" at bounding box center [423, 312] width 362 height 49
drag, startPoint x: 409, startPoint y: 326, endPoint x: 251, endPoint y: 297, distance: 160.7
click at [251, 297] on div "Optional Field Hint If you already have a loan with us, please put in the total…" at bounding box center [423, 313] width 363 height 51
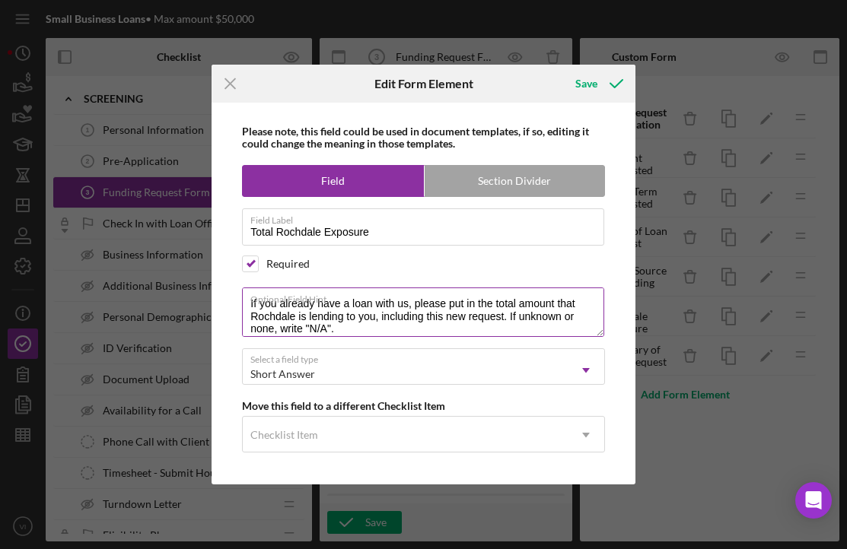
click at [452, 325] on textarea "If you already have a loan with us, please put in the total amount that Rochdal…" at bounding box center [423, 312] width 362 height 49
drag, startPoint x: 451, startPoint y: 304, endPoint x: 487, endPoint y: 301, distance: 35.8
click at [487, 301] on label "Optional Field Hint" at bounding box center [427, 296] width 354 height 17
click at [487, 301] on textarea "If you already have a loan with us, please put in the total amount that Rochdal…" at bounding box center [423, 312] width 362 height 49
drag, startPoint x: 477, startPoint y: 304, endPoint x: 451, endPoint y: 304, distance: 25.9
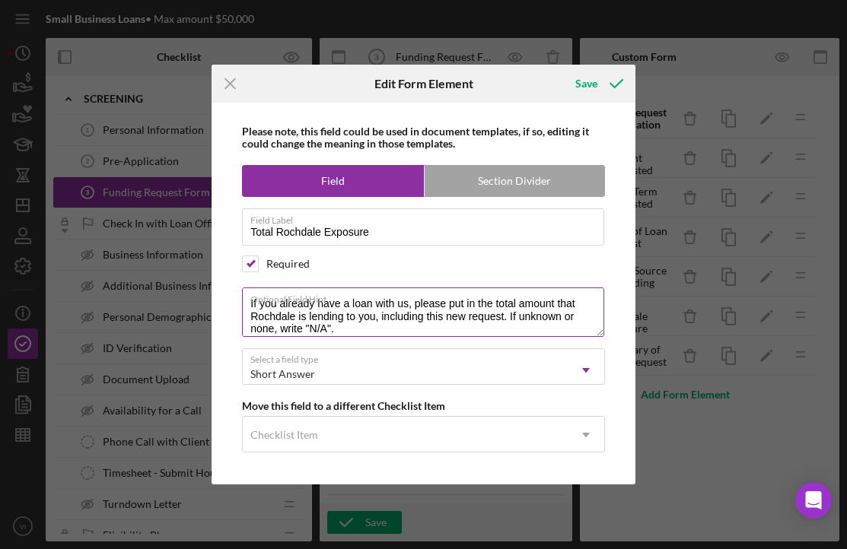
click at [451, 304] on label "Optional Field Hint" at bounding box center [427, 296] width 354 height 17
click at [451, 304] on textarea "If you already have a loan with us, please put in the total amount that Rochdal…" at bounding box center [423, 312] width 362 height 49
click at [451, 304] on label "Optional Field Hint" at bounding box center [427, 296] width 354 height 17
click at [451, 304] on textarea "If you already have a loan with us, please put in the total amount that Rochdal…" at bounding box center [423, 312] width 362 height 49
click at [471, 304] on label "Optional Field Hint" at bounding box center [427, 296] width 354 height 17
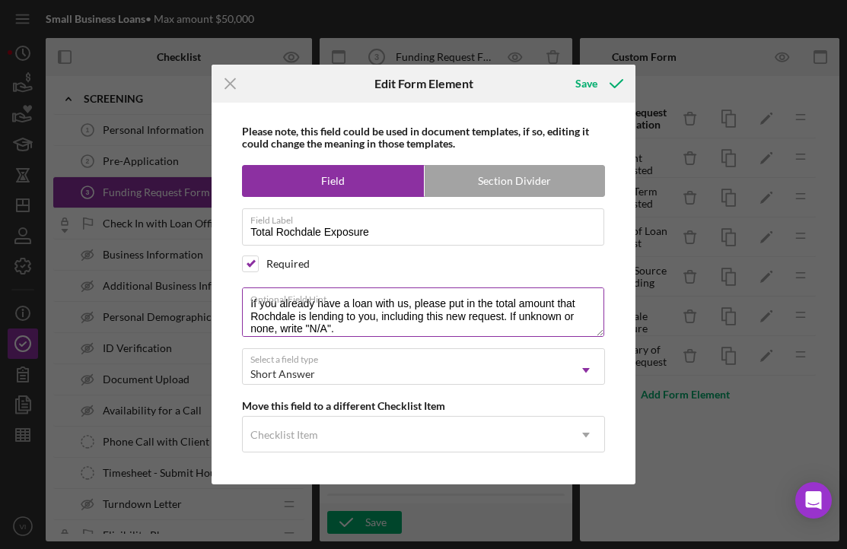
click at [471, 304] on textarea "If you already have a loan with us, please put in the total amount that Rochdal…" at bounding box center [423, 312] width 362 height 49
click at [471, 304] on label "Optional Field Hint" at bounding box center [427, 296] width 354 height 17
click at [471, 304] on textarea "If you already have a loan with us, please put in the total amount that Rochdal…" at bounding box center [423, 312] width 362 height 49
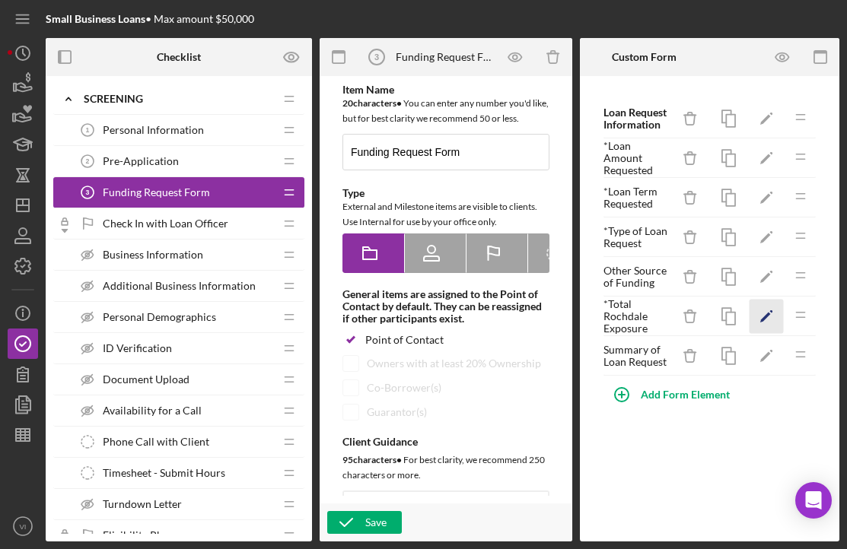
click at [772, 324] on icon "Icon/Edit" at bounding box center [766, 317] width 34 height 34
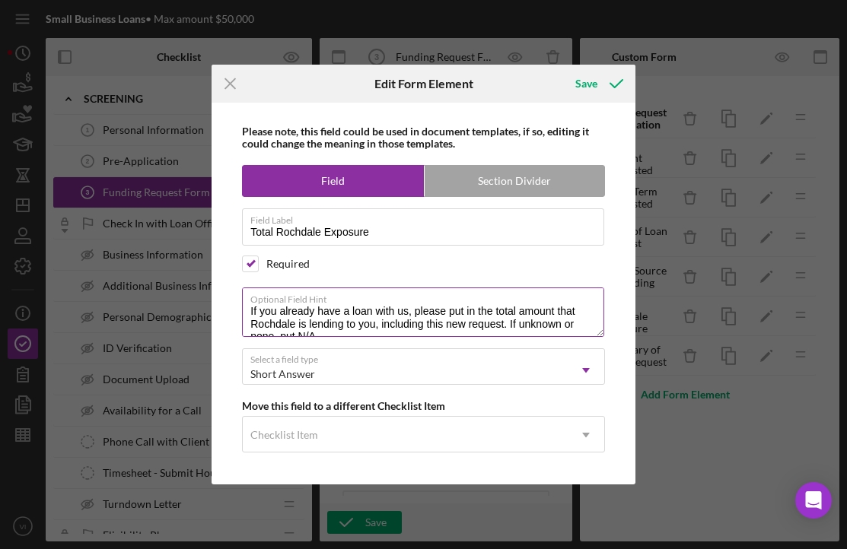
drag, startPoint x: 451, startPoint y: 310, endPoint x: 475, endPoint y: 311, distance: 23.6
click at [475, 311] on textarea "If you already have a loan with us, please put in the total amount that Rochdal…" at bounding box center [423, 312] width 362 height 49
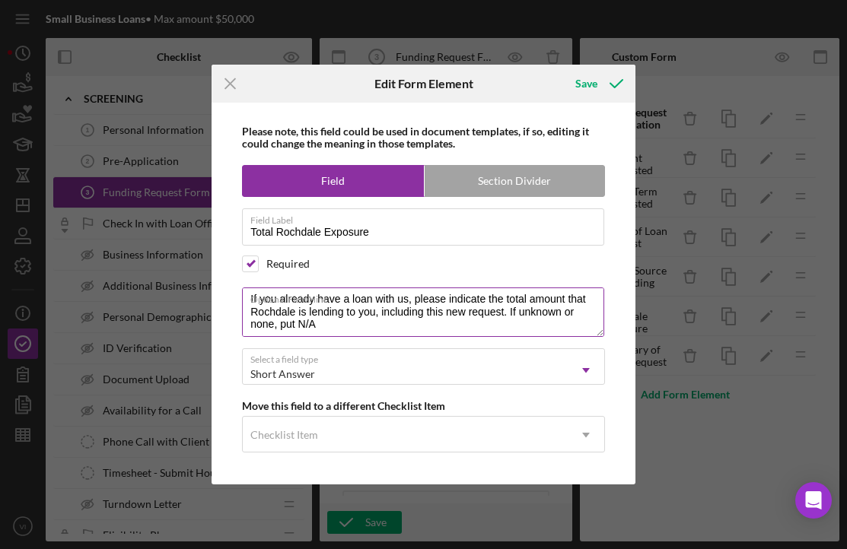
scroll to position [12, 0]
click at [287, 326] on textarea "If you already have a loan with us, please indicate the total amount that Rochd…" at bounding box center [423, 312] width 362 height 49
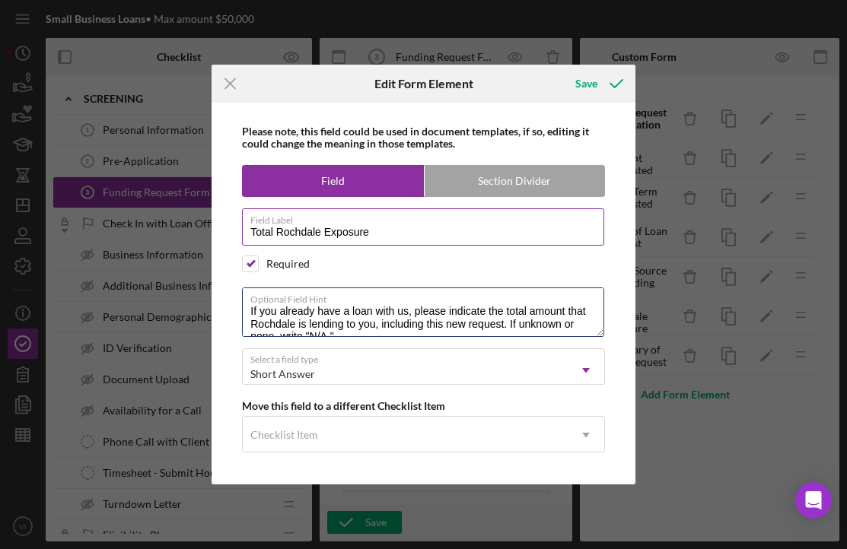
scroll to position [0, 0]
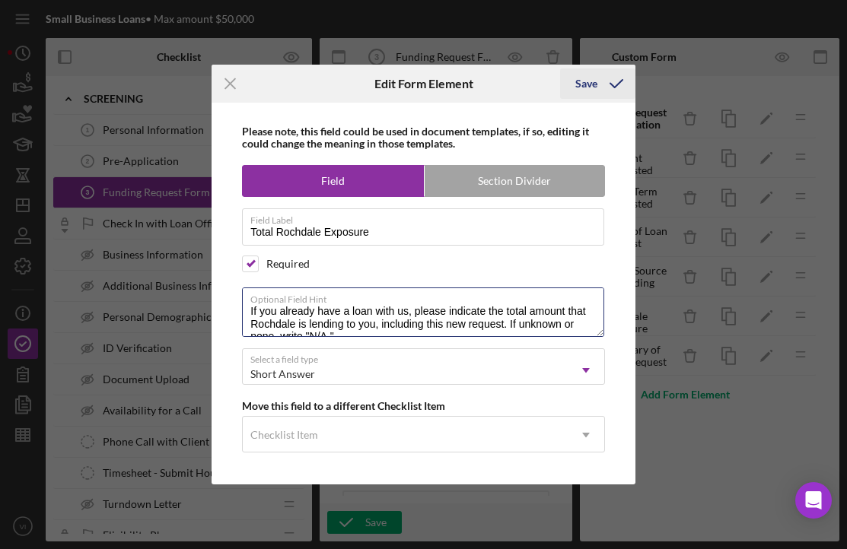
type textarea "If you already have a loan with us, please indicate the total amount that Rochd…"
click at [611, 98] on icon "submit" at bounding box center [616, 84] width 38 height 38
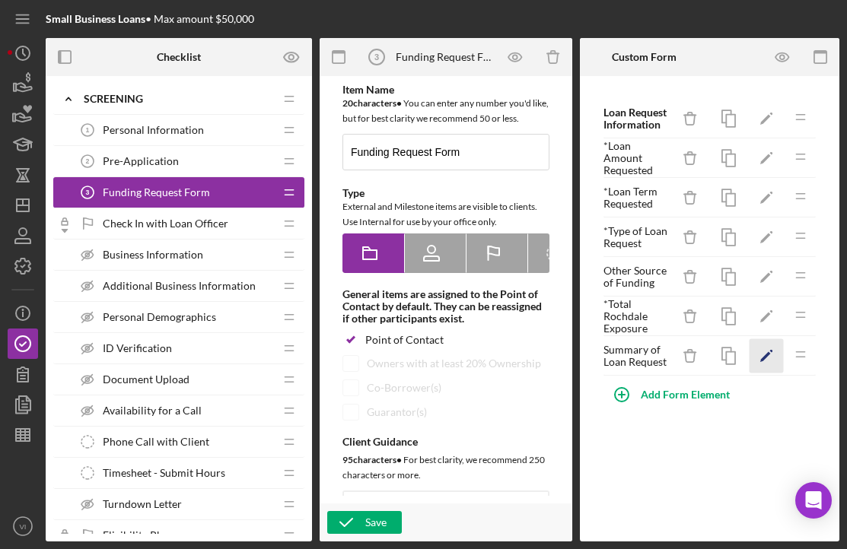
click at [765, 350] on icon "Icon/Edit" at bounding box center [766, 356] width 34 height 34
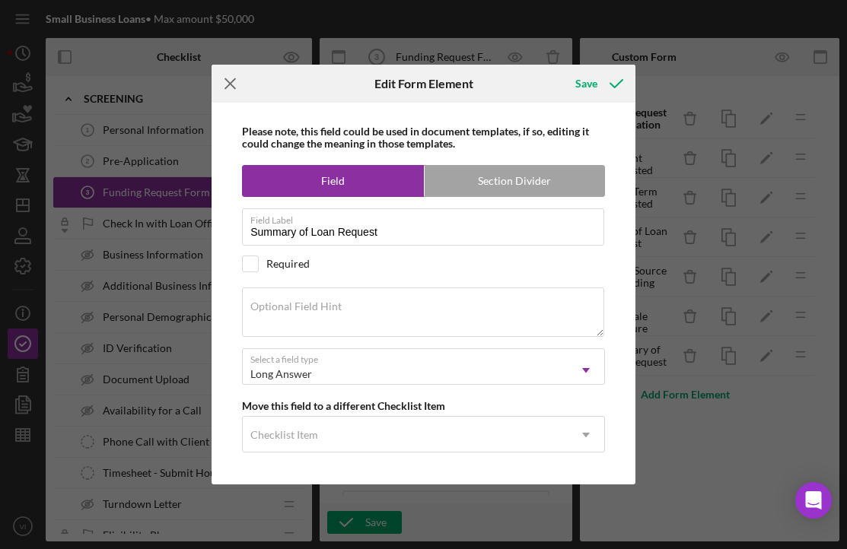
click at [235, 91] on icon "Icon/Menu Close" at bounding box center [231, 84] width 38 height 38
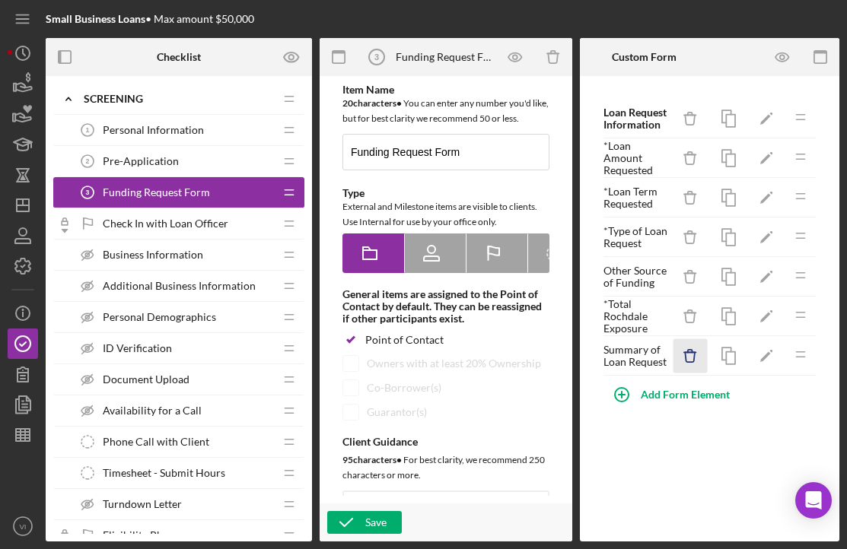
click at [694, 359] on icon "button" at bounding box center [690, 357] width 10 height 10
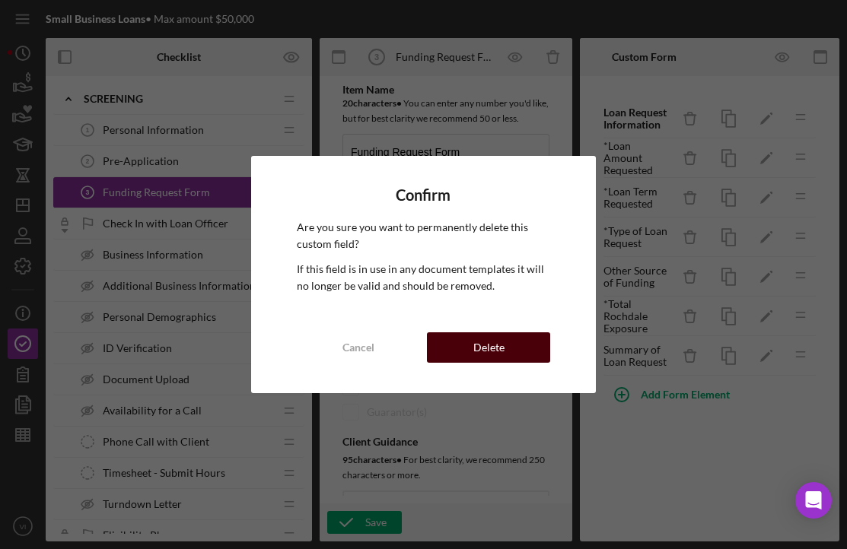
click at [515, 345] on button "Delete" at bounding box center [488, 347] width 123 height 30
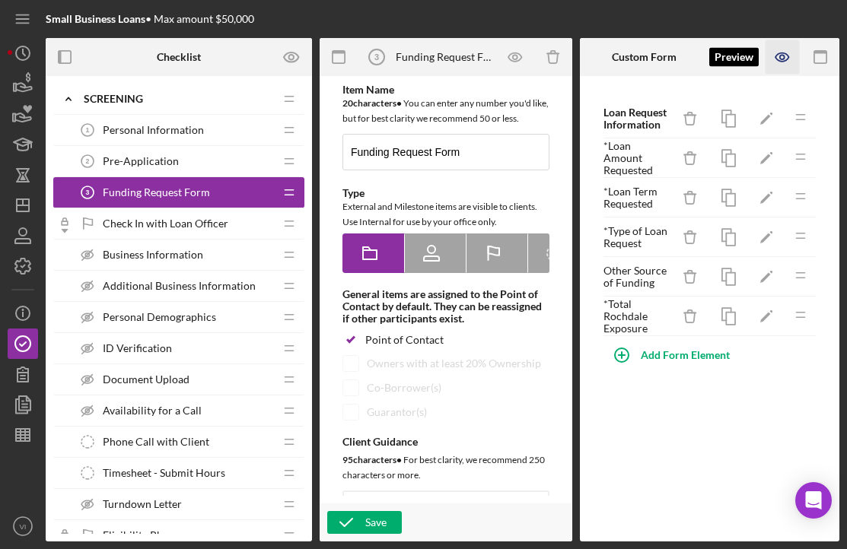
click at [791, 45] on icon "button" at bounding box center [782, 57] width 34 height 34
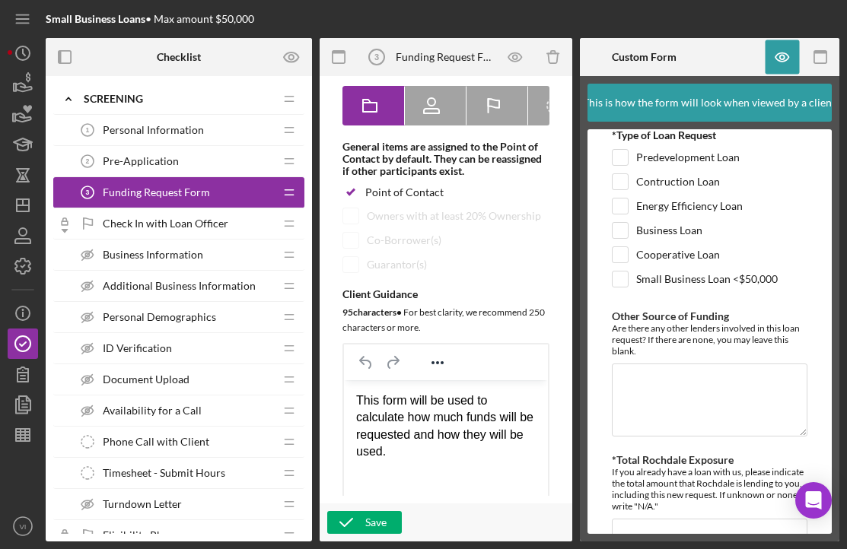
scroll to position [152, 0]
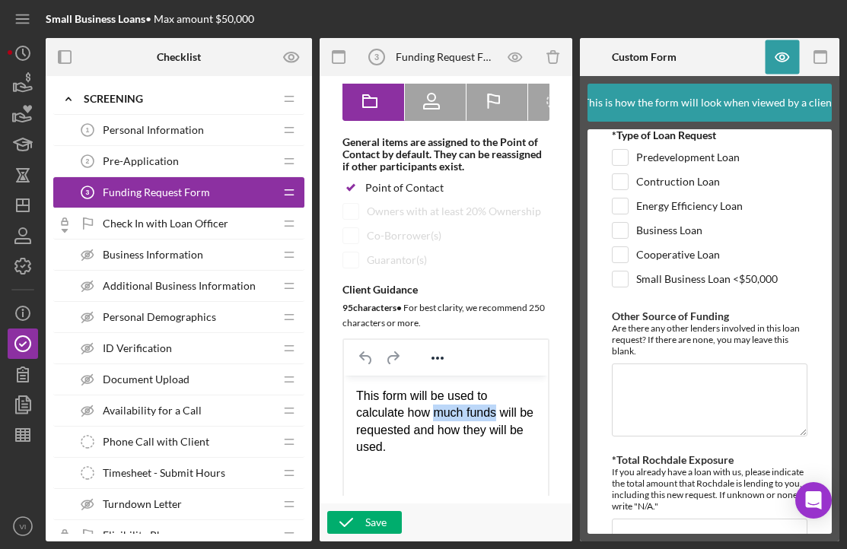
drag, startPoint x: 437, startPoint y: 415, endPoint x: 499, endPoint y: 410, distance: 62.6
click at [499, 410] on div "This form will be used to calculate how much funds will be requested and how th…" at bounding box center [446, 421] width 180 height 68
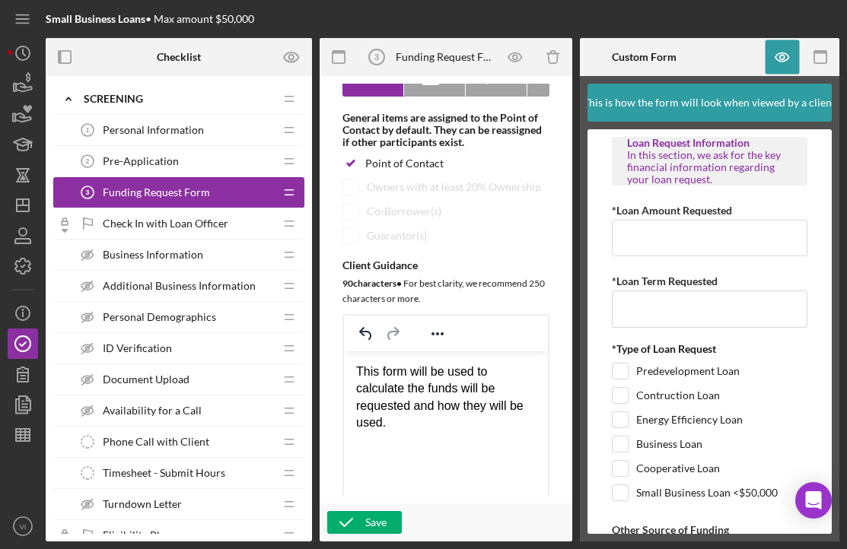
scroll to position [183, 0]
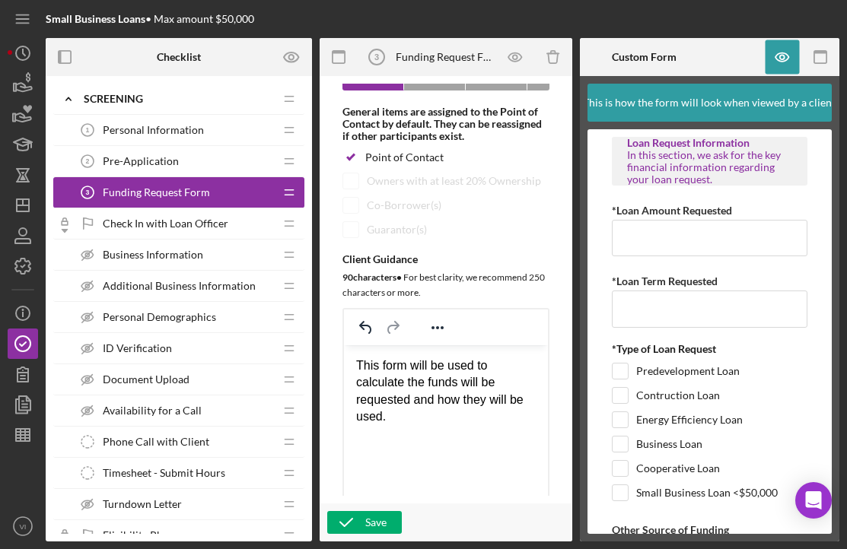
click at [410, 387] on div "This form will be used to calculate the funds will be requested and how they wi…" at bounding box center [446, 391] width 180 height 68
click at [476, 383] on div "This form will be used to calculate the funds will be requested and how they wi…" at bounding box center [446, 391] width 180 height 68
click at [469, 383] on div "This form will be used to calculate the funds will be requested and how they wi…" at bounding box center [446, 391] width 180 height 68
click at [451, 378] on div "This form will be used to calculate the funds will be requested and how they wi…" at bounding box center [446, 391] width 180 height 68
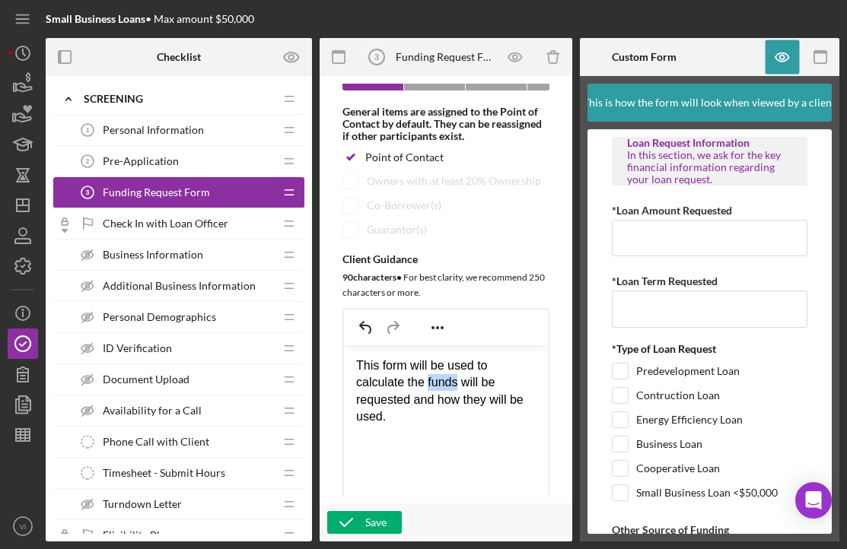
click at [451, 378] on div "This form will be used to calculate the funds will be requested and how they wi…" at bounding box center [446, 391] width 180 height 68
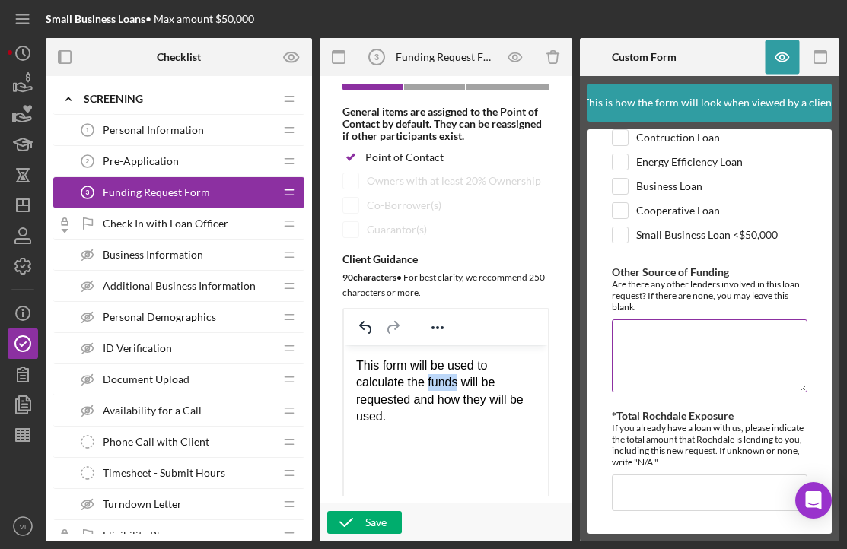
scroll to position [257, 0]
click at [450, 370] on div "This form will be used to calculate the funds will be requested and how they wi…" at bounding box center [446, 391] width 180 height 68
drag, startPoint x: 462, startPoint y: 379, endPoint x: 387, endPoint y: 380, distance: 75.3
click at [387, 380] on div "This form will be used to calculate the funds will be requested and how they wi…" at bounding box center [446, 391] width 180 height 68
click at [422, 402] on div "This form will be used to calculate the funds will be requested and how they wi…" at bounding box center [446, 391] width 180 height 68
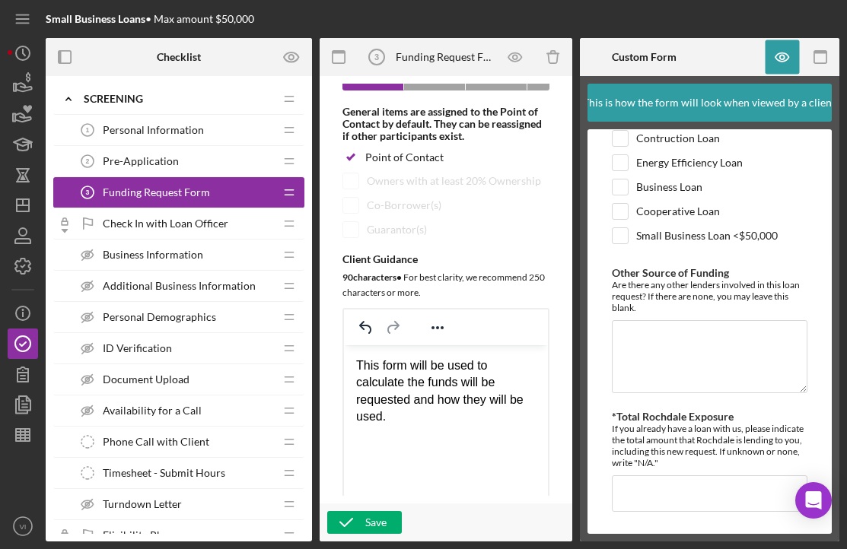
click at [254, 167] on div "Pre-Application 2 Pre-Application" at bounding box center [173, 161] width 202 height 30
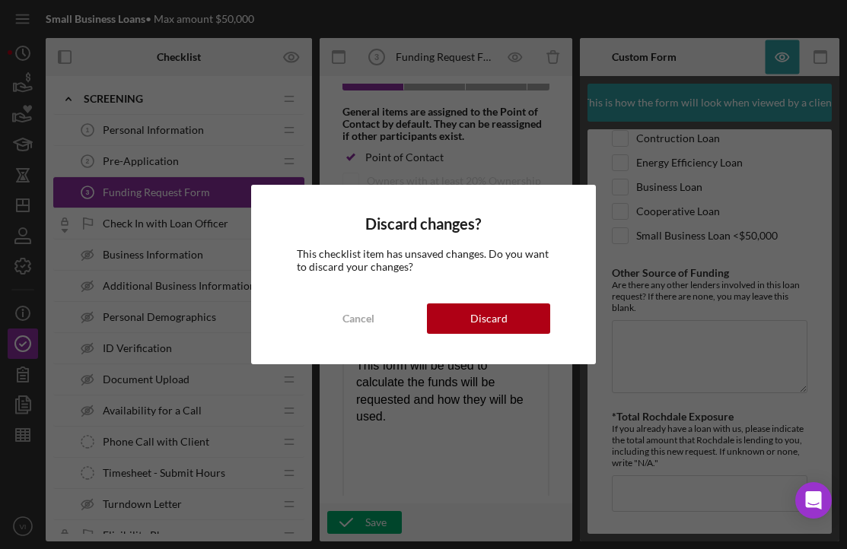
click at [464, 334] on div "Discard changes? This checklist item has unsaved changes. Do you want to discar…" at bounding box center [423, 274] width 345 height 179
click at [464, 326] on button "Discard" at bounding box center [488, 319] width 123 height 30
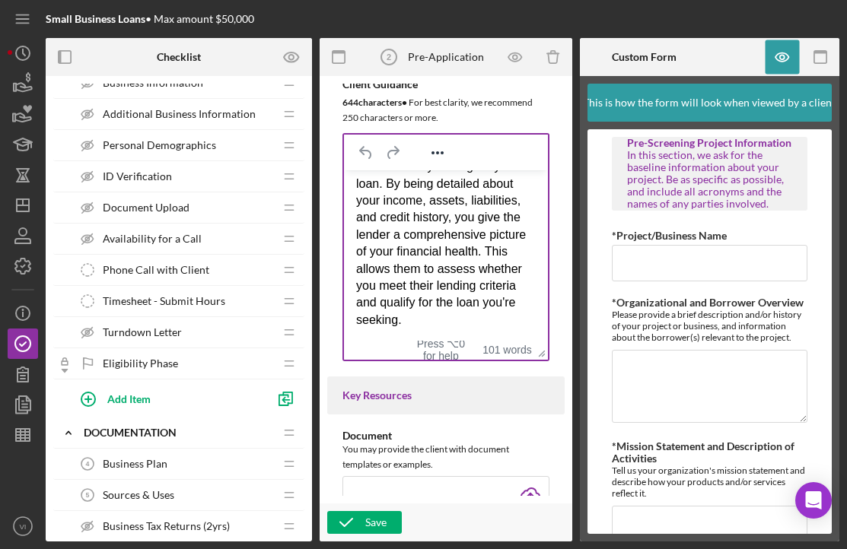
scroll to position [222, 0]
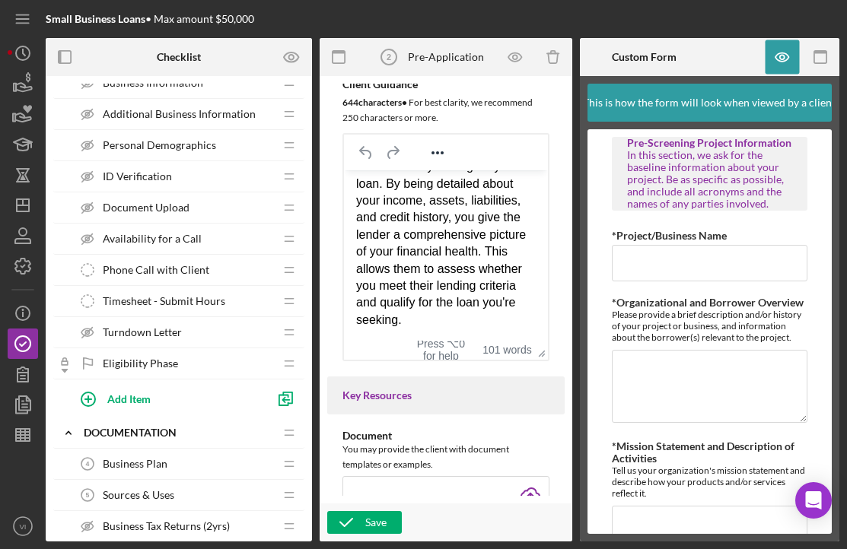
click at [167, 361] on span "Eligibility Phase" at bounding box center [140, 364] width 75 height 12
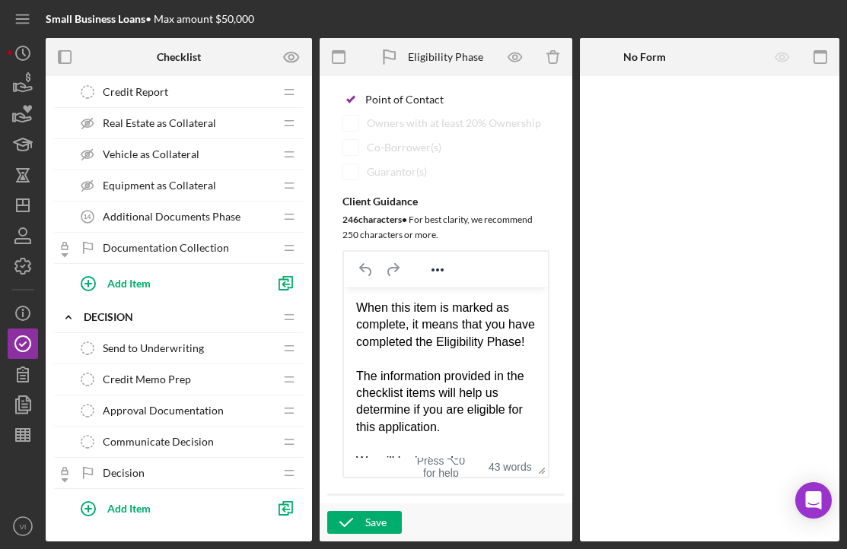
scroll to position [940, 0]
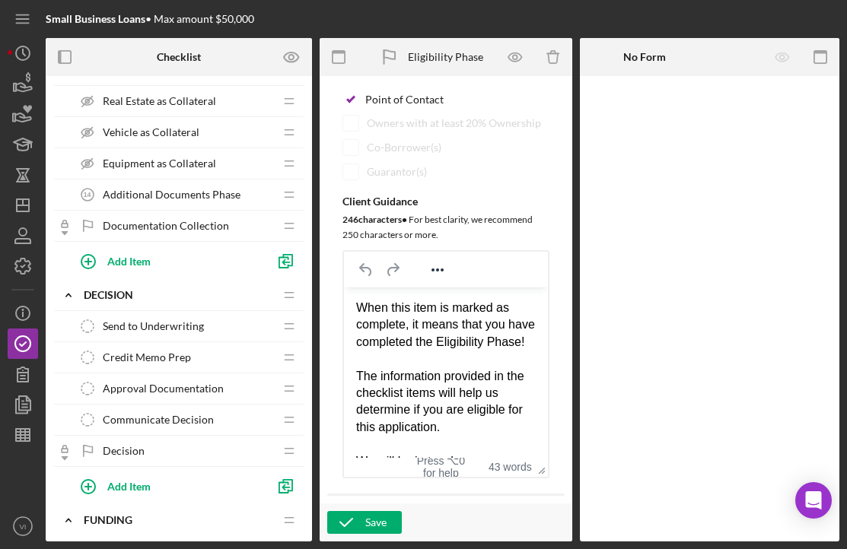
click at [180, 216] on div "Documentation Collection Documentation Collection" at bounding box center [173, 226] width 202 height 30
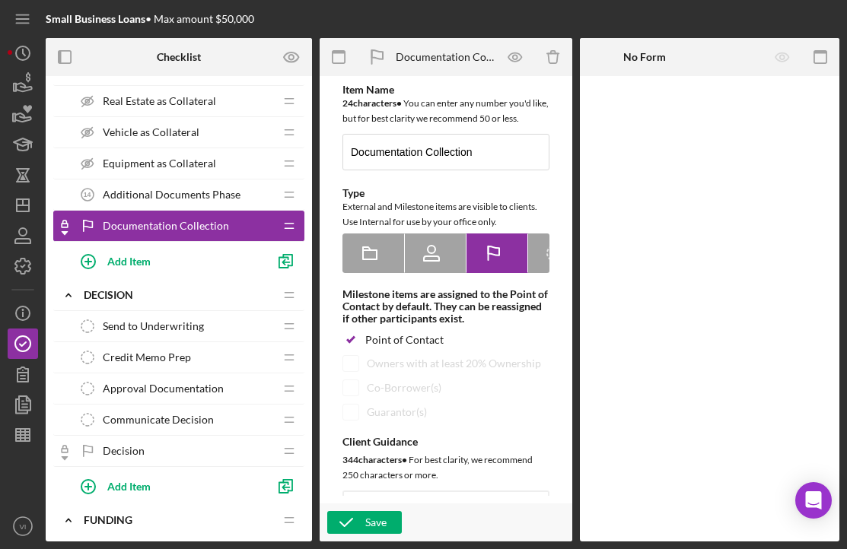
click at [164, 444] on div "Decision Decision" at bounding box center [173, 451] width 202 height 30
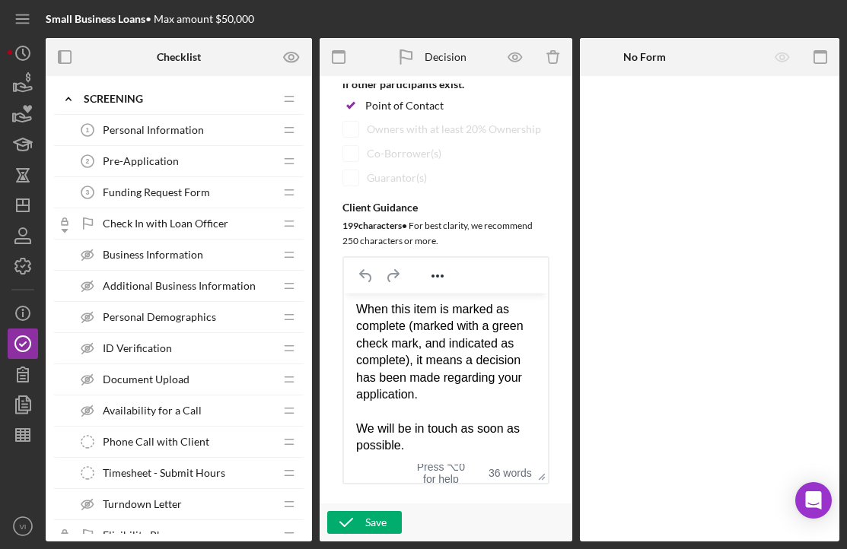
click at [200, 159] on div "Pre-Application 2 Pre-Application" at bounding box center [173, 161] width 202 height 30
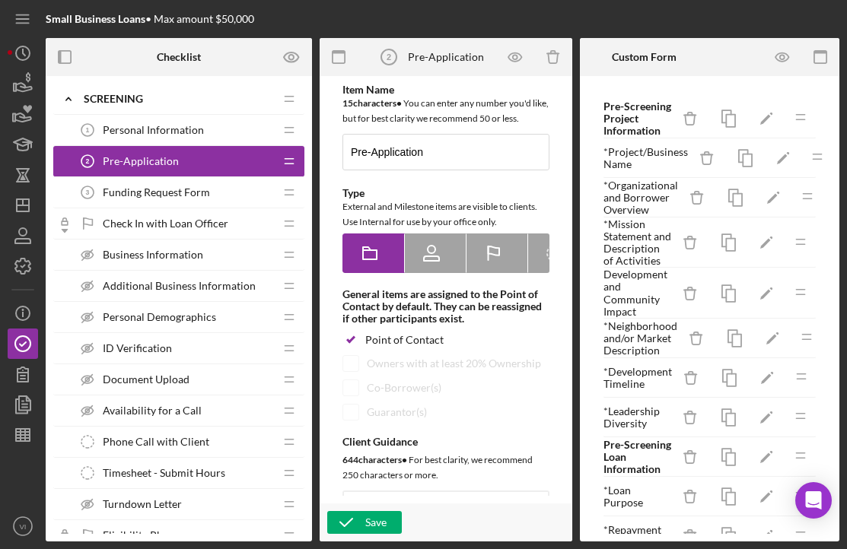
click at [189, 256] on span "Business Information" at bounding box center [153, 255] width 100 height 12
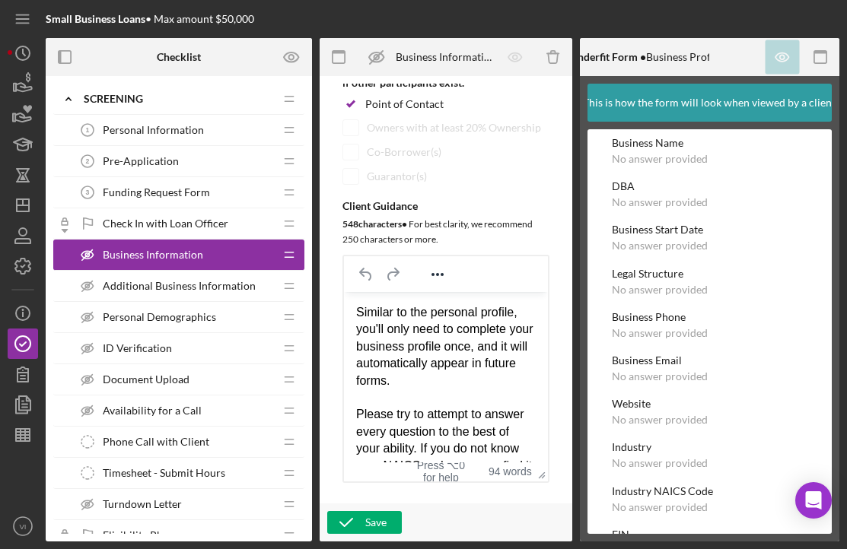
click at [172, 184] on div "Funding Request Form 3 Funding Request Form" at bounding box center [173, 192] width 202 height 30
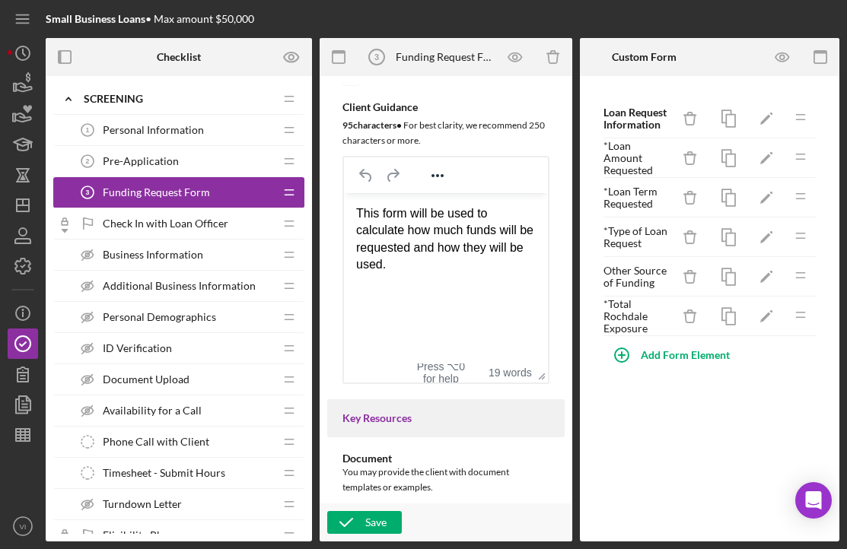
click at [234, 164] on div "Pre-Application 2 Pre-Application" at bounding box center [173, 161] width 202 height 30
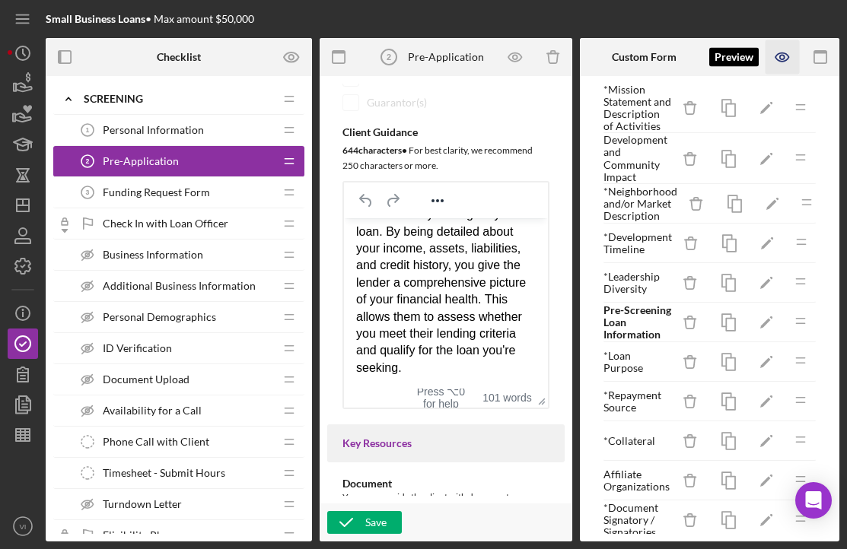
click at [787, 58] on icon "button" at bounding box center [782, 57] width 34 height 34
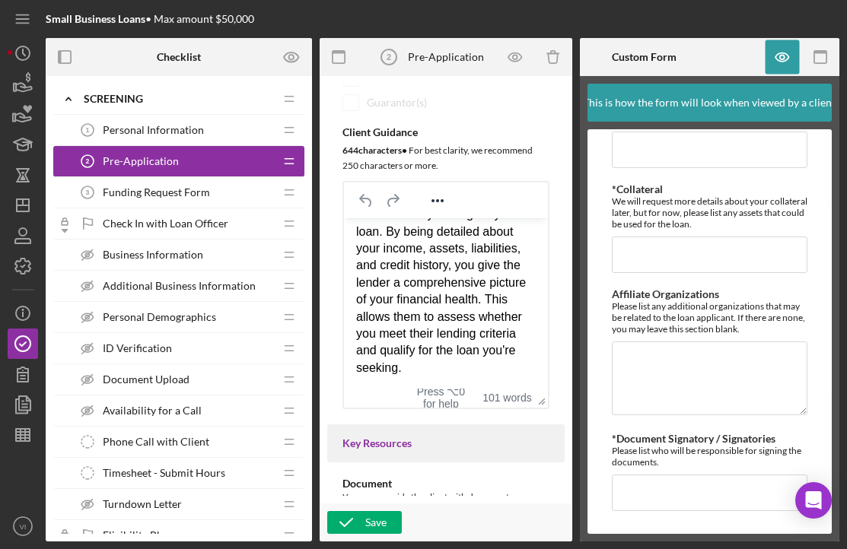
click at [253, 191] on div "Funding Request Form 3 Funding Request Form" at bounding box center [173, 192] width 202 height 30
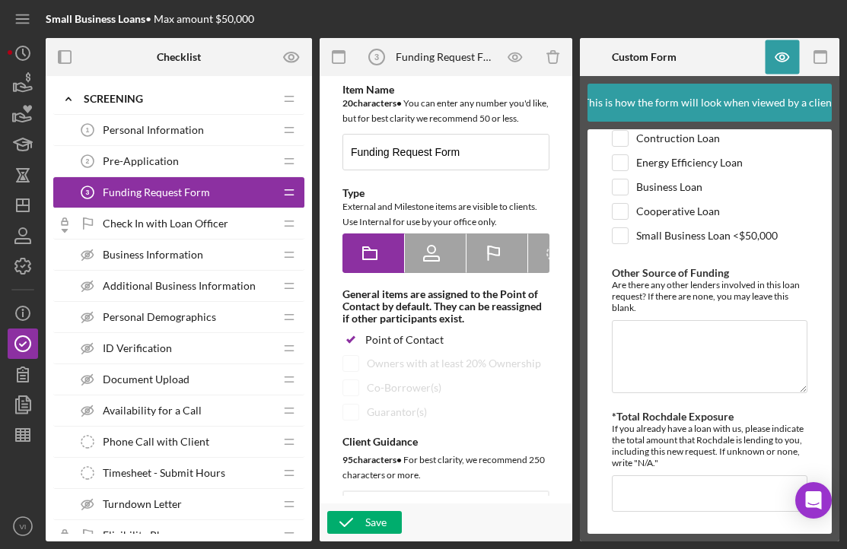
click at [201, 229] on span "Check In with Loan Officer" at bounding box center [166, 224] width 126 height 12
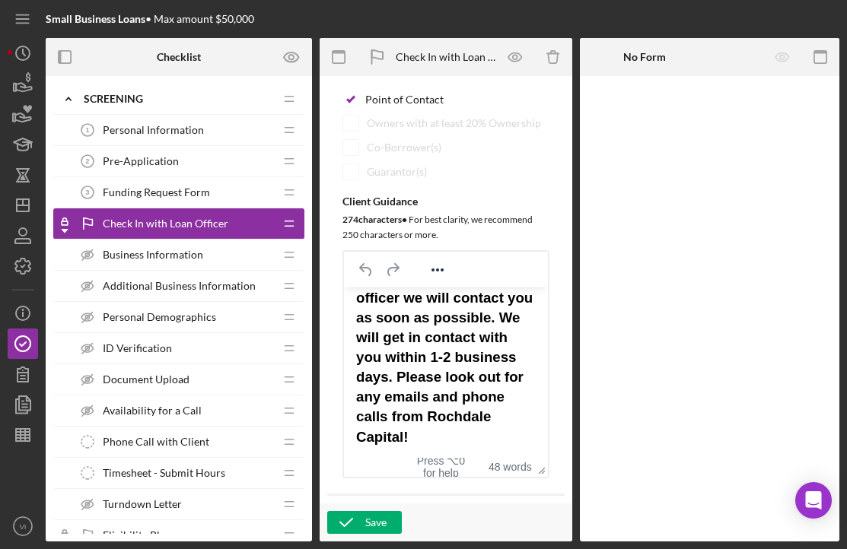
click at [213, 246] on div "Business Information Business Information" at bounding box center [173, 255] width 202 height 30
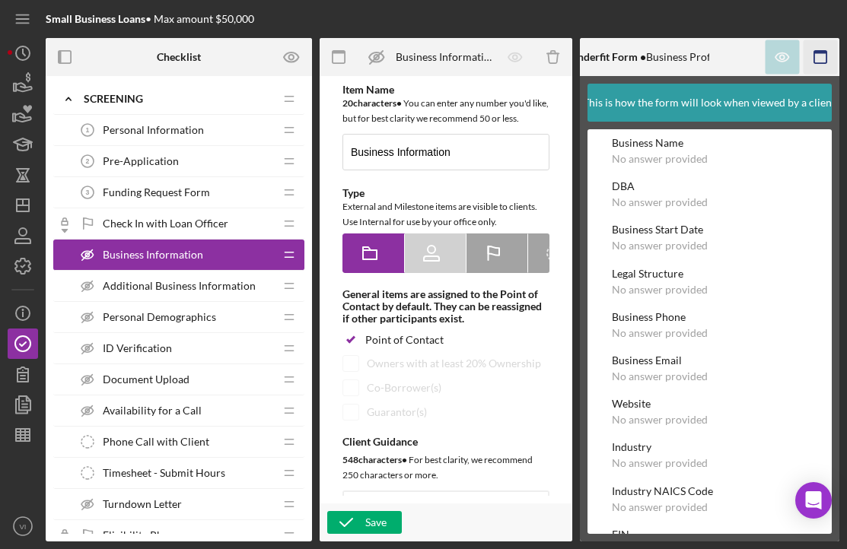
click at [829, 52] on icon "button" at bounding box center [820, 57] width 34 height 34
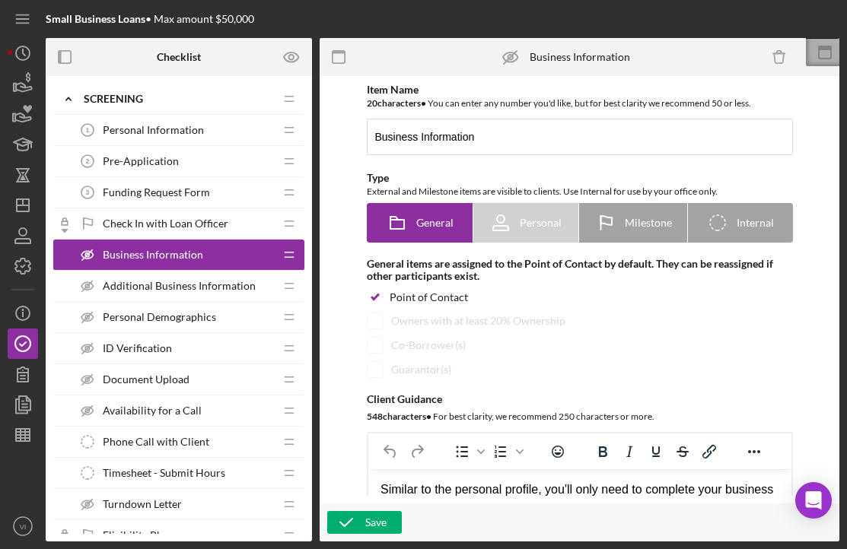
click at [830, 54] on icon at bounding box center [825, 52] width 38 height 38
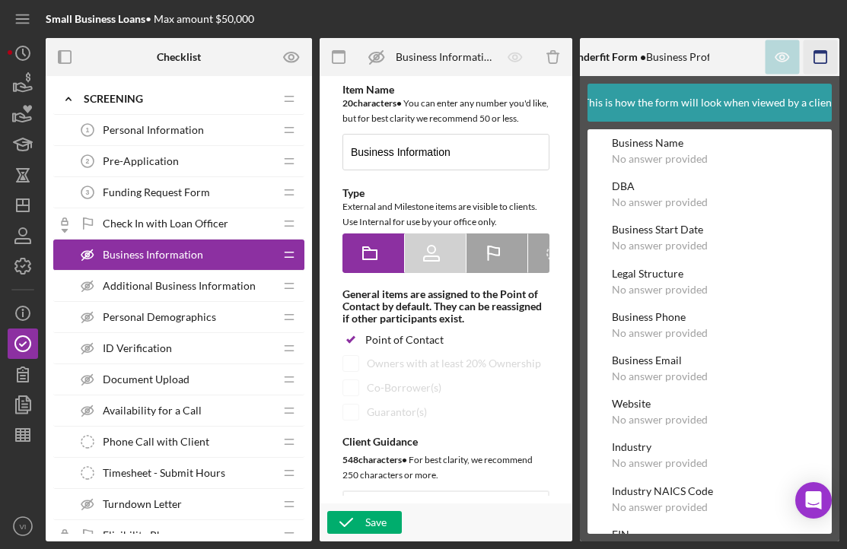
click at [808, 53] on icon "button" at bounding box center [820, 57] width 34 height 34
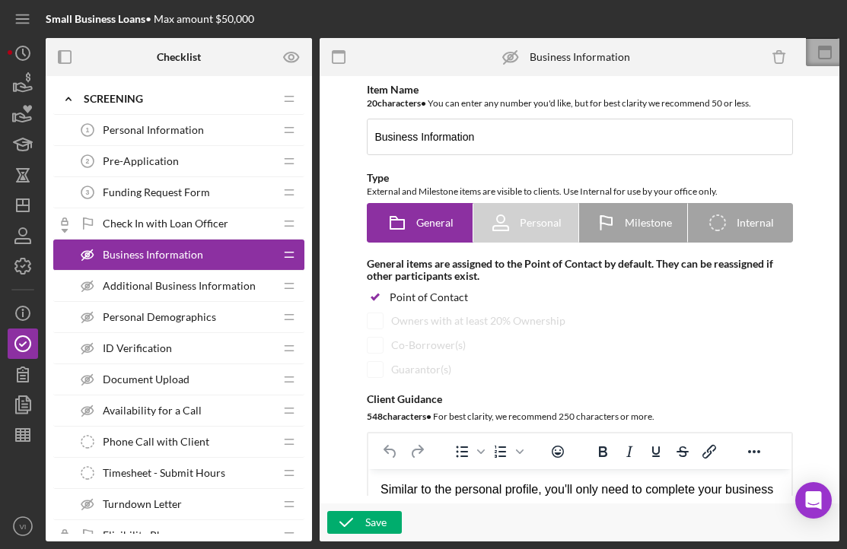
click at [813, 51] on icon at bounding box center [825, 52] width 38 height 38
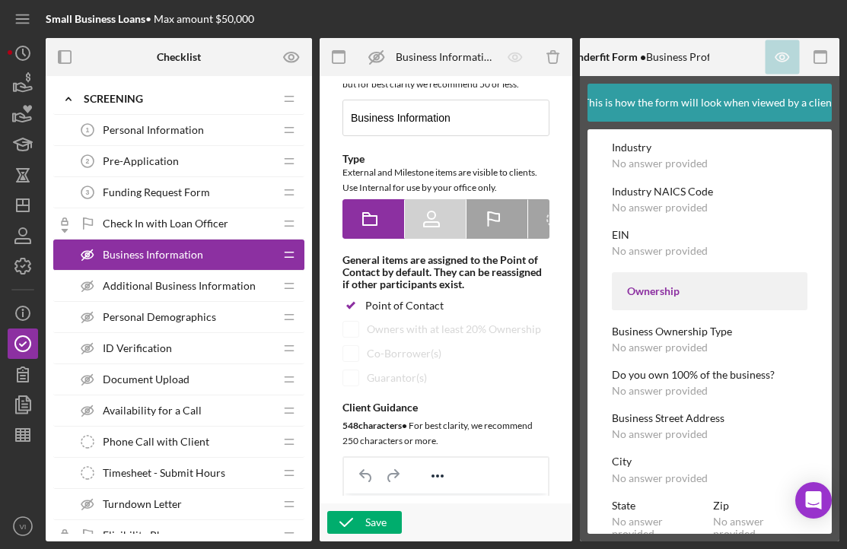
click at [682, 320] on div "Business Name No answer provided DBA No answer provided Business Start Date No …" at bounding box center [710, 351] width 196 height 1028
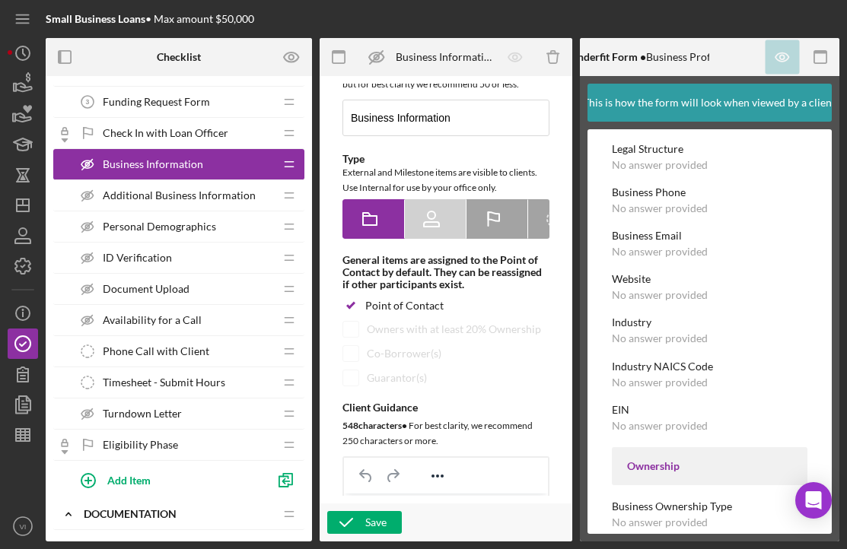
scroll to position [87, 0]
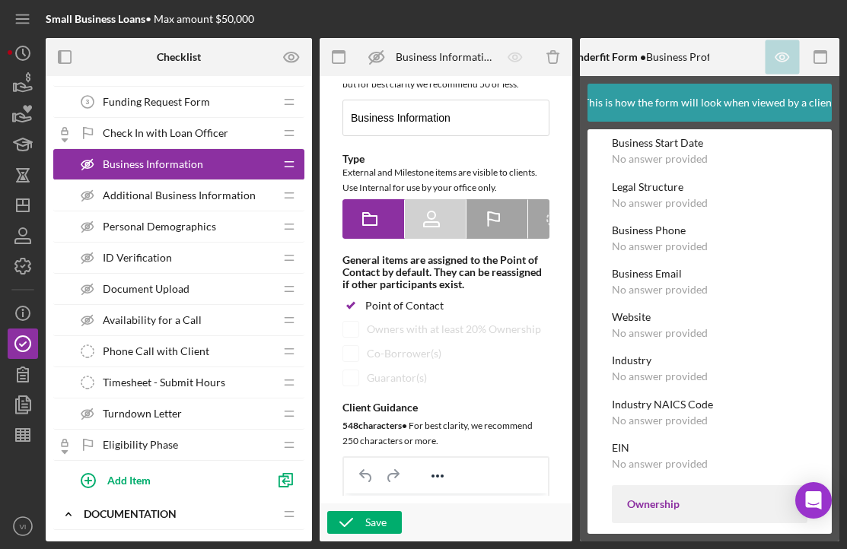
click at [202, 192] on span "Additional Business Information" at bounding box center [179, 195] width 153 height 12
